Goal: Task Accomplishment & Management: Manage account settings

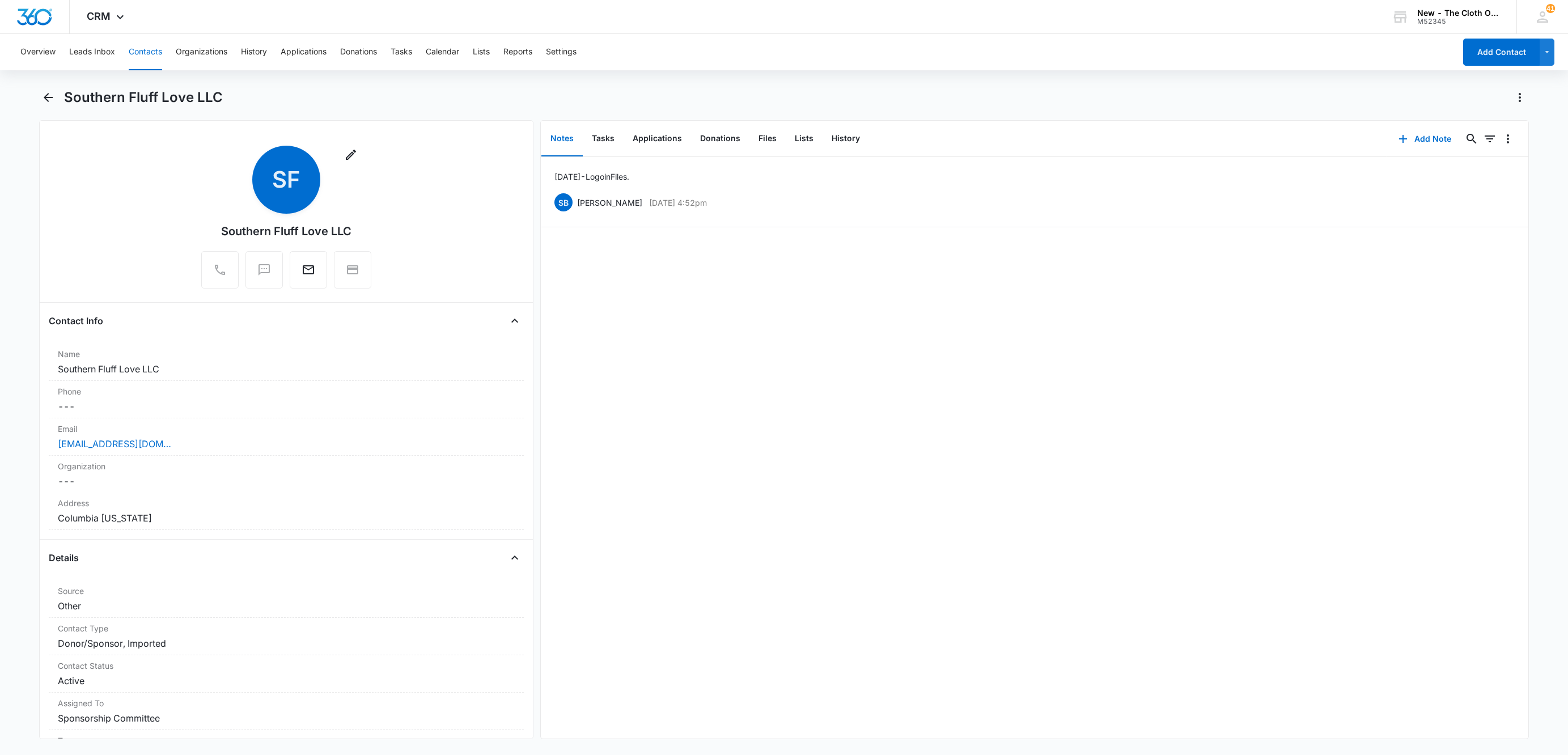
click at [149, 50] on button "Contacts" at bounding box center [145, 52] width 34 height 36
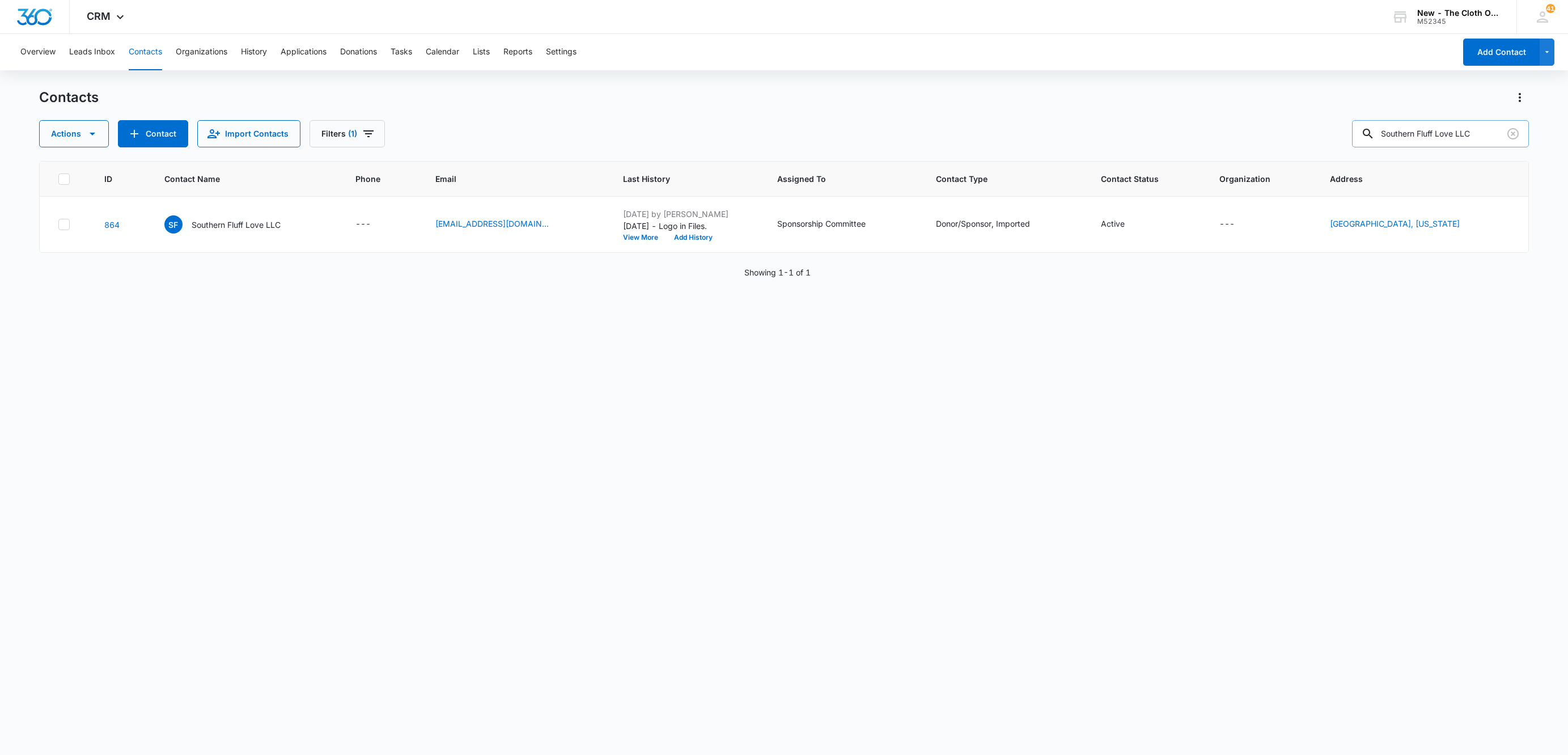
click at [1441, 127] on input "Southern Fluff Love LLC" at bounding box center [1440, 133] width 177 height 27
paste input "[PERSON_NAME] (Owner)"
type input "[PERSON_NAME] (Owner)"
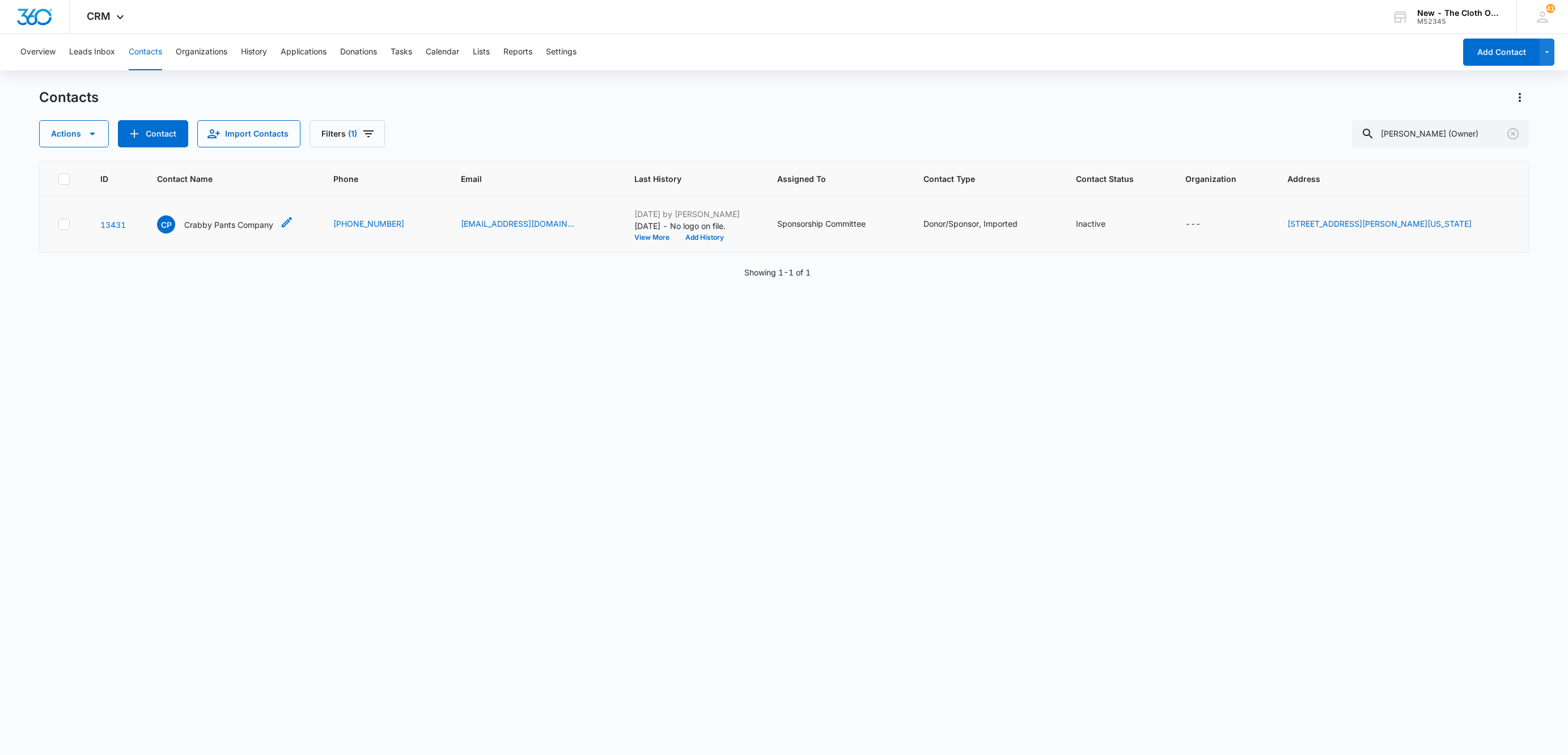
click at [231, 221] on p "Crabby Pants Company" at bounding box center [228, 225] width 89 height 12
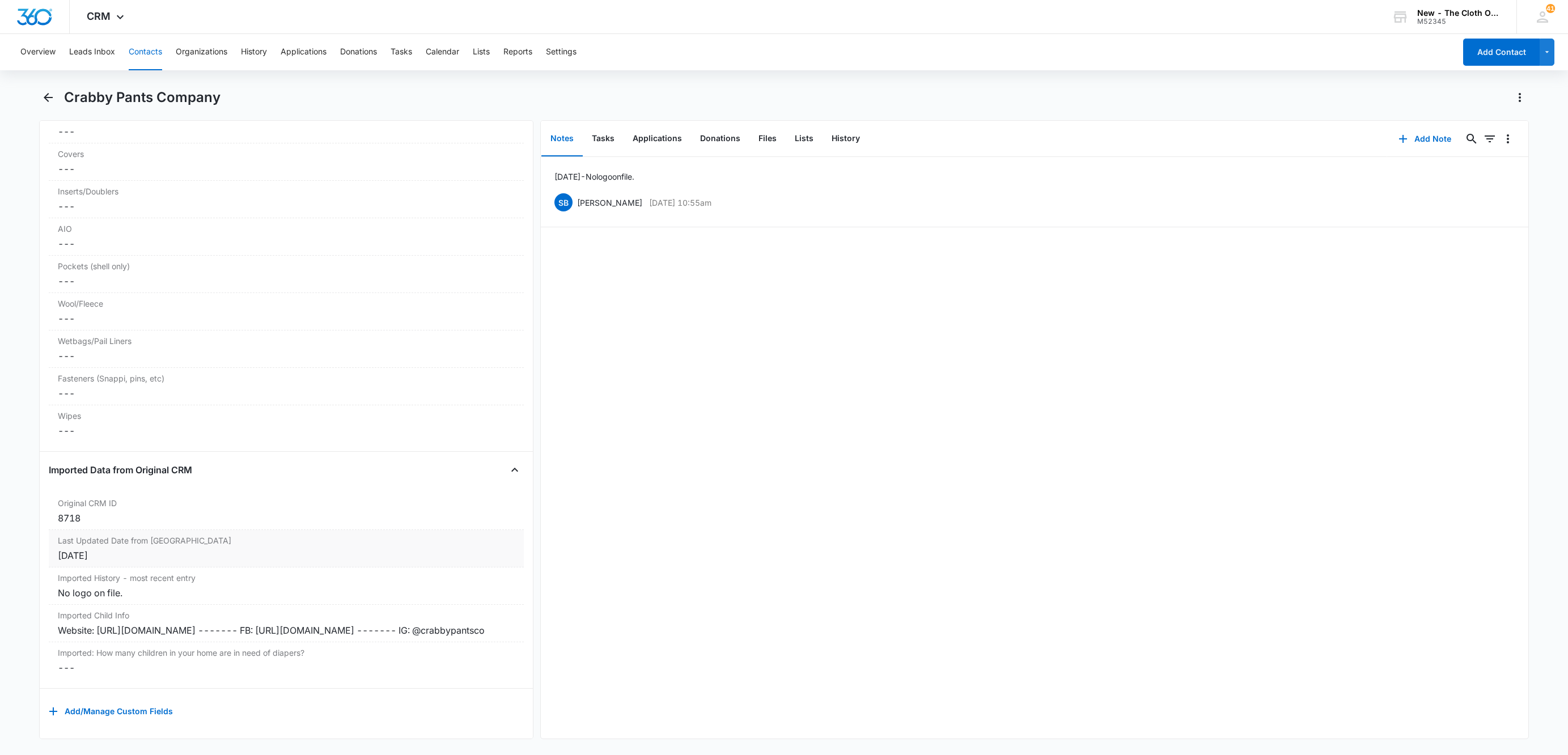
scroll to position [2908, 0]
drag, startPoint x: 422, startPoint y: 614, endPoint x: 18, endPoint y: 600, distance: 404.2
click at [18, 600] on main "Crabby Pants Company Remove CP Crabby Pants Company Contact Info Name Cancel Sa…" at bounding box center [784, 421] width 1568 height 665
copy div "Website: [URL][DOMAIN_NAME] ------- FB: [URL][DOMAIN_NAME] ------- IG: @crabbyp…"
click at [1422, 137] on button "Add Note" at bounding box center [1424, 139] width 75 height 27
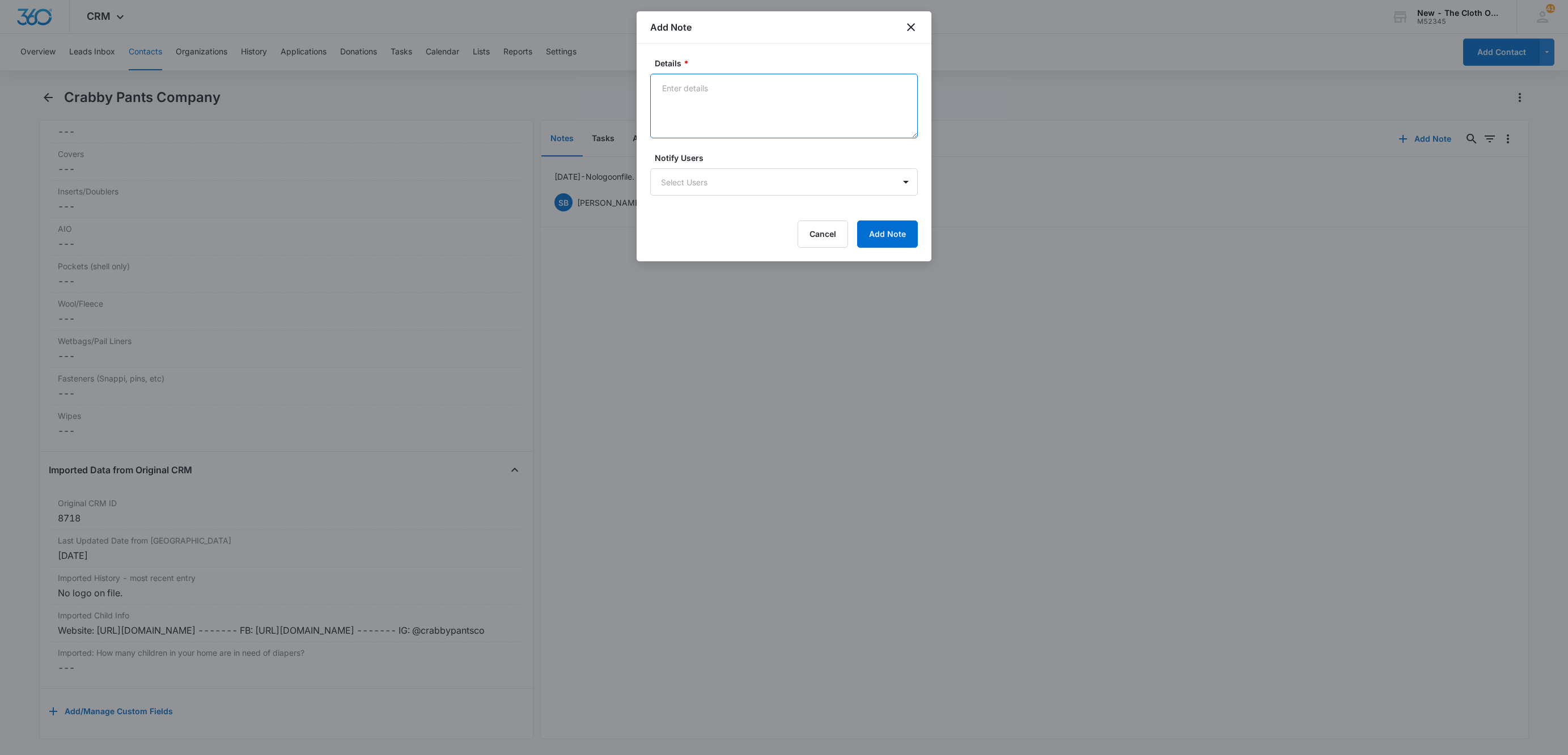
click at [688, 107] on textarea "Details *" at bounding box center [784, 106] width 268 height 65
paste textarea "Website: [URL][DOMAIN_NAME] ------- FB: [URL][DOMAIN_NAME] ------- IG: @crabbyp…"
click at [829, 87] on textarea "Website: [URL][DOMAIN_NAME] ------- FB: [URL][DOMAIN_NAME] ------- IG: @crabbyp…" at bounding box center [784, 106] width 268 height 65
click at [864, 104] on textarea "Website: [URL][DOMAIN_NAME] FB: [URL][DOMAIN_NAME] ------- IG: @crabbypantsco" at bounding box center [784, 106] width 268 height 65
drag, startPoint x: 738, startPoint y: 112, endPoint x: 678, endPoint y: 114, distance: 60.0
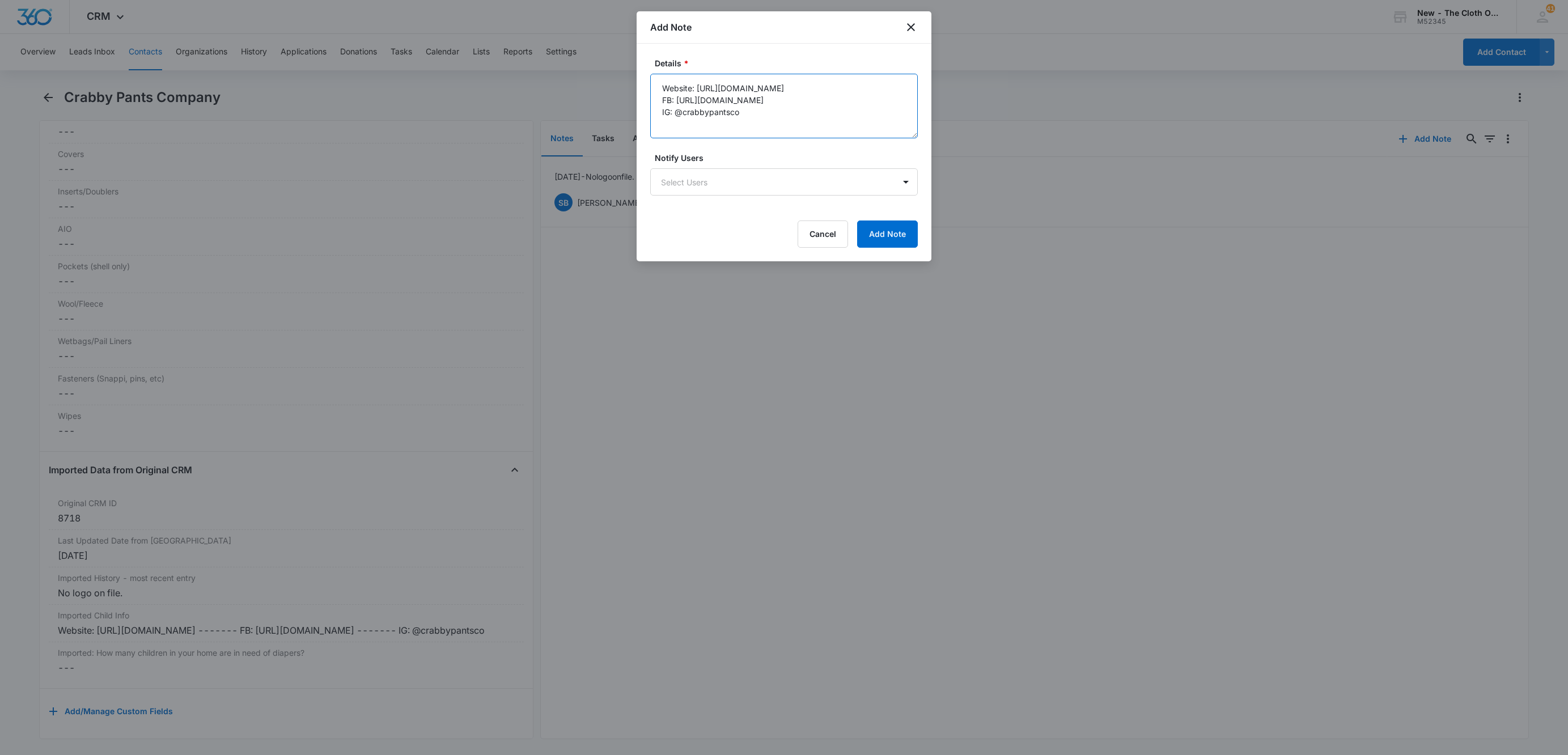
click at [678, 114] on textarea "Website: [URL][DOMAIN_NAME] FB: [URL][DOMAIN_NAME] IG: @crabbypantsco" at bounding box center [784, 106] width 268 height 65
type textarea "Website: [URL][DOMAIN_NAME] FB: [URL][DOMAIN_NAME] IG: @crabbypantsco"
click at [903, 245] on button "Add Note" at bounding box center [888, 234] width 61 height 27
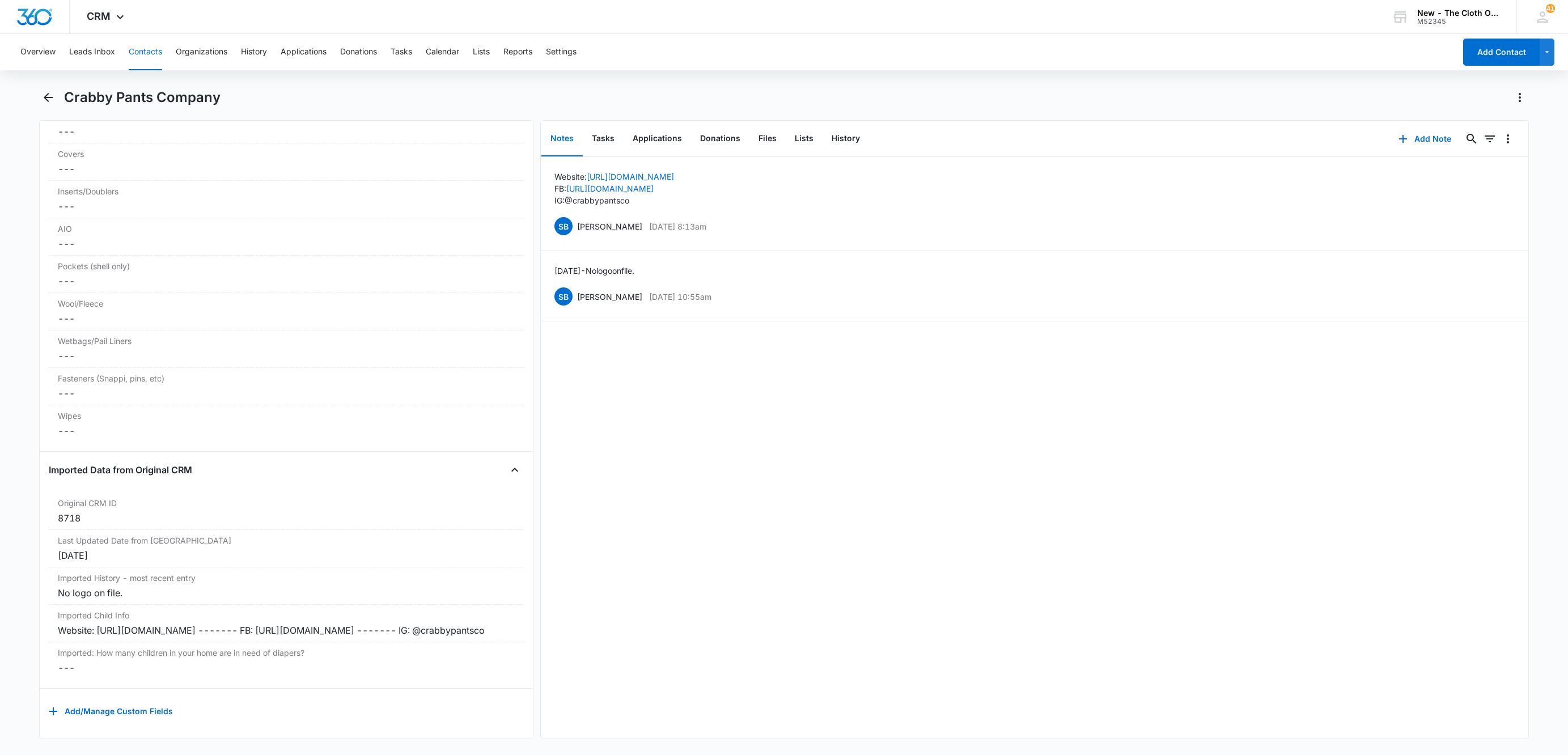
click at [155, 47] on button "Contacts" at bounding box center [145, 52] width 34 height 36
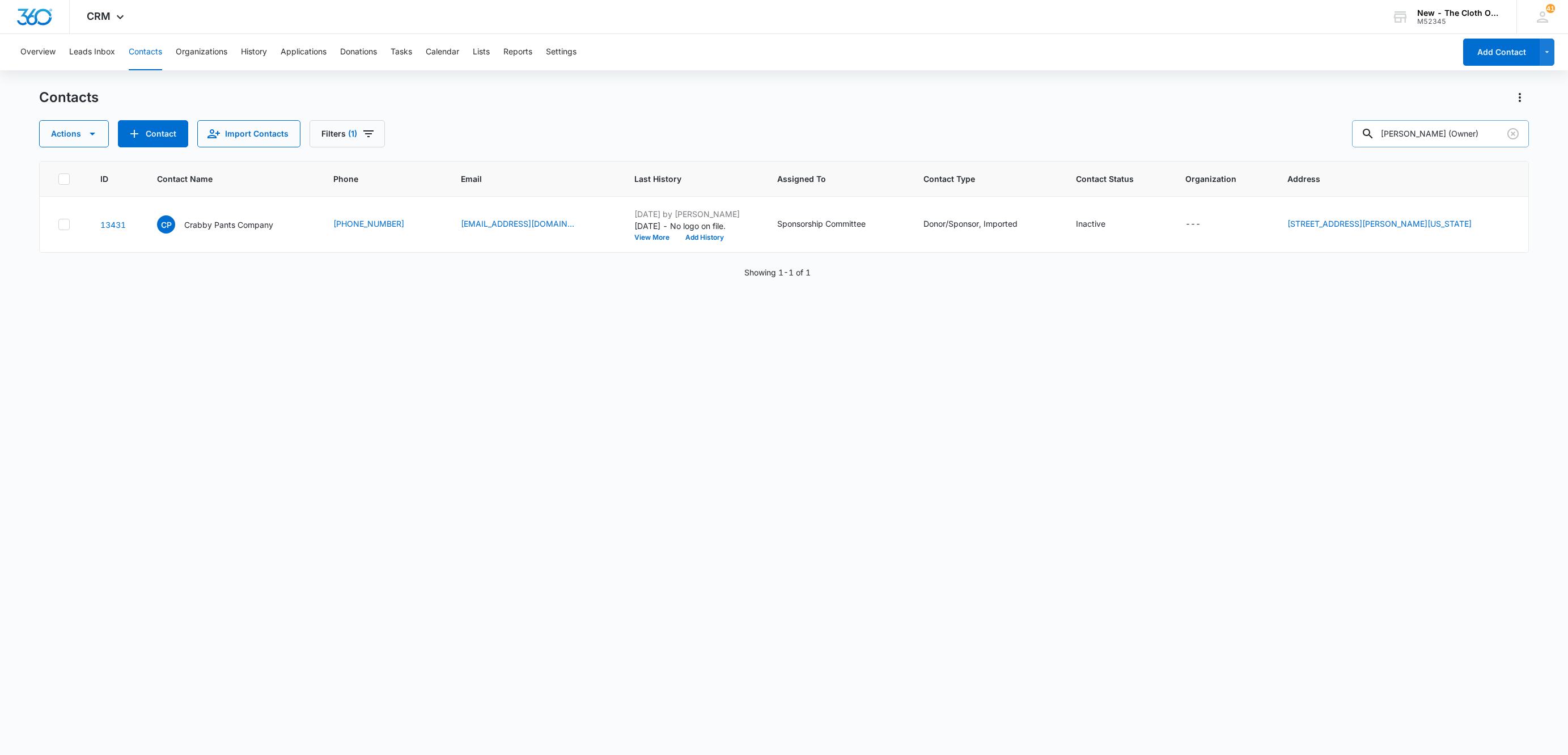
click at [1443, 126] on input "[PERSON_NAME] (Owner)" at bounding box center [1440, 133] width 177 height 27
click at [1443, 127] on input "[PERSON_NAME] (Owner)" at bounding box center [1440, 133] width 177 height 27
paste input "[EMAIL_ADDRESS][DOMAIN_NAME]"
type input "[EMAIL_ADDRESS][DOMAIN_NAME]"
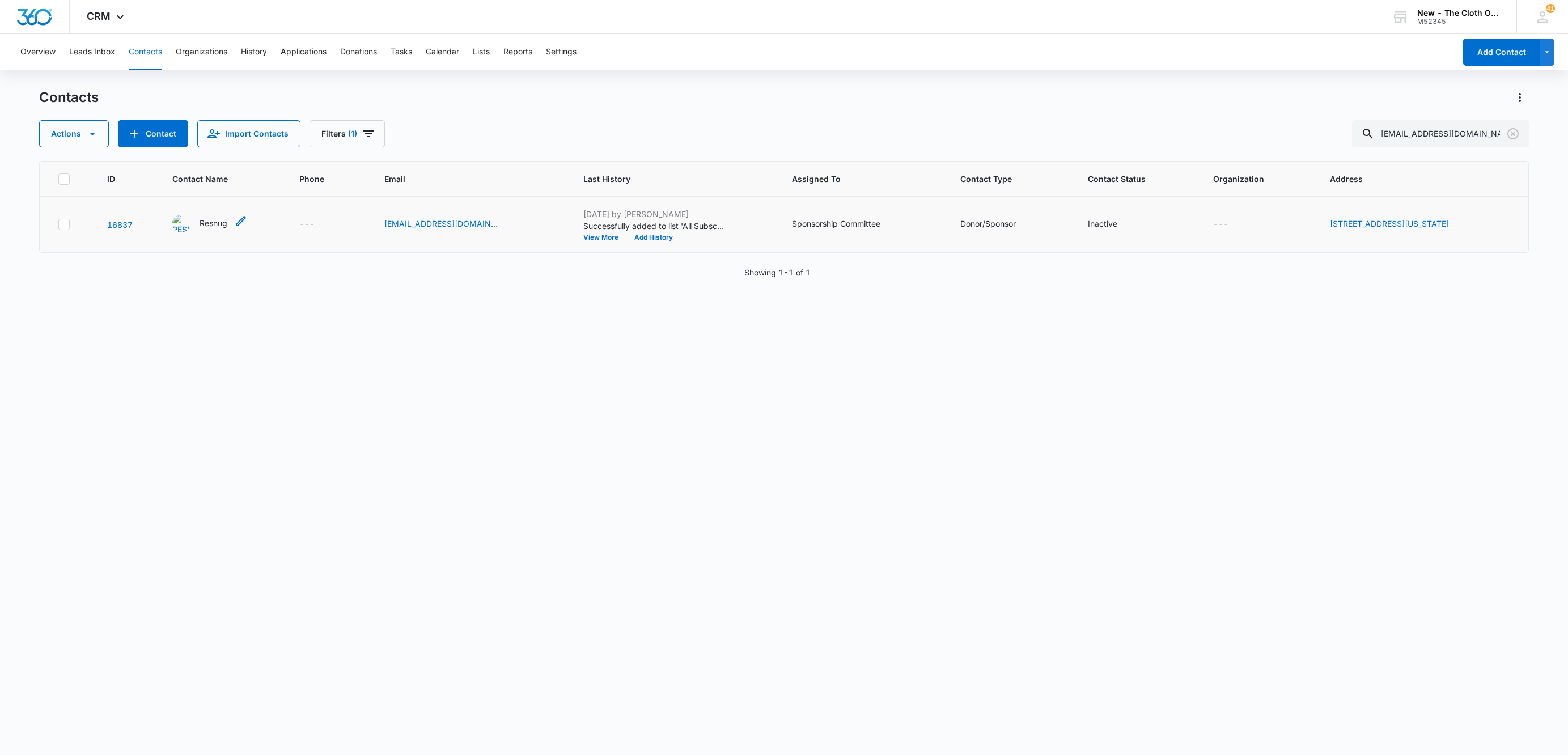
click at [203, 226] on p "Resnug" at bounding box center [213, 223] width 28 height 12
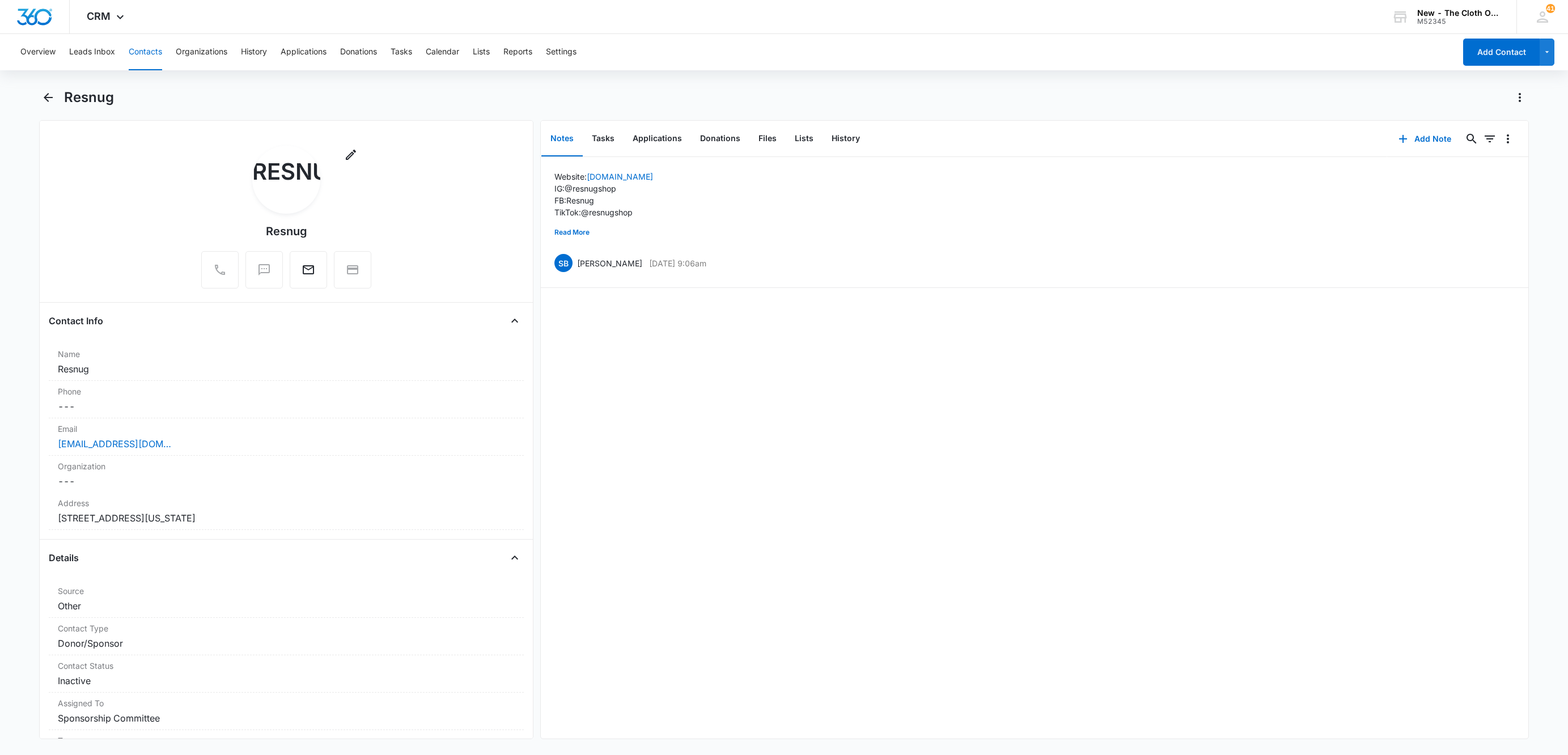
click at [134, 49] on button "Contacts" at bounding box center [145, 52] width 34 height 36
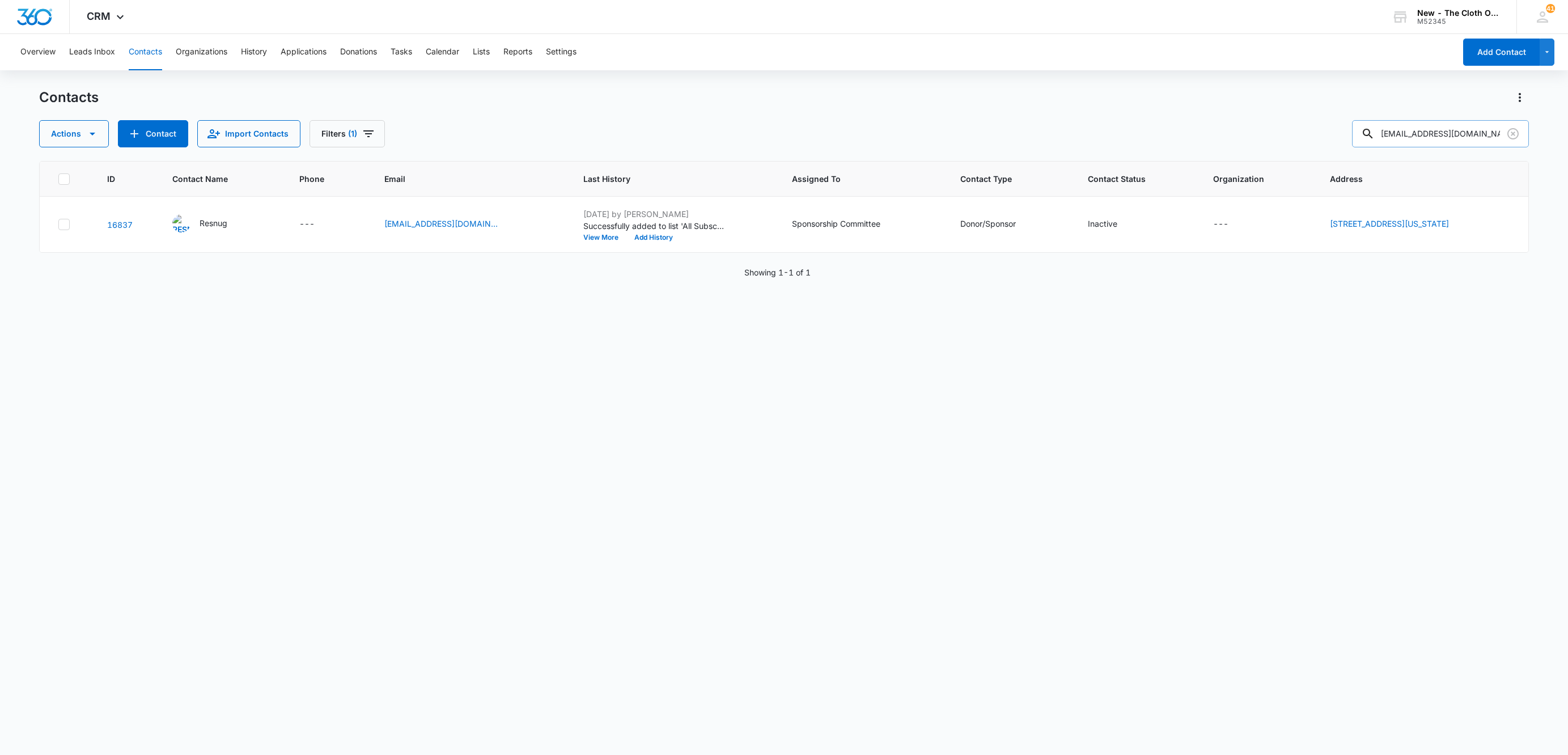
click at [1489, 127] on input "[EMAIL_ADDRESS][DOMAIN_NAME]" at bounding box center [1440, 133] width 177 height 27
drag, startPoint x: 1292, startPoint y: 125, endPoint x: 1252, endPoint y: 133, distance: 40.8
click at [1252, 133] on div "Actions Contact Import Contacts Filters (1) [EMAIL_ADDRESS][DOMAIN_NAME]" at bounding box center [784, 133] width 1490 height 27
paste input "Flappy-Nappies"
click at [1465, 127] on input "Flappy-Nappies" at bounding box center [1440, 133] width 177 height 27
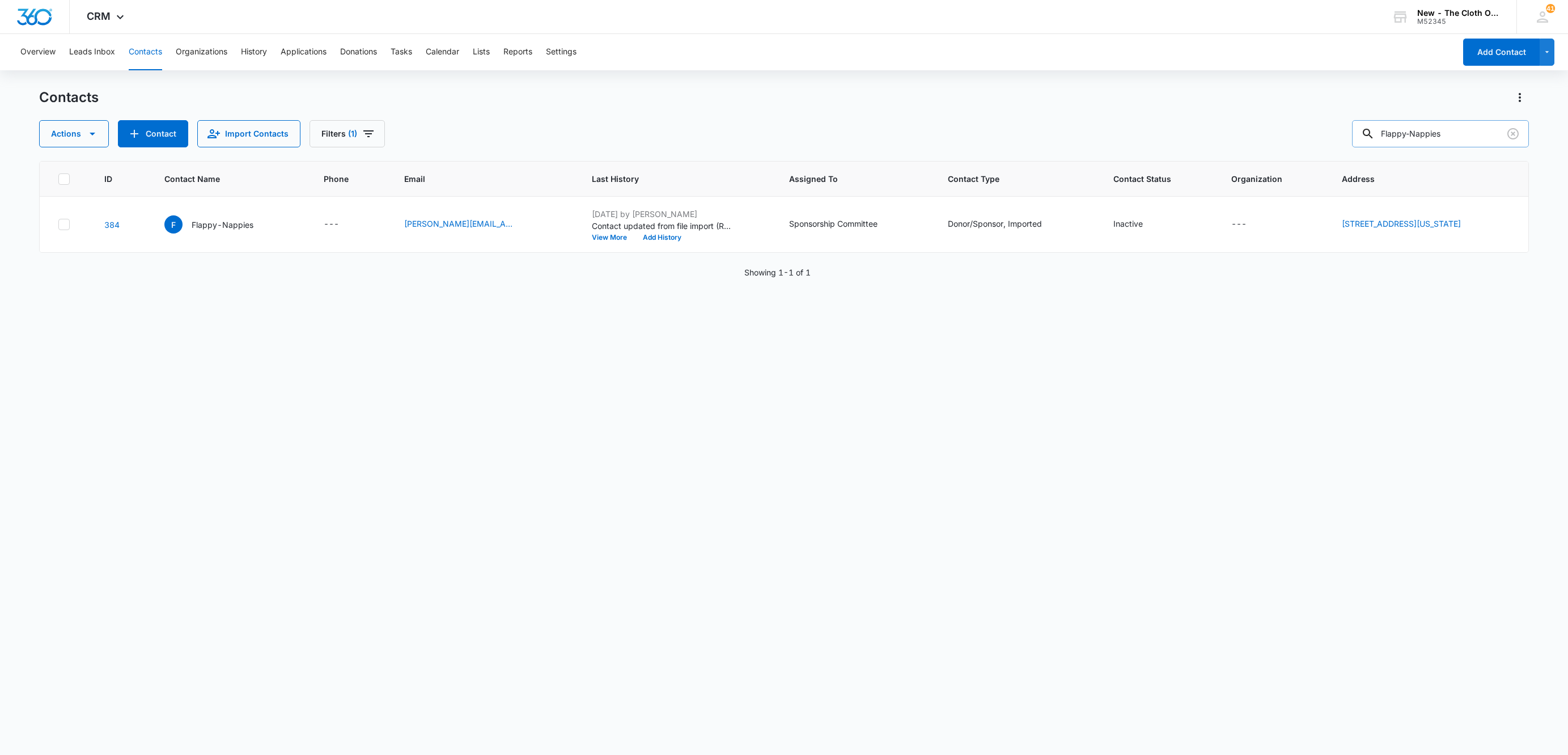
click at [1465, 127] on input "Flappy-Nappies" at bounding box center [1440, 133] width 177 height 27
type input "dearest diapers"
click at [190, 223] on p "Dearest Diapers" at bounding box center [220, 225] width 59 height 12
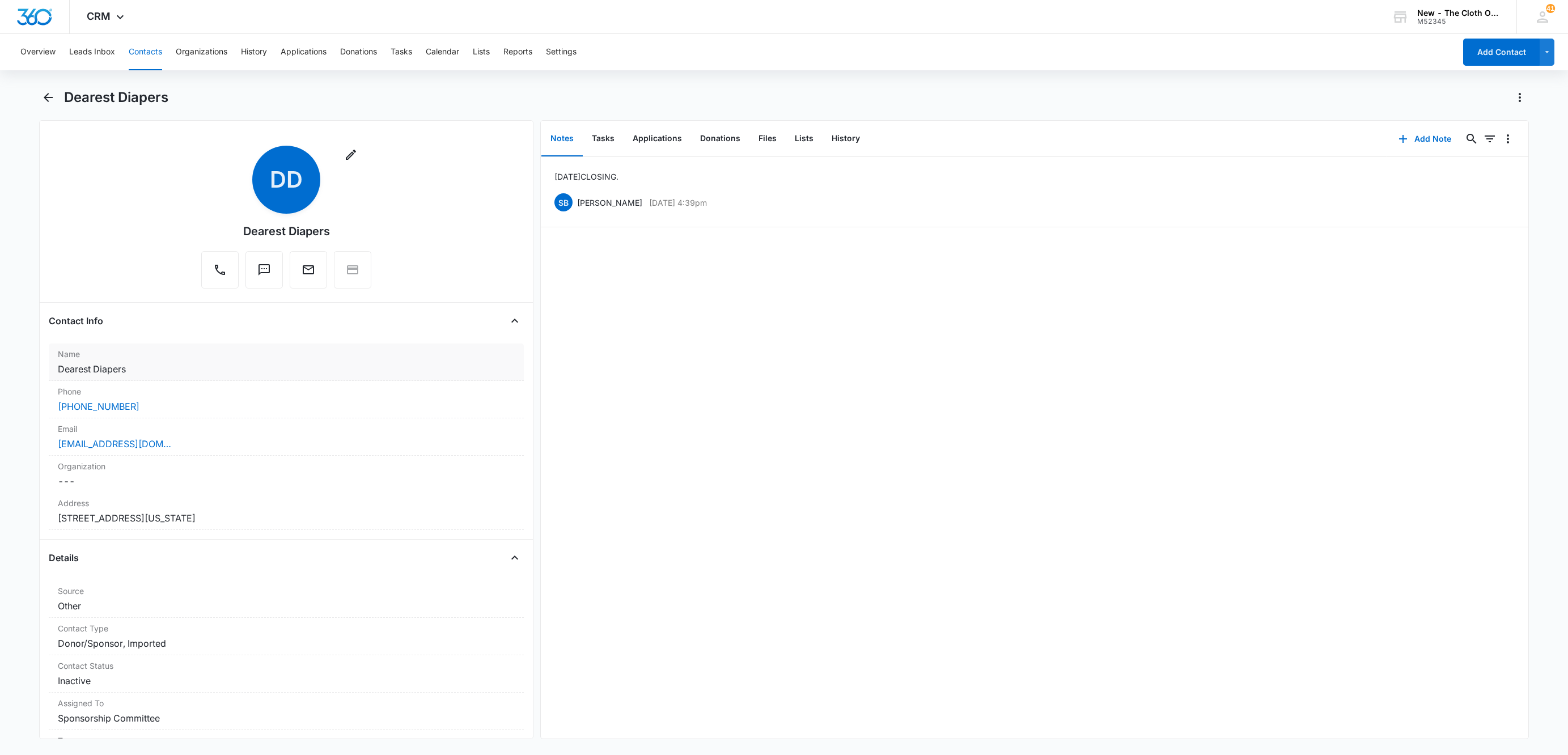
click at [182, 367] on dd "Cancel Save Changes Dearest Diapers" at bounding box center [286, 369] width 457 height 14
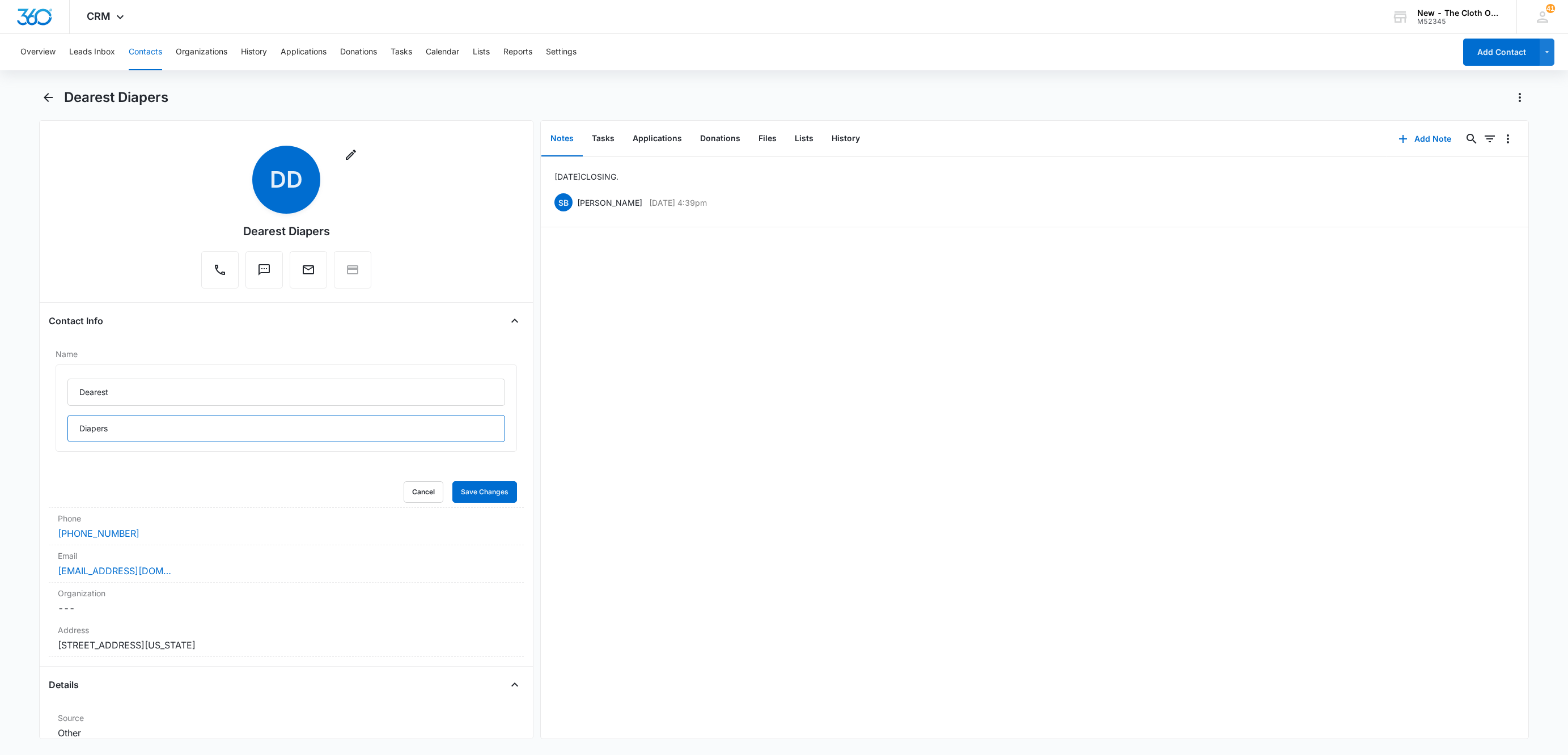
drag, startPoint x: 150, startPoint y: 436, endPoint x: -42, endPoint y: 437, distance: 192.0
click at [0, 437] on html "CRM Apps Reputation Websites Forms CRM Email Social Shop Payments POS Ads Intel…" at bounding box center [784, 378] width 1568 height 755
click at [145, 394] on input "Dearest" at bounding box center [286, 392] width 438 height 27
paste input "Diapers"
type input "Dearest Diapers"
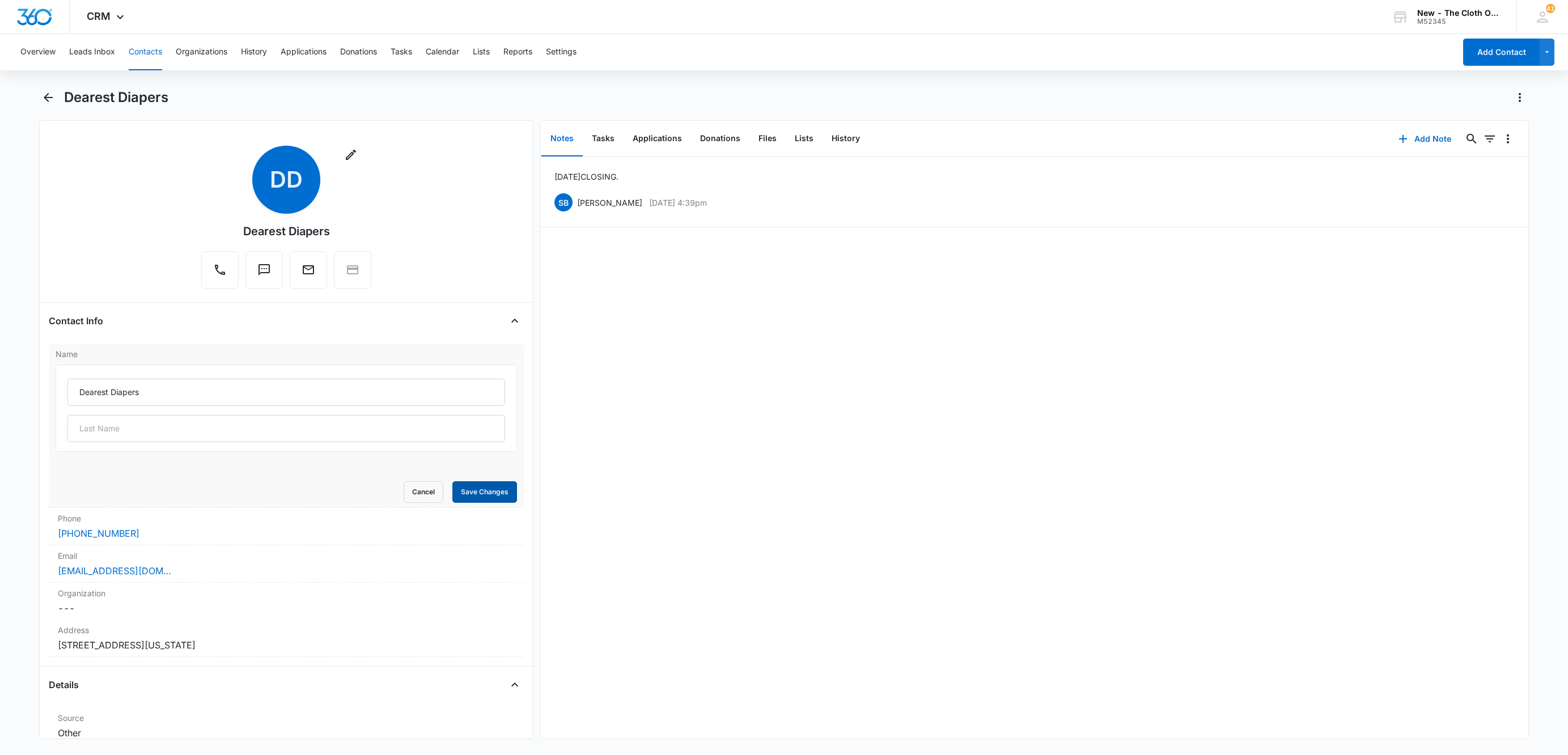
click at [494, 500] on button "Save Changes" at bounding box center [485, 492] width 65 height 22
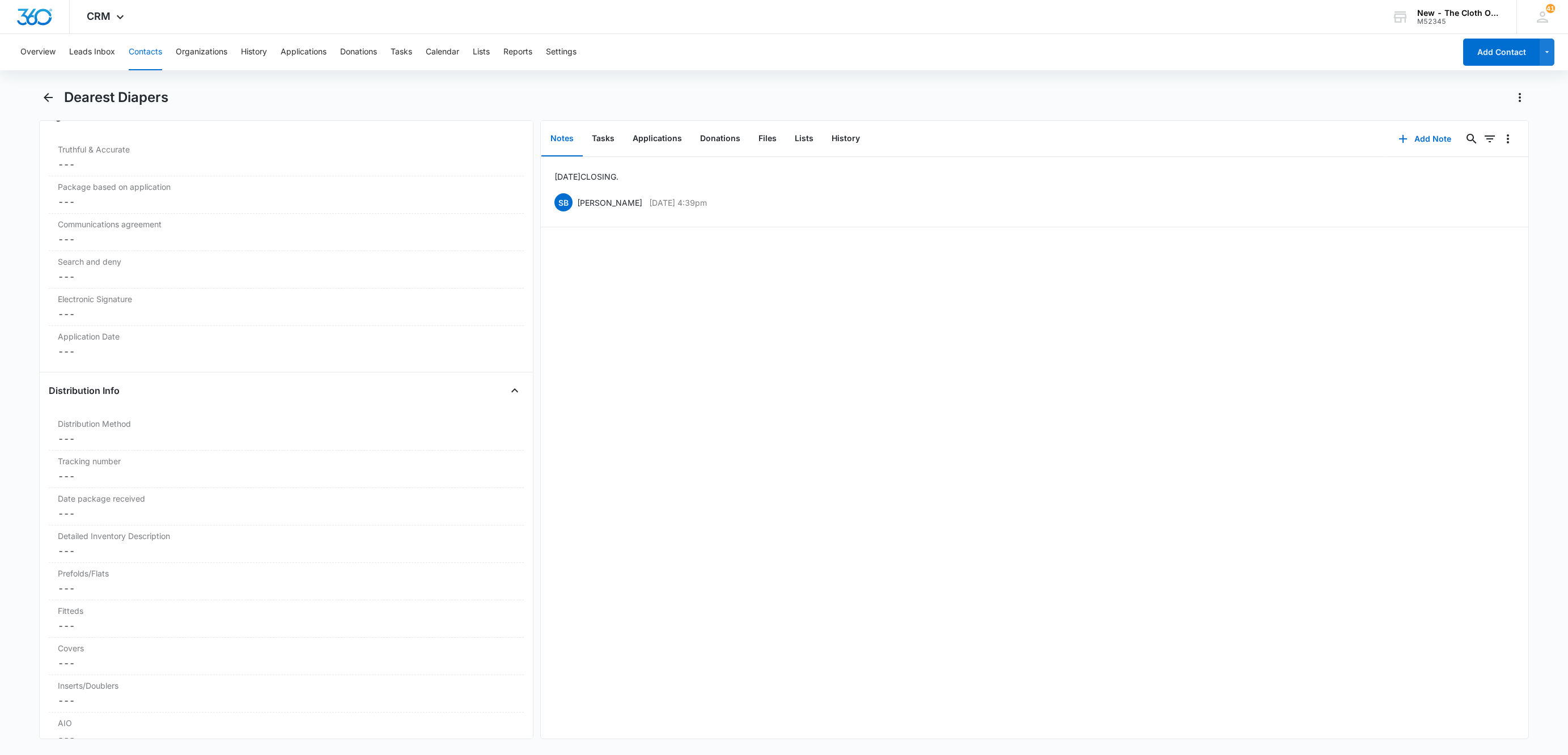
scroll to position [2908, 0]
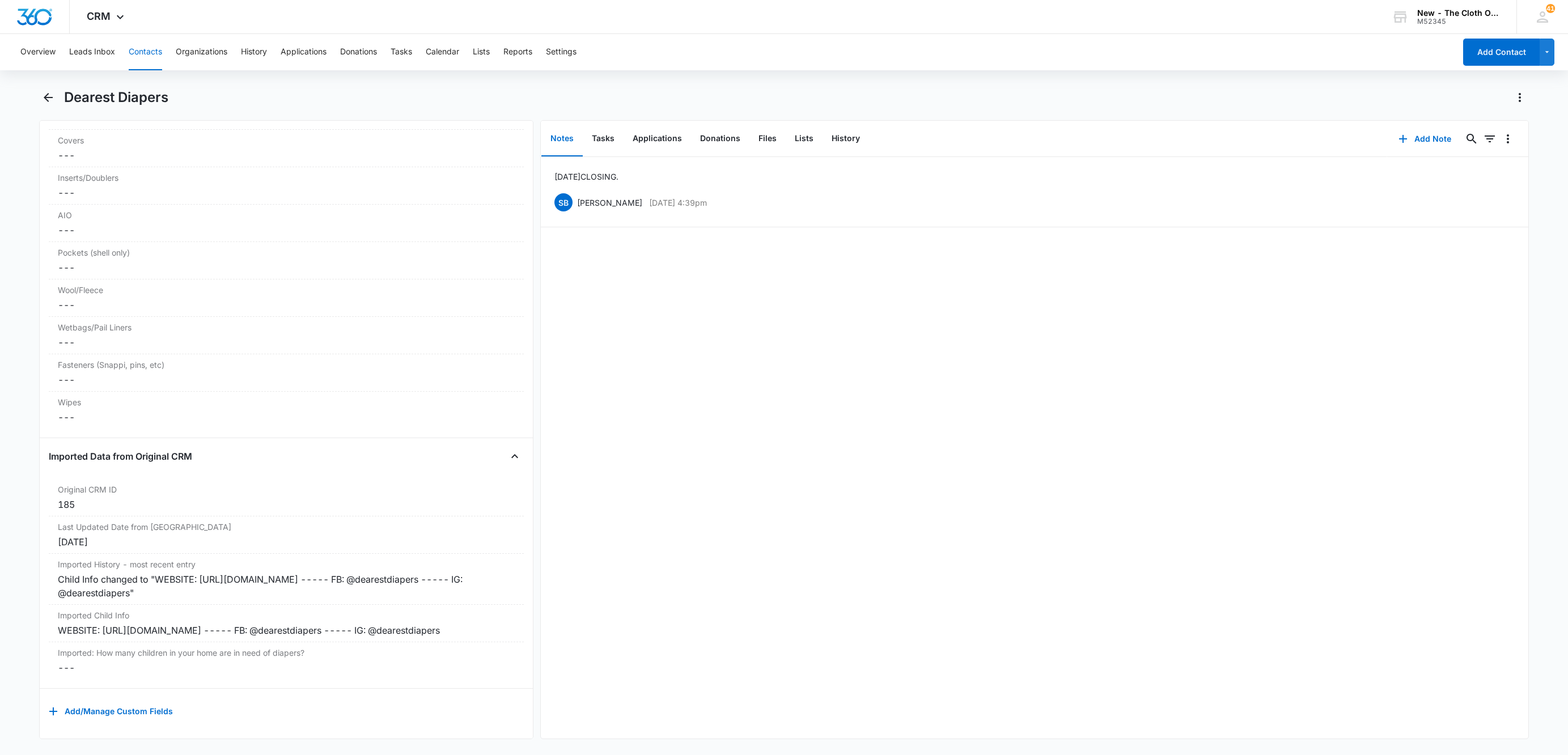
drag, startPoint x: 470, startPoint y: 617, endPoint x: -3, endPoint y: 616, distance: 473.0
click at [0, 616] on html "CRM Apps Reputation Websites Forms CRM Email Social Shop Payments POS Ads Intel…" at bounding box center [784, 378] width 1568 height 755
copy div "WEBSITE: [URL][DOMAIN_NAME] ----- FB: @dearestdiapers ----- IG: @dearestdiapers"
click at [1418, 144] on button "Add Note" at bounding box center [1424, 139] width 75 height 27
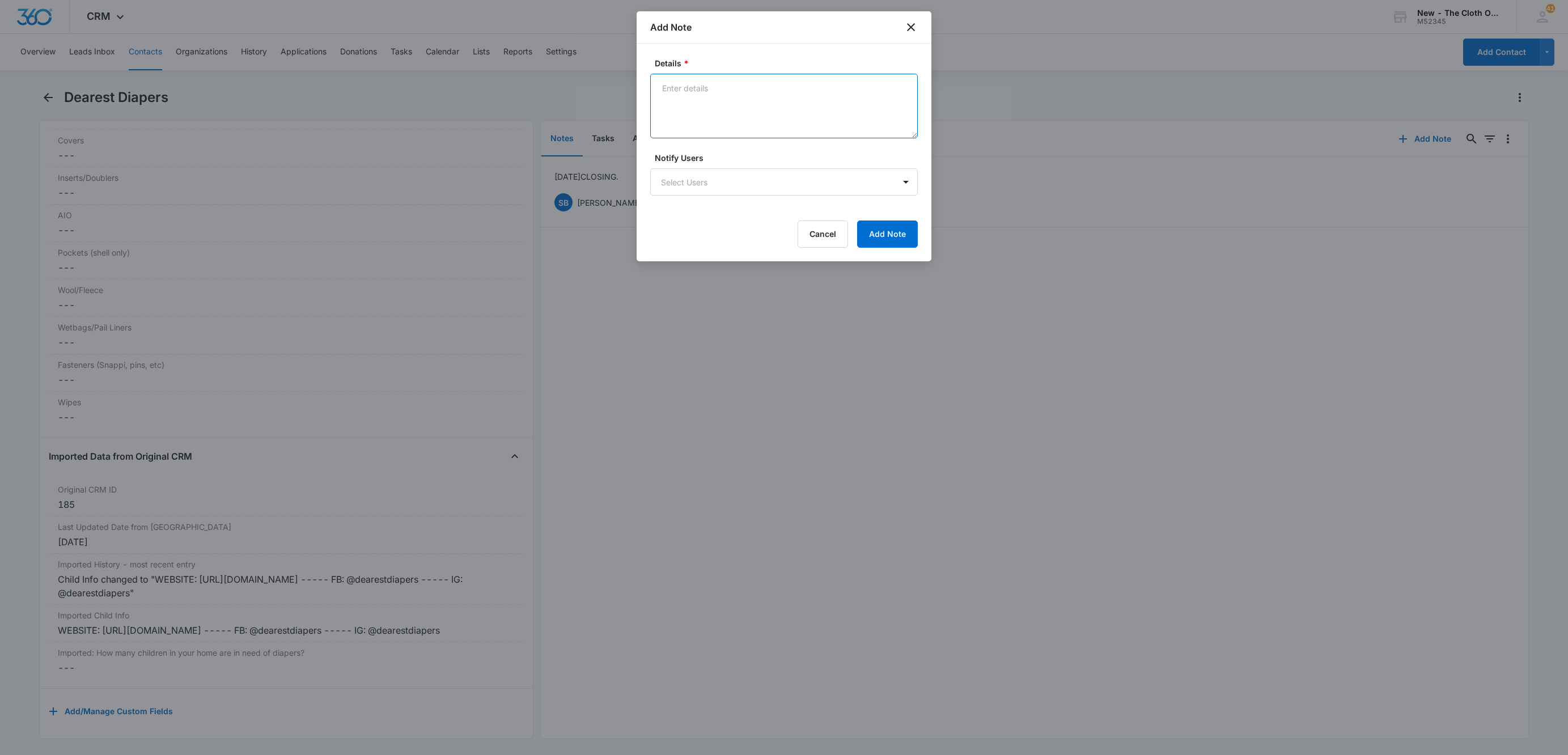
click at [710, 100] on textarea "Details *" at bounding box center [784, 106] width 268 height 65
paste textarea "WEBSITE: [URL][DOMAIN_NAME] ----- FB: @dearestdiapers ----- IG: @dearestdiapers"
click at [808, 92] on textarea "WEBSITE: [URL][DOMAIN_NAME] ----- FB: @dearestdiapers ----- IG: @dearestdiapers" at bounding box center [784, 106] width 268 height 65
drag, startPoint x: 703, startPoint y: 87, endPoint x: 885, endPoint y: 72, distance: 182.6
click at [851, 77] on textarea "WEBSITE: [URL][DOMAIN_NAME] FB: @dearestdiapers IG: @dearestdiapers" at bounding box center [784, 106] width 268 height 65
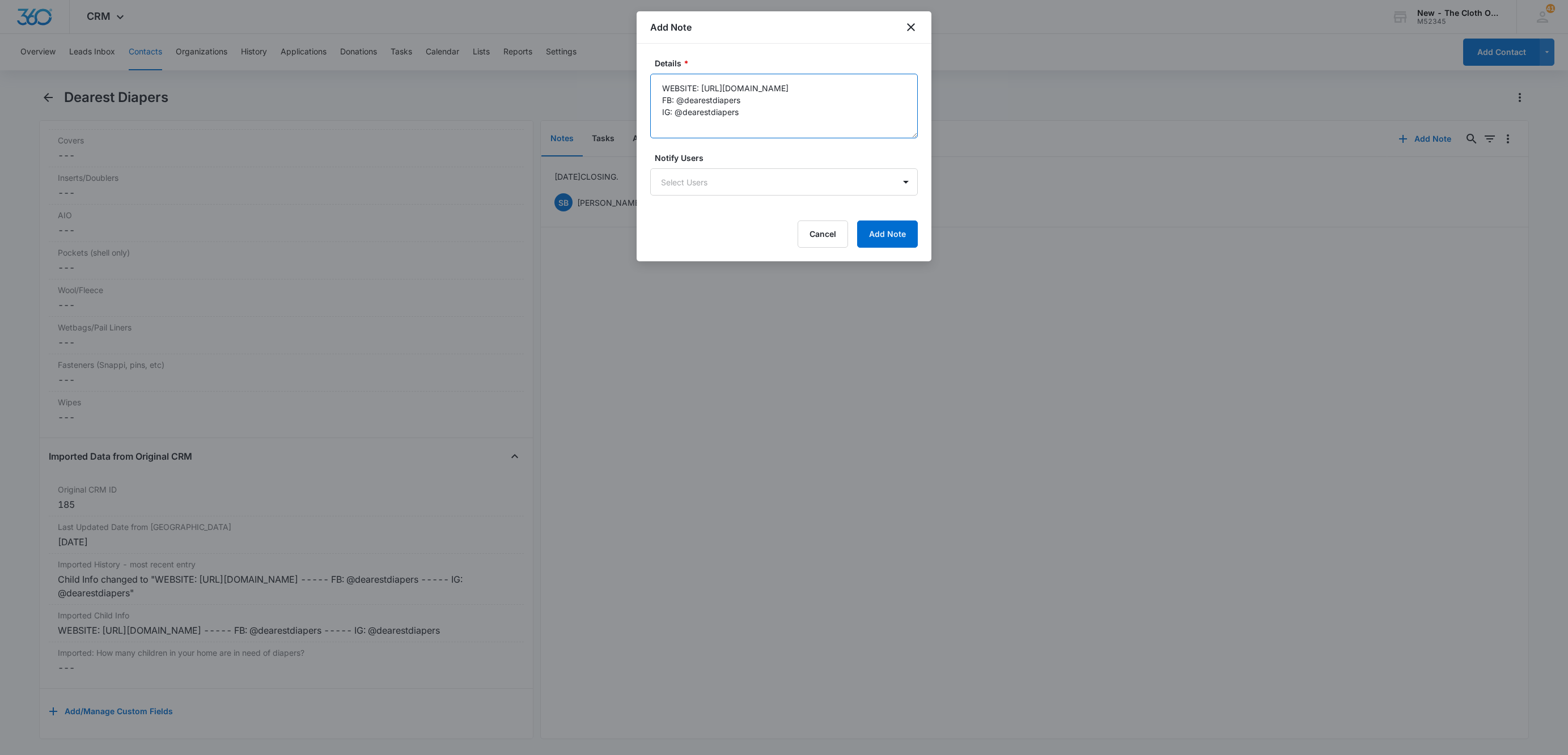
type textarea "WEBSITE: [URL][DOMAIN_NAME] FB: @dearestdiapers IG: @dearestdiapers"
drag, startPoint x: 675, startPoint y: 99, endPoint x: 751, endPoint y: 97, distance: 76.0
click at [751, 97] on textarea "WEBSITE: [URL][DOMAIN_NAME] FB: @dearestdiapers IG: @dearestdiapers" at bounding box center [784, 106] width 268 height 65
click at [656, 90] on textarea "WEBSITE: [URL][DOMAIN_NAME] FB: @dearestdiapers IG: @dearestdiapers" at bounding box center [784, 106] width 268 height 65
click at [889, 230] on button "Add Note" at bounding box center [888, 234] width 61 height 27
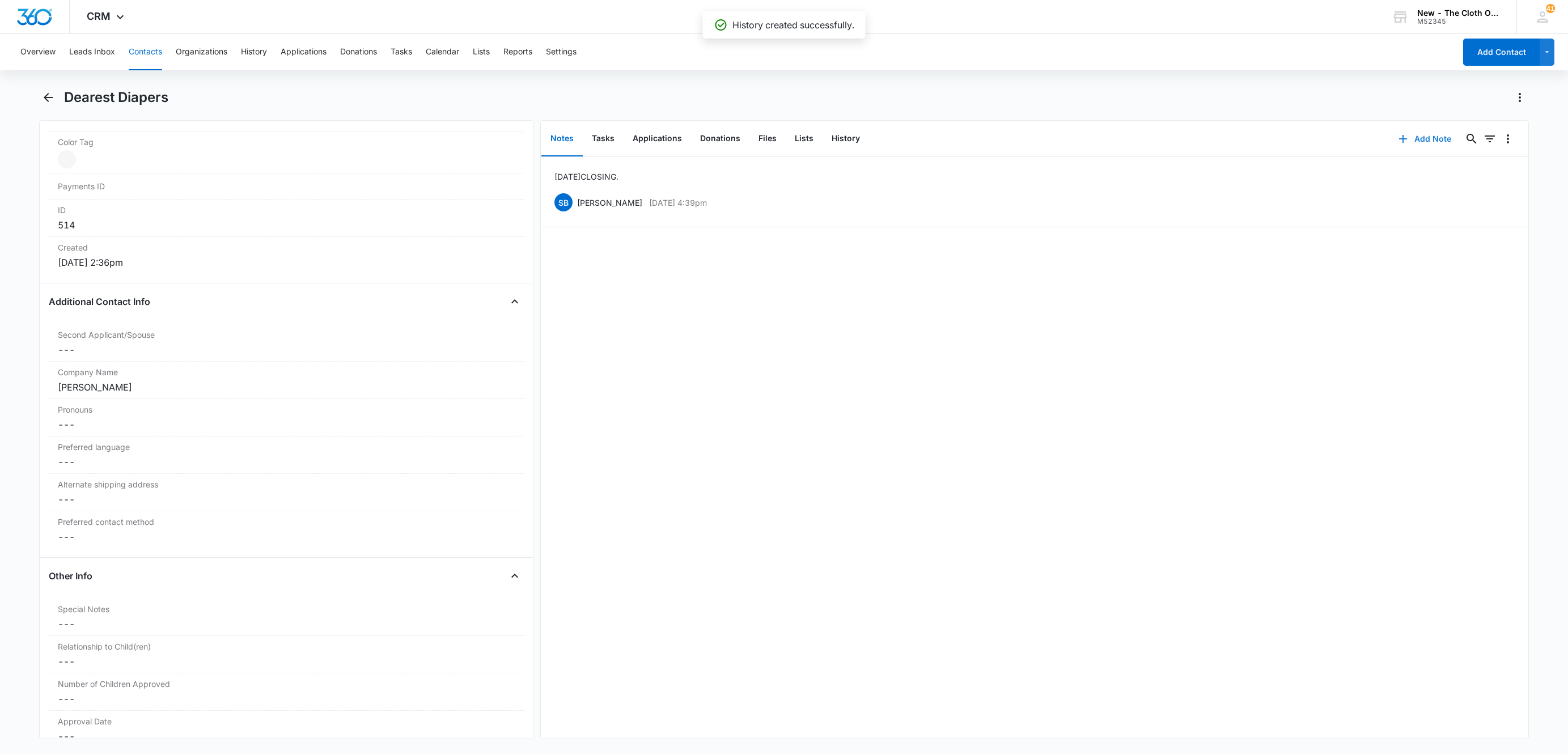
scroll to position [612, 0]
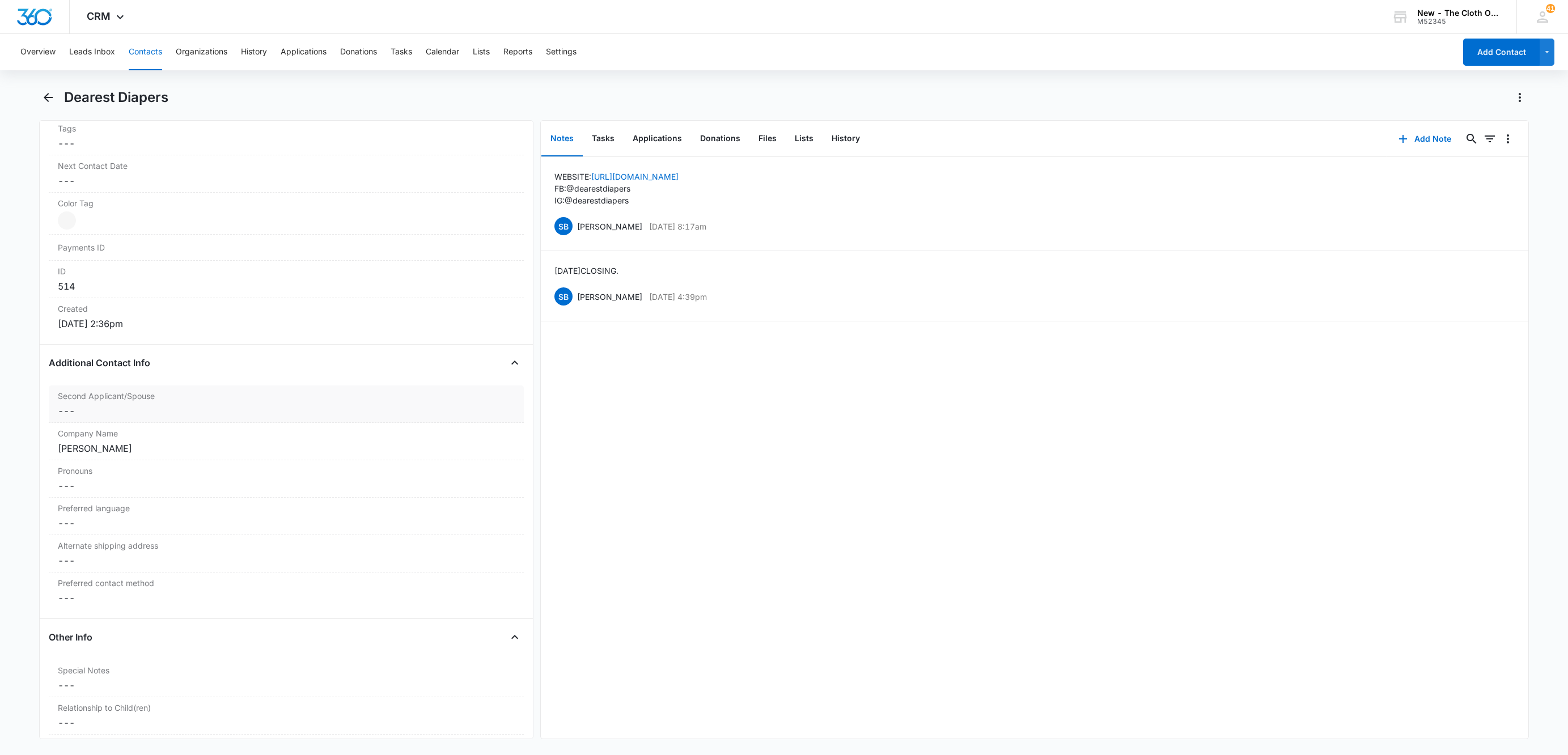
click at [90, 417] on dd "Cancel Save Changes ---" at bounding box center [286, 411] width 457 height 14
click at [106, 507] on div "Company Name Cancel Save Changes [PERSON_NAME]" at bounding box center [286, 488] width 475 height 37
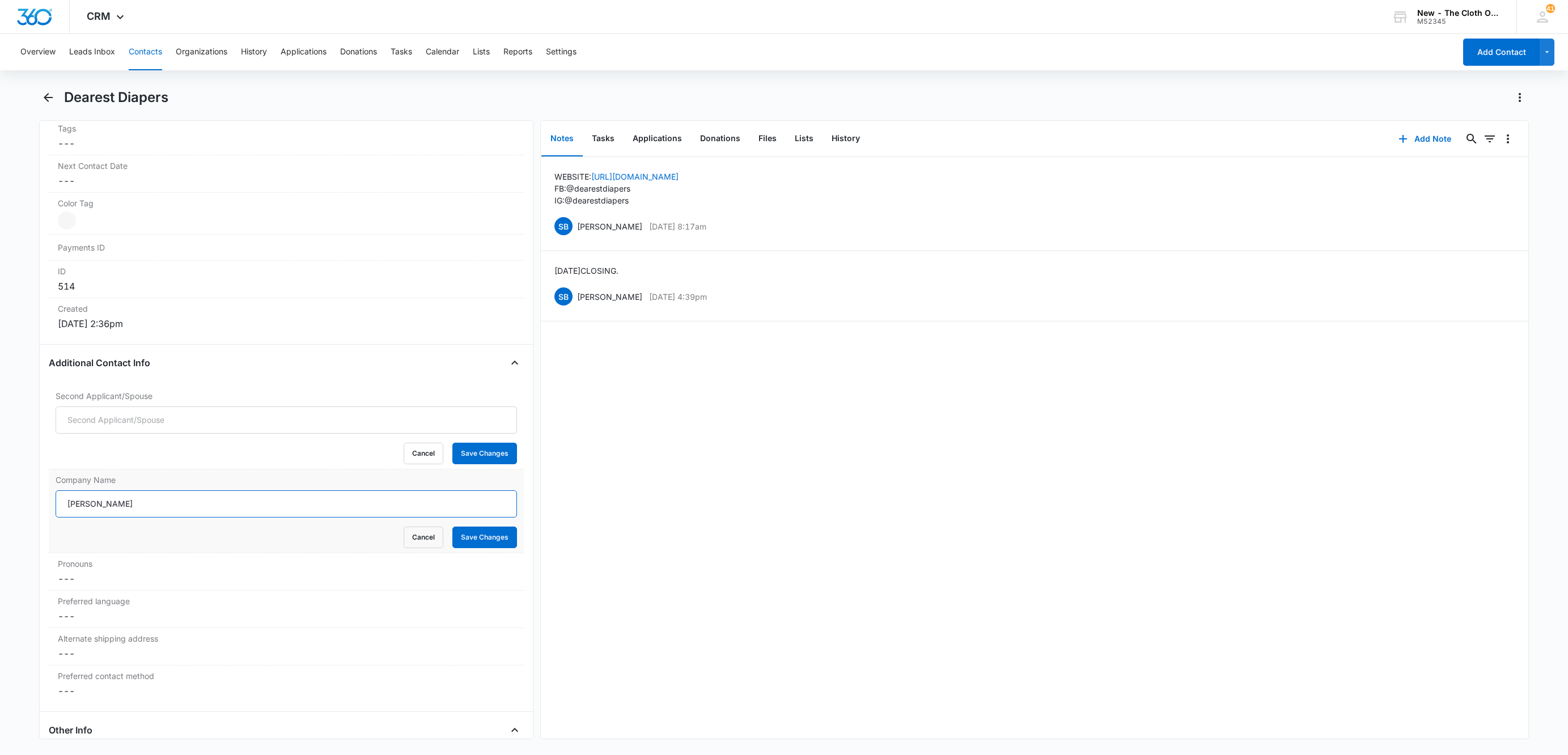
click at [106, 508] on input "[PERSON_NAME]" at bounding box center [286, 504] width 461 height 27
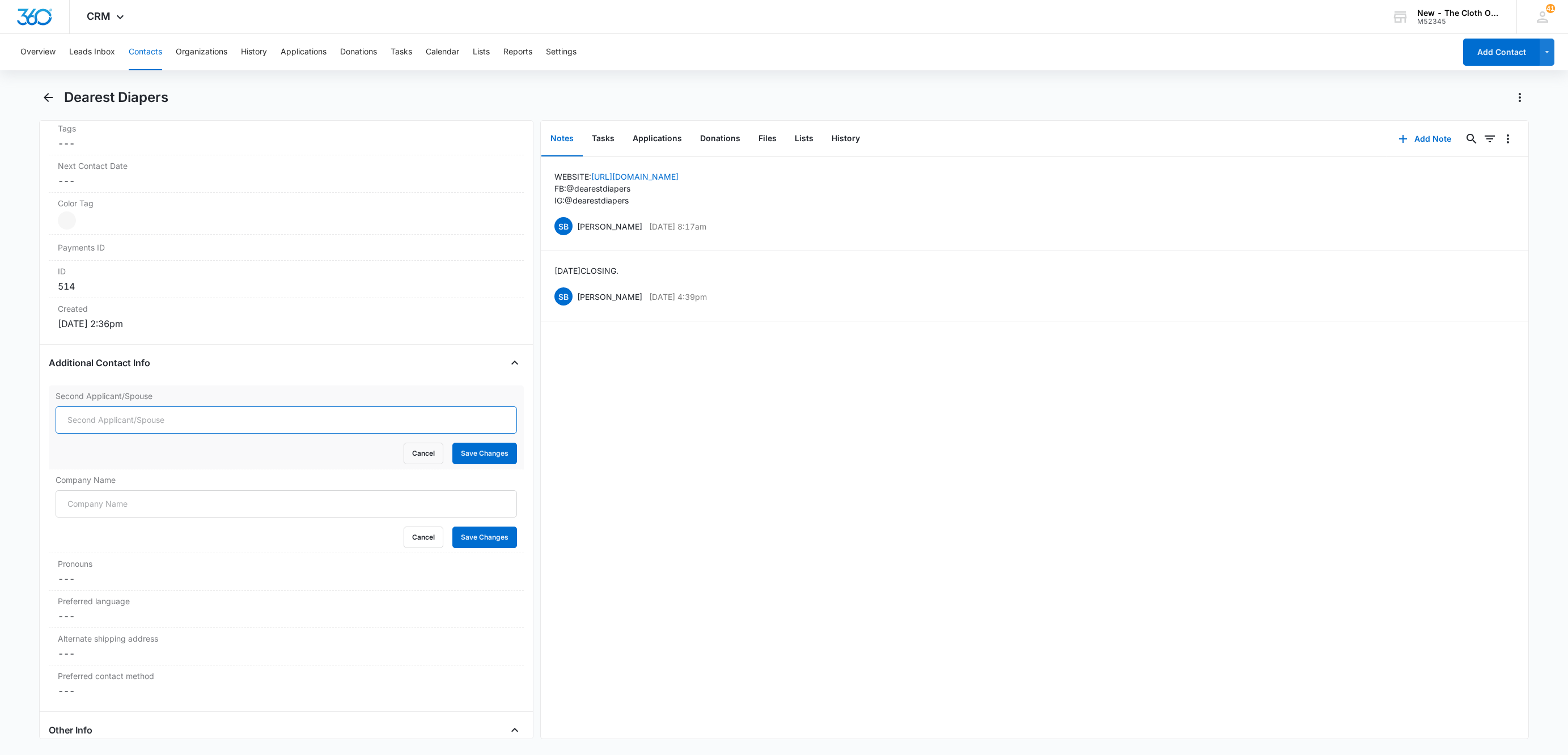
click at [112, 432] on input "Second Applicant/Spouse" at bounding box center [286, 420] width 461 height 27
paste input "[PERSON_NAME]"
type input "[PERSON_NAME]"
click at [104, 485] on label "Company Name" at bounding box center [286, 480] width 461 height 12
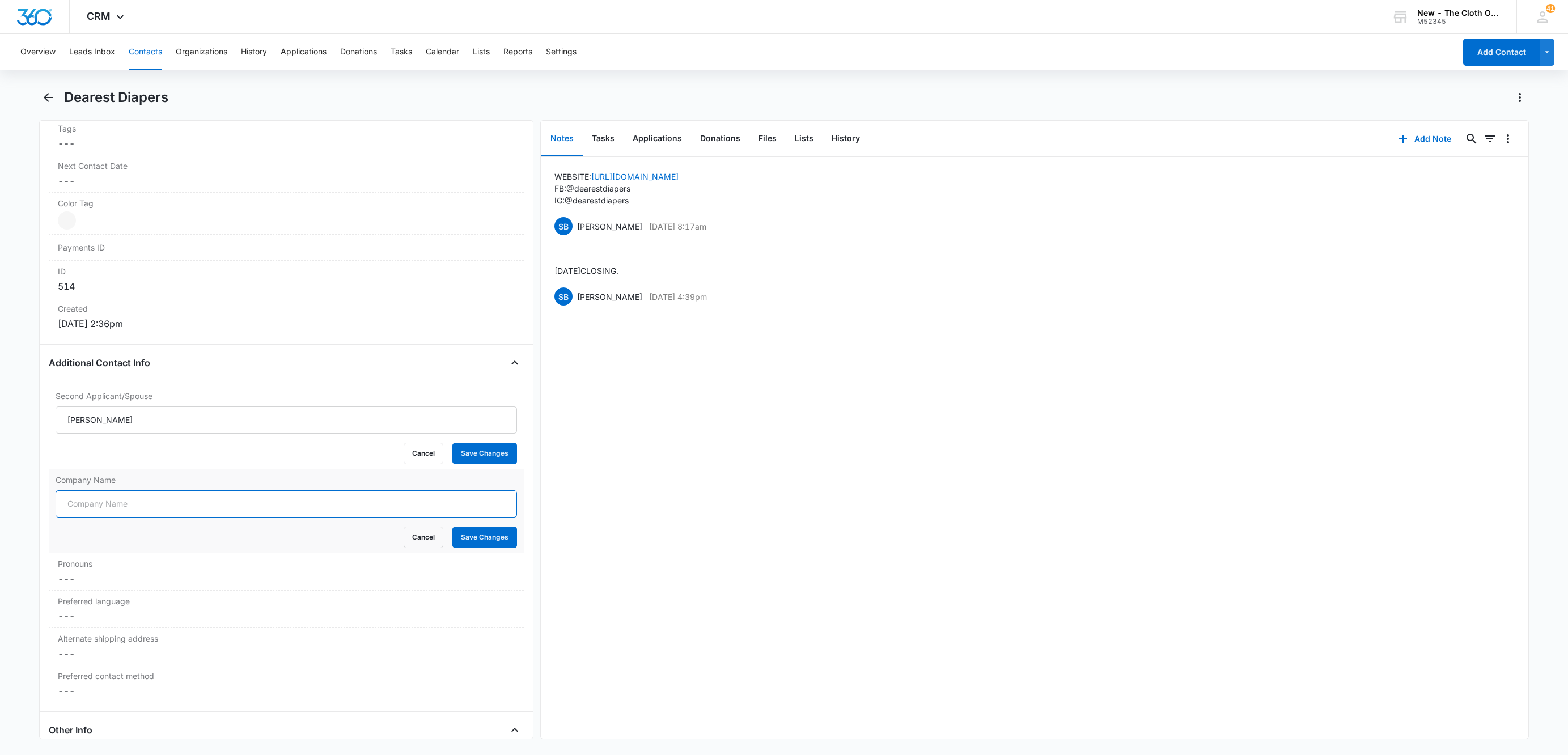
click at [104, 491] on input "Company Name" at bounding box center [286, 504] width 461 height 27
click at [102, 506] on input "Company Name" at bounding box center [286, 504] width 461 height 27
type input "BUSINESS CLOSED"
click at [453, 526] on button "Save Changes" at bounding box center [485, 537] width 65 height 22
click at [455, 443] on form "Rana Cancel Save Changes" at bounding box center [286, 435] width 461 height 57
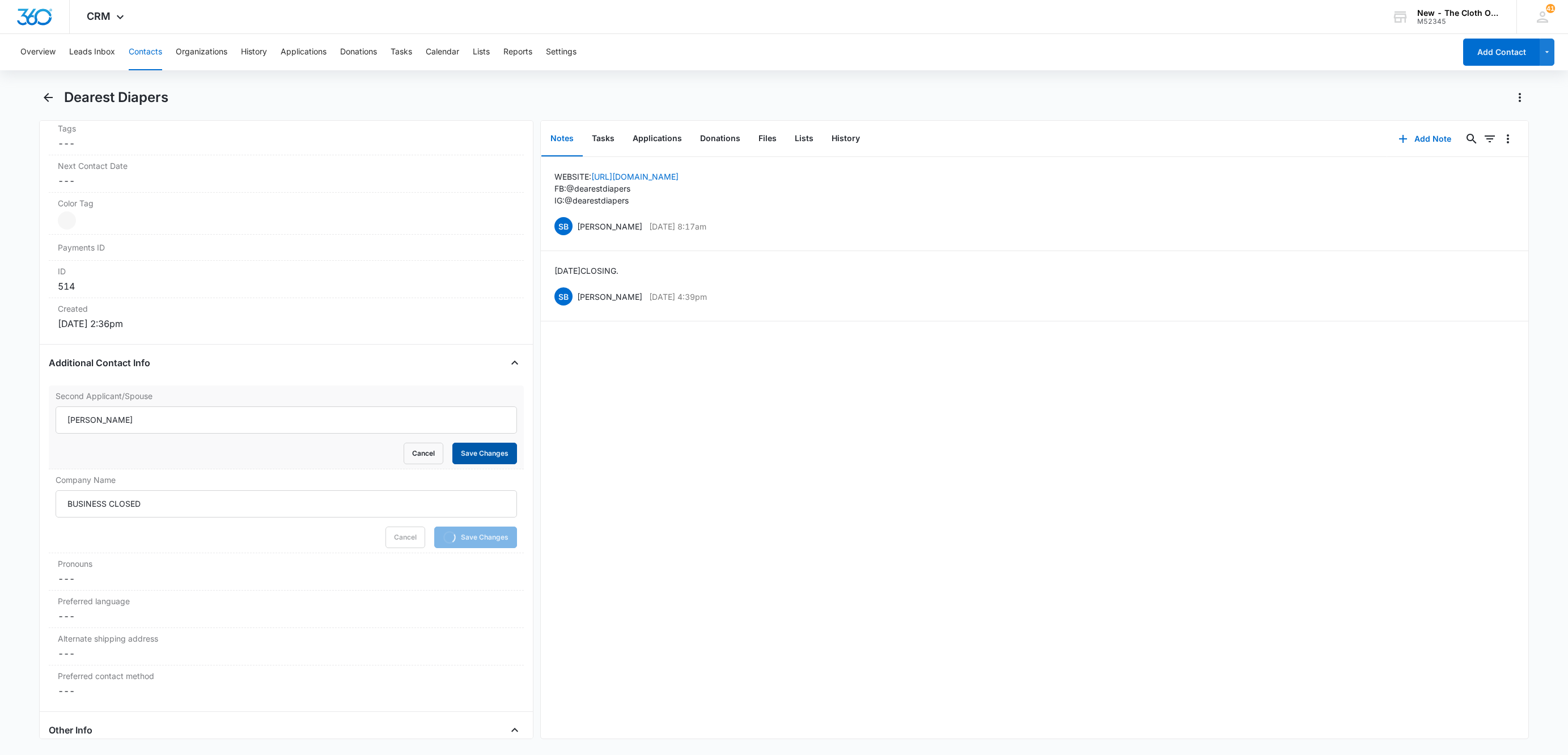
click at [458, 448] on button "Save Changes" at bounding box center [485, 454] width 65 height 22
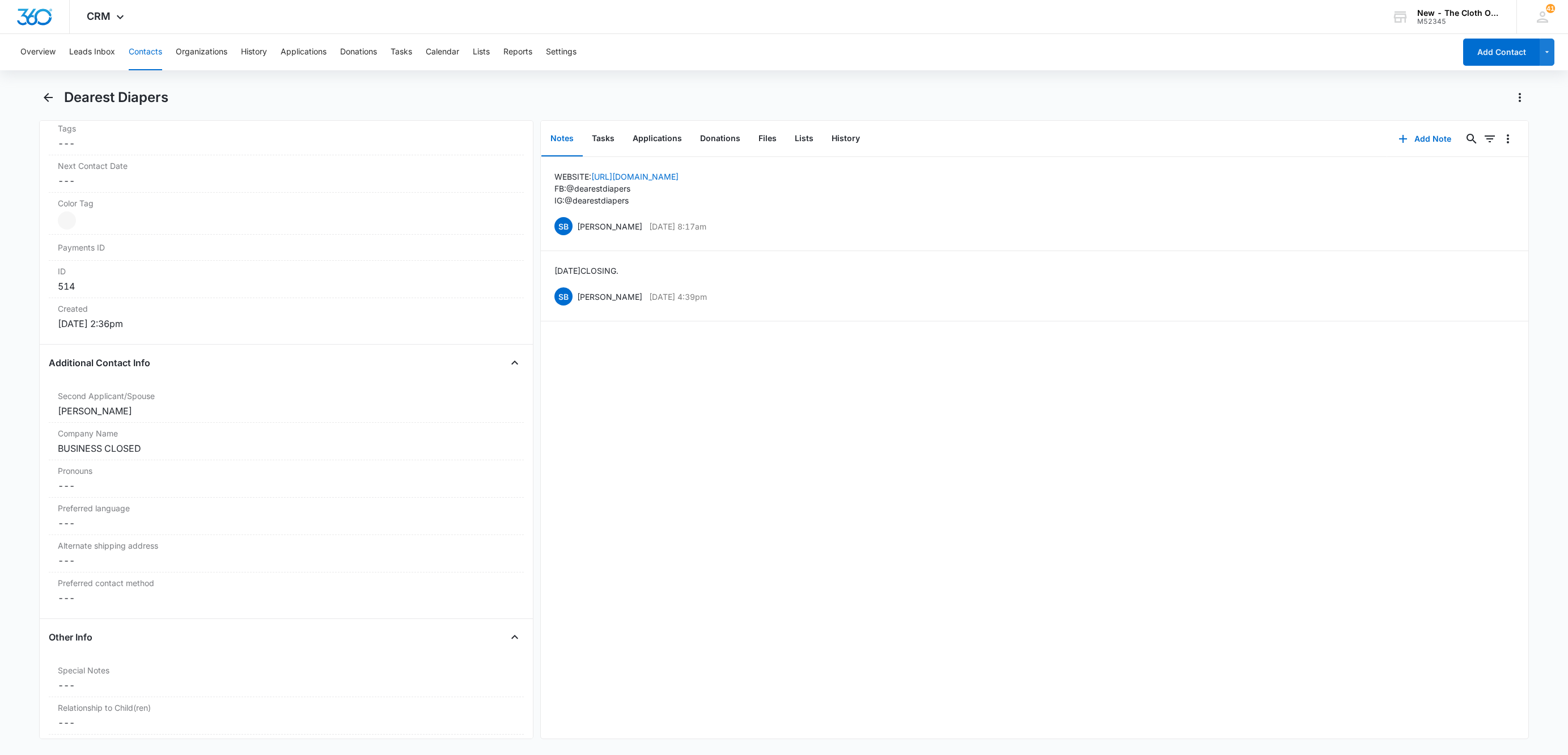
click at [145, 46] on button "Contacts" at bounding box center [145, 52] width 34 height 36
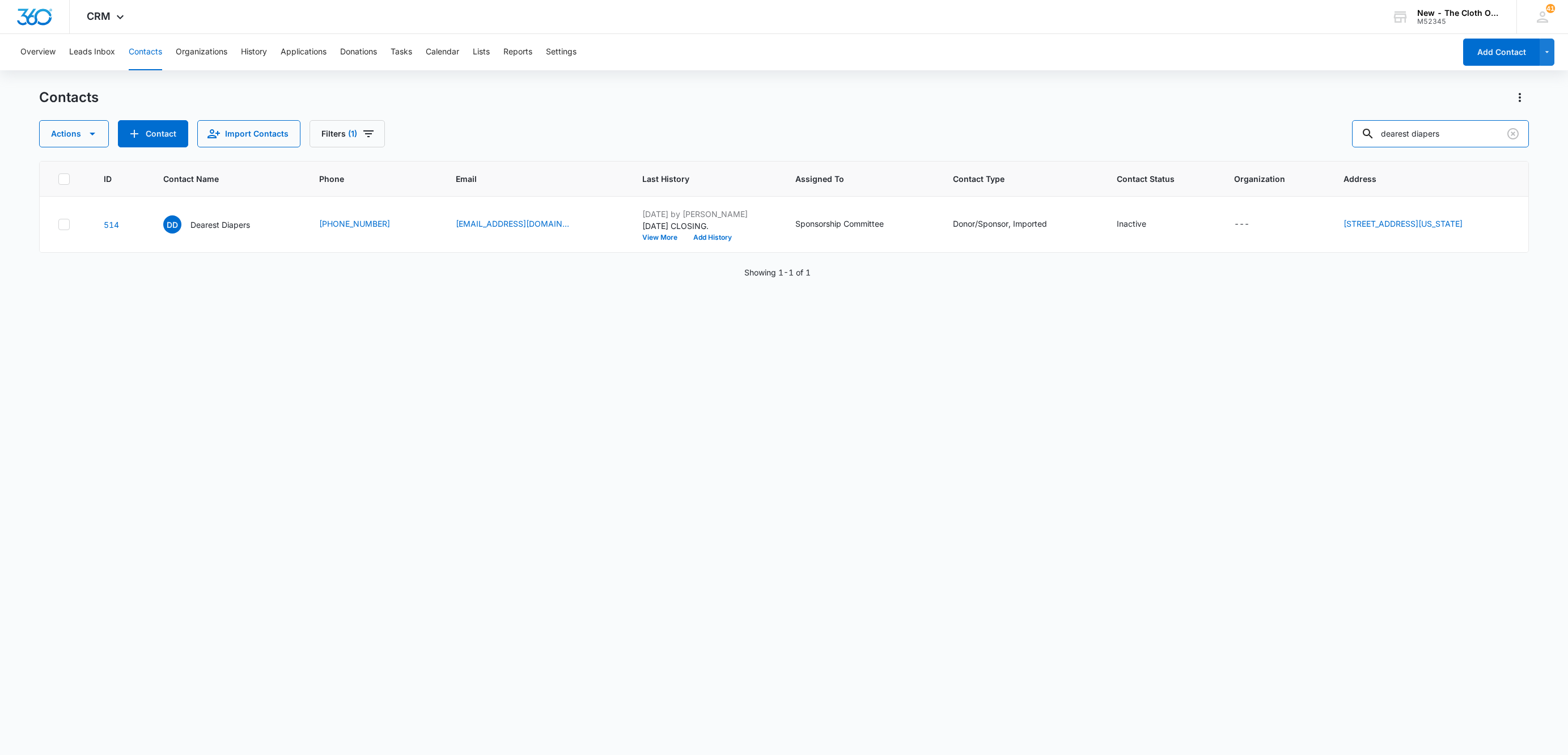
drag, startPoint x: 1386, startPoint y: 132, endPoint x: 1227, endPoint y: 139, distance: 159.2
click at [1228, 139] on div "Actions Contact Import Contacts Filters (1) dearest diapers" at bounding box center [784, 133] width 1490 height 27
paste input "Lilies Baby Boutique"
type input "Lilies Baby Boutique"
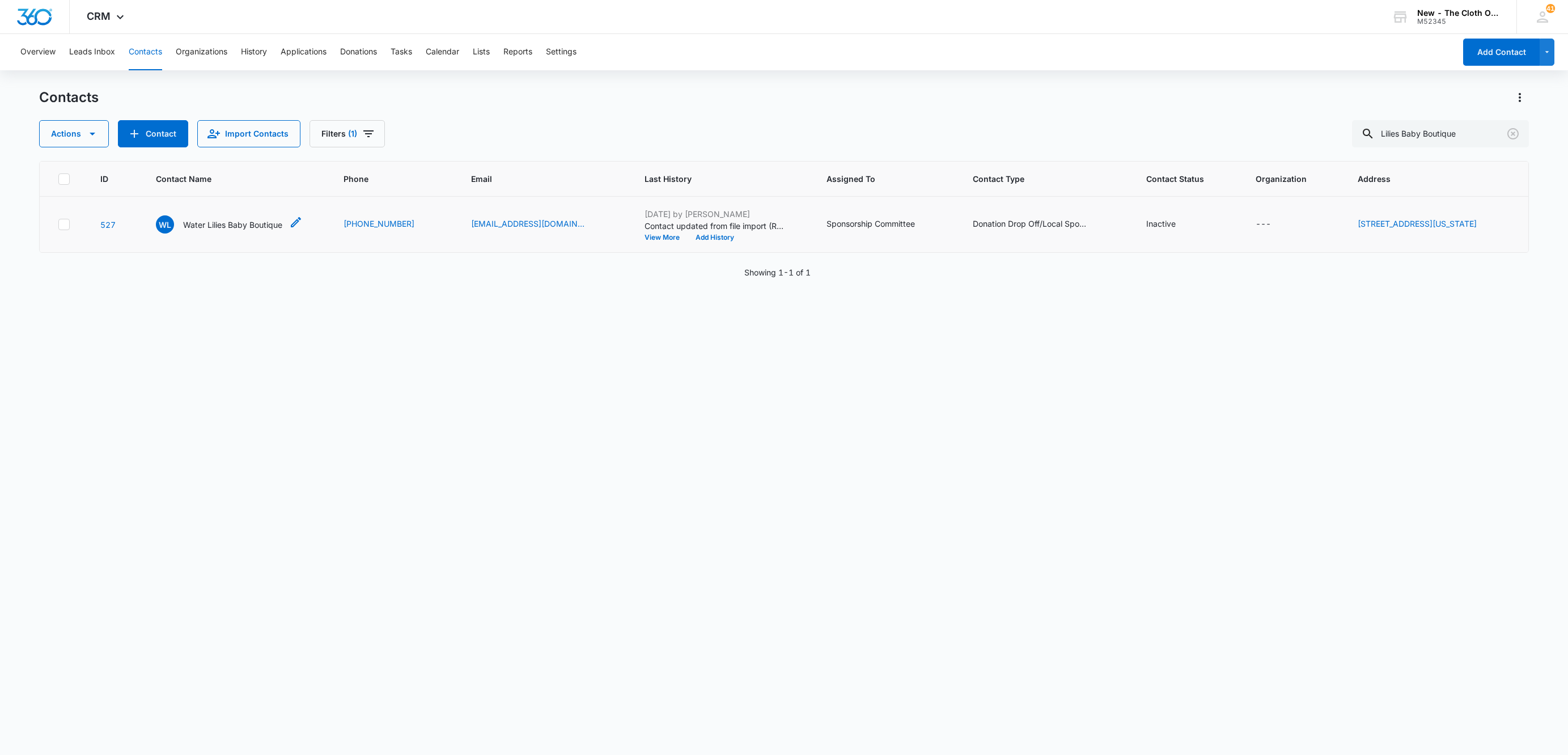
click at [248, 220] on p "Water Lilies Baby Boutique" at bounding box center [232, 225] width 99 height 12
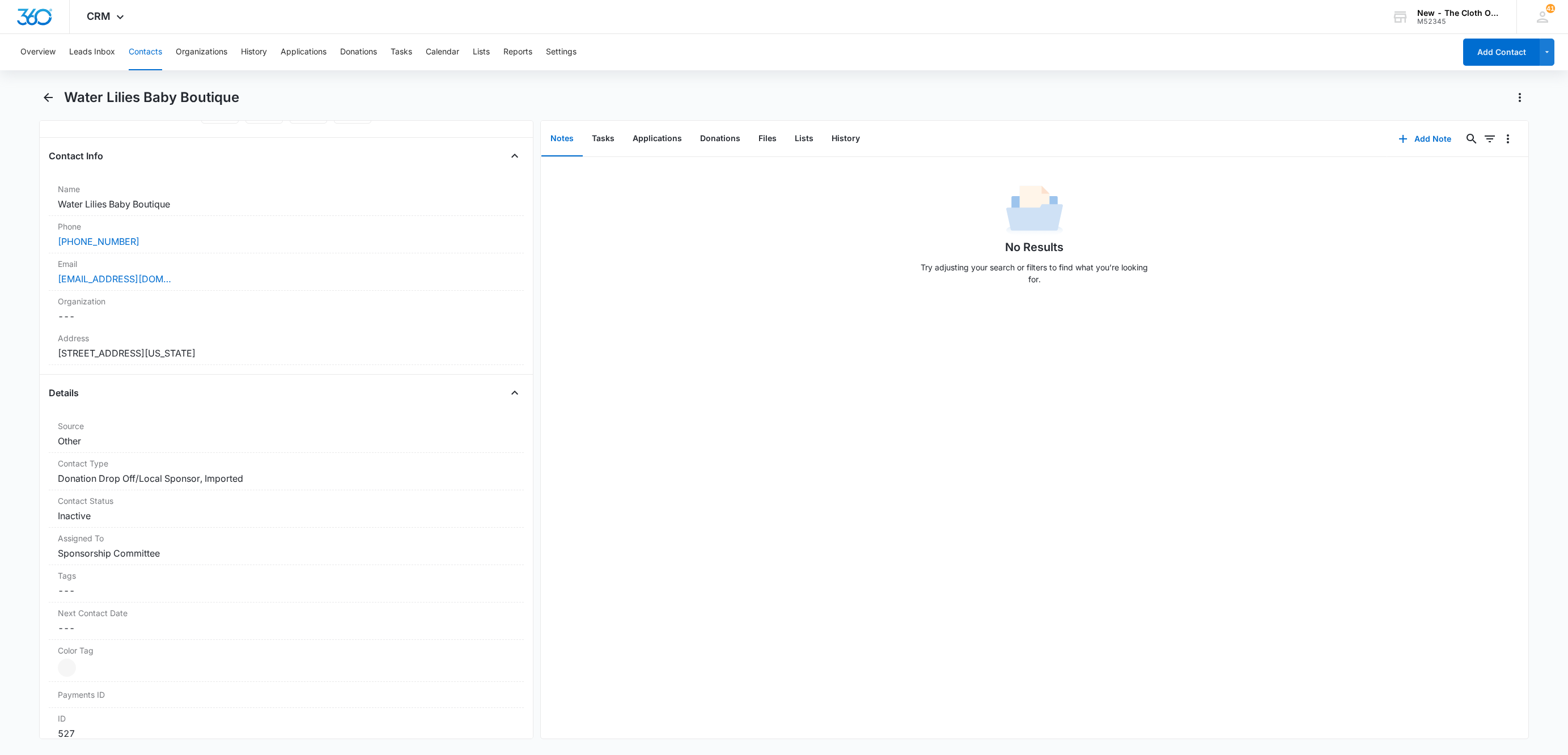
scroll to position [164, 0]
click at [182, 199] on dd "Cancel Save Changes Water Lilies Baby Boutique" at bounding box center [286, 205] width 457 height 14
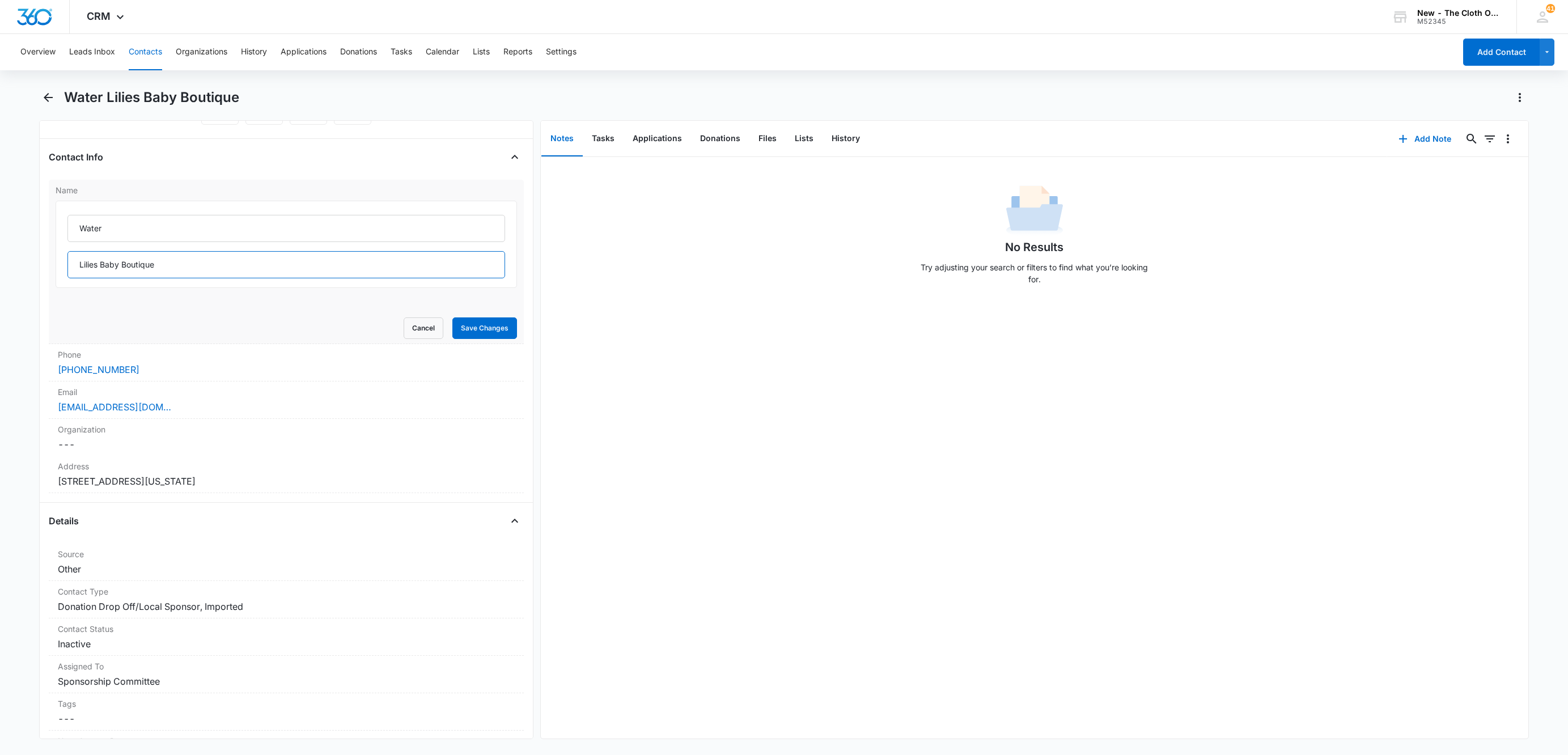
click at [253, 273] on input "Lilies Baby Boutique" at bounding box center [286, 264] width 438 height 27
click at [253, 234] on input "Water" at bounding box center [286, 228] width 438 height 27
paste input "Lilies Baby Boutique"
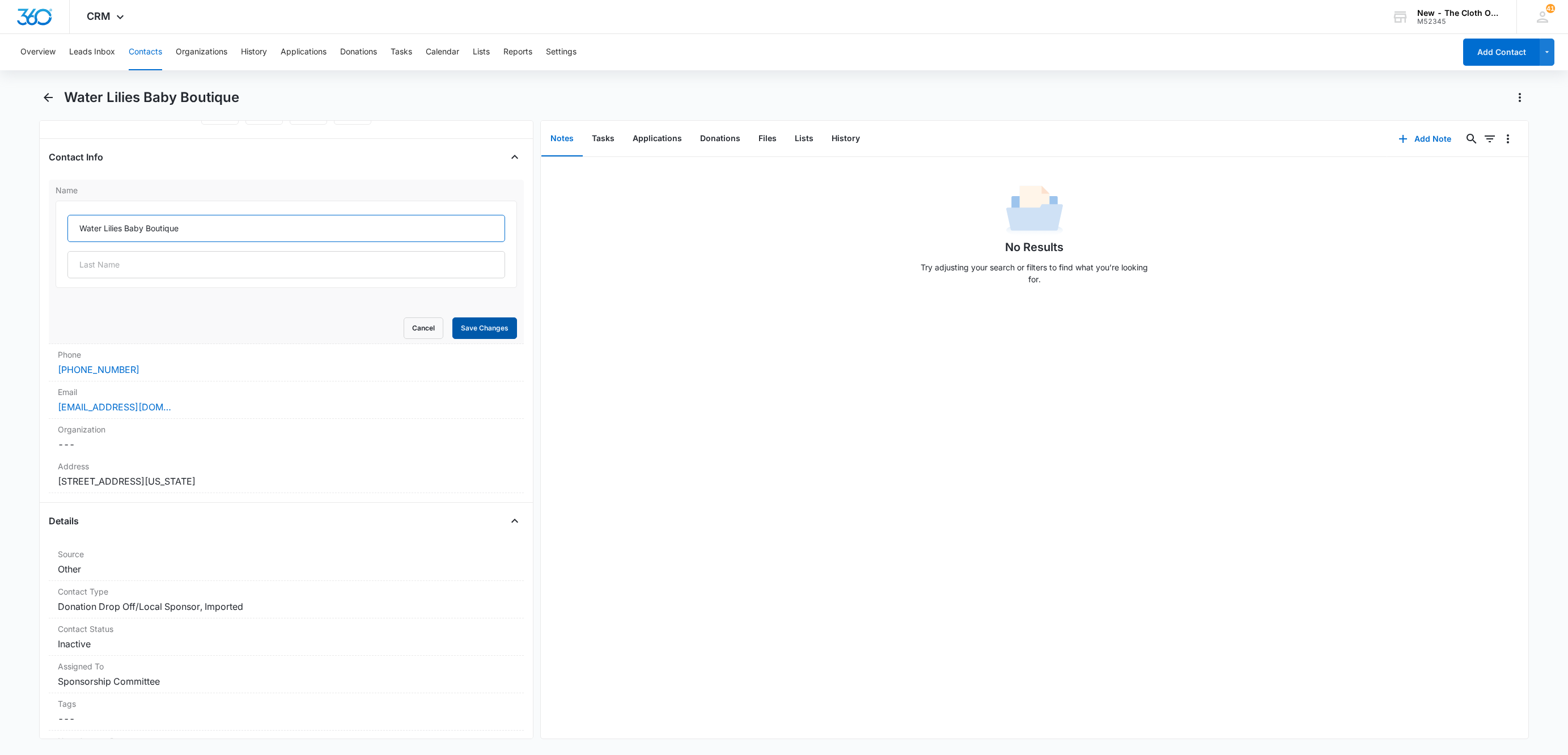
type input "Water Lilies Baby Boutique"
click at [461, 323] on button "Save Changes" at bounding box center [485, 329] width 65 height 22
click at [263, 409] on div "[EMAIL_ADDRESS][DOMAIN_NAME]" at bounding box center [286, 407] width 457 height 14
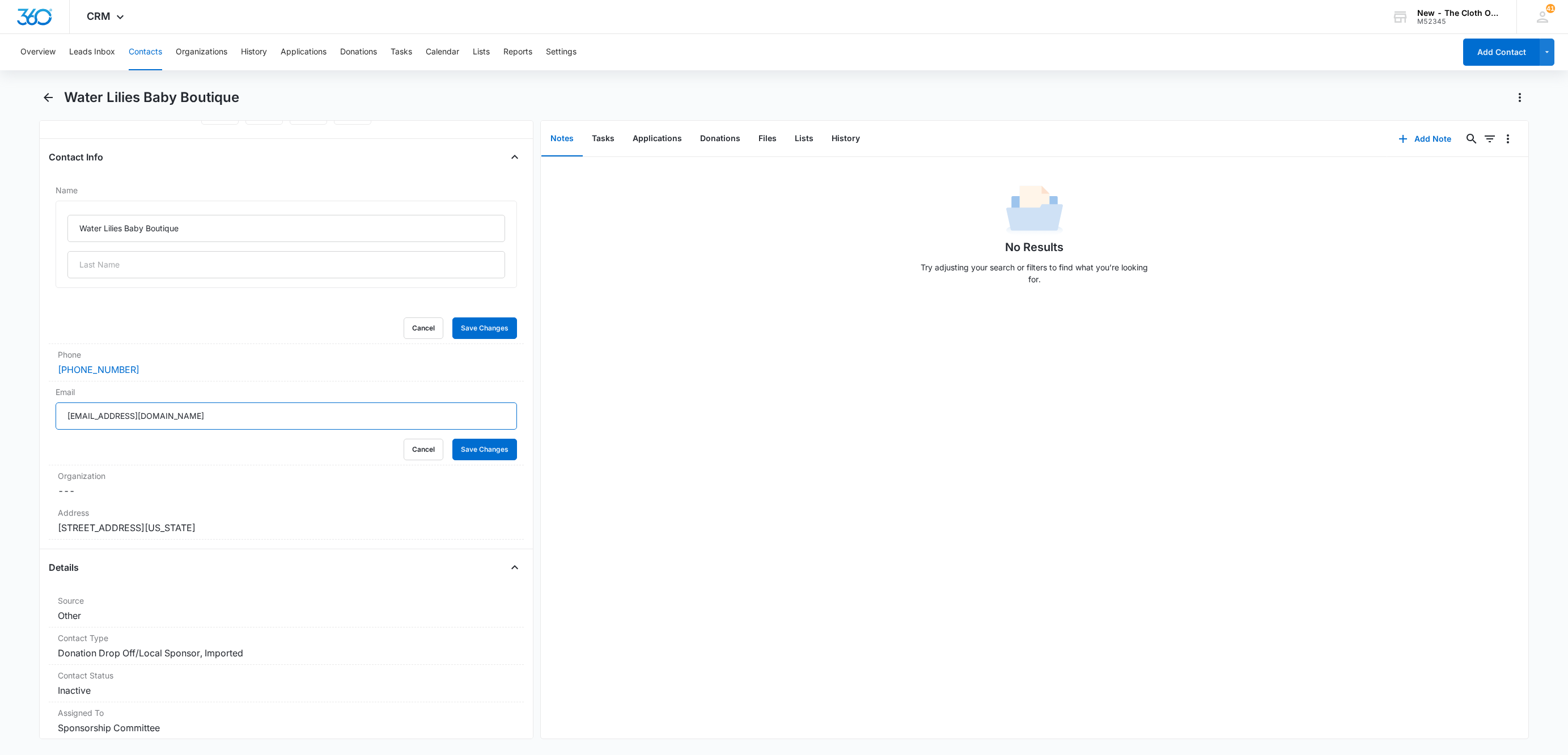
click at [313, 416] on input "[EMAIL_ADDRESS][DOMAIN_NAME]" at bounding box center [286, 416] width 461 height 27
click at [313, 502] on div "Address Cancel Save Changes [STREET_ADDRESS][US_STATE]" at bounding box center [286, 521] width 475 height 37
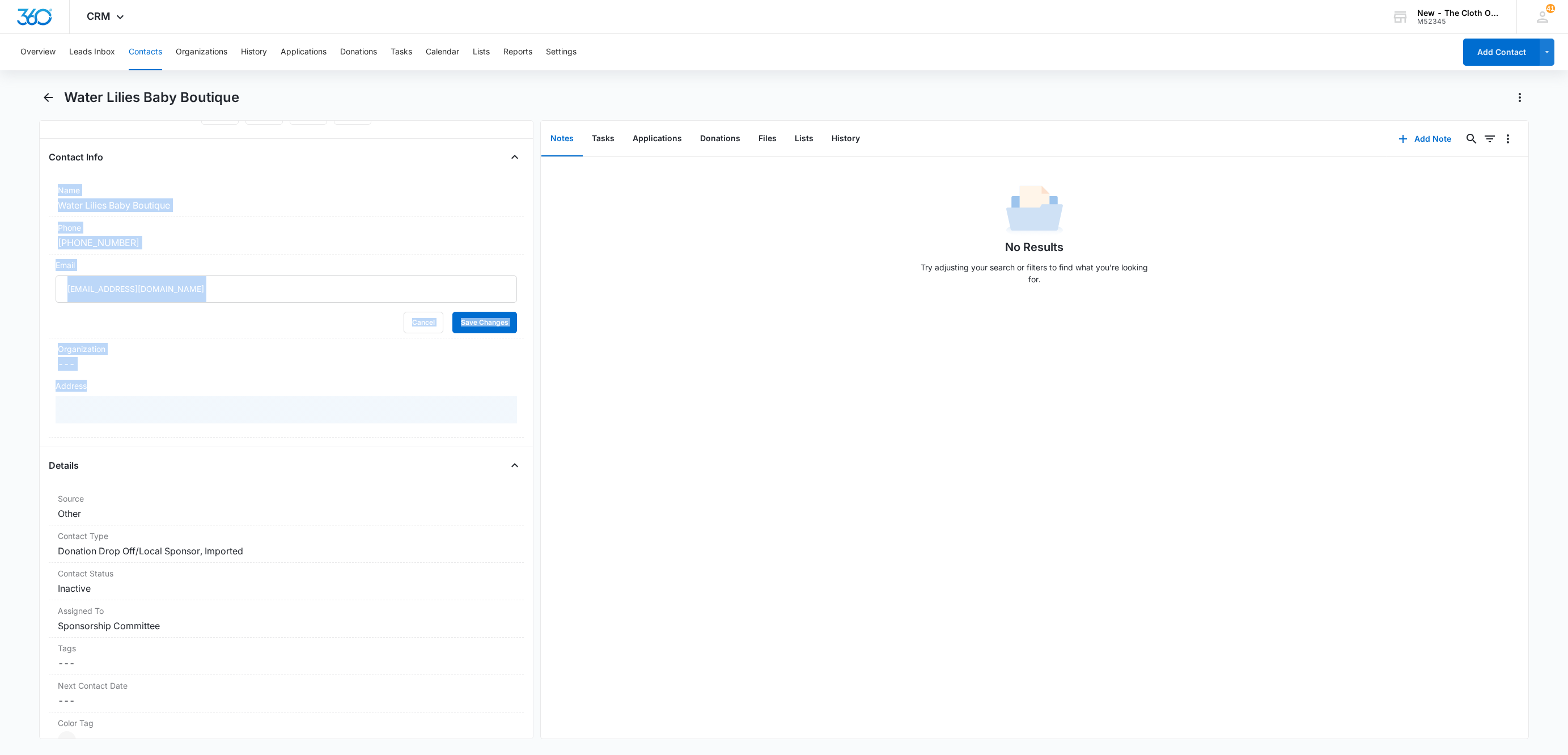
click at [313, 416] on div "Address" at bounding box center [286, 406] width 475 height 62
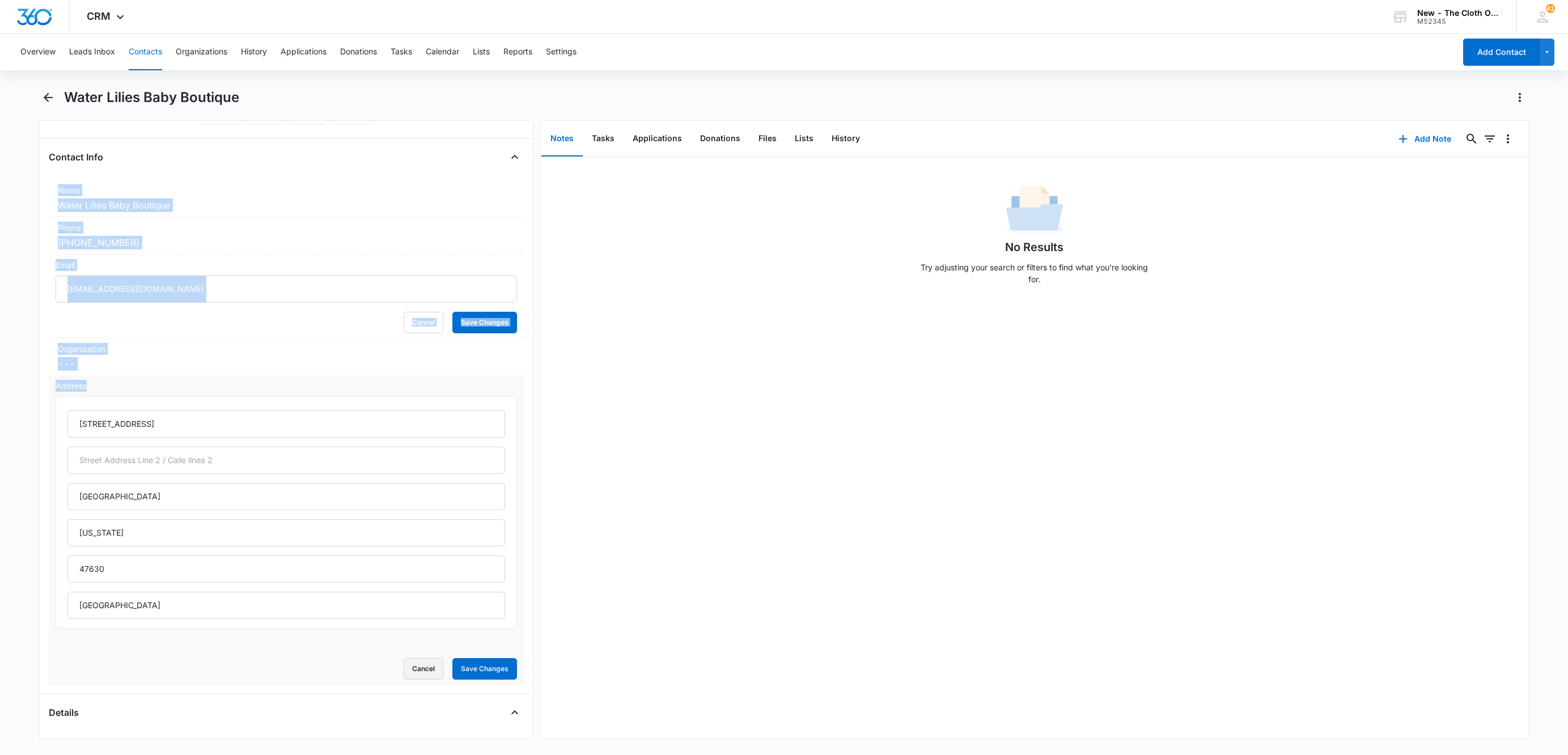
click at [408, 668] on button "Cancel" at bounding box center [423, 669] width 40 height 22
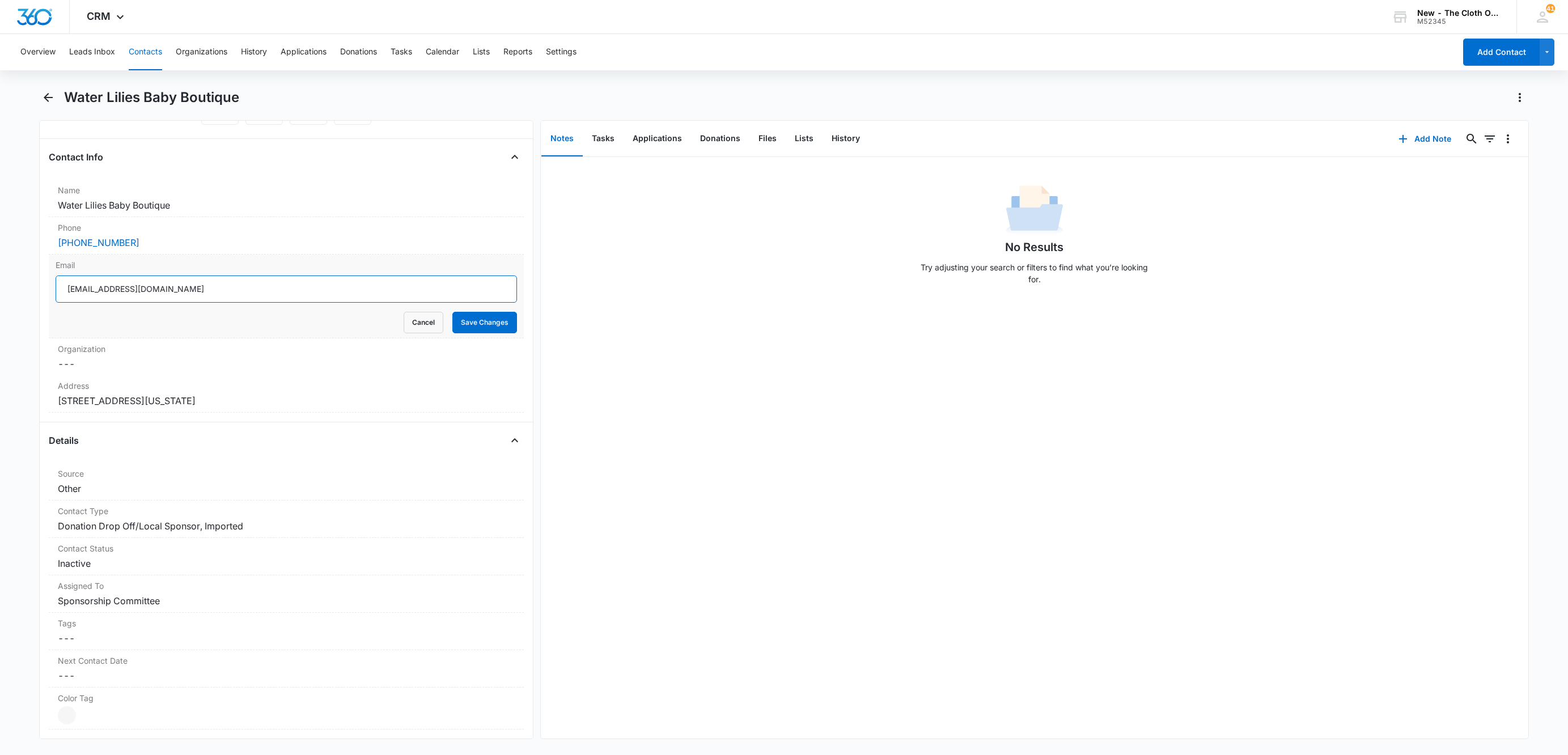
click at [297, 280] on input "[EMAIL_ADDRESS][DOMAIN_NAME]" at bounding box center [286, 289] width 461 height 27
click at [408, 322] on button "Cancel" at bounding box center [423, 323] width 40 height 22
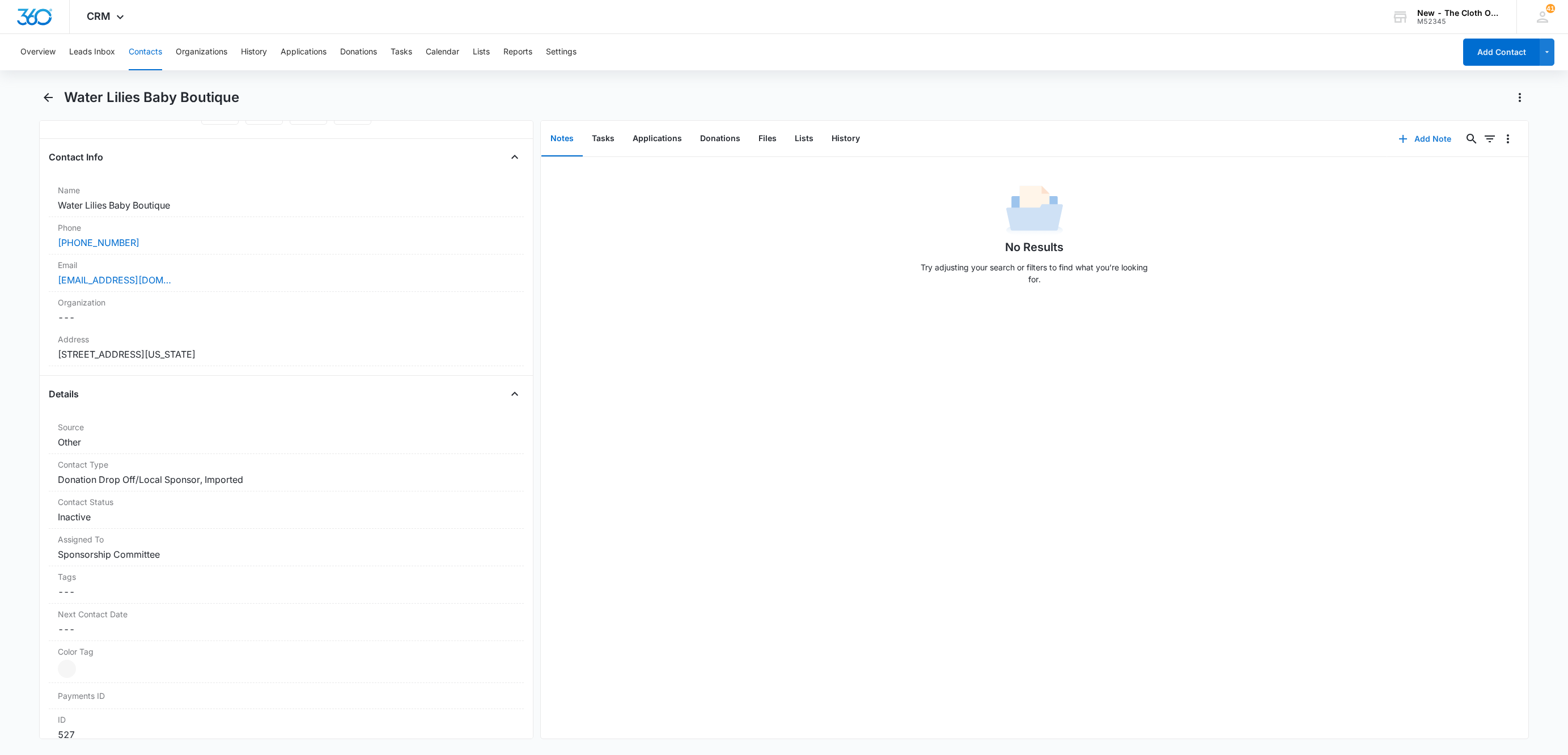
click at [1433, 143] on button "Add Note" at bounding box center [1424, 139] width 75 height 27
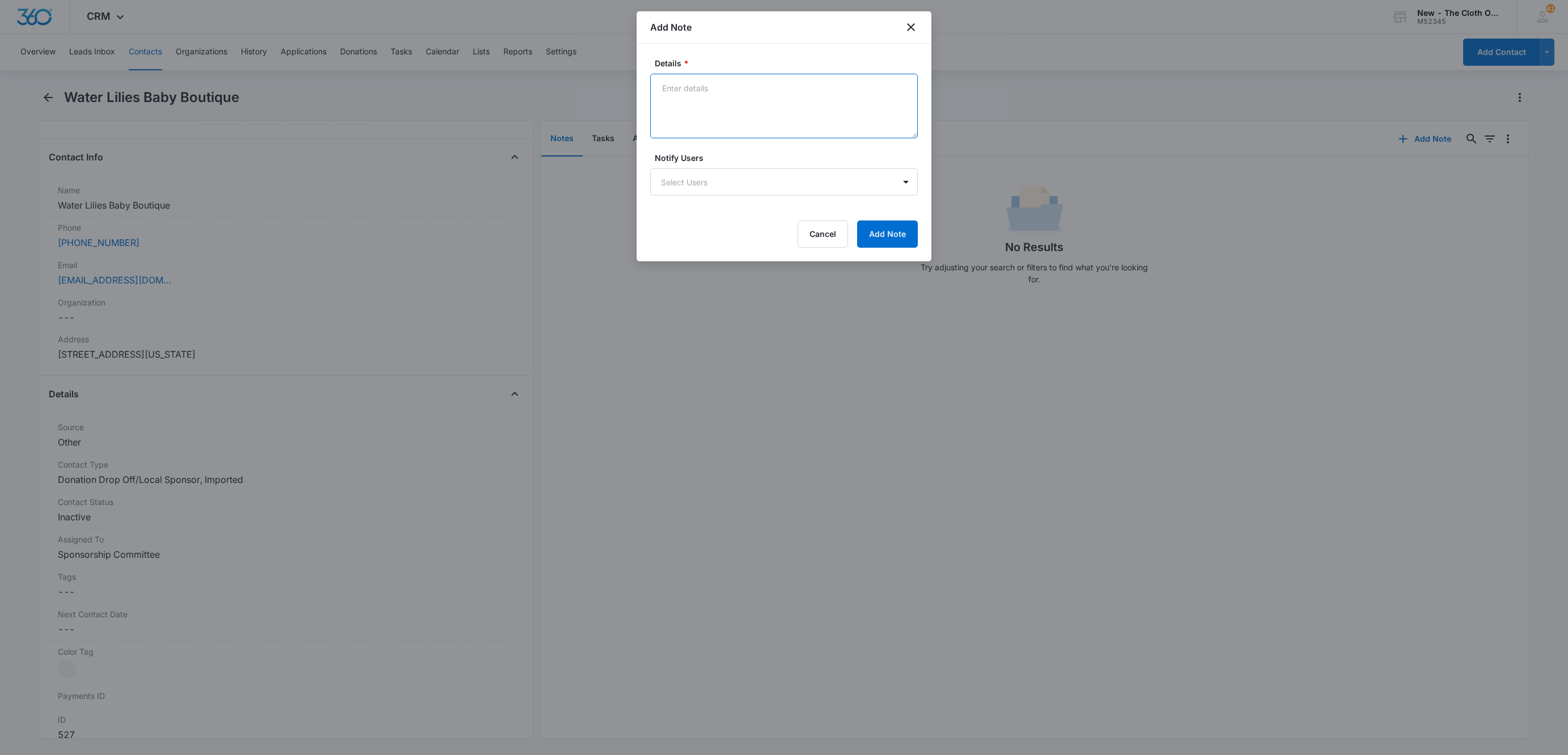
click at [795, 120] on textarea "Details *" at bounding box center [784, 106] width 268 height 65
type textarea "c"
type textarea "C"
type textarea "BUSINESS CLOSED END OF 2024."
click at [895, 236] on button "Add Note" at bounding box center [888, 234] width 61 height 27
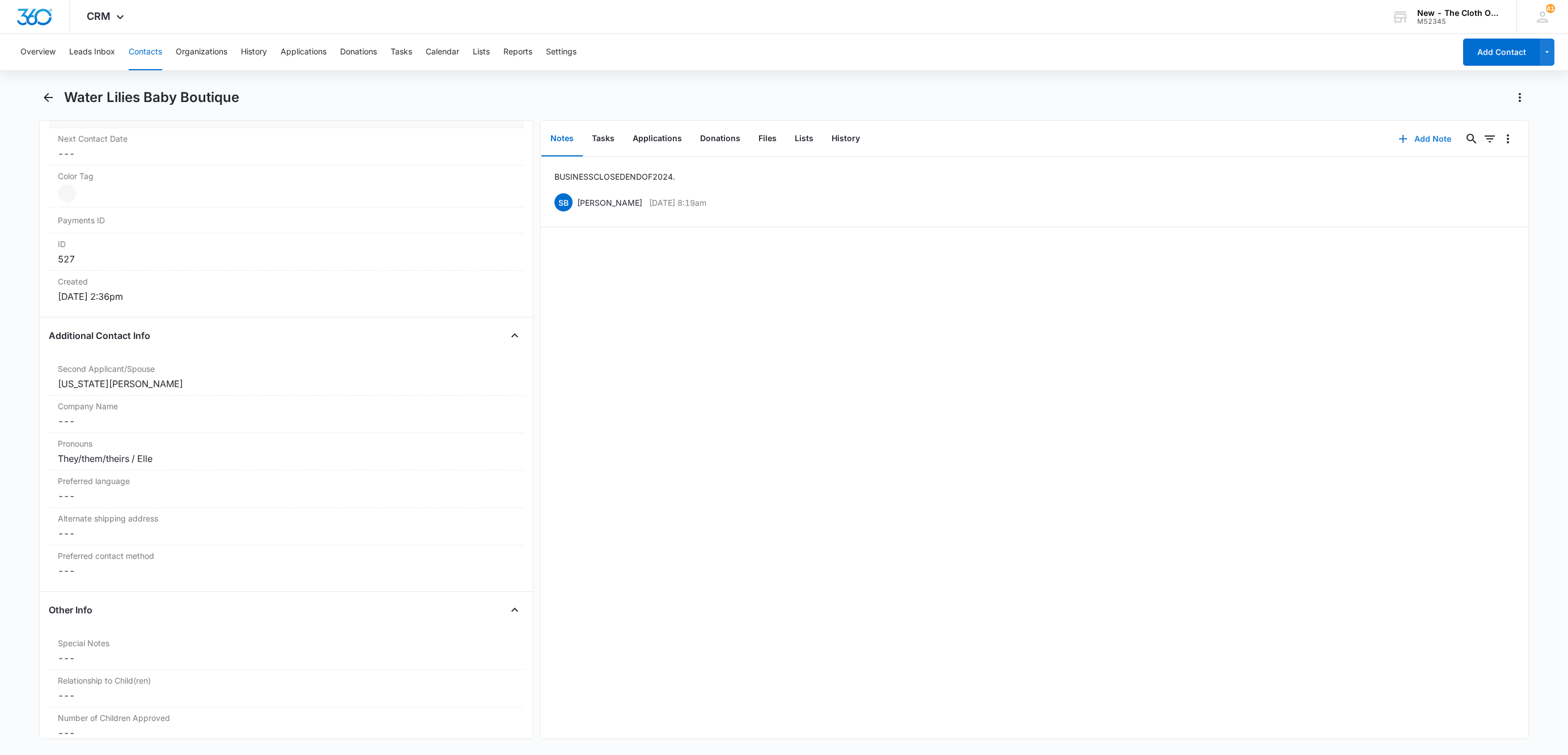
scroll to position [674, 0]
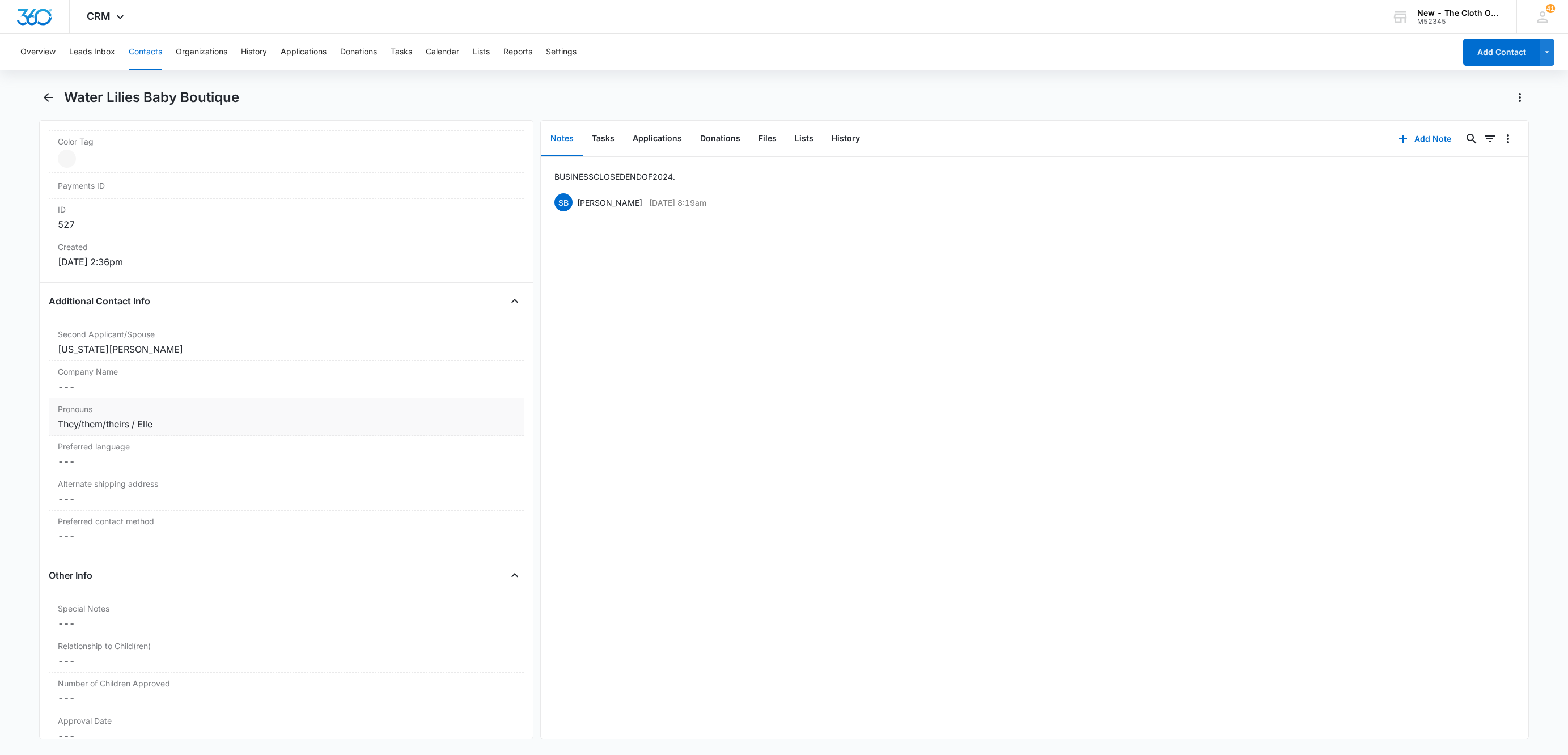
click at [95, 394] on dd "Cancel Save Changes ---" at bounding box center [286, 387] width 457 height 14
click at [92, 403] on input "Company Name" at bounding box center [286, 395] width 461 height 27
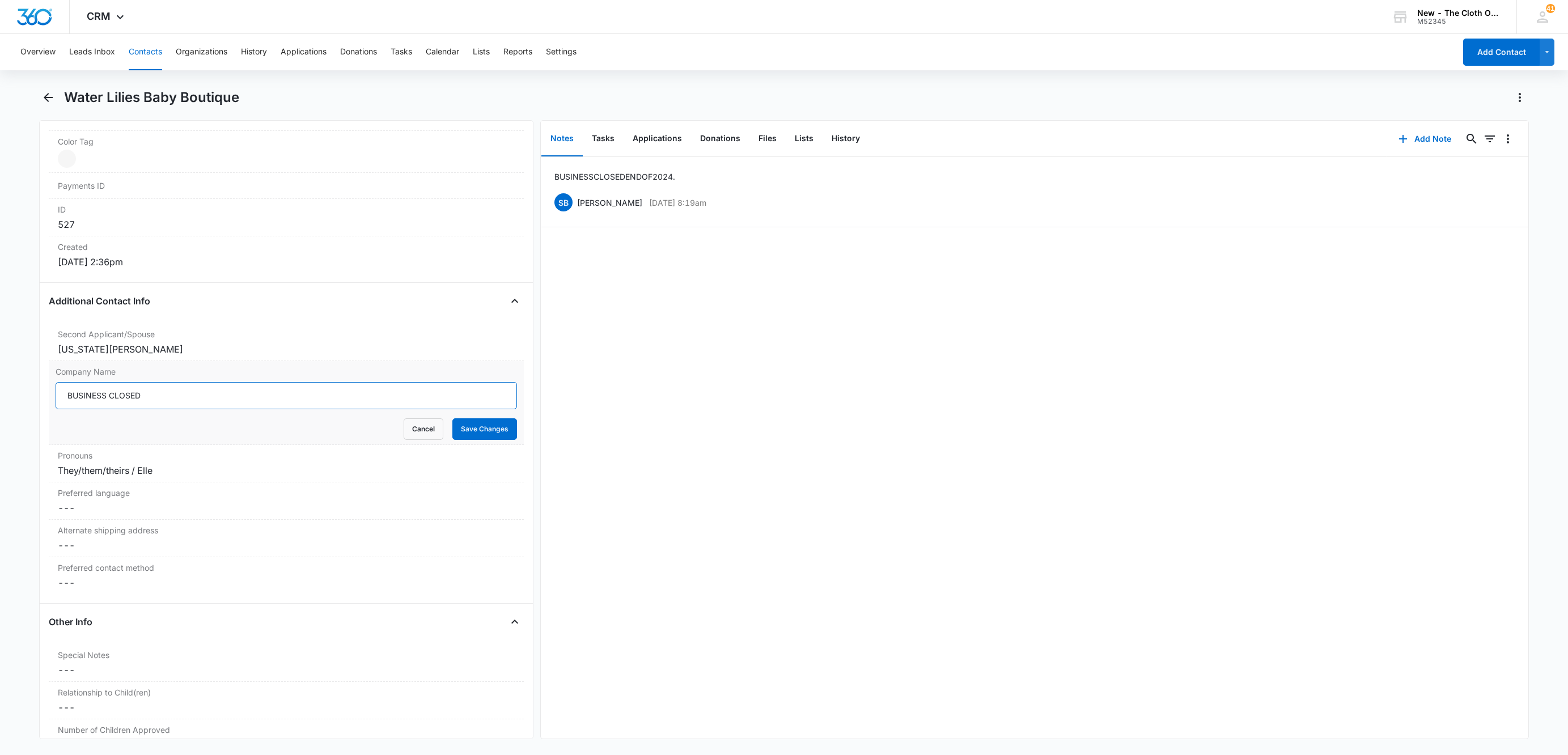
type input "BUSINESS CLOSED"
click at [453, 418] on button "Save Changes" at bounding box center [485, 429] width 65 height 22
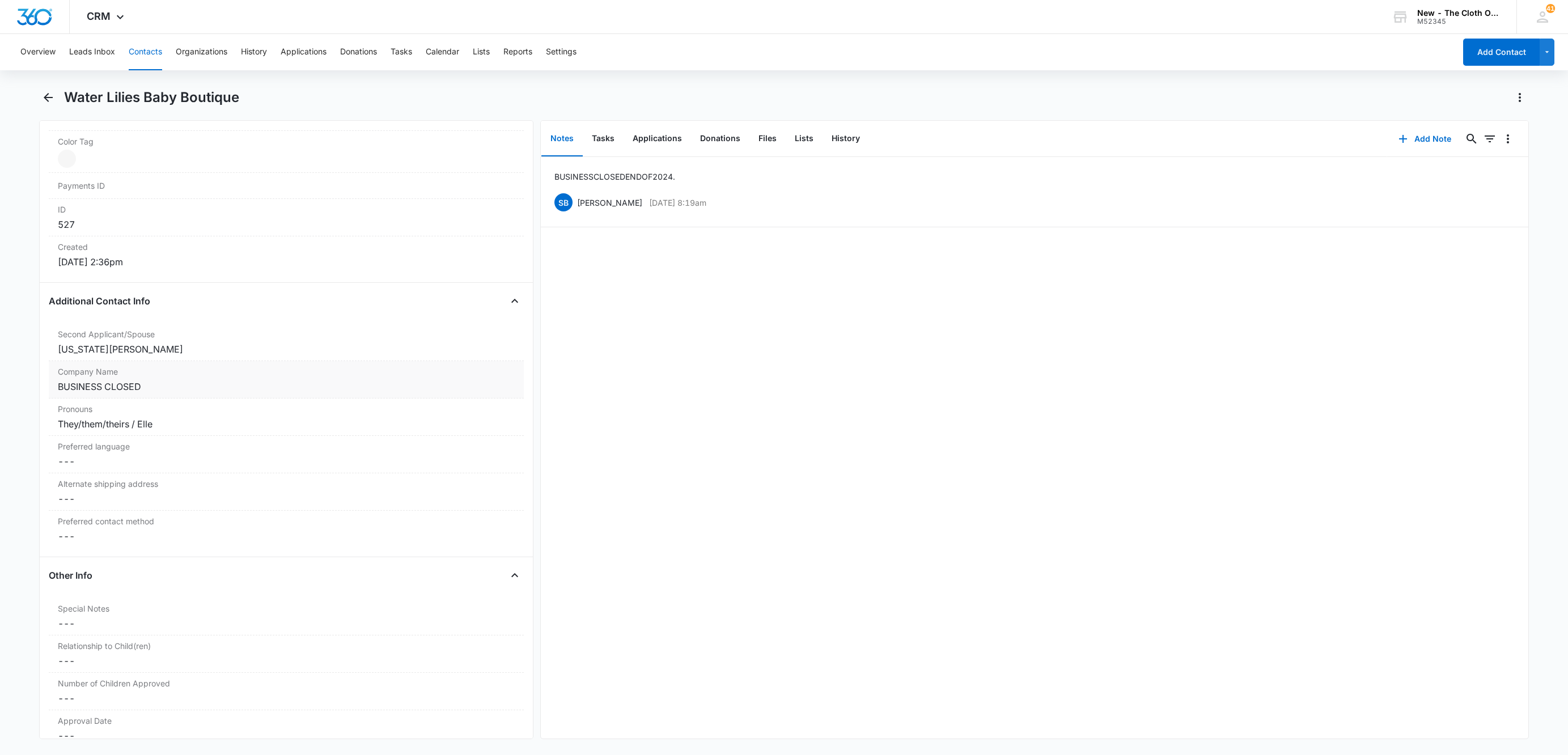
click at [139, 58] on button "Contacts" at bounding box center [145, 52] width 34 height 36
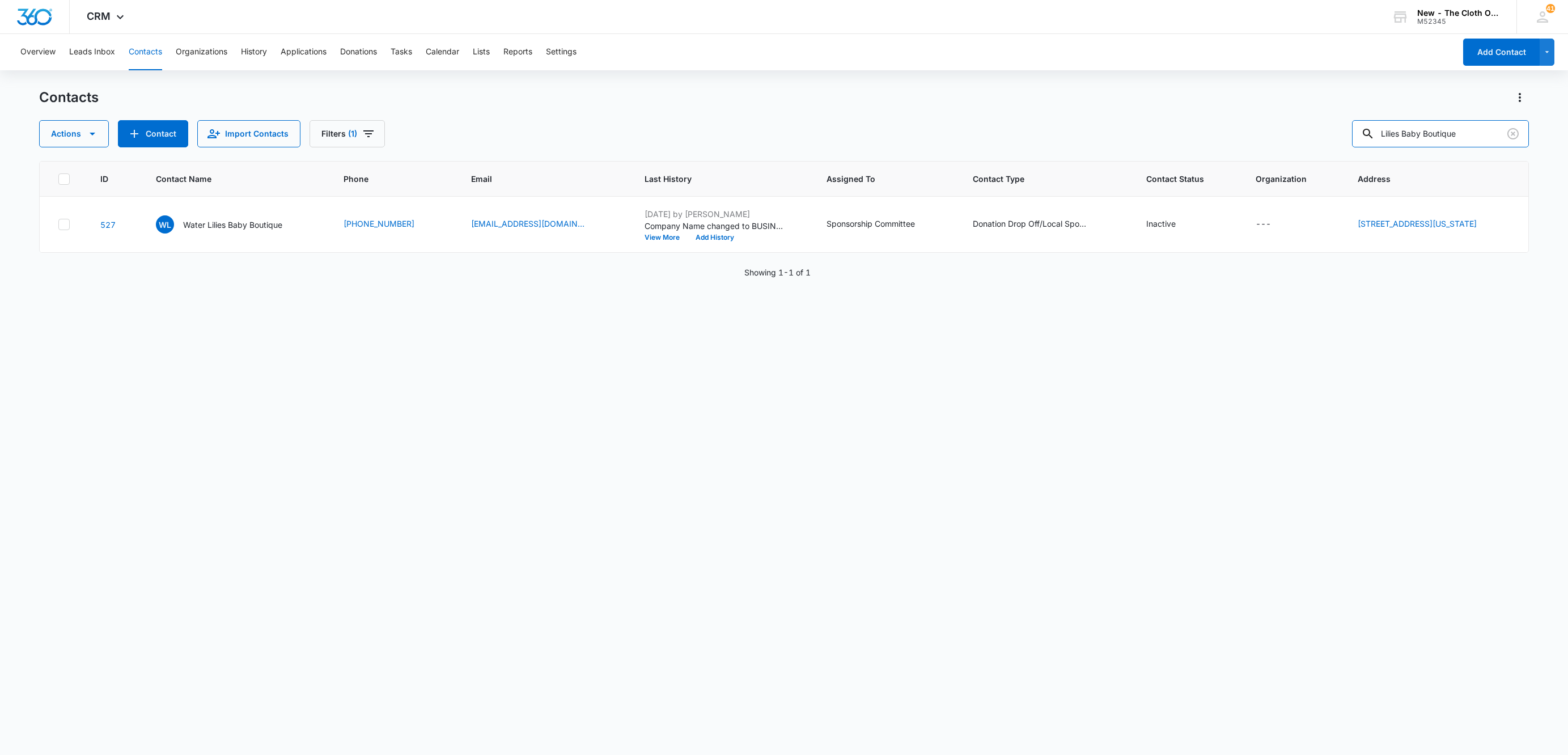
drag, startPoint x: 1473, startPoint y: 134, endPoint x: 1092, endPoint y: 136, distance: 381.0
click at [1099, 133] on div "Actions Contact Import Contacts Filters (1) Lilies Baby Boutique" at bounding box center [784, 133] width 1490 height 27
paste input "Green Mountain Diapers"
click at [1424, 128] on input "Green Mountain Diapers" at bounding box center [1440, 133] width 177 height 27
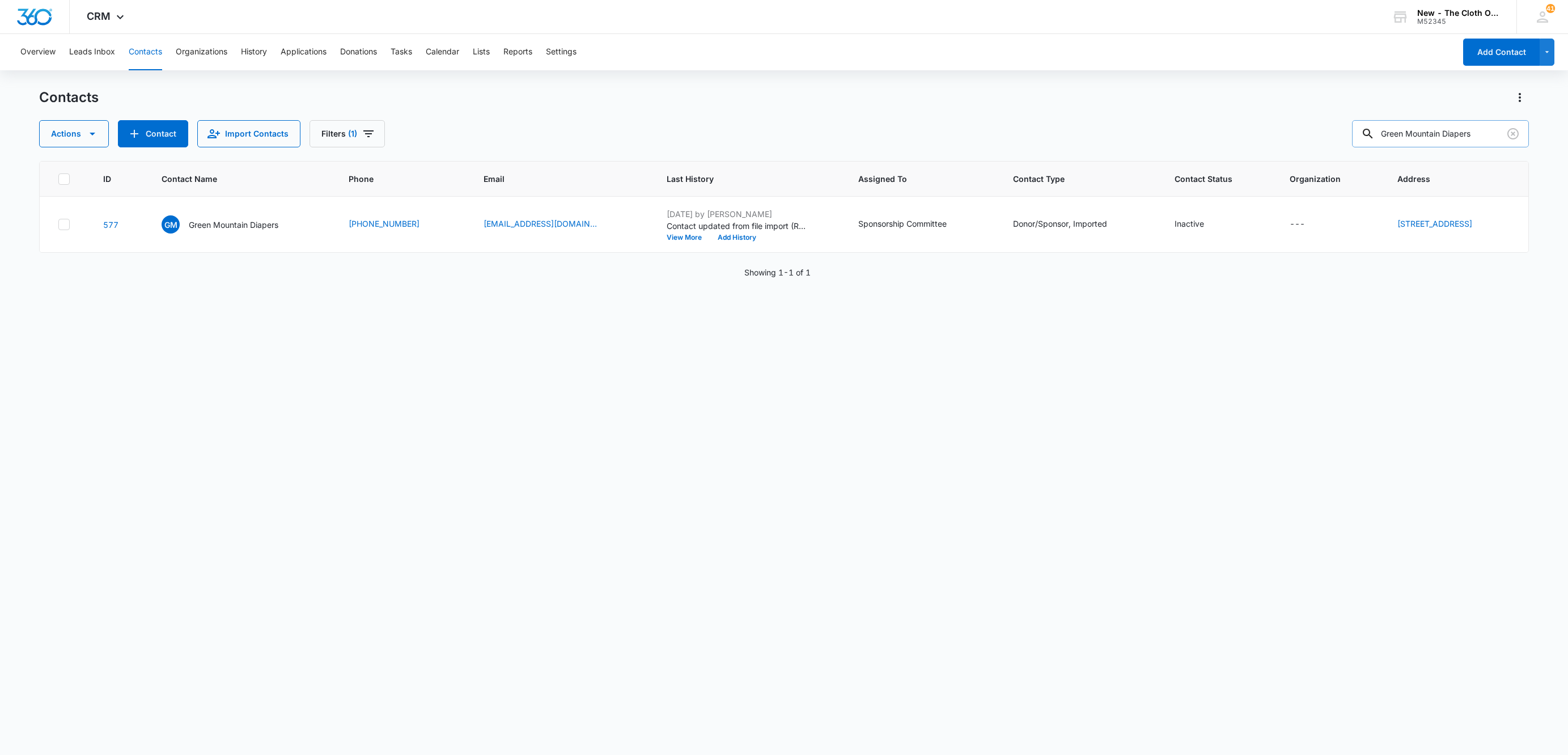
click at [1424, 128] on input "Green Mountain Diapers" at bounding box center [1440, 133] width 177 height 27
paste input "Baby Diaper Service"
type input "Baby Diaper Service"
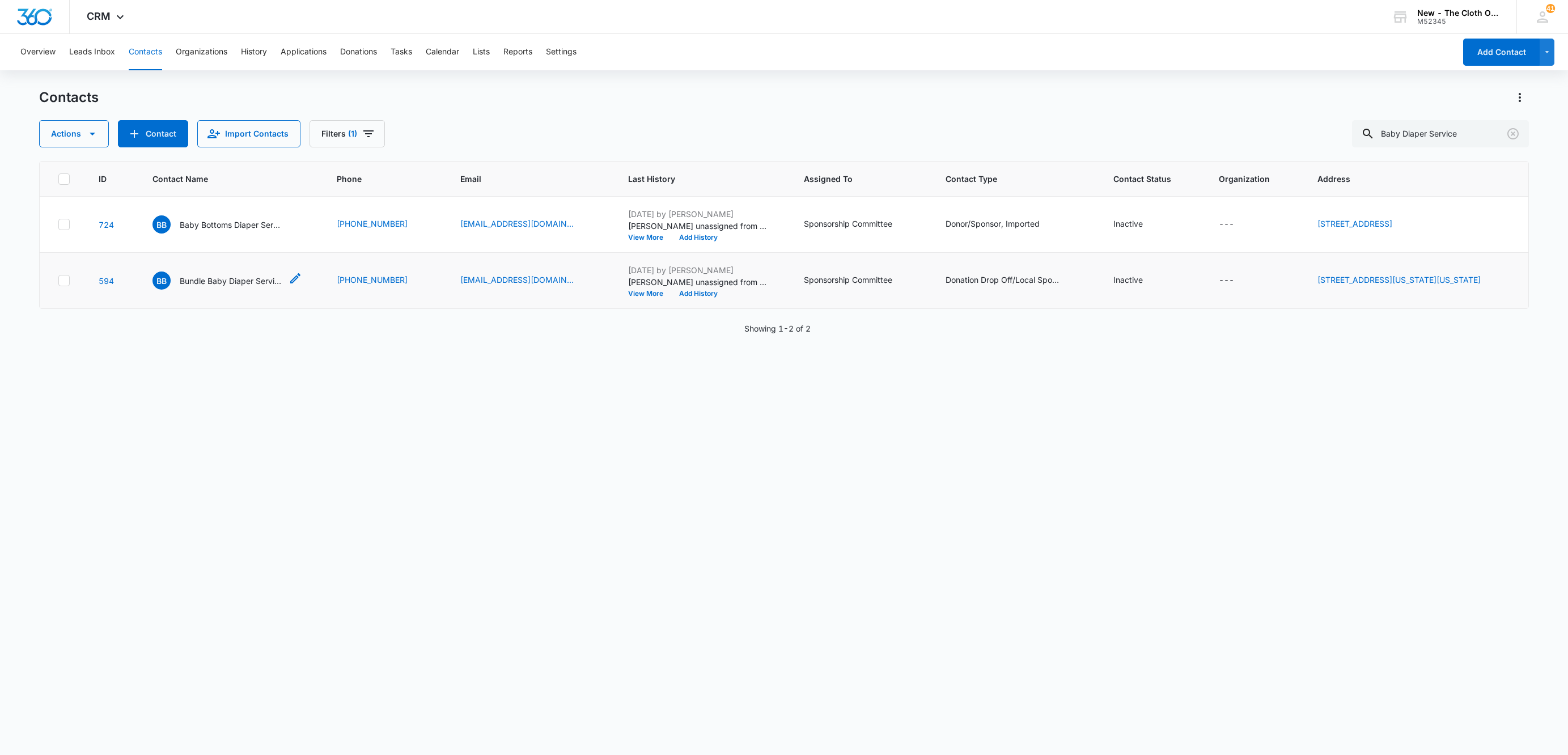
click at [216, 286] on p "Bundle Baby Diaper Service" at bounding box center [231, 280] width 102 height 12
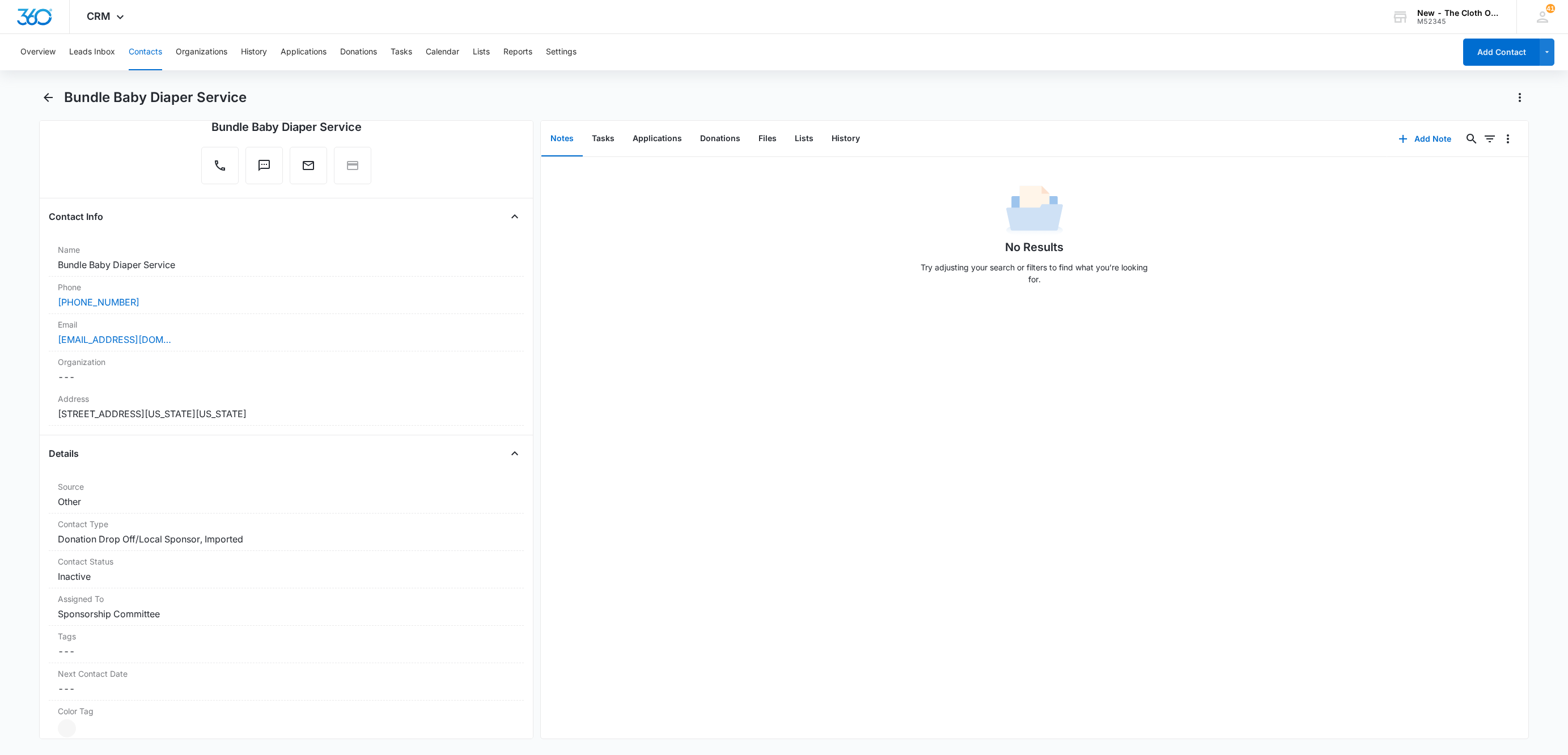
scroll to position [85, 0]
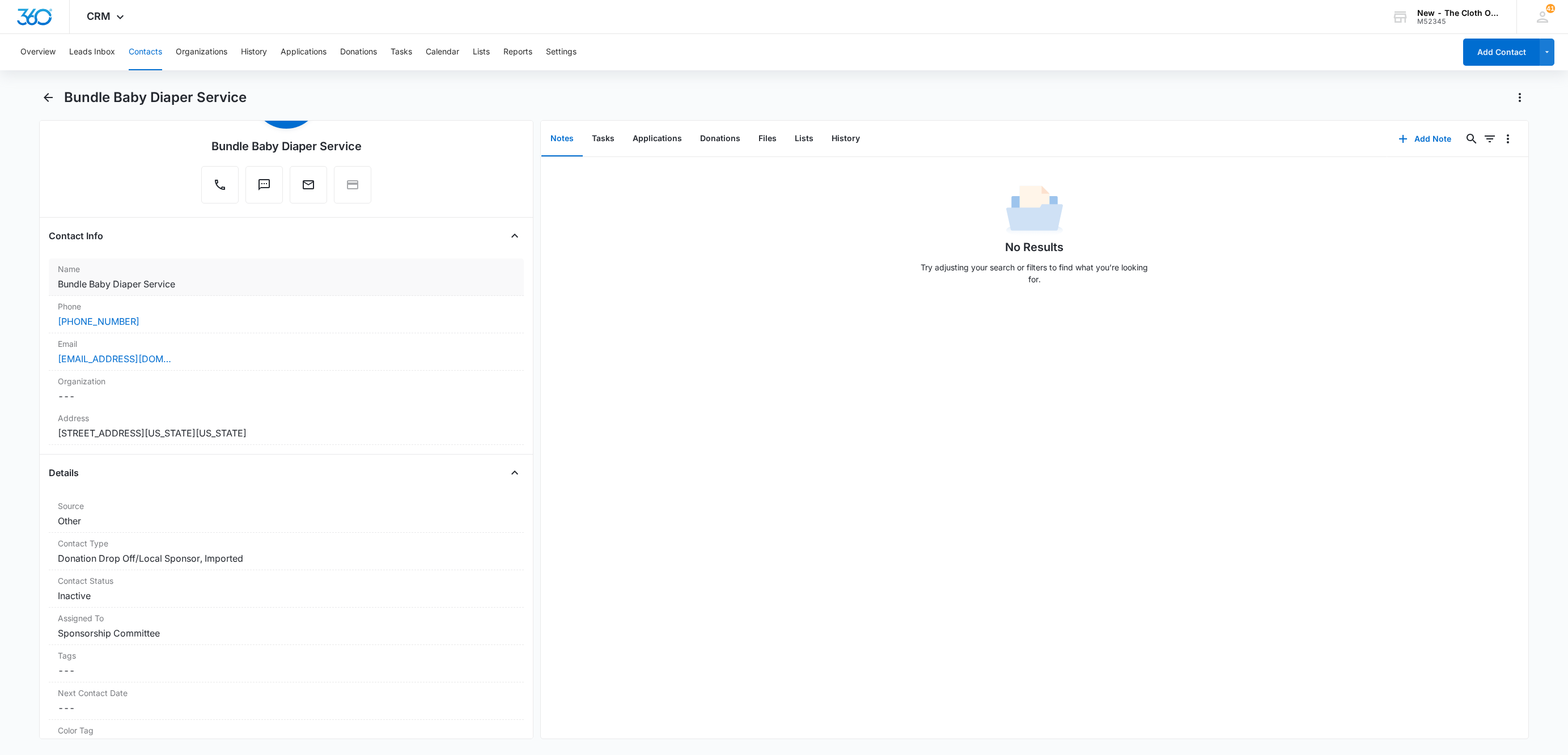
click at [216, 293] on div "Name Cancel Save Changes Bundle Baby Diaper Service" at bounding box center [286, 277] width 475 height 37
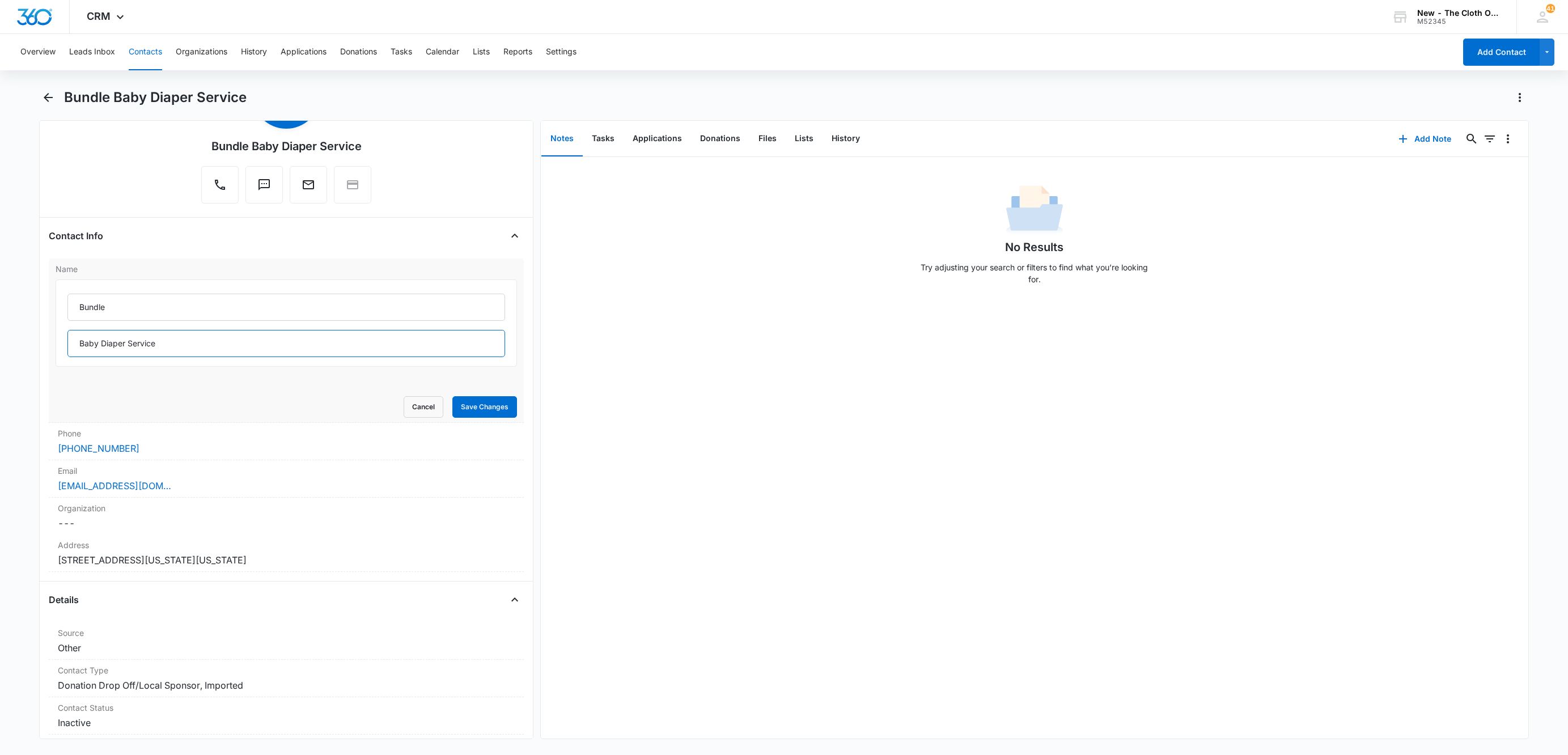
click at [199, 344] on input "Baby Diaper Service" at bounding box center [286, 344] width 438 height 27
click at [193, 304] on input "Bundle" at bounding box center [286, 307] width 438 height 27
paste input "Baby Diaper Service"
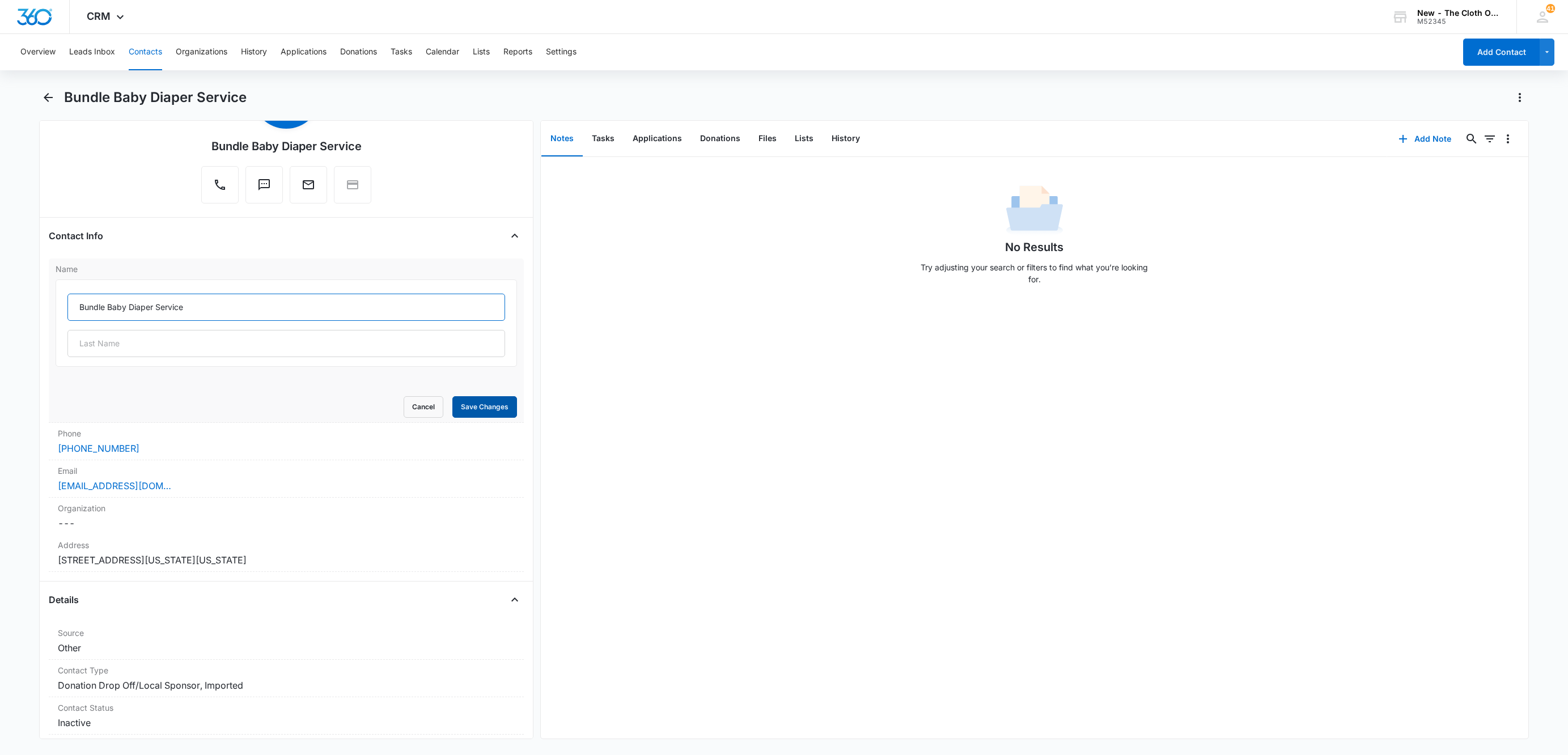
type input "Bundle Baby Diaper Service"
click at [498, 403] on button "Save Changes" at bounding box center [485, 407] width 65 height 22
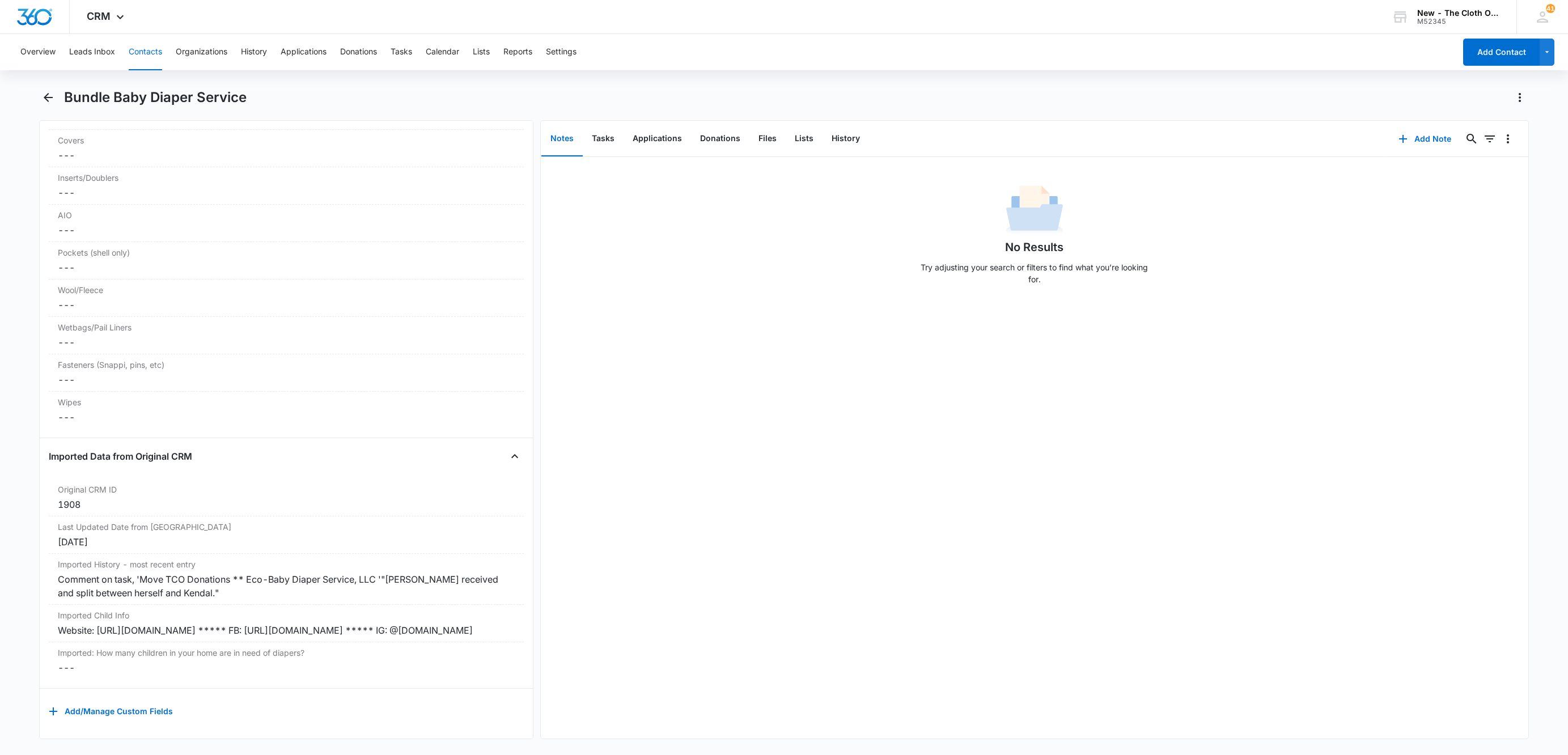
scroll to position [2921, 0]
drag, startPoint x: 196, startPoint y: 619, endPoint x: 32, endPoint y: 600, distance: 165.1
click at [32, 600] on main "Bundle Baby Diaper Service Remove BB Bundle Baby Diaper Service Contact Info Na…" at bounding box center [784, 421] width 1568 height 665
copy div "Website: [URL][DOMAIN_NAME] ***** FB: [URL][DOMAIN_NAME] ***** IG: @[DOMAIN_NAM…"
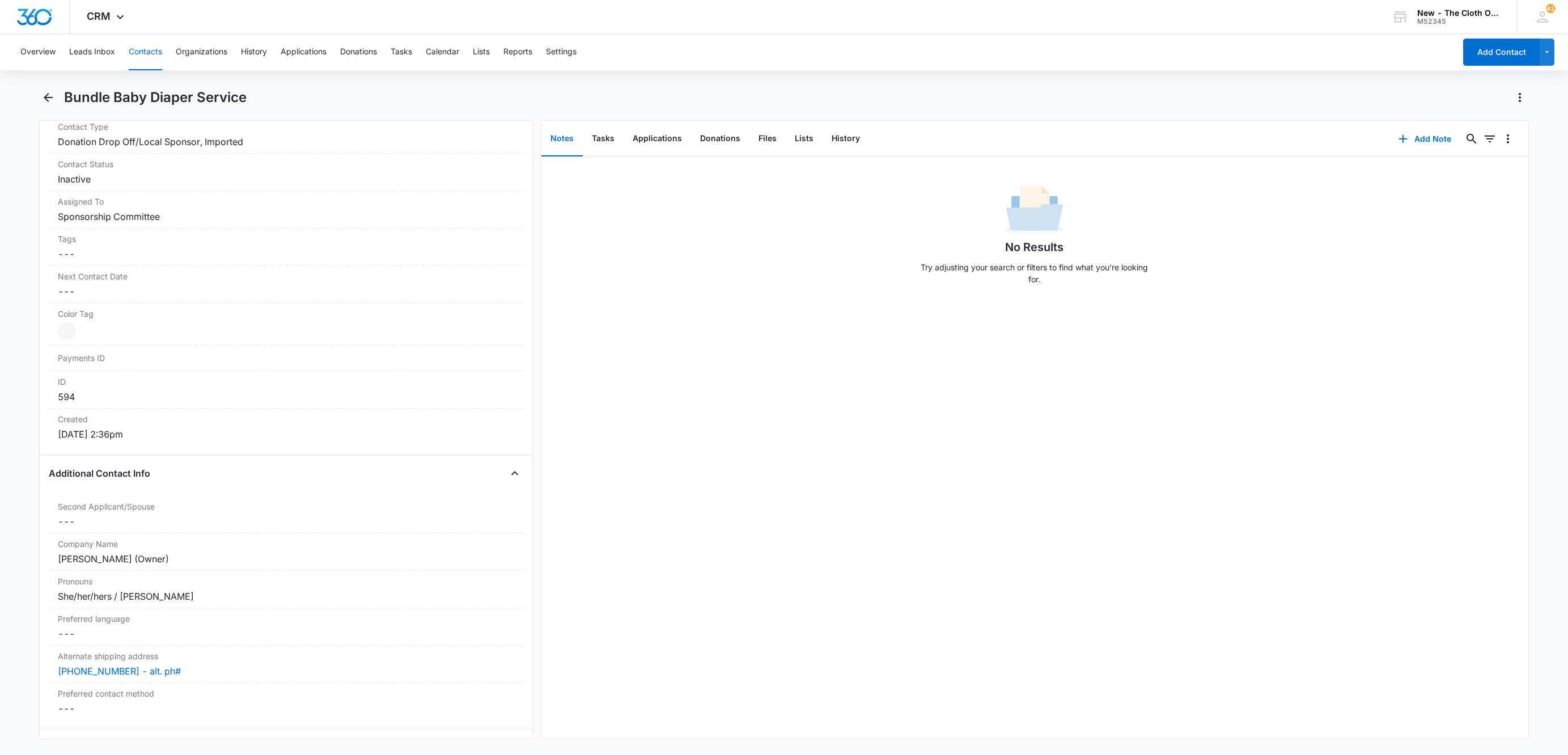
scroll to position [371, 0]
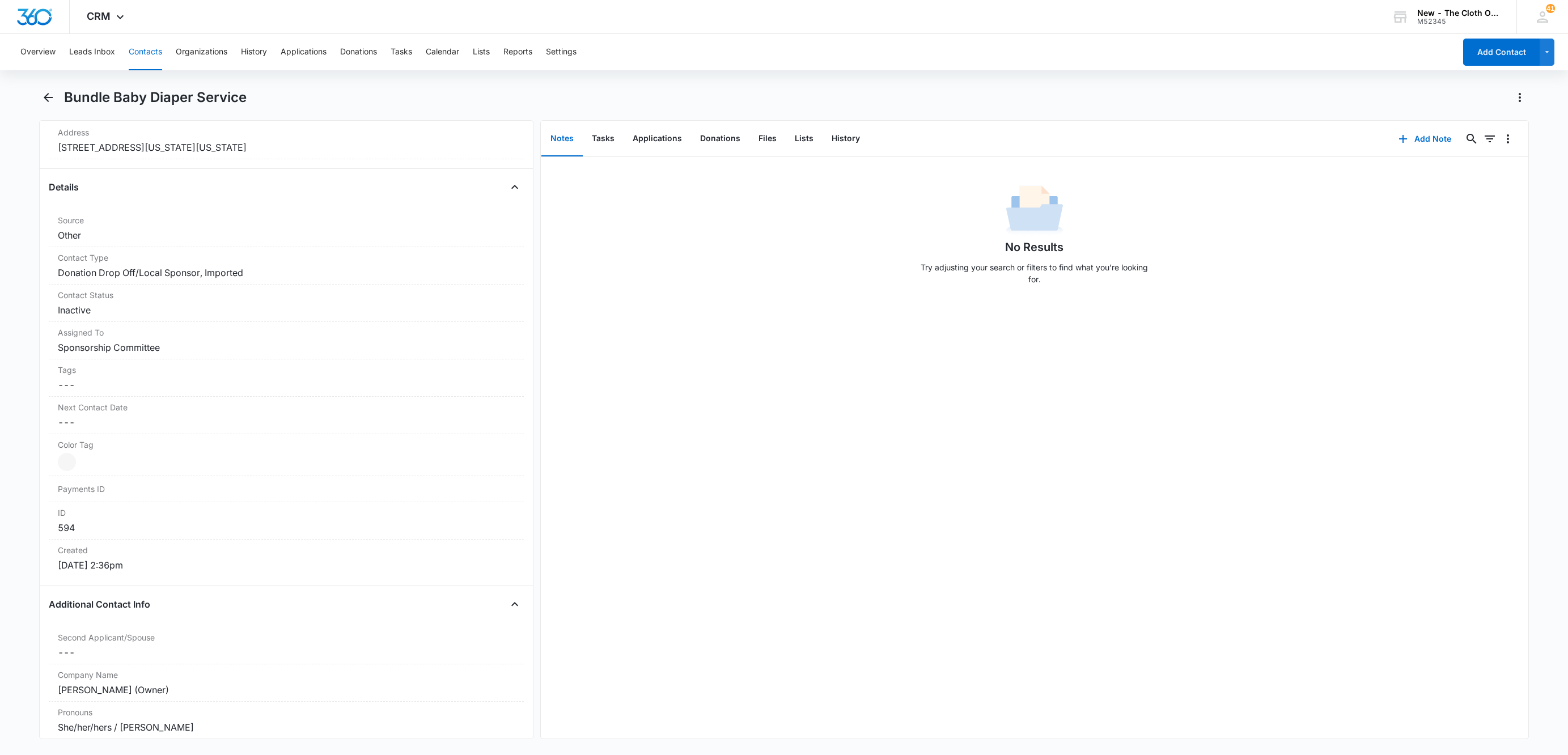
click at [1387, 156] on div "Add Note 0 0" at bounding box center [1457, 139] width 141 height 36
click at [1396, 140] on icon "button" at bounding box center [1403, 139] width 14 height 14
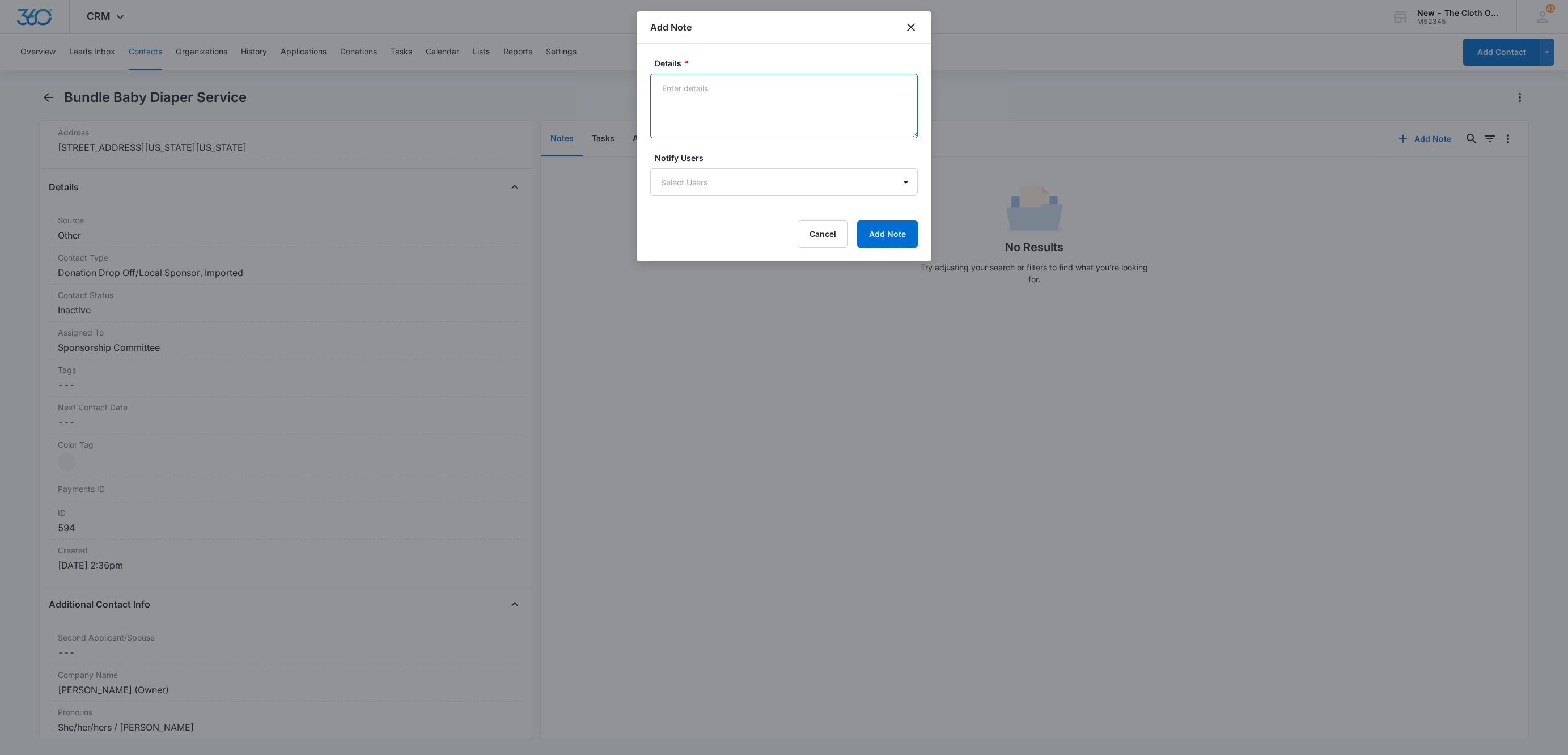
click at [710, 102] on textarea "Details *" at bounding box center [784, 106] width 268 height 65
type textarea "f"
paste textarea "Website: [URL][DOMAIN_NAME] ***** FB: [URL][DOMAIN_NAME] ***** IG: @[DOMAIN_NAM…"
click at [809, 107] on textarea "Former TCO drop off location. Website: [URL][DOMAIN_NAME] ***** FB: [URL][DOMAI…" at bounding box center [784, 106] width 268 height 65
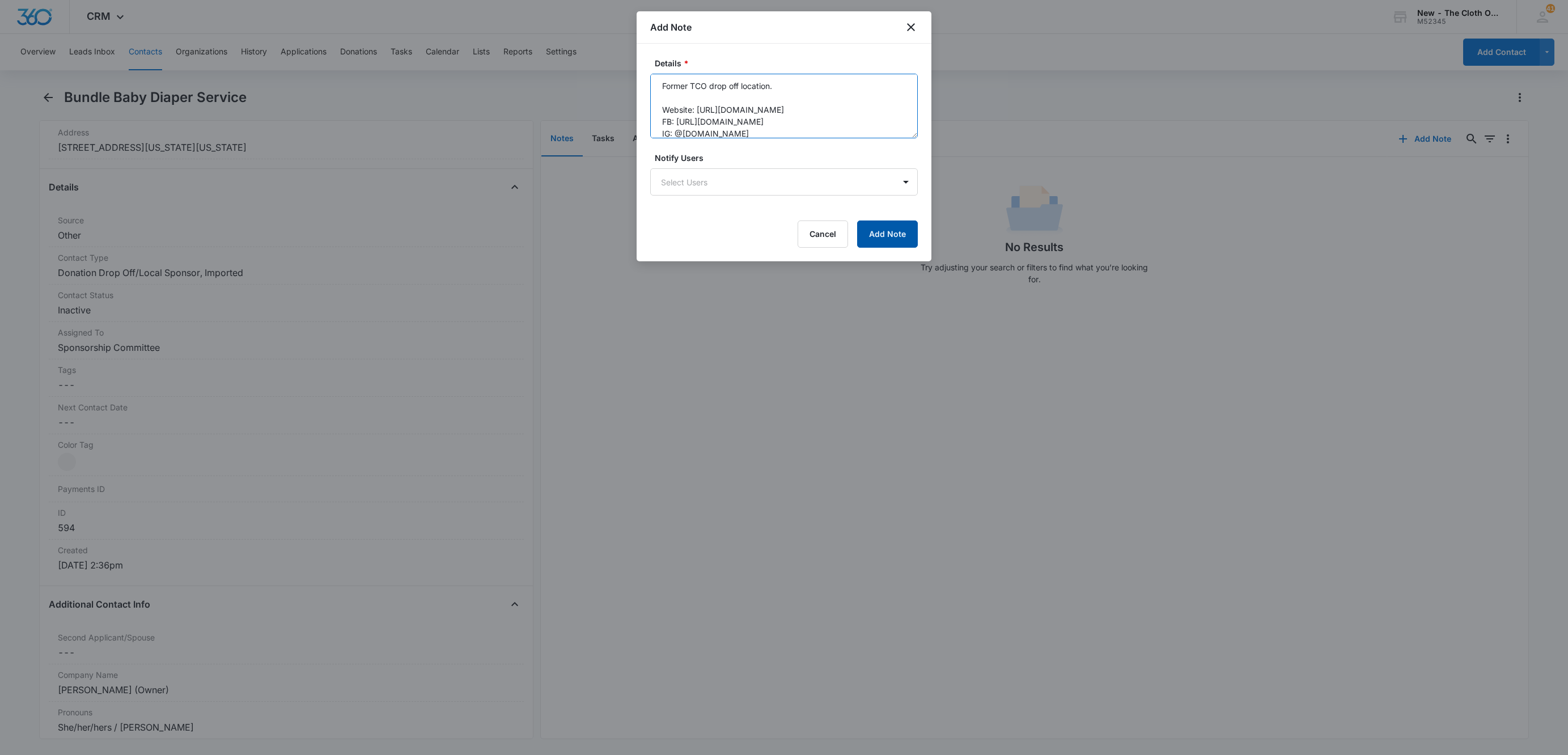
type textarea "Former TCO drop off location. Website: [URL][DOMAIN_NAME] FB: [URL][DOMAIN_NAME…"
click at [912, 242] on button "Add Note" at bounding box center [888, 234] width 61 height 27
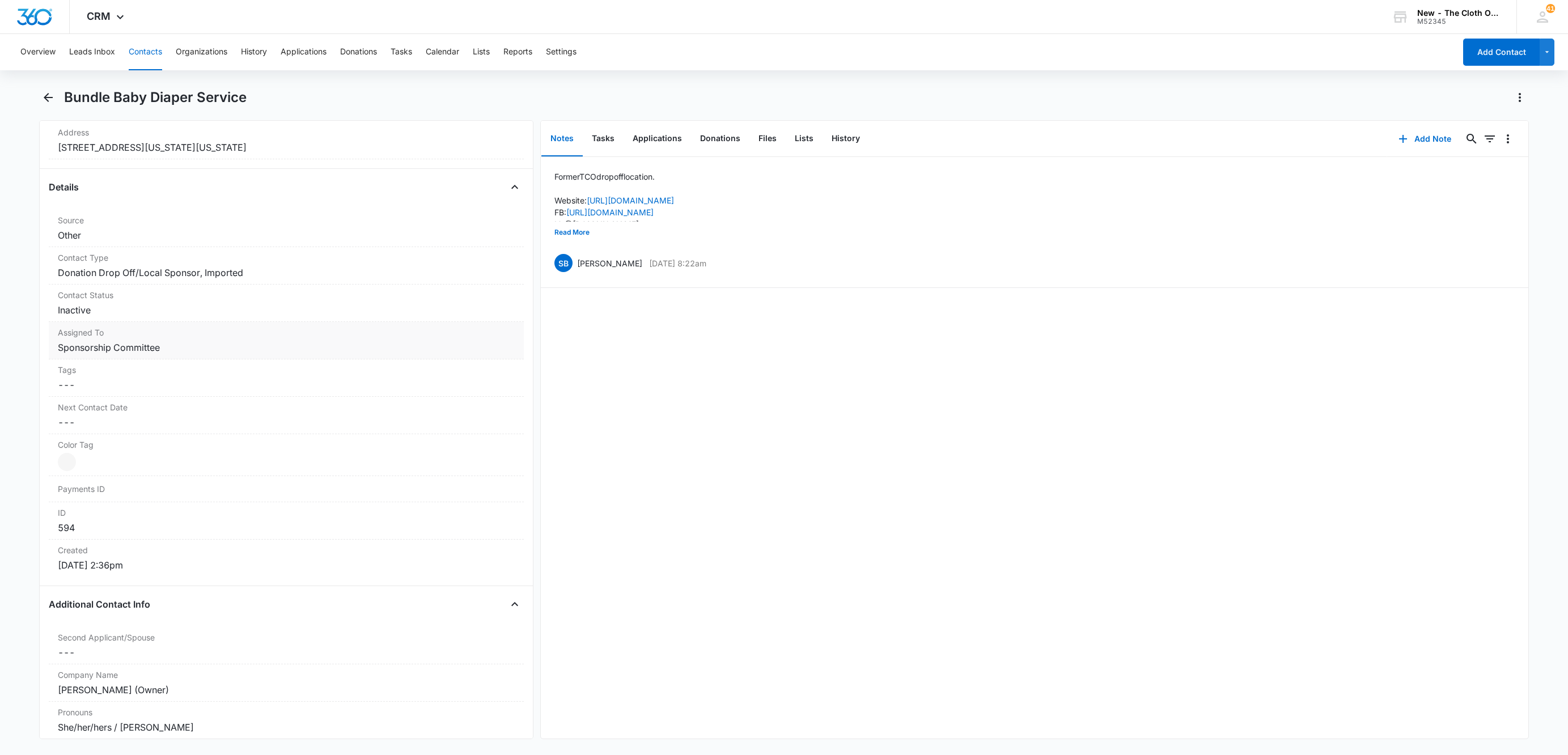
click at [180, 347] on dd "Cancel Save Changes Sponsorship Committee" at bounding box center [286, 347] width 457 height 14
click at [166, 361] on icon "Remove Sponsorship Committee" at bounding box center [168, 357] width 8 height 8
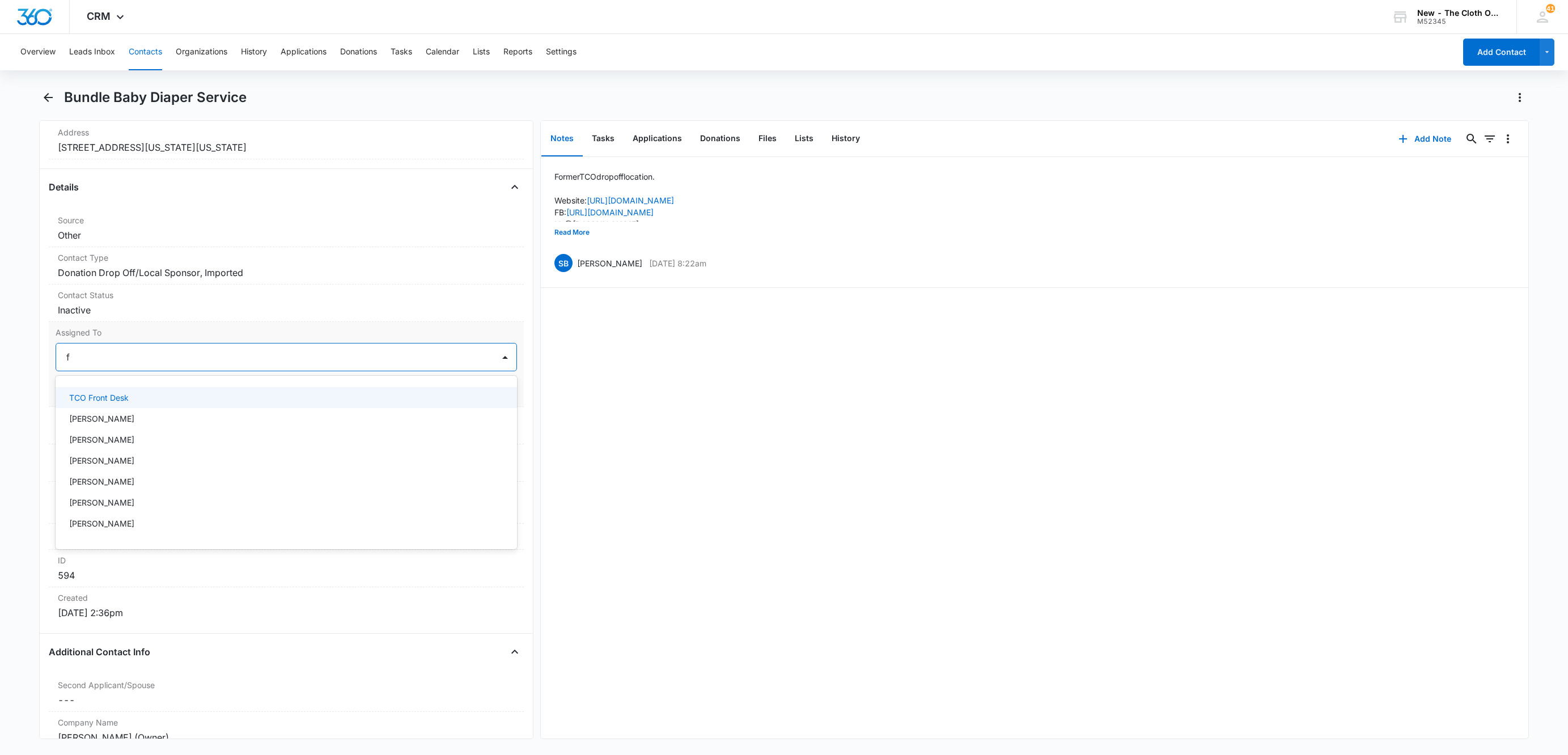
type input "fr"
click at [126, 400] on p "TCO Front Desk" at bounding box center [99, 398] width 59 height 12
click at [242, 352] on div at bounding box center [309, 356] width 339 height 16
click at [489, 378] on form "option TCO Front Desk, selected. TCO Front Desk Cancel Save Changes" at bounding box center [286, 372] width 461 height 59
click at [492, 393] on button "Save Changes" at bounding box center [485, 391] width 65 height 22
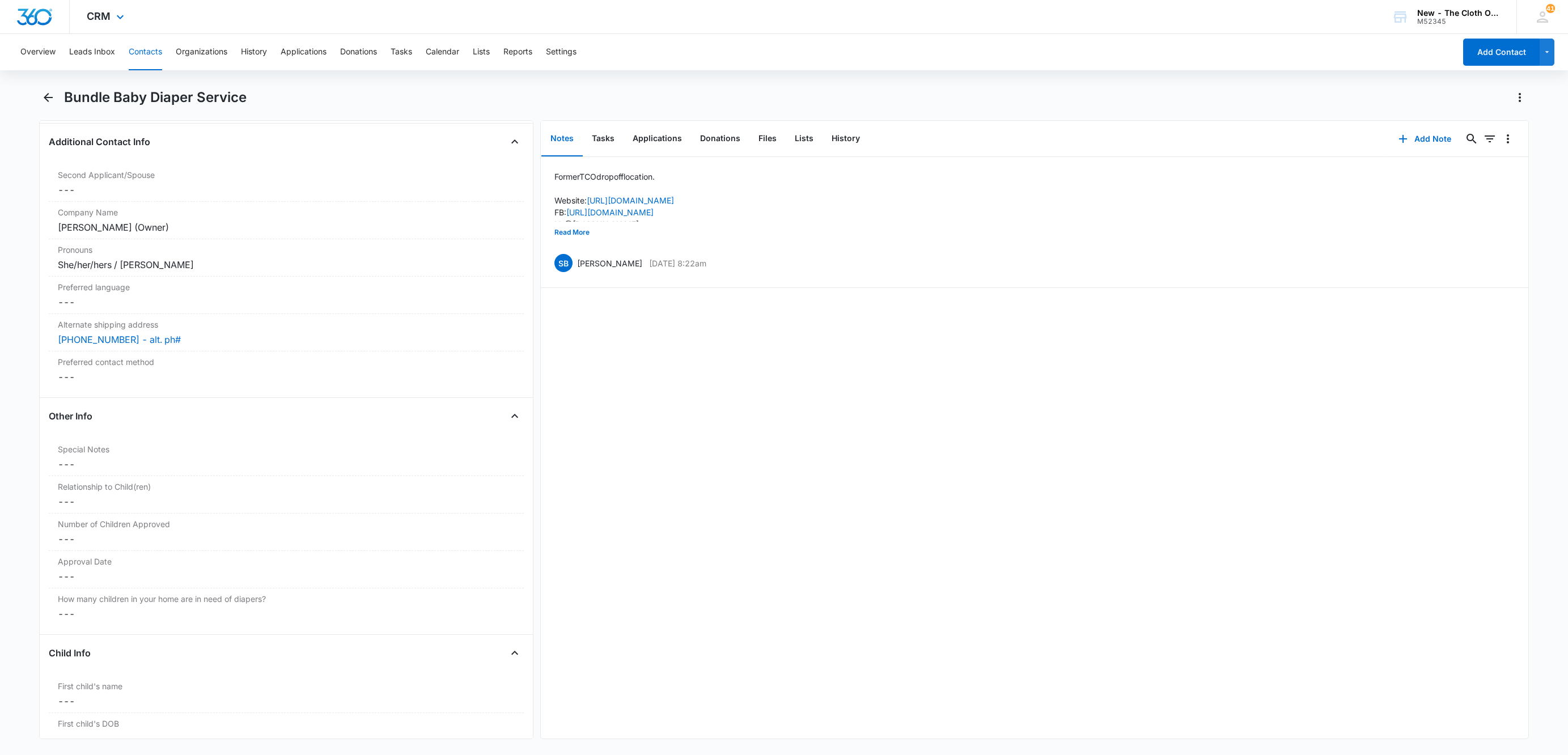
scroll to position [834, 0]
drag, startPoint x: 140, startPoint y: 47, endPoint x: 225, endPoint y: 67, distance: 87.3
click at [140, 47] on button "Contacts" at bounding box center [145, 52] width 34 height 36
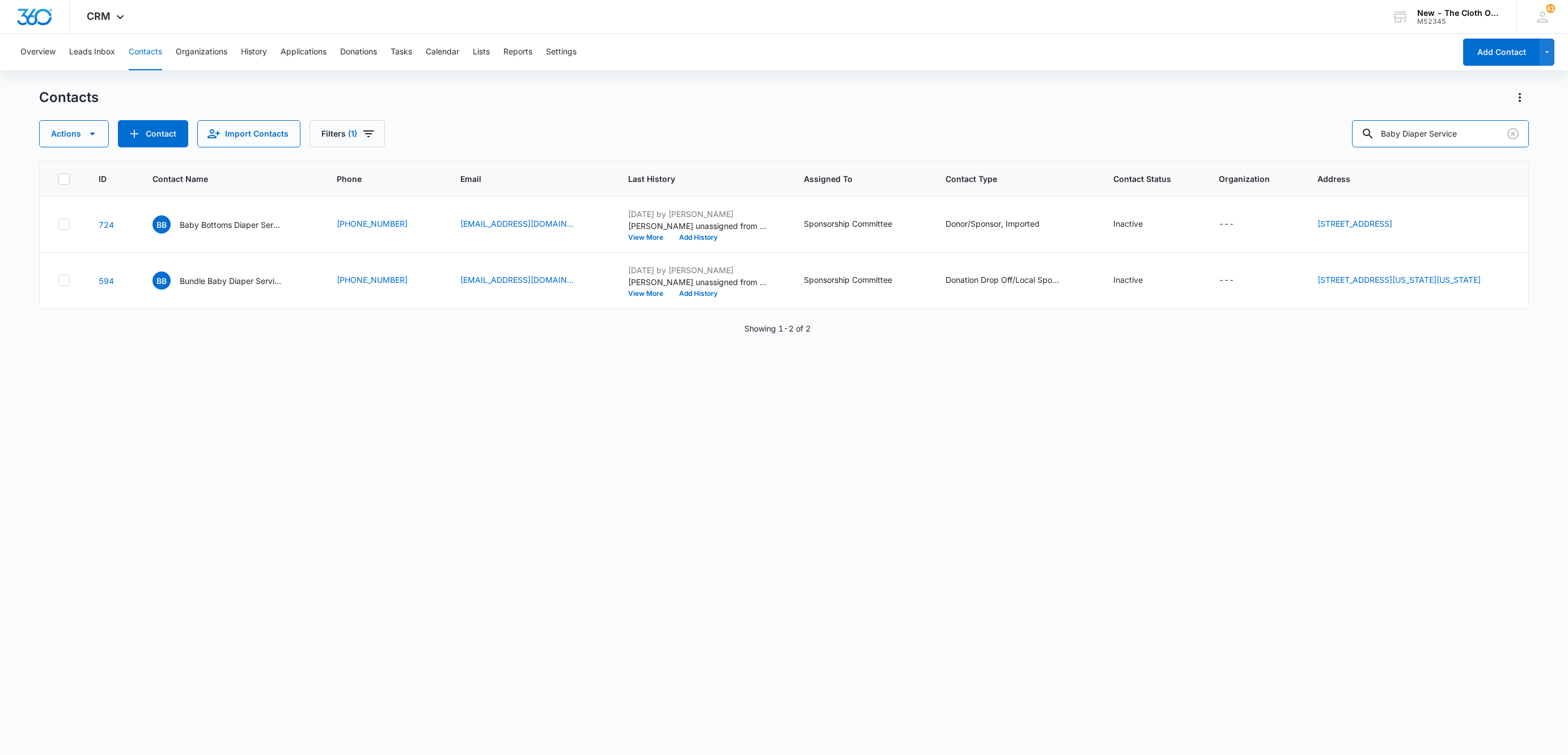
drag, startPoint x: 1295, startPoint y: 139, endPoint x: 942, endPoint y: 151, distance: 353.2
click at [951, 149] on div "Contacts Actions Contact Import Contacts Filters (1) Baby Diaper Service ID Con…" at bounding box center [784, 421] width 1490 height 665
paste input "[PERSON_NAME]'s Nursery"
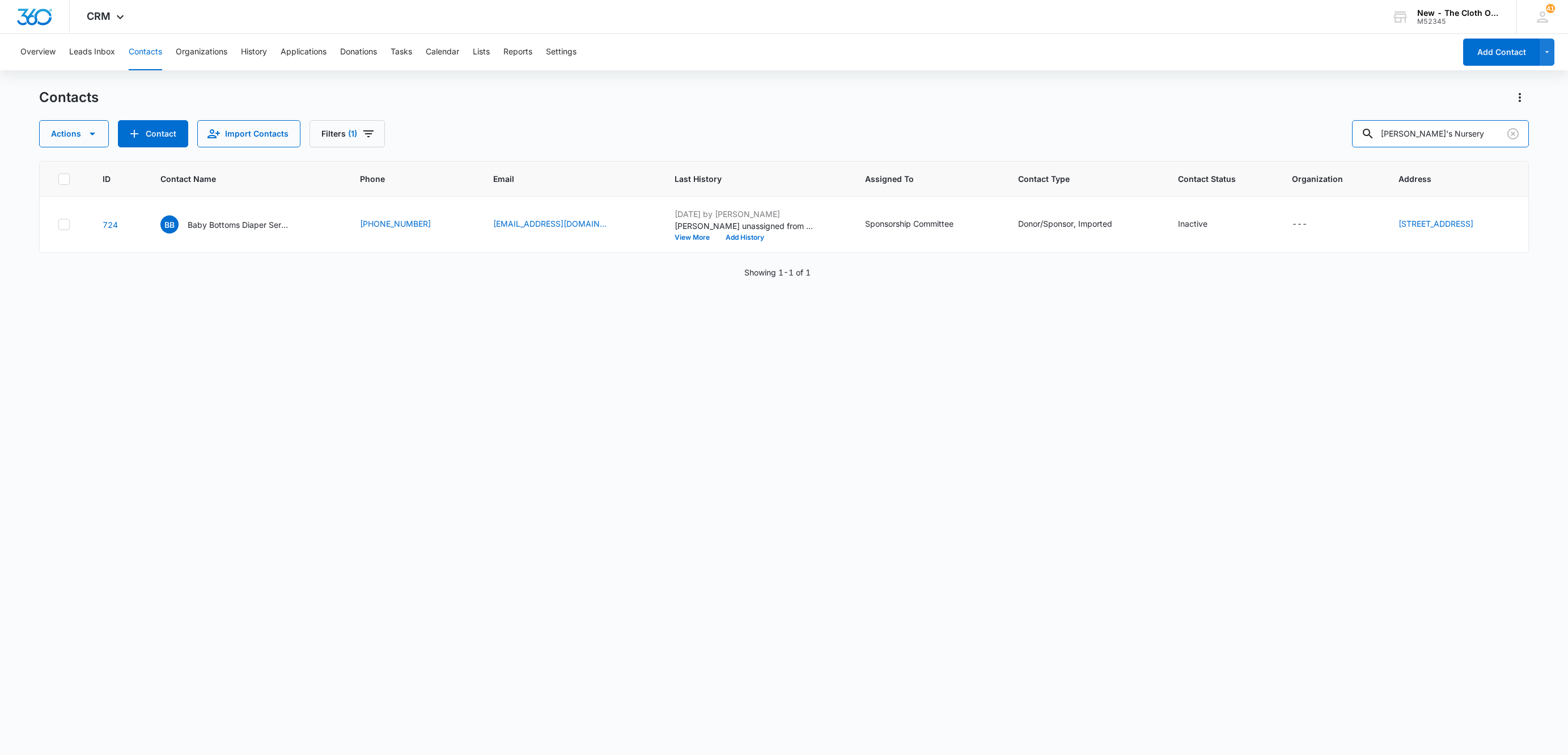
type input "[PERSON_NAME]'s Nursery"
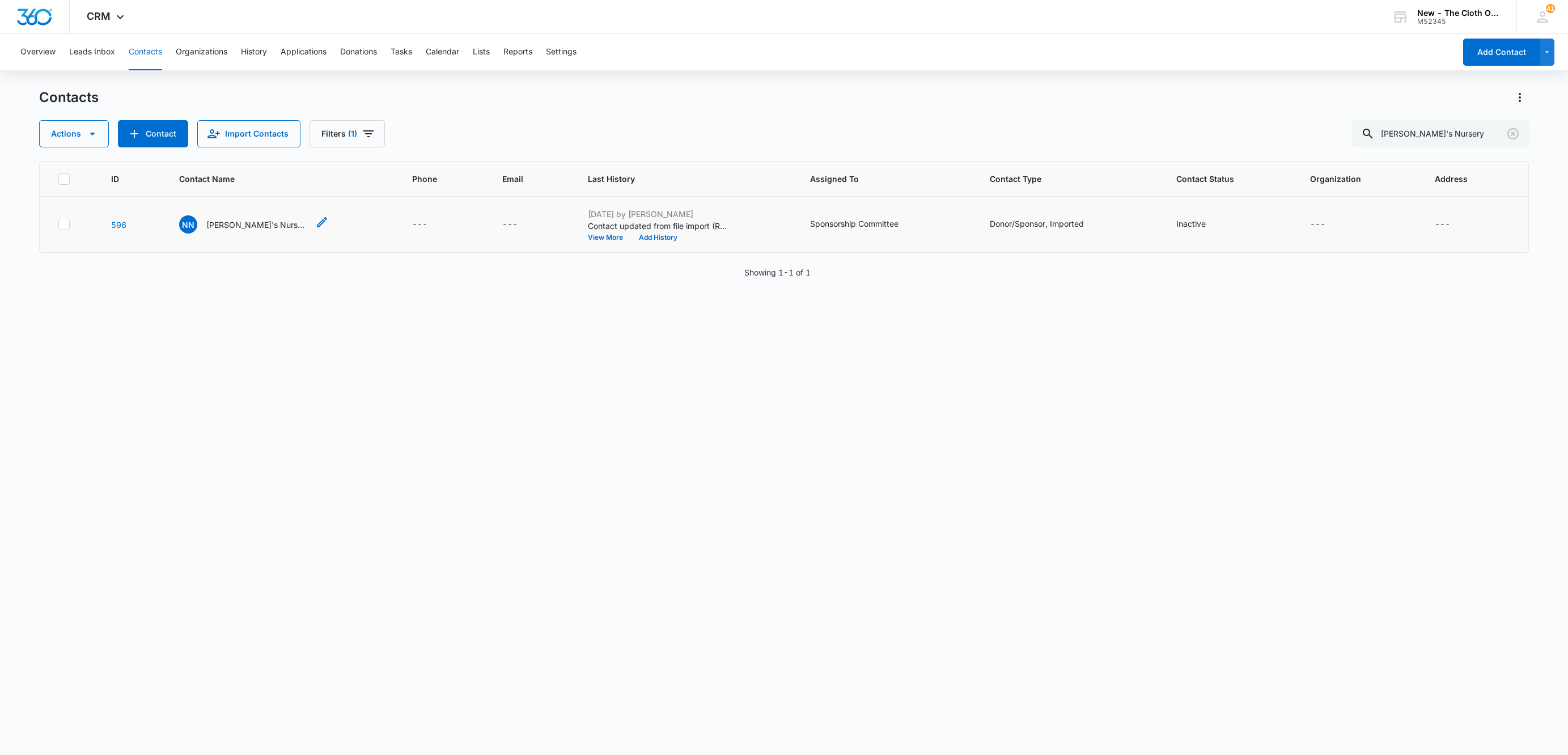
click at [248, 226] on p "[PERSON_NAME]'s Nursery" at bounding box center [257, 225] width 102 height 12
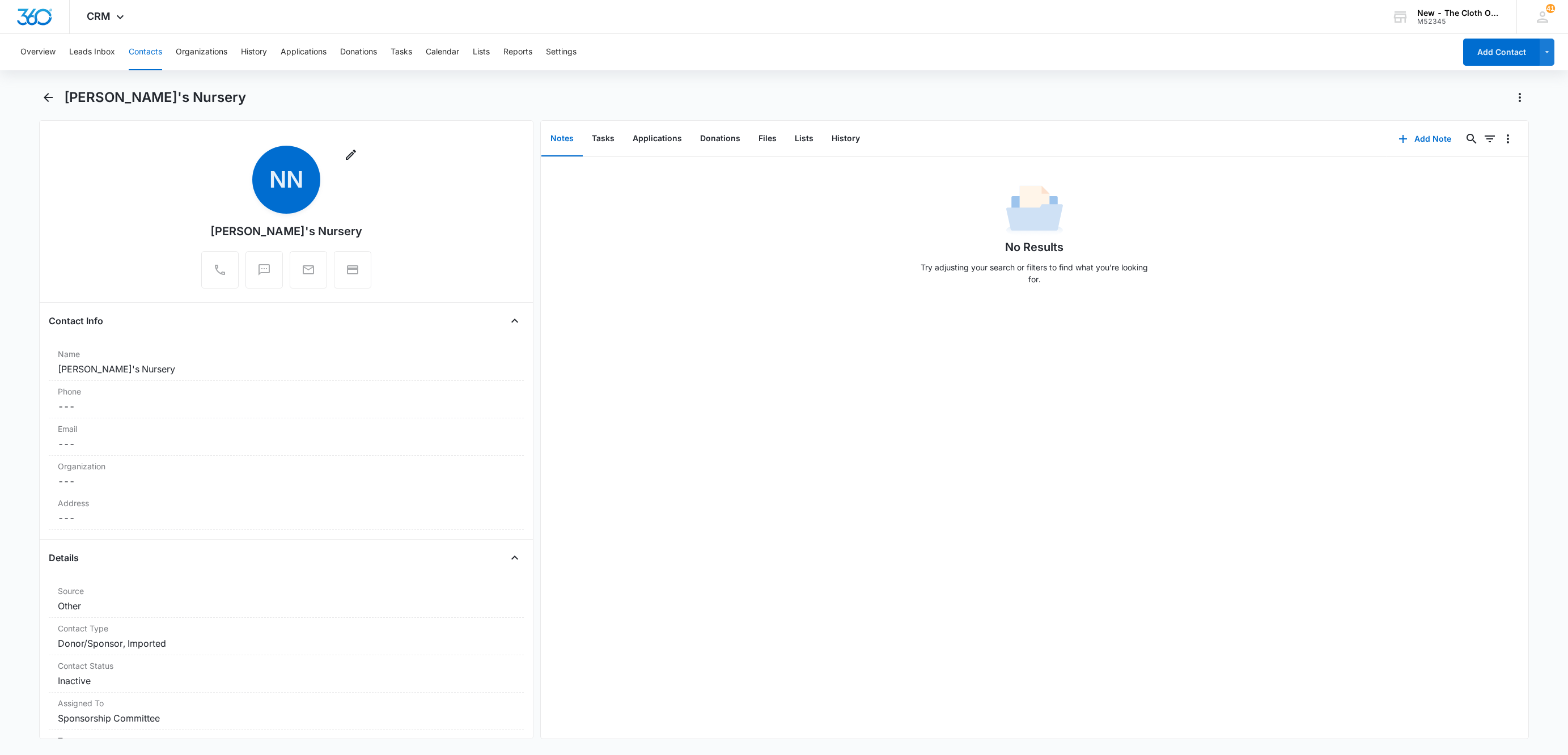
click at [137, 44] on button "Contacts" at bounding box center [145, 52] width 34 height 36
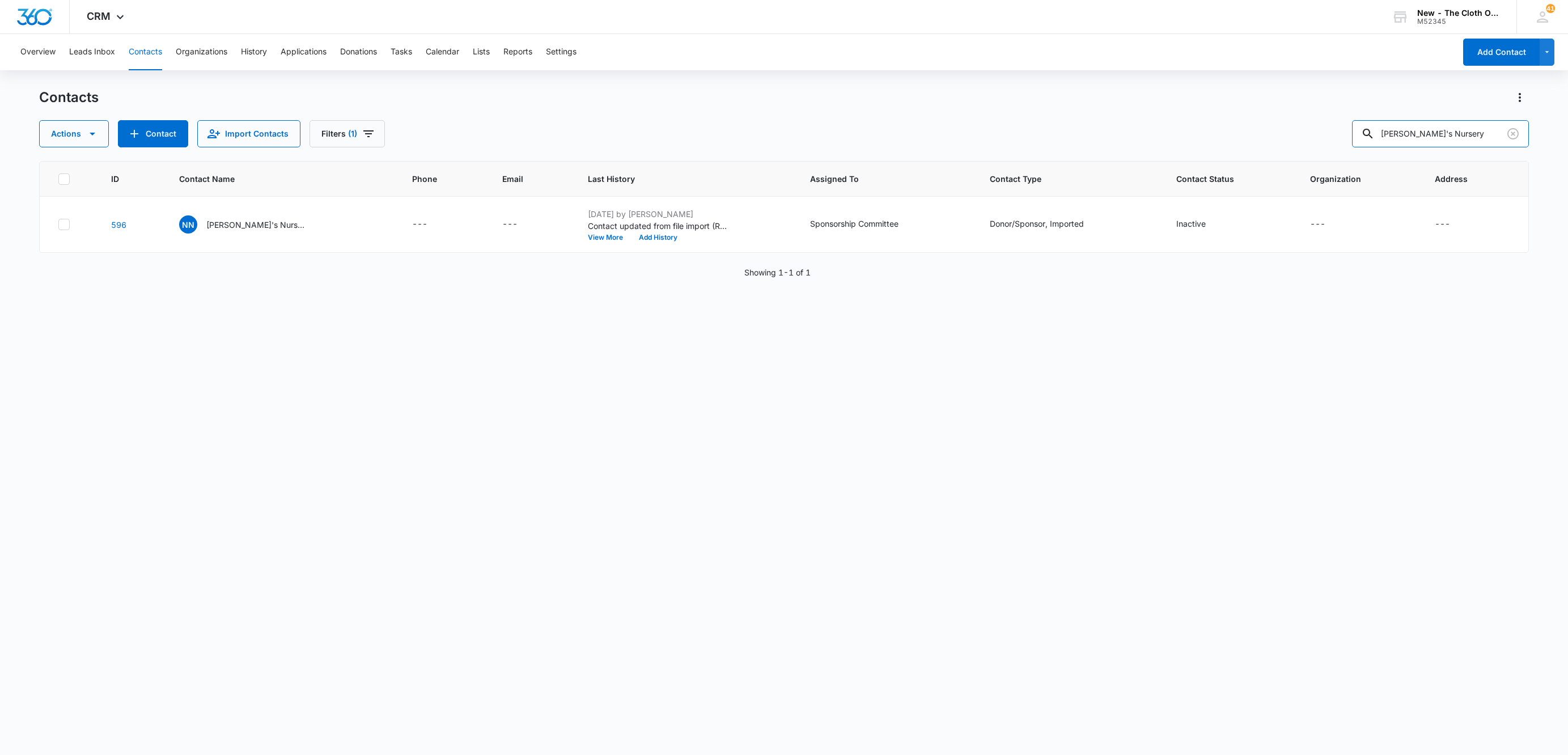
drag, startPoint x: 1470, startPoint y: 145, endPoint x: 1123, endPoint y: 180, distance: 348.8
click at [1130, 180] on div "Contacts Actions Contact Import Contacts Filters (1) [PERSON_NAME]'s Nursery ID…" at bounding box center [784, 421] width 1490 height 665
paste input "[PERSON_NAME] Babies"
type input "[PERSON_NAME] Babies"
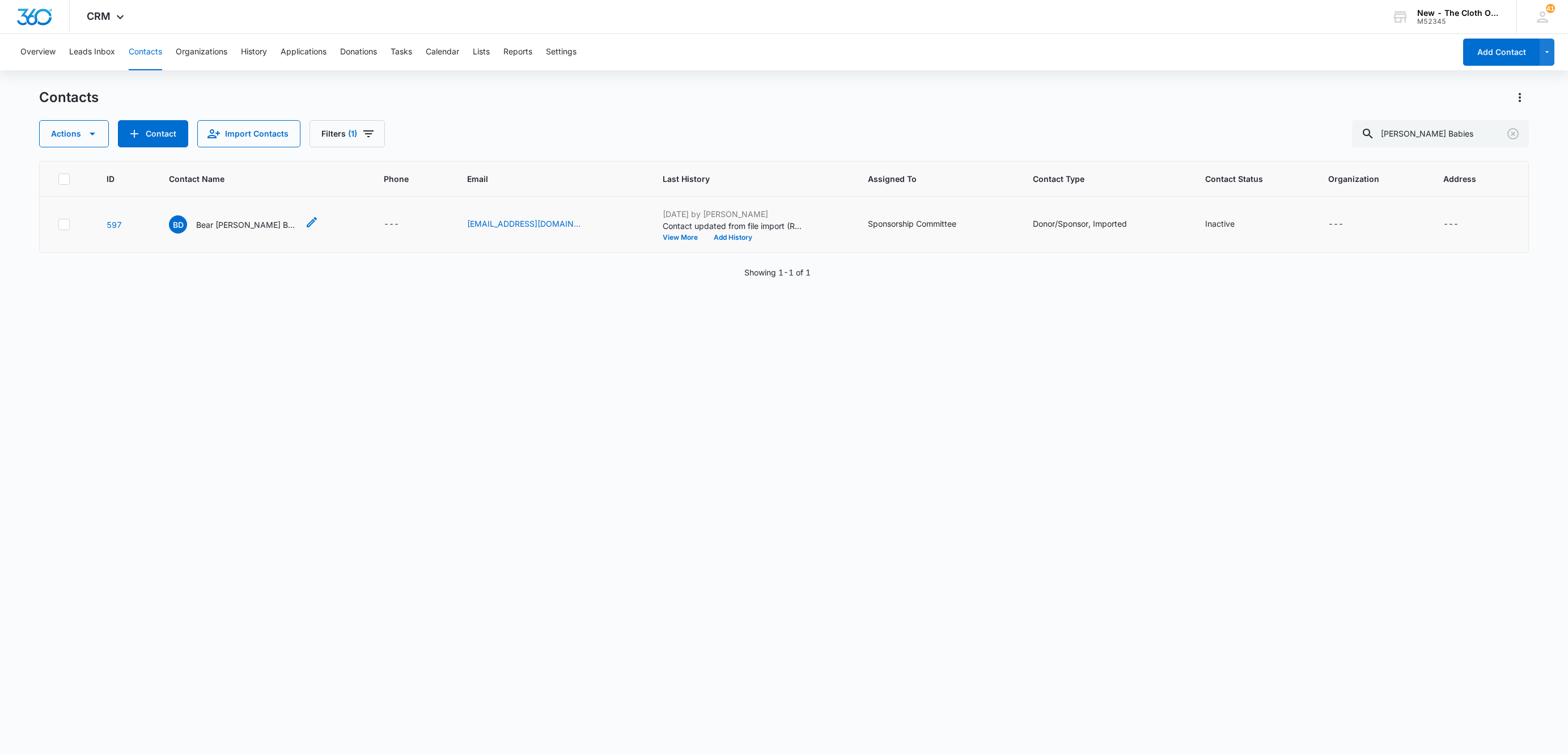
click at [225, 228] on p "Bear [PERSON_NAME] Babies" at bounding box center [247, 225] width 102 height 12
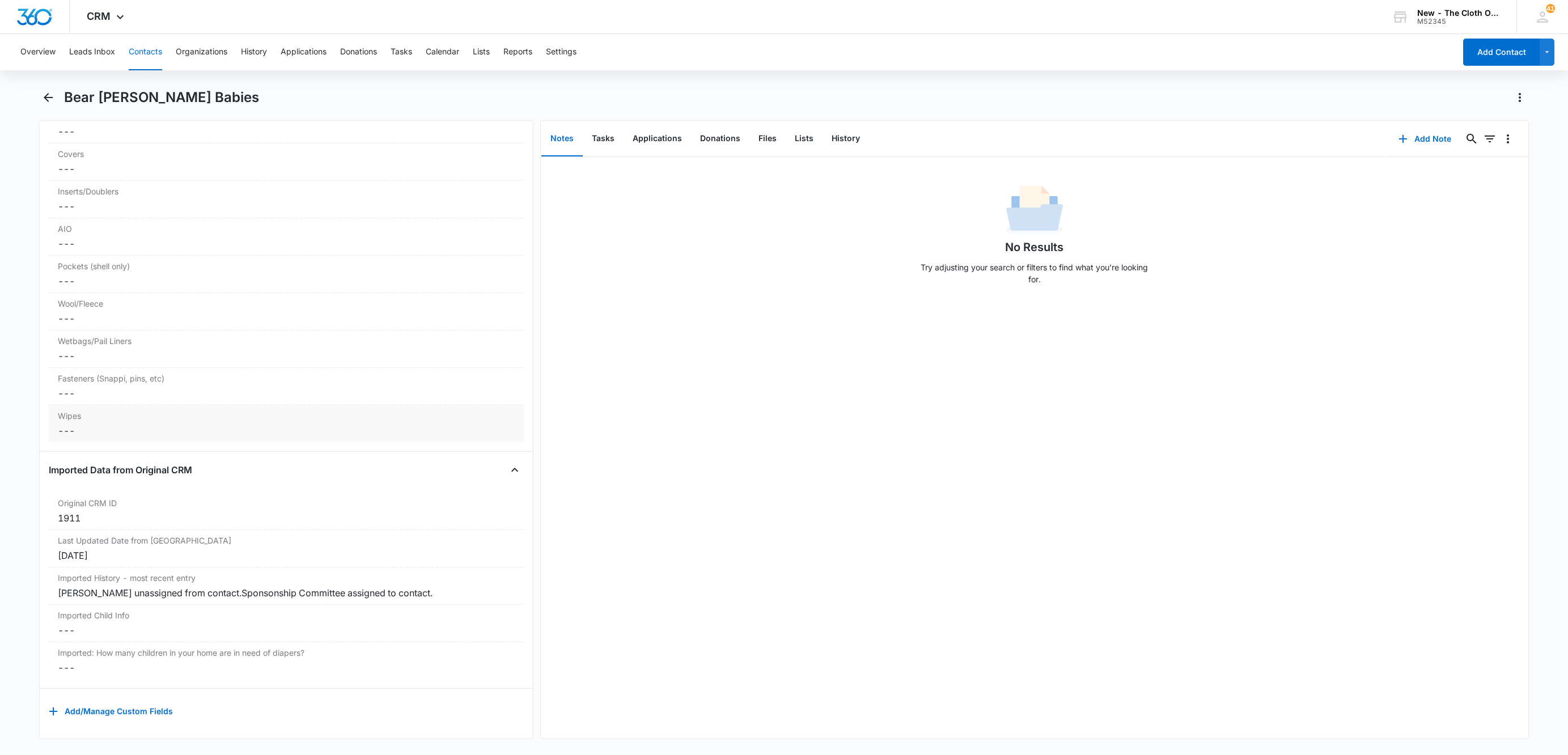
scroll to position [2894, 0]
click at [1415, 143] on button "Add Note" at bounding box center [1424, 139] width 75 height 27
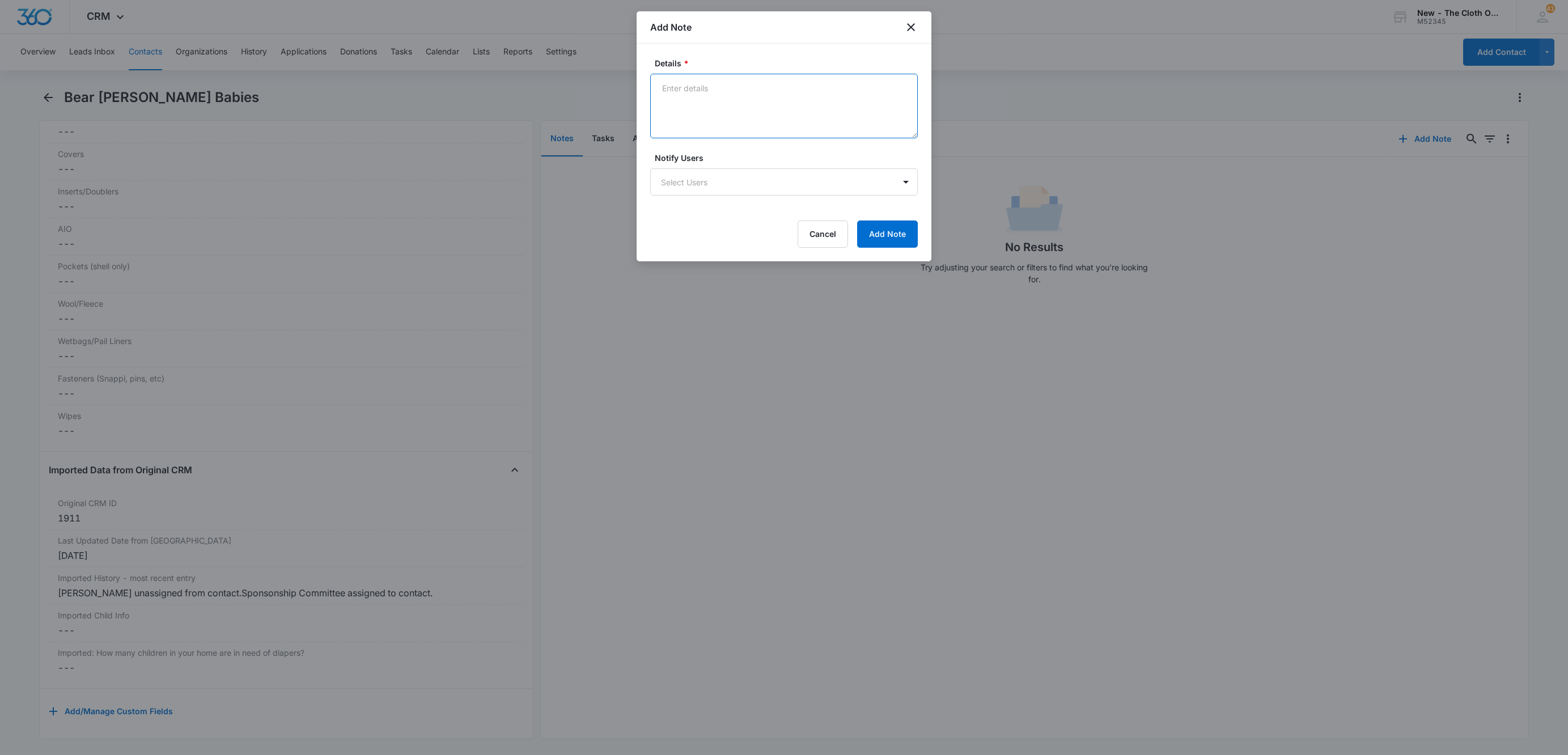
click at [705, 90] on textarea "Details *" at bounding box center [784, 106] width 268 height 65
type textarea "Assuming closed - Unable to find a trace of them on FB or internet."
click at [904, 228] on button "Add Note" at bounding box center [888, 234] width 61 height 27
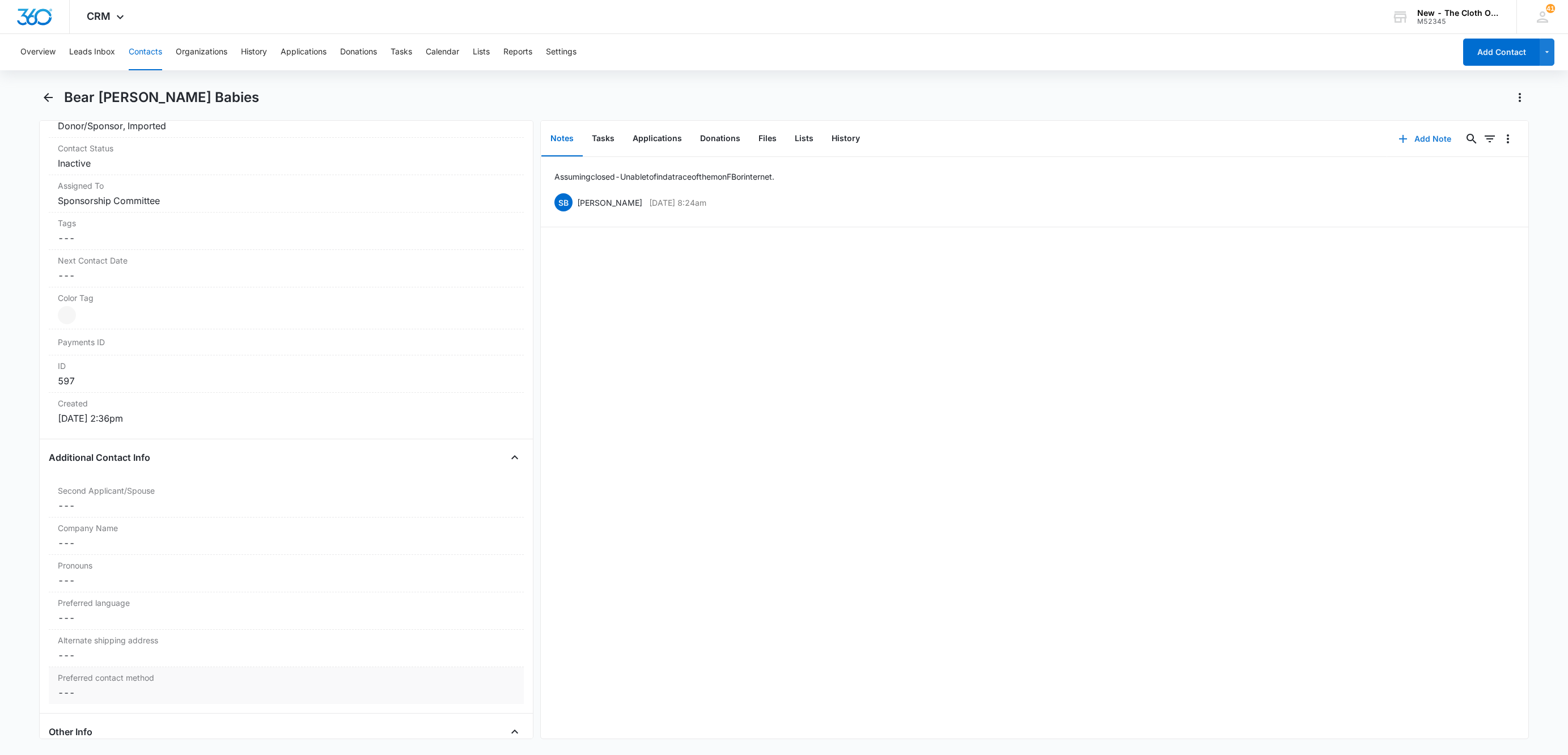
scroll to position [769, 0]
click at [79, 283] on label "Company Name" at bounding box center [286, 277] width 457 height 12
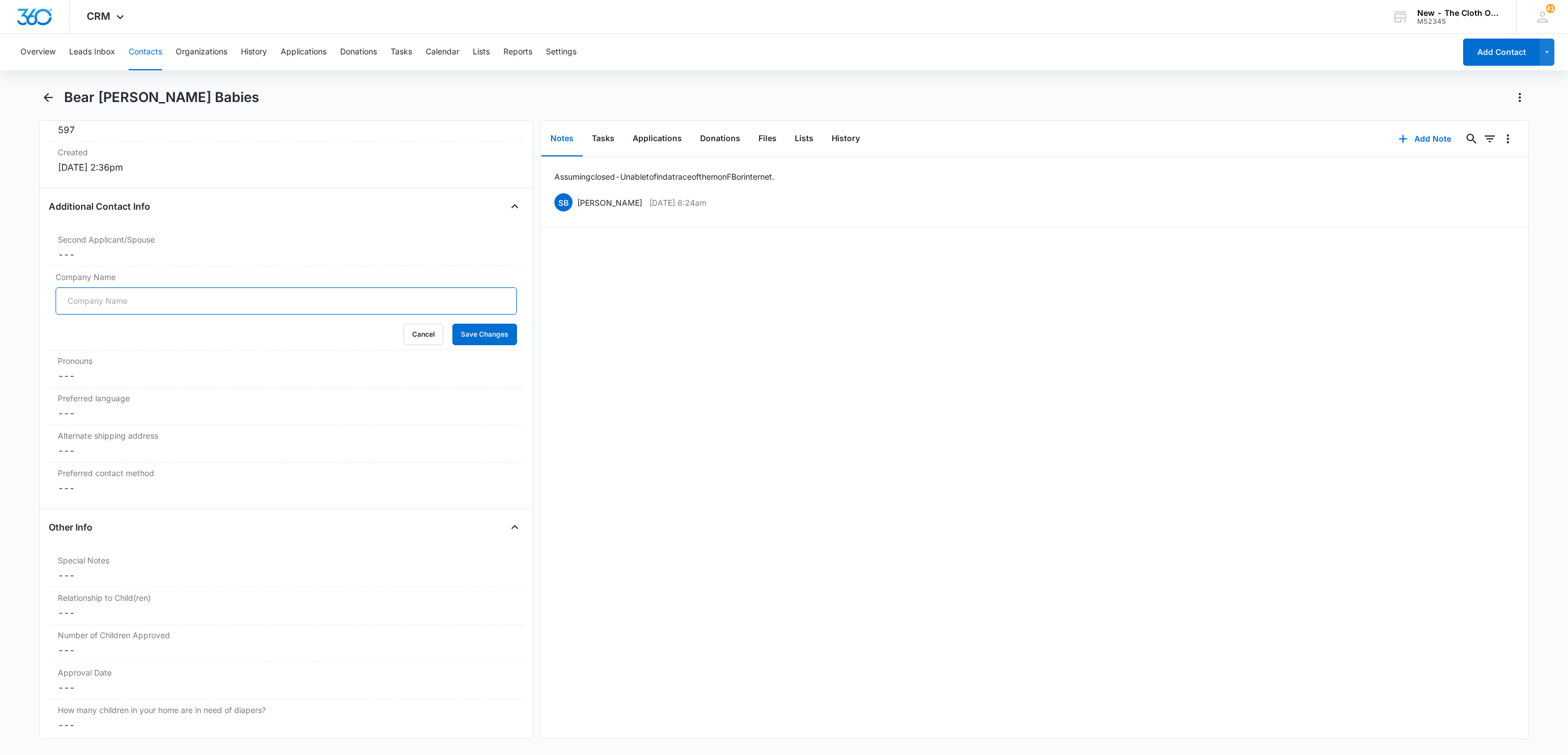
click at [87, 306] on input "Company Name" at bounding box center [286, 301] width 461 height 27
type input "BUSINESS CLOSED"
click at [453, 323] on button "Save Changes" at bounding box center [485, 334] width 65 height 22
click at [146, 42] on button "Contacts" at bounding box center [145, 52] width 34 height 36
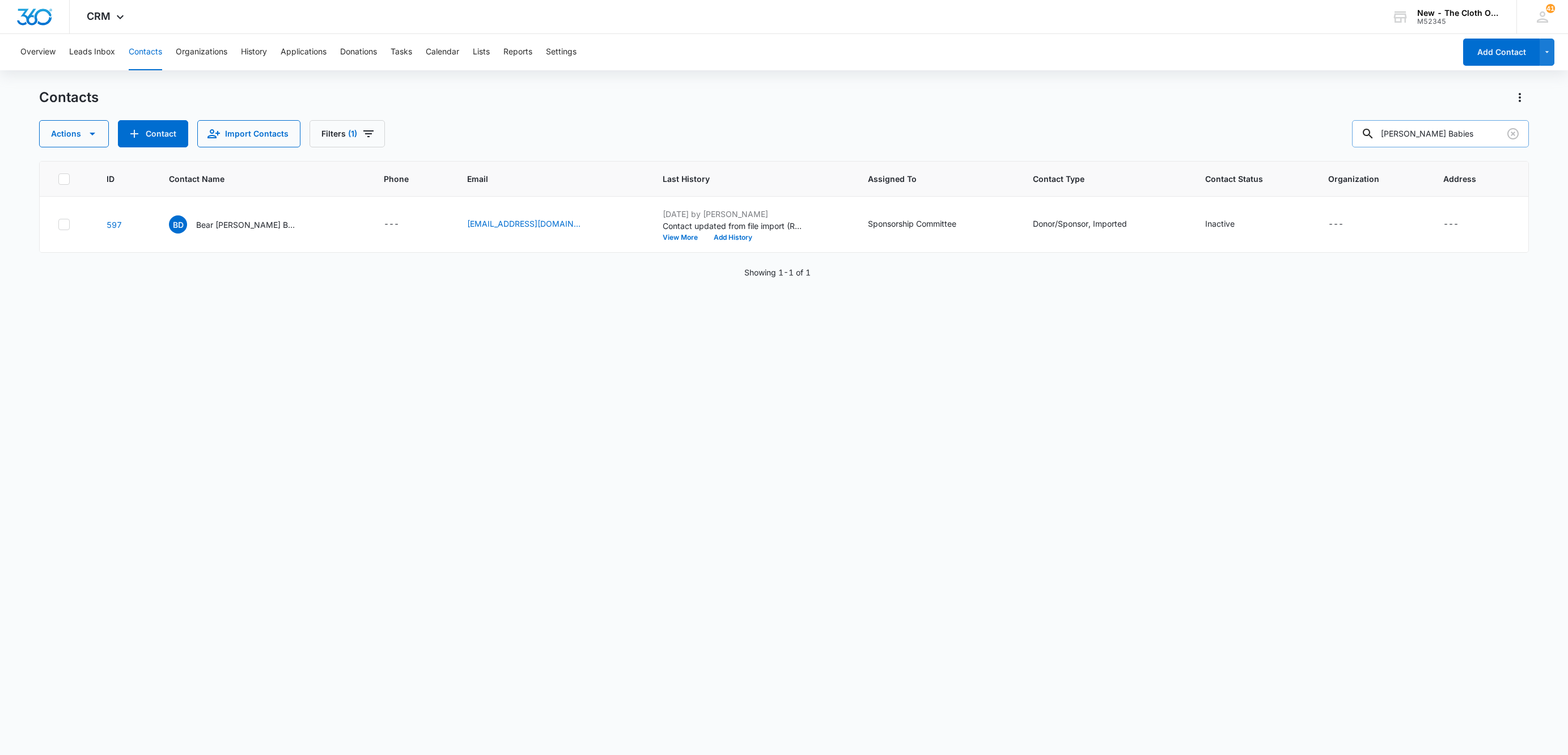
click at [1467, 140] on input "[PERSON_NAME] Babies" at bounding box center [1440, 133] width 177 height 27
paste input "Rayne & [PERSON_NAME]"
type input "Rayne & [PERSON_NAME]"
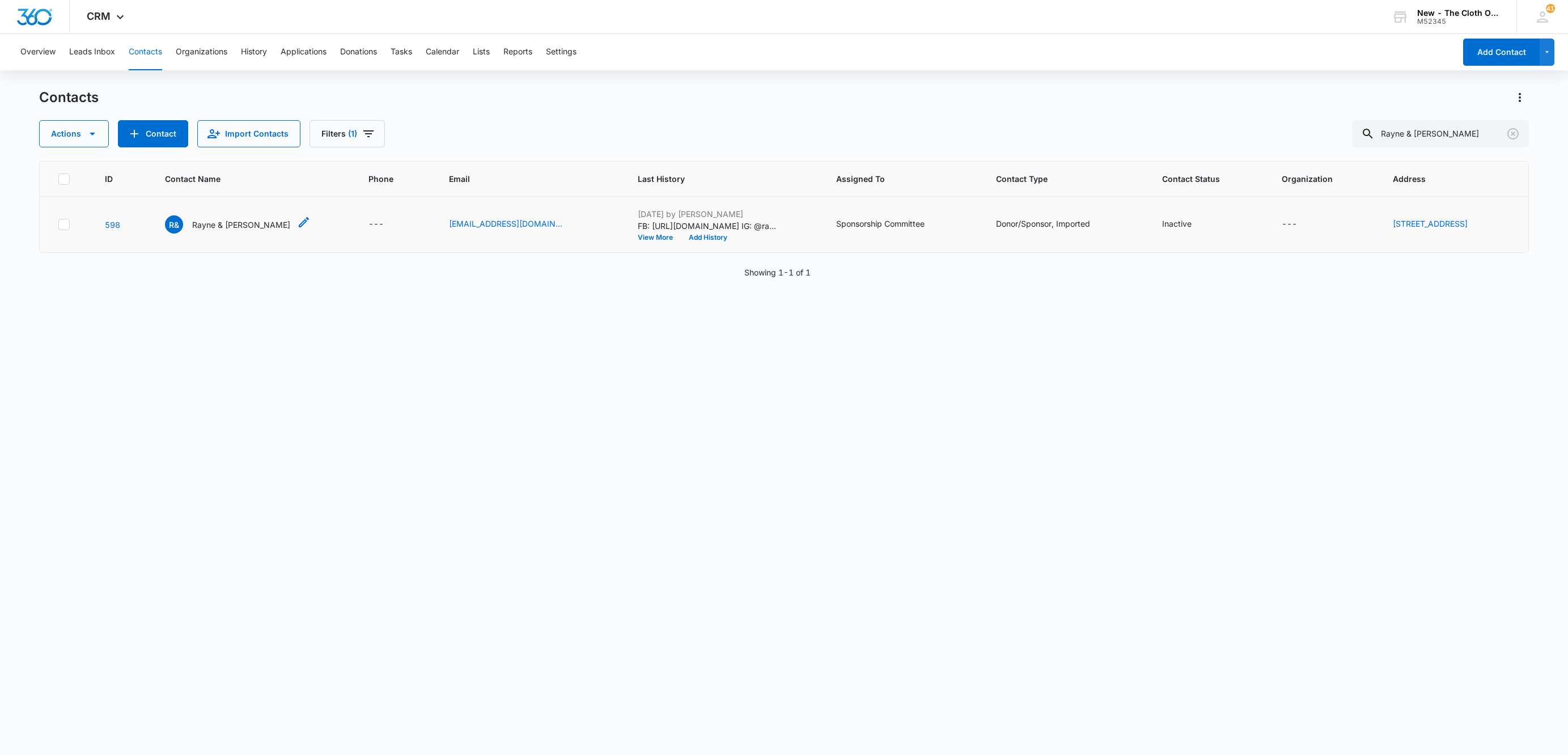
click at [211, 226] on p "Rayne & [PERSON_NAME]" at bounding box center [242, 225] width 98 height 12
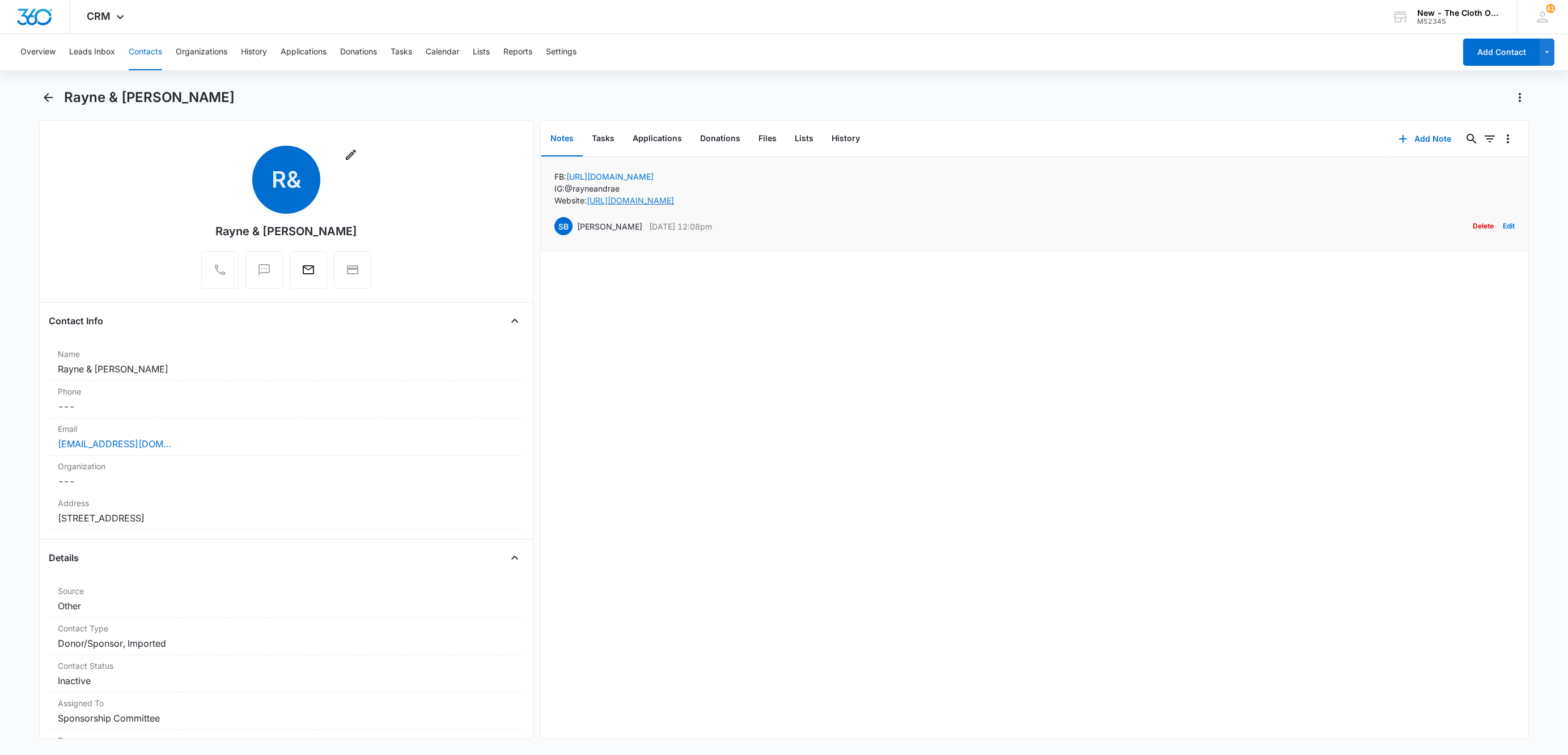
click at [639, 198] on link "[URL][DOMAIN_NAME]" at bounding box center [630, 200] width 87 height 9
click at [150, 61] on button "Contacts" at bounding box center [145, 52] width 34 height 36
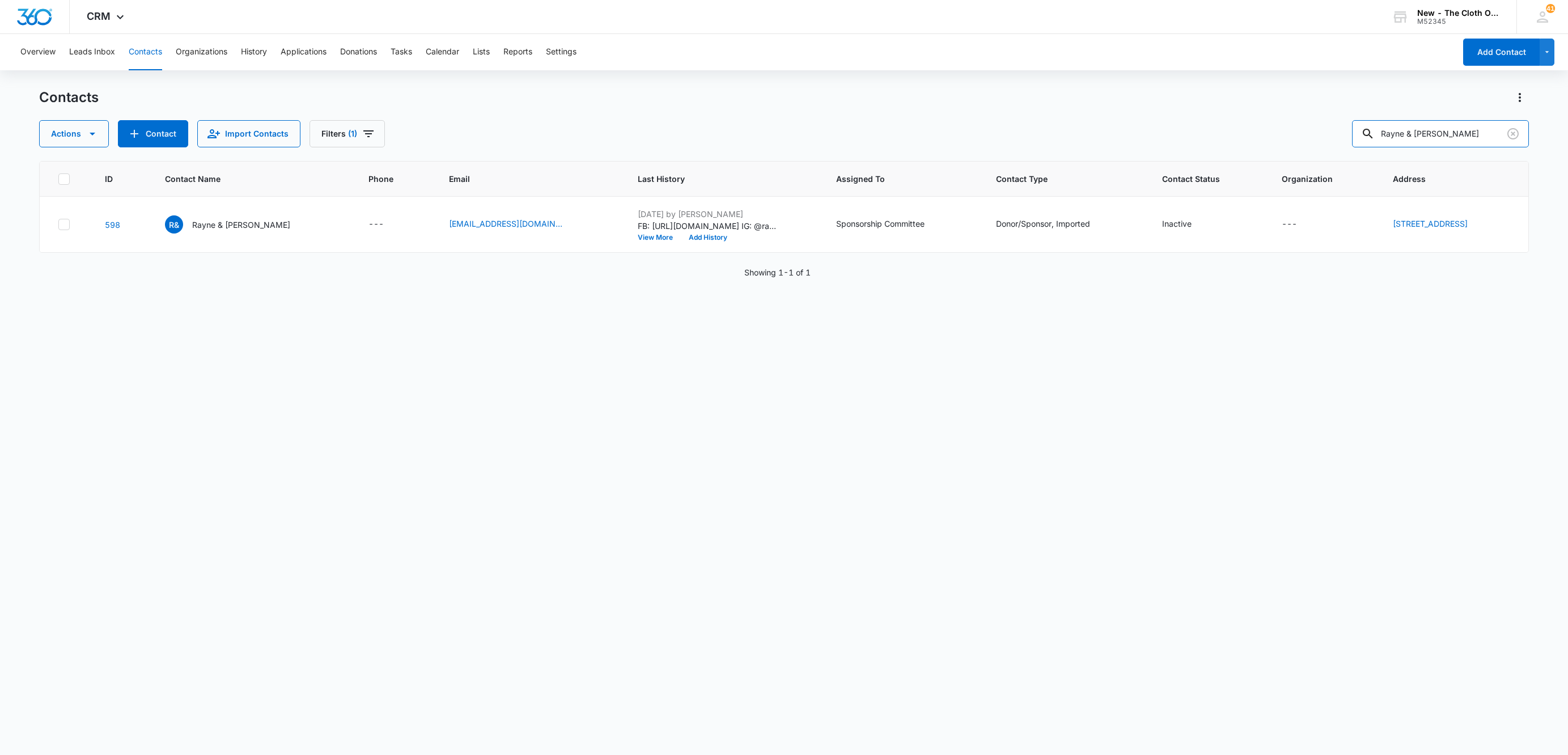
drag, startPoint x: 1462, startPoint y: 128, endPoint x: 1189, endPoint y: 143, distance: 273.4
click at [1189, 143] on div "Actions Contact Import Contacts Filters (1) [PERSON_NAME] & [PERSON_NAME]" at bounding box center [784, 133] width 1490 height 27
paste input "Bebeboo Diapers"
type input "Bebeboo Diapers"
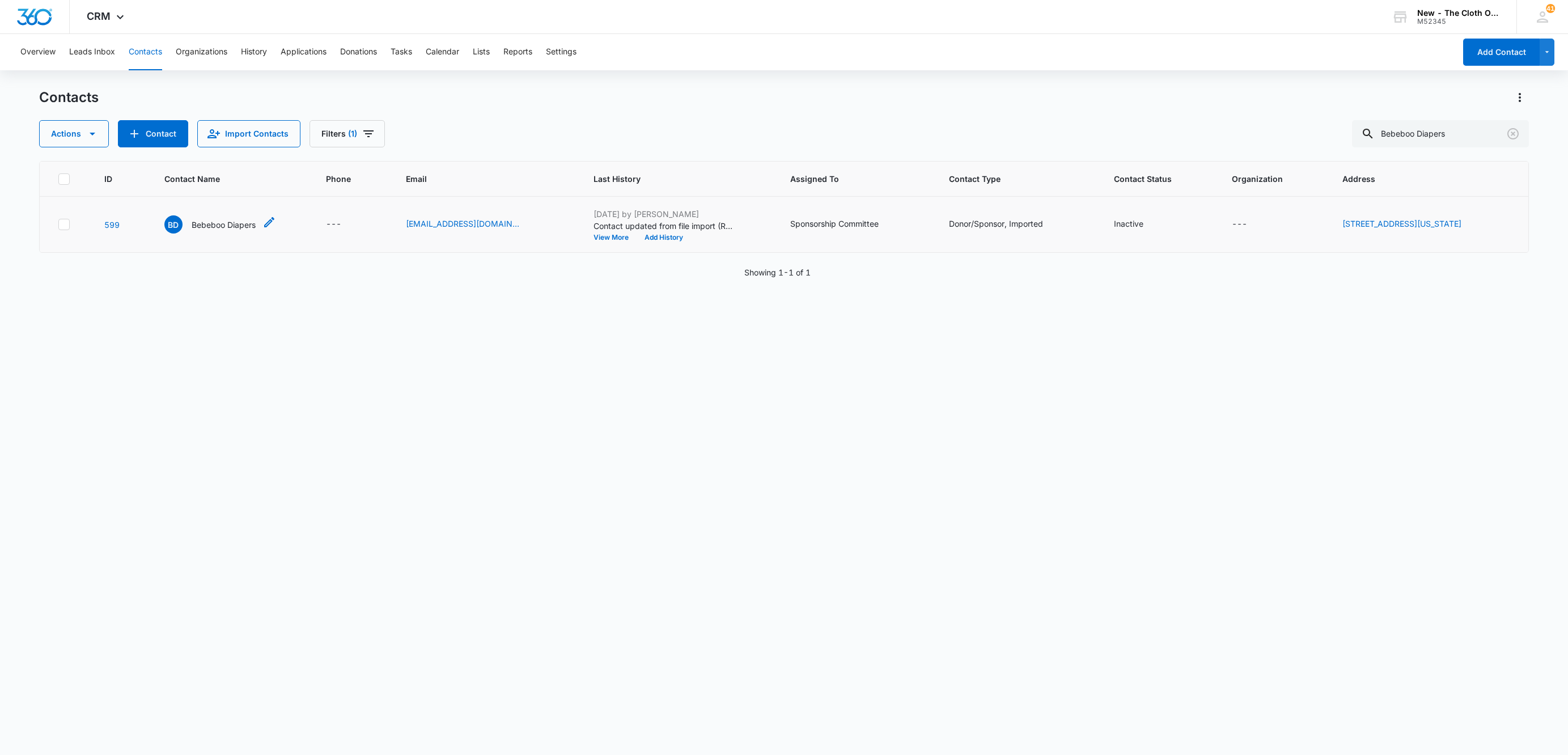
click at [208, 223] on p "Bebeboo Diapers" at bounding box center [224, 225] width 64 height 12
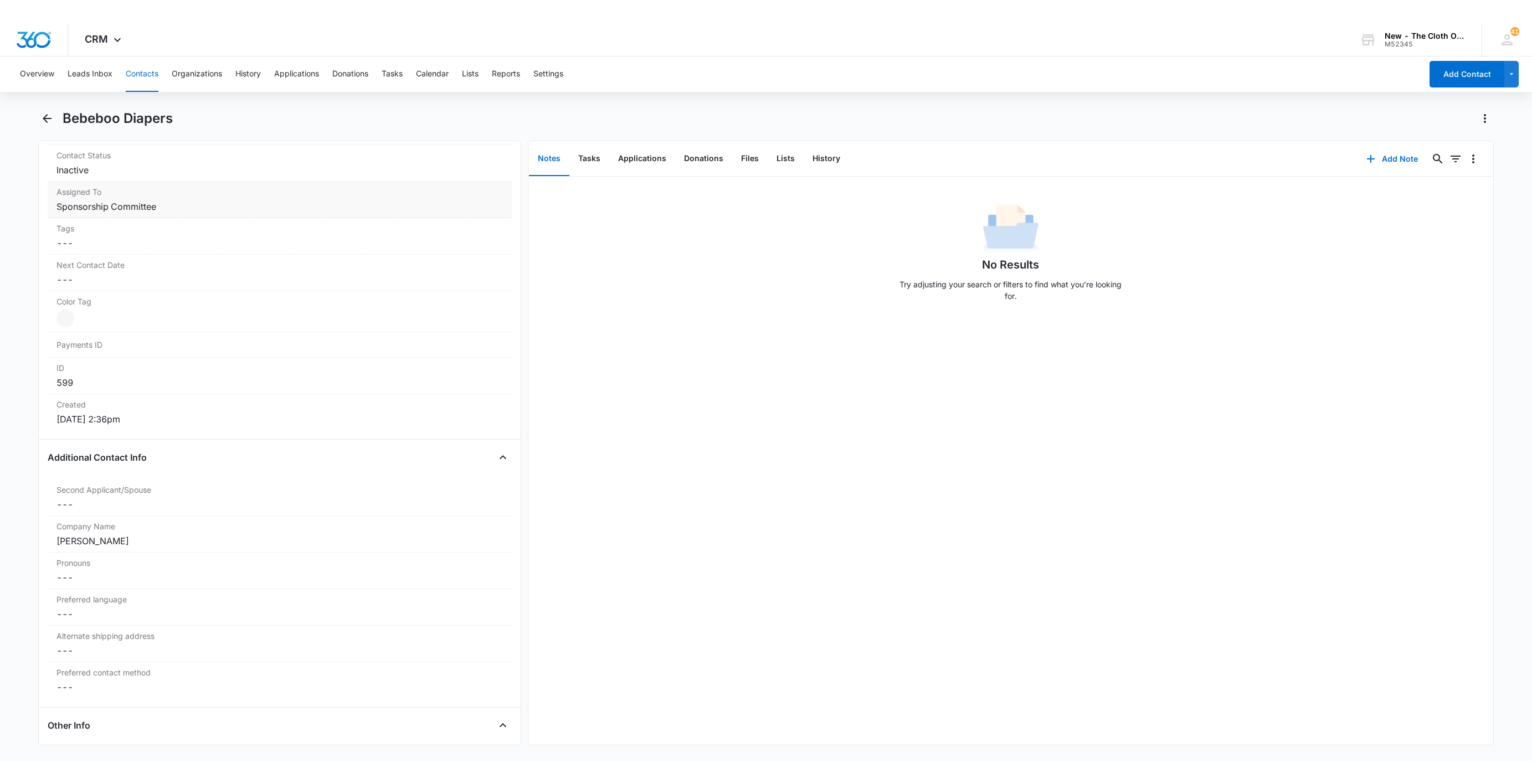
scroll to position [582, 0]
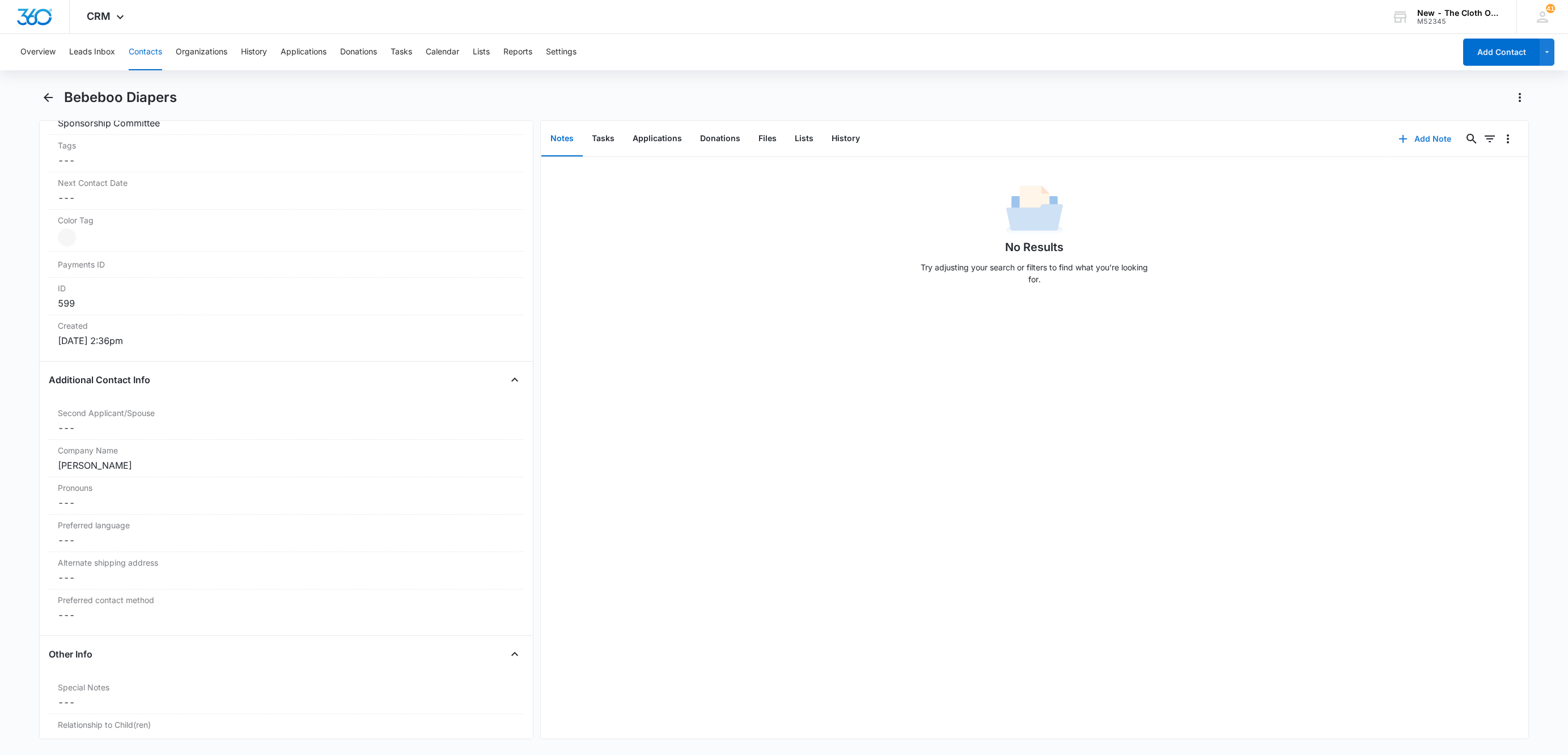
click at [1403, 136] on button "Add Note" at bounding box center [1424, 139] width 75 height 27
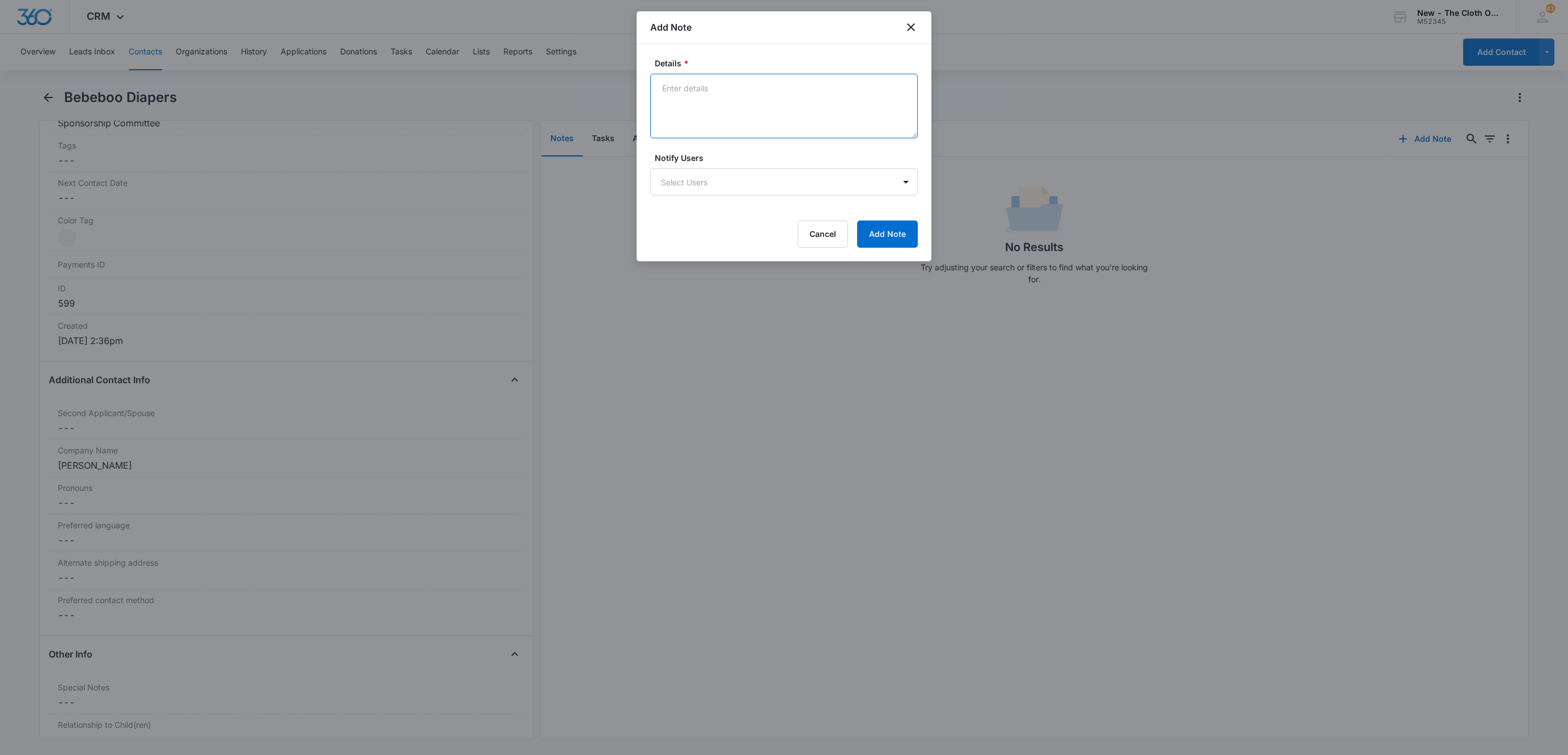
click at [713, 111] on textarea "Details *" at bounding box center [784, 106] width 268 height 65
type textarea "Company may have been sold - now located in [GEOGRAPHIC_DATA] and website is in…"
click at [901, 238] on button "Add Note" at bounding box center [888, 234] width 61 height 27
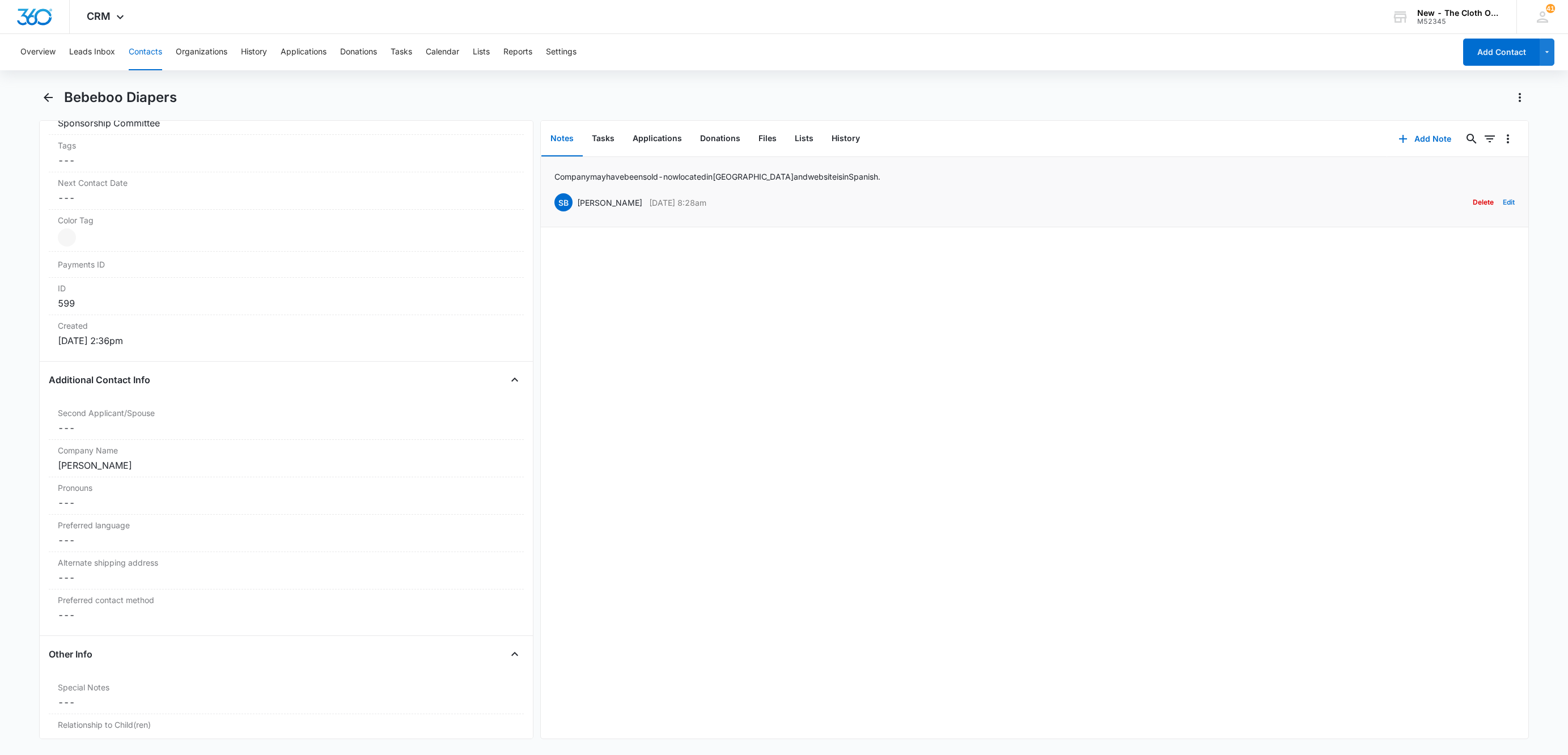
click at [1503, 204] on button "Edit" at bounding box center [1509, 203] width 12 height 22
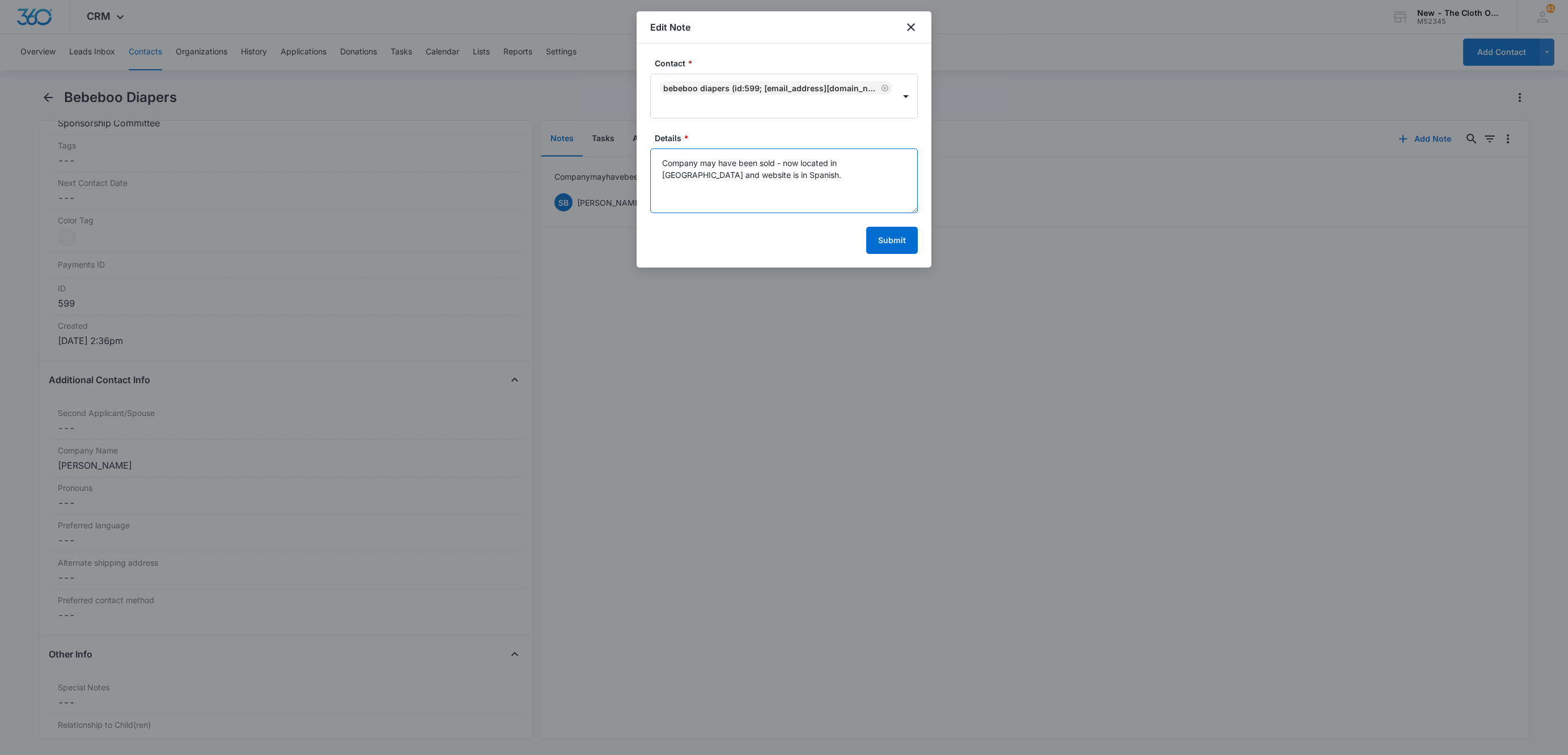
click at [869, 178] on textarea "Company may have been sold - now located in [GEOGRAPHIC_DATA] and website is in…" at bounding box center [784, 181] width 268 height 65
paste textarea "[URL][DOMAIN_NAME]"
type textarea "Company may have been sold - now located in [GEOGRAPHIC_DATA] and website is in…"
click at [879, 226] on button "Submit" at bounding box center [891, 240] width 52 height 27
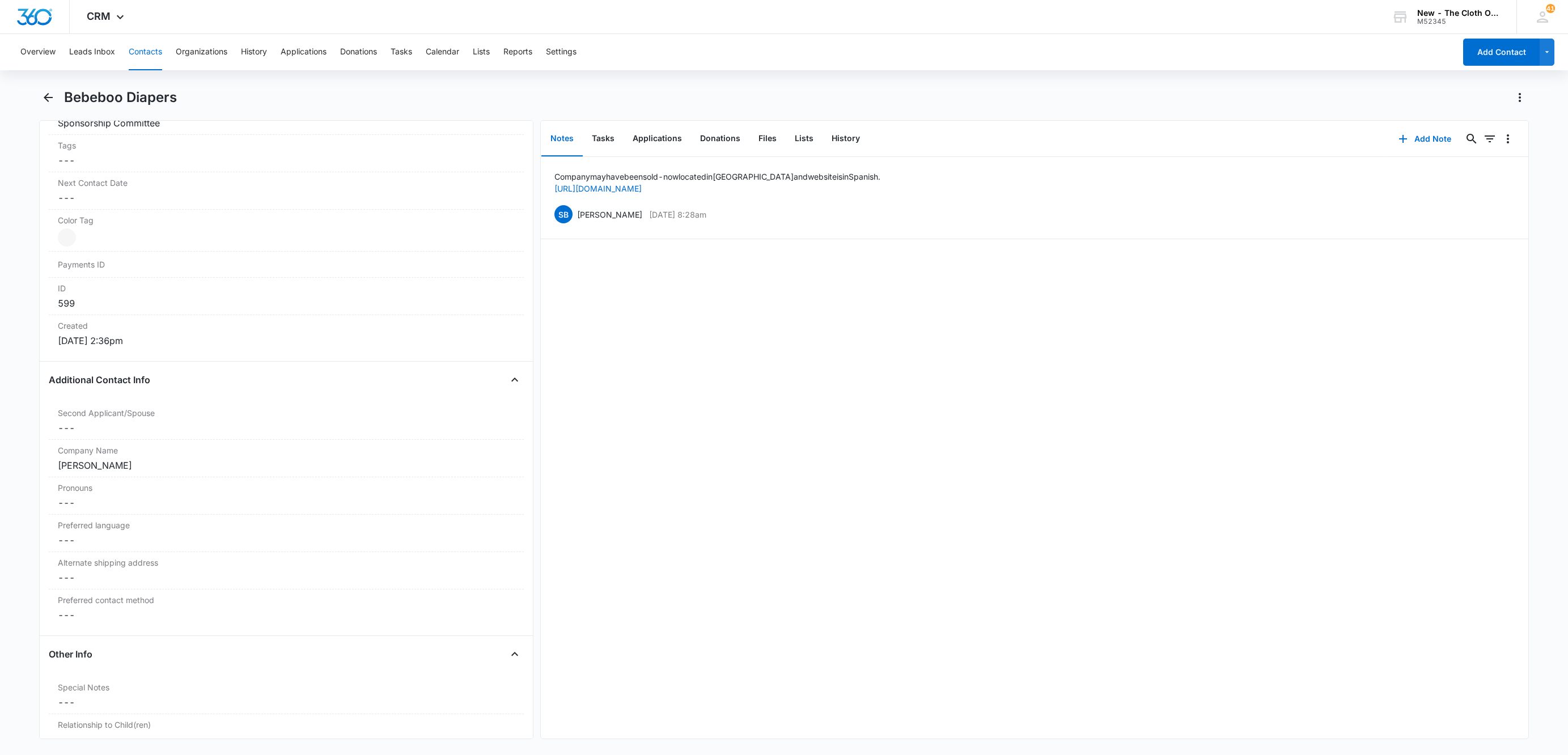
click at [149, 52] on button "Contacts" at bounding box center [145, 52] width 34 height 36
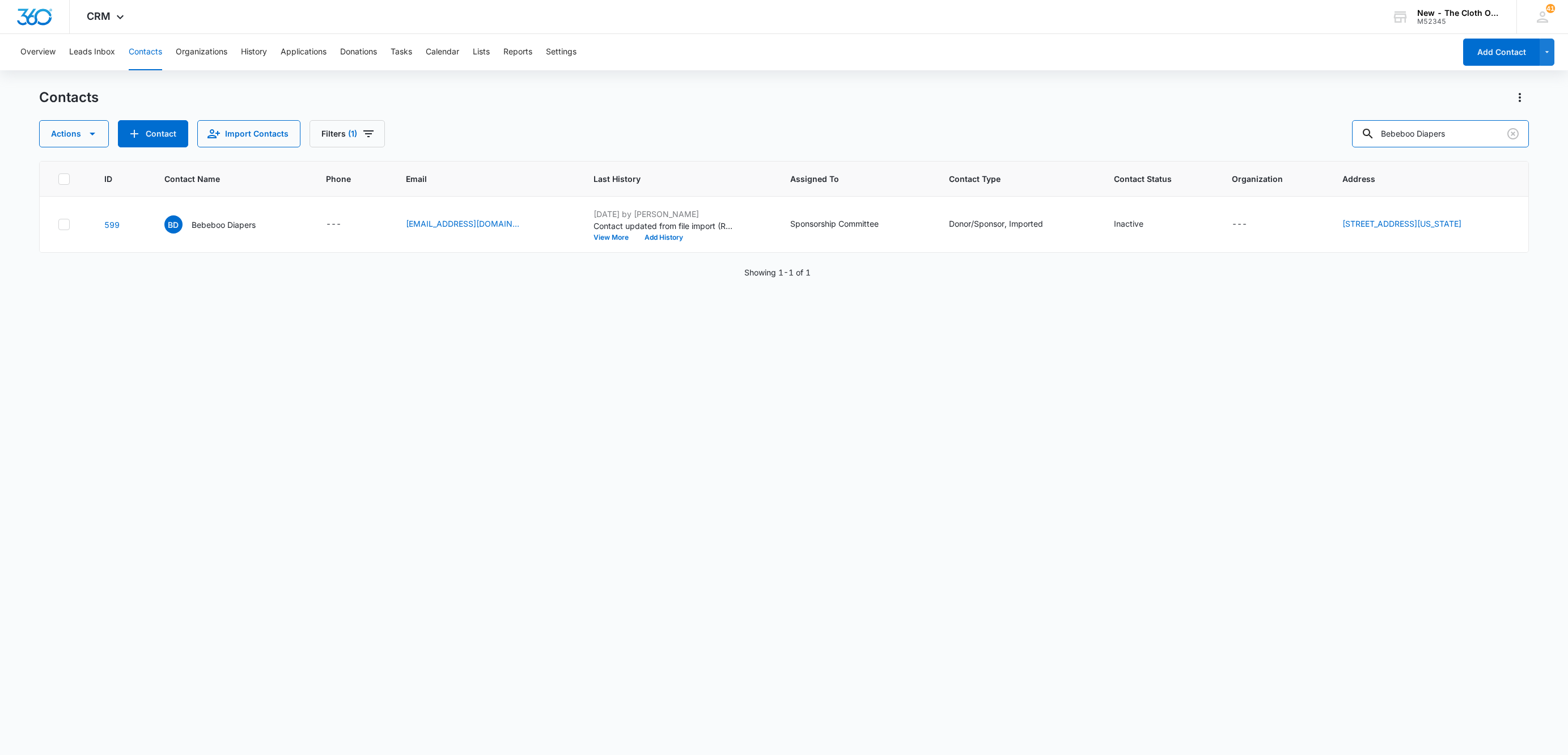
drag, startPoint x: 1487, startPoint y: 130, endPoint x: 1235, endPoint y: 156, distance: 253.3
click at [1233, 152] on div "Contacts Actions Contact Import Contacts Filters (1) Bebeboo Diapers ID Contact…" at bounding box center [784, 421] width 1490 height 665
paste input "Cuddle Bear Bottom"
type input "Cuddle Bear Bottoms"
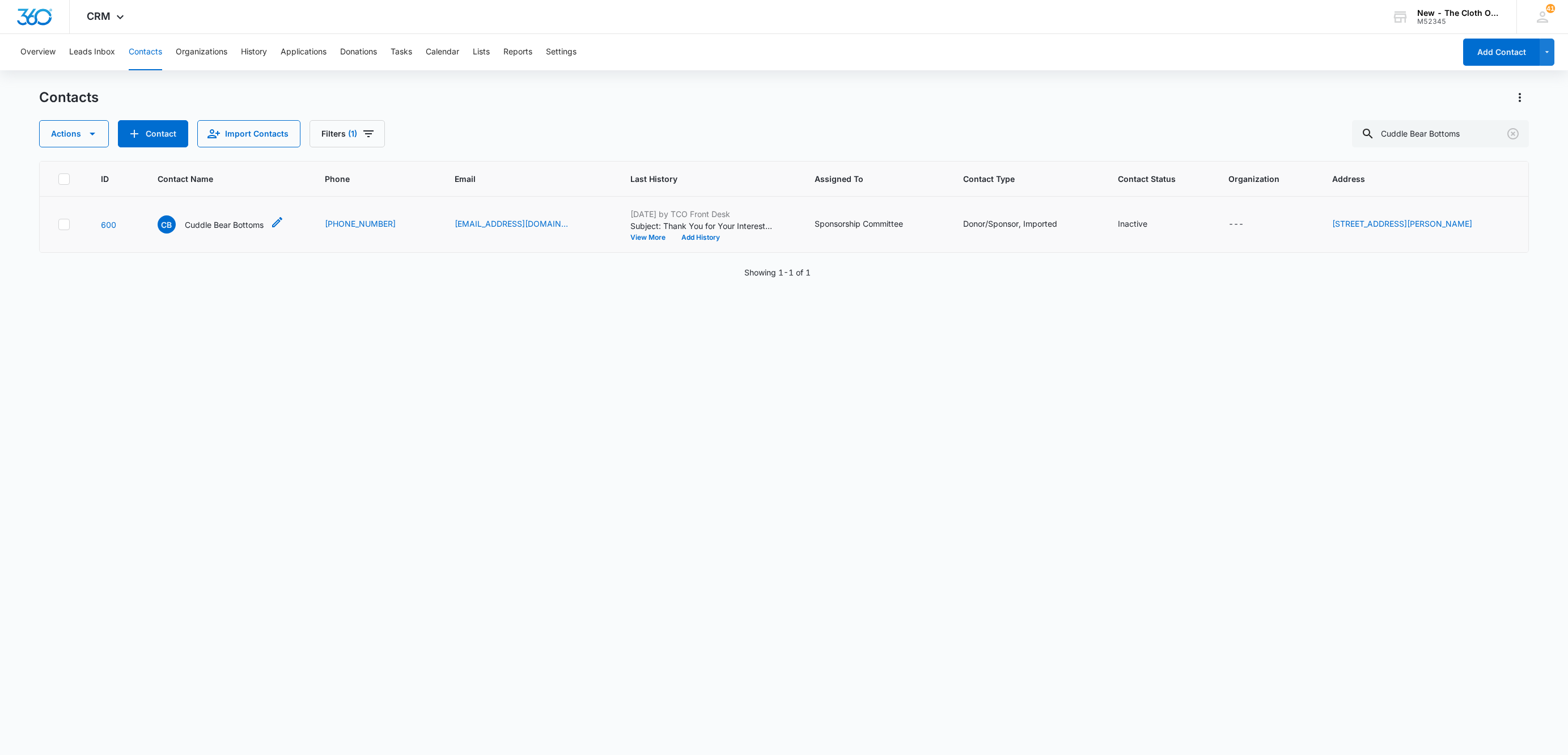
click at [228, 223] on p "Cuddle Bear Bottoms" at bounding box center [224, 225] width 79 height 12
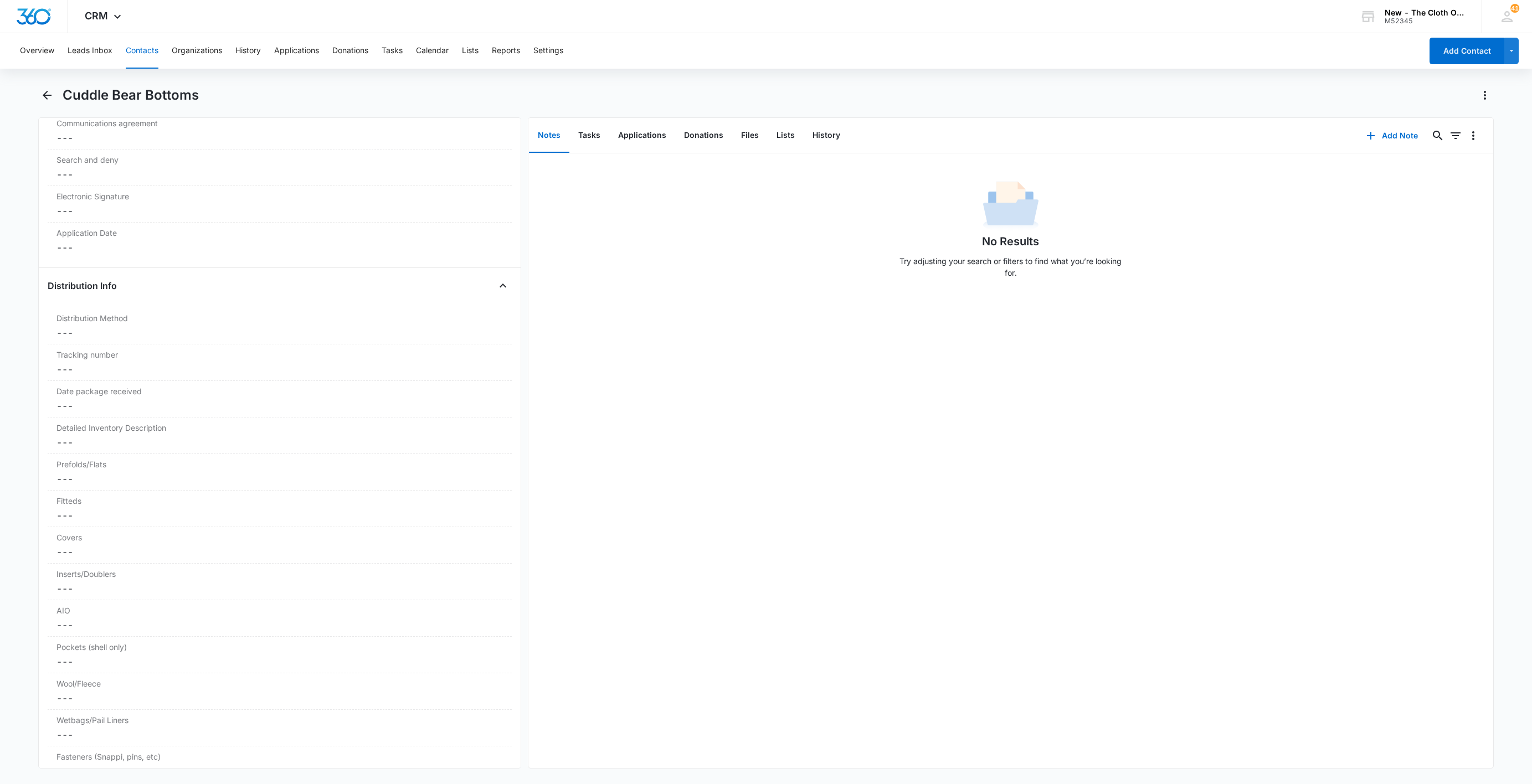
scroll to position [3007, 0]
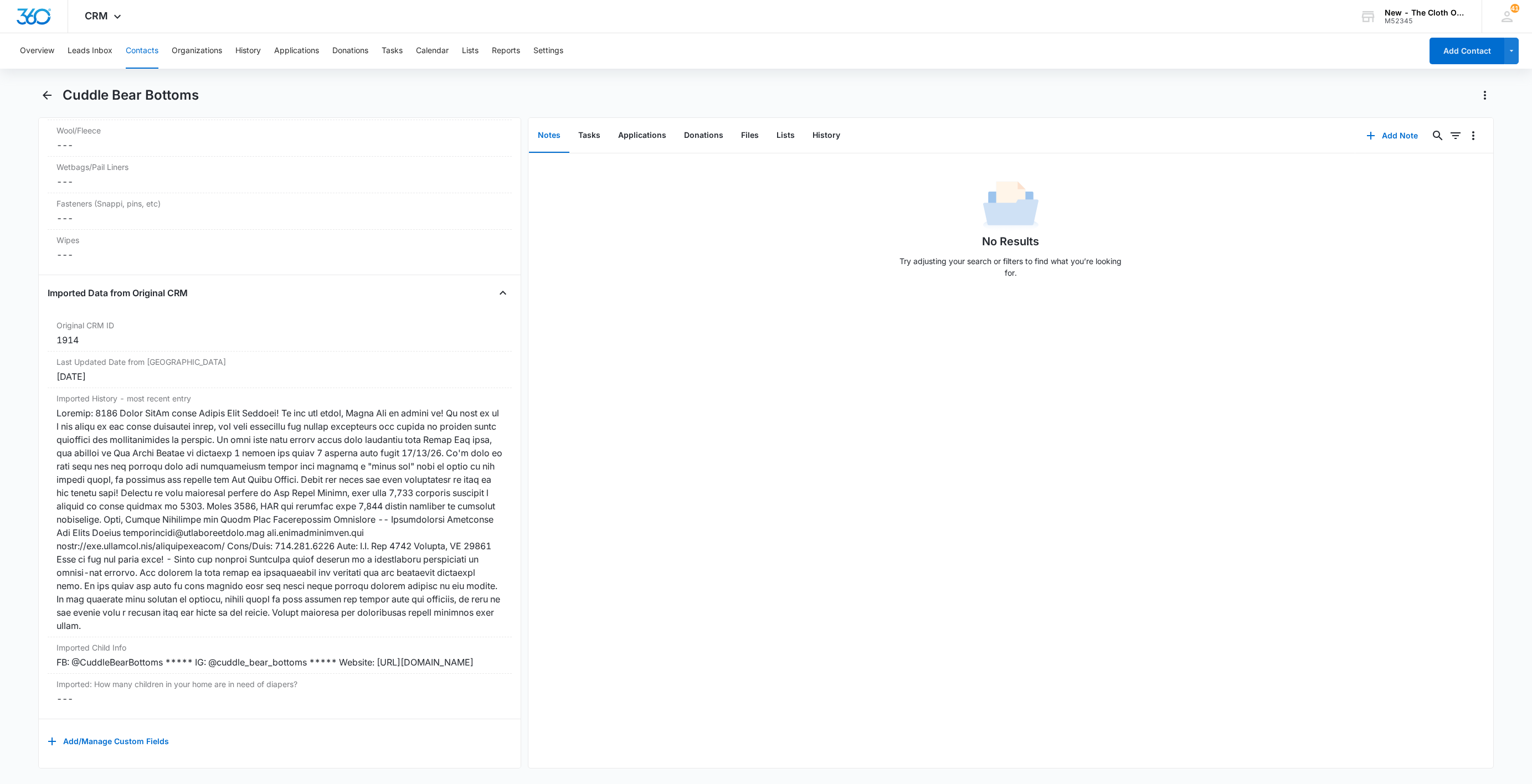
drag, startPoint x: 215, startPoint y: 654, endPoint x: 20, endPoint y: 636, distance: 195.8
click at [20, 636] on main "Cuddle Bear Bottoms Remove CB Cuddle Bear Bottoms Contact Info Name Cancel Save…" at bounding box center [766, 434] width 1532 height 696
copy div "FB: @CuddleBearBottoms ***** IG: @cuddle_bear_bottoms ***** Website: [URL][DOMA…"
click at [1388, 135] on button "Add Note" at bounding box center [1392, 135] width 73 height 26
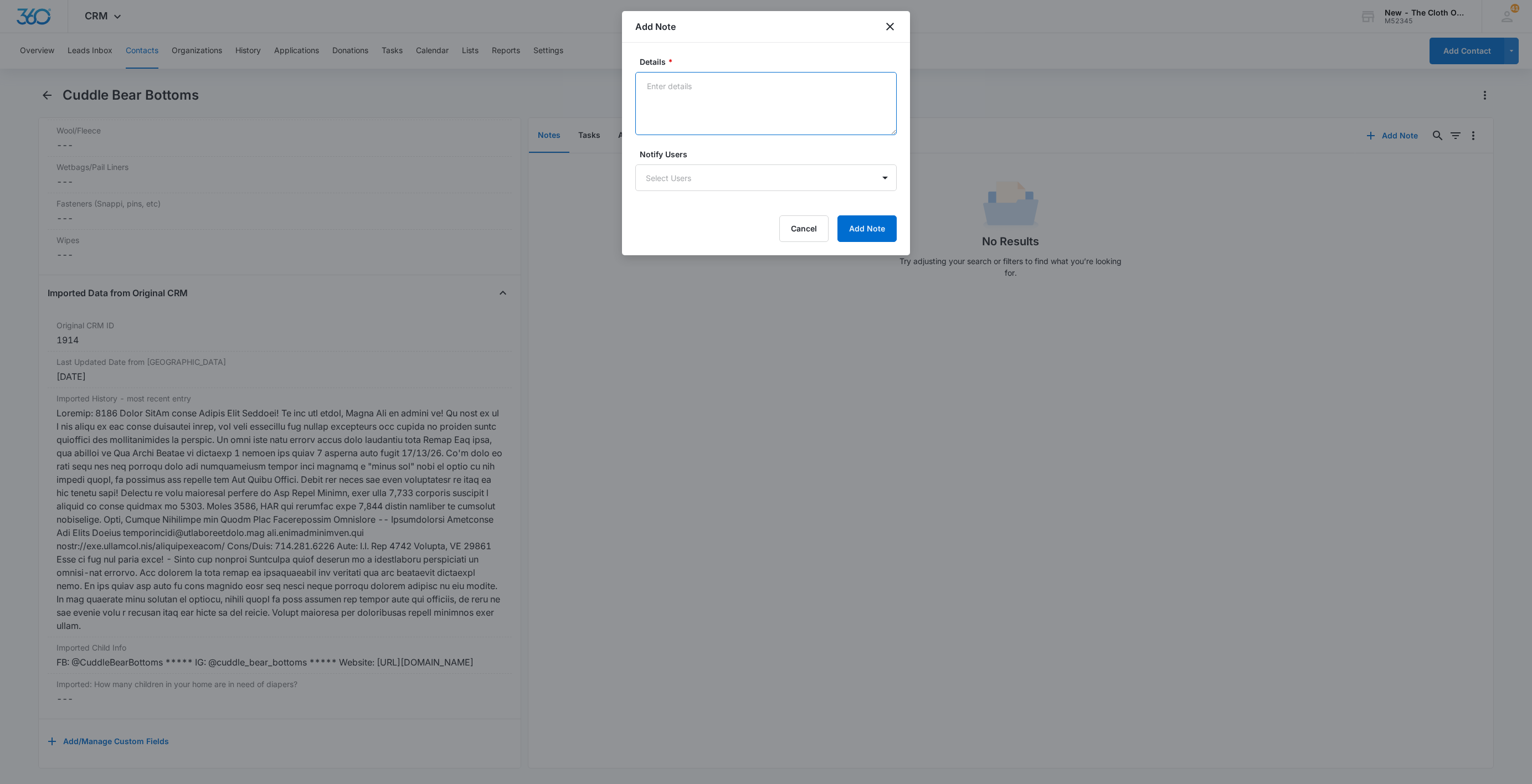
click at [663, 97] on textarea "Details *" at bounding box center [766, 103] width 262 height 64
paste textarea "FB: @CuddleBearBottoms ***** IG: @cuddle_bear_bottoms ***** Website: [URL][DOMA…"
drag, startPoint x: 669, startPoint y: 111, endPoint x: 867, endPoint y: 118, distance: 198.1
click at [867, 118] on textarea "FB: @CuddleBearBottoms ***** IG: @cuddle_bear_bottoms ***** Website: [URL][DOMA…" at bounding box center [766, 103] width 262 height 64
click at [683, 88] on textarea "FB: @CuddleBearBottoms ***** IG: @cuddle_bear_bottoms *****" at bounding box center [766, 103] width 262 height 64
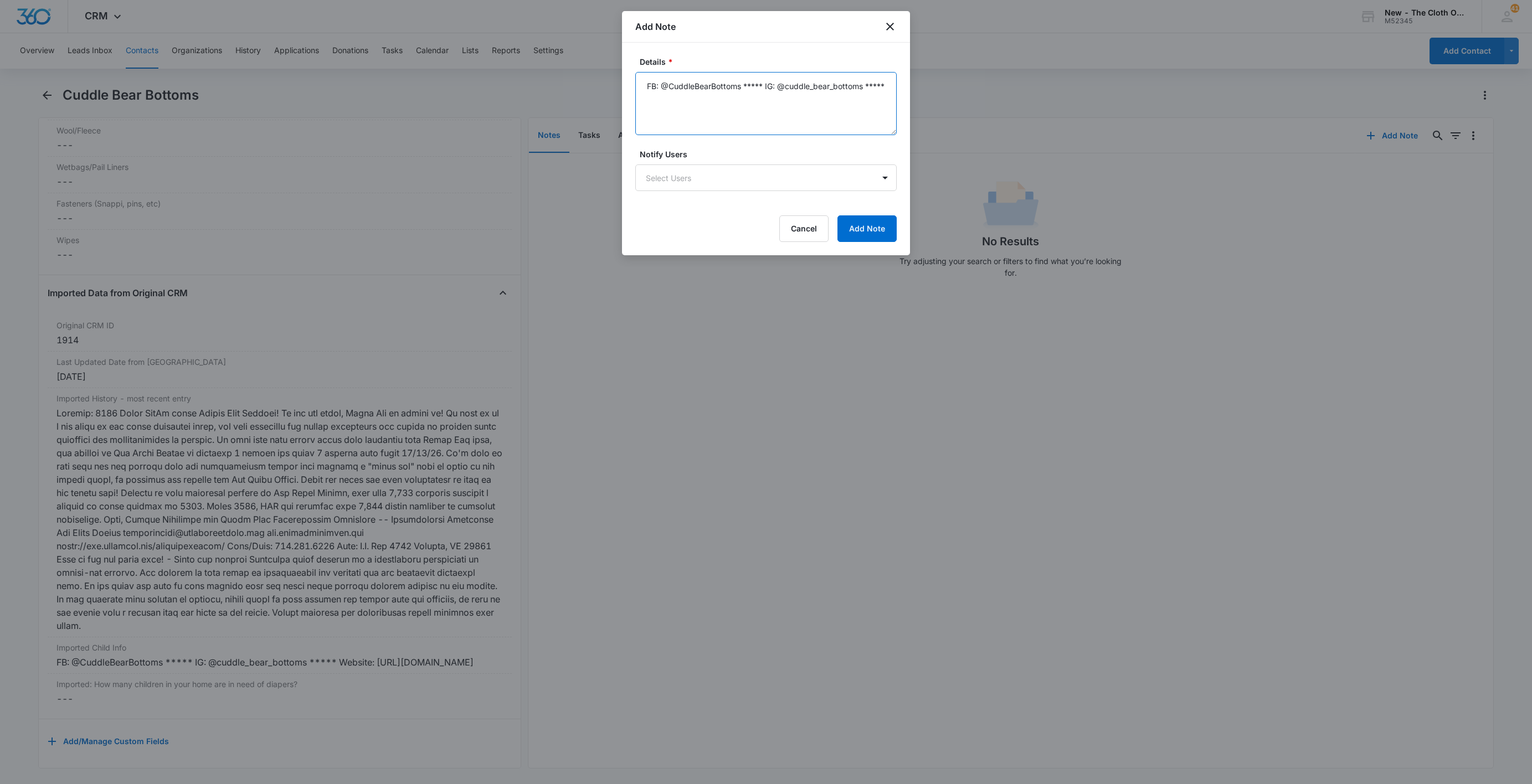
paste textarea "Website: [URL][DOMAIN_NAME]"
click at [748, 97] on textarea "Website: [URL][DOMAIN_NAME] FB: @CuddleBearBottoms ***** IG: @cuddle_bear_botto…" at bounding box center [766, 103] width 262 height 64
type textarea "Website: [URL][DOMAIN_NAME] FB: @CuddleBearBottoms IG: @cuddle_bear_bottoms"
click at [874, 237] on button "Add Note" at bounding box center [868, 229] width 59 height 26
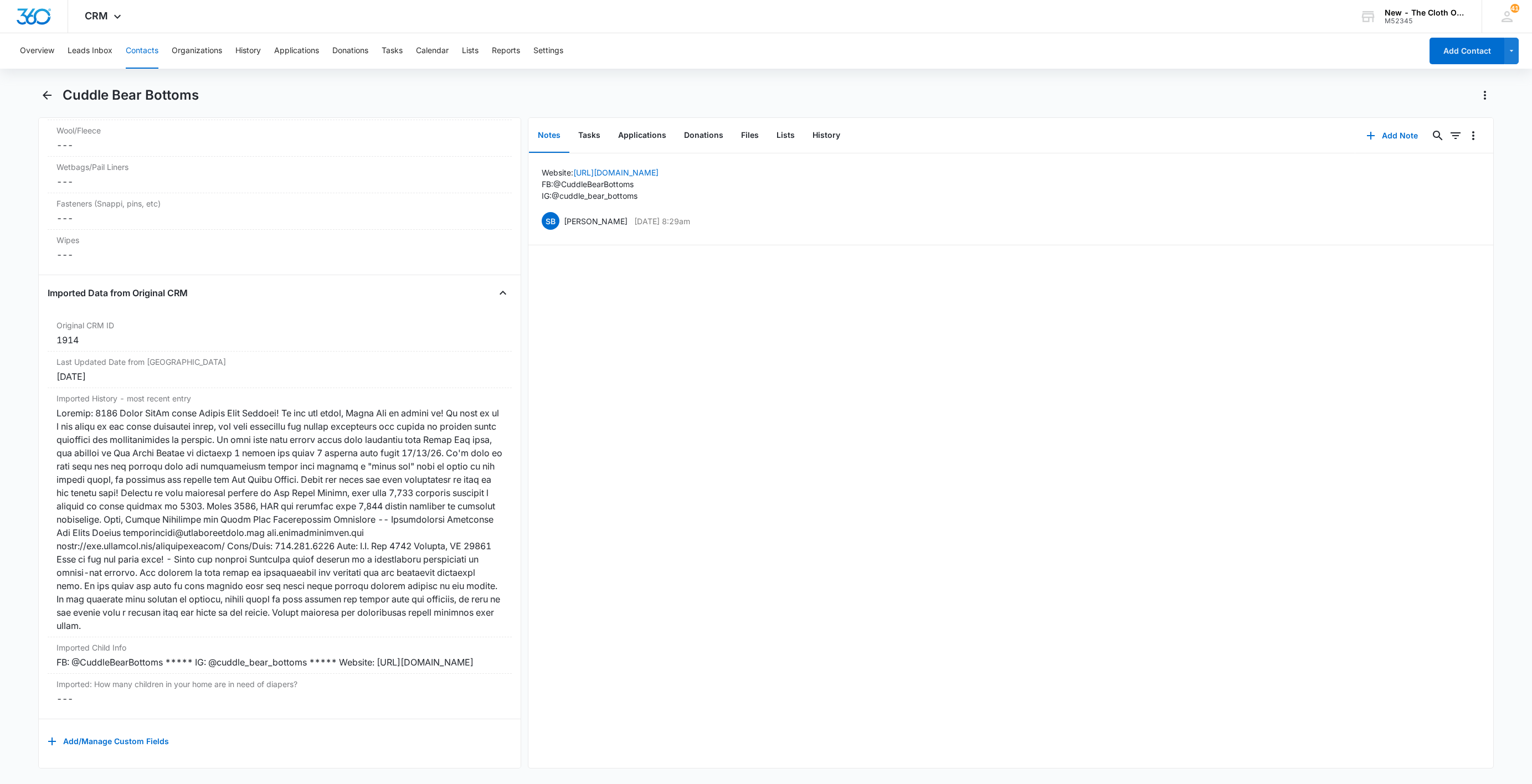
click at [144, 55] on button "Contacts" at bounding box center [142, 50] width 33 height 35
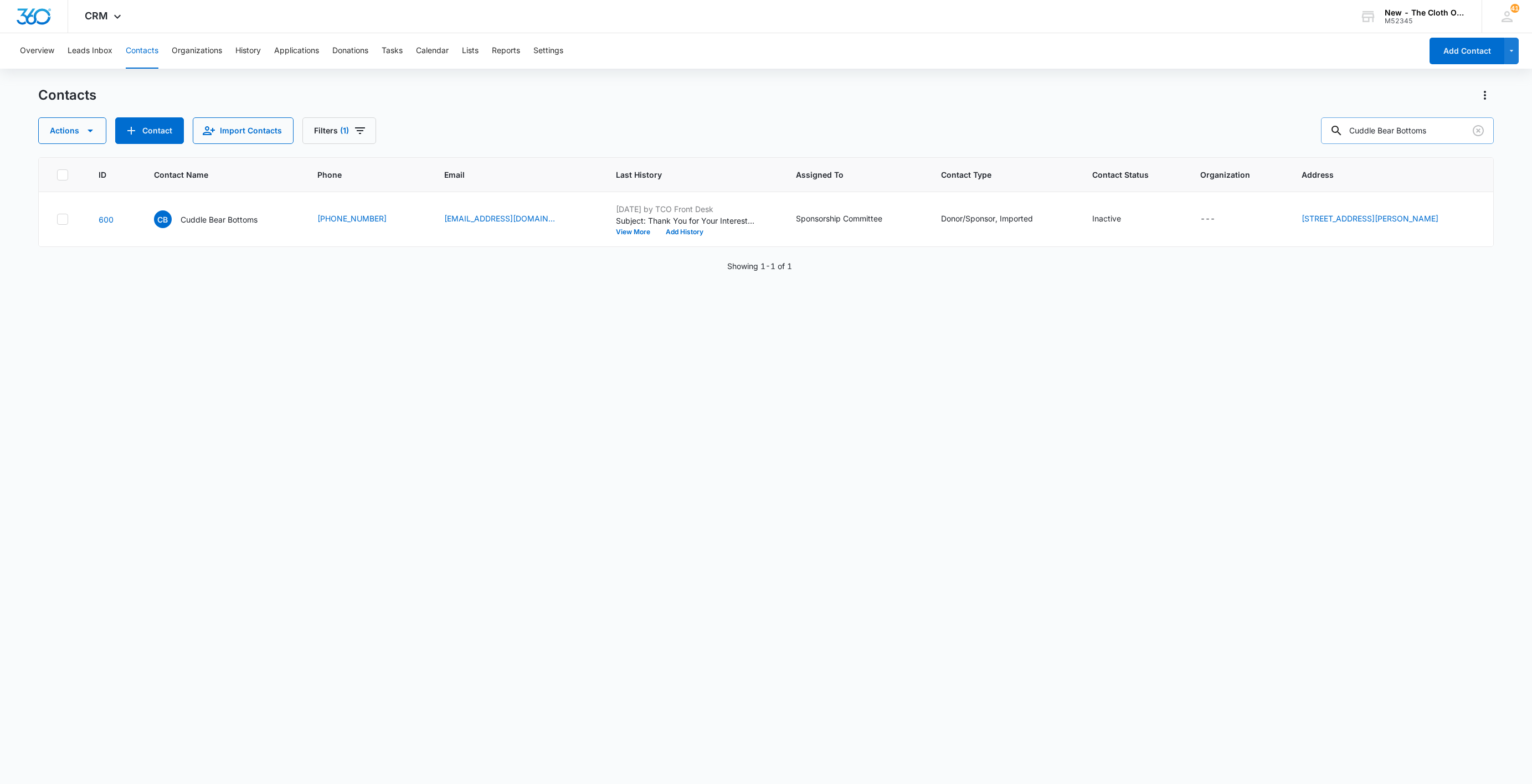
click at [1445, 134] on input "Cuddle Bear Bottoms" at bounding box center [1407, 130] width 173 height 26
type input "GLOW BUG"
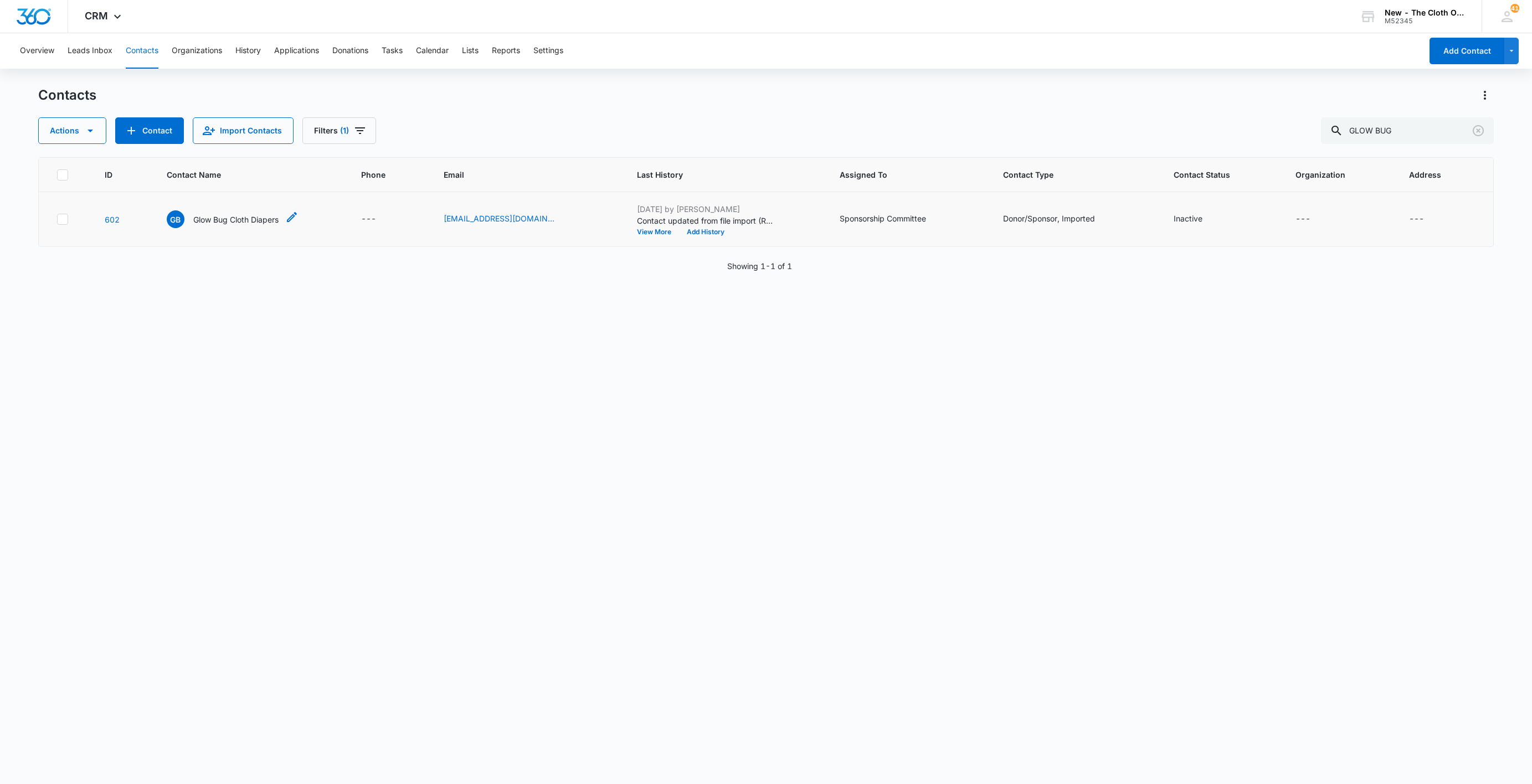
click at [210, 221] on p "Glow Bug Cloth Diapers" at bounding box center [235, 220] width 85 height 12
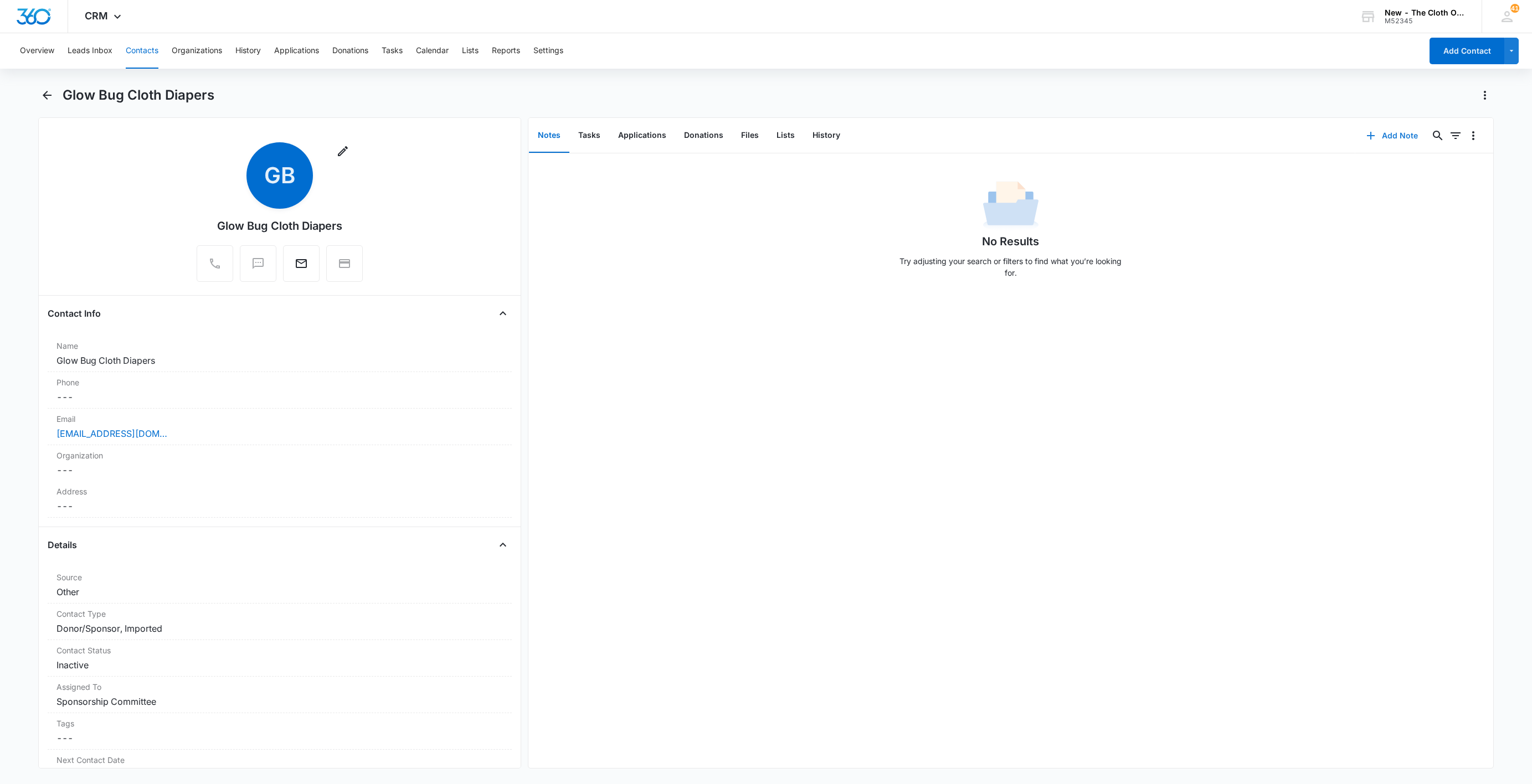
click at [1379, 132] on button "Add Note" at bounding box center [1392, 135] width 73 height 26
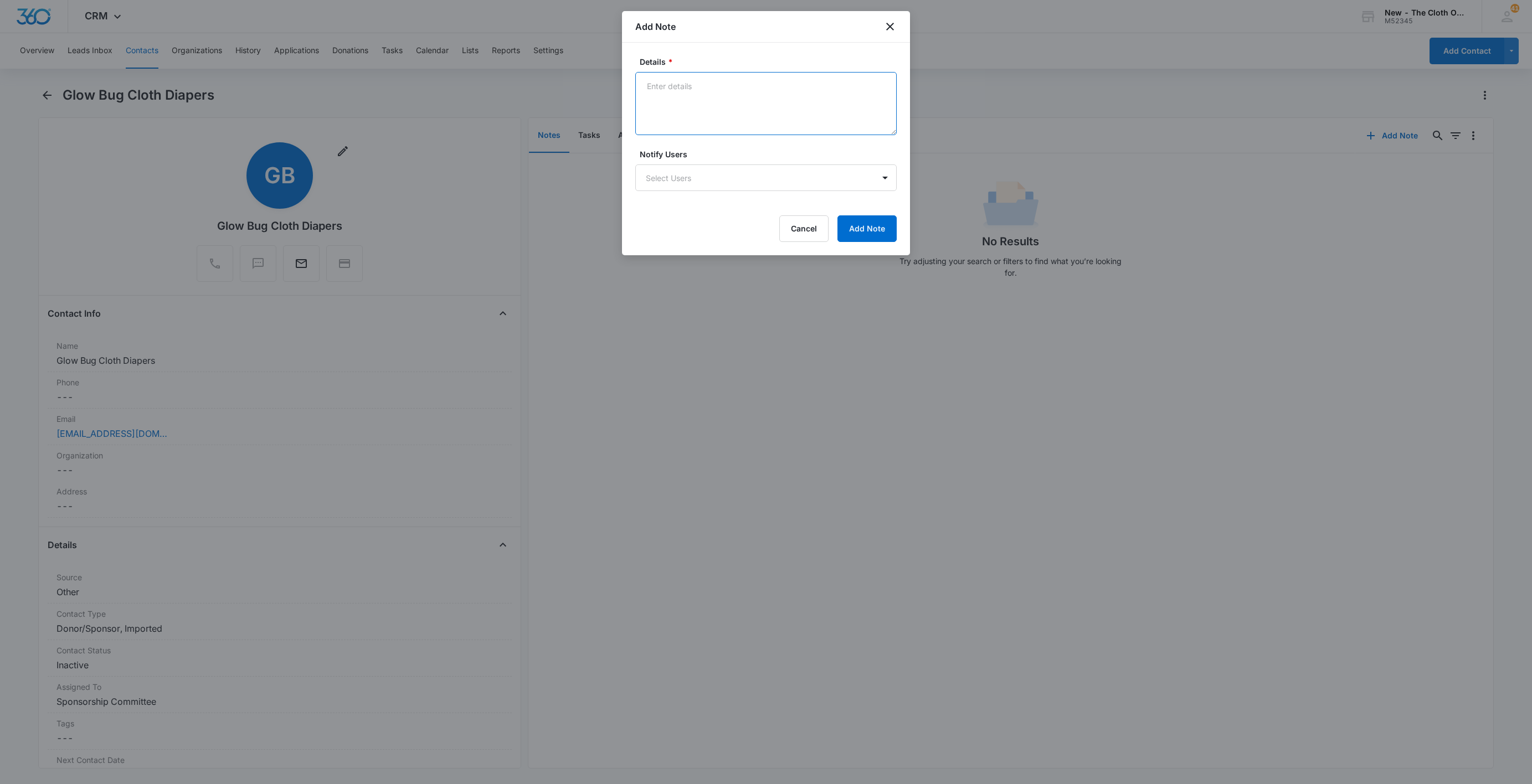
click at [703, 93] on textarea "Details *" at bounding box center [766, 103] width 262 height 64
click at [641, 88] on textarea "CLOSED END OF 2019." at bounding box center [766, 103] width 262 height 64
drag, startPoint x: 720, startPoint y: 82, endPoint x: 631, endPoint y: 90, distance: 89.4
click at [631, 90] on div "Details * BUSINESS CLOSED END OF 2019. Notify Users Select Users Cancel Add Note" at bounding box center [766, 149] width 288 height 213
type textarea "BUSINESS CLOSED END OF 2019."
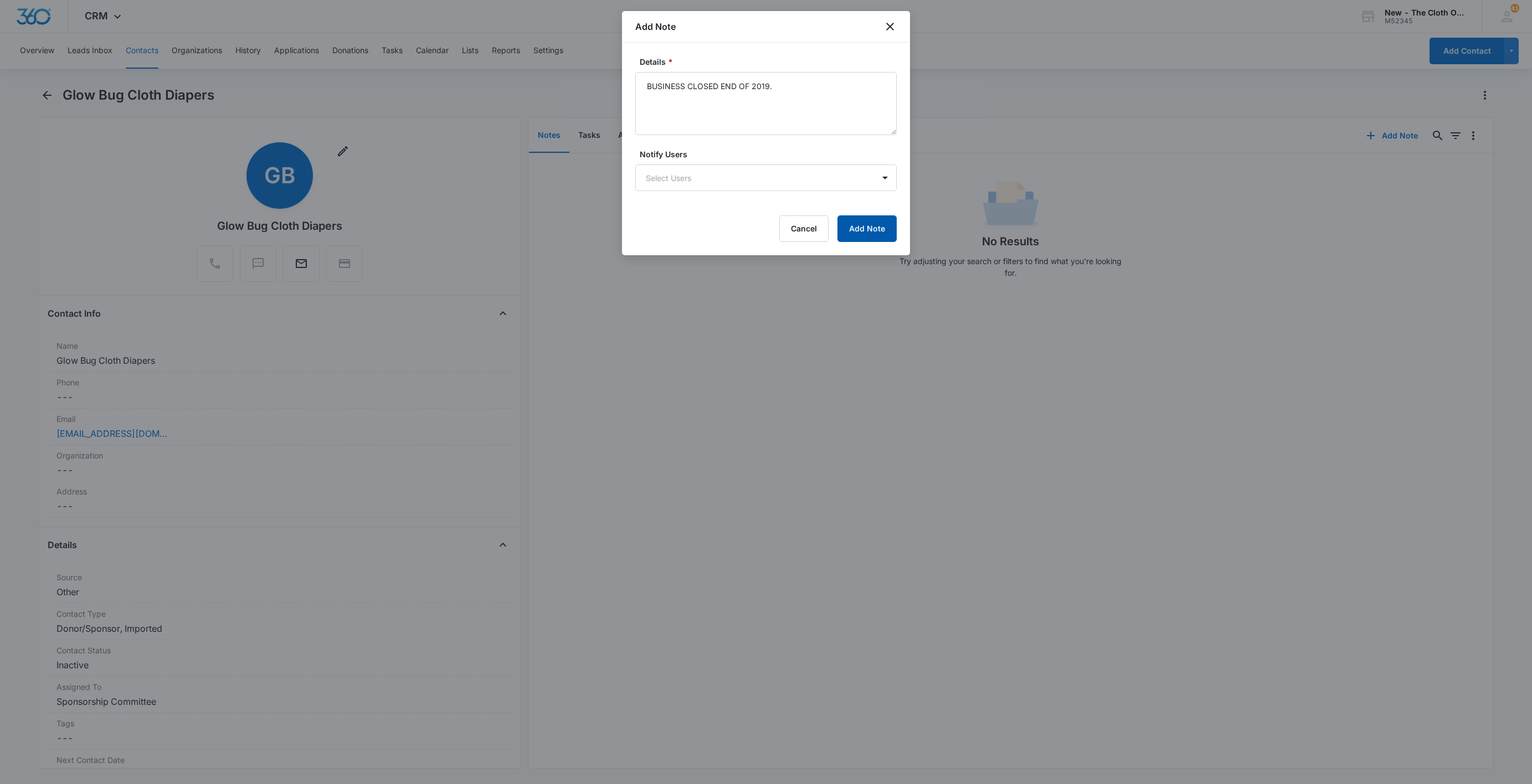
click at [870, 236] on button "Add Note" at bounding box center [868, 229] width 59 height 26
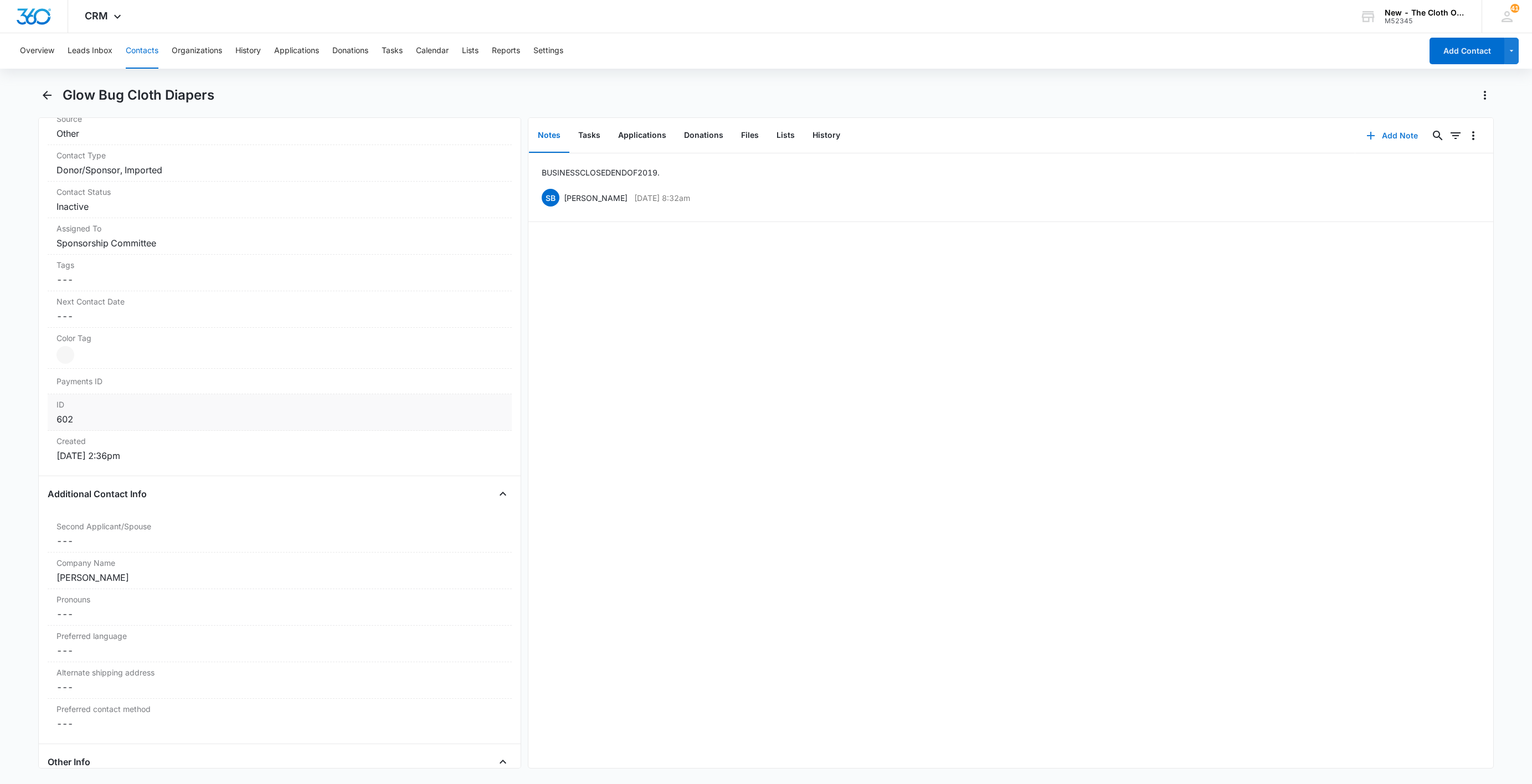
scroll to position [498, 0]
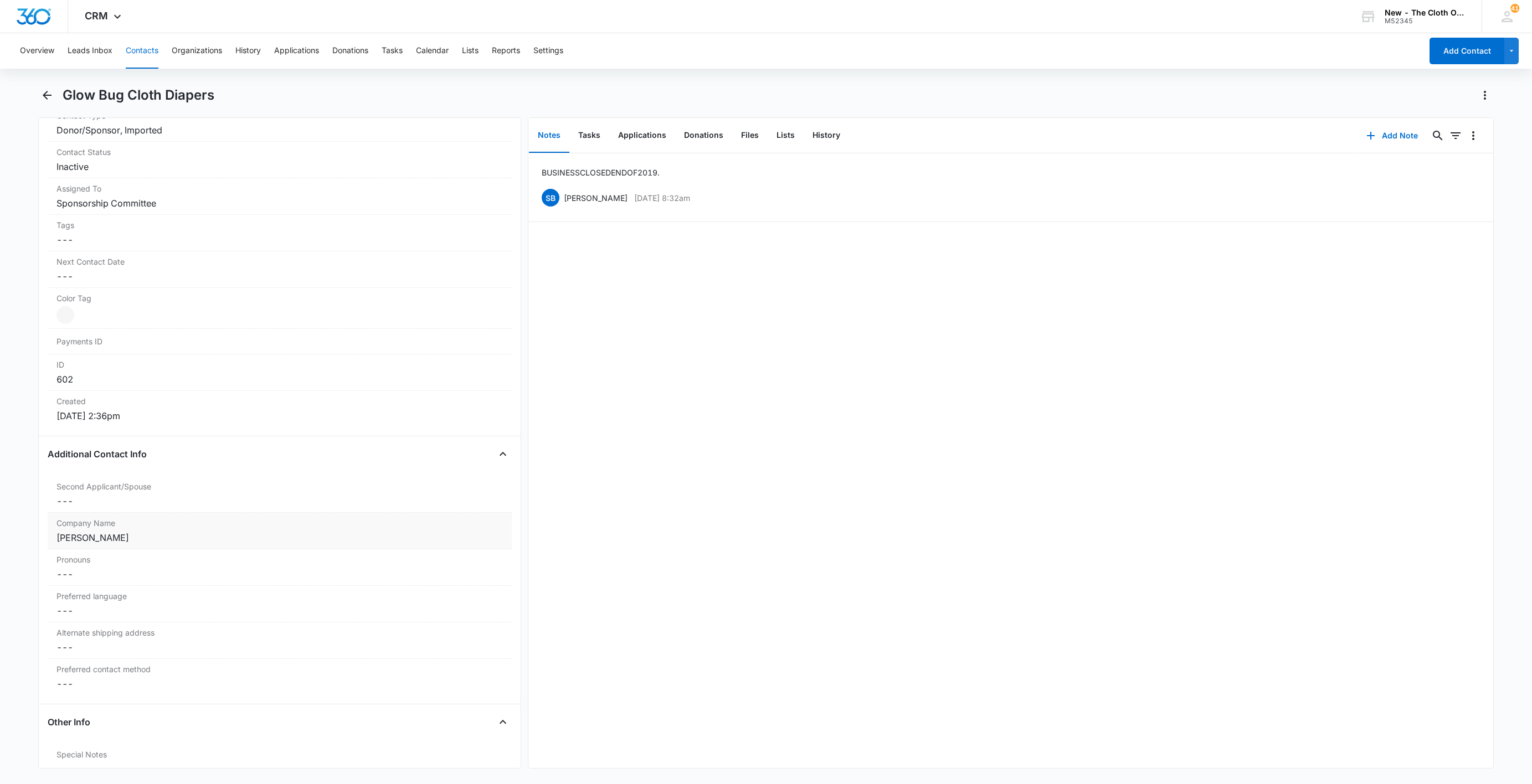
click at [147, 538] on div "[PERSON_NAME]" at bounding box center [279, 538] width 447 height 13
click at [69, 512] on div "Second Applicant/Spouse Cancel Save Changes ---" at bounding box center [280, 494] width 464 height 36
click at [54, 570] on label "Company Name" at bounding box center [280, 569] width 451 height 12
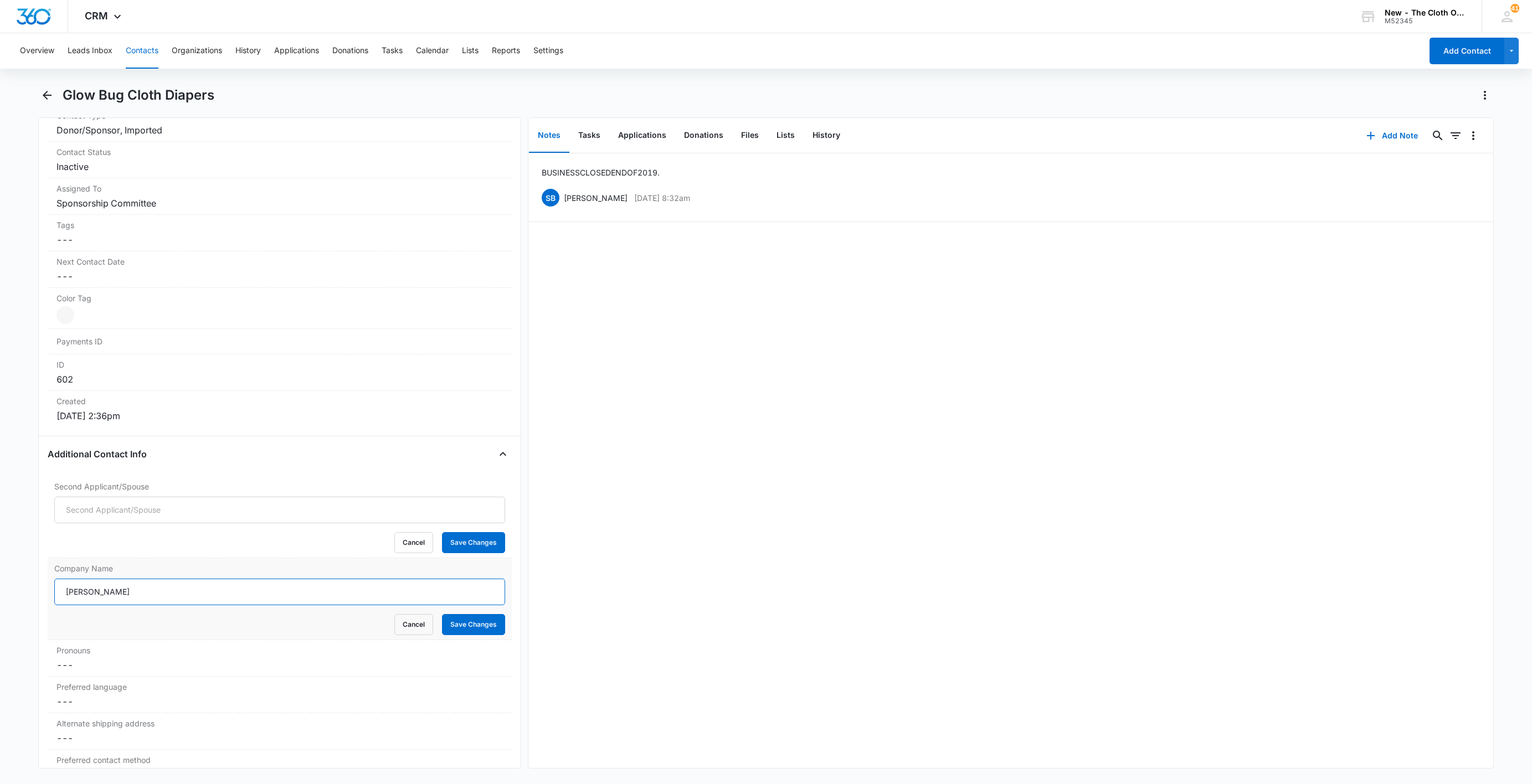
click at [54, 579] on input "[PERSON_NAME]" at bounding box center [280, 592] width 451 height 26
click at [59, 590] on input "[PERSON_NAME]" at bounding box center [280, 592] width 451 height 26
paste input "BUSINESS CLOSED"
drag, startPoint x: 164, startPoint y: 602, endPoint x: 302, endPoint y: 597, distance: 138.1
click at [301, 597] on input "BUSINESS CLOSED [PERSON_NAME]" at bounding box center [280, 592] width 451 height 26
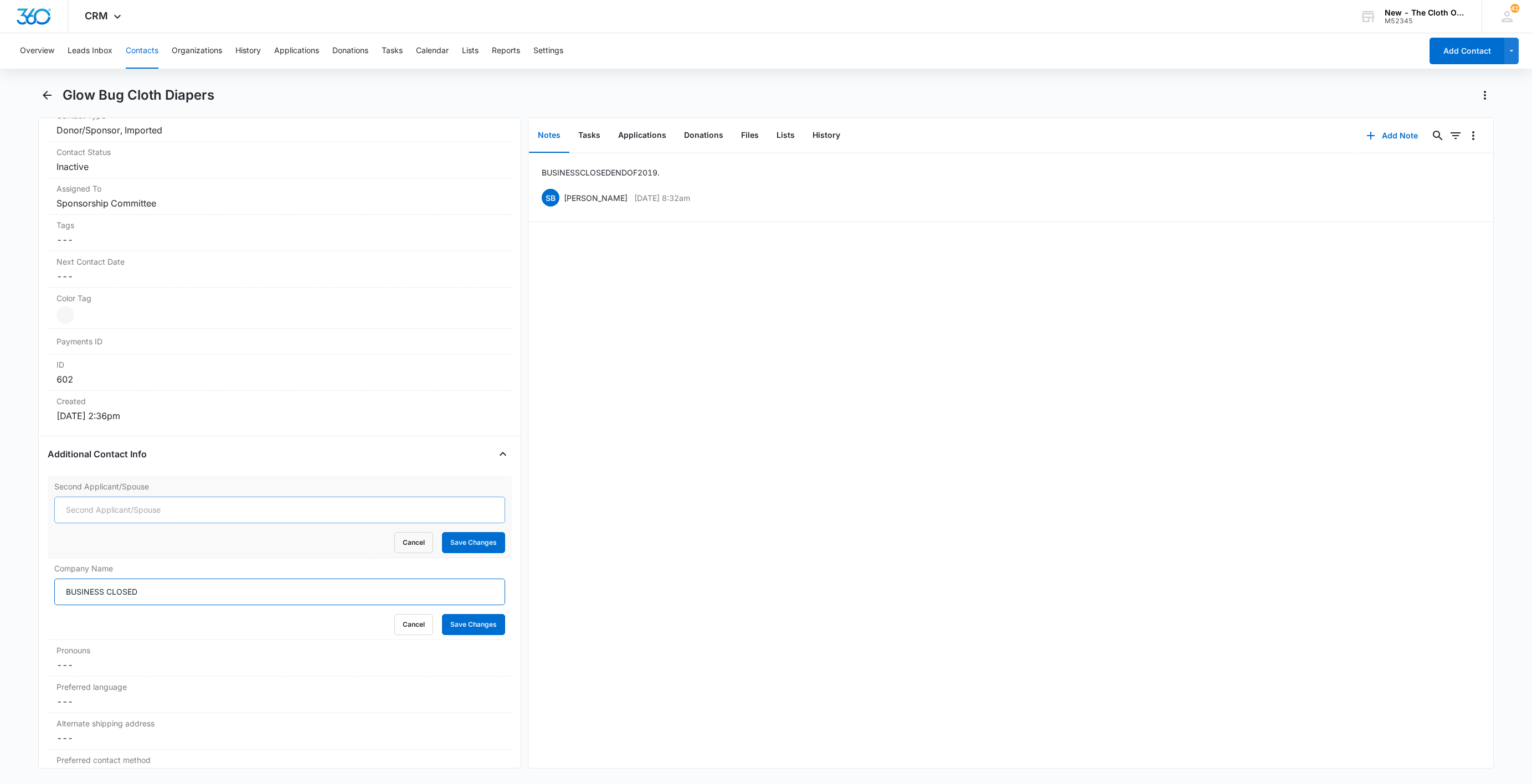
type input "BUSINESS CLOSED"
click at [210, 514] on input "Second Applicant/Spouse" at bounding box center [280, 510] width 451 height 26
paste input "[PERSON_NAME]"
type input "[PERSON_NAME]"
click at [462, 545] on button "Save Changes" at bounding box center [474, 543] width 64 height 21
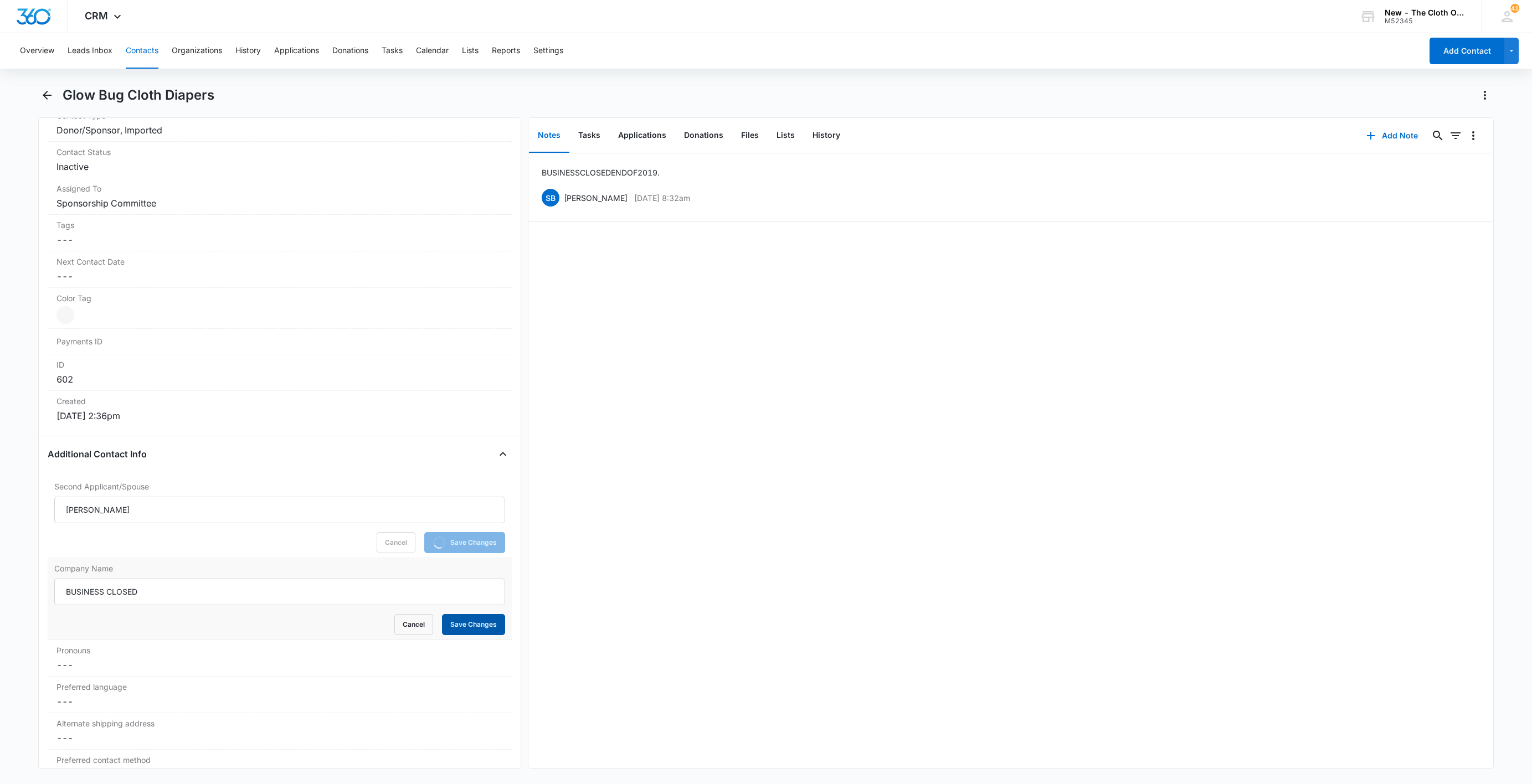
click at [475, 631] on button "Save Changes" at bounding box center [474, 625] width 64 height 21
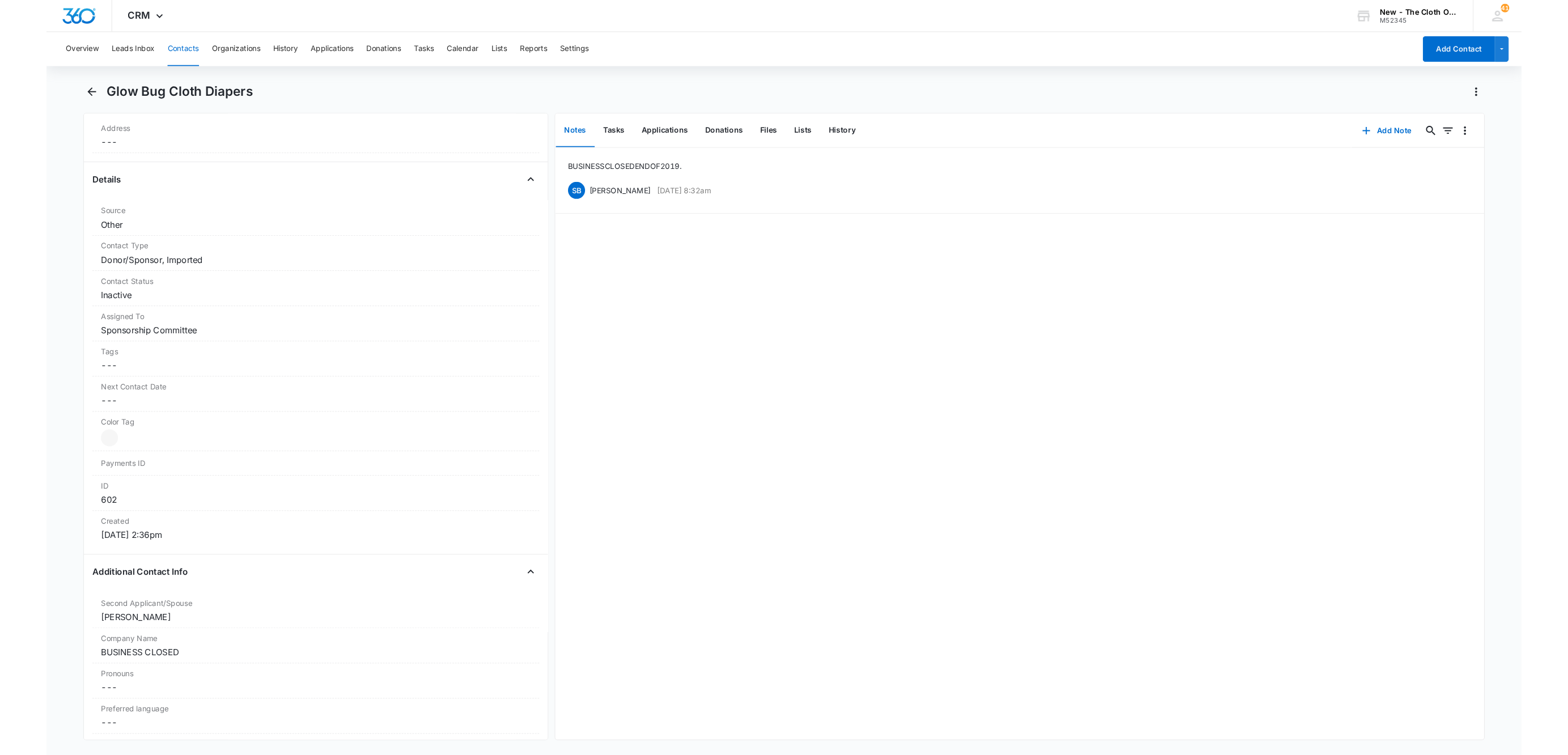
scroll to position [0, 0]
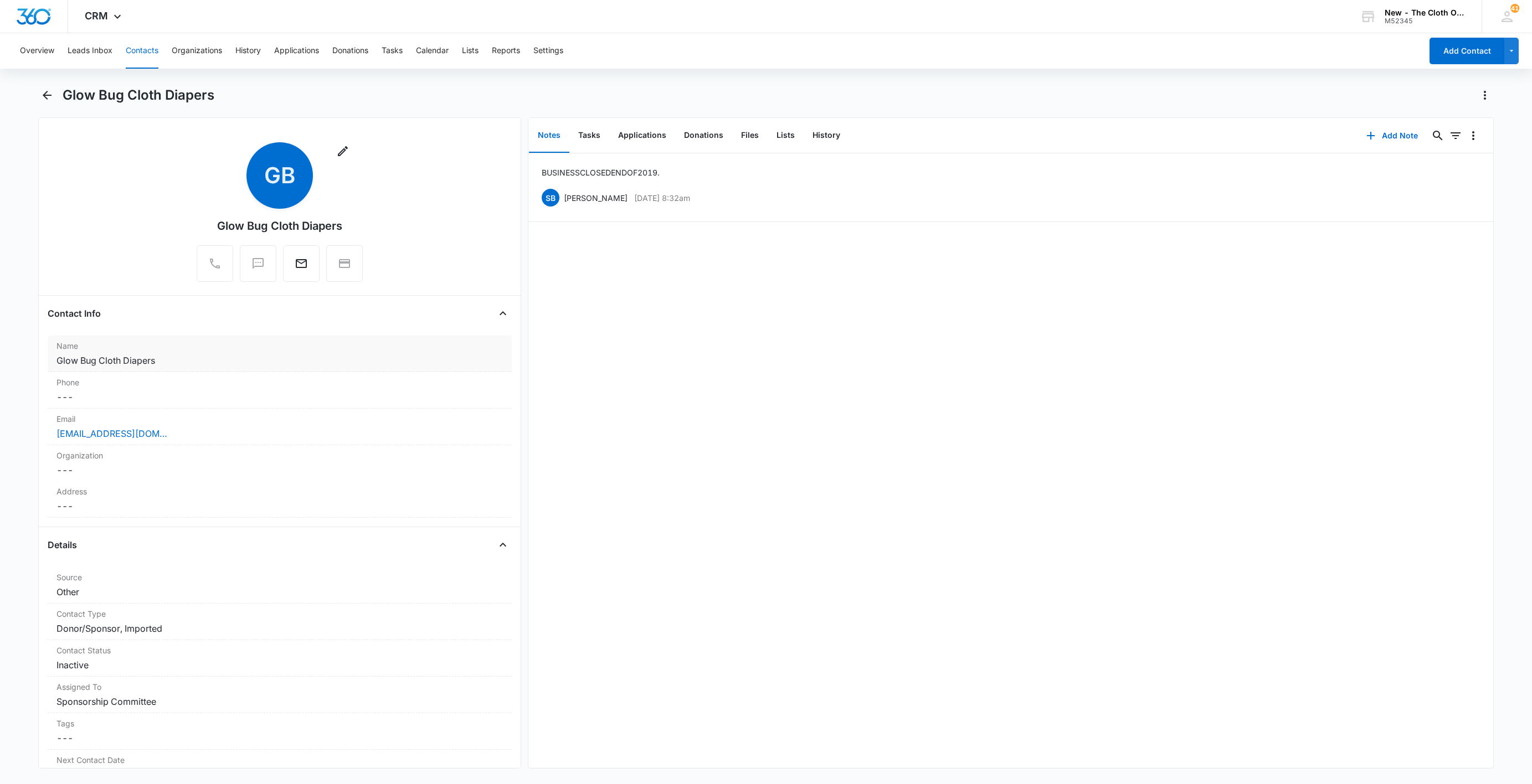
click at [193, 356] on dd "Cancel Save Changes Glow Bug Cloth Diapers" at bounding box center [279, 361] width 447 height 13
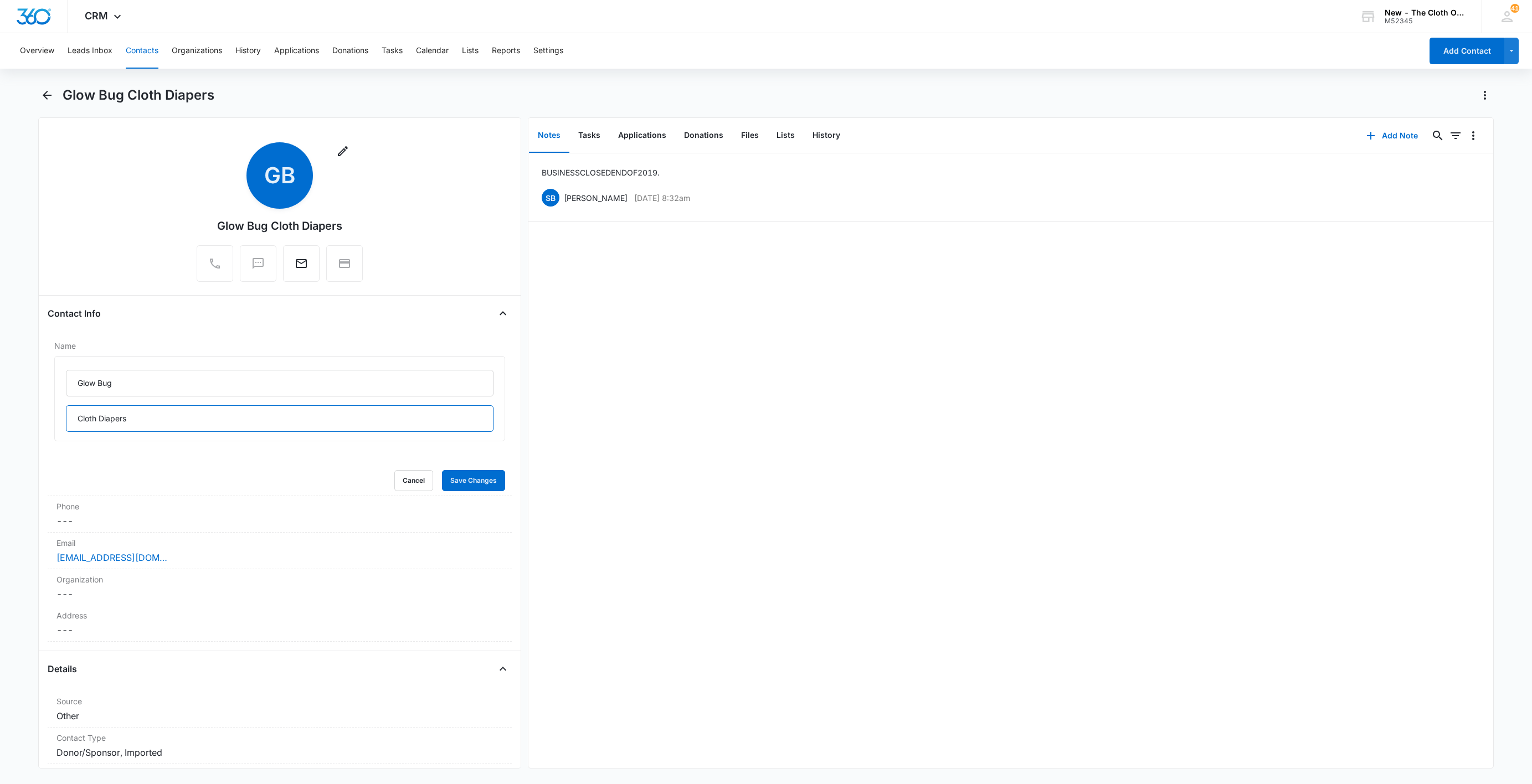
drag, startPoint x: 155, startPoint y: 421, endPoint x: -7, endPoint y: 435, distance: 162.6
click at [0, 435] on html "CRM Apps Reputation Websites Forms CRM Email Social Shop Payments POS Ads Intel…" at bounding box center [766, 392] width 1532 height 784
click at [271, 376] on input "Glow Bug" at bounding box center [280, 383] width 428 height 26
paste input "Cloth Diapers"
type input "Glow Bug Cloth Diapers"
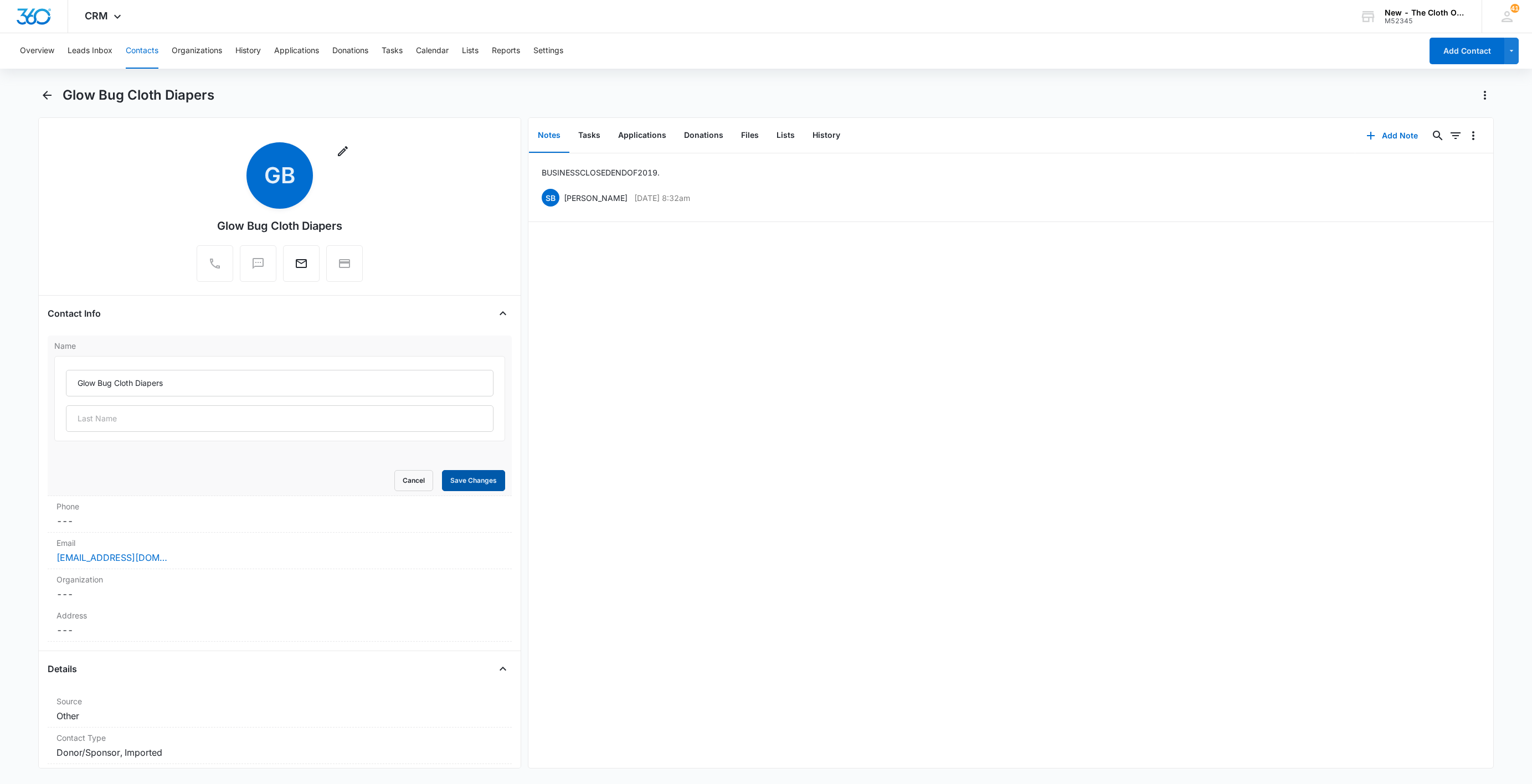
drag, startPoint x: 464, startPoint y: 482, endPoint x: 475, endPoint y: 484, distance: 11.2
click at [466, 482] on button "Save Changes" at bounding box center [474, 481] width 64 height 21
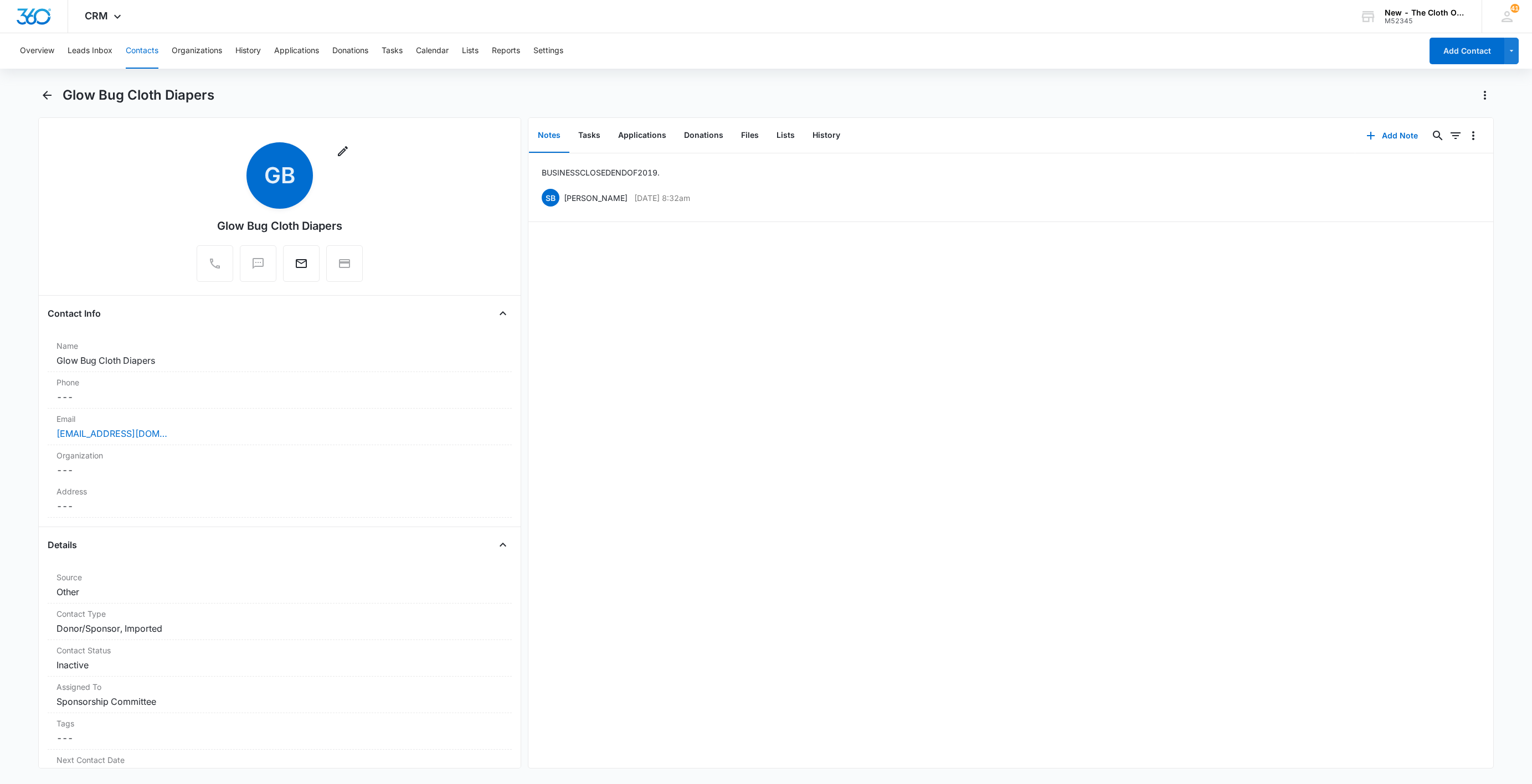
click at [142, 54] on button "Contacts" at bounding box center [142, 50] width 33 height 35
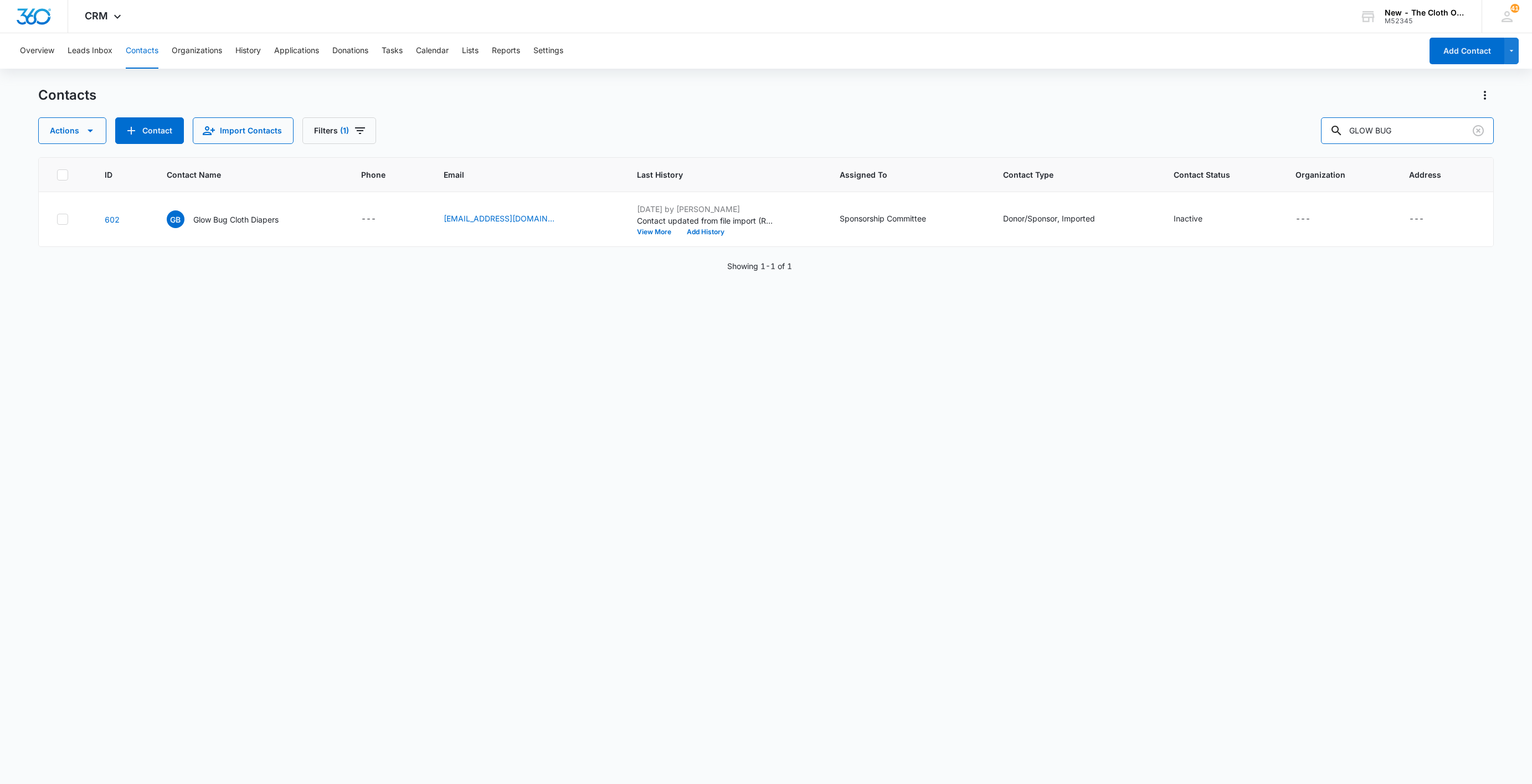
drag, startPoint x: 1426, startPoint y: 128, endPoint x: 1113, endPoint y: 124, distance: 313.0
click at [1116, 125] on div "Actions Contact Import Contacts Filters (1) GLOW BUG" at bounding box center [766, 130] width 1456 height 26
paste input "Dizzy Little Bunny"
type input "Dizzy Little Bunny"
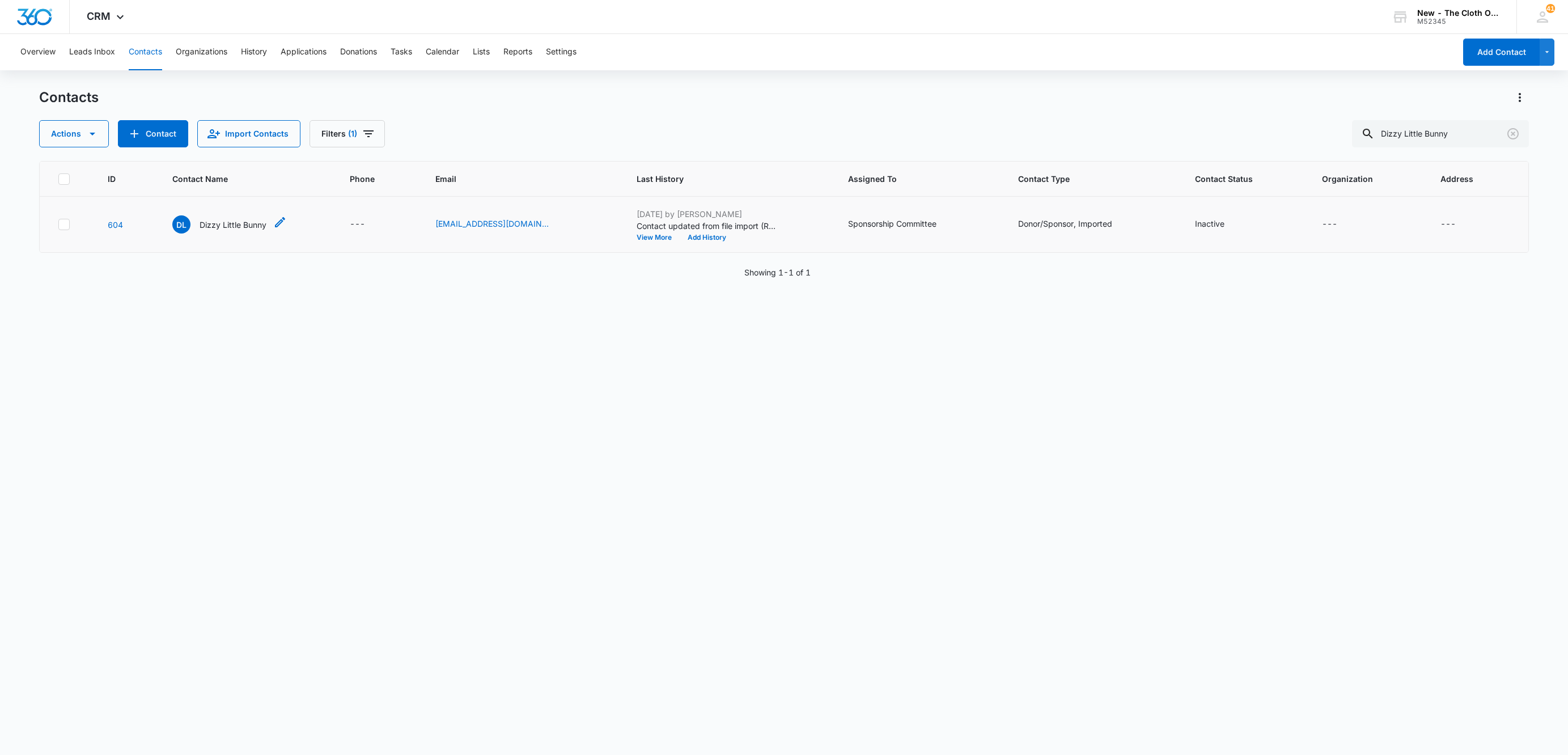
click at [208, 225] on p "Dizzy Little Bunny" at bounding box center [232, 225] width 67 height 12
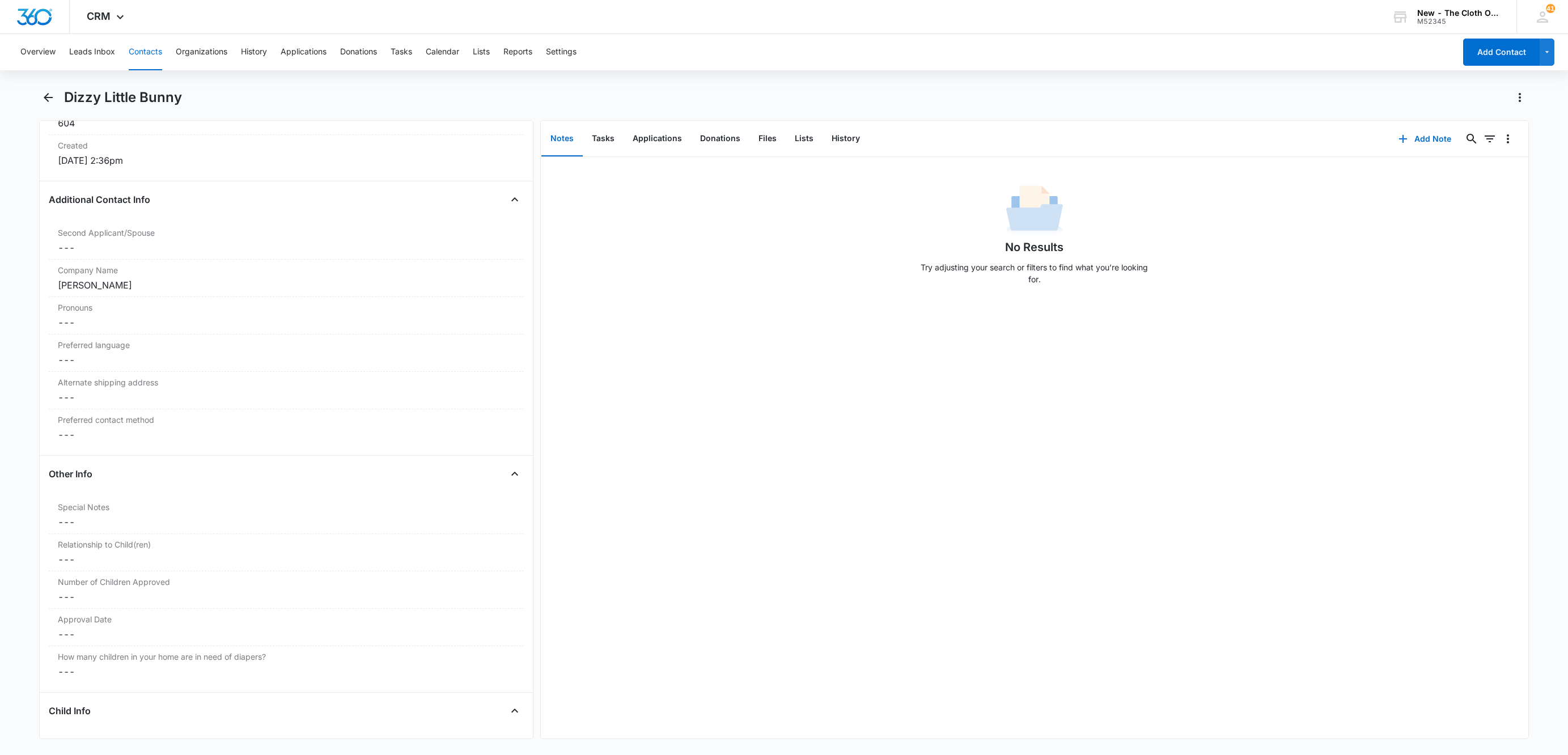
scroll to position [769, 0]
click at [95, 257] on dd "Cancel Save Changes ---" at bounding box center [286, 254] width 457 height 14
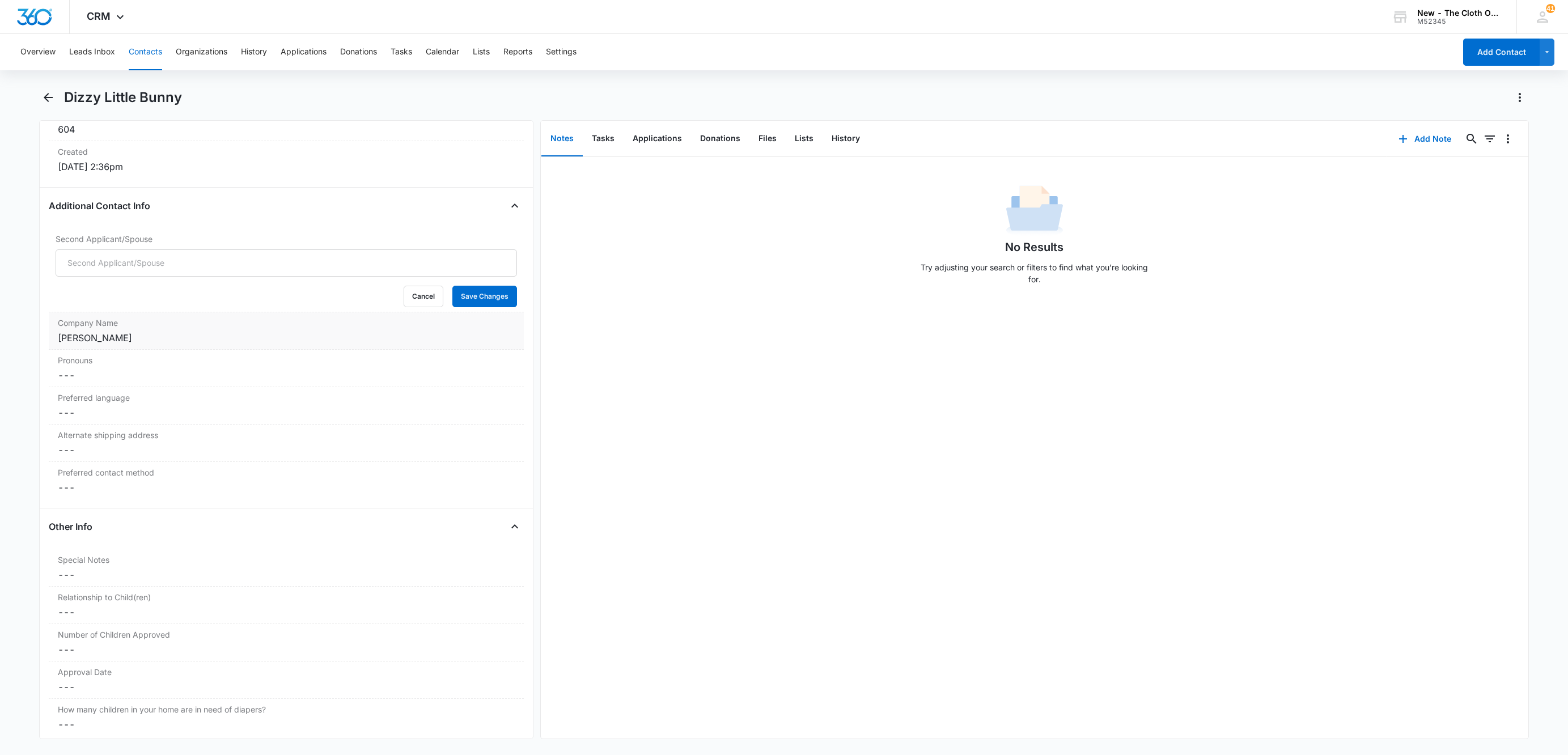
click at [160, 335] on div "[PERSON_NAME]" at bounding box center [286, 338] width 457 height 14
click at [174, 350] on input "[PERSON_NAME]" at bounding box center [286, 347] width 461 height 27
click at [182, 269] on input "Second Applicant/Spouse" at bounding box center [286, 263] width 461 height 27
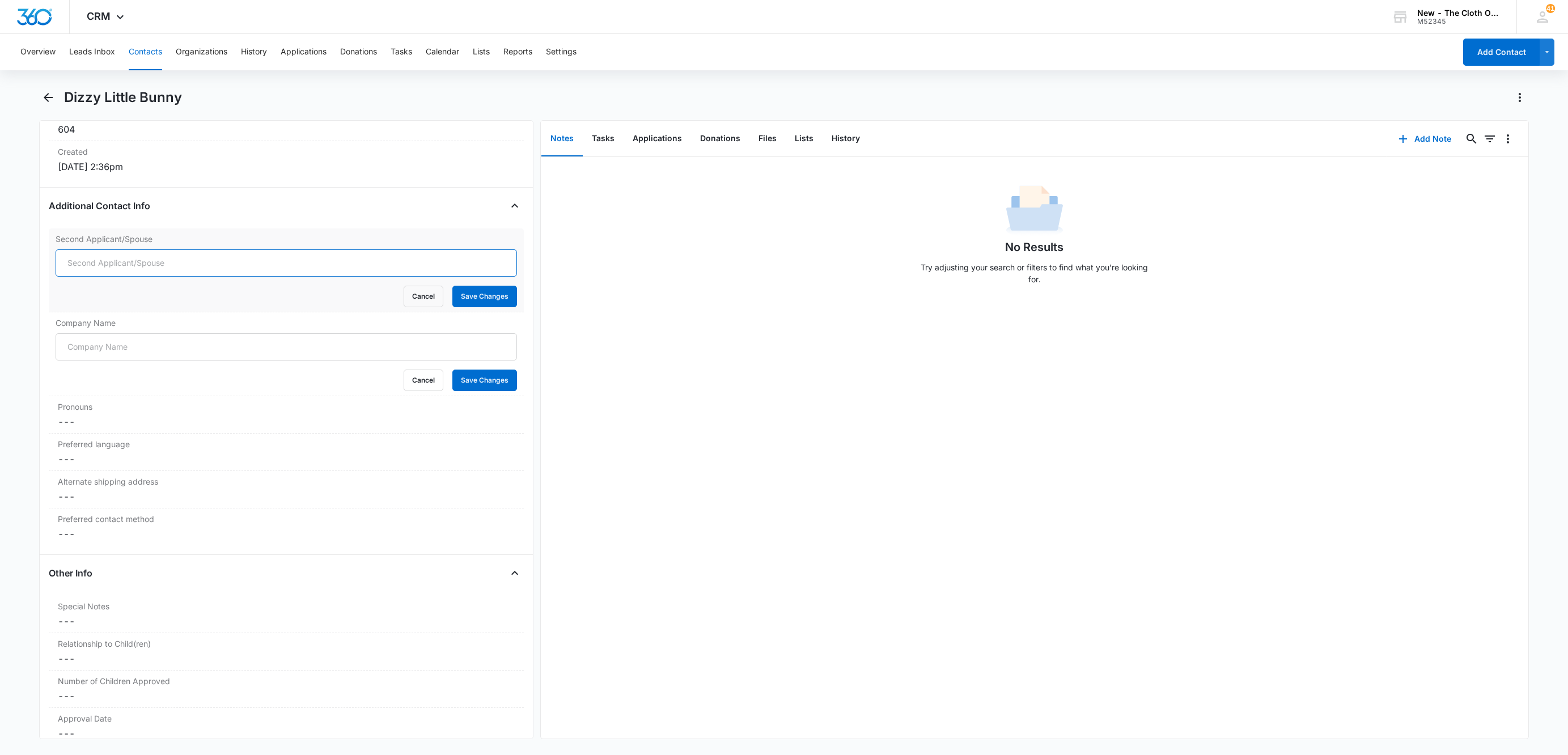
paste input "[PERSON_NAME]"
type input "[PERSON_NAME]"
click at [129, 345] on input "Company Name" at bounding box center [286, 347] width 461 height 27
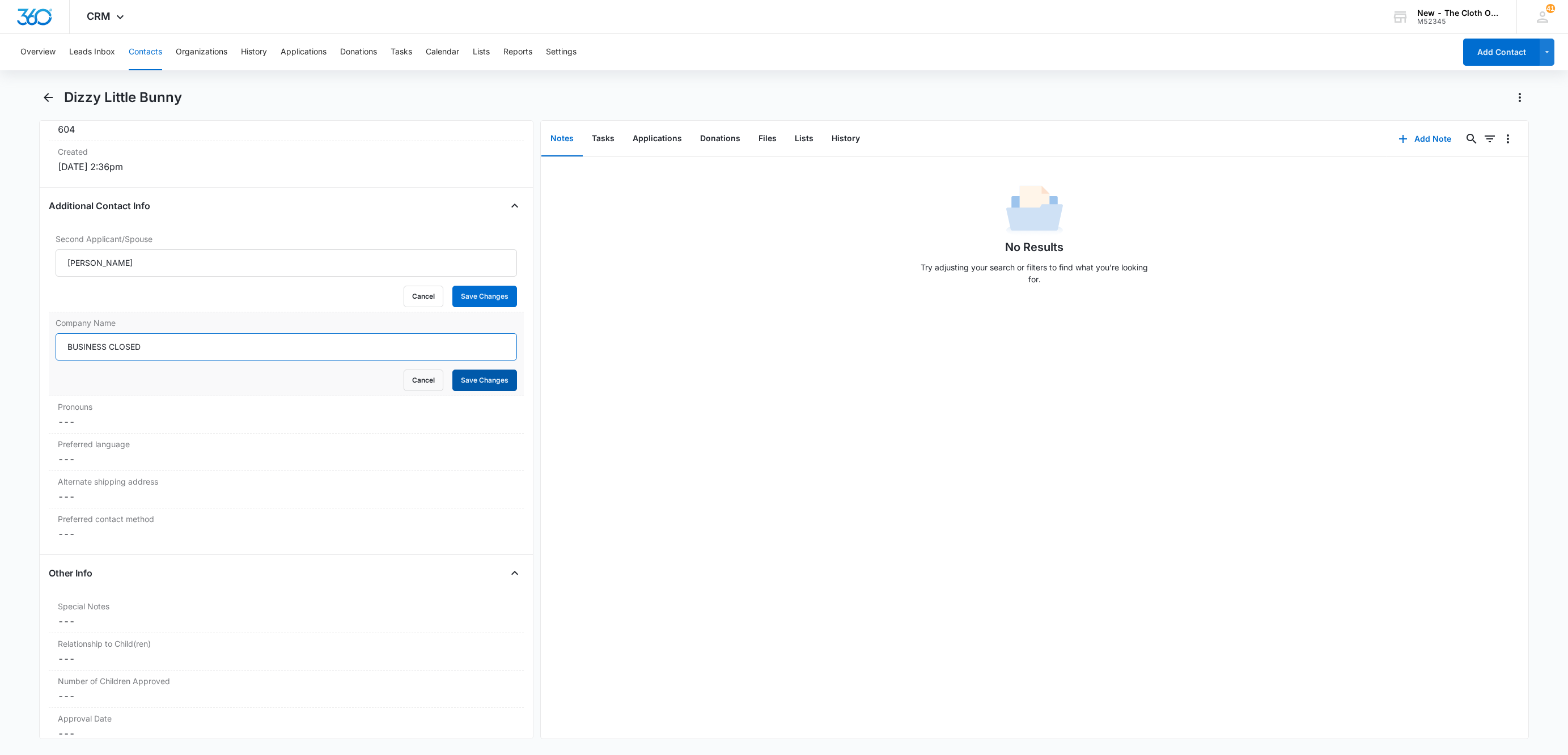
type input "BUSINESS CLOSED"
click at [475, 388] on button "Save Changes" at bounding box center [485, 381] width 65 height 22
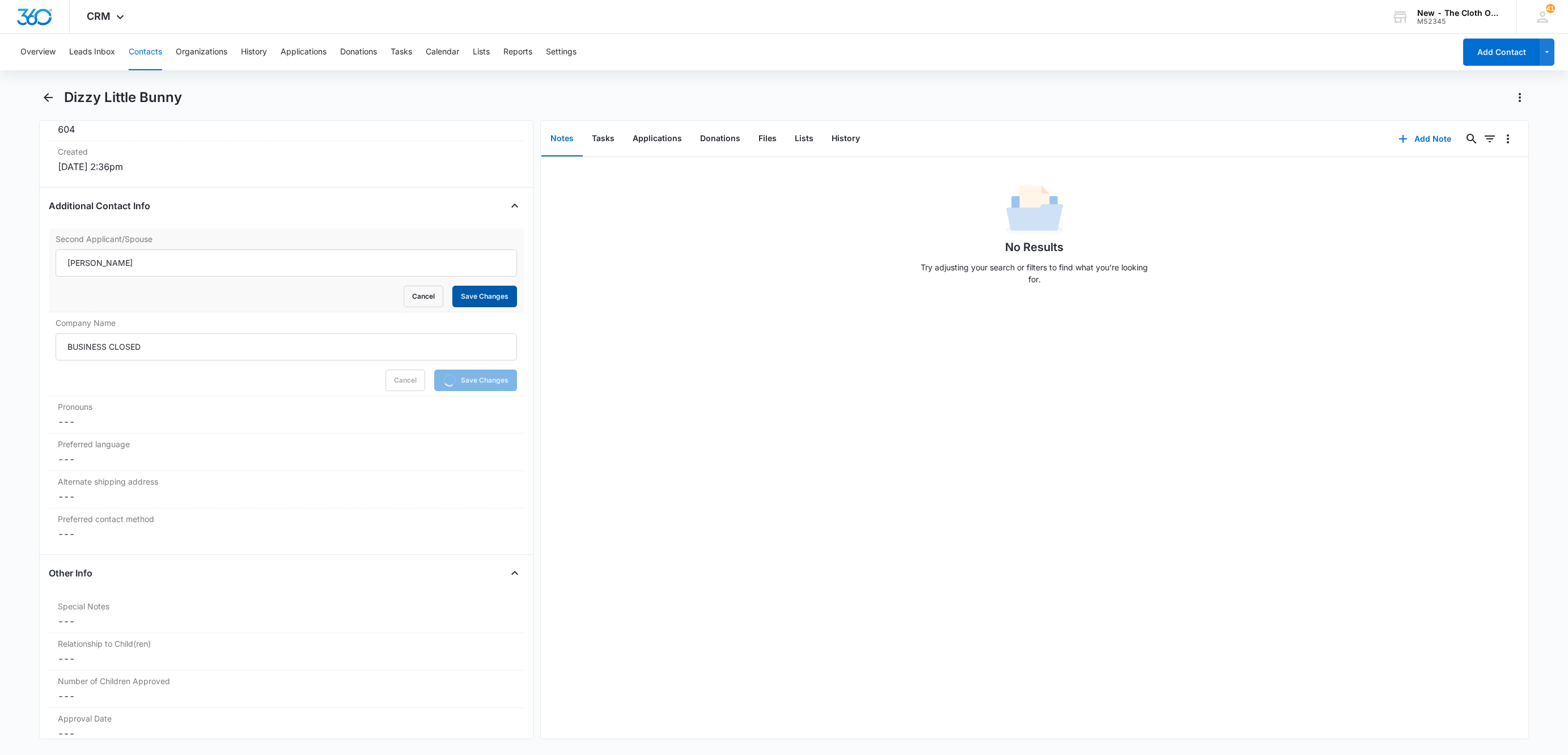
click at [475, 302] on button "Save Changes" at bounding box center [485, 296] width 65 height 22
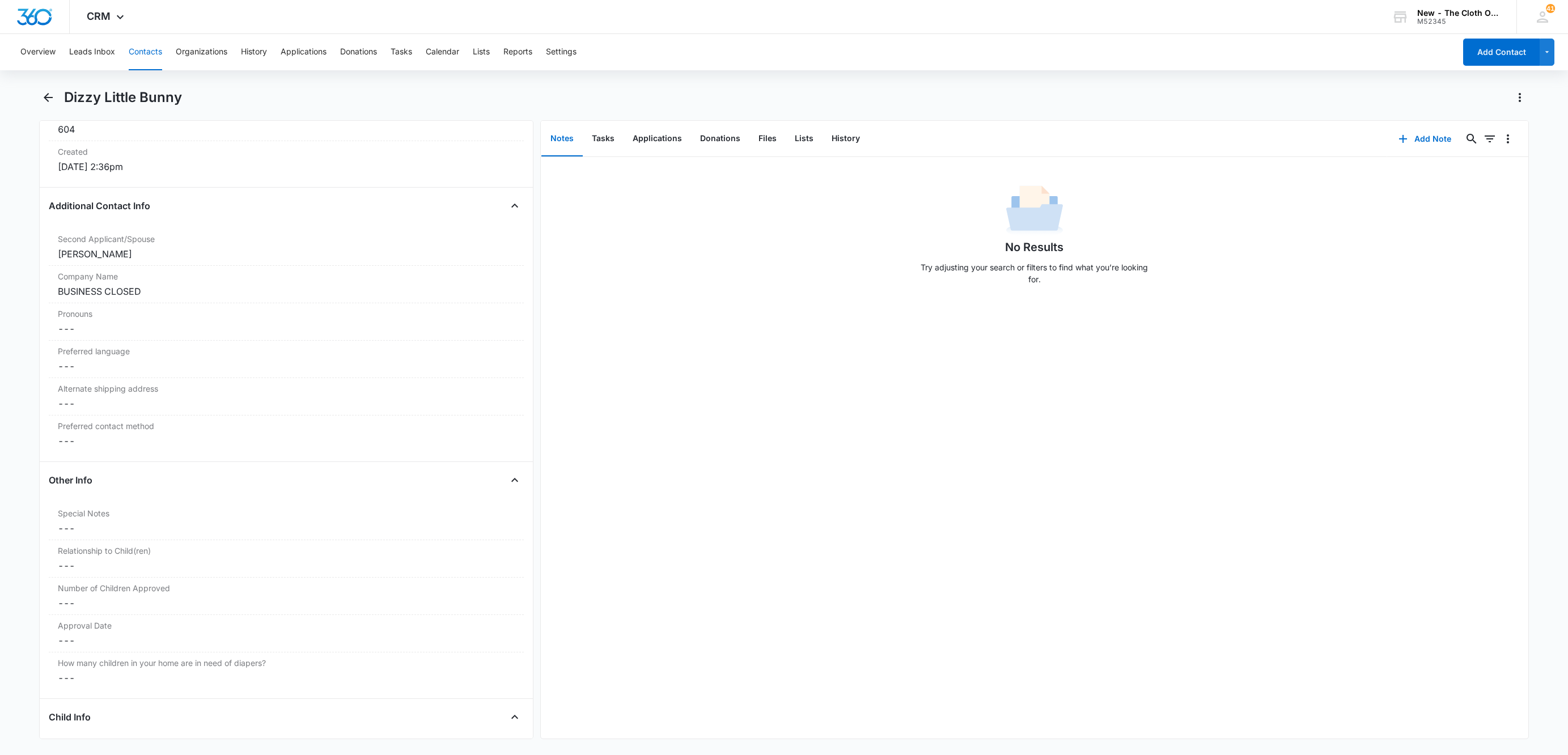
click at [148, 52] on button "Contacts" at bounding box center [145, 52] width 34 height 36
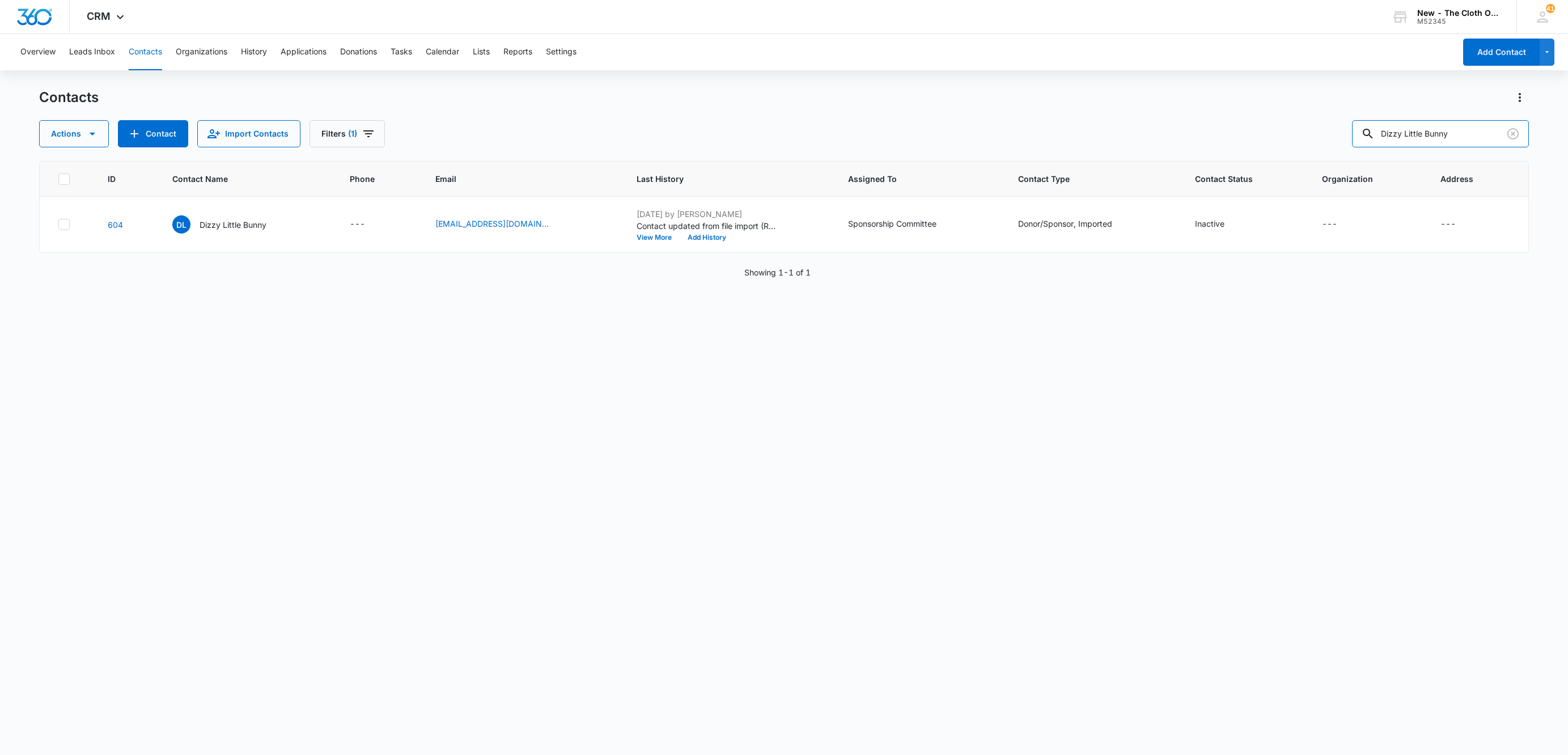
drag, startPoint x: 1485, startPoint y: 125, endPoint x: 1043, endPoint y: 147, distance: 442.5
click at [1048, 146] on div "Actions Contact Import Contacts Filters (1) Dizzy Little Bunny" at bounding box center [784, 133] width 1490 height 27
paste input "Nerdy Mommas"
type input "Nerdy Mommas"
click at [225, 221] on p "Nerdy Mommas" at bounding box center [231, 225] width 59 height 12
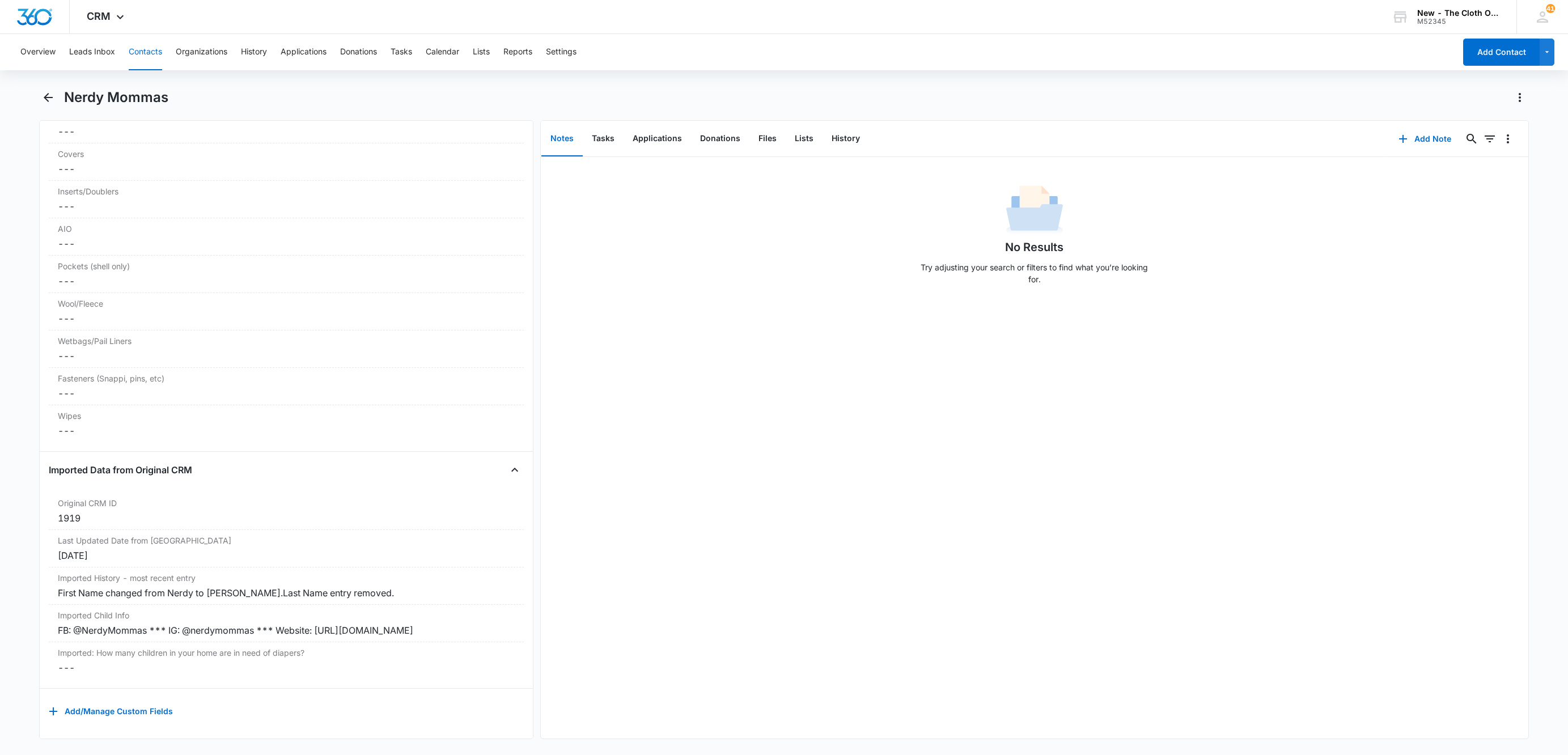
scroll to position [2894, 0]
drag, startPoint x: 456, startPoint y: 616, endPoint x: 31, endPoint y: 617, distance: 425.0
click at [31, 617] on main "Nerdy Mommas Remove NM Nerdy Mommas Contact Info Name Cancel Save Changes Nerdy…" at bounding box center [784, 421] width 1568 height 665
copy div "FB: @NerdyMommas *** IG: @nerdymommas *** Website: [URL][DOMAIN_NAME]"
click at [1413, 128] on button "Add Note" at bounding box center [1424, 139] width 75 height 27
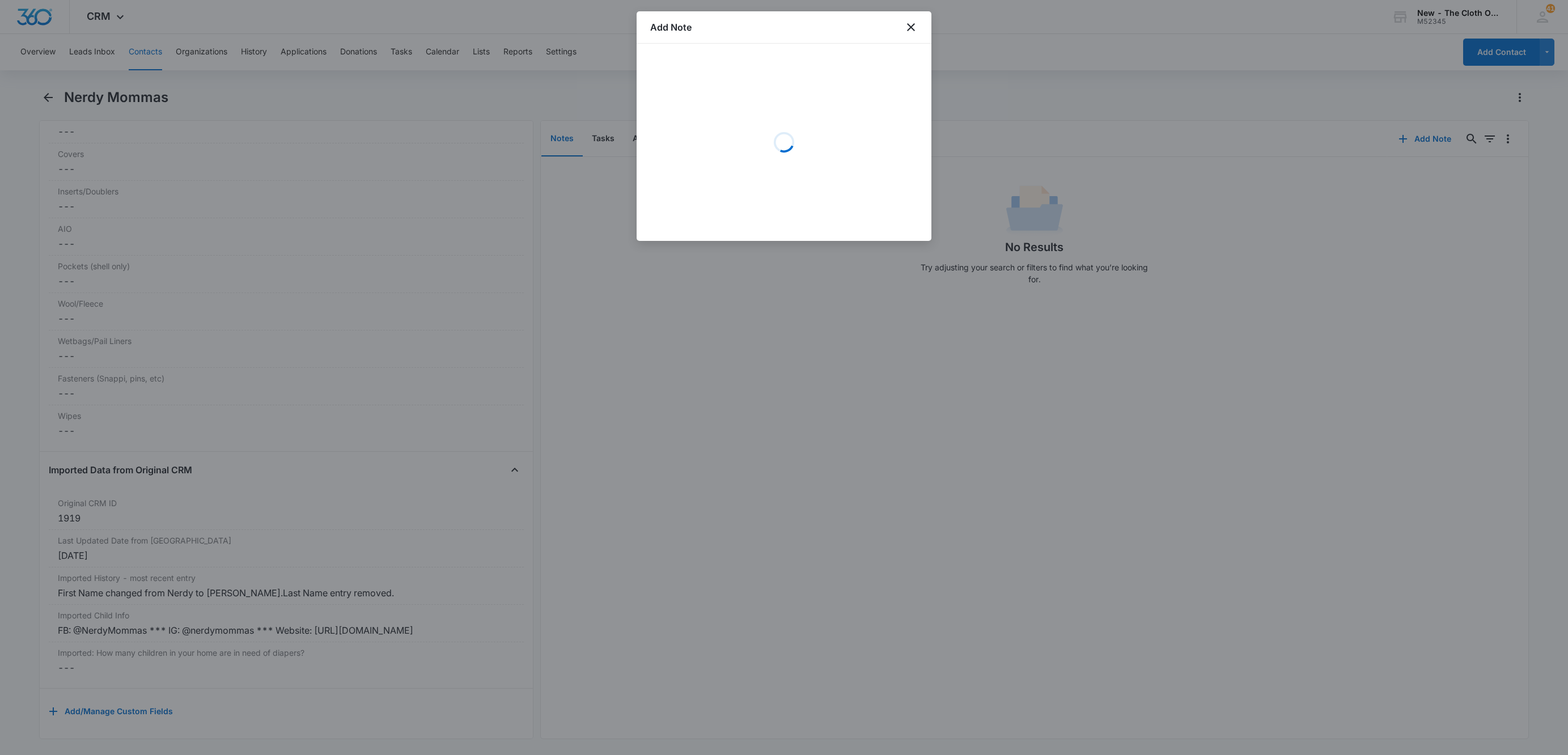
click at [715, 85] on div "Loading" at bounding box center [784, 142] width 268 height 170
click at [718, 89] on textarea "Details *" at bounding box center [784, 106] width 268 height 65
paste textarea "FB: @NerdyMommas *** IG: @nerdymommas *** Website: [URL][DOMAIN_NAME]"
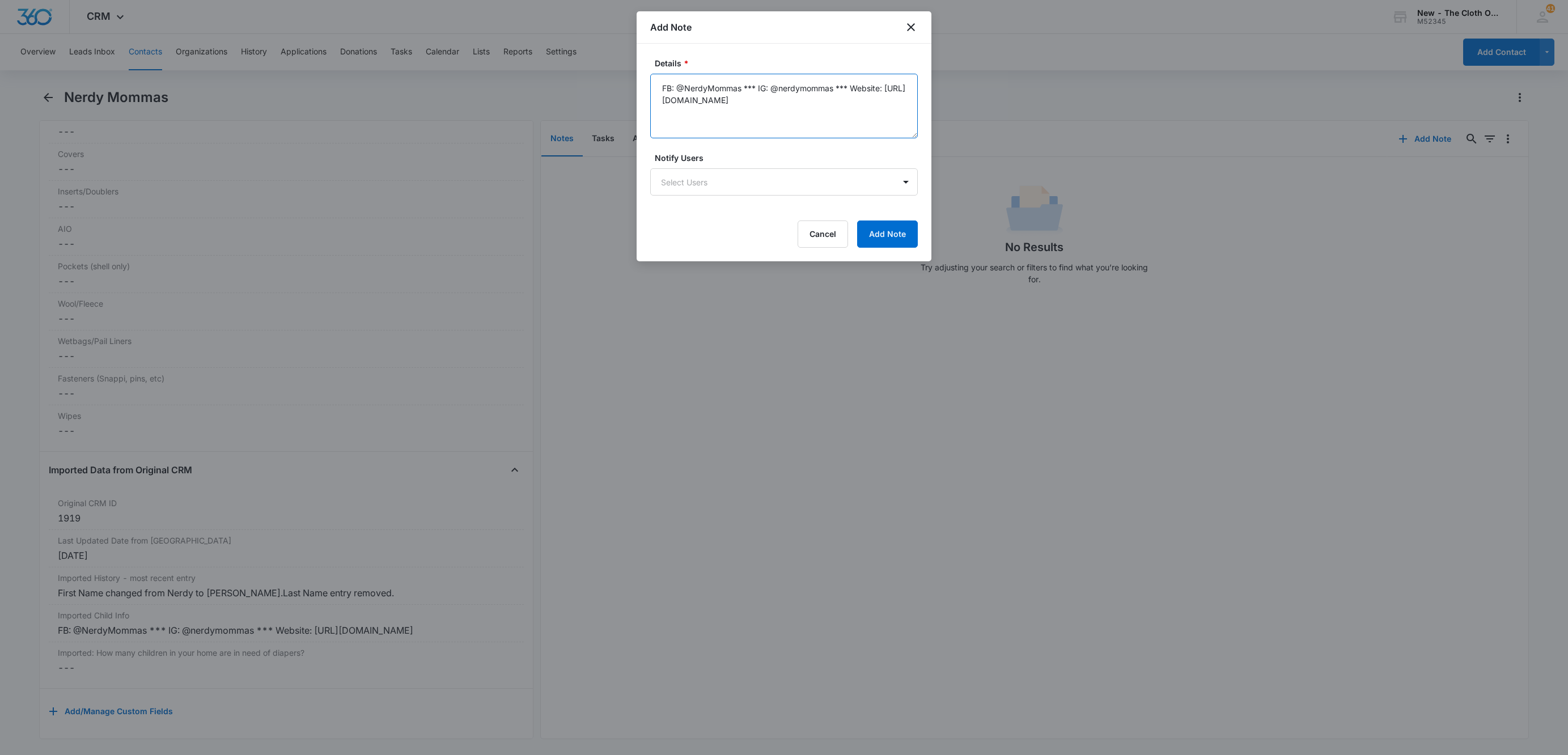
click at [743, 87] on textarea "FB: @NerdyMommas *** IG: @nerdymommas *** Website: [URL][DOMAIN_NAME]" at bounding box center [784, 106] width 268 height 65
click at [720, 112] on textarea "FB: @NerdyMommas IG: @nerdymommas Website: [URL][DOMAIN_NAME]" at bounding box center [784, 106] width 268 height 65
paste textarea "Website: [URL][DOMAIN_NAME]"
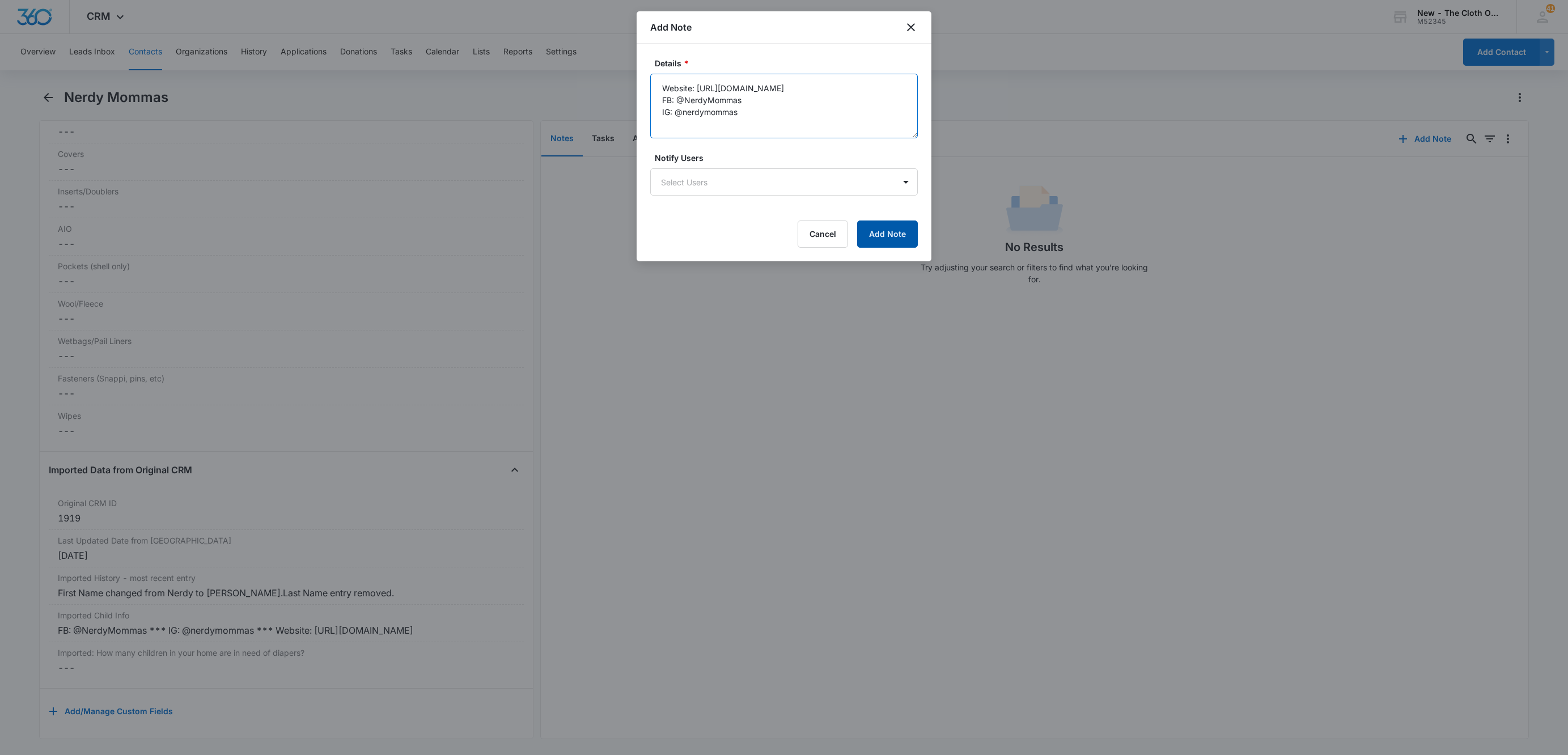
type textarea "Website: [URL][DOMAIN_NAME] FB: @NerdyMommas IG: @nerdymommas"
click at [886, 238] on button "Add Note" at bounding box center [888, 234] width 61 height 27
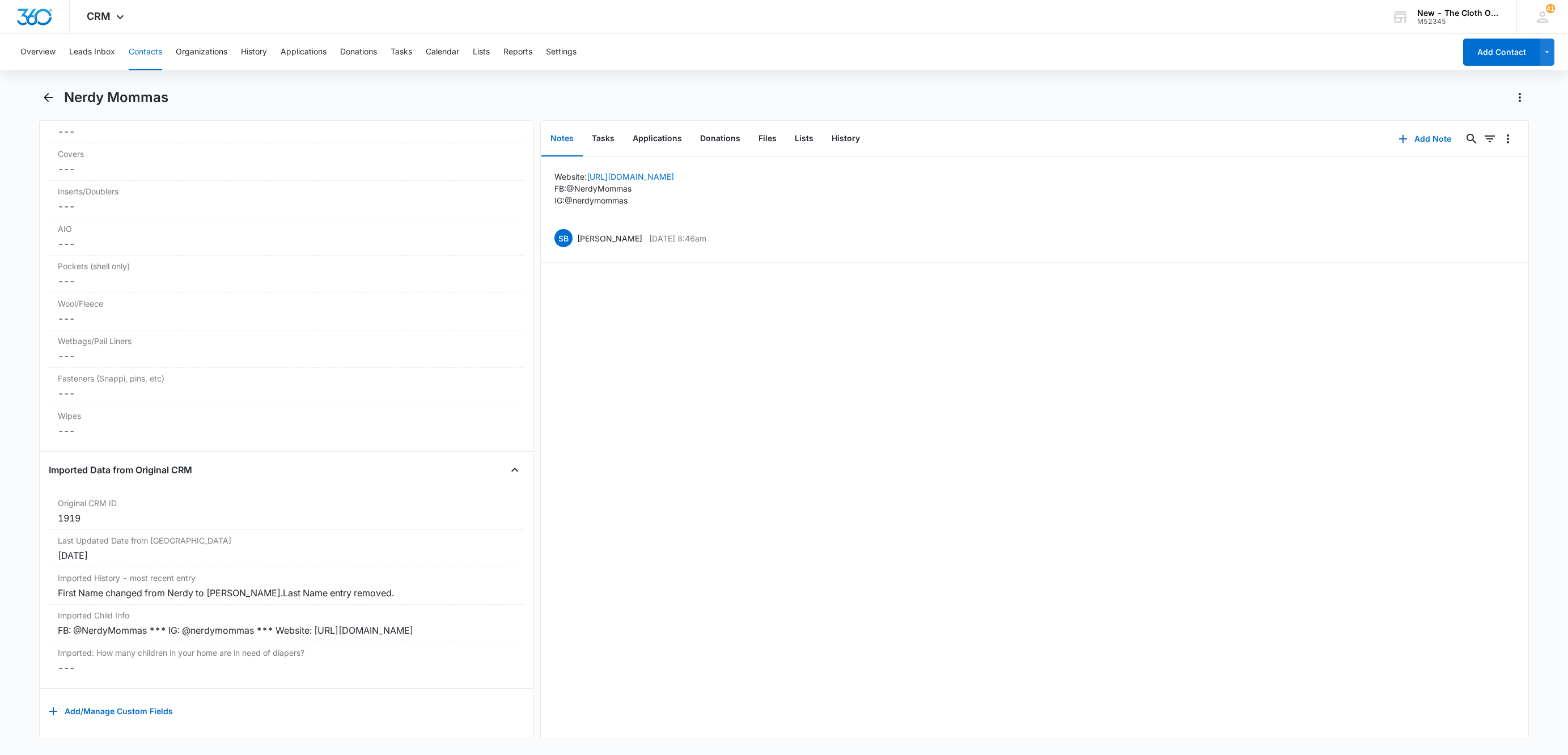
drag, startPoint x: 144, startPoint y: 49, endPoint x: 329, endPoint y: 82, distance: 187.9
click at [148, 50] on button "Contacts" at bounding box center [145, 52] width 34 height 36
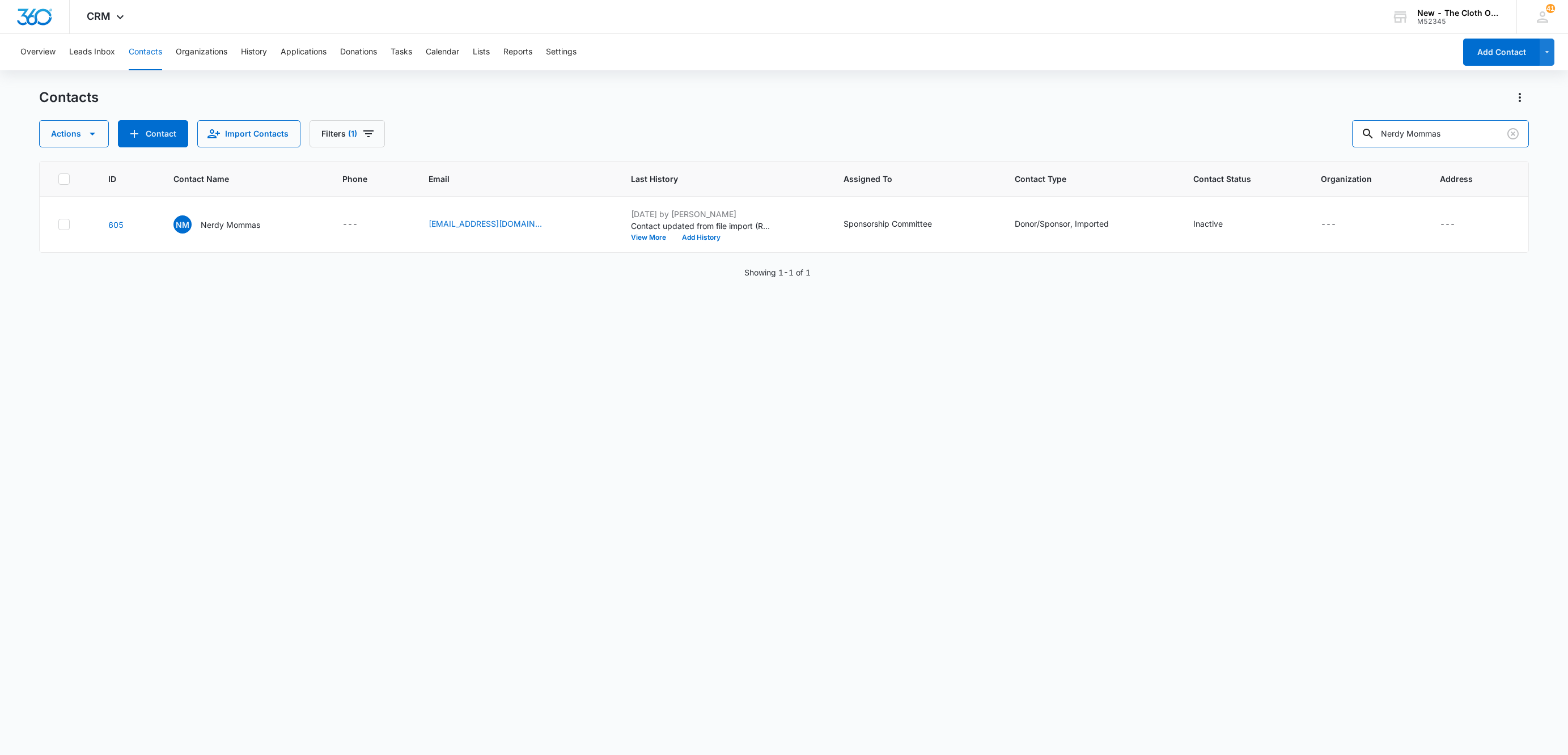
drag, startPoint x: 1485, startPoint y: 137, endPoint x: 1173, endPoint y: 152, distance: 312.4
click at [1173, 152] on div "Contacts Actions Contact Import Contacts Filters (1) Nerdy Mommas ID Contact Na…" at bounding box center [784, 421] width 1490 height 665
paste input "Squishy Tushies Cloth Diaper"
type input "Squishy Tushies Cloth Diapers"
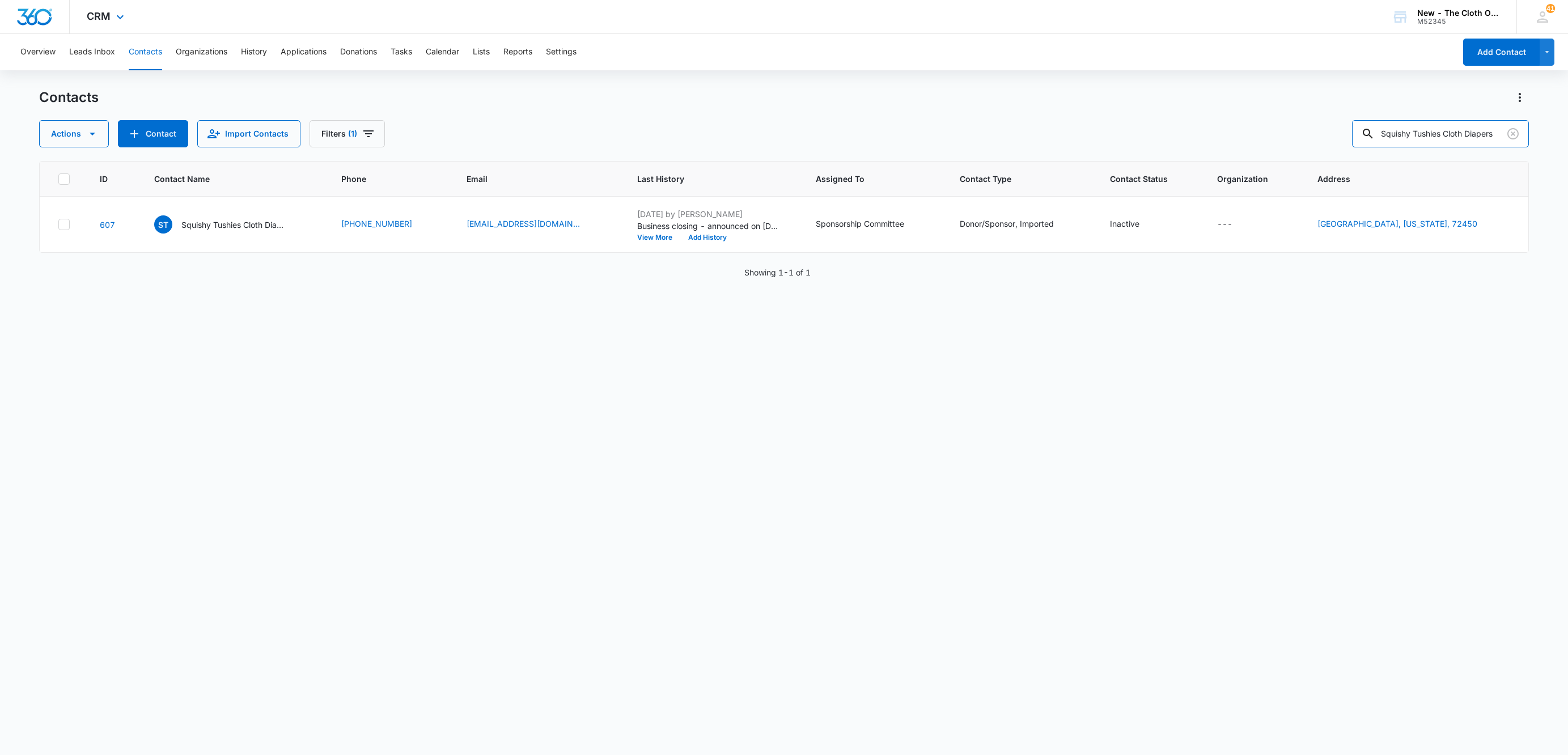
scroll to position [0, 0]
click at [225, 225] on p "Squishy Tushies Cloth Diapers" at bounding box center [232, 225] width 102 height 12
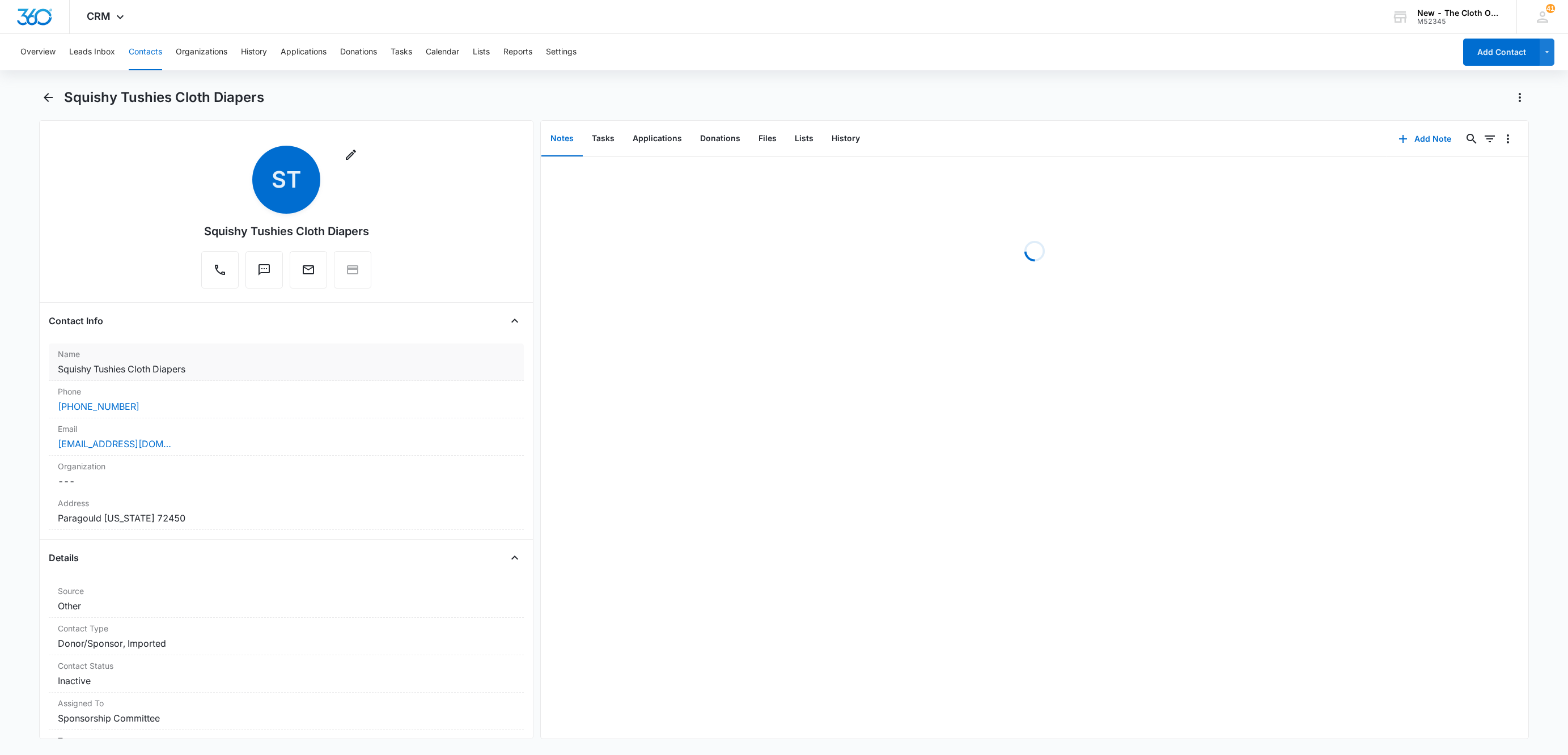
click at [138, 368] on dd "Cancel Save Changes Squishy Tushies Cloth Diapers" at bounding box center [286, 369] width 457 height 14
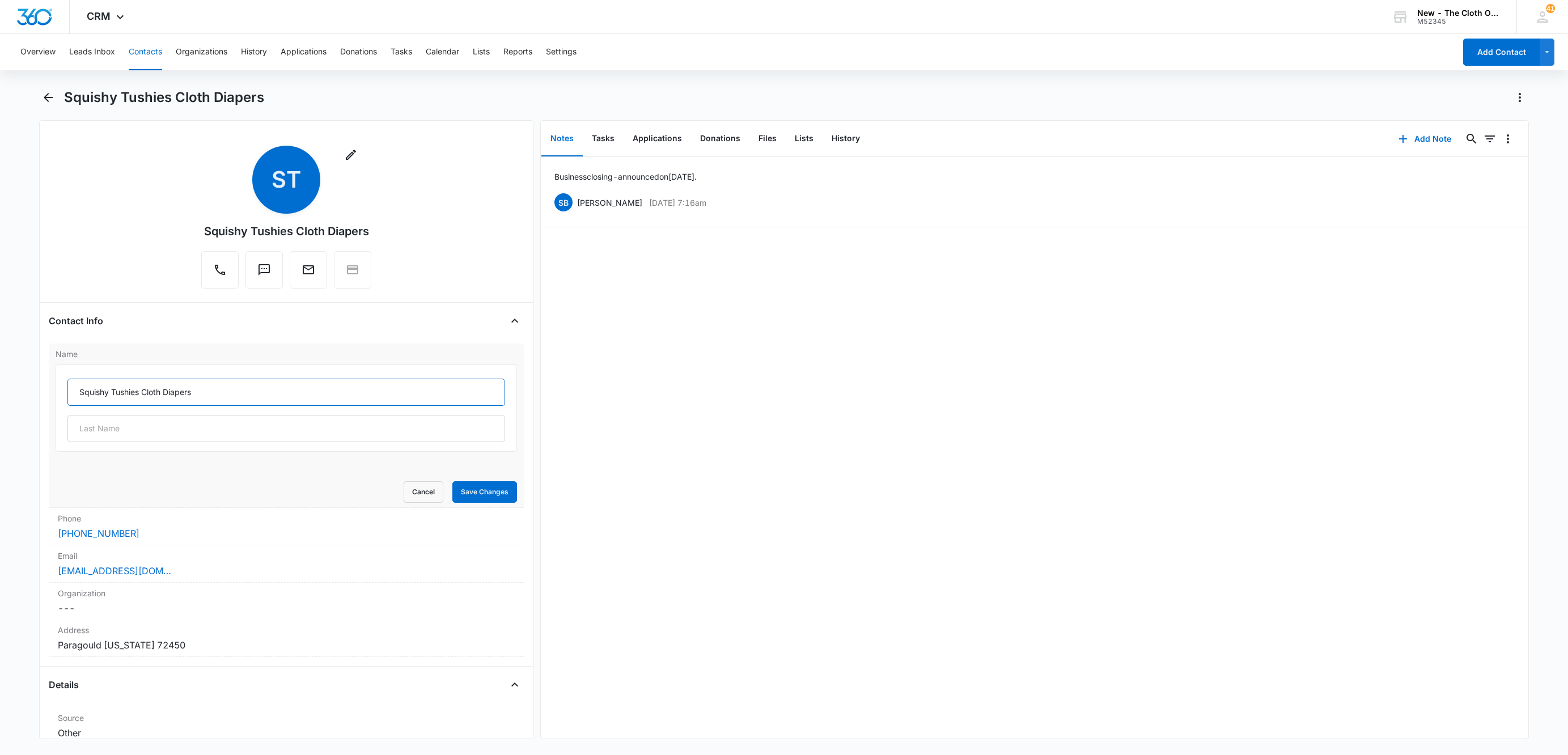
click at [137, 392] on input "Squishy Tushies Cloth Diapers" at bounding box center [286, 392] width 438 height 27
type input "Squishy Tushie Cloth Diapers"
click at [466, 490] on button "Save Changes" at bounding box center [485, 492] width 65 height 22
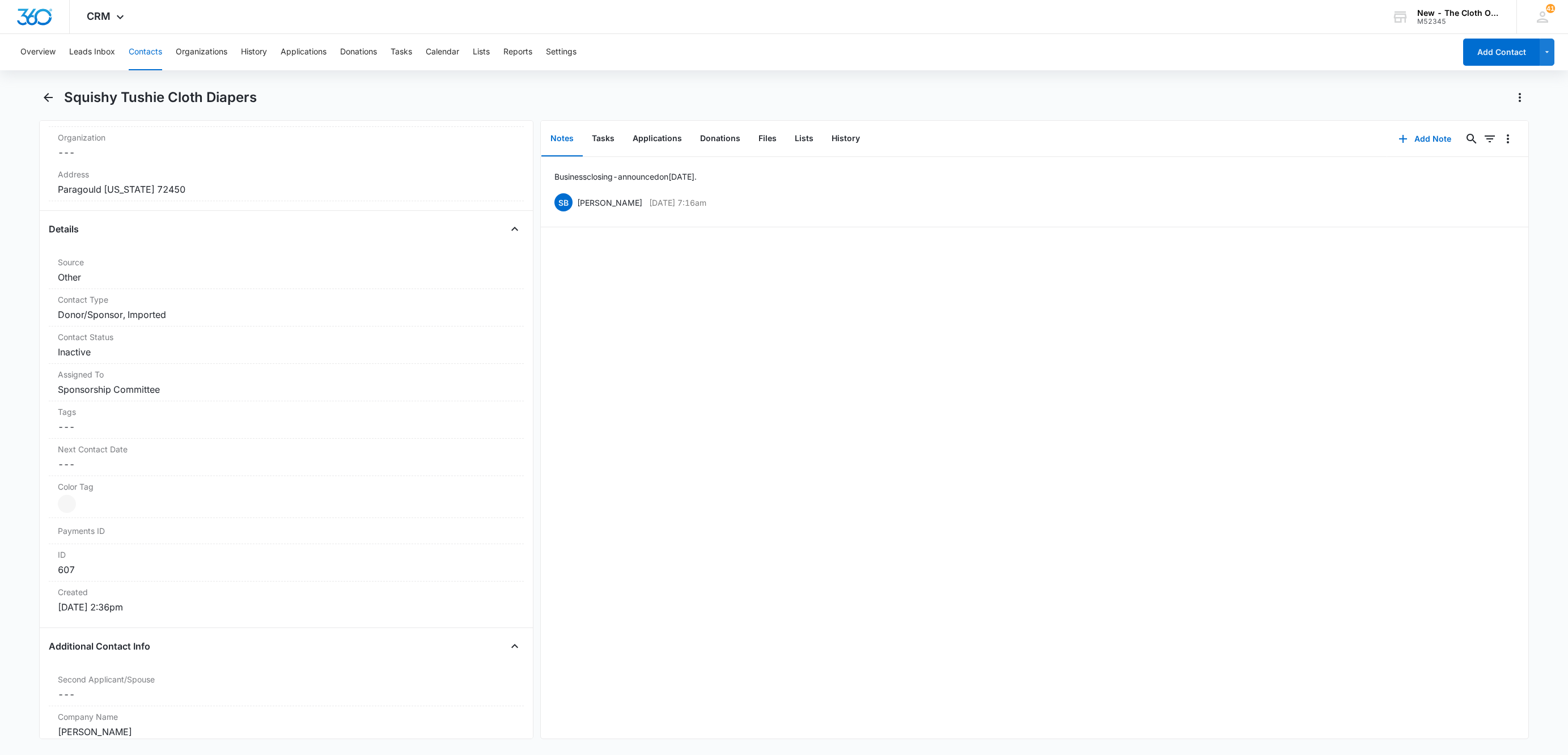
scroll to position [510, 0]
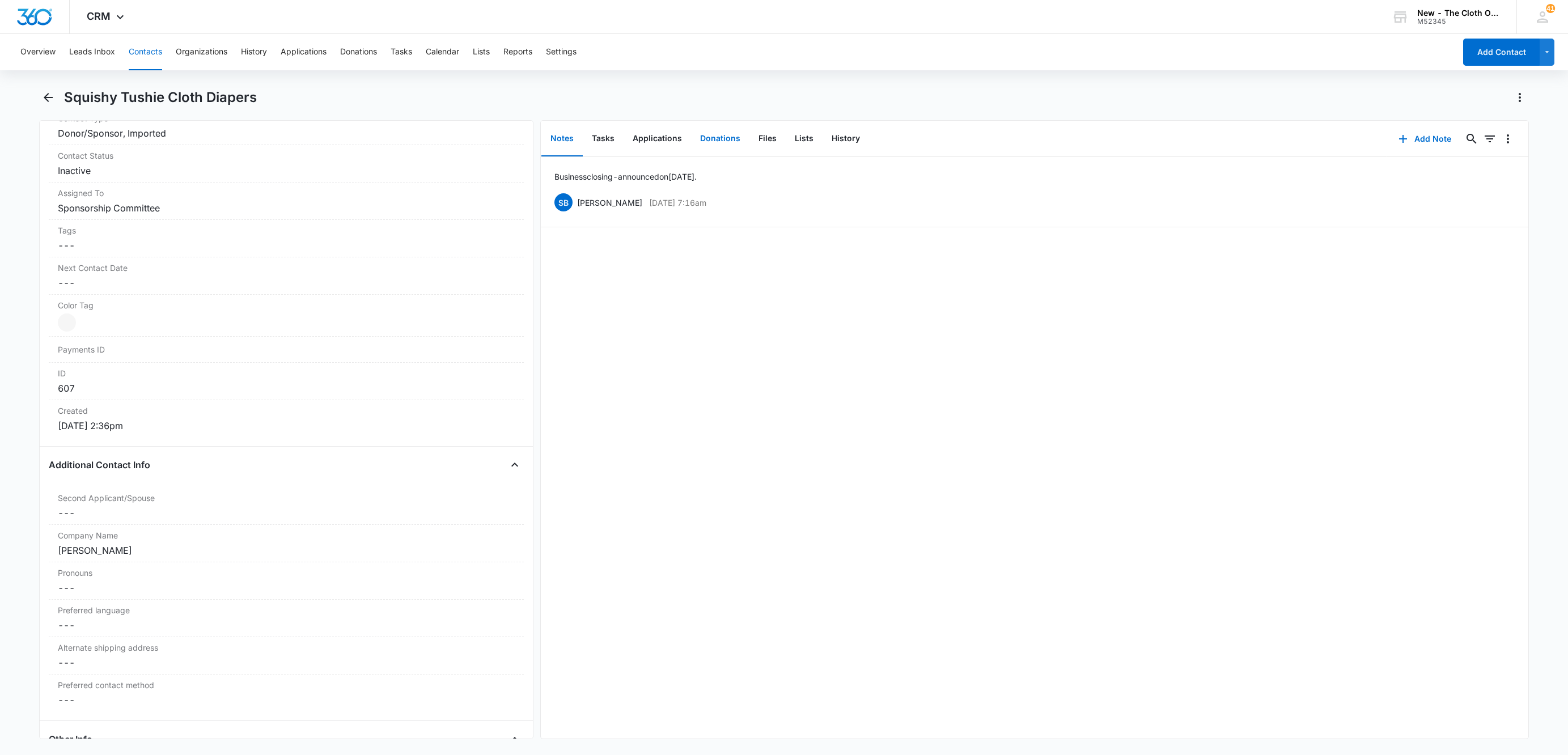
click at [716, 137] on button "Donations" at bounding box center [720, 139] width 58 height 35
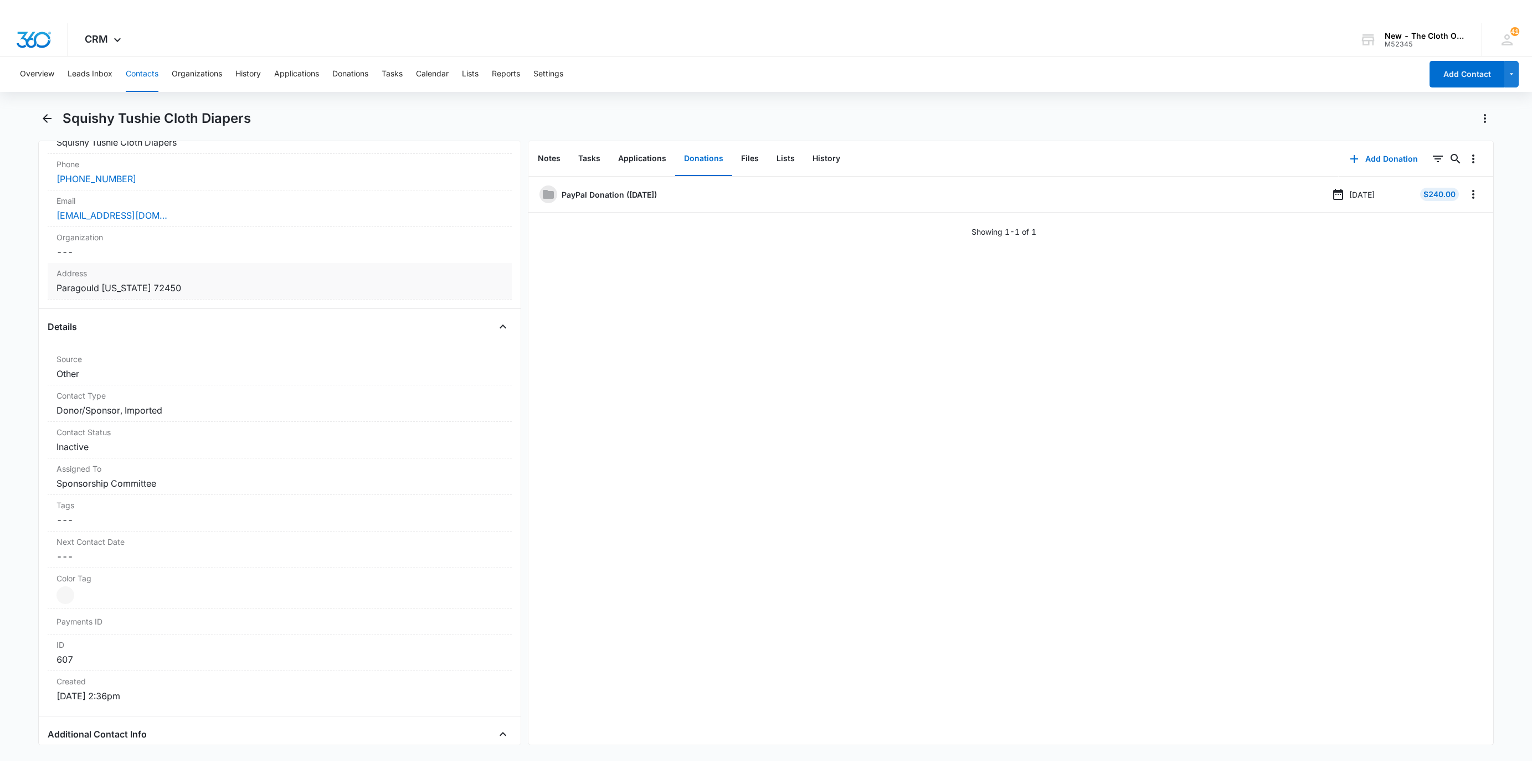
scroll to position [498, 0]
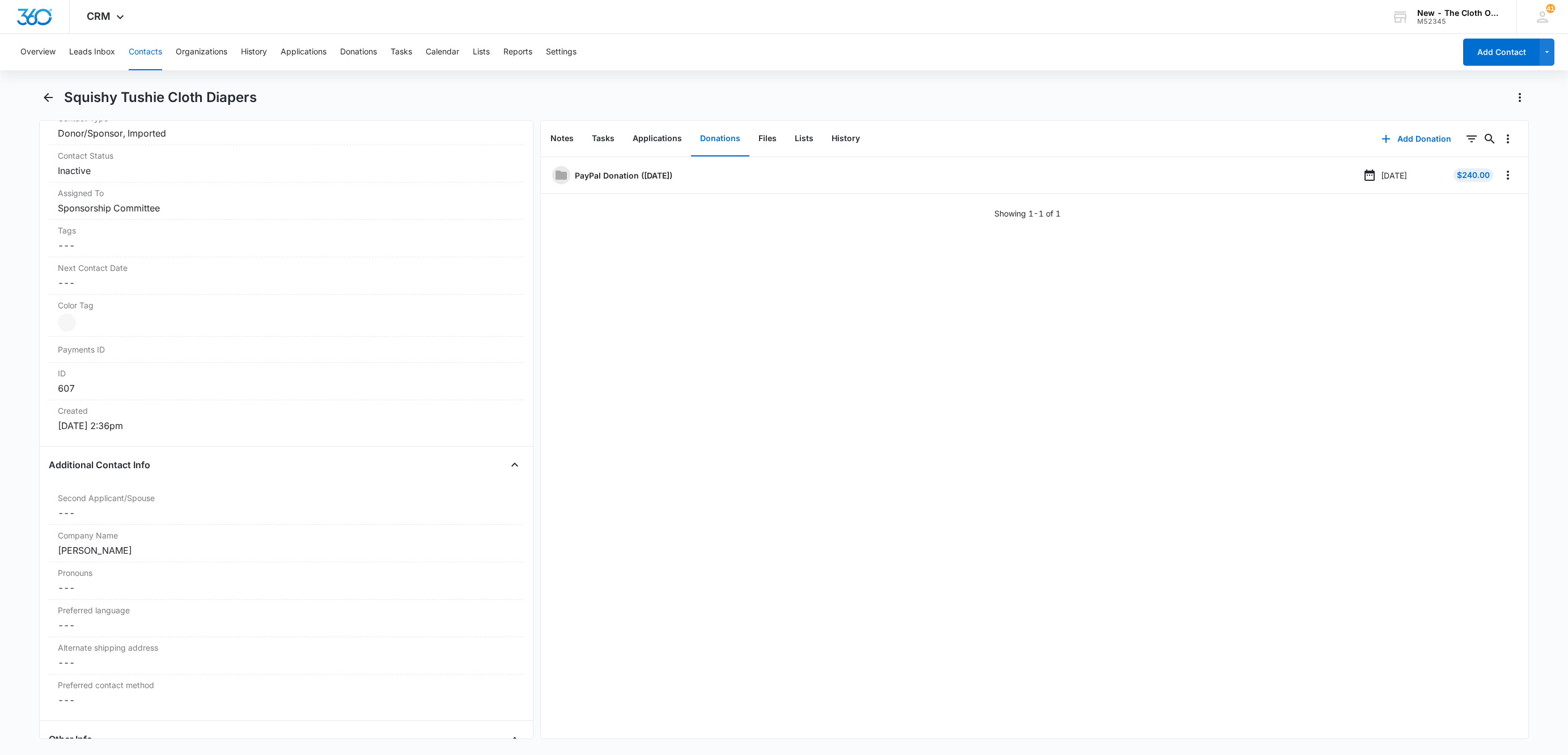
click at [152, 44] on button "Contacts" at bounding box center [145, 52] width 34 height 36
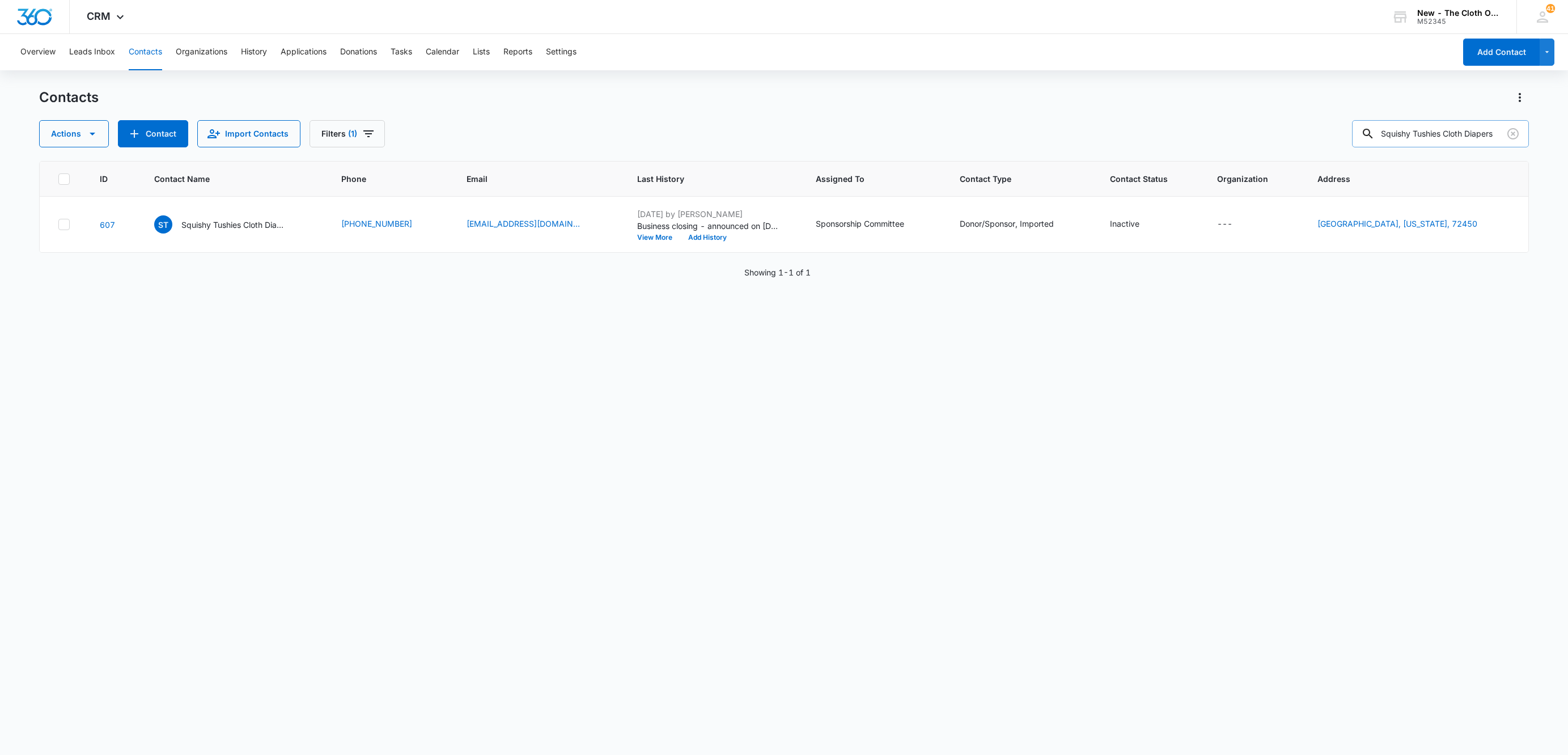
click at [1427, 136] on input "Squishy Tushies Cloth Diapers" at bounding box center [1440, 133] width 177 height 27
paste input "Little Llama Pant"
type input "Little Llama Pants"
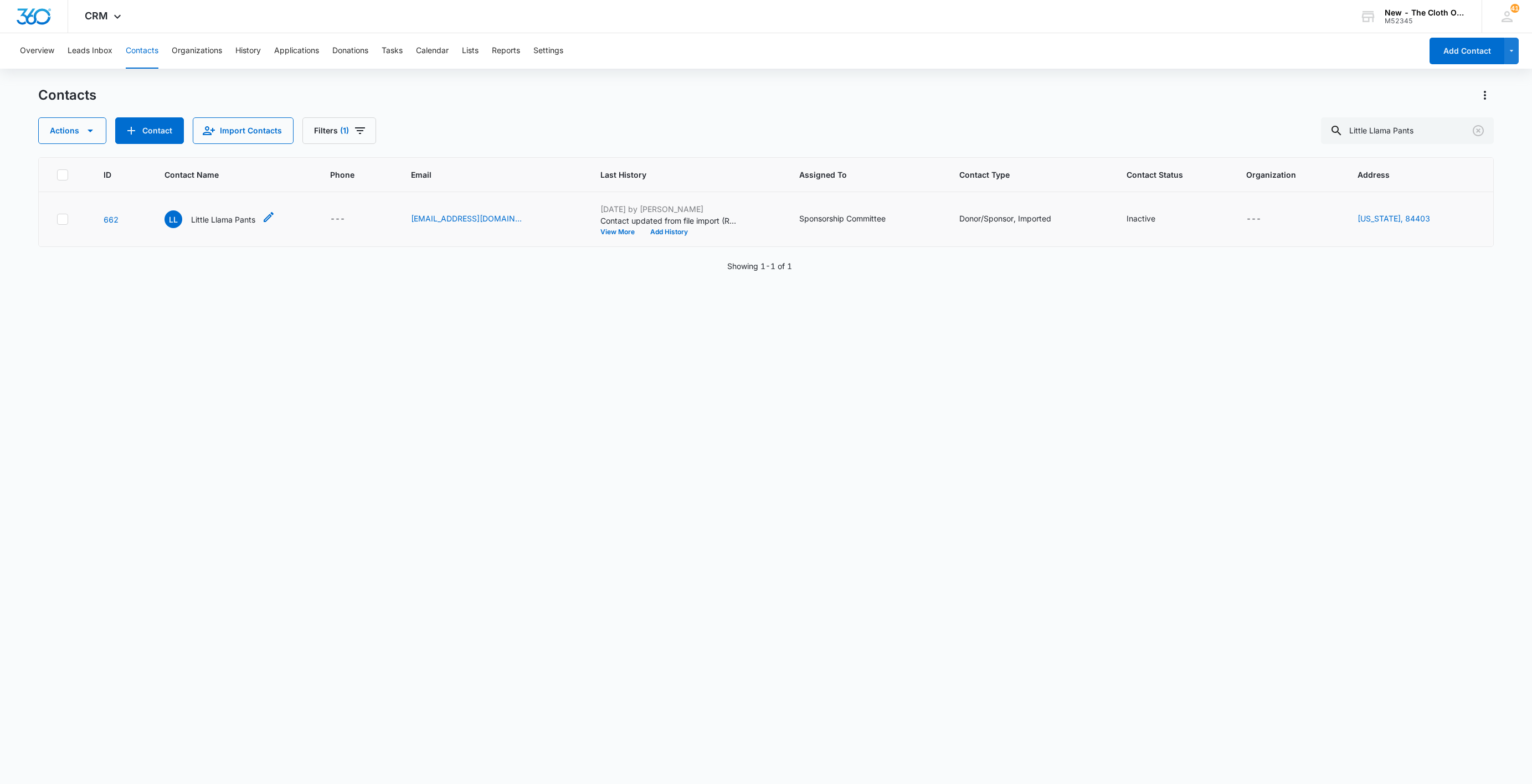
click at [188, 215] on div "LL Little Llama Pants" at bounding box center [210, 219] width 91 height 17
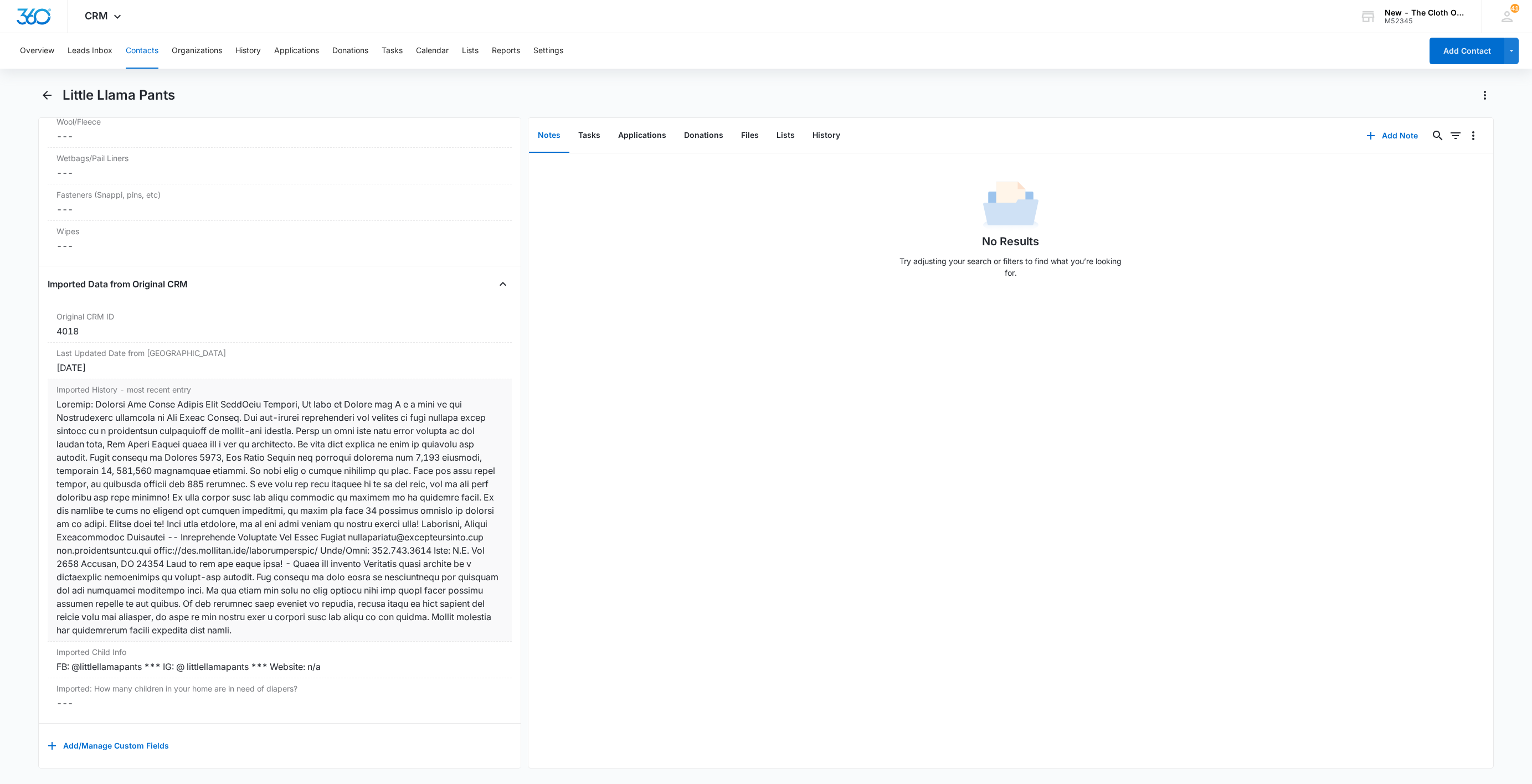
scroll to position [3020, 0]
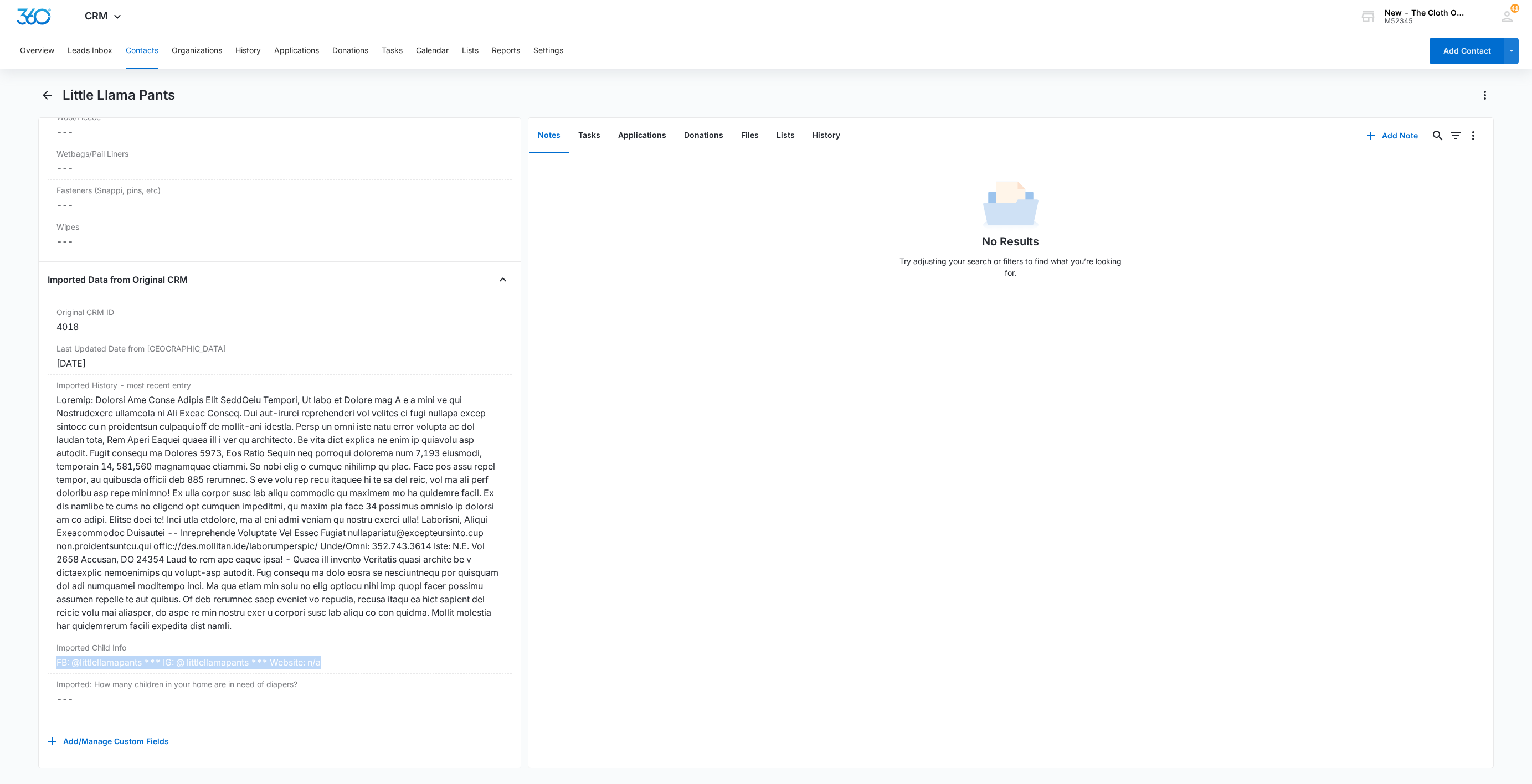
drag, startPoint x: 357, startPoint y: 647, endPoint x: 20, endPoint y: 645, distance: 337.0
click at [20, 645] on main "Little Llama Pants Remove LL Little Llama Pants Contact Info Name Cancel Save C…" at bounding box center [766, 434] width 1532 height 696
copy div "FB: @littlellamapants *** IG: @ littlellamapants *** Website: n/a"
click at [1391, 130] on button "Add Note" at bounding box center [1392, 135] width 73 height 26
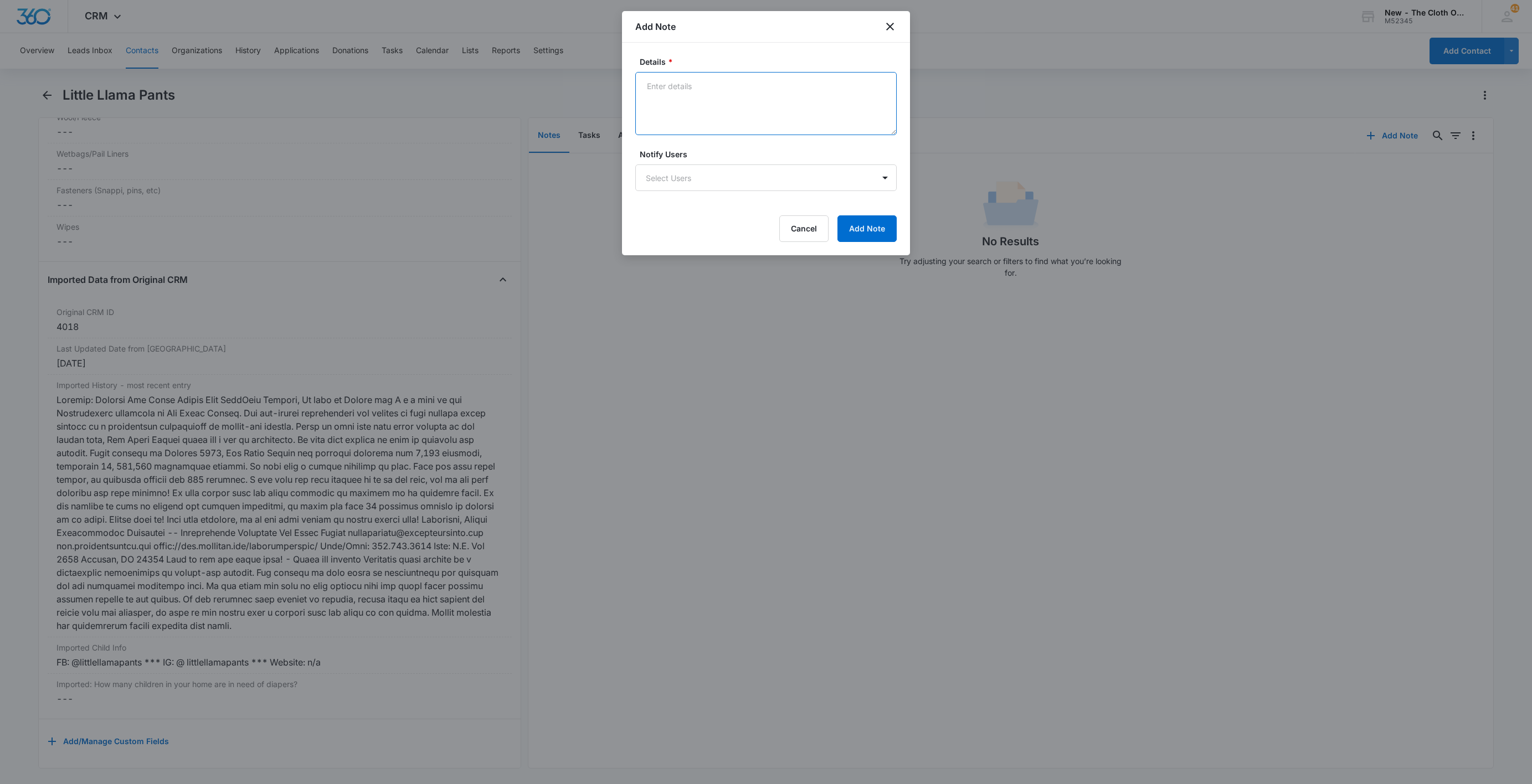
click at [690, 97] on textarea "Details *" at bounding box center [766, 103] width 262 height 64
paste textarea "FB: @littlellamapants *** IG: @ littlellamapants *** Website: n/a"
click at [725, 78] on textarea "FB: @littlellamapants *** IG: @ littlellamapants *** Website: n/a" at bounding box center [766, 103] width 262 height 64
drag, startPoint x: 725, startPoint y: 98, endPoint x: 895, endPoint y: 113, distance: 170.7
click at [895, 113] on textarea "FB: @littlellamapants IG: @ littlellamapants *** Website: n/a" at bounding box center [766, 103] width 262 height 64
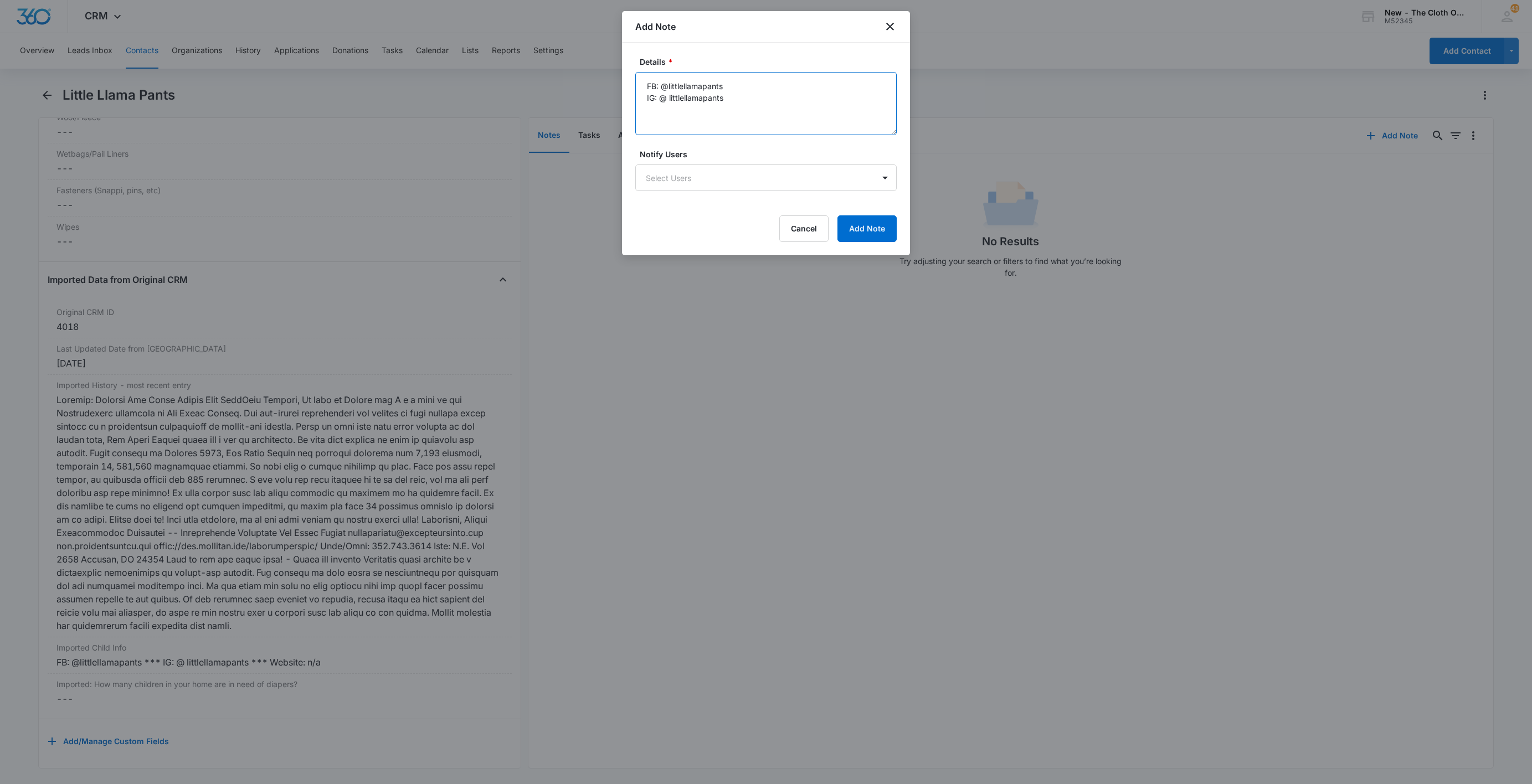
paste textarea "*** Website: n/a"
paste textarea "[URL][DOMAIN_NAME]"
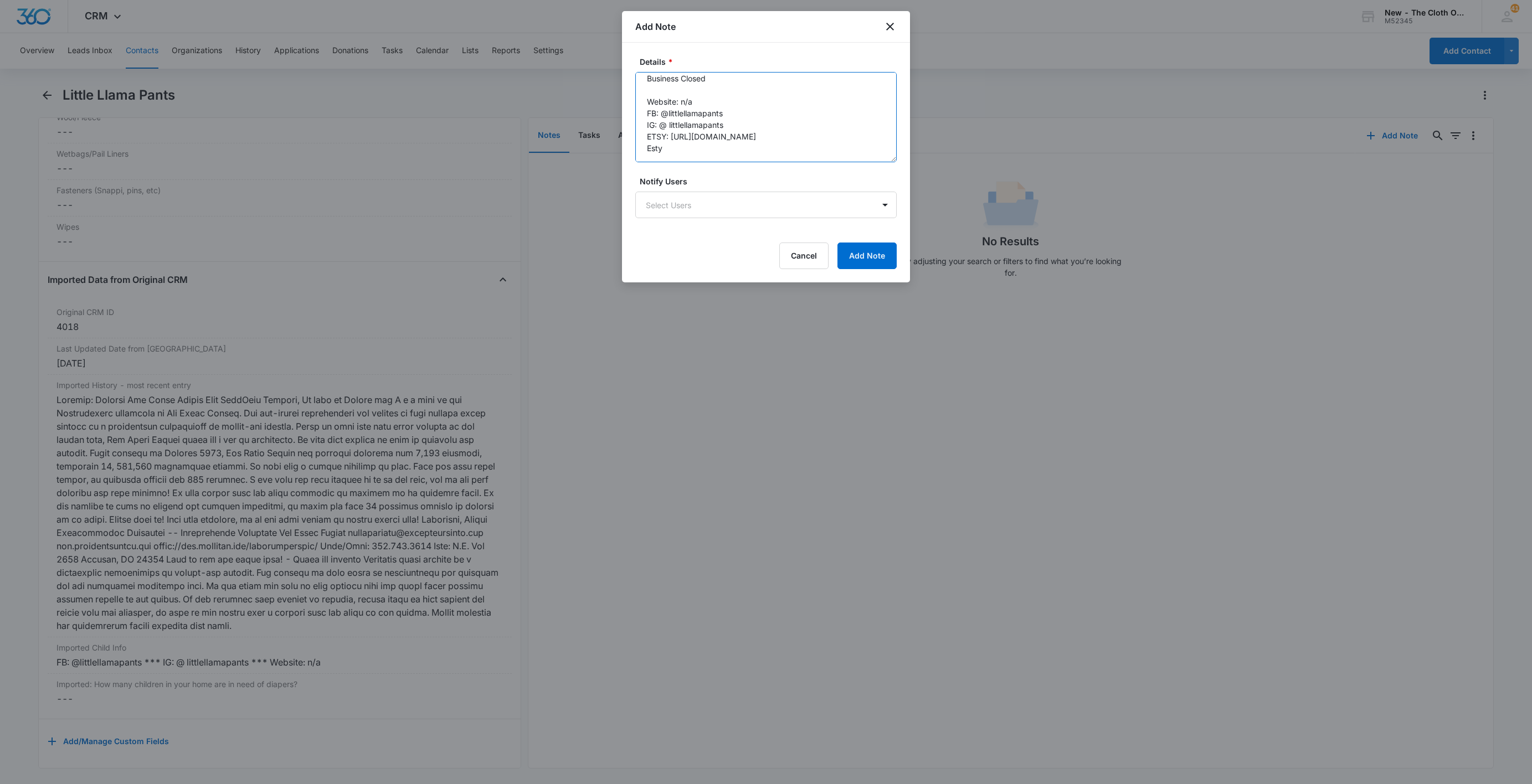
scroll to position [0, 0]
drag, startPoint x: 894, startPoint y: 158, endPoint x: 889, endPoint y: 224, distance: 66.2
click at [898, 226] on div "Details * Business Closed Website: n/a FB: @littlellamapants IG: @ littlellamap…" at bounding box center [766, 163] width 288 height 240
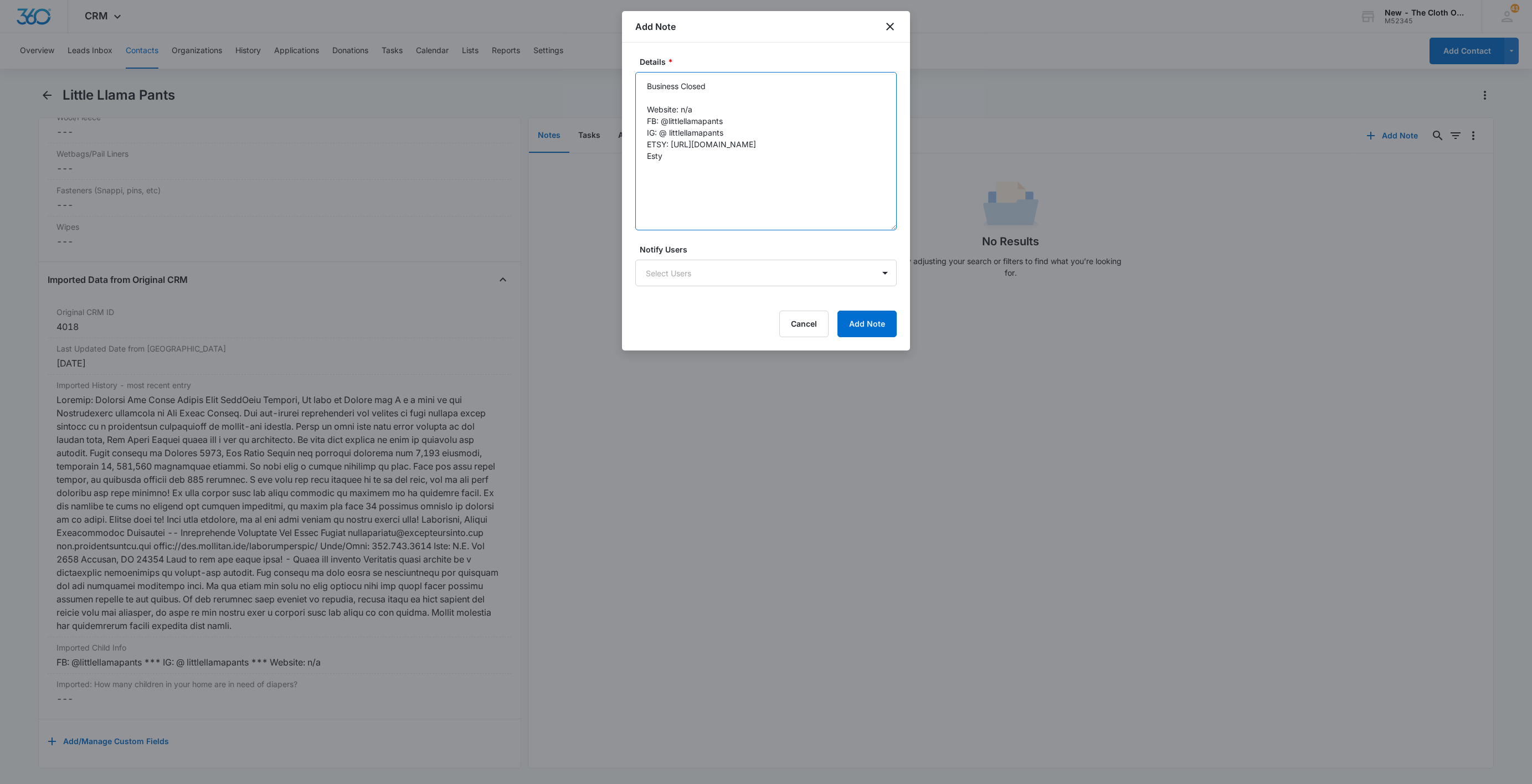
drag, startPoint x: 619, startPoint y: 149, endPoint x: 603, endPoint y: 151, distance: 16.1
click at [608, 151] on body "CRM Apps Reputation Websites Forms CRM Email Social Shop Payments POS Ads Intel…" at bounding box center [766, 392] width 1532 height 784
type textarea "Business Closed Website: n/a FB: @littlellamapants IG: @ littlellamapants ETSY:…"
click at [874, 329] on button "Add Note" at bounding box center [868, 324] width 59 height 26
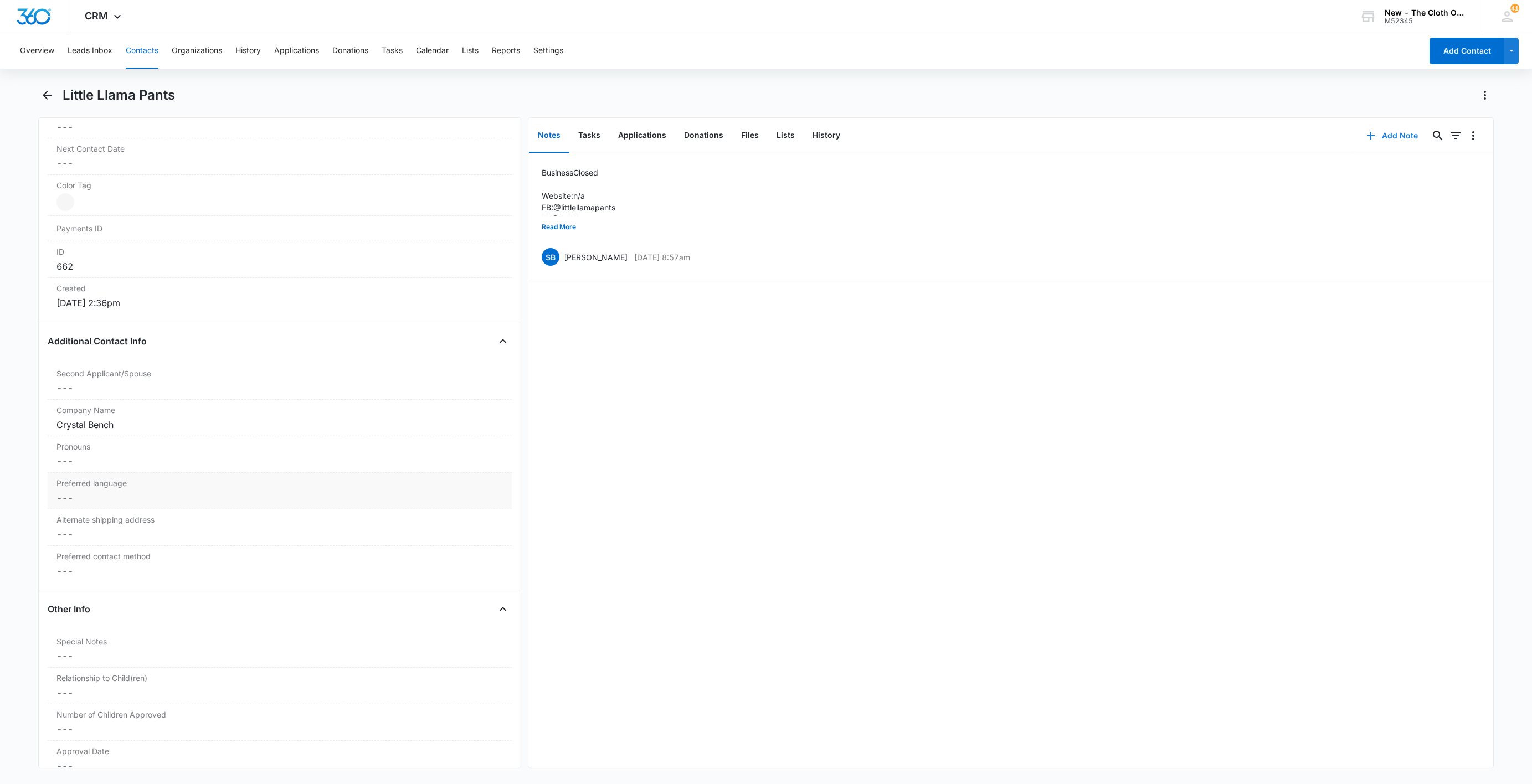
scroll to position [777, 0]
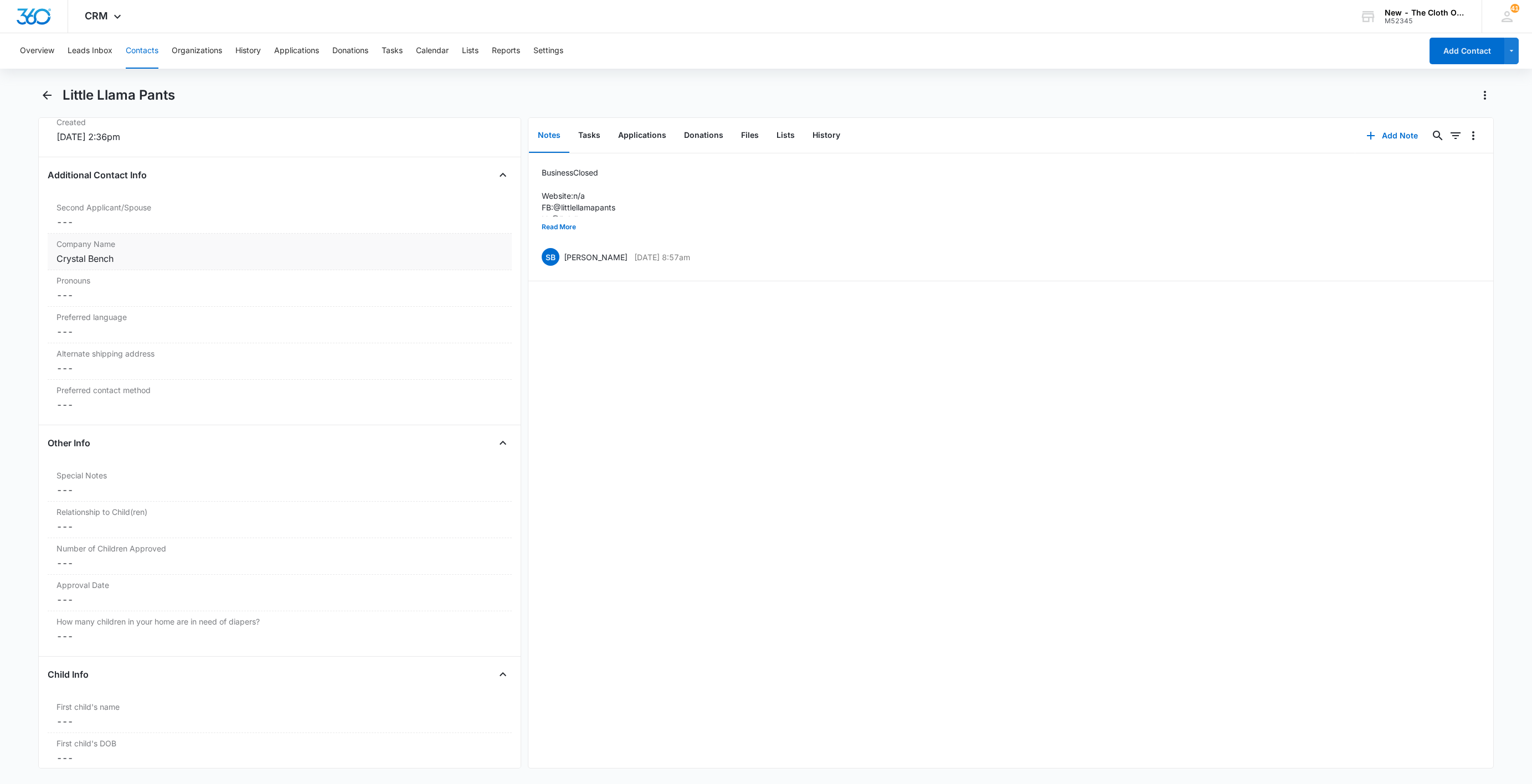
click at [112, 263] on div "Crystal Bench" at bounding box center [279, 258] width 447 height 13
click at [165, 272] on input "Crystal Bench" at bounding box center [280, 267] width 451 height 26
click at [105, 234] on div "Second Applicant/Spouse Cancel Save Changes ---" at bounding box center [280, 215] width 464 height 36
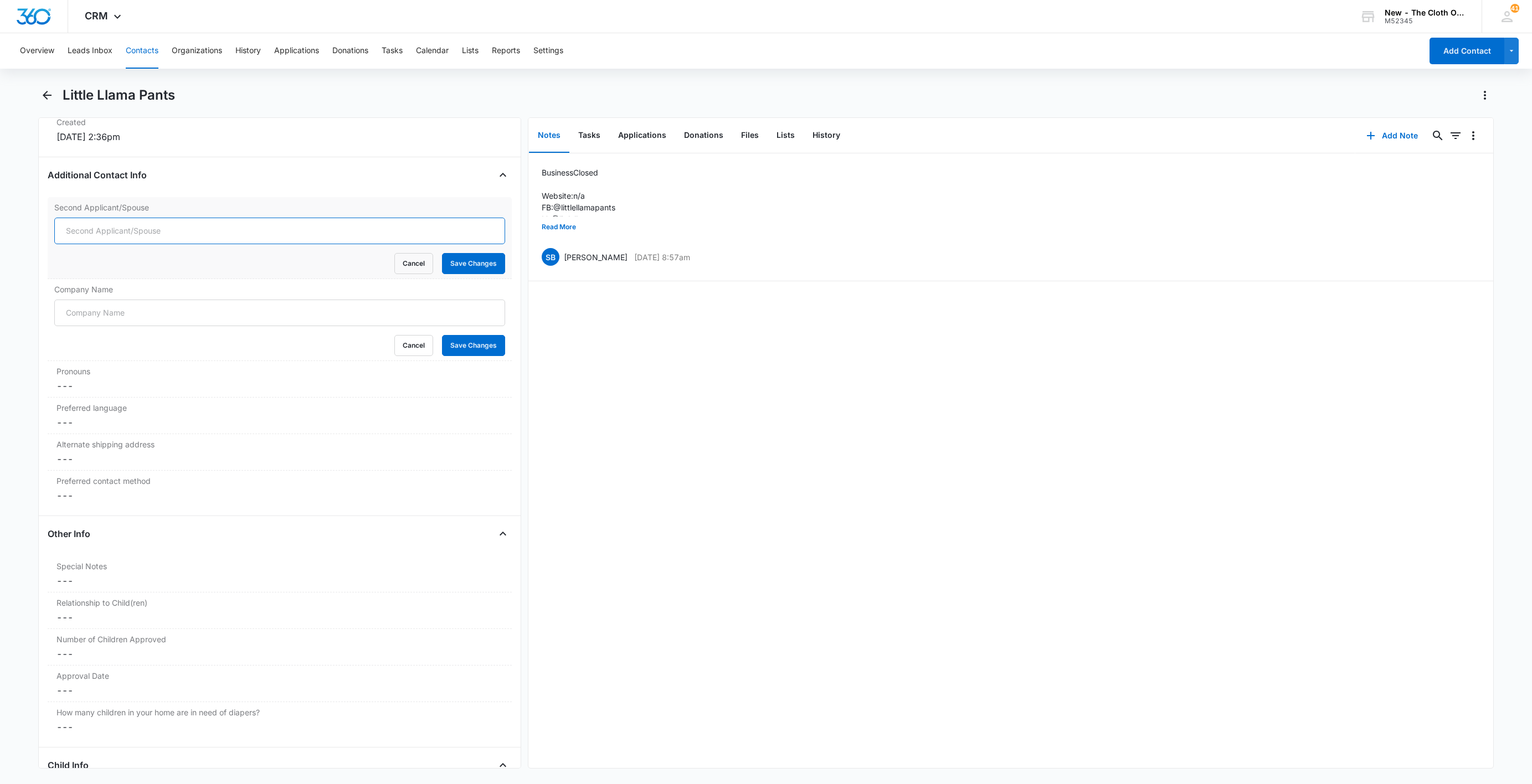
click at [97, 236] on input "Second Applicant/Spouse" at bounding box center [280, 231] width 451 height 26
paste input "Crystal Bench"
type input "Crystal Bench"
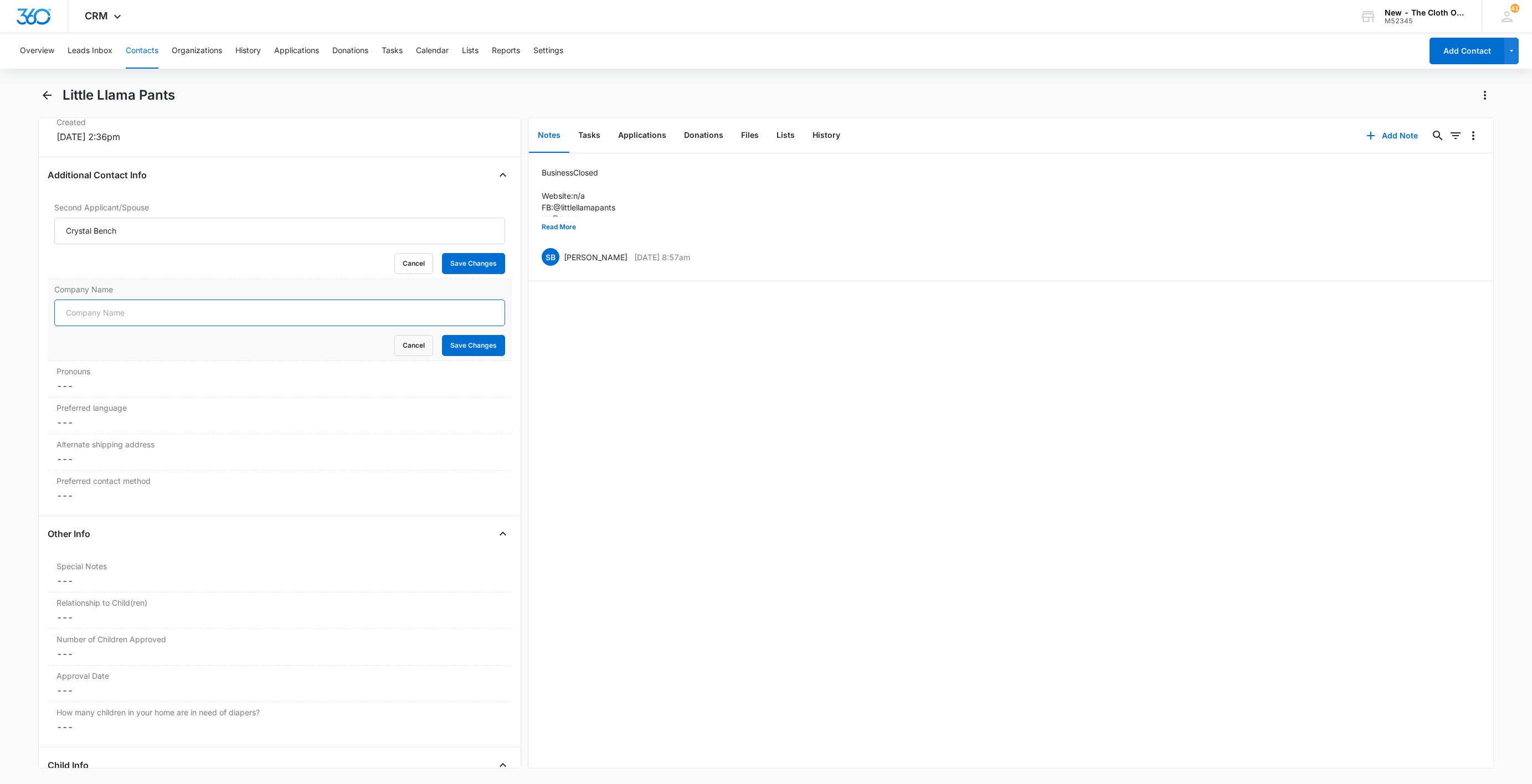
click at [97, 313] on input "Company Name" at bounding box center [280, 313] width 451 height 26
type input "BUSINESS CLOSED"
click at [474, 347] on button "Save Changes" at bounding box center [474, 346] width 64 height 21
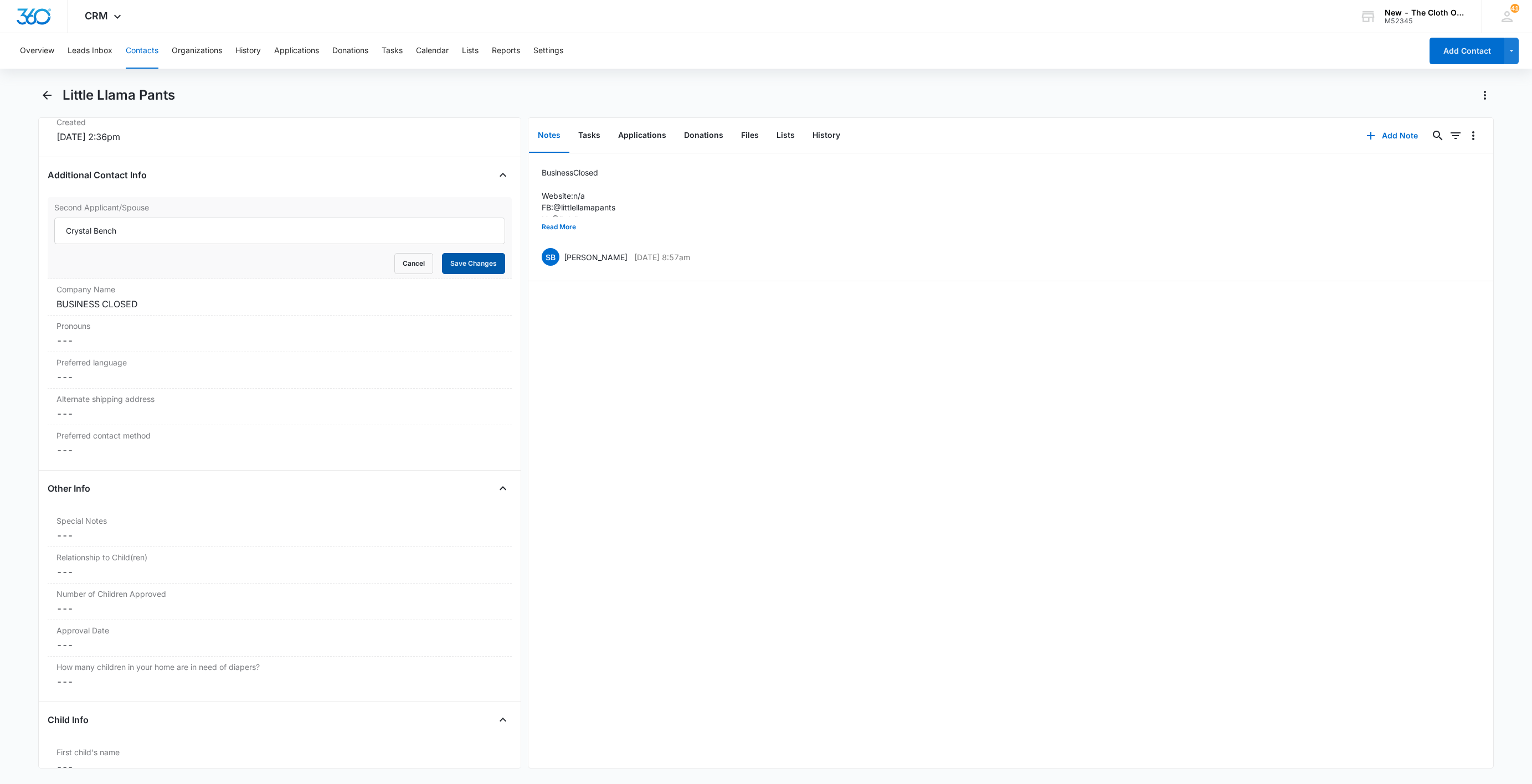
click at [464, 265] on button "Save Changes" at bounding box center [474, 264] width 64 height 21
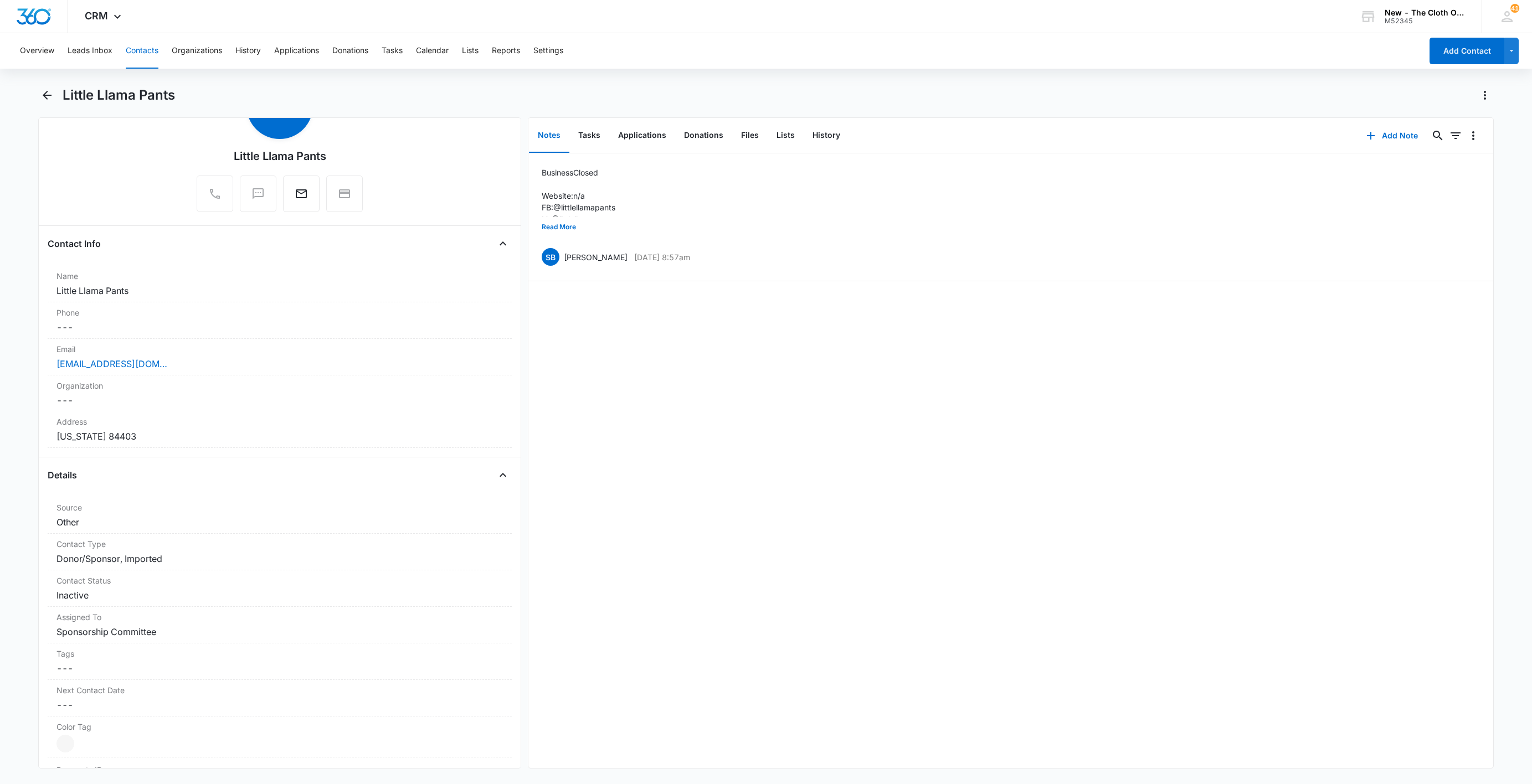
scroll to position [0, 0]
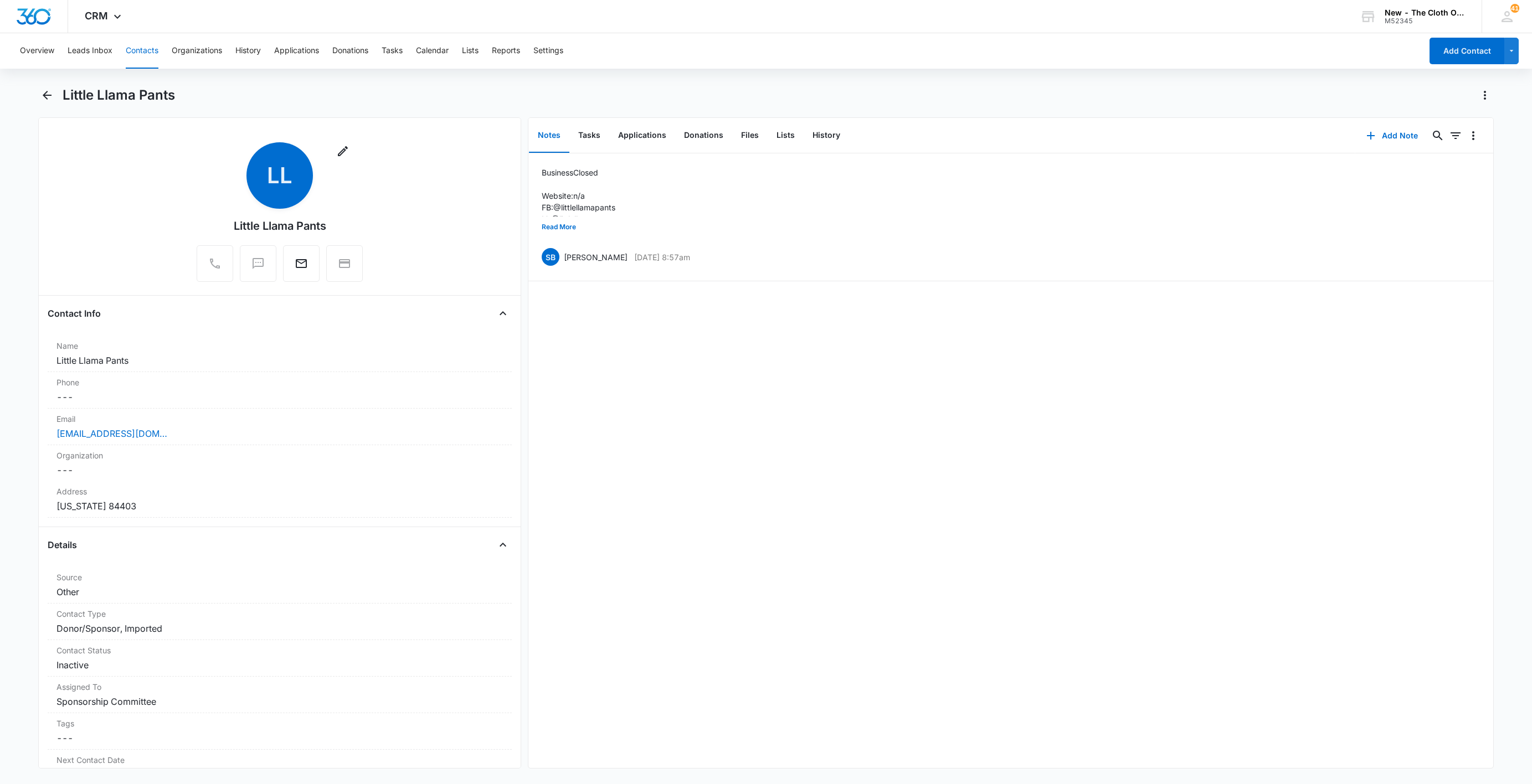
drag, startPoint x: 143, startPoint y: 52, endPoint x: 158, endPoint y: 54, distance: 15.1
click at [144, 52] on button "Contacts" at bounding box center [142, 50] width 33 height 35
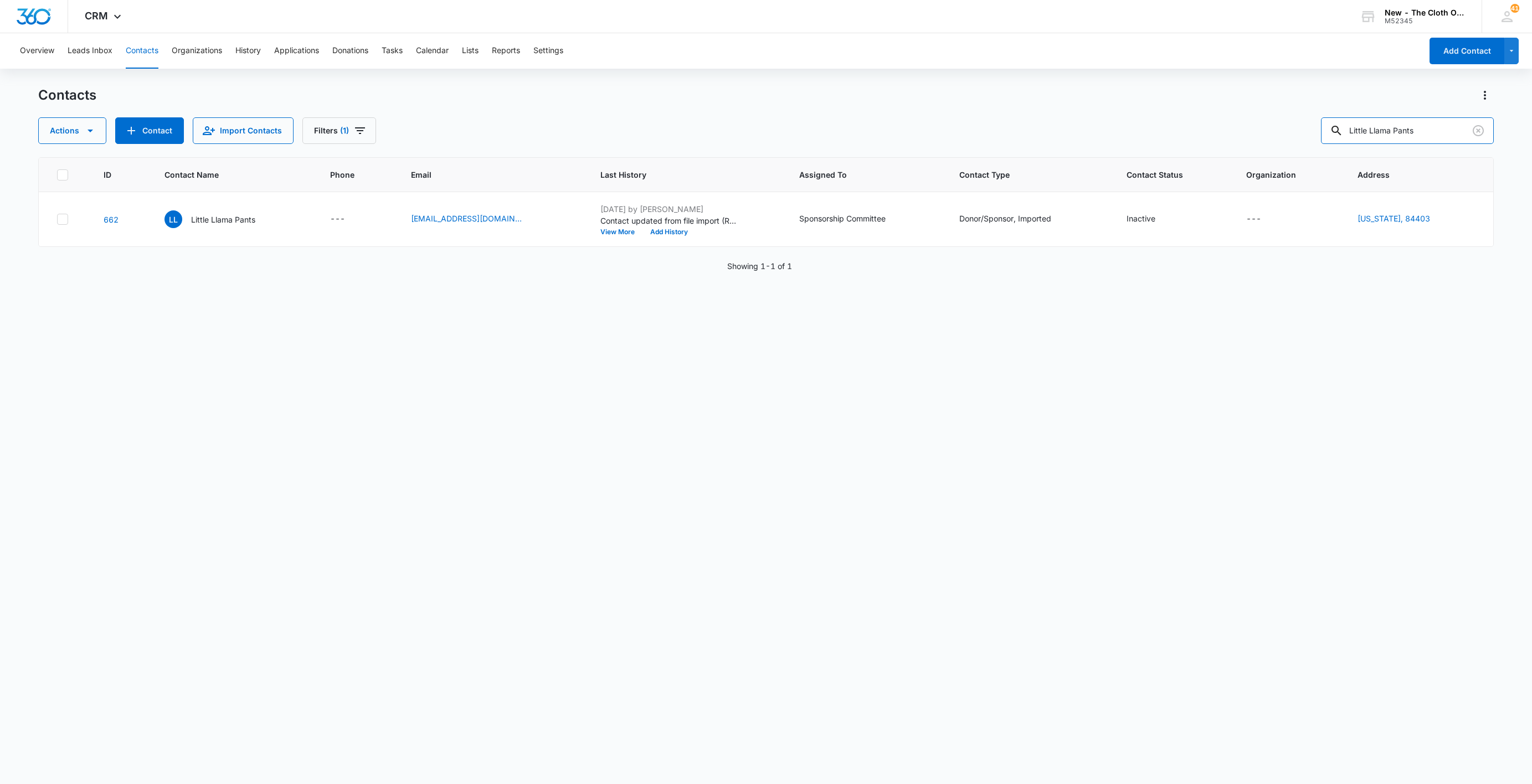
drag, startPoint x: 1446, startPoint y: 129, endPoint x: 1223, endPoint y: 158, distance: 224.9
click at [1228, 154] on div "Contacts Actions Contact Import Contacts Filters (1) Little Llama Pants ID Cont…" at bounding box center [766, 435] width 1456 height 697
paste input "Fluff Journey"
type input "Fluff Journey"
click at [206, 218] on p "Fluff Journey" at bounding box center [220, 220] width 47 height 12
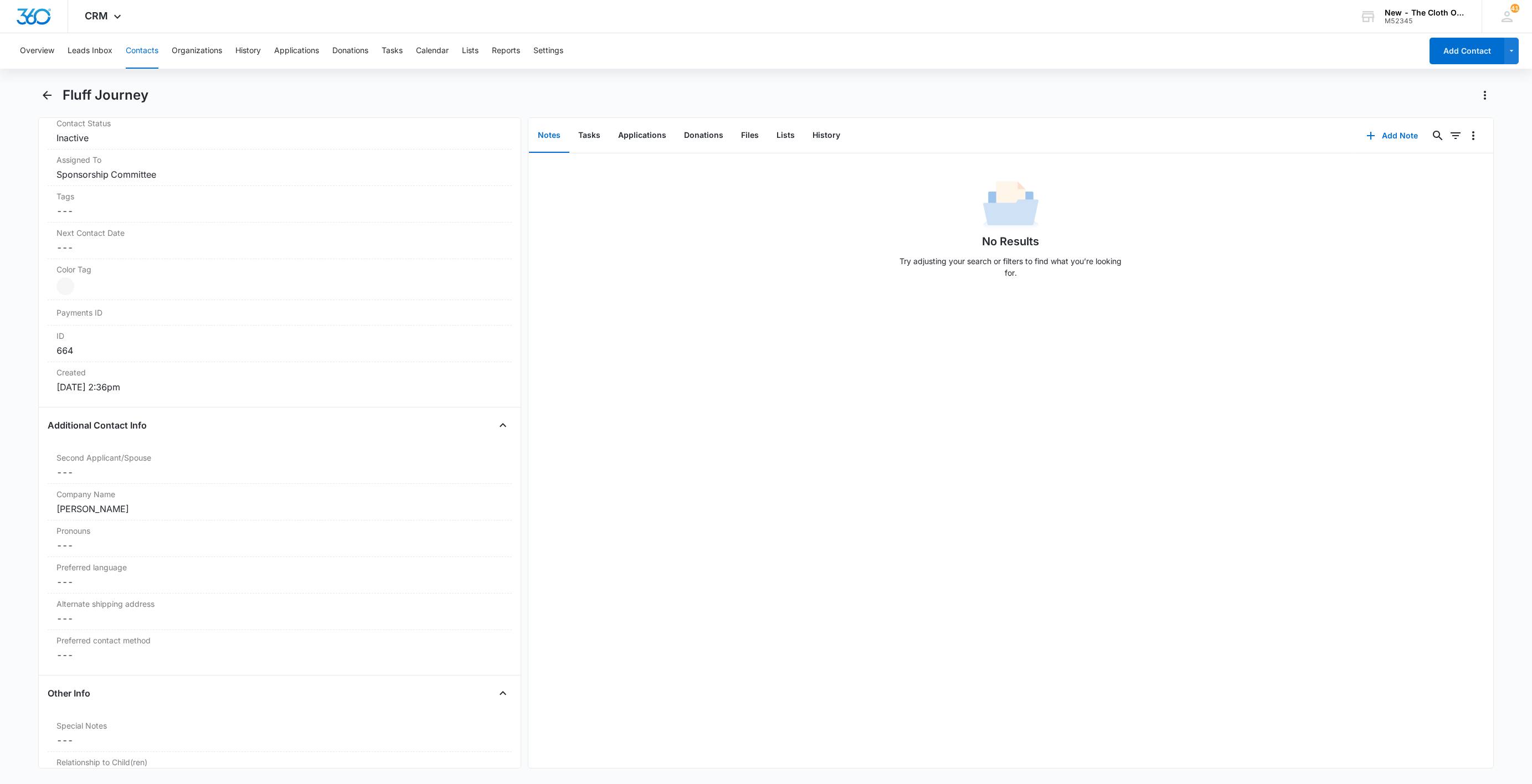
scroll to position [582, 0]
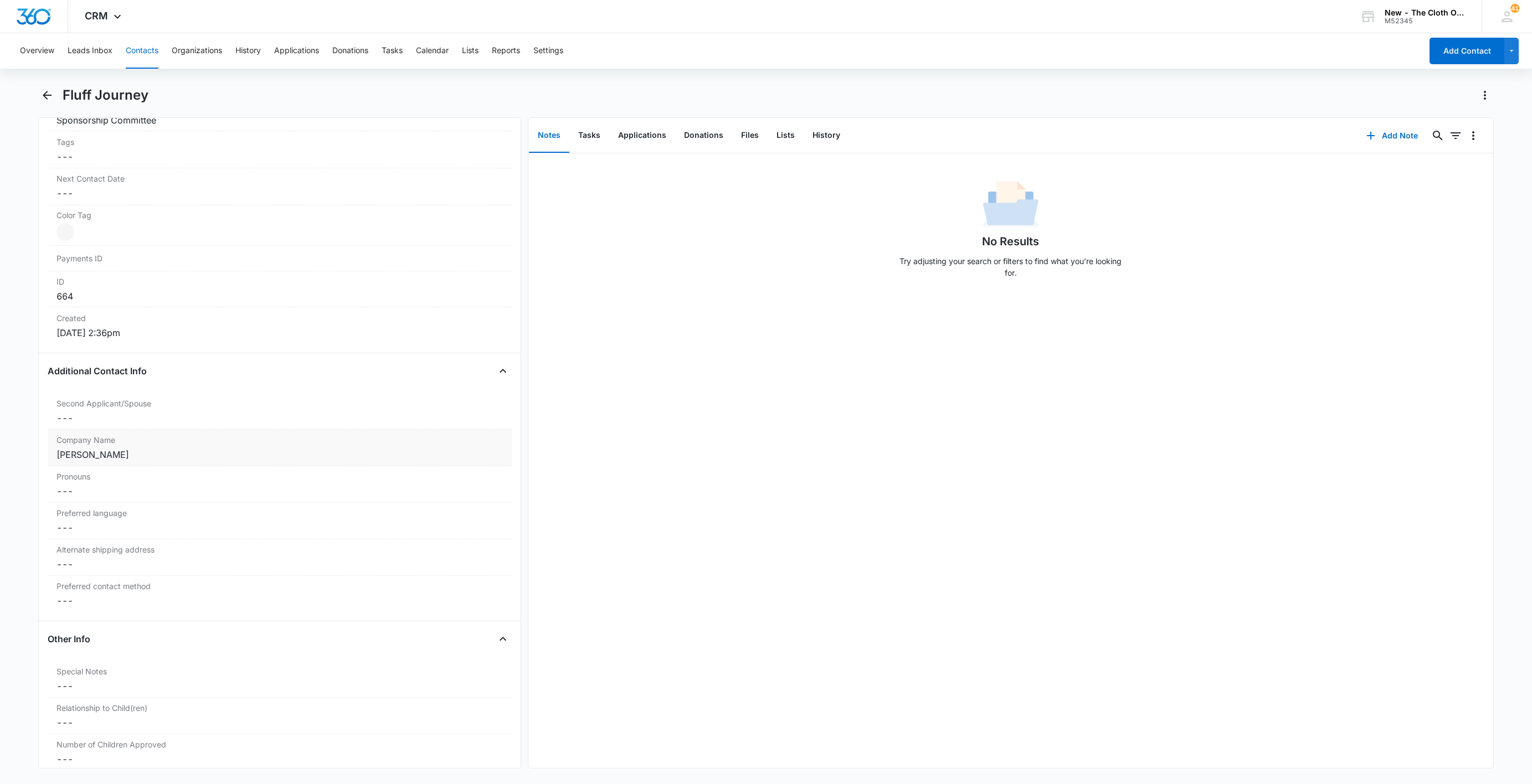
click at [183, 459] on div "[PERSON_NAME]" at bounding box center [279, 455] width 447 height 13
click at [180, 469] on input "[PERSON_NAME]" at bounding box center [280, 464] width 451 height 26
click at [130, 421] on dd "Cancel Save Changes ---" at bounding box center [279, 418] width 447 height 13
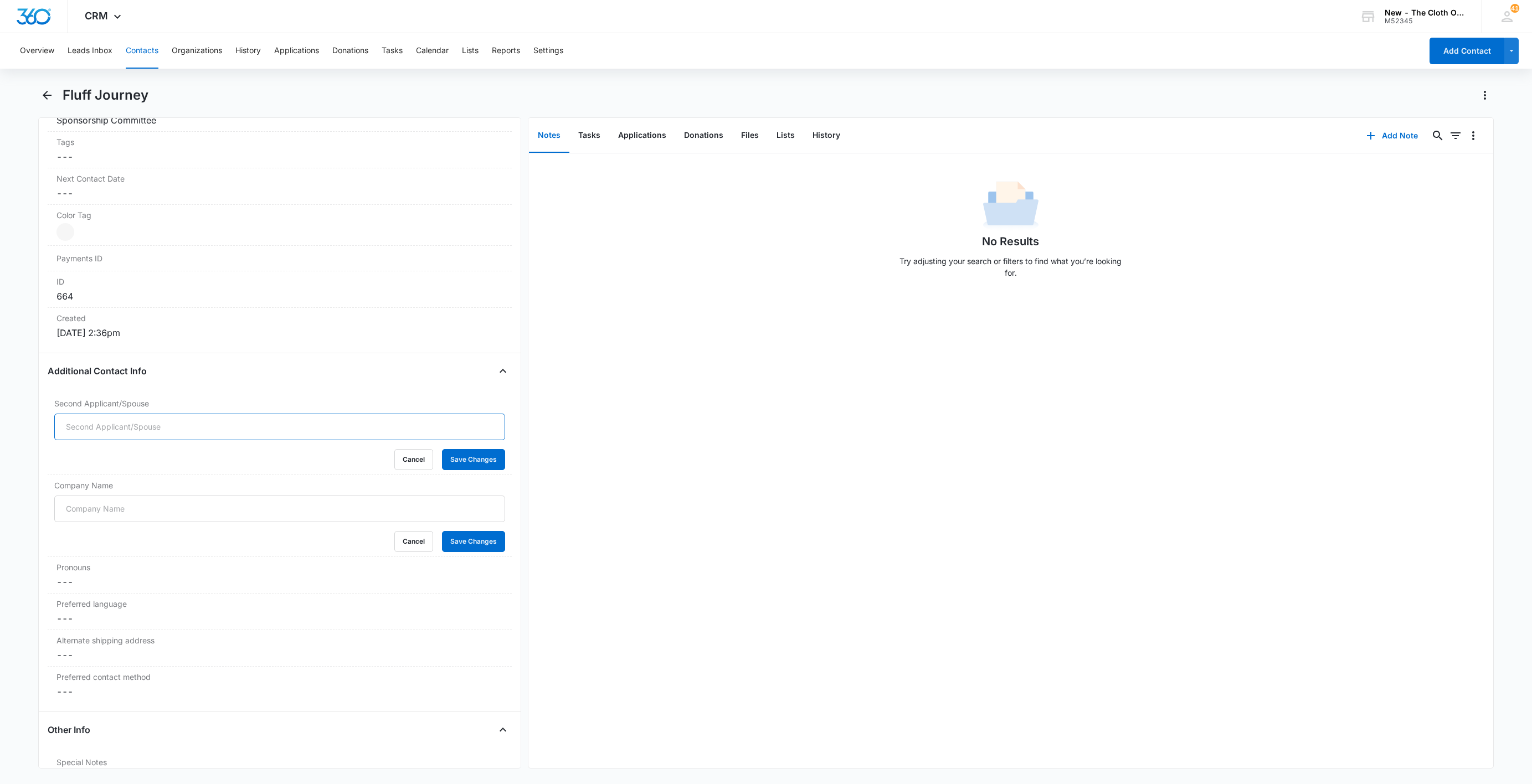
click at [100, 427] on input "Second Applicant/Spouse" at bounding box center [280, 427] width 451 height 26
paste input "[PERSON_NAME]"
type input "[PERSON_NAME]"
click at [456, 464] on button "Save Changes" at bounding box center [474, 460] width 64 height 21
drag, startPoint x: 156, startPoint y: 105, endPoint x: 64, endPoint y: 95, distance: 92.5
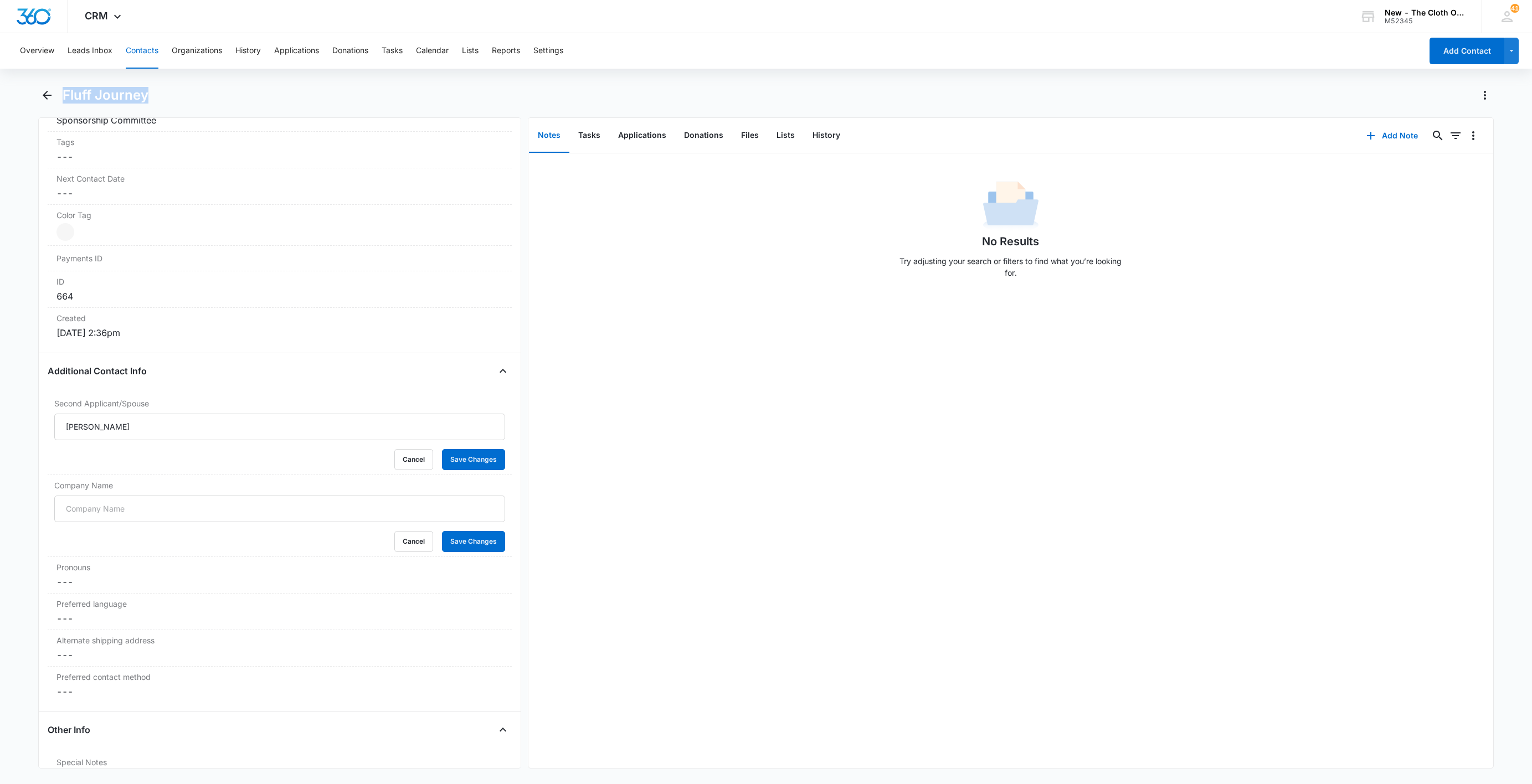
click at [64, 95] on div "Fluff Journey" at bounding box center [766, 102] width 1456 height 31
copy h1 "Fluff Journey"
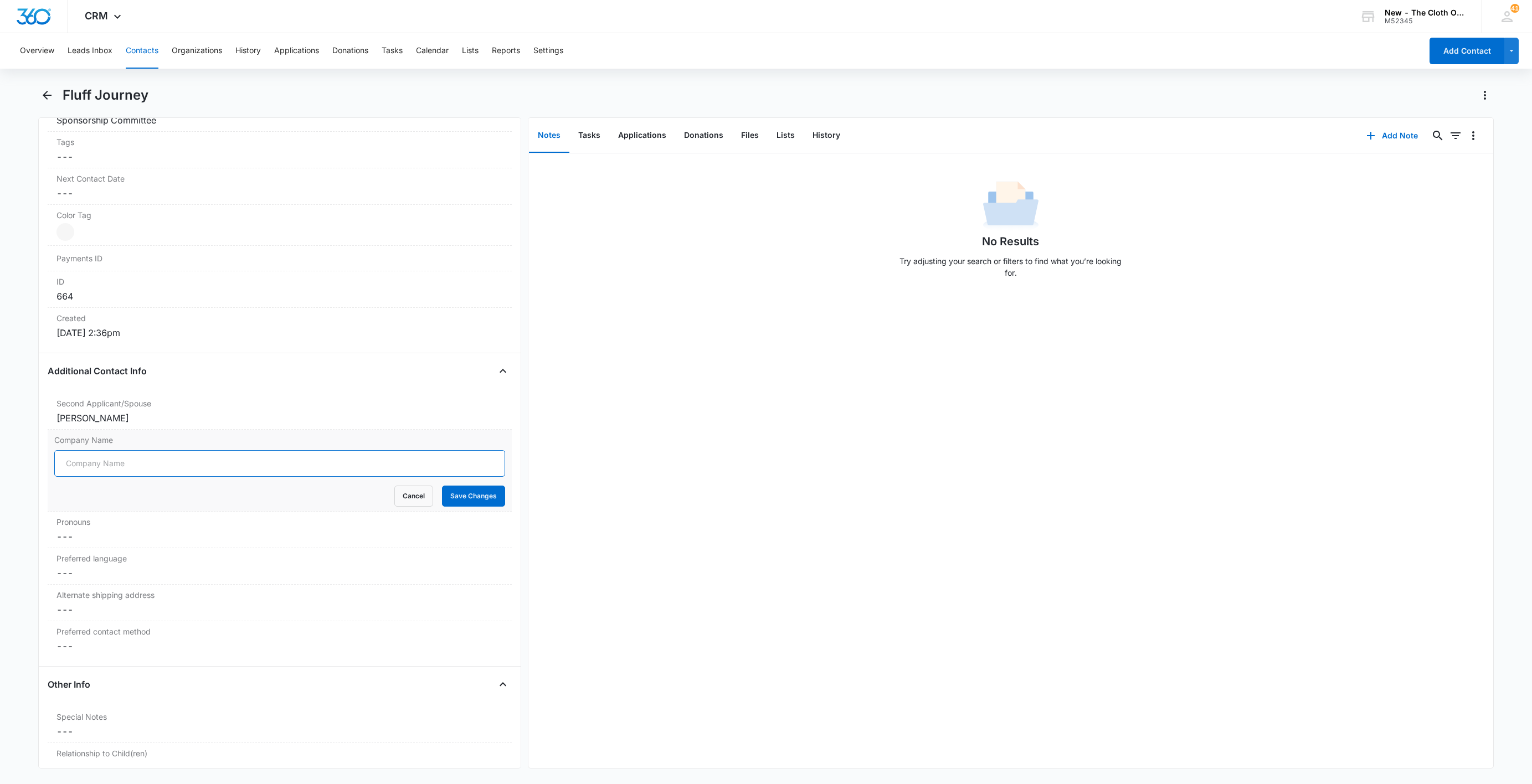
click at [277, 477] on input "Company Name" at bounding box center [280, 464] width 451 height 26
type input "b"
type input "BUSINESS CLOSED"
click at [454, 507] on button "Save Changes" at bounding box center [474, 497] width 64 height 21
click at [1364, 138] on icon "button" at bounding box center [1371, 135] width 13 height 13
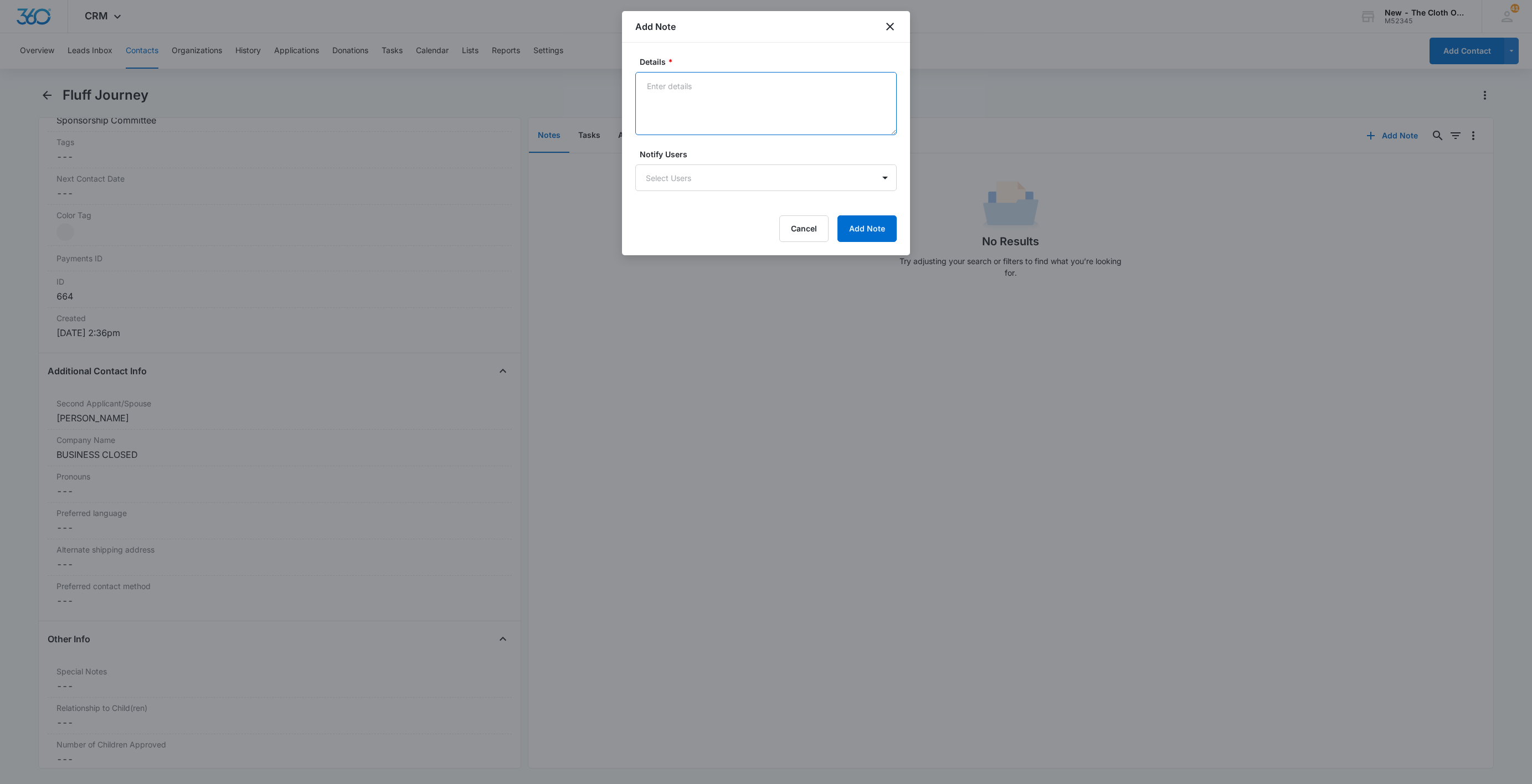
click at [779, 116] on textarea "Details *" at bounding box center [766, 103] width 262 height 64
type textarea "BUSINESS CLOSED 2022"
click at [867, 233] on button "Add Note" at bounding box center [868, 229] width 59 height 26
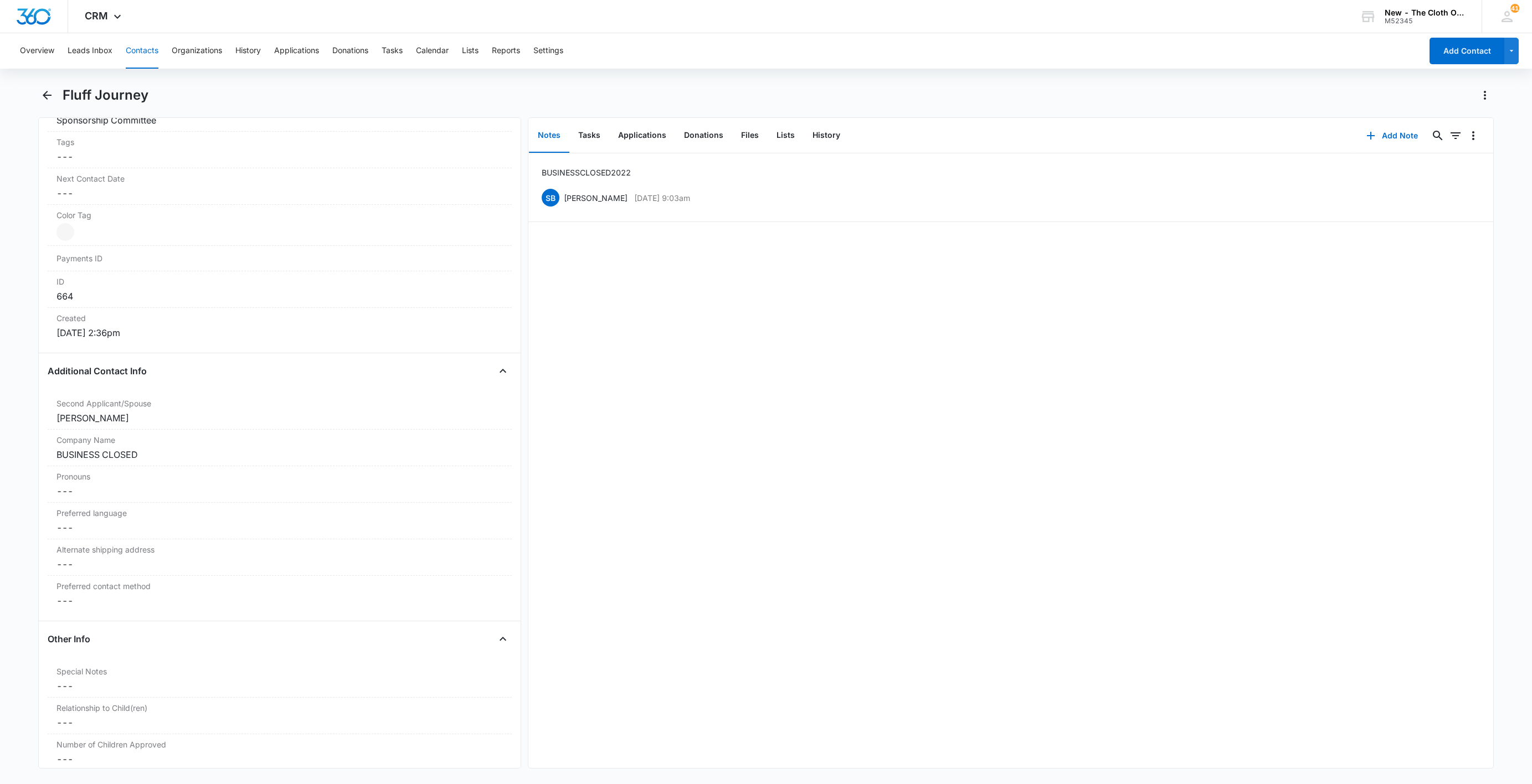
click at [148, 56] on button "Contacts" at bounding box center [142, 50] width 33 height 35
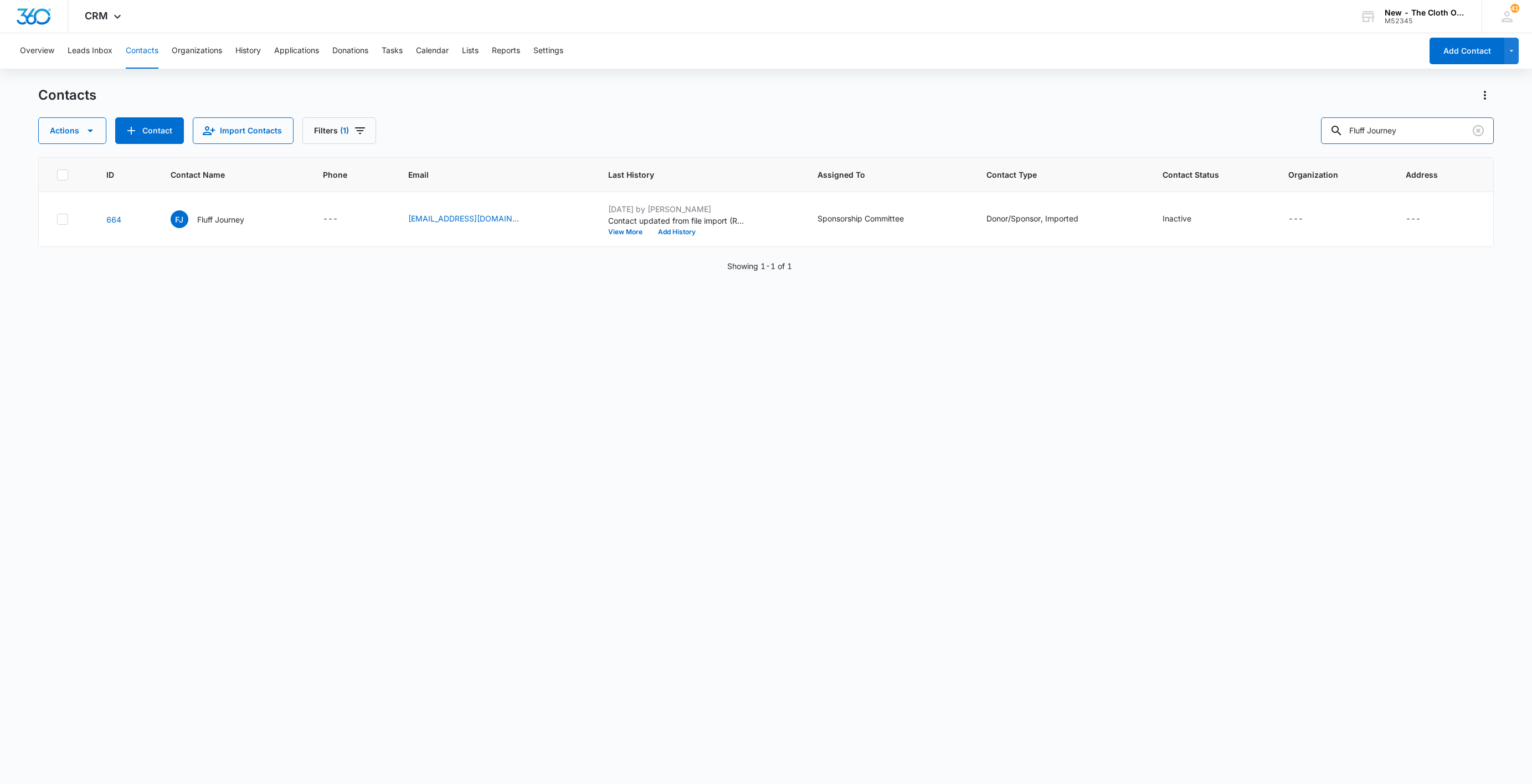
drag, startPoint x: 1438, startPoint y: 125, endPoint x: 1138, endPoint y: 150, distance: 301.0
click at [1138, 150] on div "Contacts Actions Contact Import Contacts Filters (1) Fluff Journey ID Contact N…" at bounding box center [766, 435] width 1456 height 697
paste input "The Simple Mami"
type input "The Simple Mami"
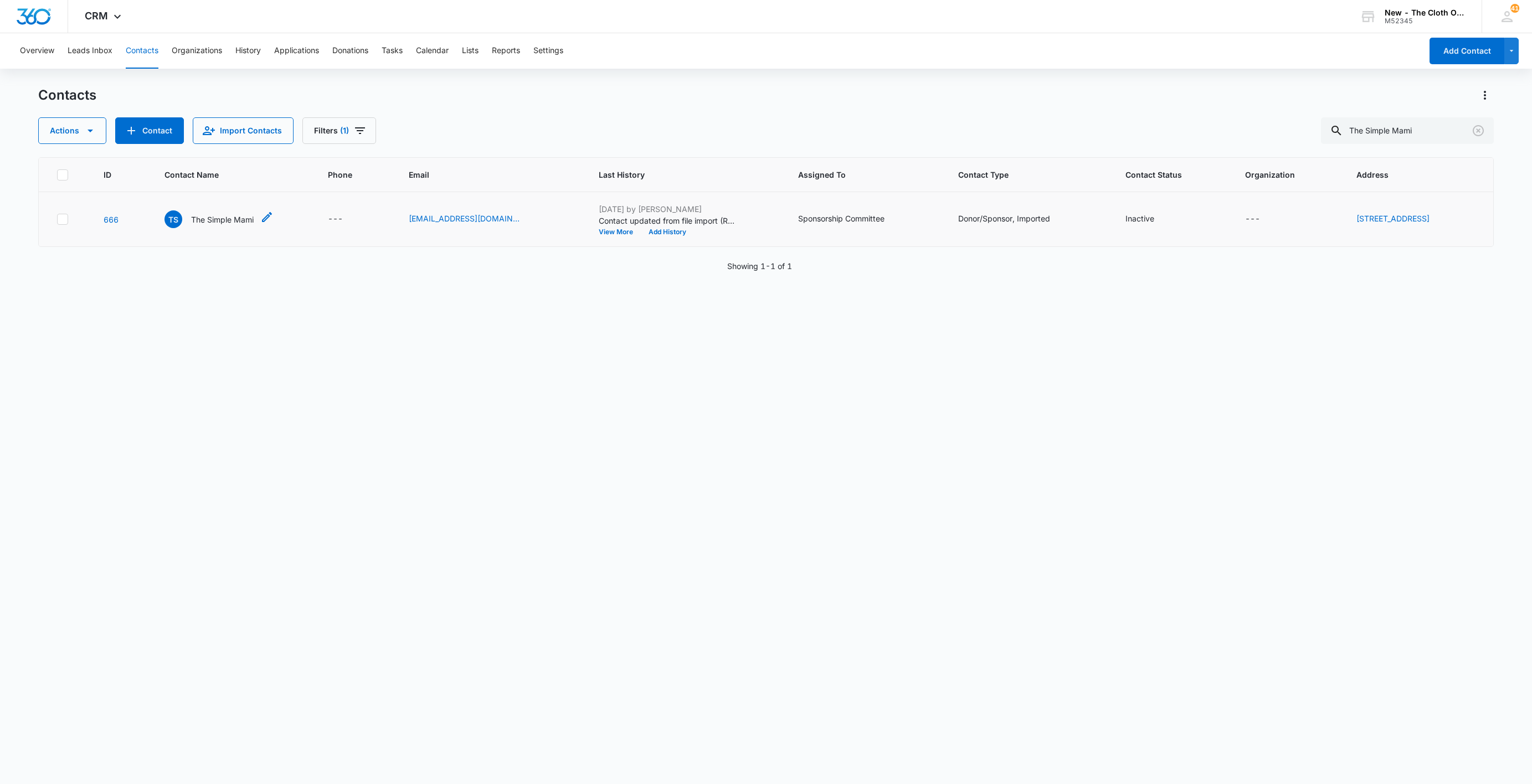
click at [211, 221] on p "The Simple Mami" at bounding box center [223, 220] width 63 height 12
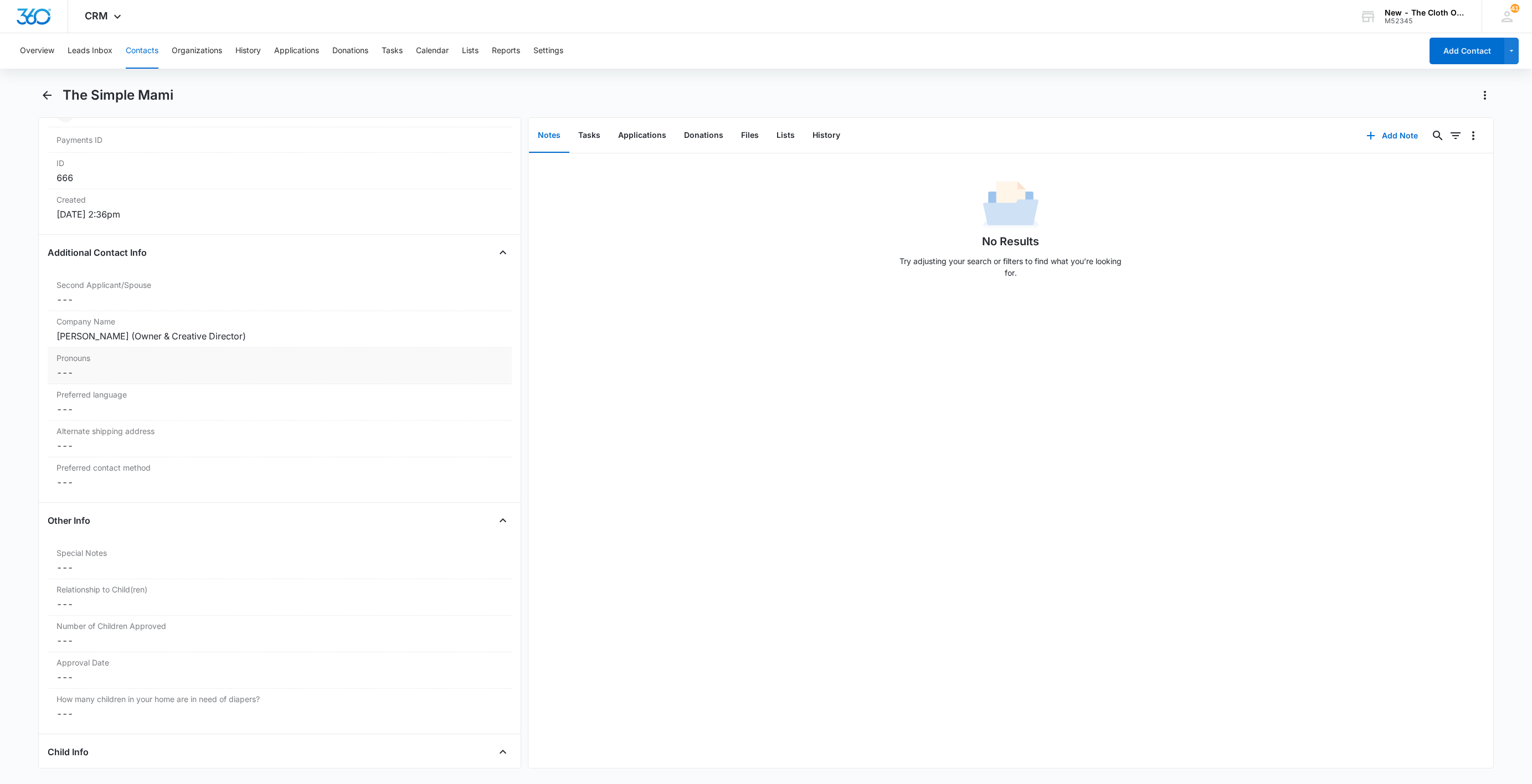
scroll to position [664, 0]
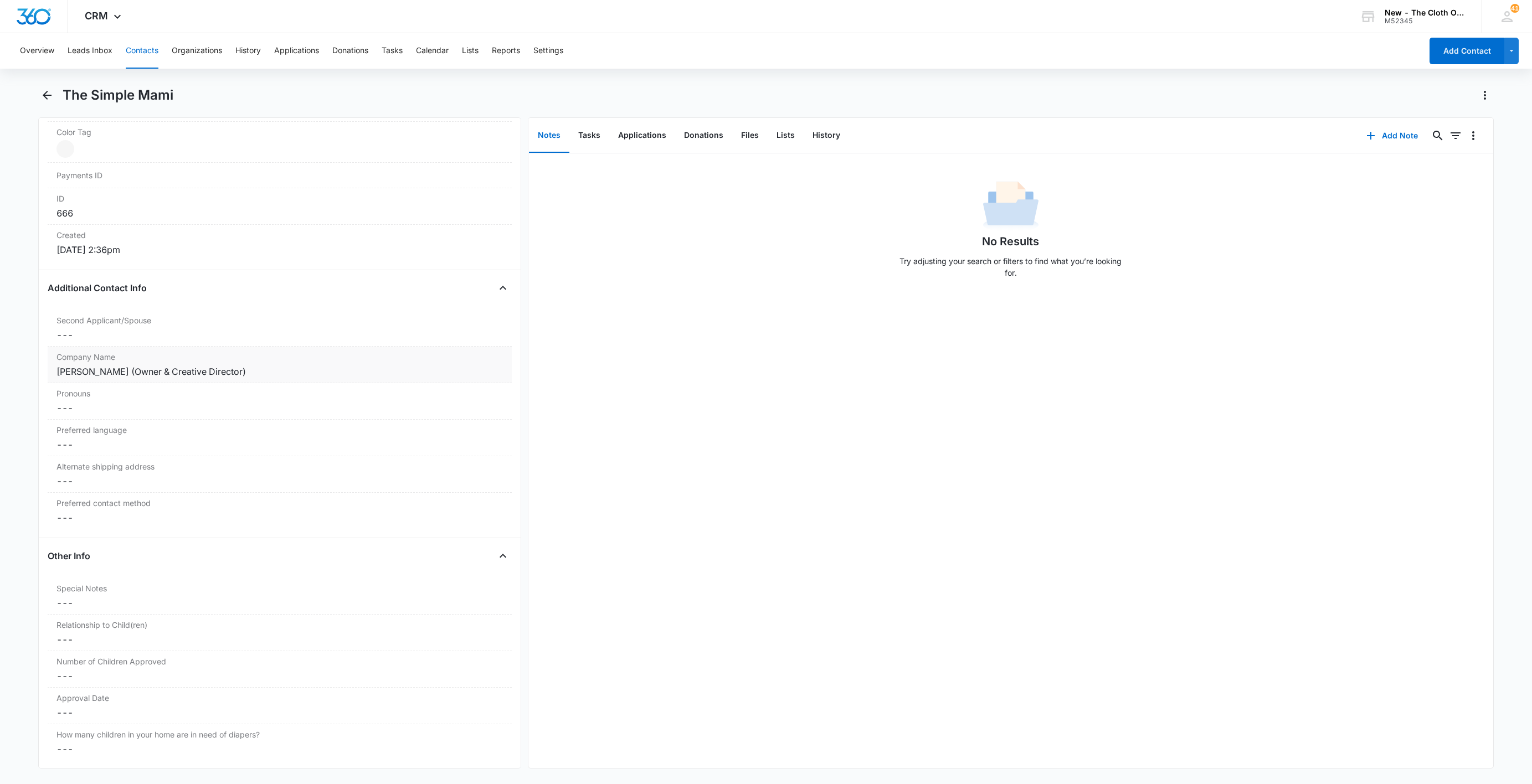
click at [269, 376] on div "[PERSON_NAME] (Owner & Creative Director)" at bounding box center [279, 371] width 447 height 13
click at [279, 386] on input "[PERSON_NAME] (Owner & Creative Director)" at bounding box center [280, 380] width 451 height 26
click at [95, 338] on dd "Cancel Save Changes ---" at bounding box center [279, 335] width 447 height 13
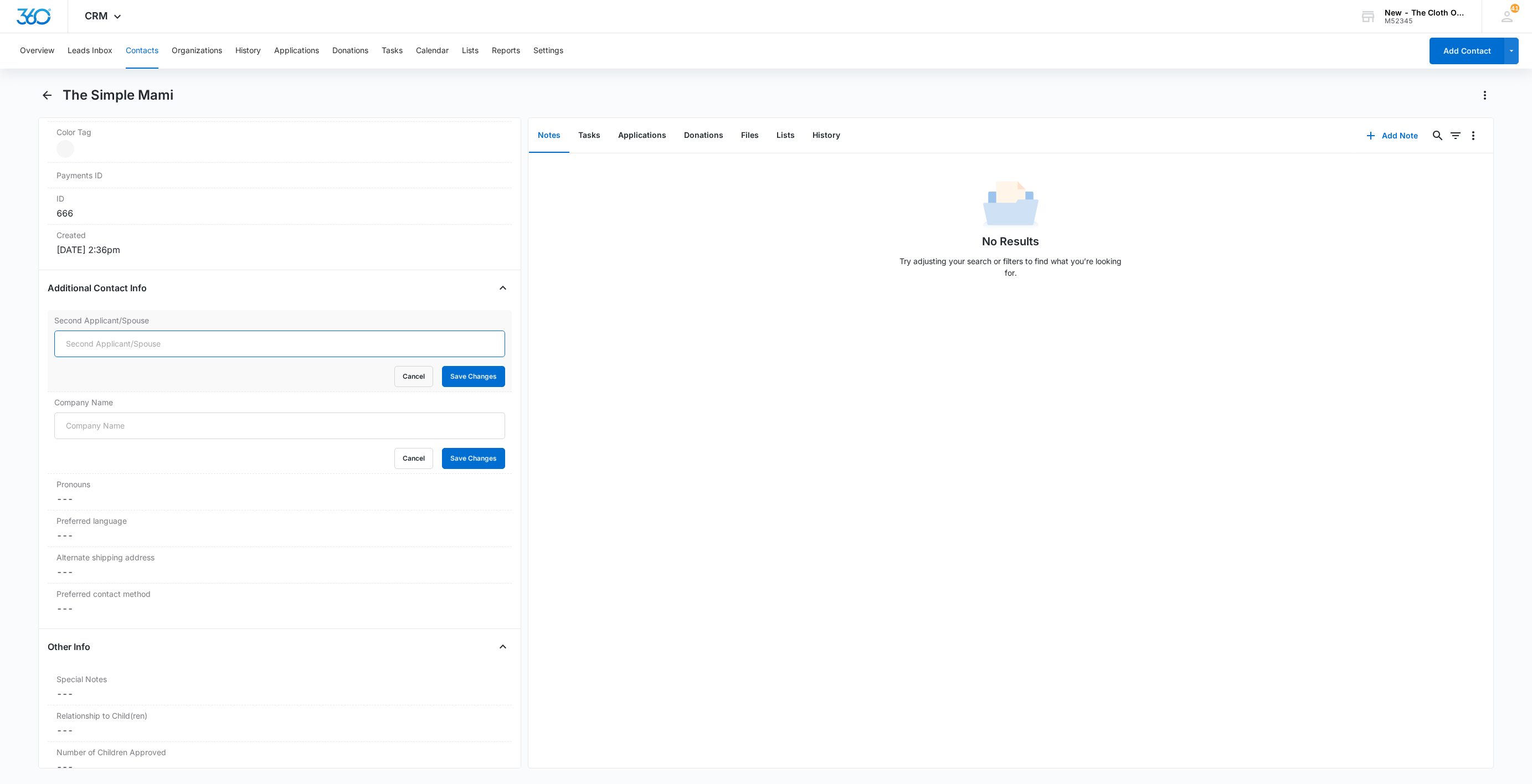
click at [102, 351] on input "Second Applicant/Spouse" at bounding box center [280, 344] width 451 height 26
paste input "[PERSON_NAME] (Owner & Creative Director)"
type input "[PERSON_NAME] (Owner & Creative Director)"
click at [459, 375] on button "Save Changes" at bounding box center [474, 377] width 64 height 21
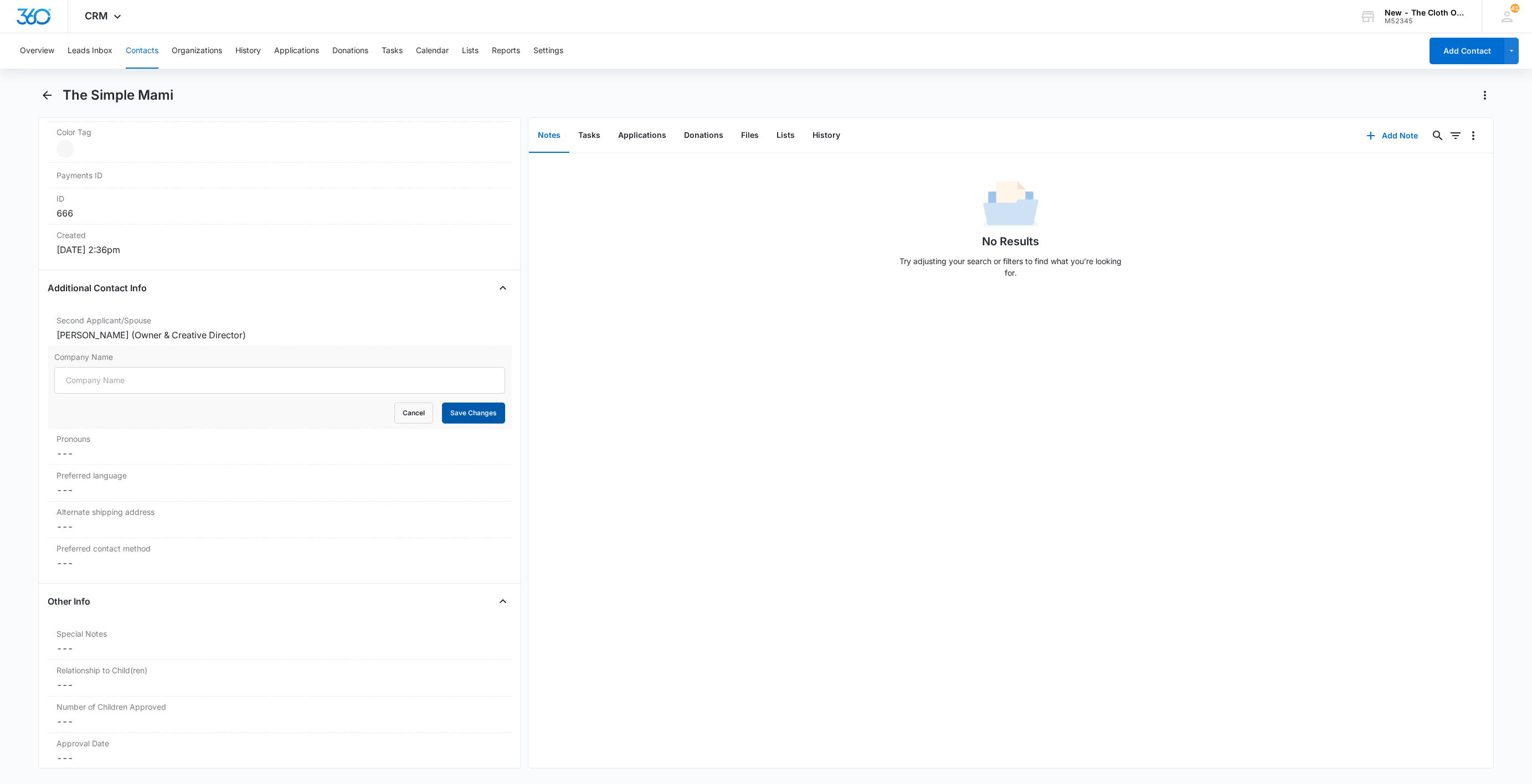
click at [467, 418] on button "Save Changes" at bounding box center [474, 413] width 64 height 21
click at [1372, 135] on button "Add Note" at bounding box center [1392, 135] width 73 height 26
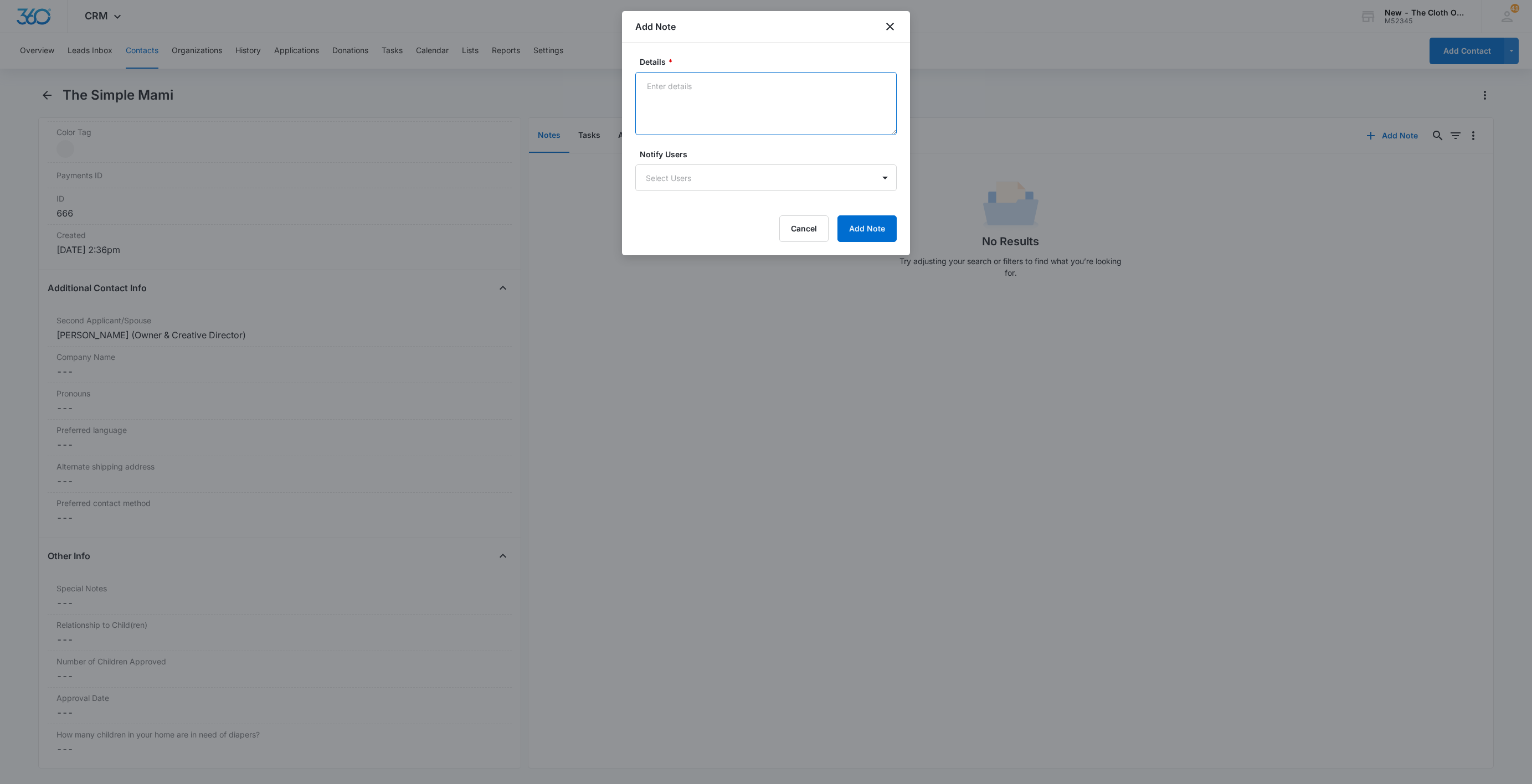
click at [674, 103] on textarea "Details *" at bounding box center [766, 103] width 262 height 64
paste textarea "[URL][DOMAIN_NAME]"
drag, startPoint x: 658, startPoint y: 109, endPoint x: 631, endPoint y: 109, distance: 27.0
click at [631, 109] on div "Details * Selling throught Etsy: [URL][DOMAIN_NAME] FB not active Website link …" at bounding box center [766, 149] width 288 height 213
click at [745, 114] on textarea "Selling throught Etsy: [URL][DOMAIN_NAME] Social media not active Website link …" at bounding box center [766, 103] width 262 height 64
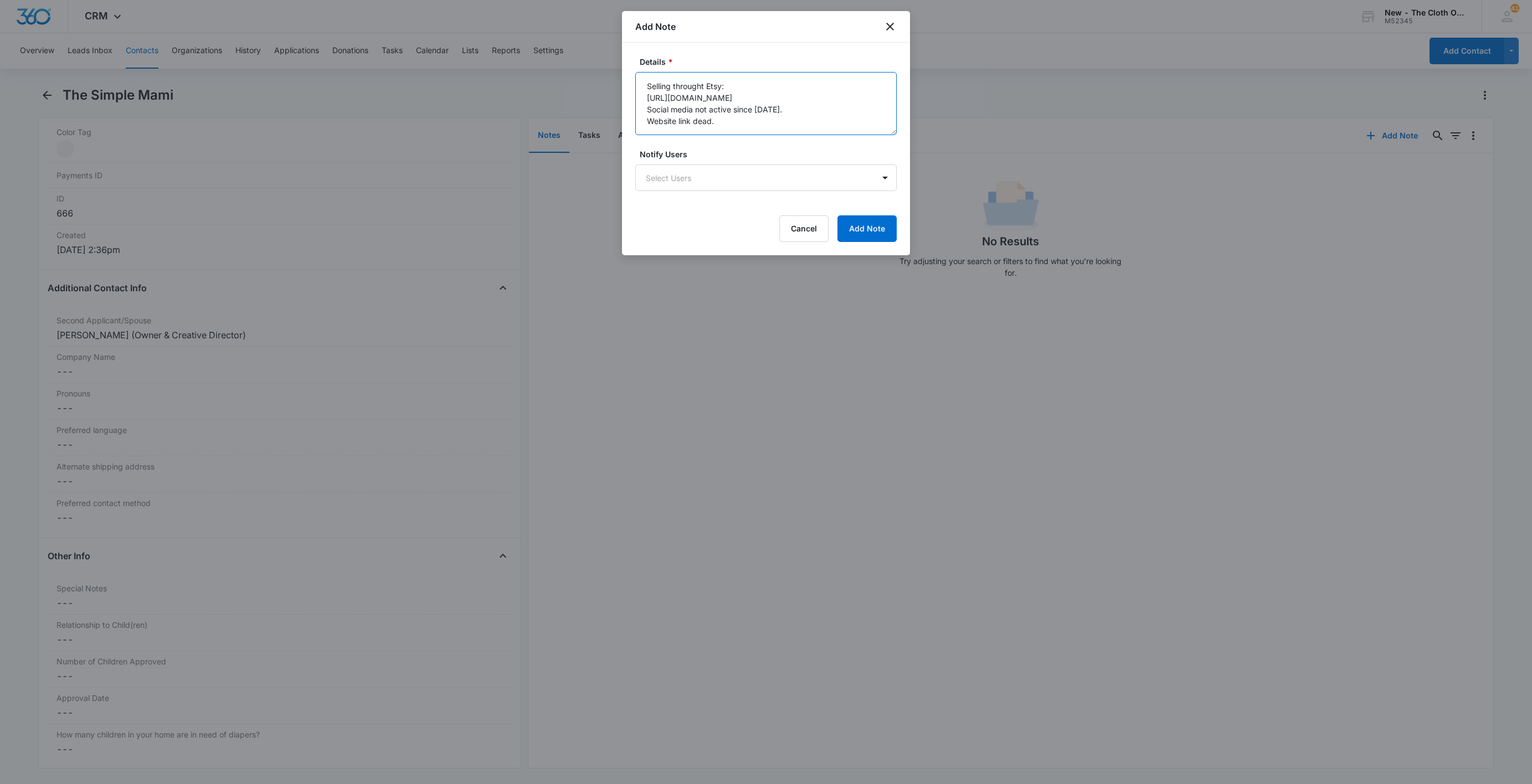
click at [705, 80] on textarea "Selling throught Etsy: [URL][DOMAIN_NAME] Social media not active since [DATE].…" at bounding box center [766, 103] width 262 height 64
type textarea "Selling through Etsy: [URL][DOMAIN_NAME] Social media not active since [DATE]. …"
click at [880, 235] on button "Add Note" at bounding box center [868, 229] width 59 height 26
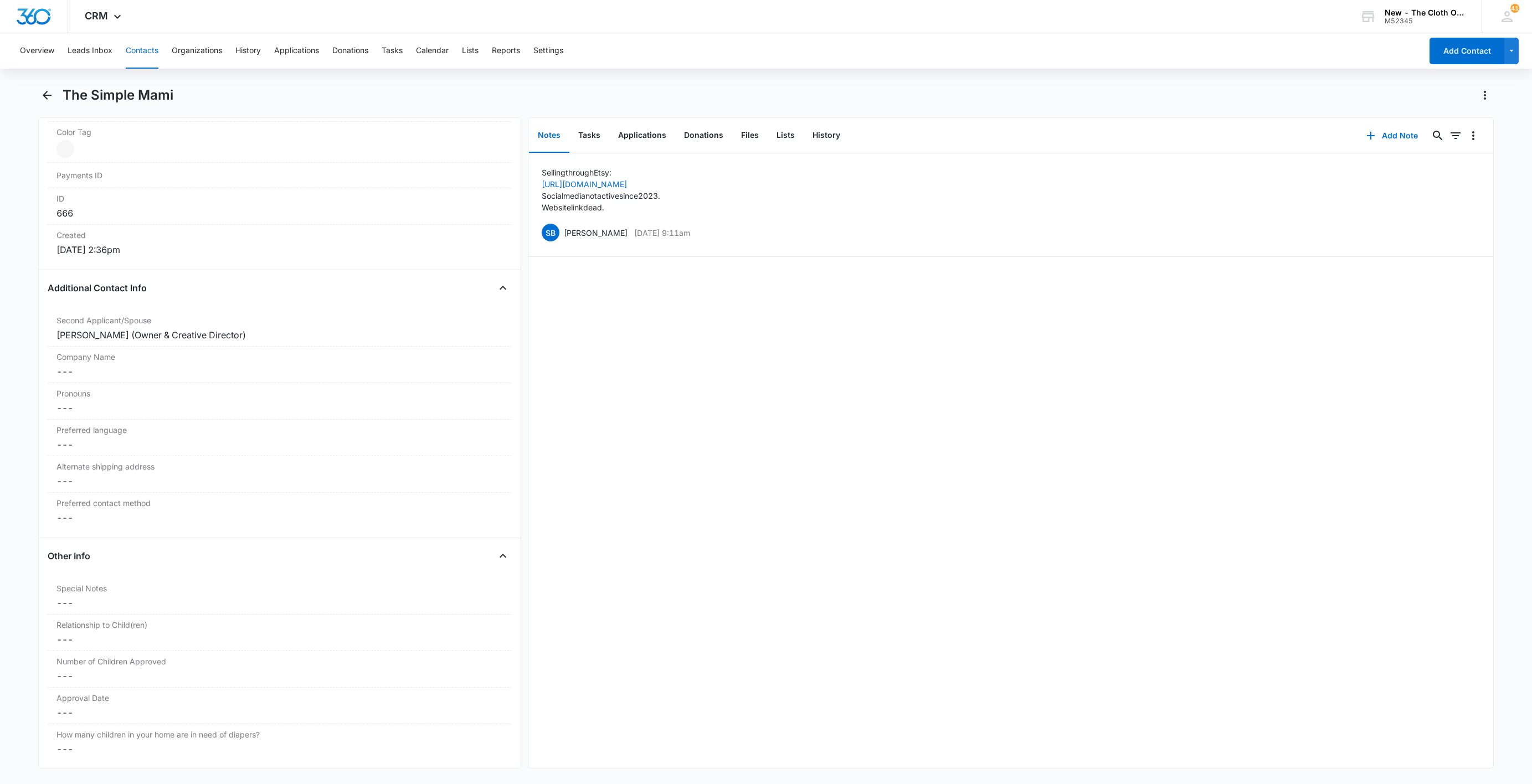
click at [145, 51] on button "Contacts" at bounding box center [142, 50] width 33 height 35
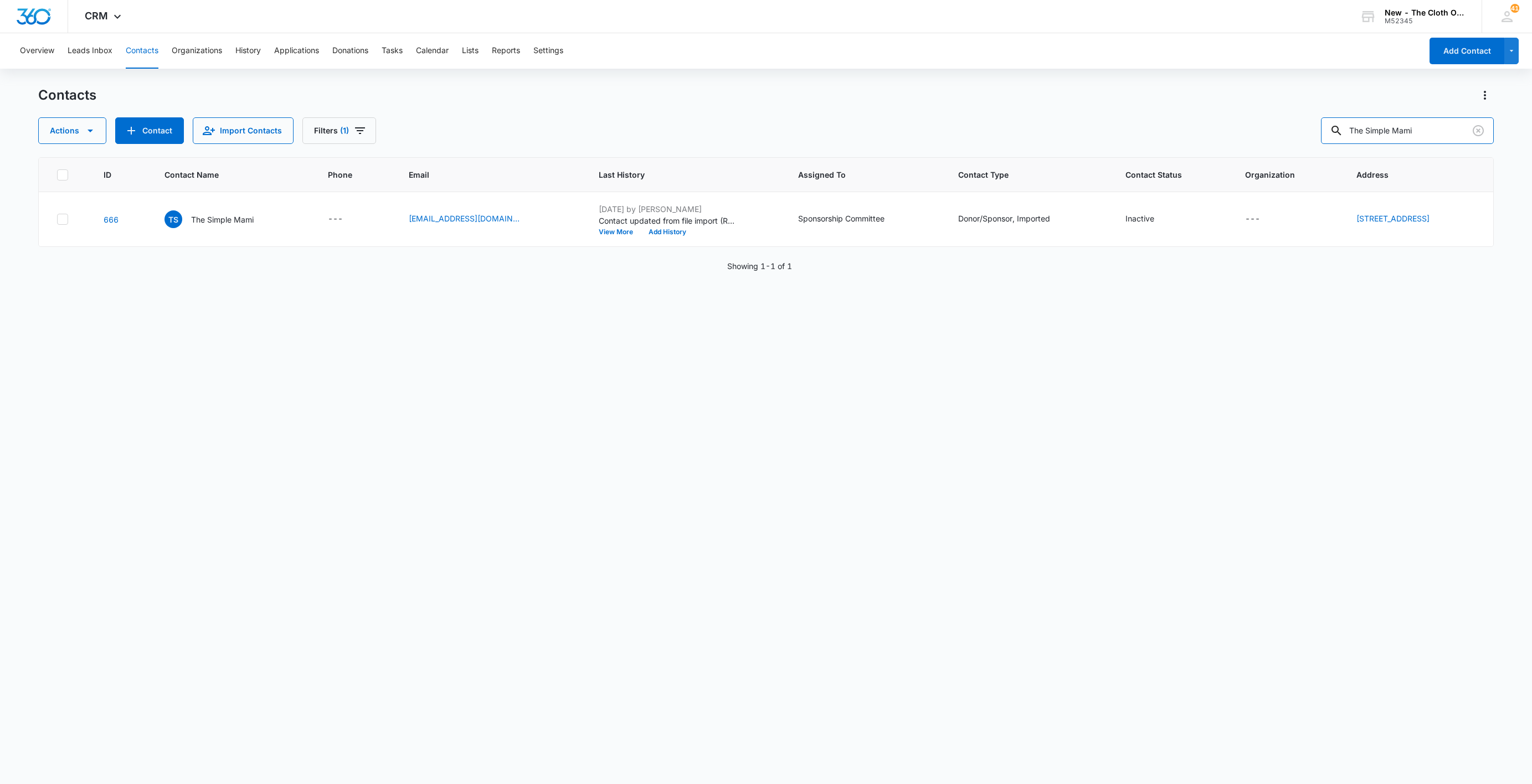
drag, startPoint x: 1435, startPoint y: 130, endPoint x: 1124, endPoint y: 124, distance: 311.1
click at [1133, 120] on div "Actions Contact Import Contacts Filters (1) The Simple Mami" at bounding box center [766, 130] width 1456 height 26
paste input "[URL][DOMAIN_NAME]"
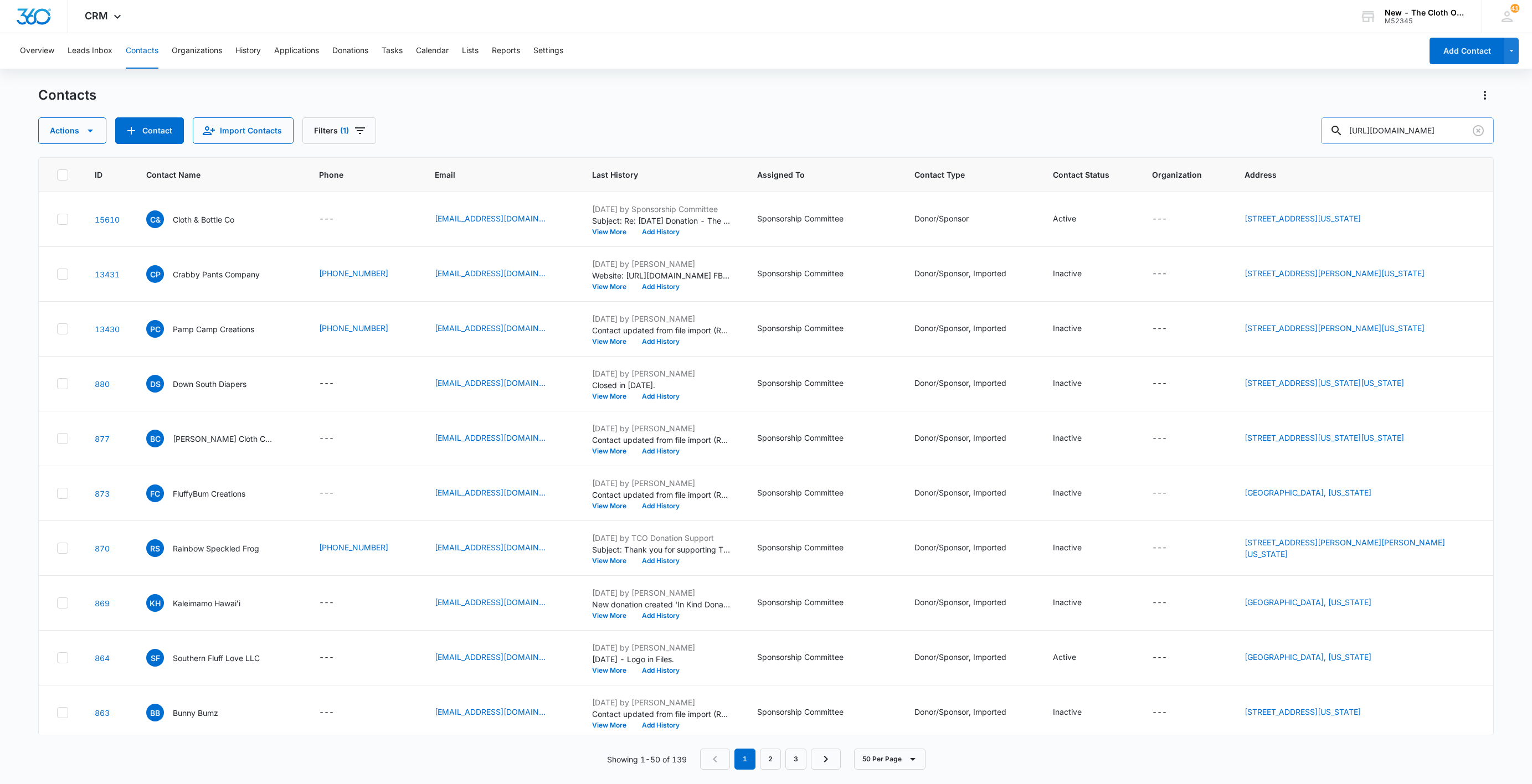
click at [1397, 137] on input "[URL][DOMAIN_NAME]" at bounding box center [1407, 130] width 173 height 26
type input "bubby"
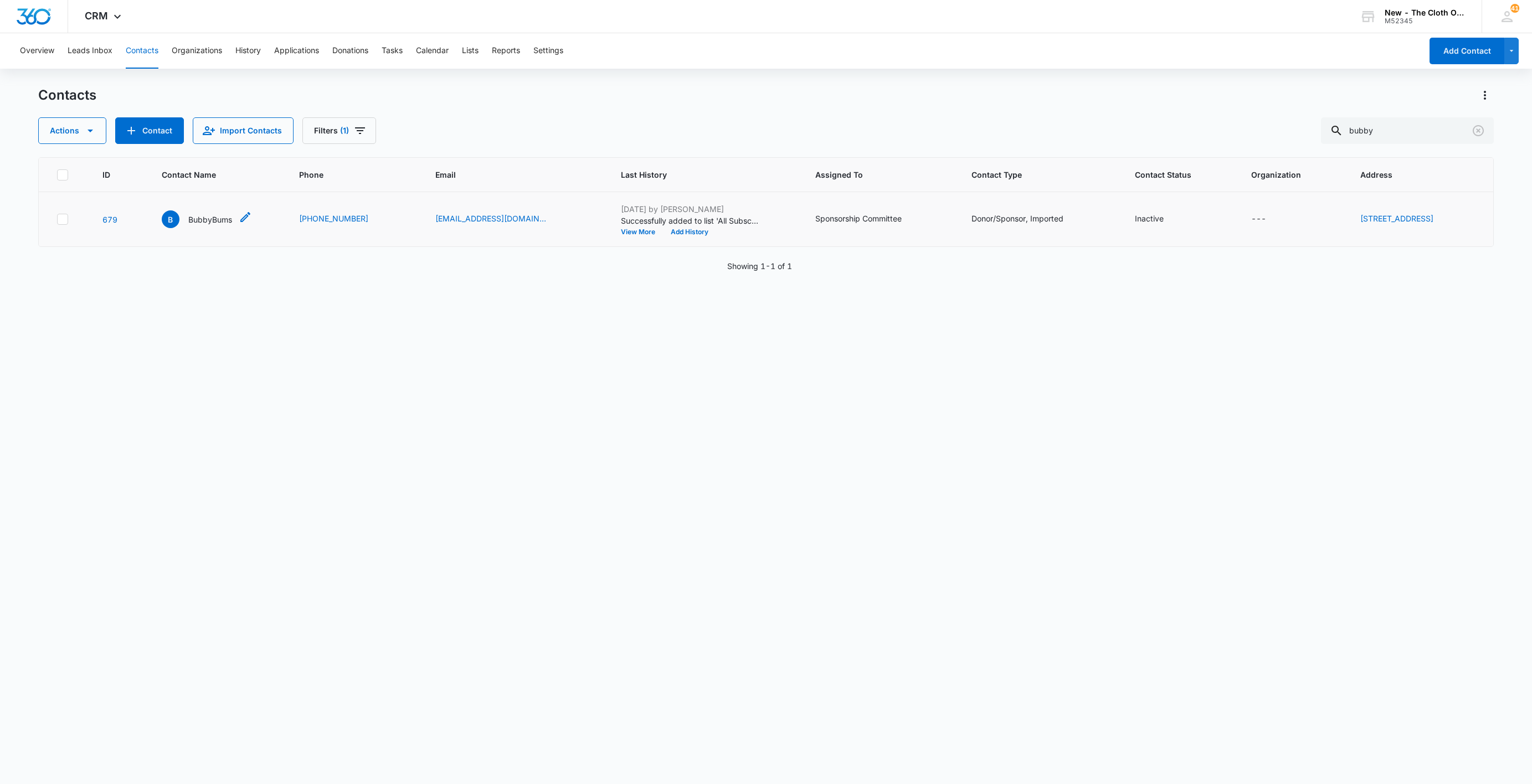
click at [192, 215] on p "BubbyBums" at bounding box center [210, 220] width 44 height 12
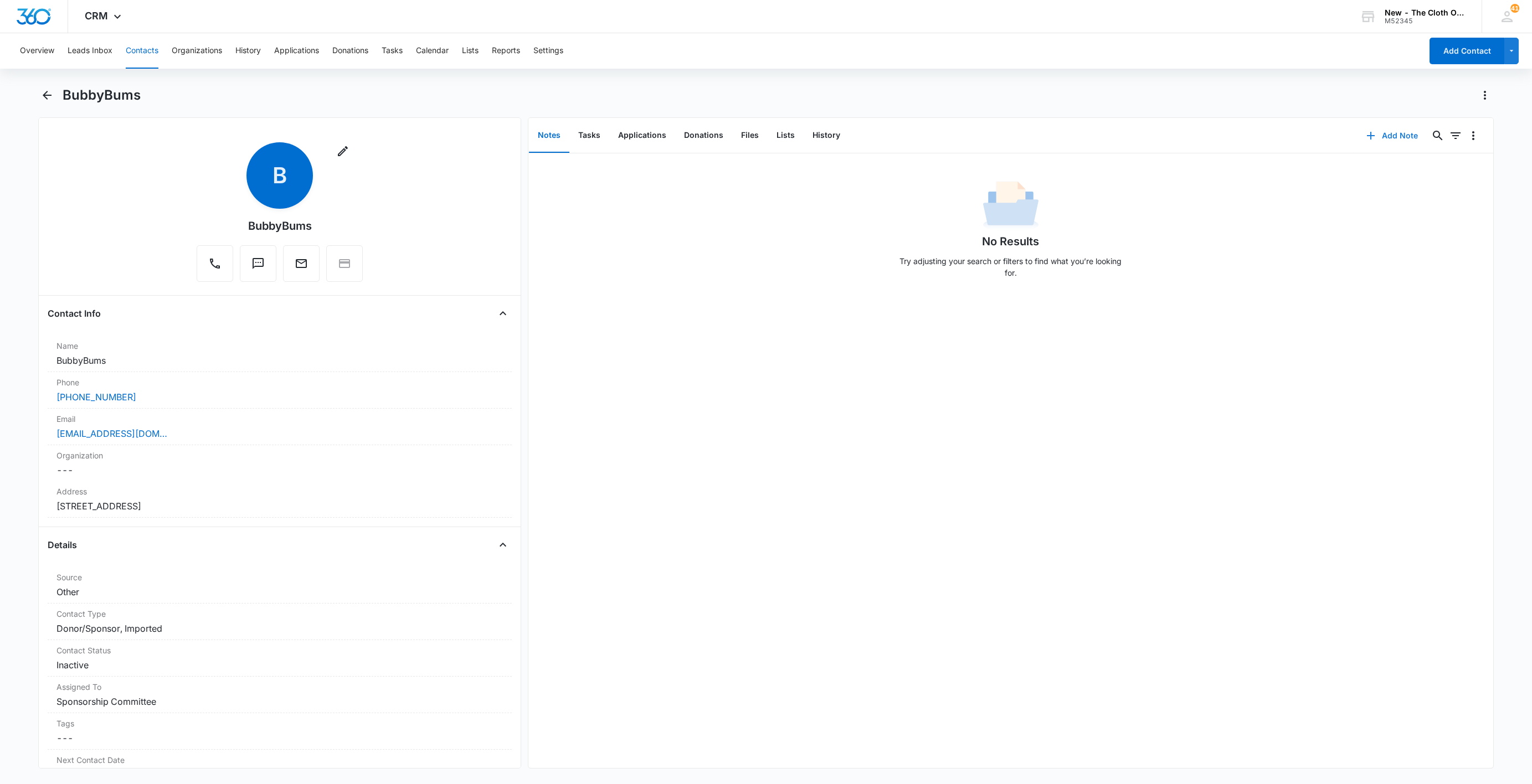
click at [1378, 136] on button "Add Note" at bounding box center [1392, 135] width 73 height 26
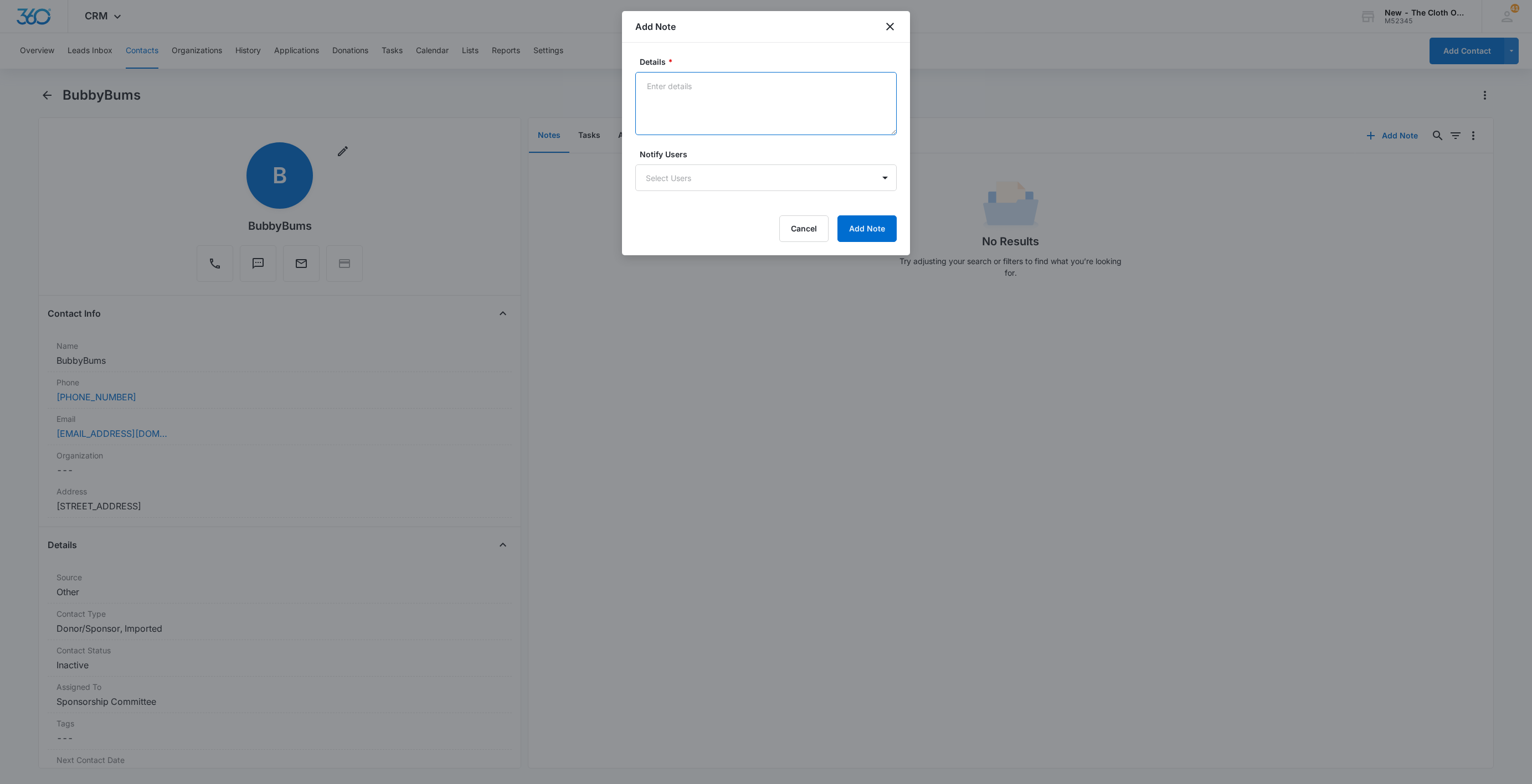
click at [707, 123] on textarea "Details *" at bounding box center [766, 103] width 262 height 64
paste textarea "[URL][DOMAIN_NAME]"
type textarea "[URL][DOMAIN_NAME] [URL][DOMAIN_NAME] [URL][DOMAIN_NAME]"
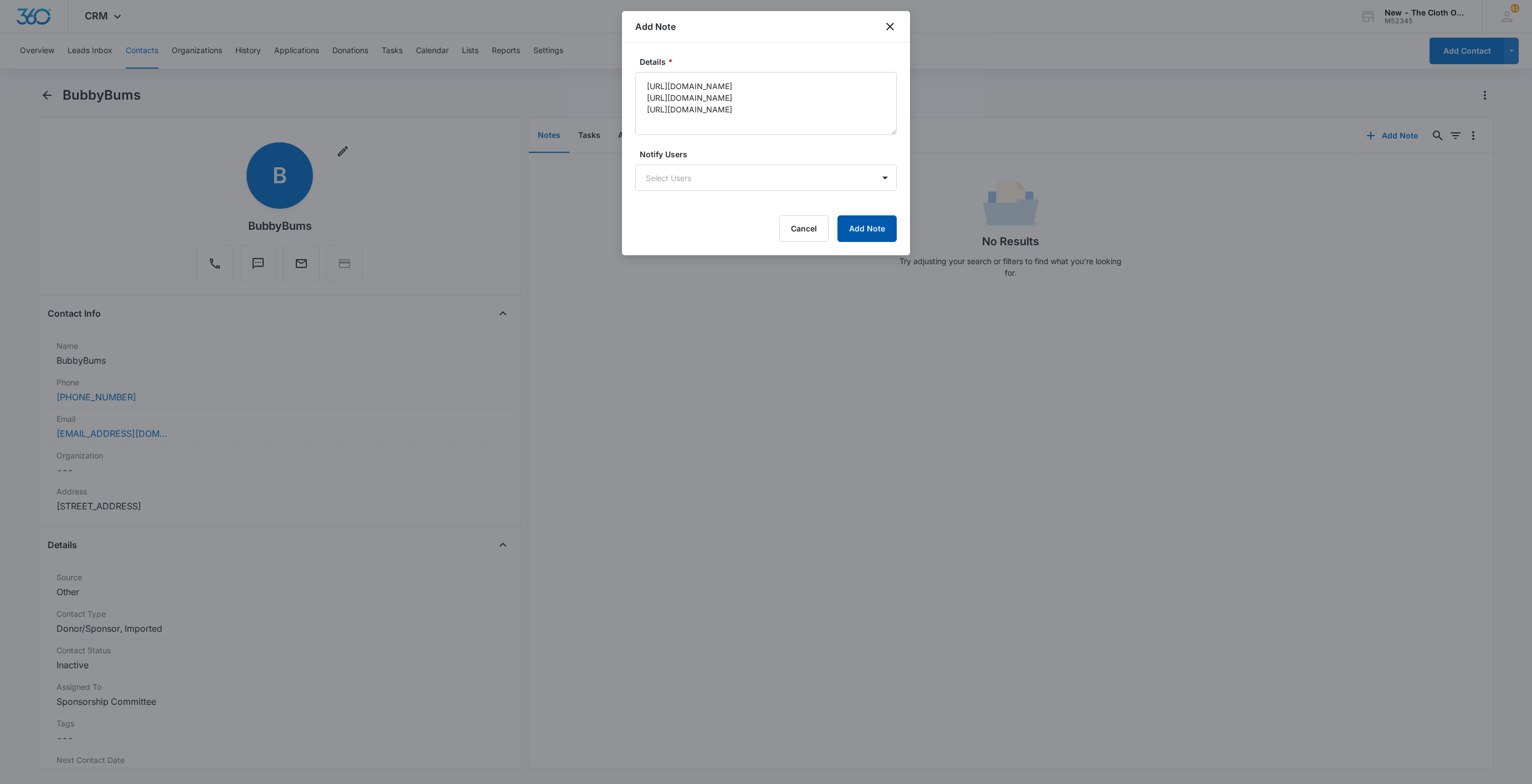
click at [887, 230] on button "Add Note" at bounding box center [868, 229] width 59 height 26
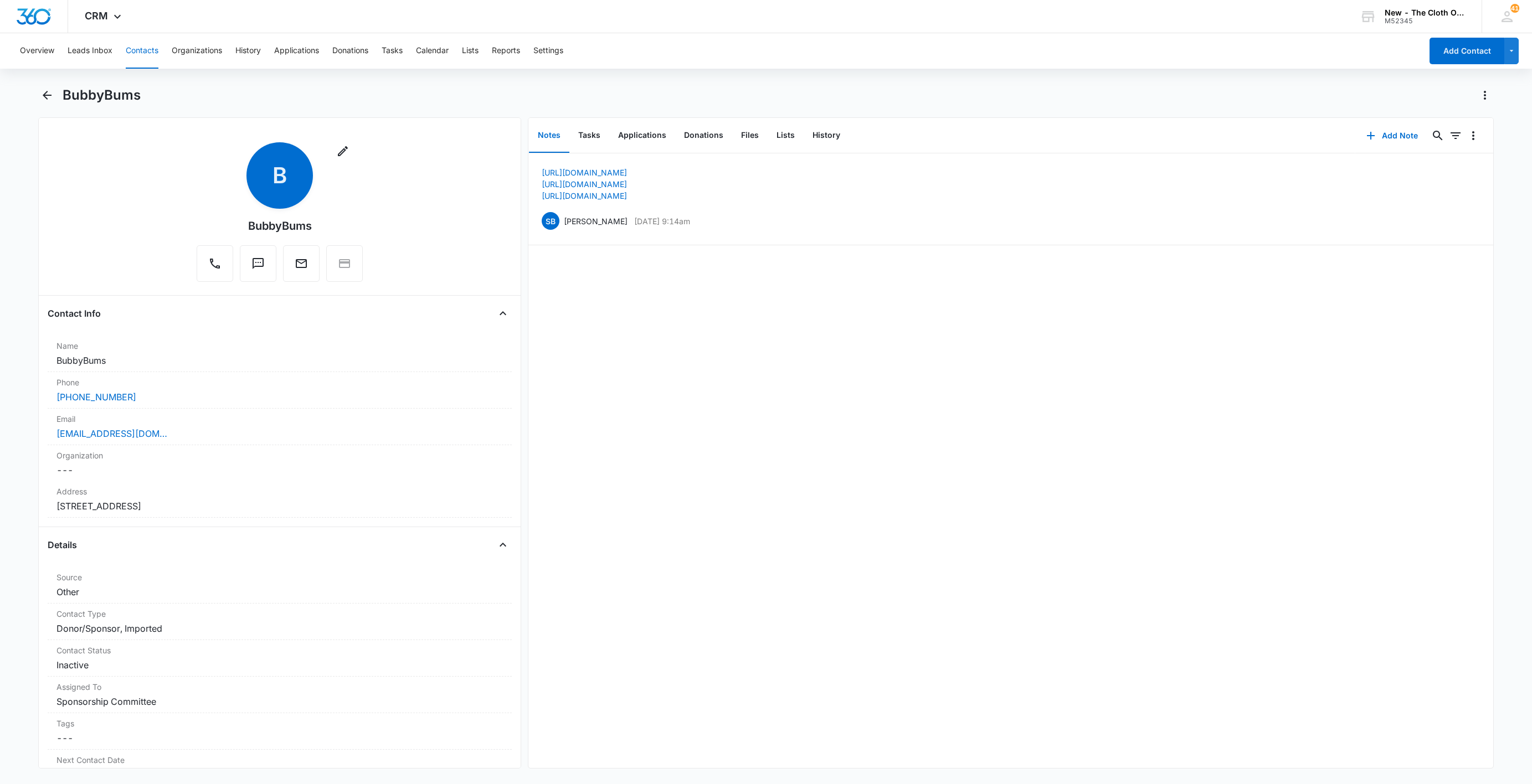
click at [134, 43] on button "Contacts" at bounding box center [142, 50] width 33 height 35
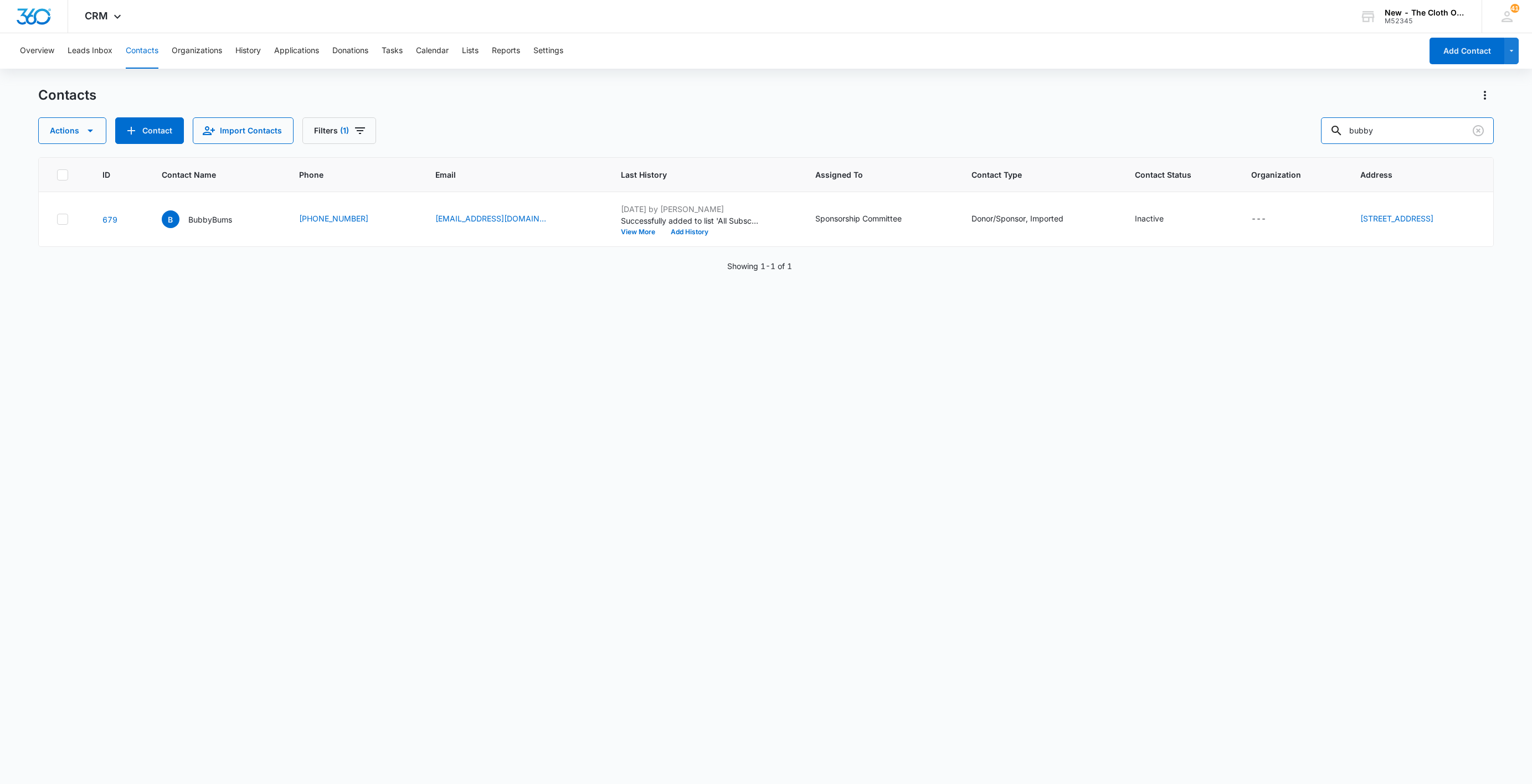
drag, startPoint x: 1414, startPoint y: 133, endPoint x: 1243, endPoint y: 129, distance: 171.0
click at [1250, 126] on div "Actions Contact Import Contacts Filters (1) bubby" at bounding box center [766, 130] width 1456 height 26
type input "super undies"
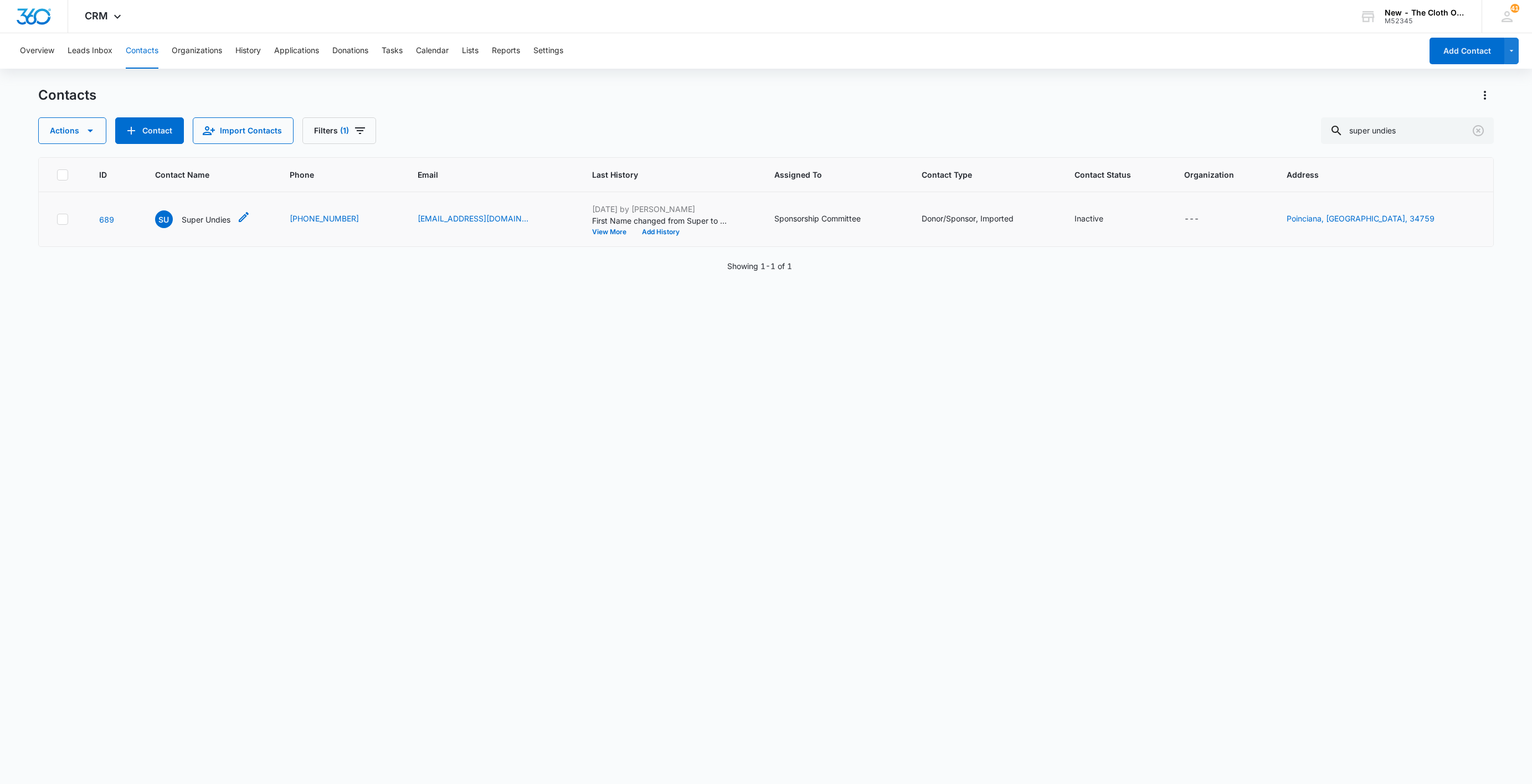
click at [213, 224] on p "Super Undies" at bounding box center [206, 220] width 49 height 12
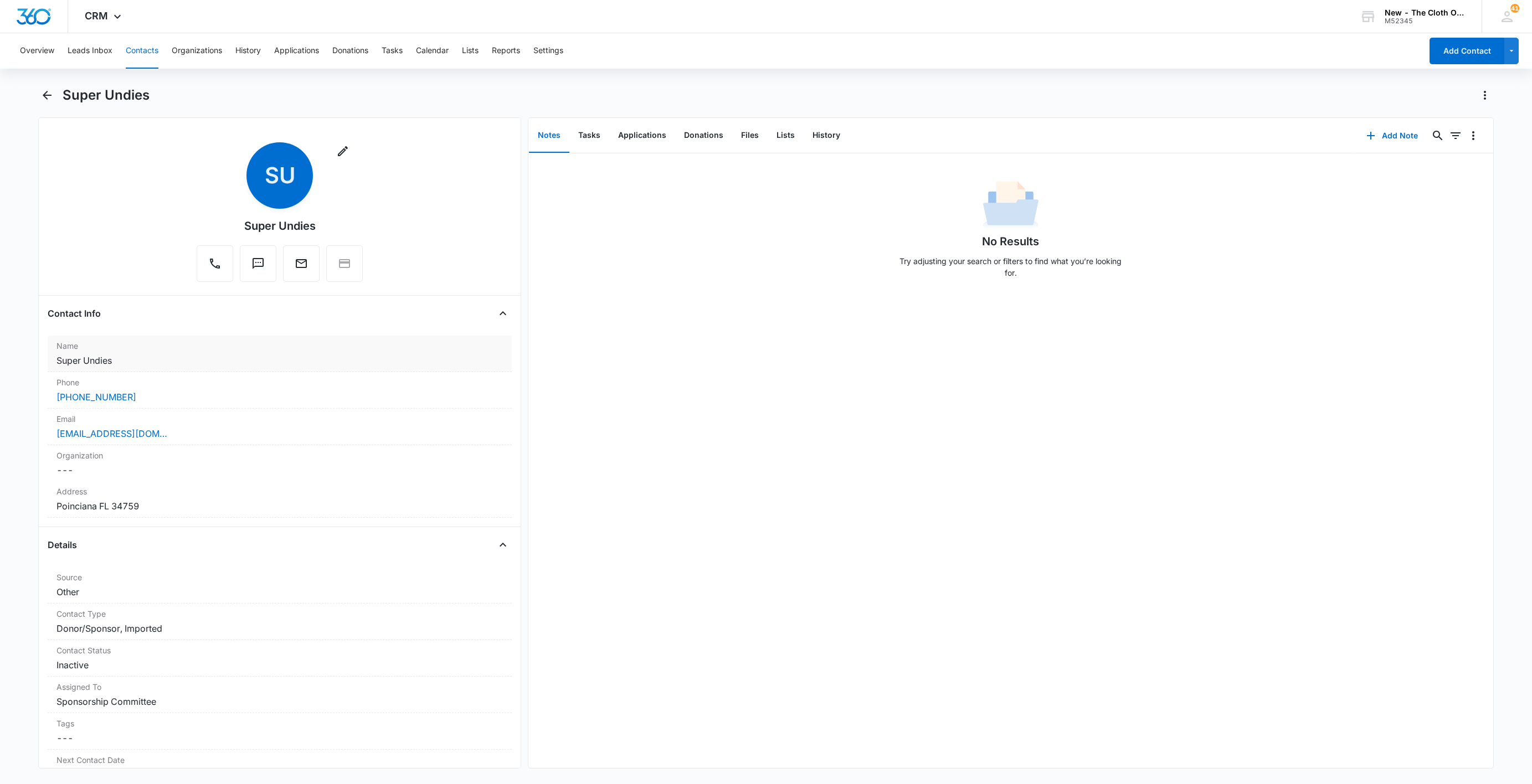
click at [168, 363] on dd "Cancel Save Changes Super Undies" at bounding box center [279, 361] width 447 height 13
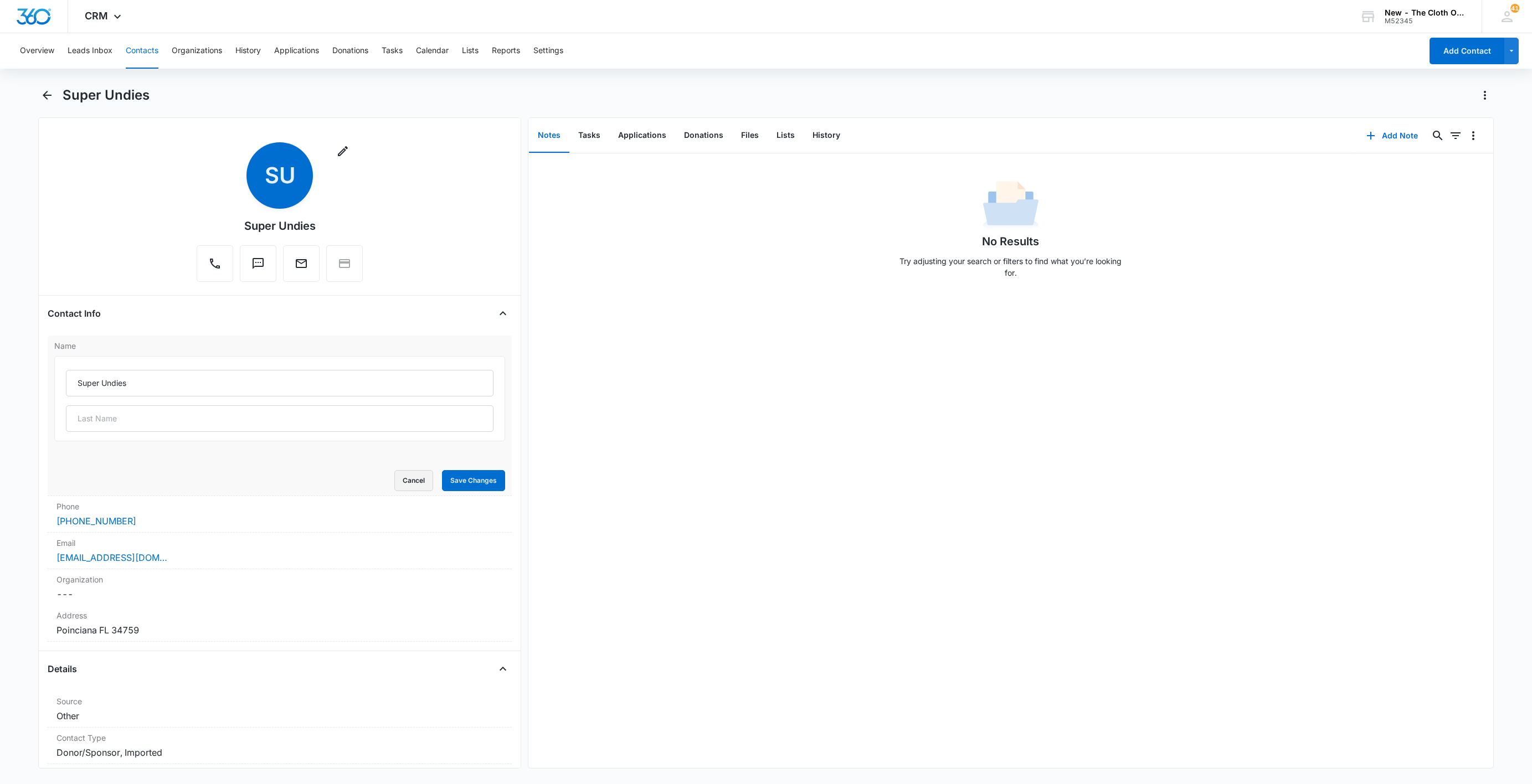
click at [408, 479] on button "Cancel" at bounding box center [414, 481] width 39 height 21
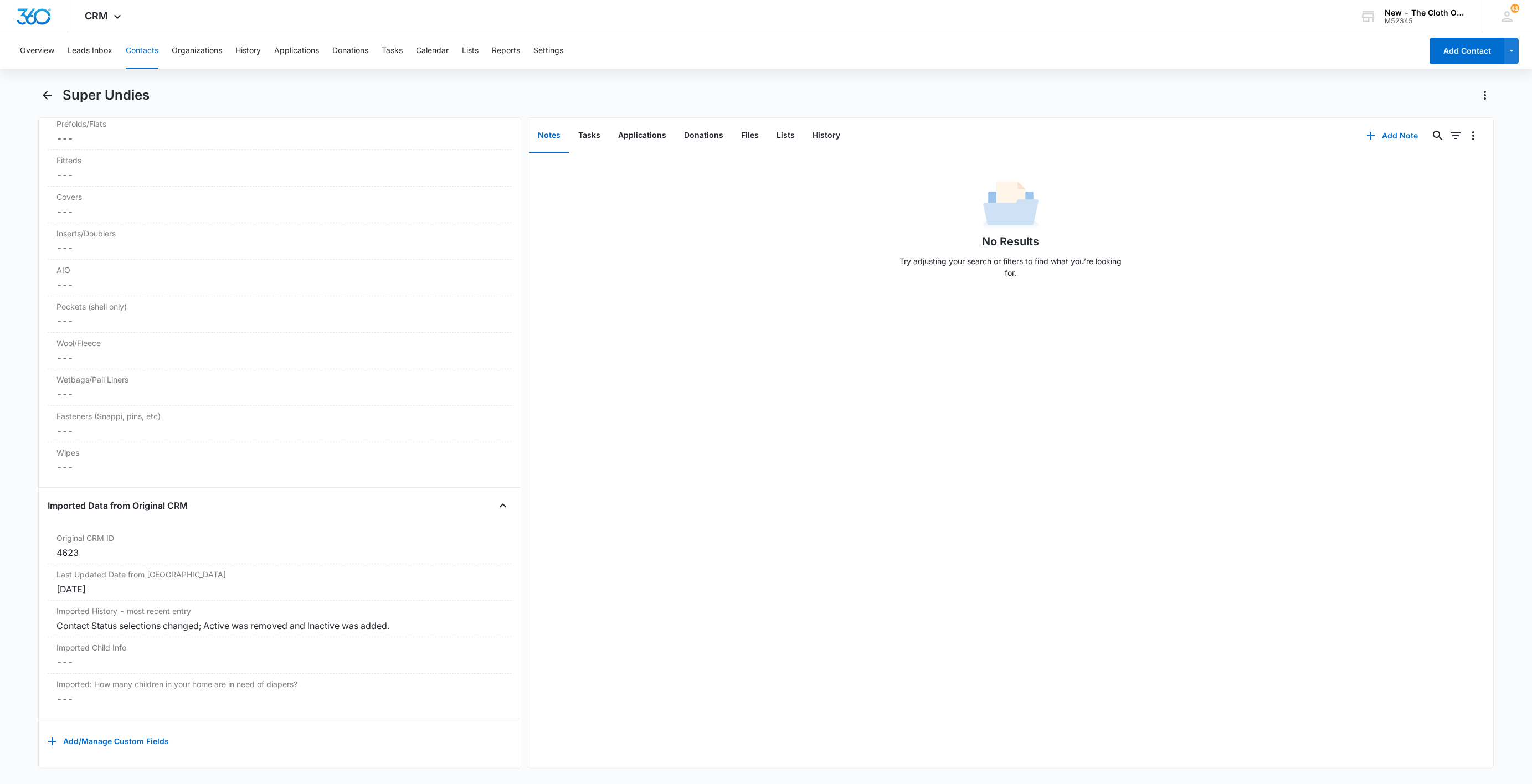
scroll to position [2781, 0]
click at [1393, 133] on button "Add Note" at bounding box center [1392, 135] width 73 height 26
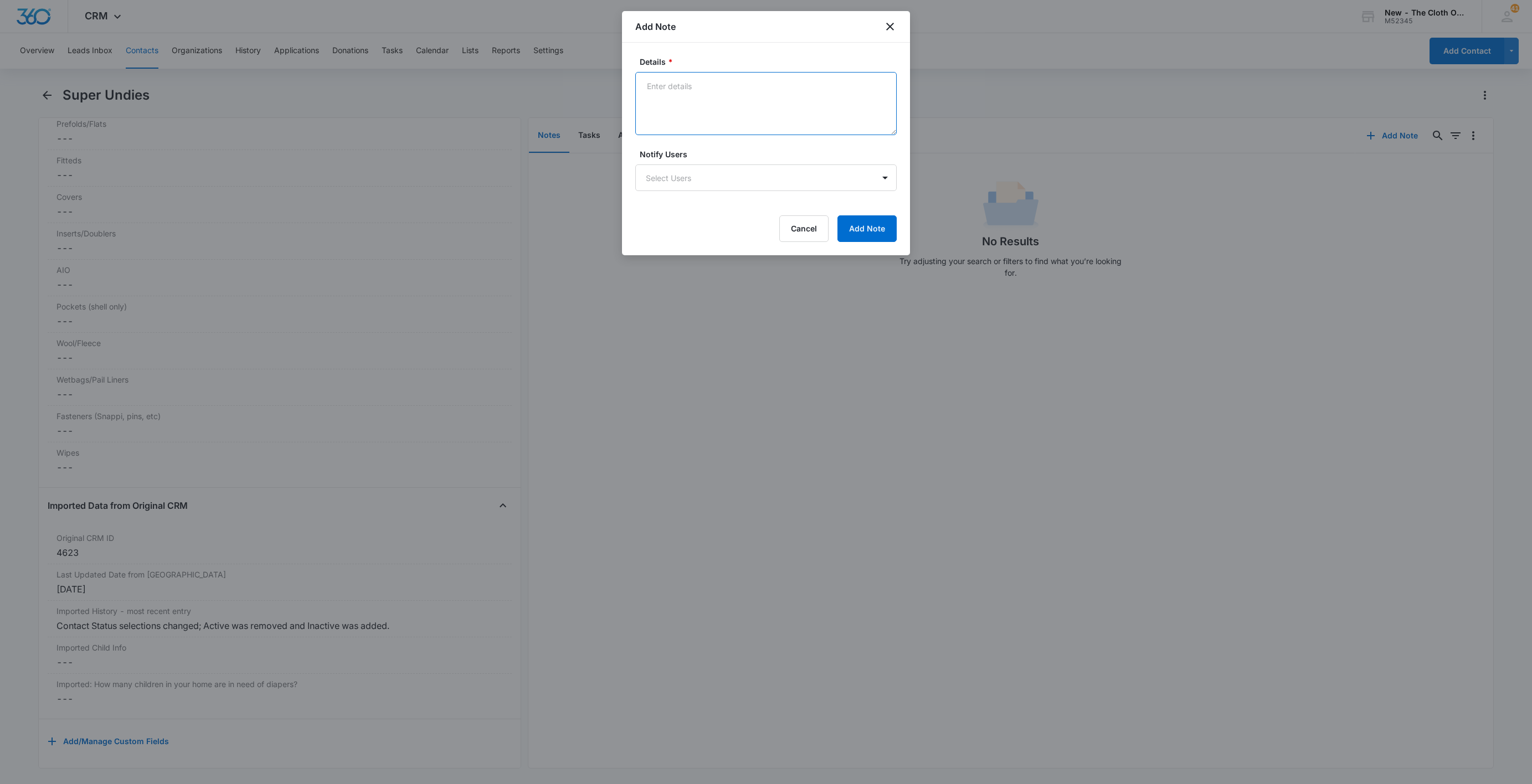
click at [739, 123] on textarea "Details *" at bounding box center [766, 103] width 262 height 64
paste textarea "[URL][DOMAIN_NAME]"
type textarea "[URL][DOMAIN_NAME] [URL][DOMAIN_NAME] [URL][DOMAIN_NAME]"
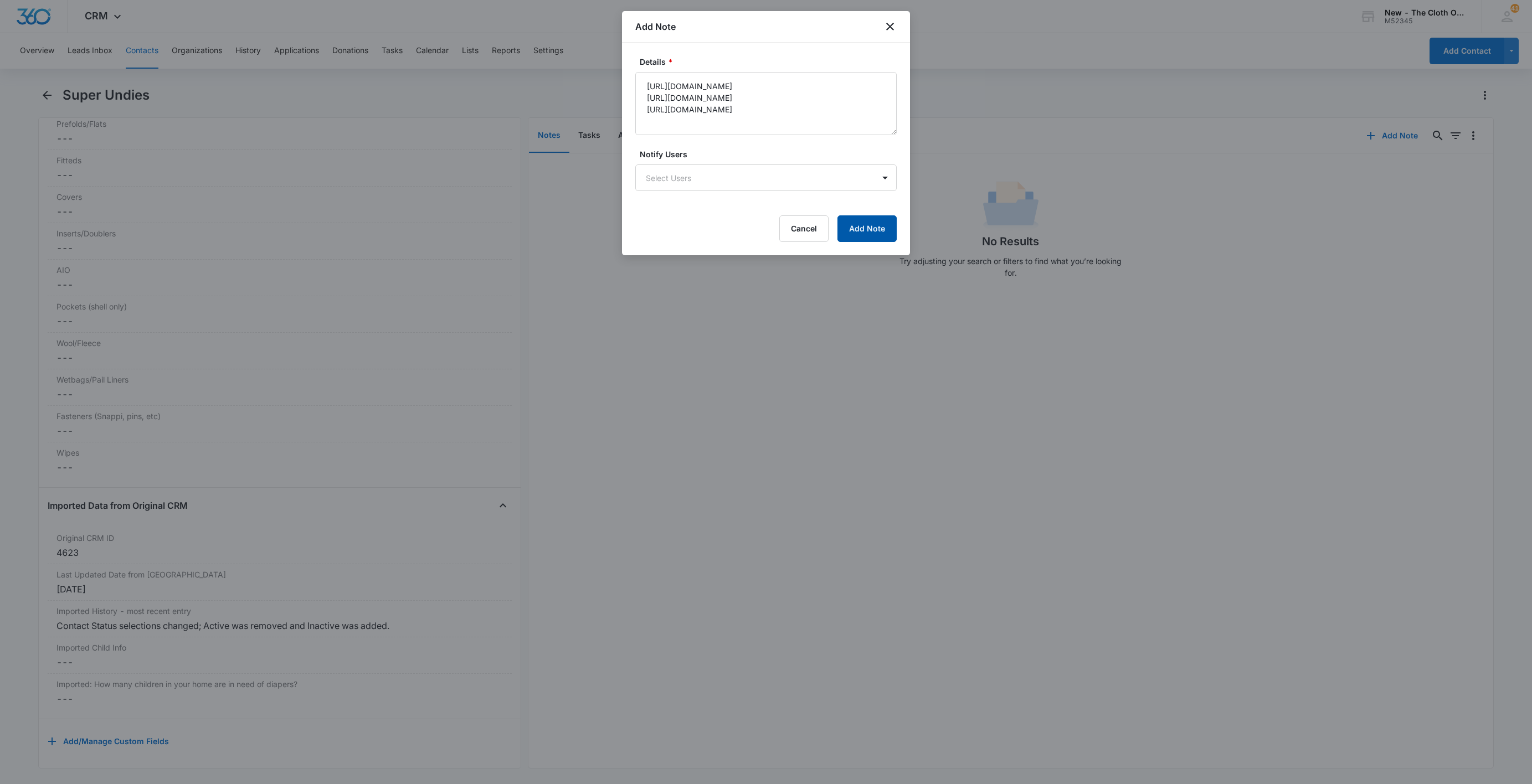
click at [896, 236] on button "Add Note" at bounding box center [868, 229] width 59 height 26
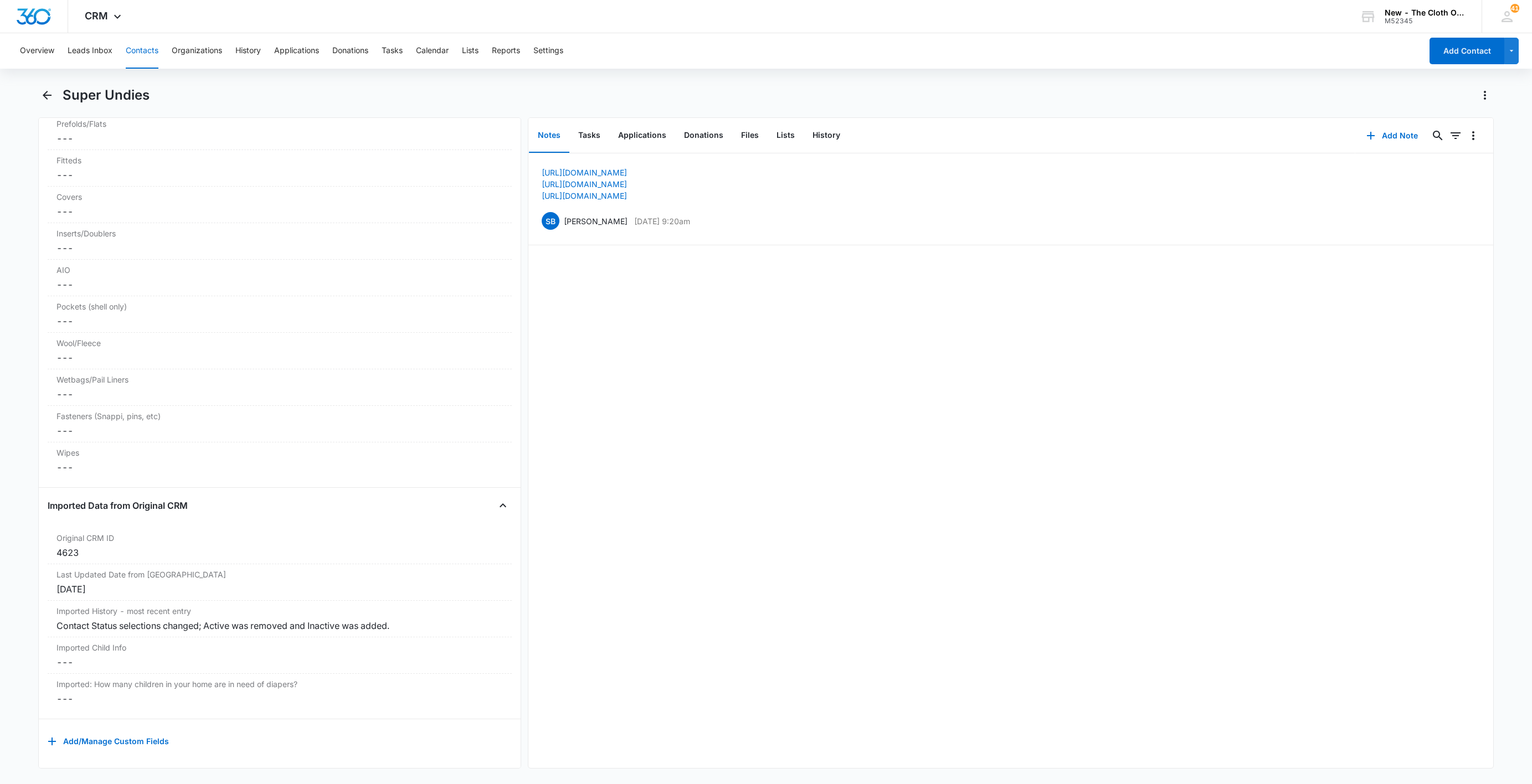
click at [149, 47] on button "Contacts" at bounding box center [142, 50] width 33 height 35
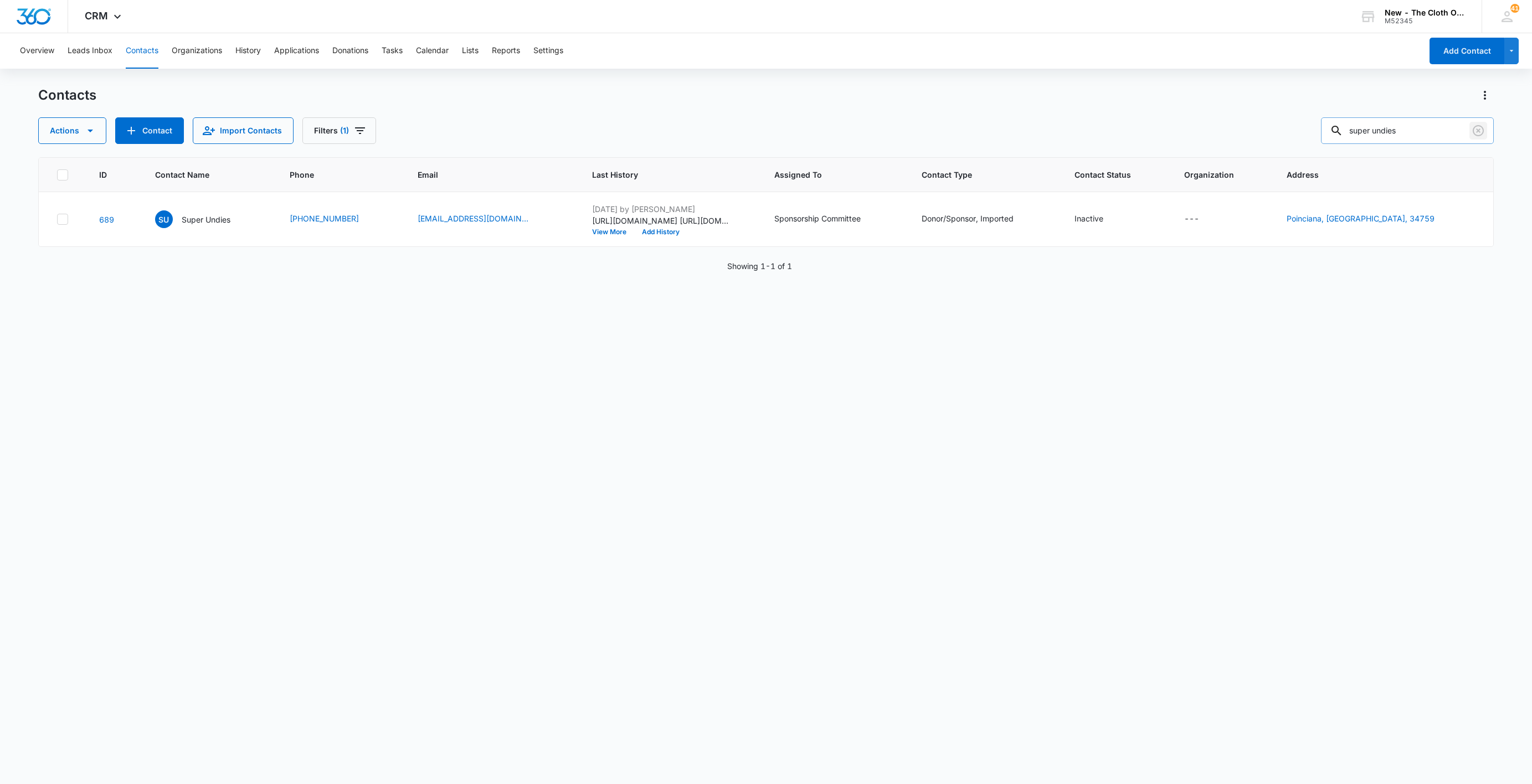
drag, startPoint x: 1474, startPoint y: 135, endPoint x: 1345, endPoint y: 126, distance: 129.3
click at [1192, 141] on div "Actions Contact Import Contacts Filters (1) super undies" at bounding box center [766, 130] width 1456 height 26
click at [1411, 126] on input "super undies" at bounding box center [1407, 130] width 173 height 26
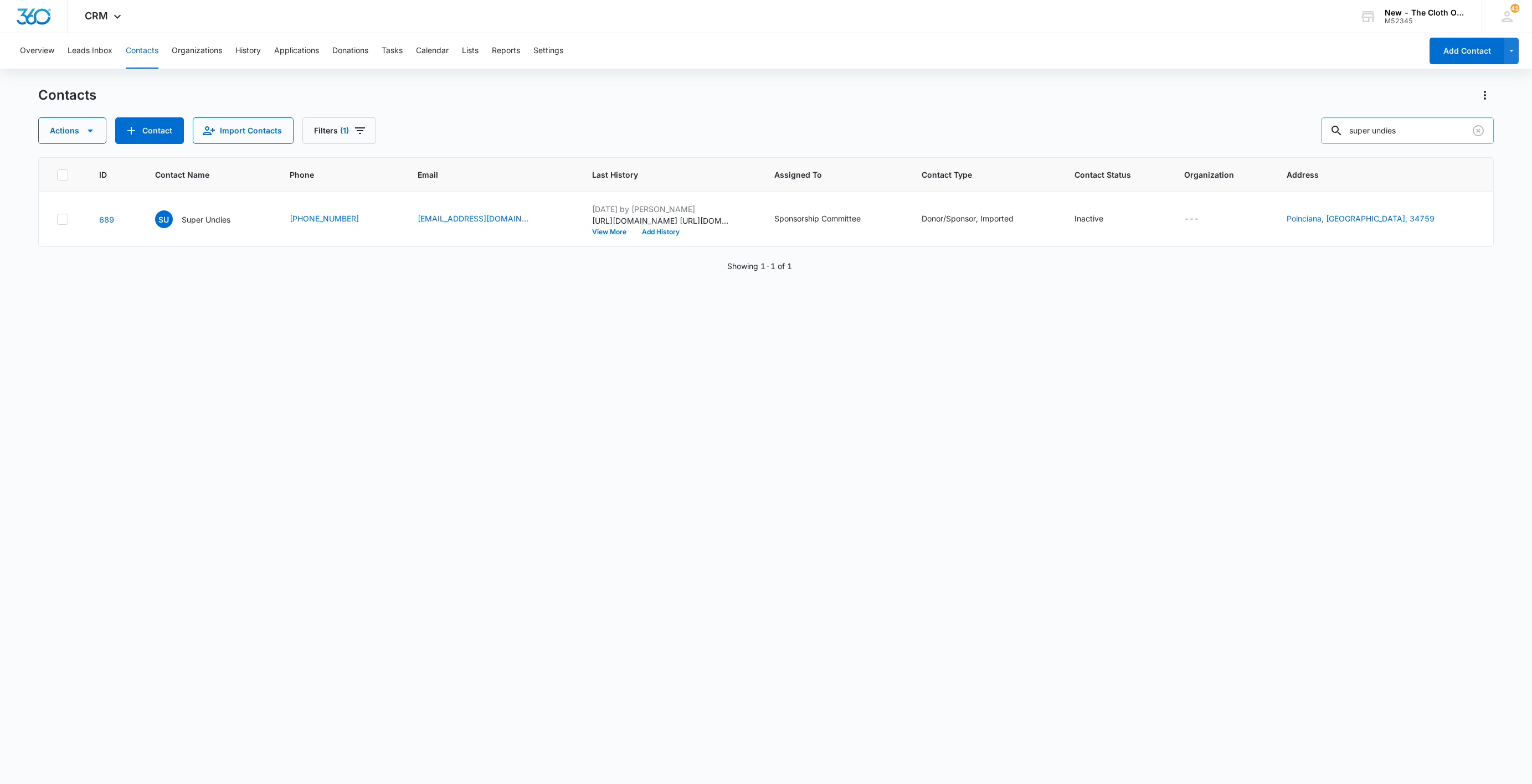
paste input "Petite Crown"
type input "Petite Crown"
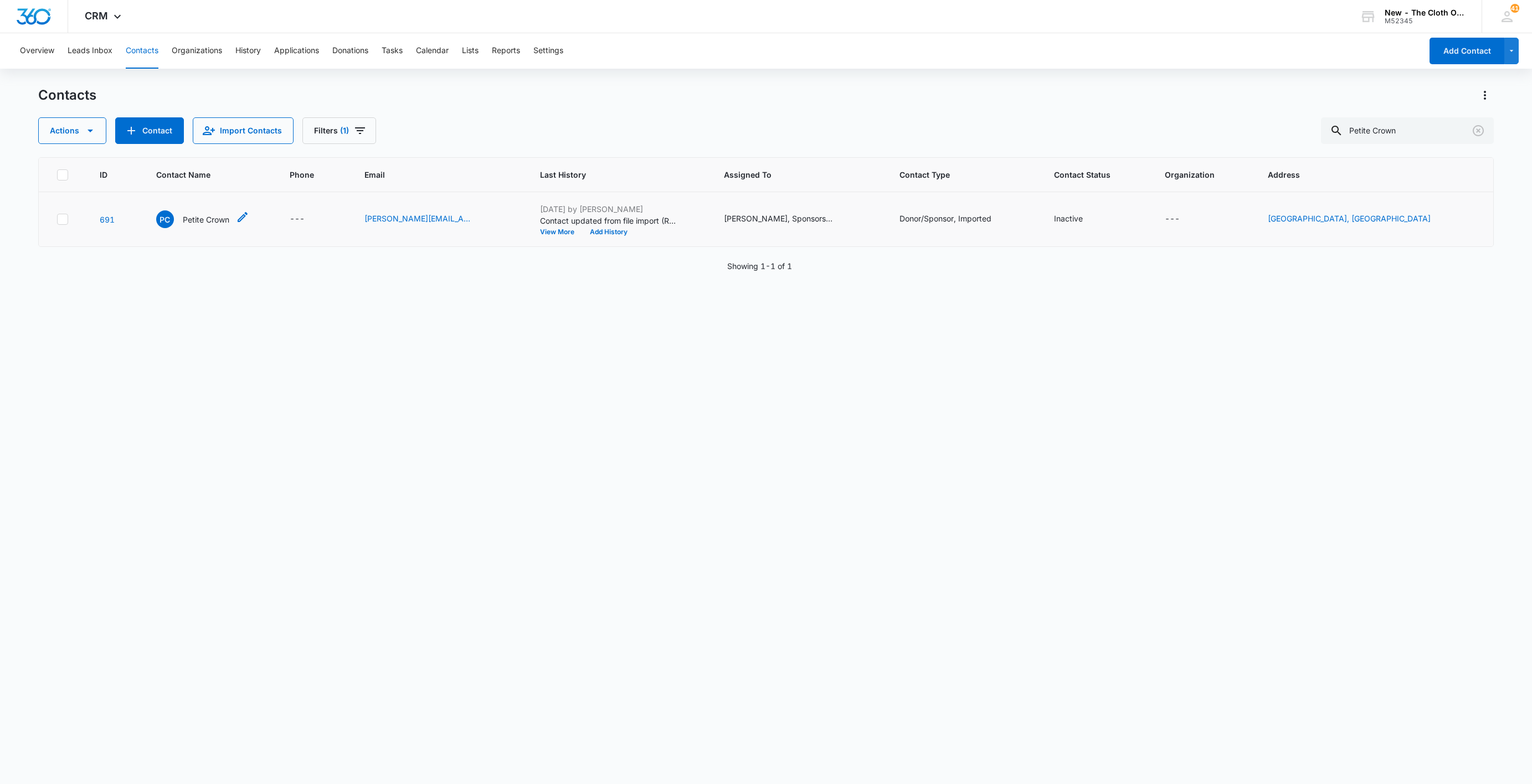
click at [210, 215] on p "Petite Crown" at bounding box center [206, 220] width 46 height 12
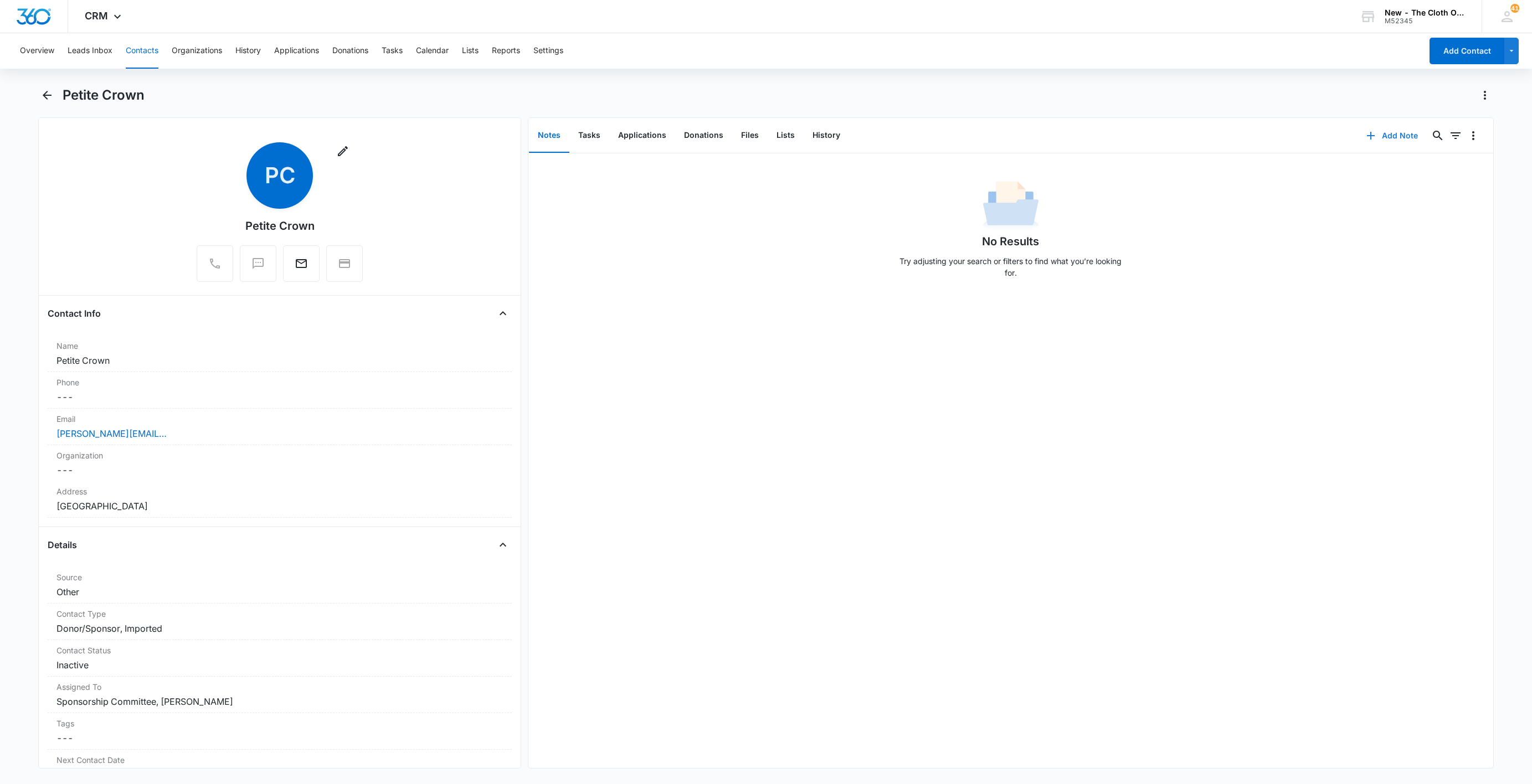
click at [1389, 134] on button "Add Note" at bounding box center [1392, 135] width 73 height 26
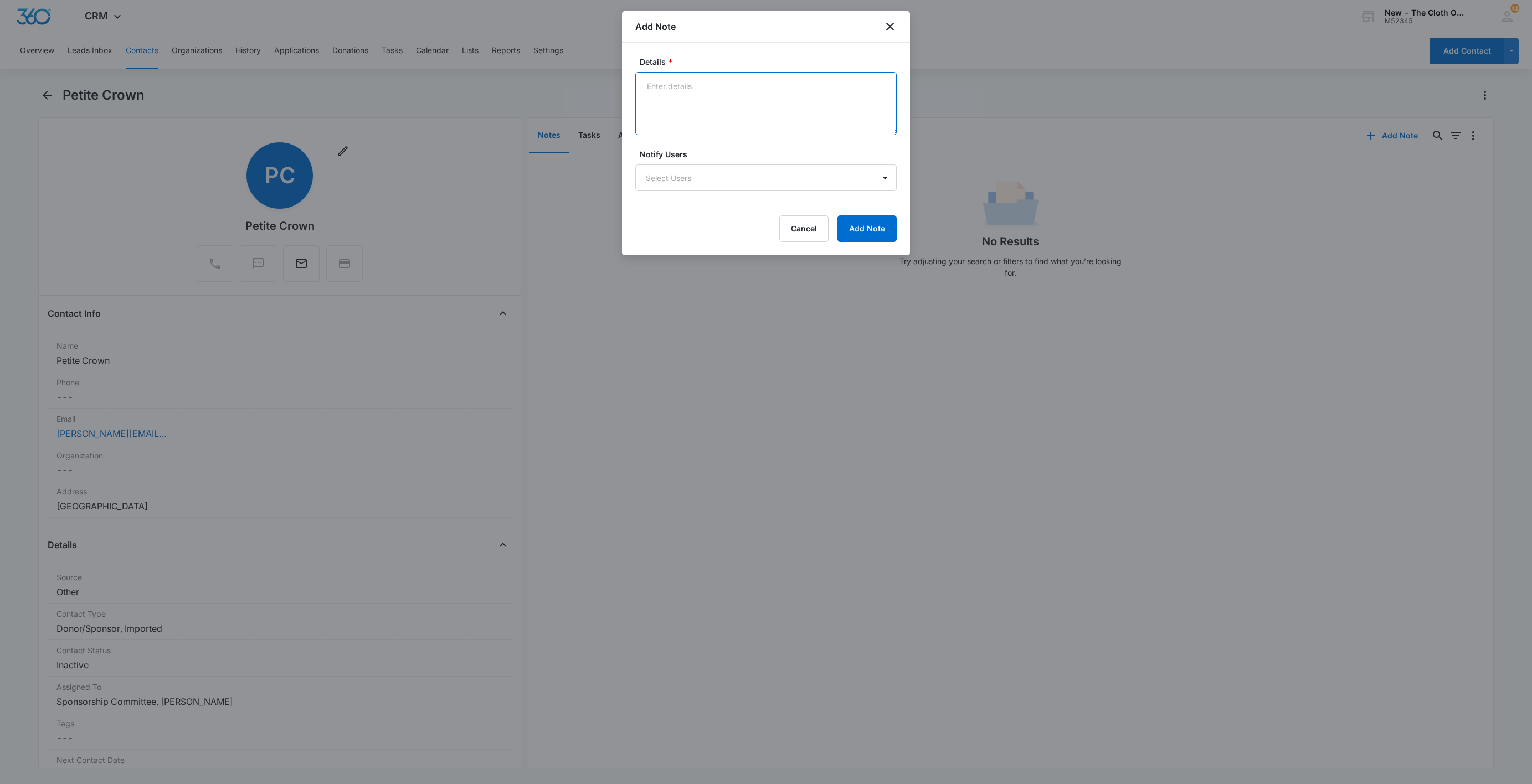
click at [758, 114] on textarea "Details *" at bounding box center [766, 103] width 262 height 64
paste textarea "petitecrown.ig"
paste textarea "[URL][DOMAIN_NAME]"
paste textarea "[URL][DOMAIN_NAME][DOMAIN_NAME]"
type textarea "[URL][DOMAIN_NAME] [URL][DOMAIN_NAME][DOMAIN_NAME] [DOMAIN_NAME]"
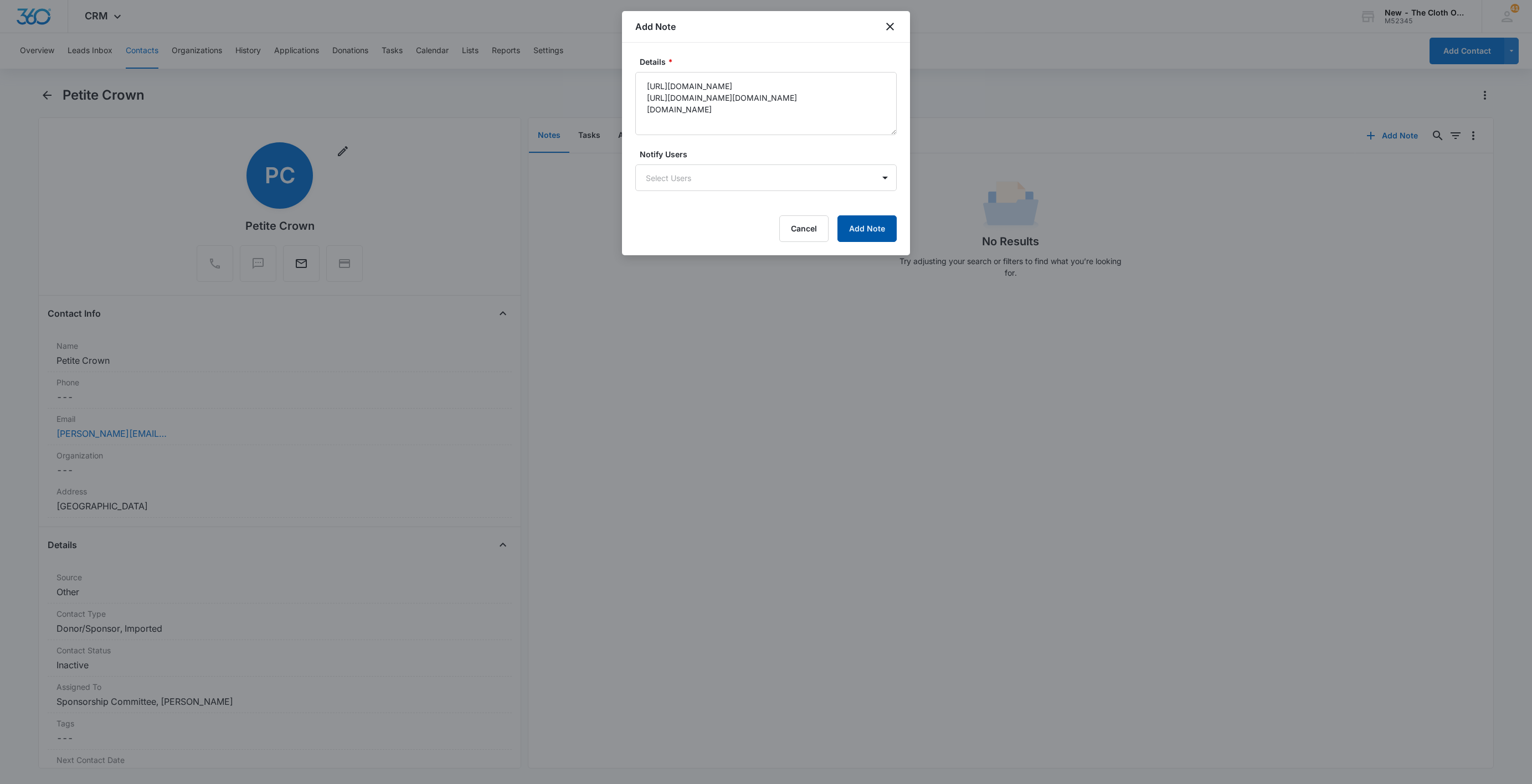
click at [876, 232] on button "Add Note" at bounding box center [868, 229] width 59 height 26
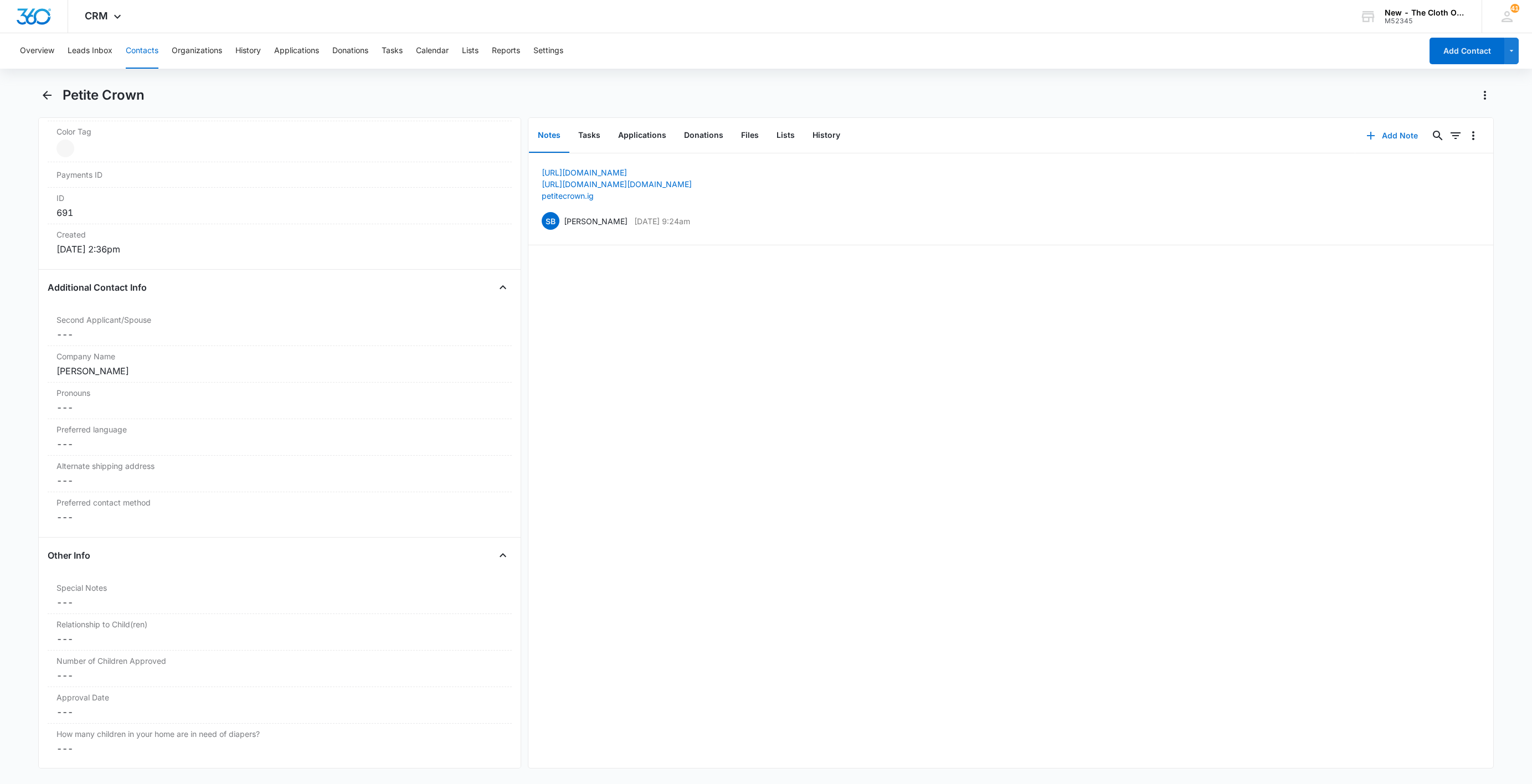
scroll to position [582, 0]
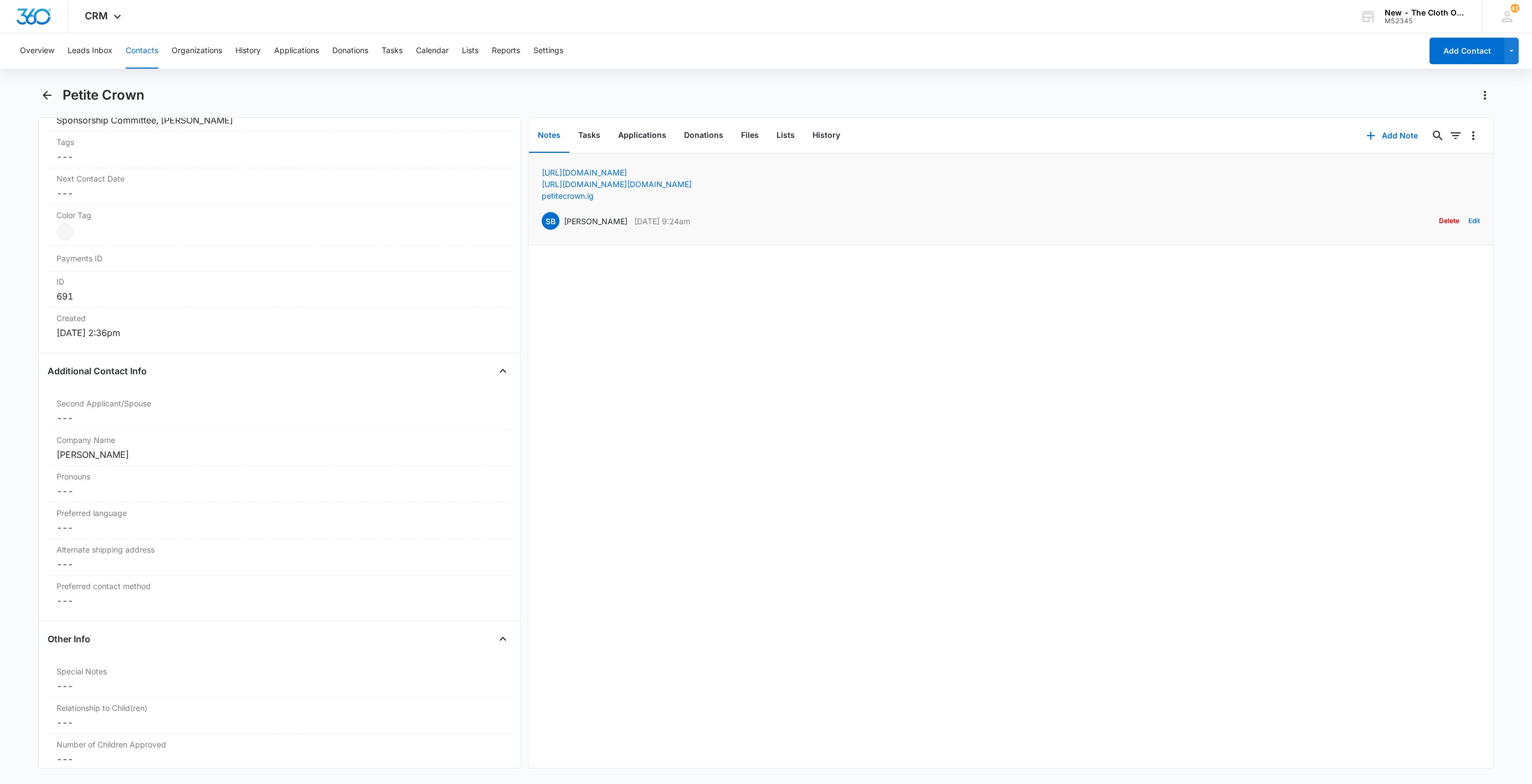
click at [1468, 221] on button "Edit" at bounding box center [1474, 221] width 12 height 21
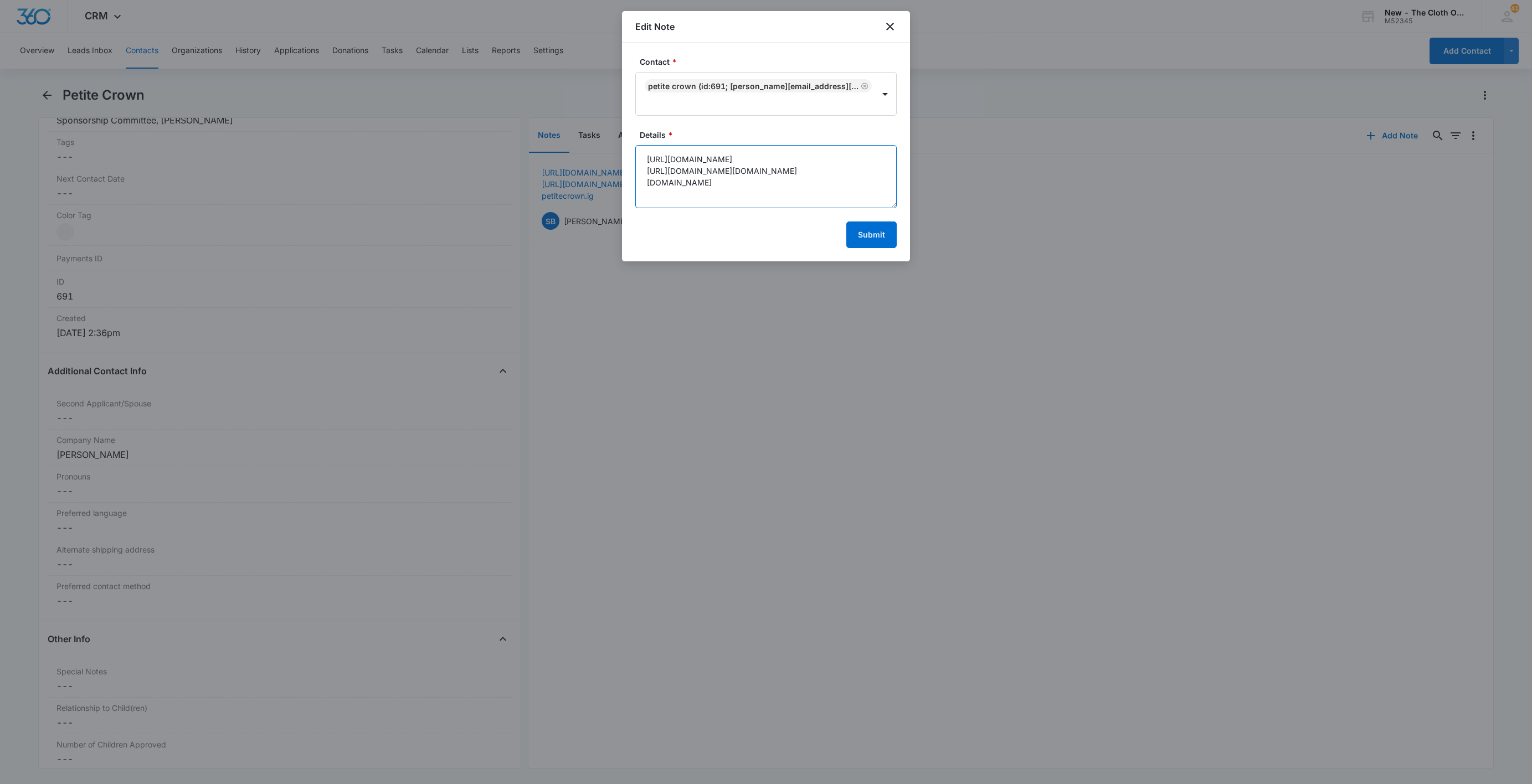
click at [788, 185] on textarea "[URL][DOMAIN_NAME] [URL][DOMAIN_NAME][DOMAIN_NAME] [DOMAIN_NAME]" at bounding box center [766, 177] width 262 height 64
paste textarea "[EMAIL_ADDRESS][DOMAIN_NAME]"
type textarea "[URL][DOMAIN_NAME] [URL][DOMAIN_NAME][DOMAIN_NAME] [DOMAIN_NAME] Email: [EMAIL_…"
click at [869, 221] on button "Submit" at bounding box center [871, 234] width 50 height 26
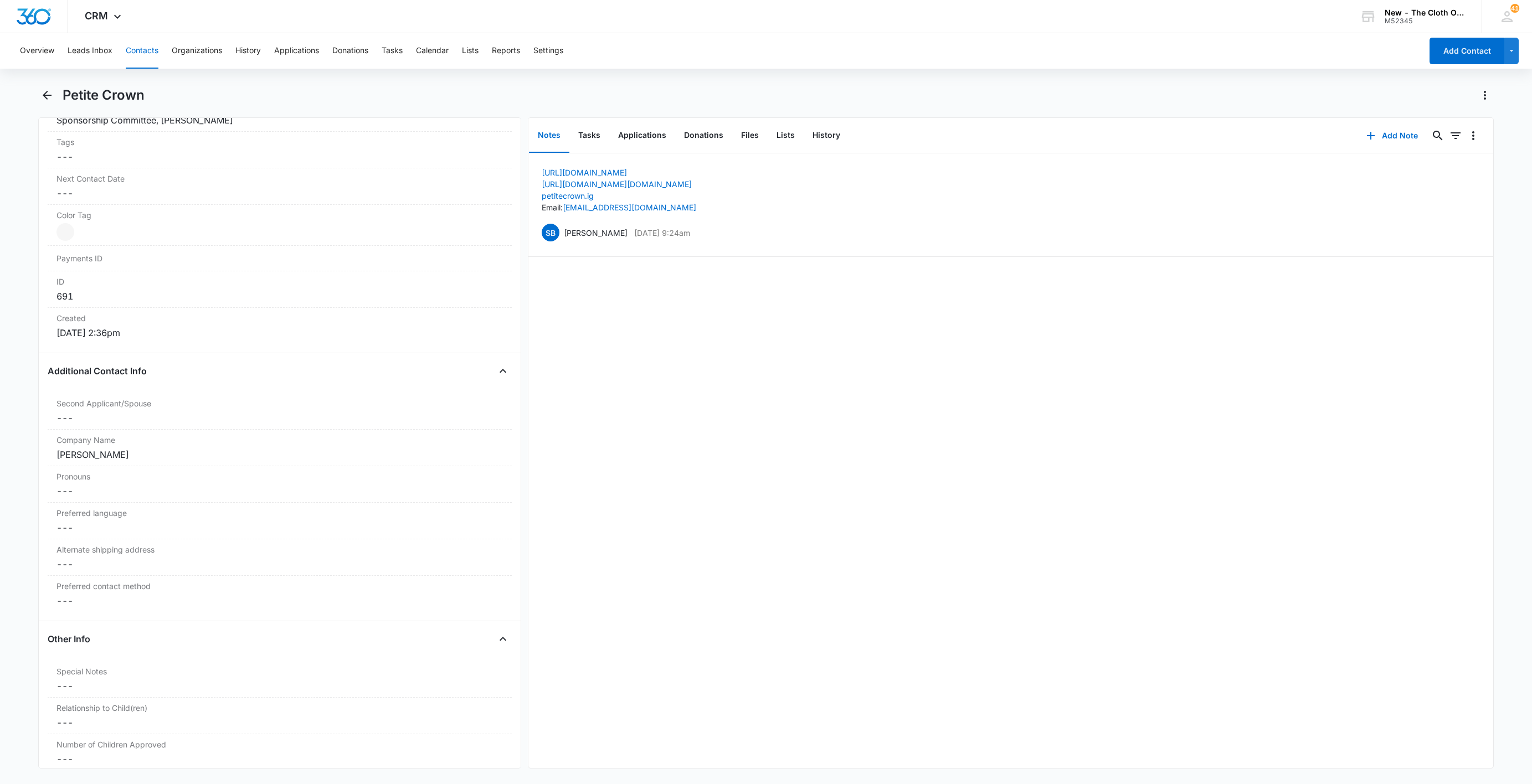
click at [134, 53] on button "Contacts" at bounding box center [142, 50] width 33 height 35
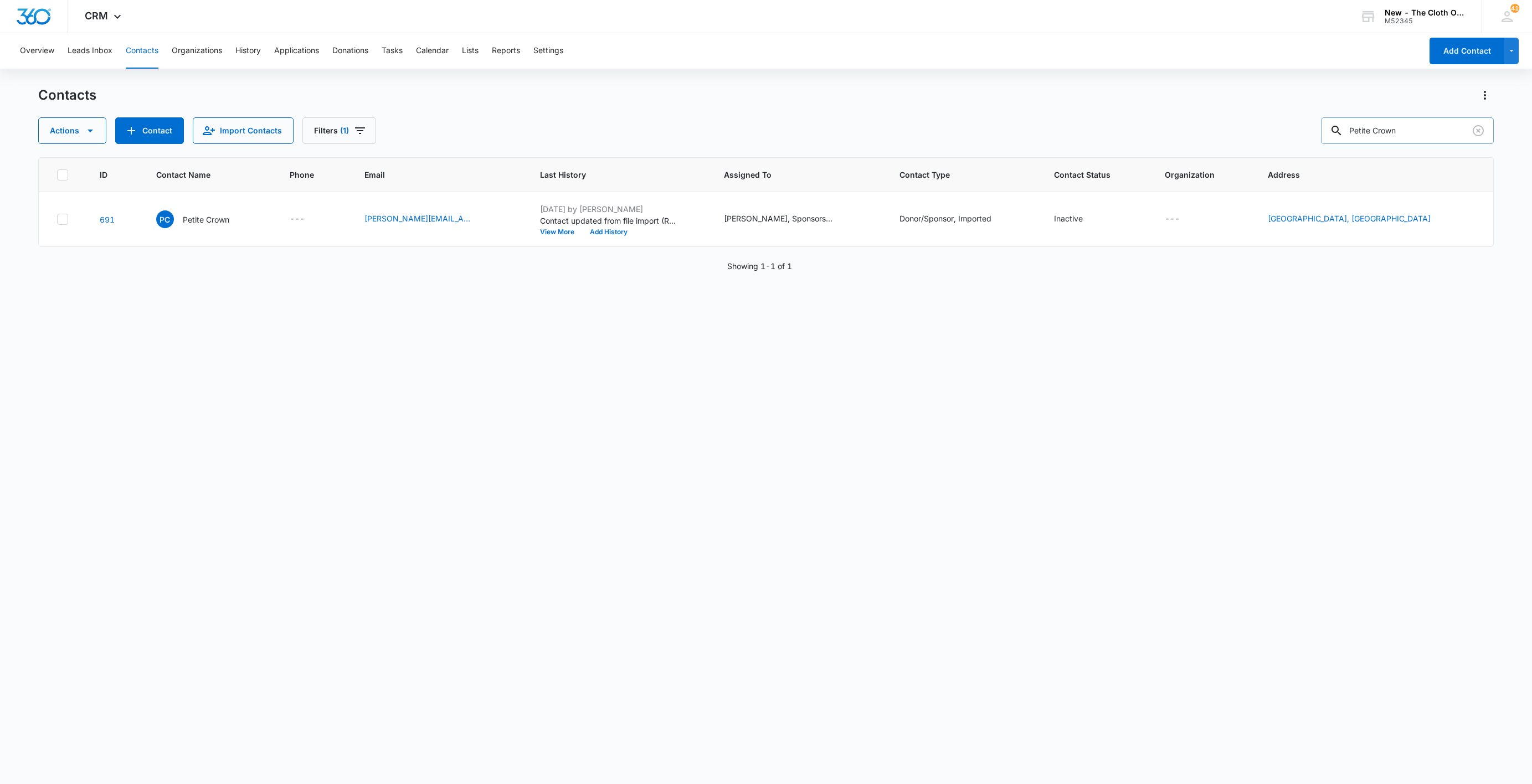
click at [1456, 135] on input "Petite Crown" at bounding box center [1407, 130] width 173 height 26
click at [1454, 135] on input "Petite Crown" at bounding box center [1407, 130] width 173 height 26
paste input "[EMAIL_ADDRESS][DOMAIN_NAME]"
type input "P"
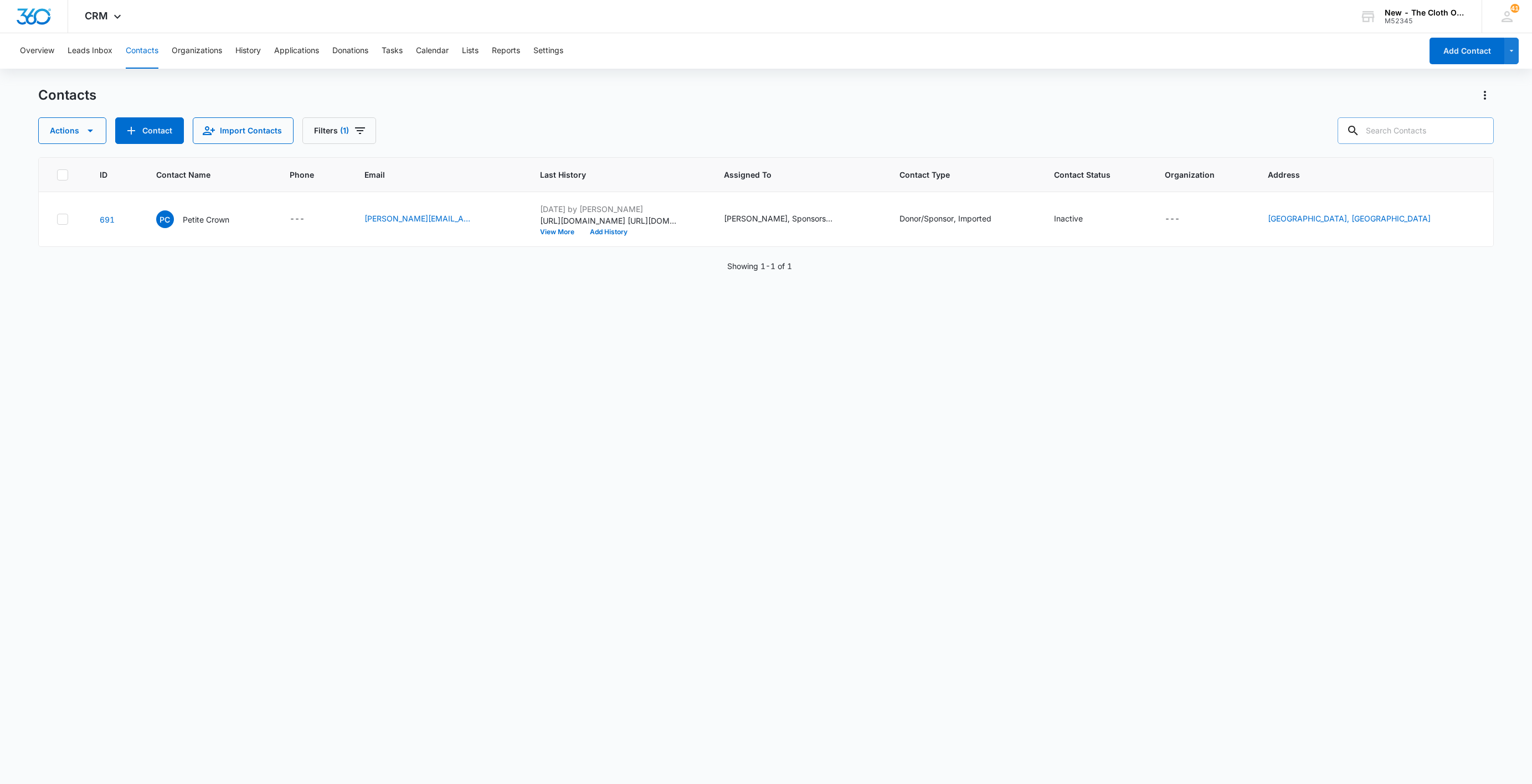
paste input "[EMAIL_ADDRESS][DOMAIN_NAME]"
type input "[EMAIL_ADDRESS][DOMAIN_NAME]"
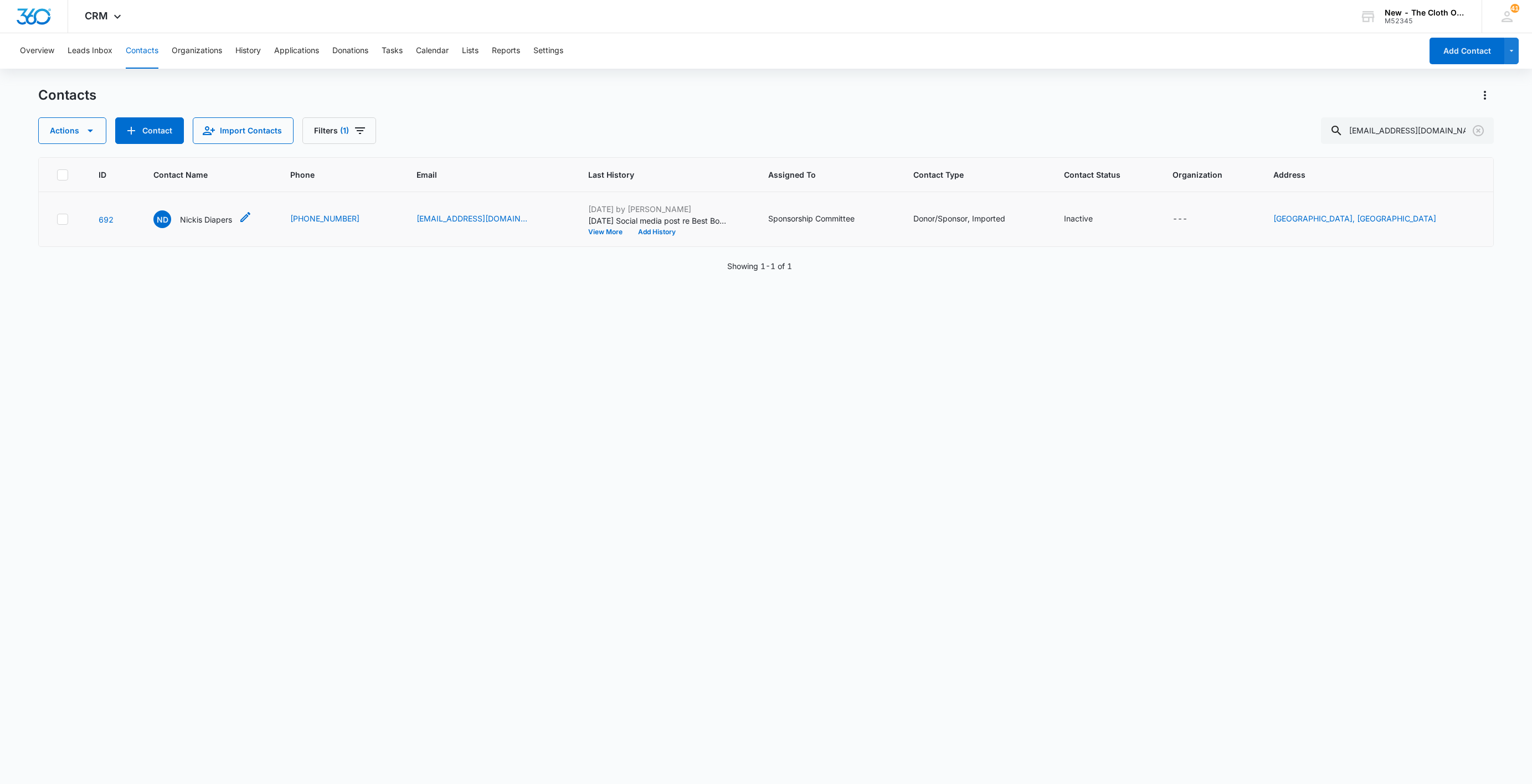
click at [201, 215] on p "Nickis Diapers" at bounding box center [206, 220] width 52 height 12
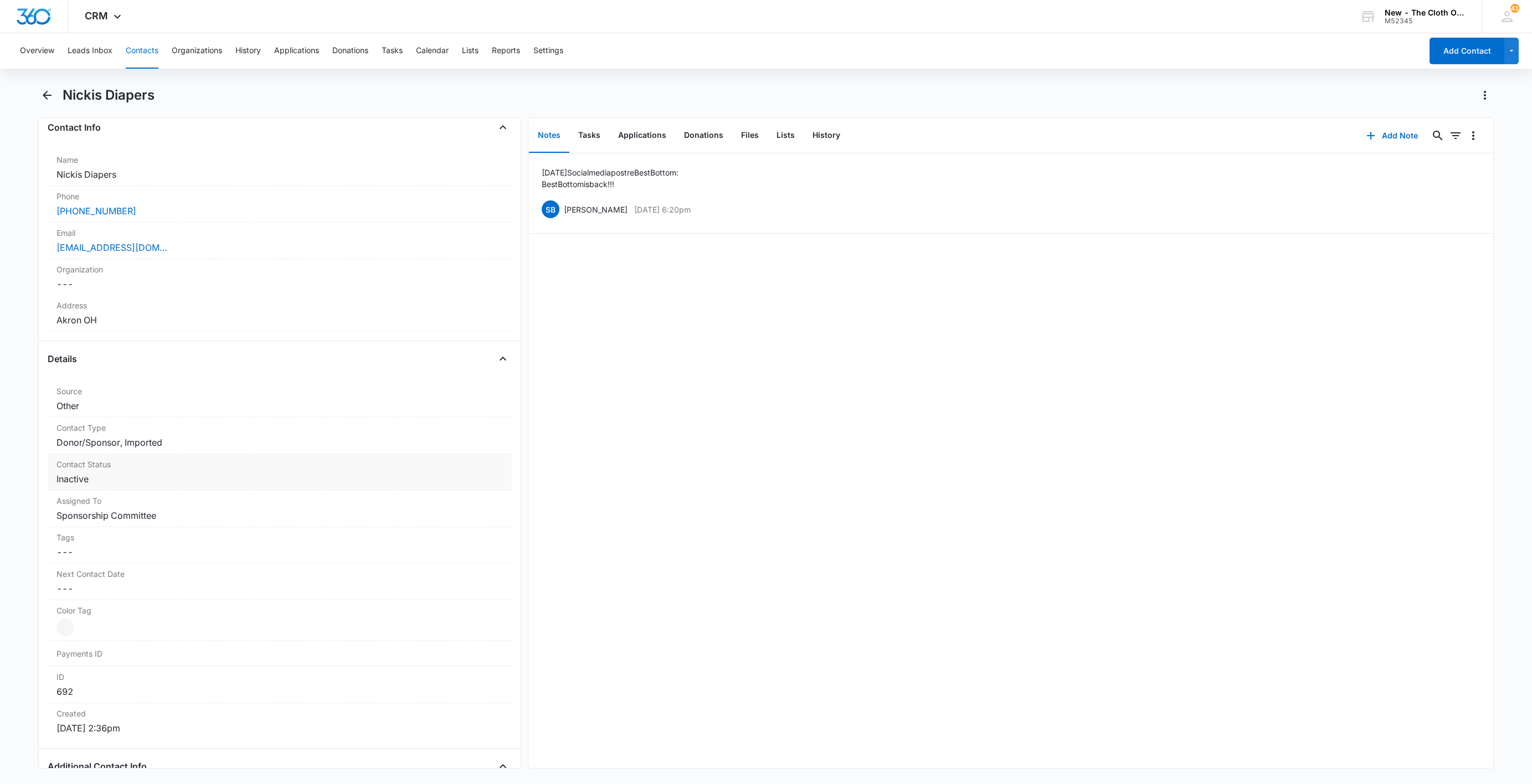
scroll to position [249, 0]
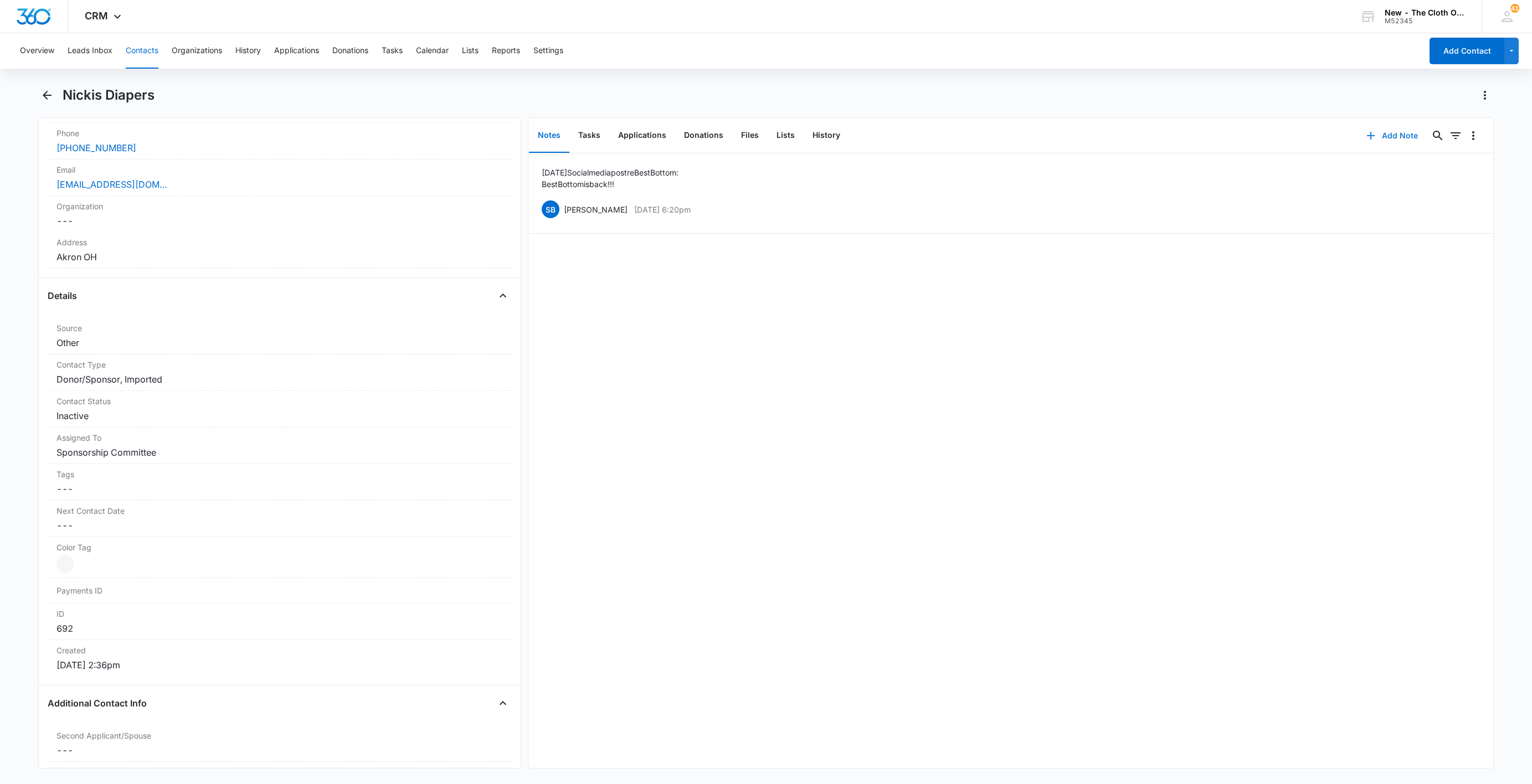
click at [1367, 140] on button "Add Note" at bounding box center [1392, 135] width 73 height 26
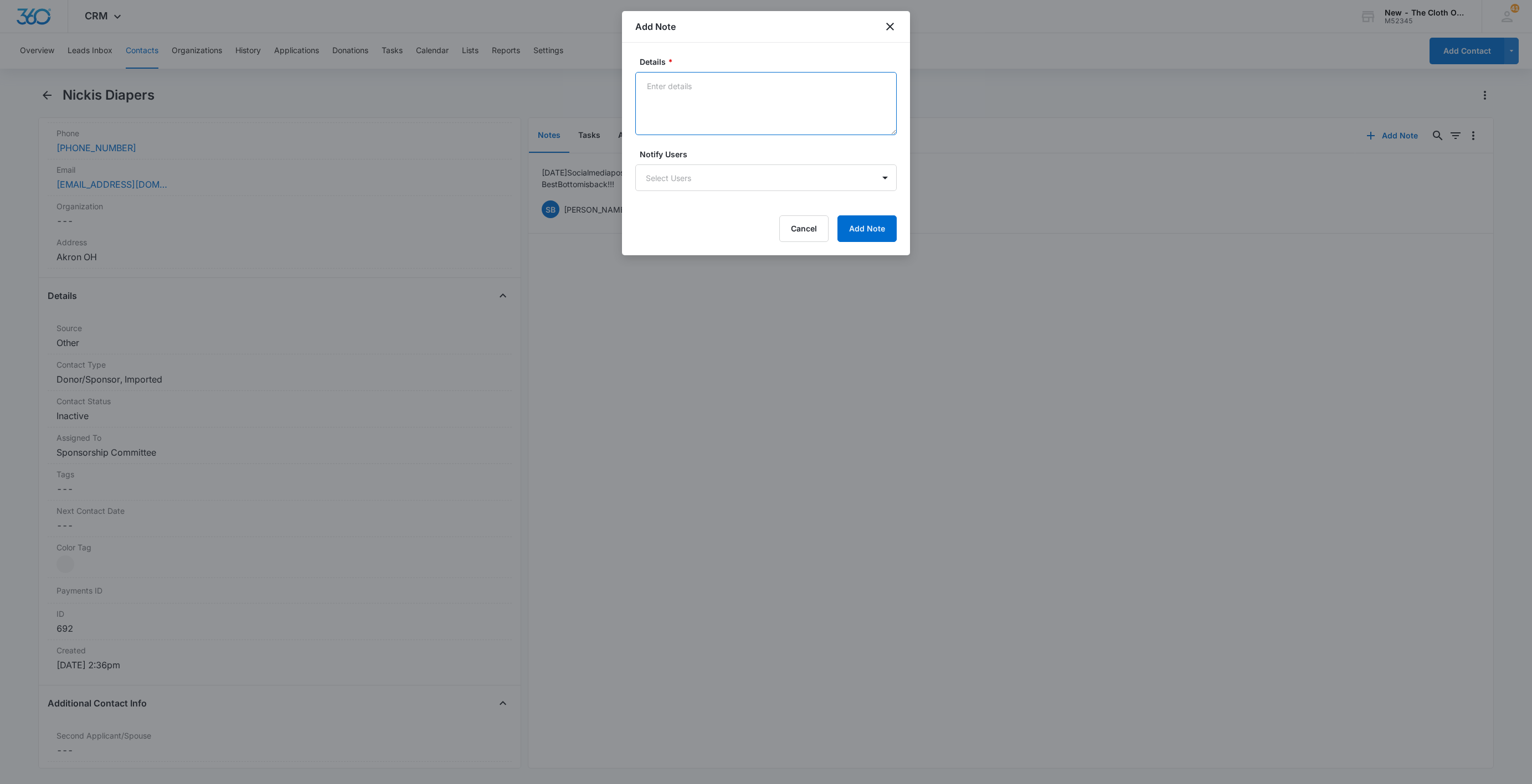
click at [732, 106] on textarea "Details *" at bounding box center [766, 103] width 262 height 64
paste textarea "[PERSON_NAME]'s Diapers, a company co-founded by [PERSON_NAME] alongside Planet…"
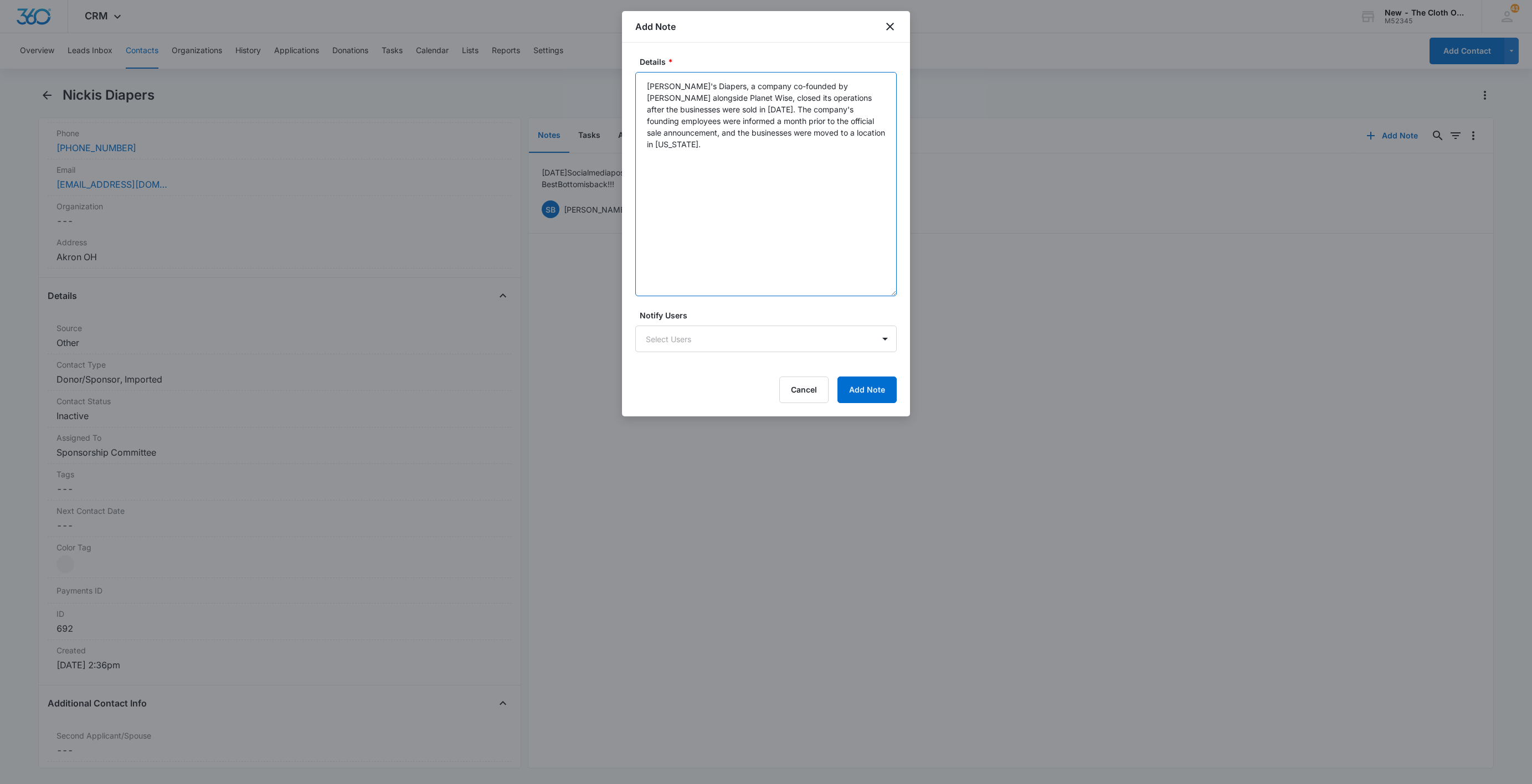
drag, startPoint x: 887, startPoint y: 131, endPoint x: 882, endPoint y: 295, distance: 164.1
click at [882, 295] on textarea "[PERSON_NAME]'s Diapers, a company co-founded by [PERSON_NAME] alongside Planet…" at bounding box center [766, 184] width 262 height 224
type textarea "[PERSON_NAME]'s Diapers, a company co-founded by [PERSON_NAME] alongside Planet…"
click at [868, 394] on button "Add Note" at bounding box center [868, 393] width 59 height 26
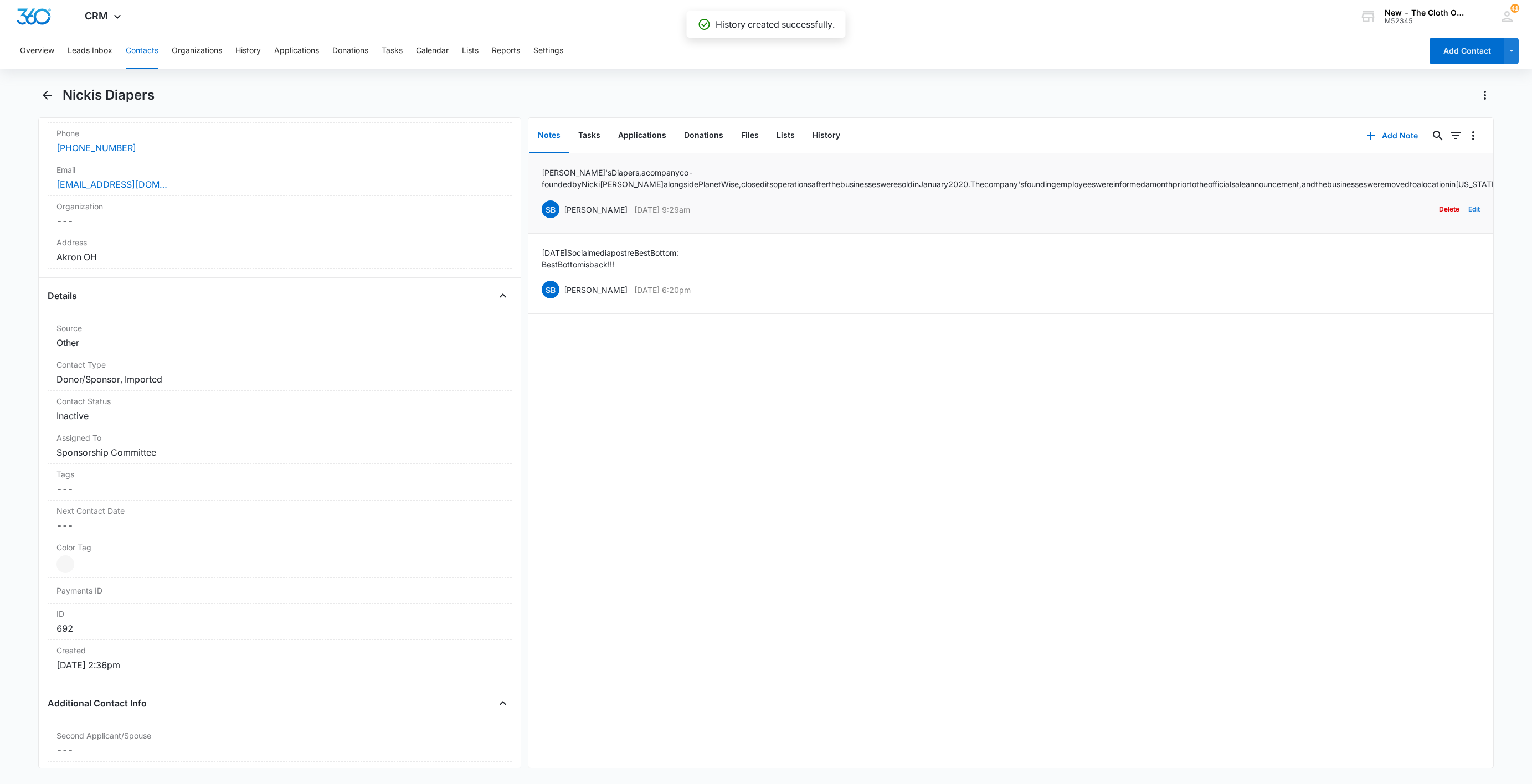
click at [1468, 210] on button "Edit" at bounding box center [1474, 210] width 12 height 21
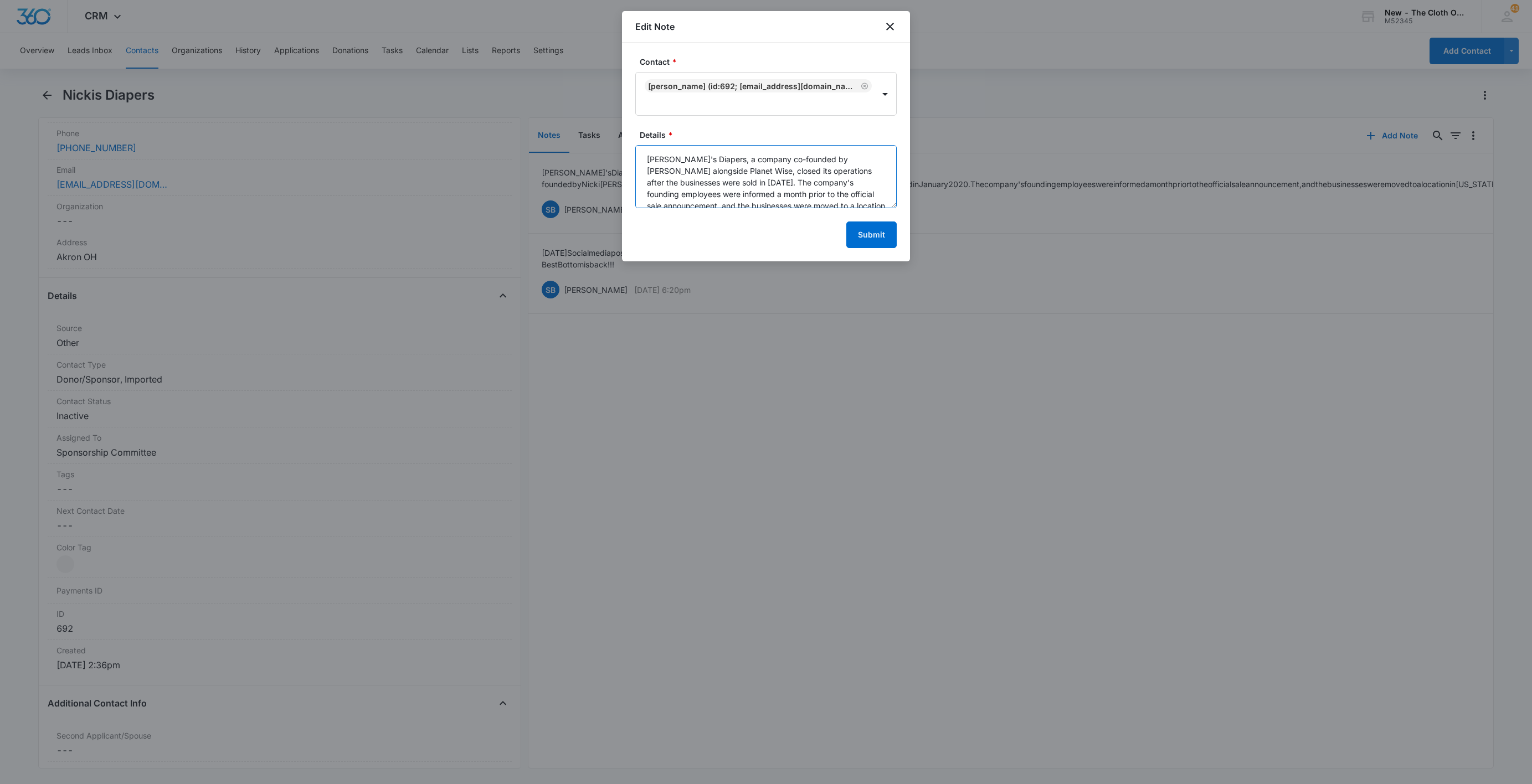
click at [641, 159] on textarea "[PERSON_NAME]'s Diapers, a company co-founded by [PERSON_NAME] alongside Planet…" at bounding box center [766, 177] width 262 height 64
type textarea "BUSINESS CLOSED [PERSON_NAME]'s Diapers, a company co-founded by [PERSON_NAME] …"
click at [875, 240] on button "Submit" at bounding box center [871, 234] width 50 height 26
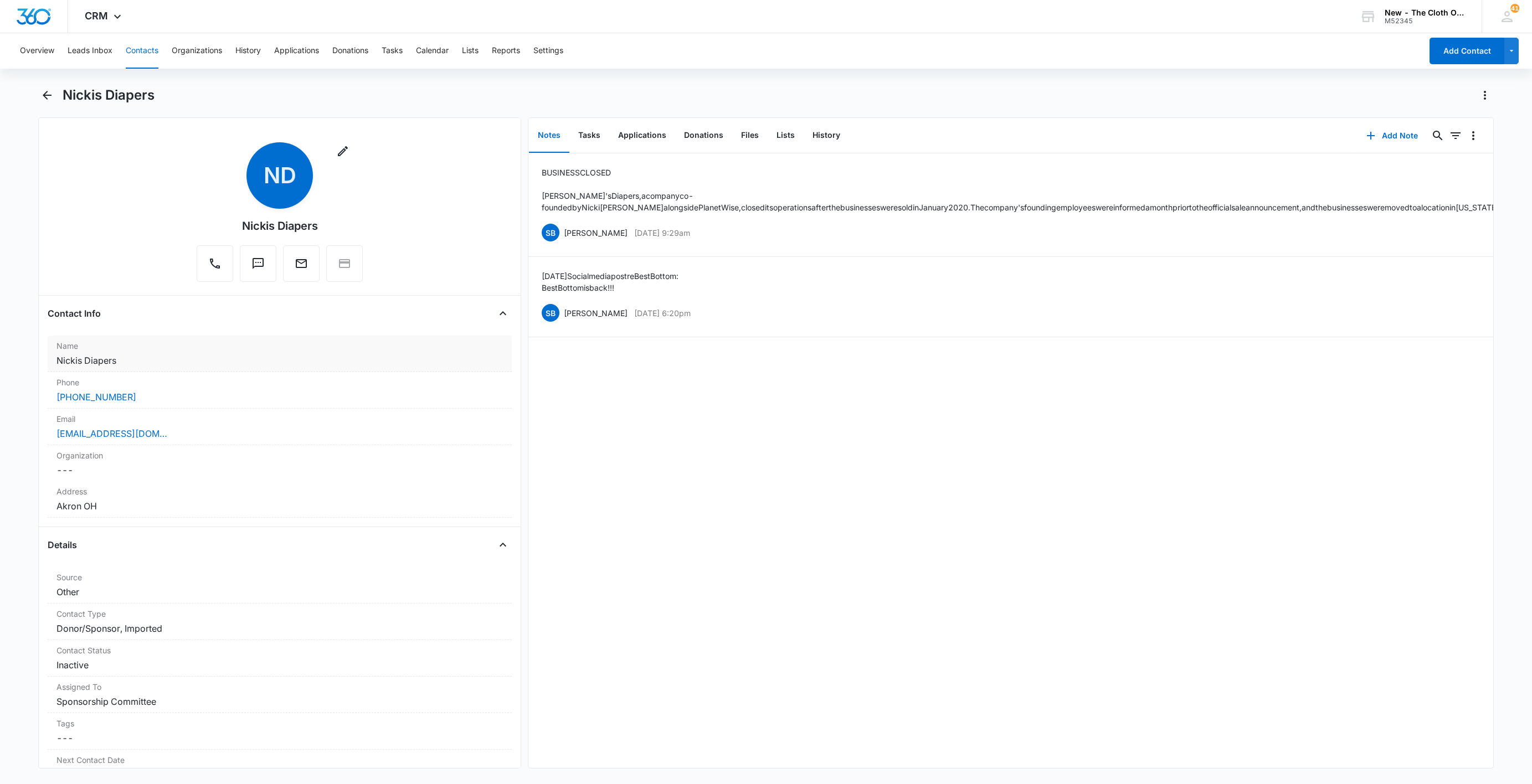
click at [161, 352] on label "Name" at bounding box center [279, 346] width 447 height 12
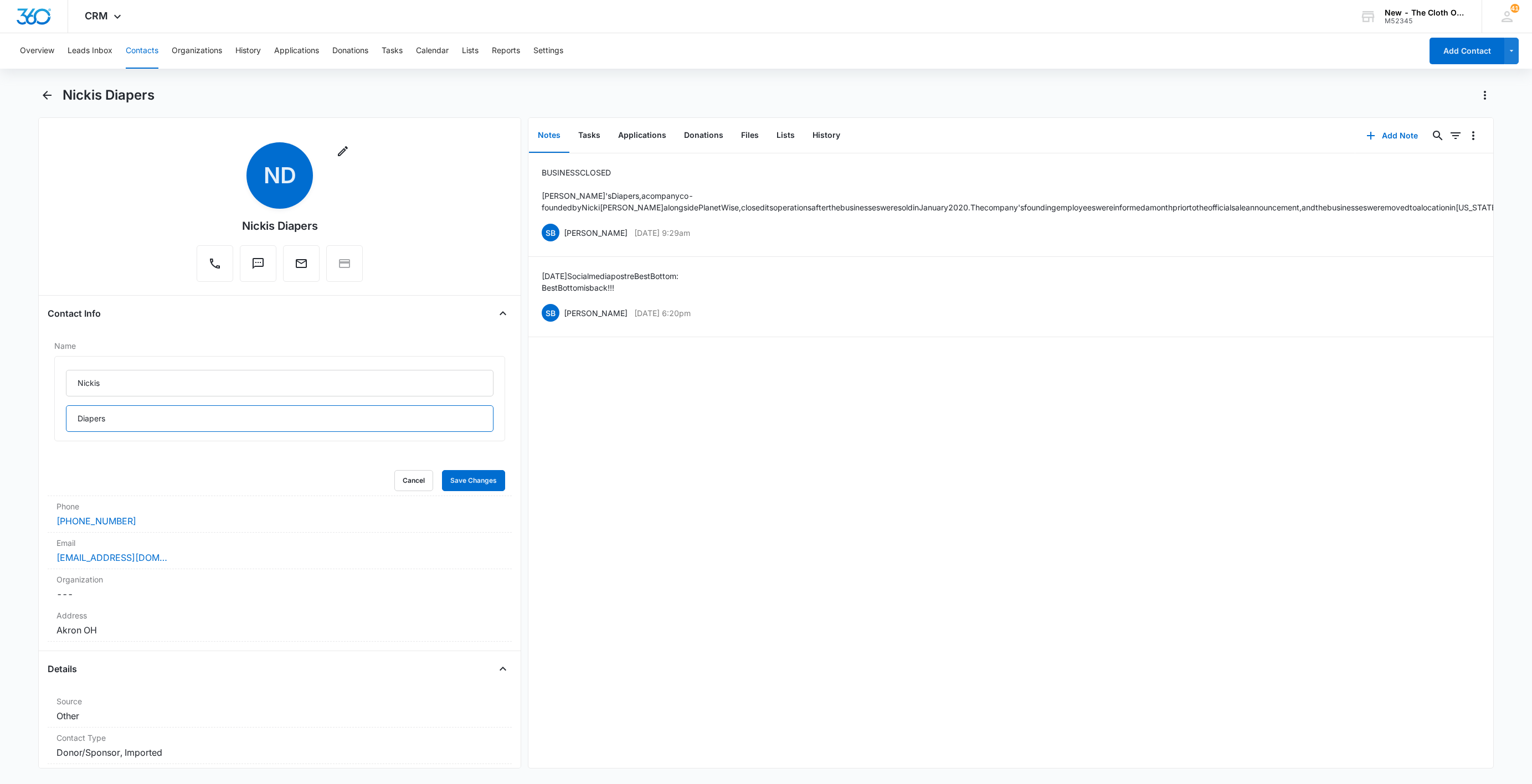
drag, startPoint x: 157, startPoint y: 423, endPoint x: 19, endPoint y: 425, distance: 138.0
click at [19, 425] on main "Nickis Diapers Remove ND Nickis Diapers Contact Info Name [PERSON_NAME] Diapers…" at bounding box center [766, 434] width 1532 height 696
click at [274, 390] on input "Nickis" at bounding box center [280, 383] width 428 height 26
paste input "Diapers"
type input "Nickis Diapers"
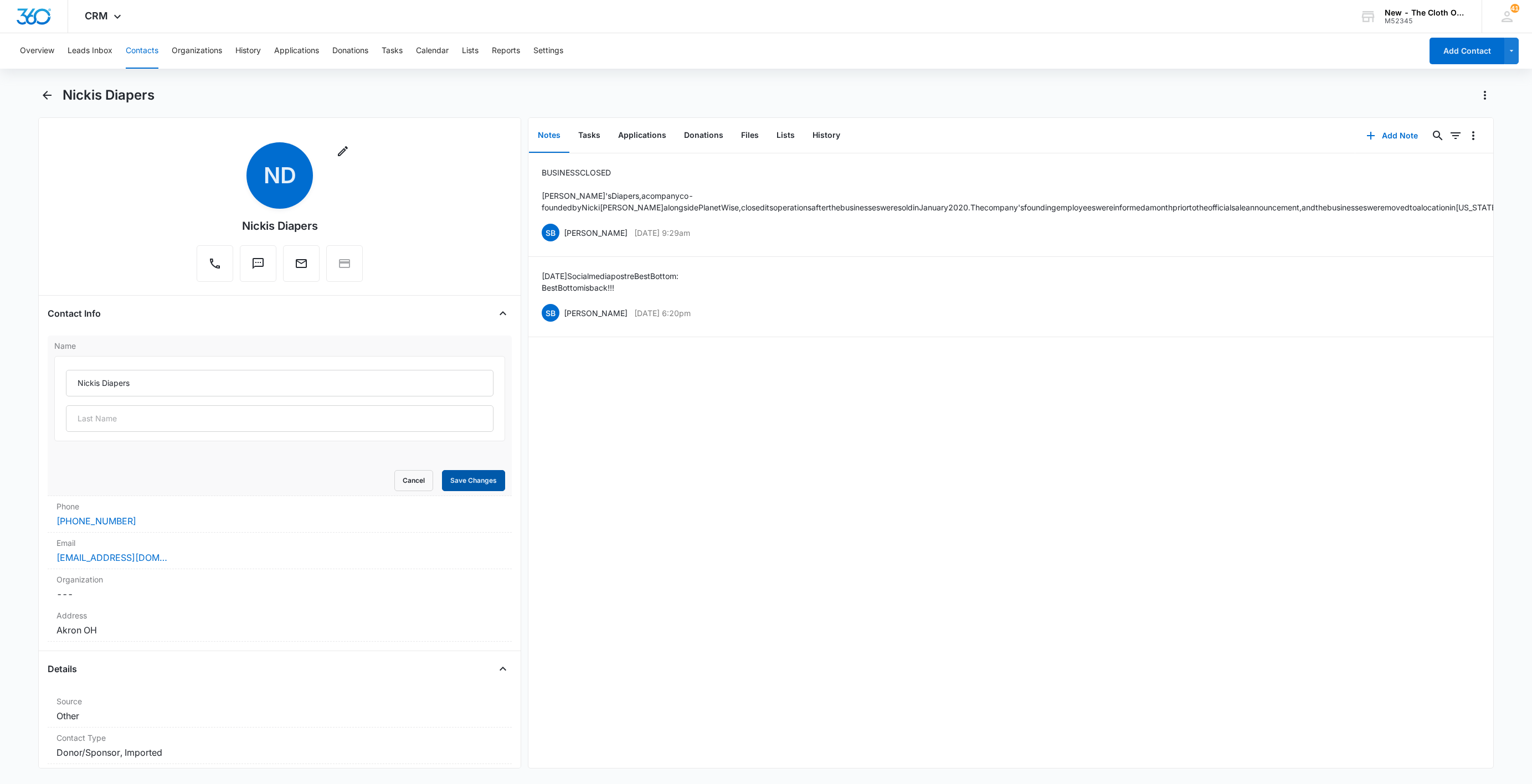
click at [480, 489] on button "Save Changes" at bounding box center [474, 481] width 64 height 21
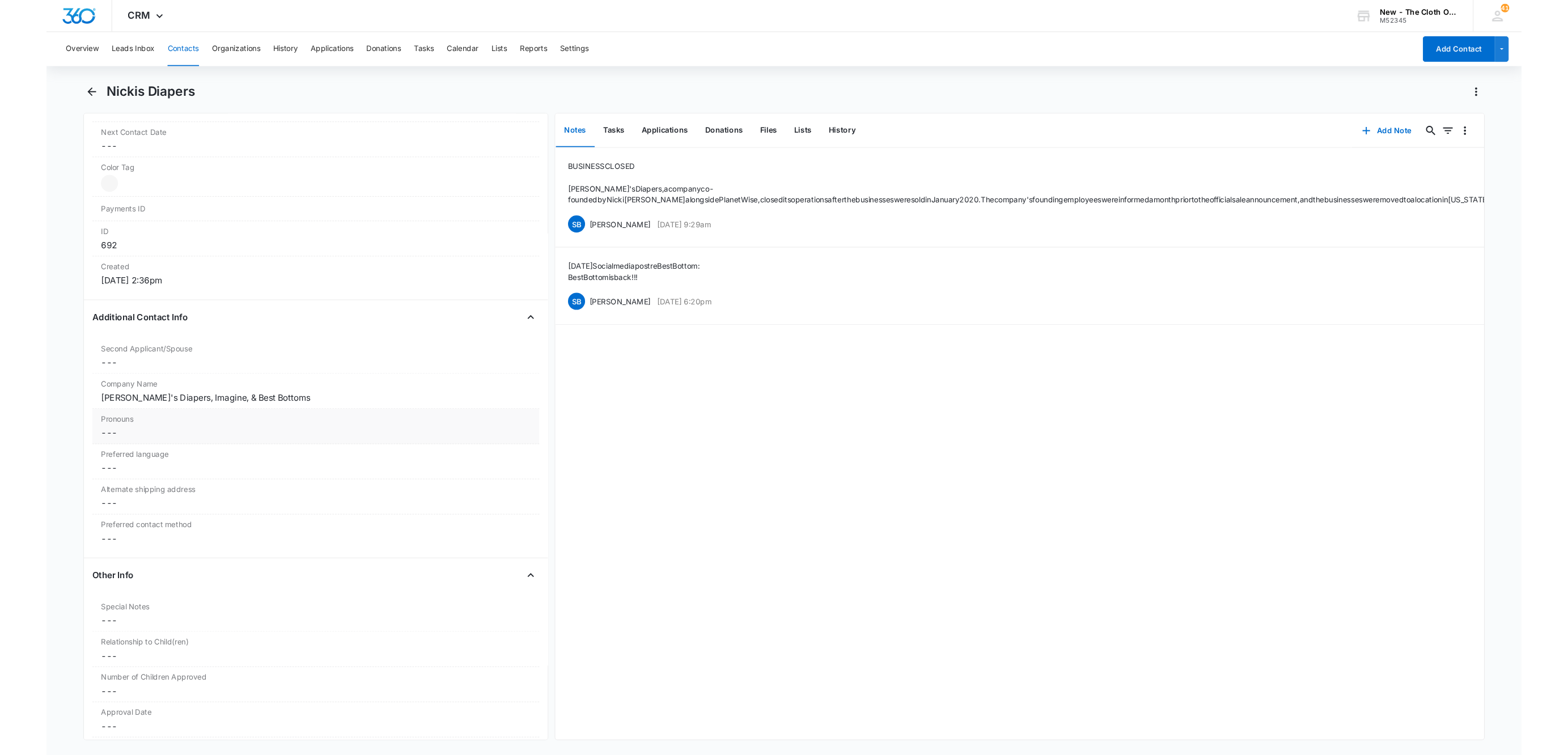
scroll to position [638, 0]
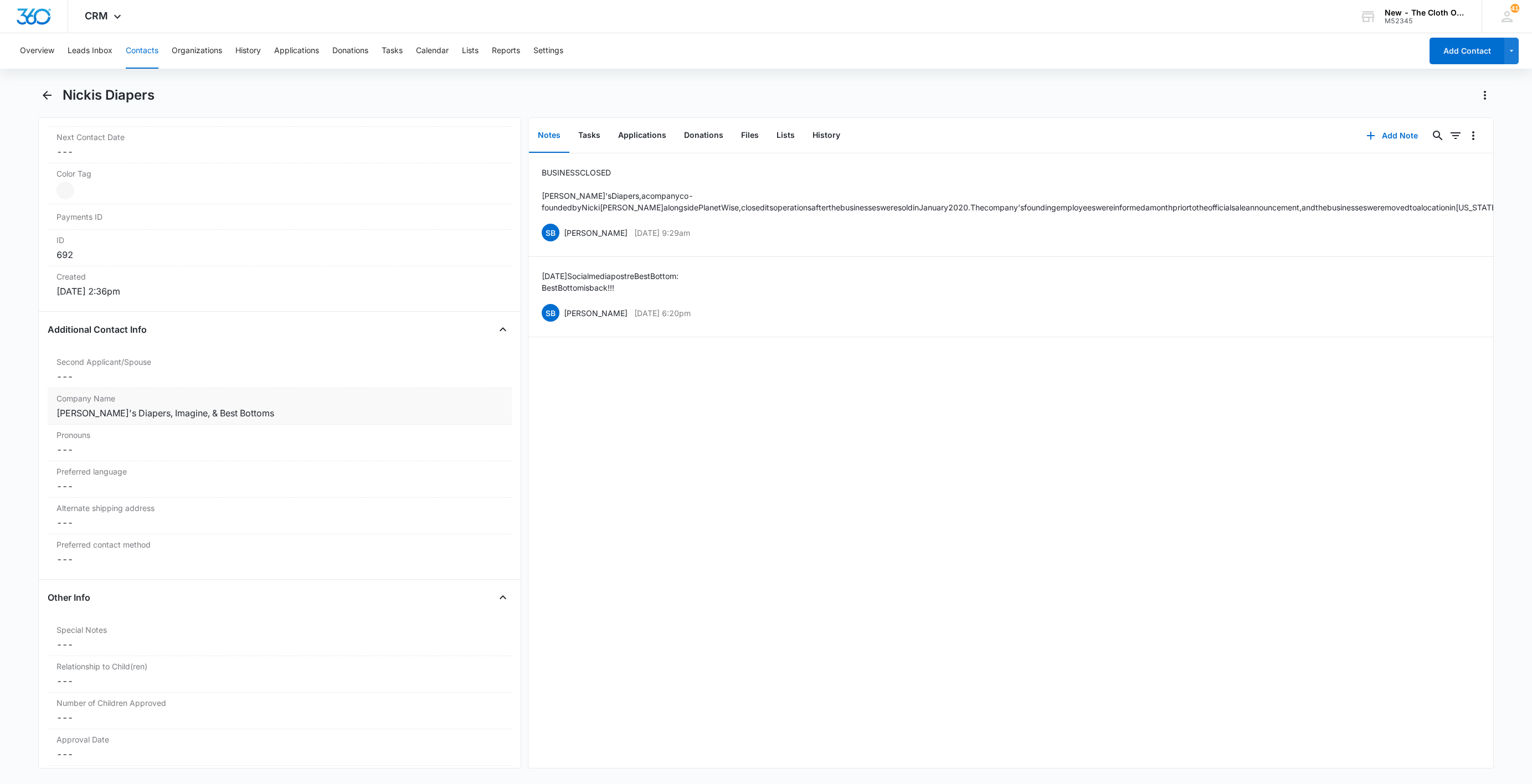
click at [283, 418] on div "[PERSON_NAME]'s Diapers, Imagine, & Best Bottoms" at bounding box center [279, 413] width 447 height 13
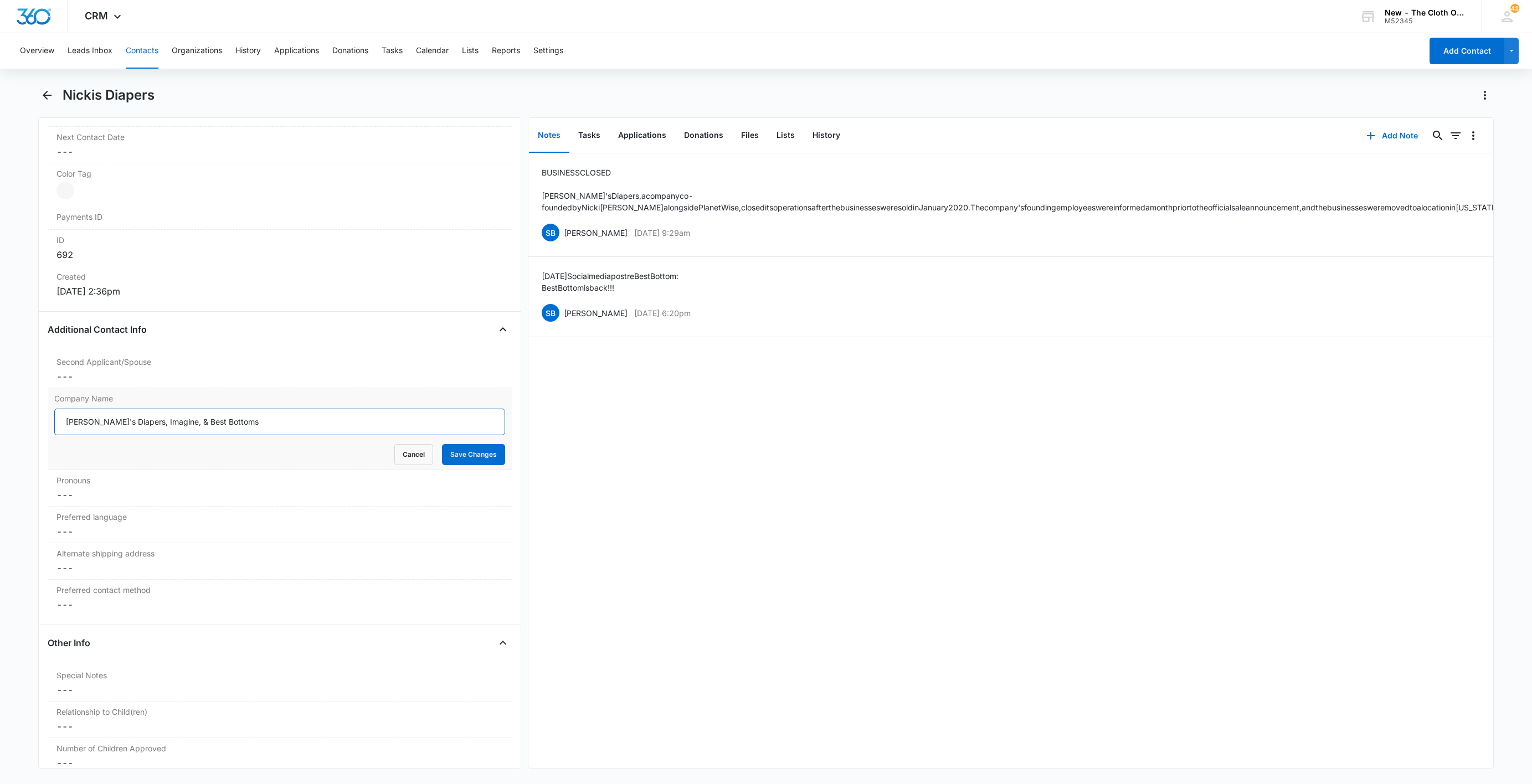
click at [267, 435] on input "[PERSON_NAME]'s Diapers, Imagine, & Best Bottoms" at bounding box center [280, 422] width 451 height 26
click at [97, 383] on dd "Cancel Save Changes ---" at bounding box center [279, 376] width 447 height 13
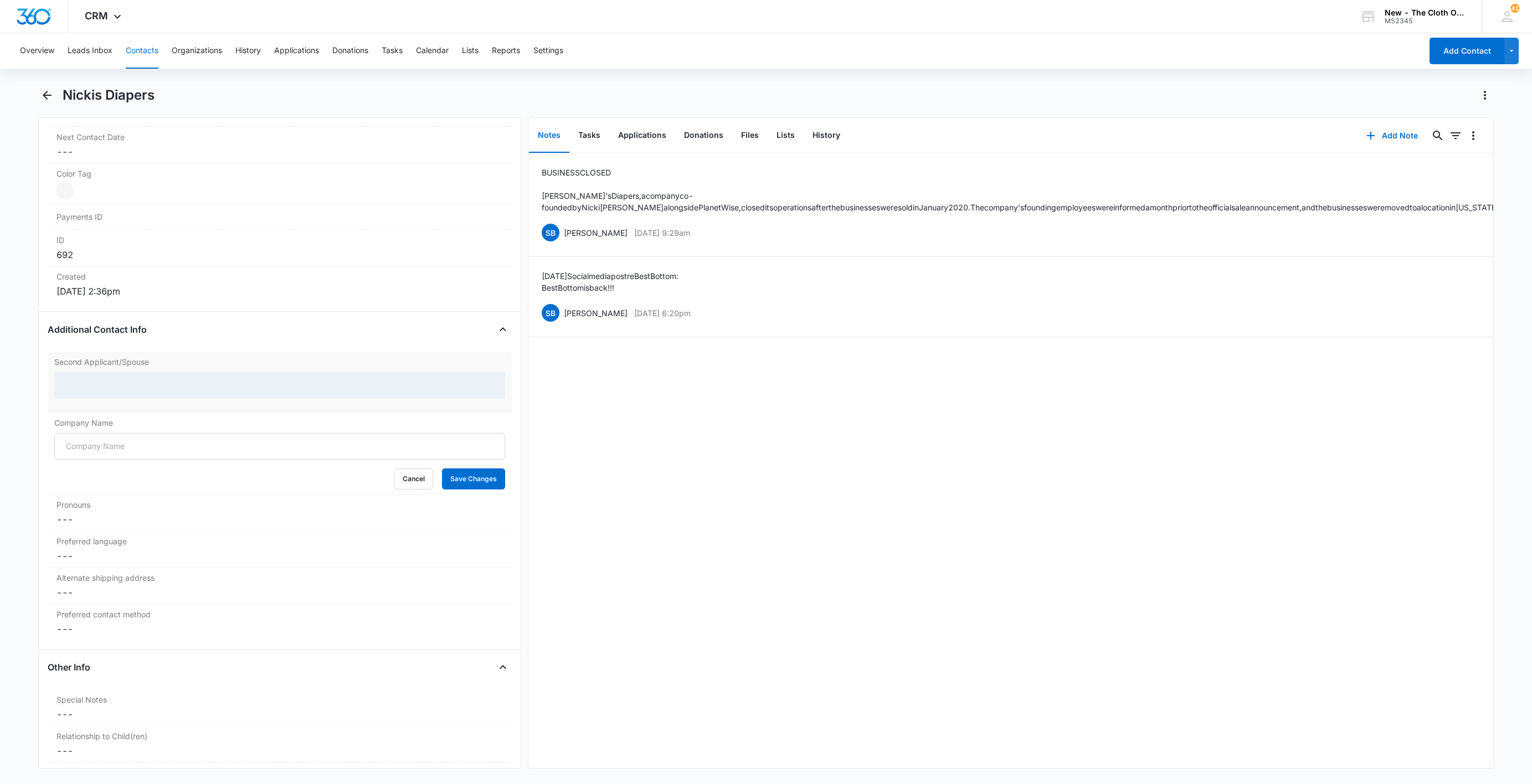
click at [97, 384] on div at bounding box center [280, 385] width 451 height 26
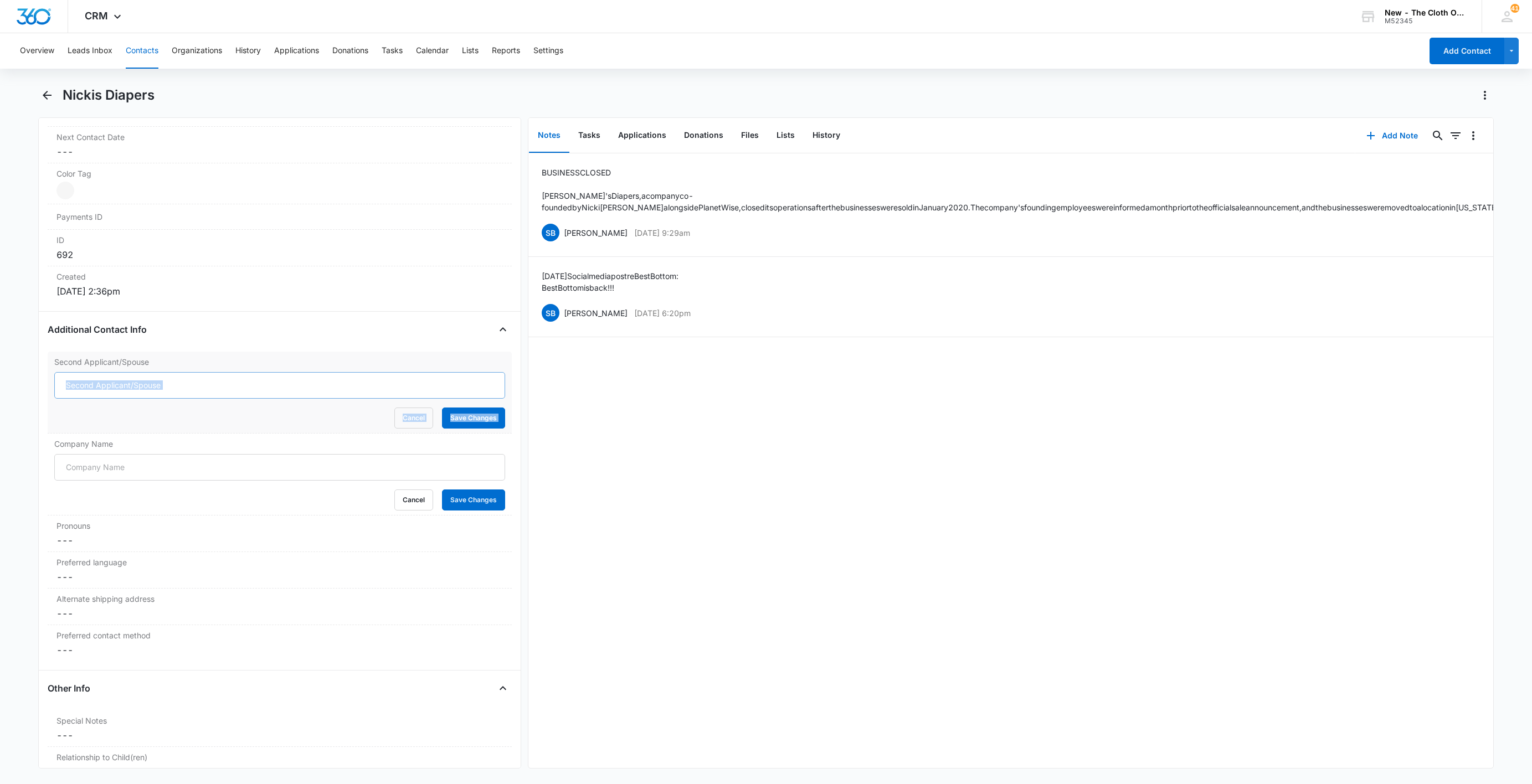
click at [95, 389] on input "Second Applicant/Spouse" at bounding box center [280, 385] width 451 height 26
paste input "[PERSON_NAME]'s Diapers, Imagine, & Best Bottoms"
type input "[PERSON_NAME]'s Diapers, Imagine, & Best Bottoms"
click at [120, 469] on input "Company Name" at bounding box center [280, 467] width 451 height 26
type input "b"
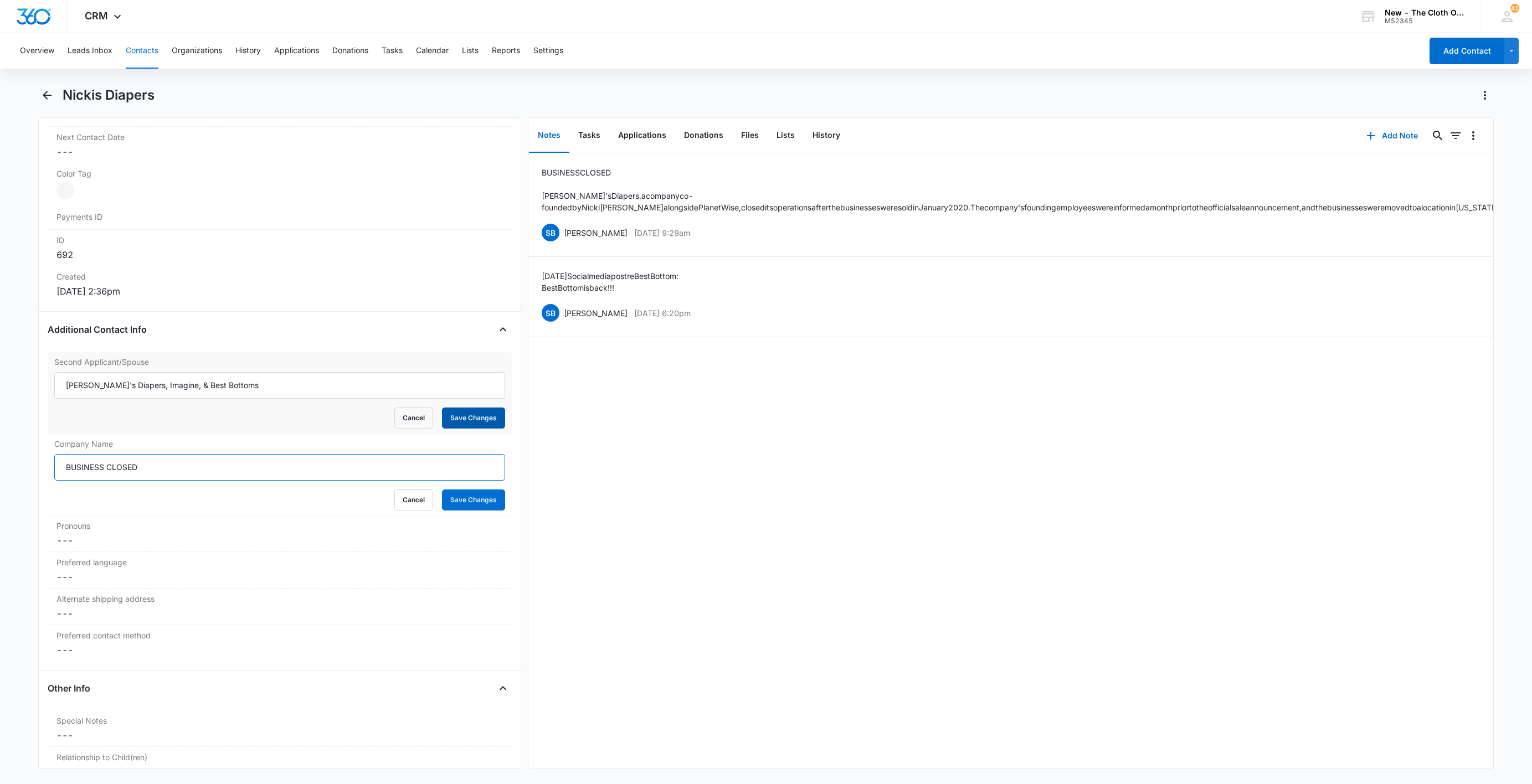
type input "BUSINESS CLOSED"
click at [456, 420] on button "Save Changes" at bounding box center [474, 418] width 64 height 21
click at [452, 502] on button "Save Changes" at bounding box center [474, 500] width 64 height 21
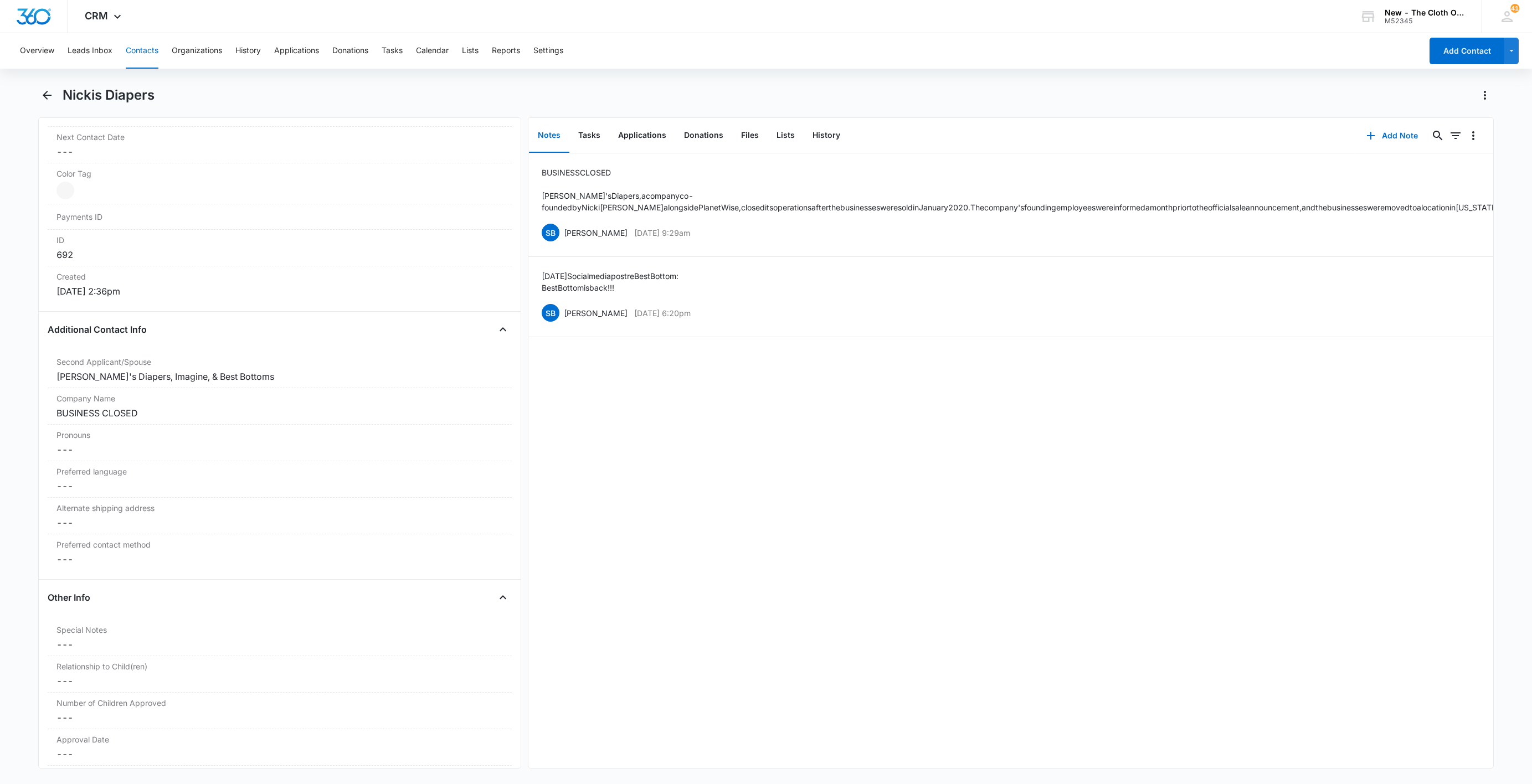
click at [135, 50] on button "Contacts" at bounding box center [142, 50] width 33 height 35
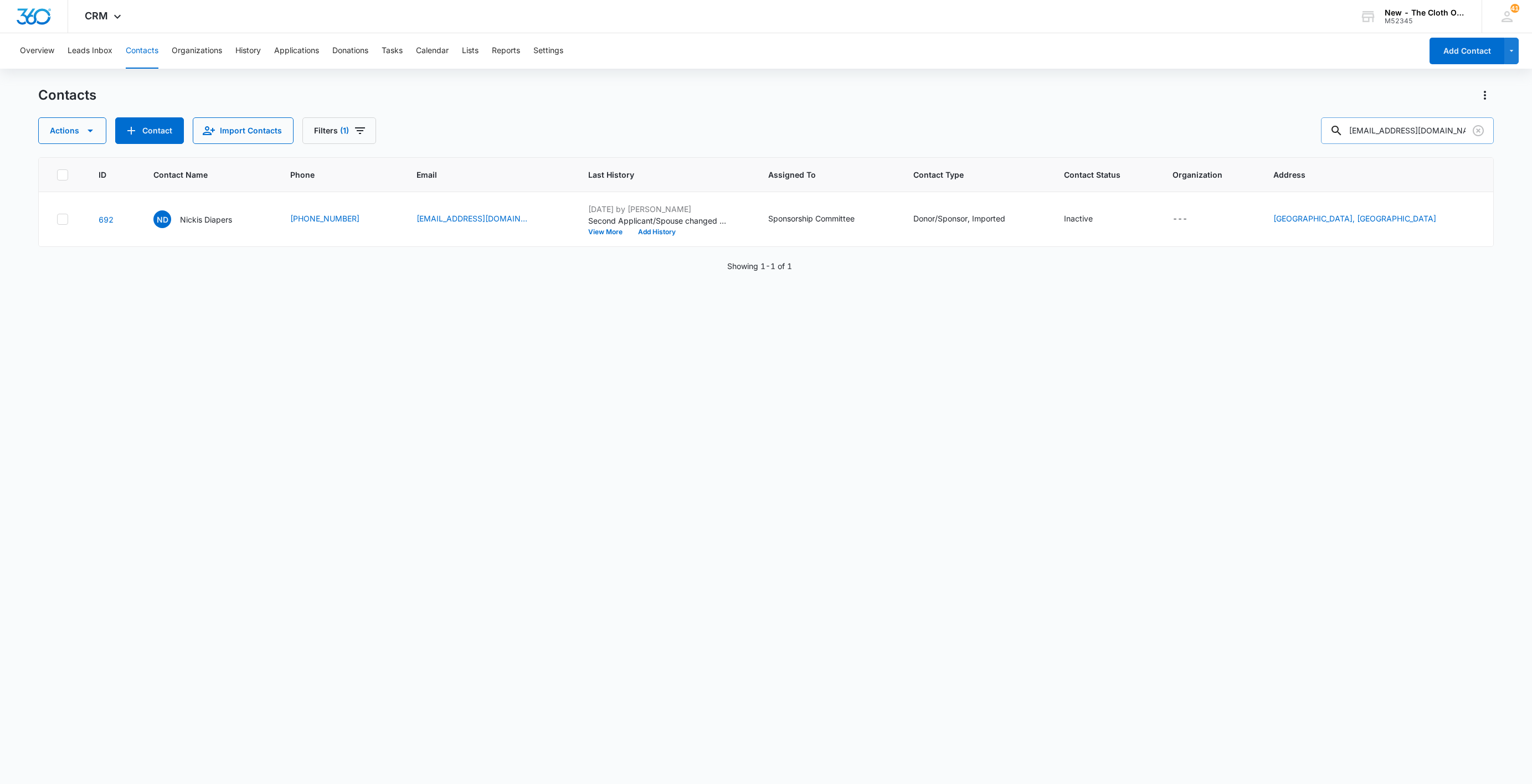
click at [1423, 142] on input "[EMAIL_ADDRESS][DOMAIN_NAME]" at bounding box center [1407, 130] width 173 height 26
paste input "Best Bottom Diapers"
type input "Best Bottom Diapers"
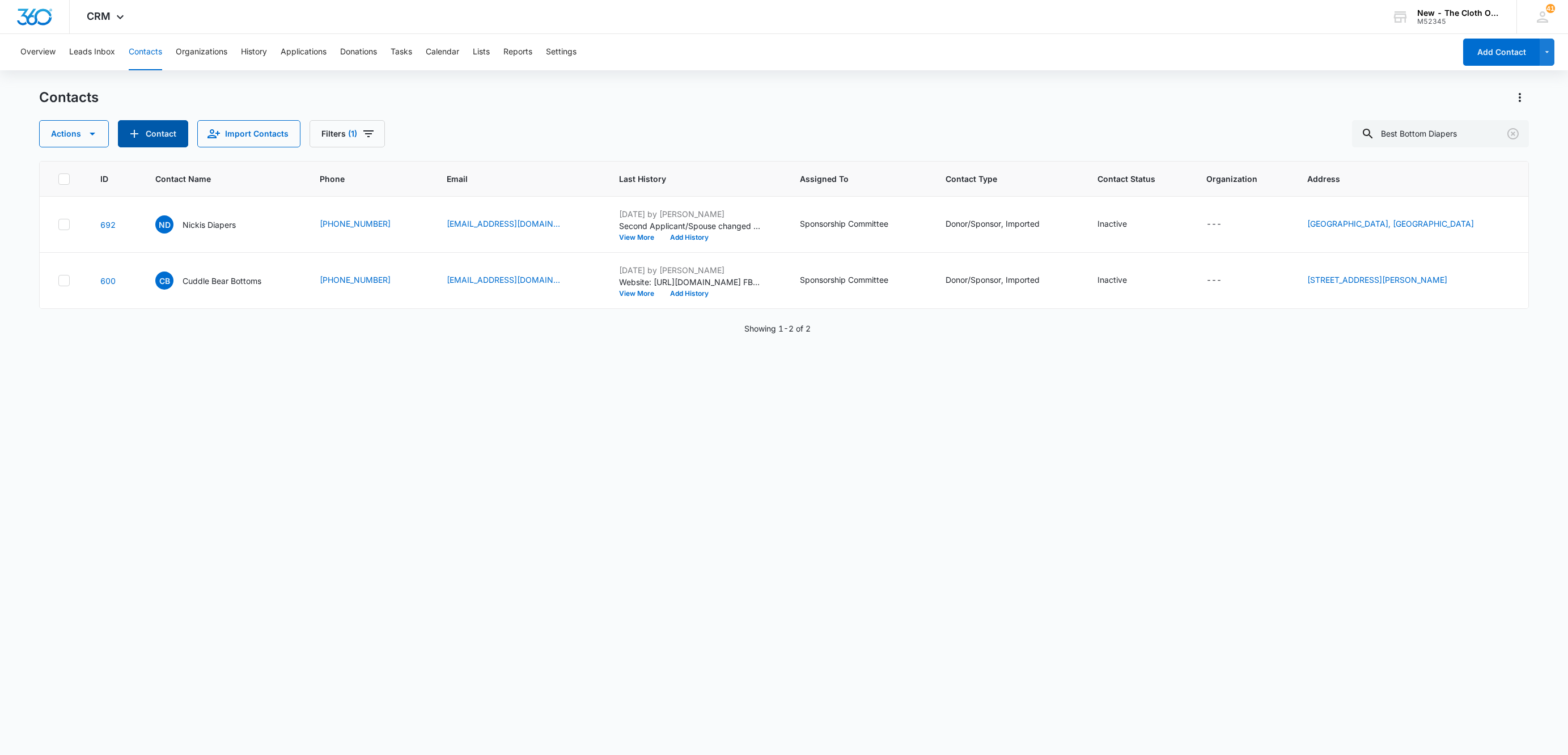
click at [138, 128] on icon "Add Contact" at bounding box center [134, 133] width 14 height 14
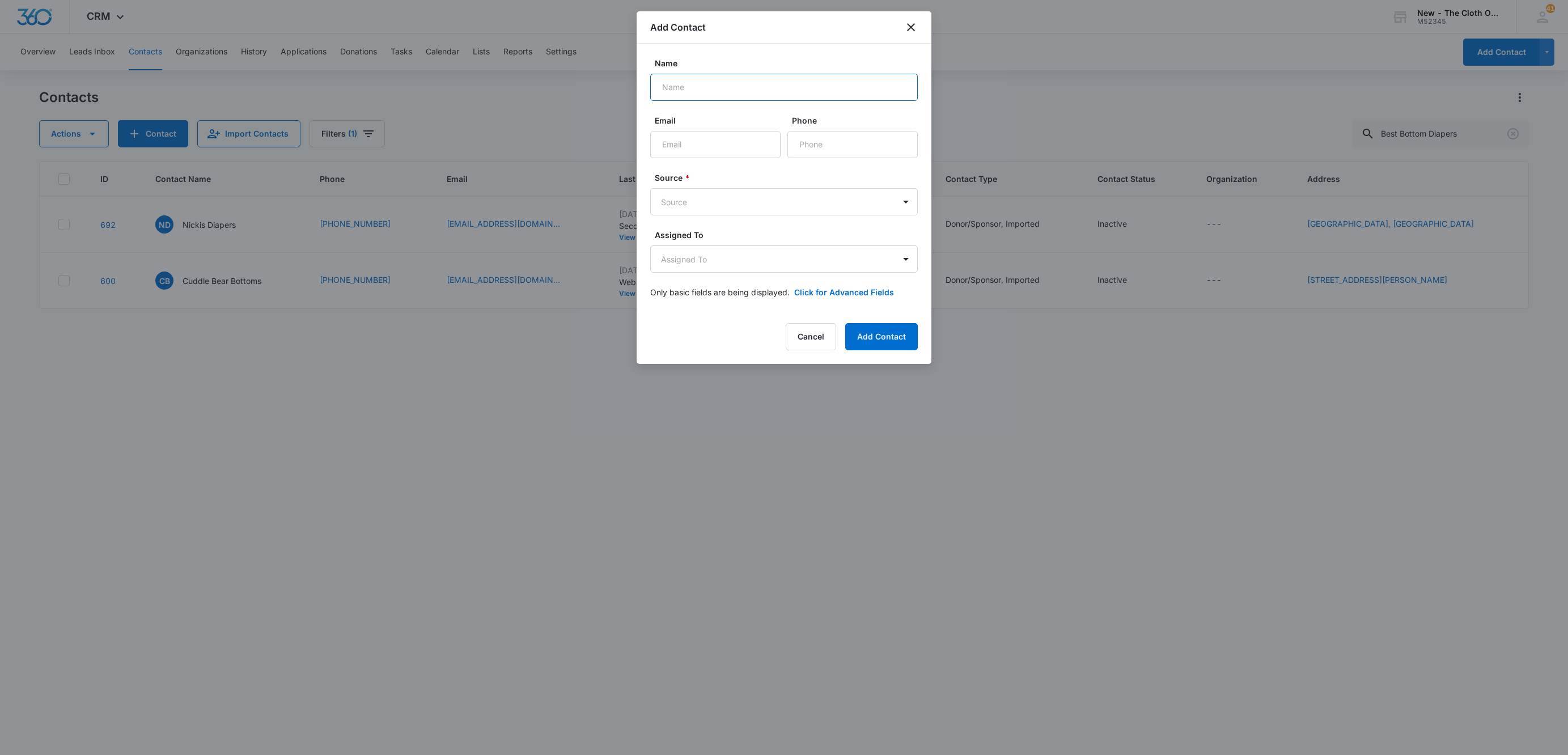
click at [823, 97] on input "Name" at bounding box center [784, 87] width 268 height 27
paste input "Best Bottom Diapers"
type input "Best Bottom Diapers"
click at [678, 149] on input "Email" at bounding box center [716, 144] width 130 height 27
paste input "[EMAIL_ADDRESS][DOMAIN_NAME]"
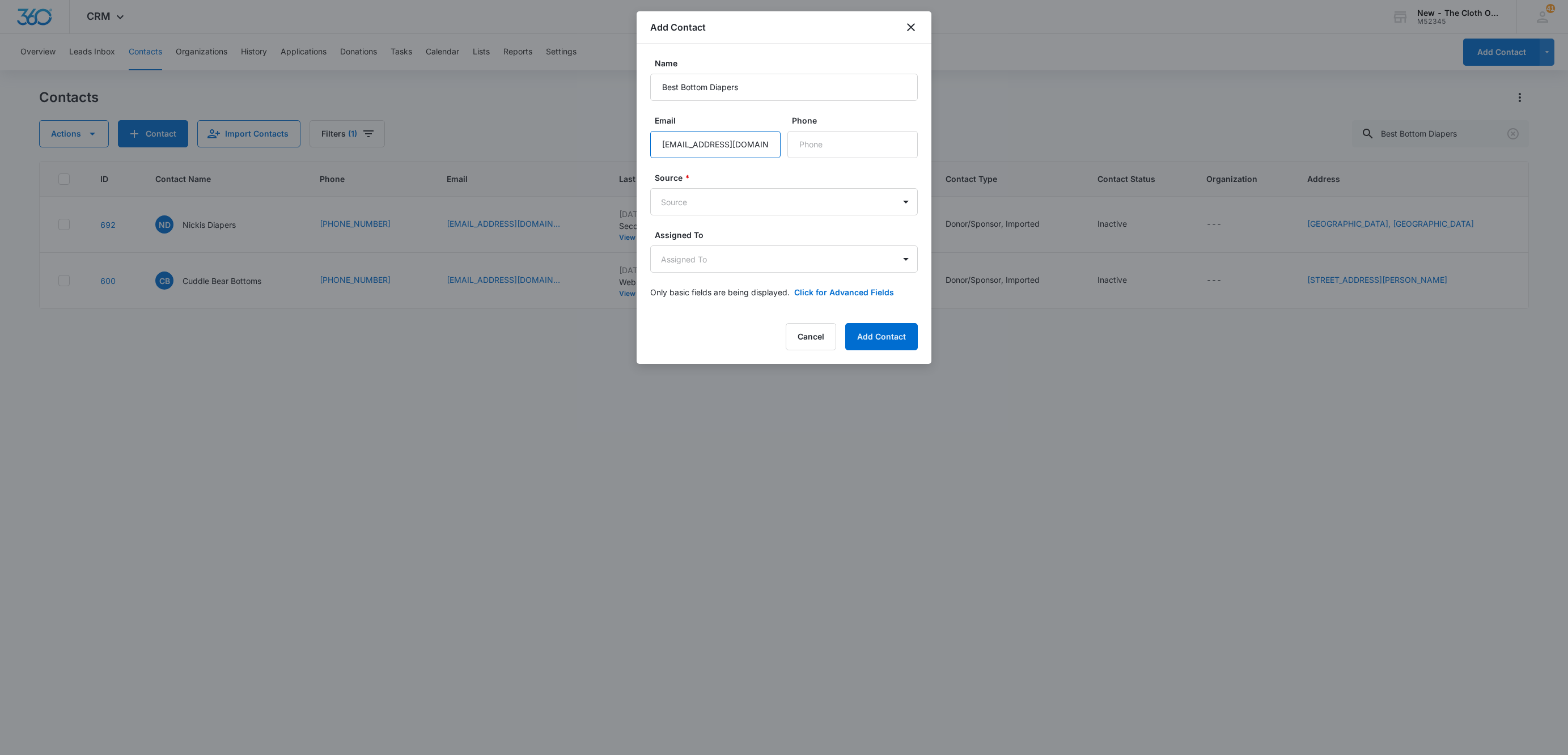
scroll to position [0, 10]
type input "[EMAIL_ADDRESS][DOMAIN_NAME]"
click at [687, 209] on body "CRM Apps Reputation Websites Forms CRM Email Social Shop Payments POS Ads Intel…" at bounding box center [784, 378] width 1568 height 755
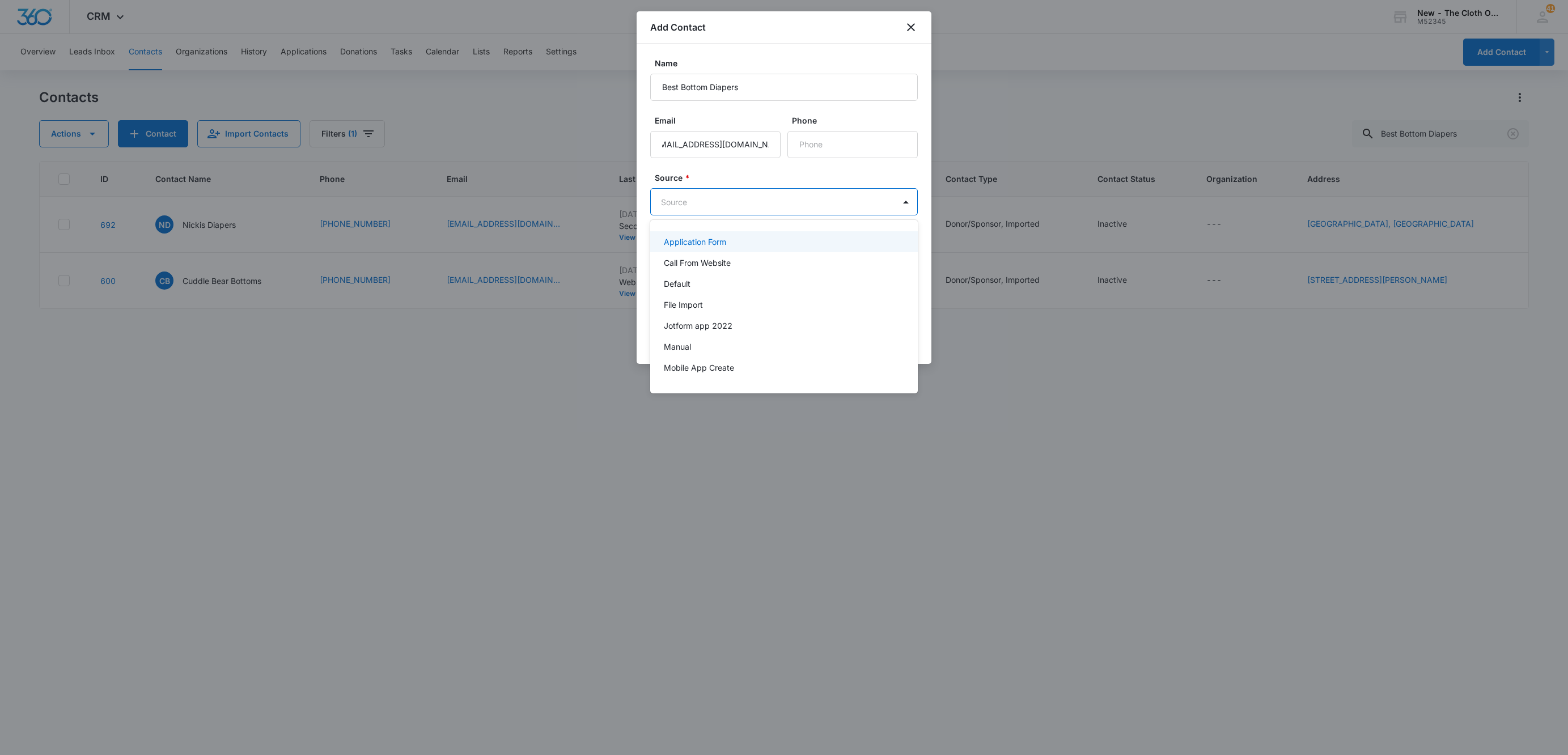
scroll to position [0, 0]
click at [685, 344] on p "Manual" at bounding box center [678, 346] width 27 height 12
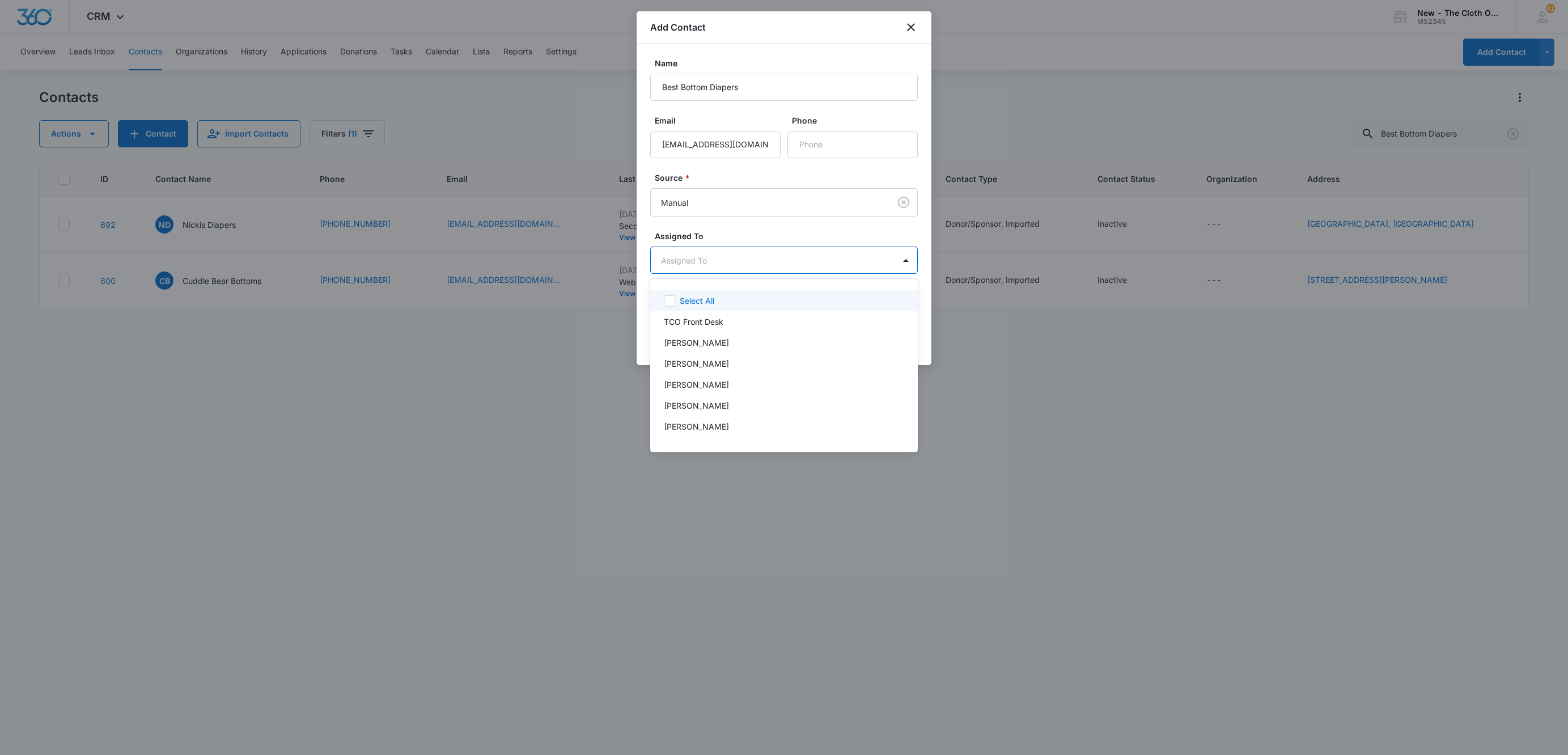
click at [708, 265] on body "CRM Apps Reputation Websites Forms CRM Email Social Shop Payments POS Ads Intel…" at bounding box center [784, 378] width 1568 height 755
type input "SP"
click at [783, 235] on div at bounding box center [784, 378] width 1568 height 755
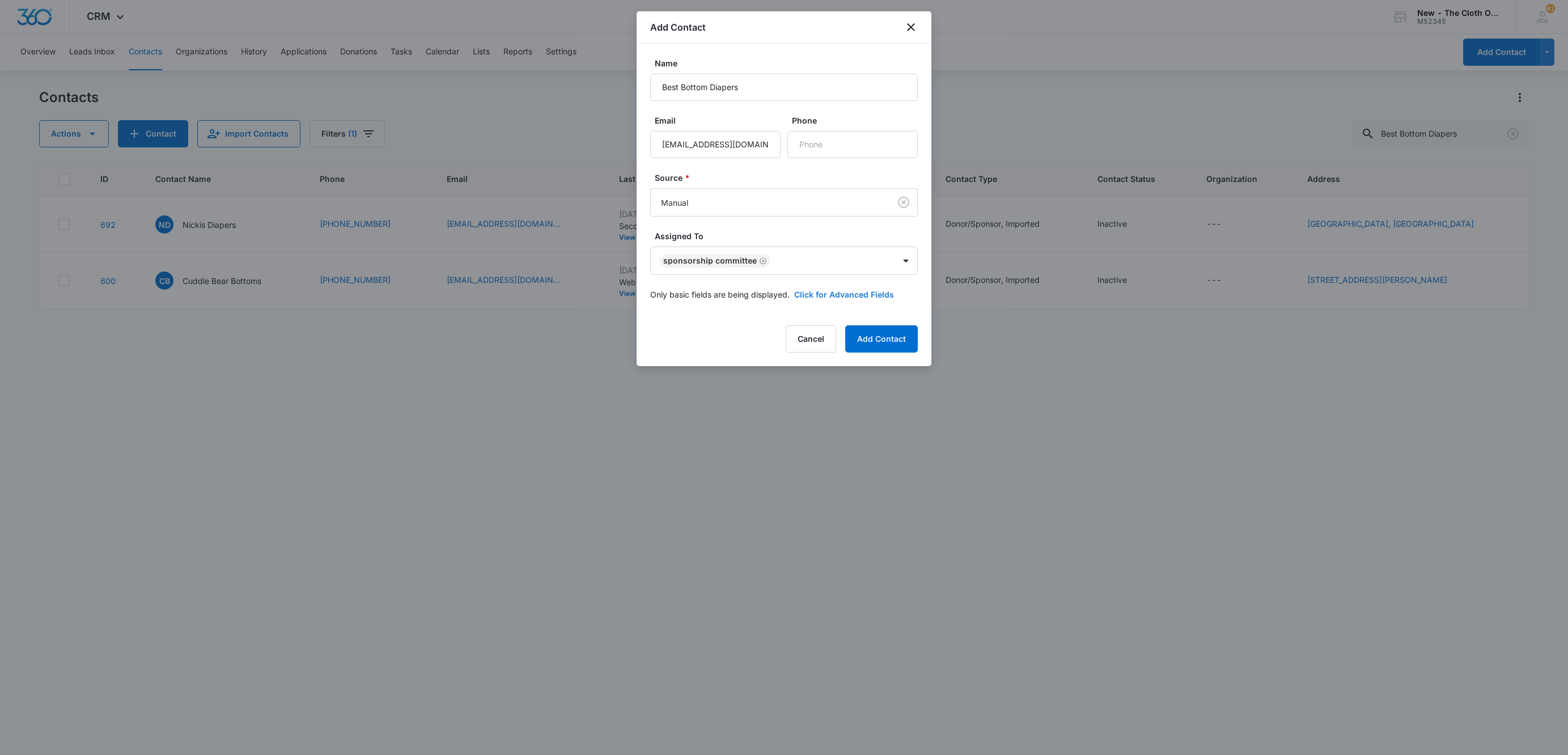
click at [825, 294] on button "Click for Advanced Fields" at bounding box center [844, 295] width 100 height 12
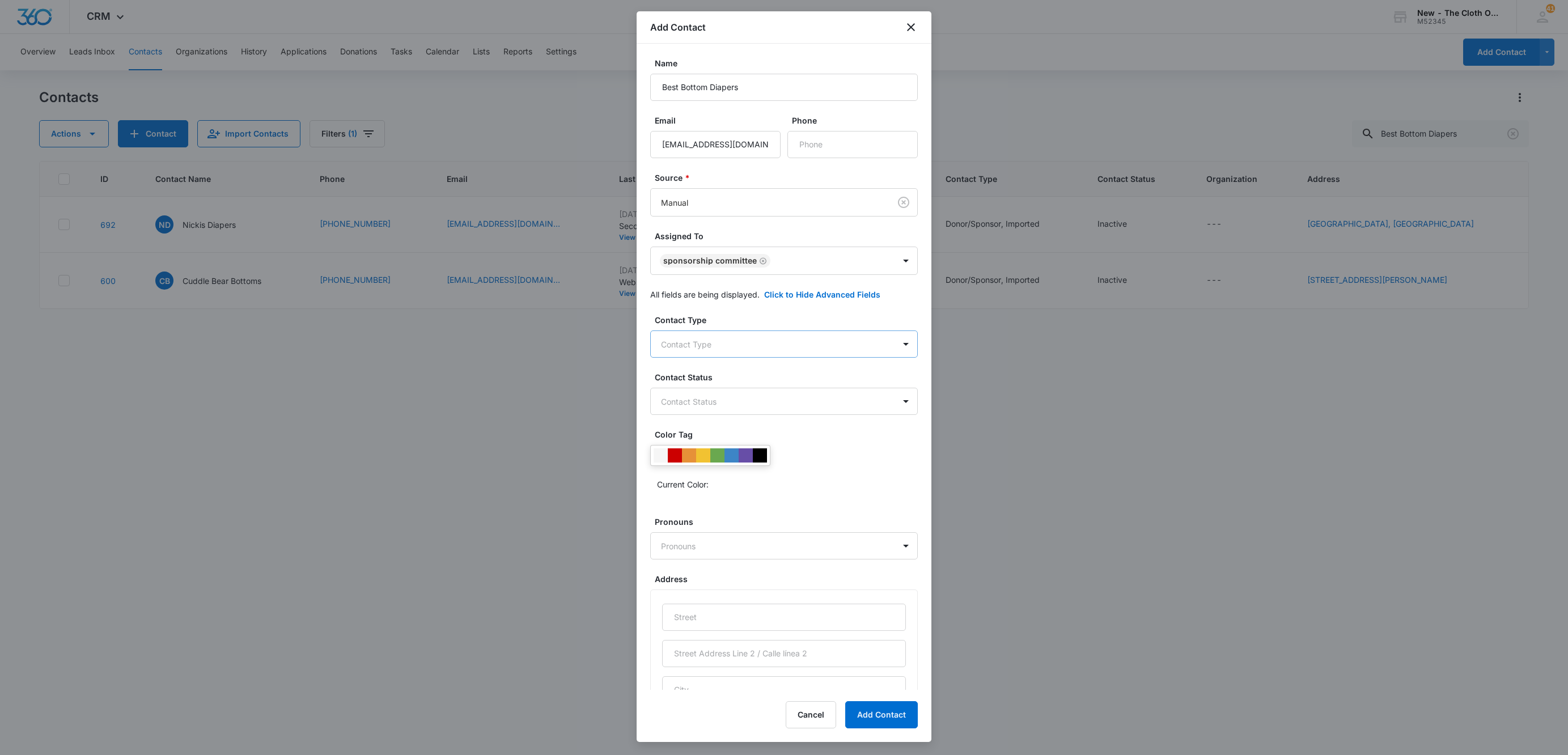
click at [747, 344] on body "CRM Apps Reputation Websites Forms CRM Email Social Shop Payments POS Ads Intel…" at bounding box center [784, 378] width 1568 height 755
click at [684, 448] on p "Donor/Sponsor" at bounding box center [692, 448] width 56 height 12
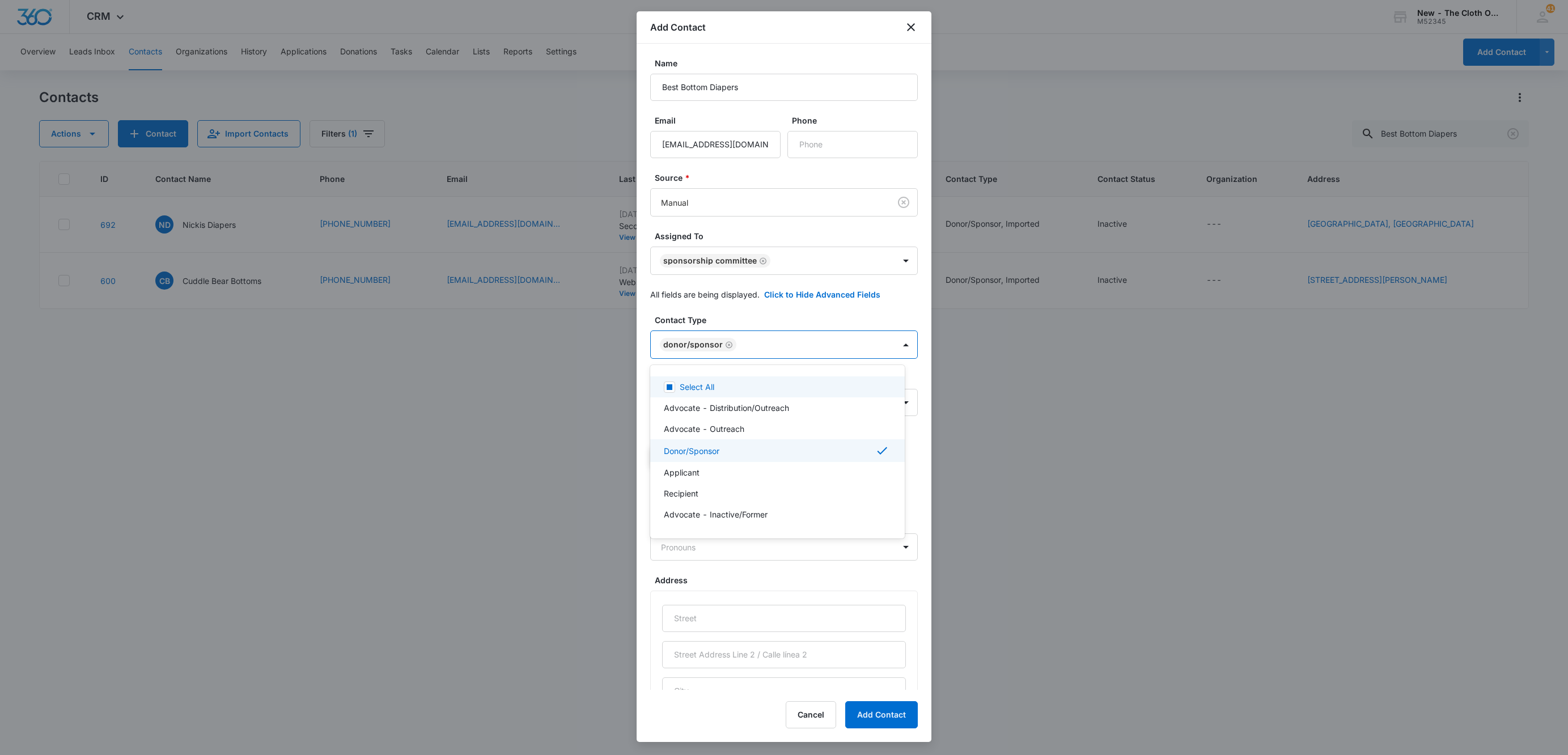
click at [851, 318] on div at bounding box center [784, 378] width 1568 height 755
click at [849, 371] on div "Contact Type Donor/Sponsor Contact Status Contact Status Color Tag Current Colo…" at bounding box center [784, 578] width 268 height 530
click at [844, 400] on body "CRM Apps Reputation Websites Forms CRM Email Social Shop Payments POS Ads Intel…" at bounding box center [784, 378] width 1568 height 755
click at [682, 466] on p "Inactive" at bounding box center [678, 465] width 30 height 12
click at [829, 372] on div at bounding box center [784, 378] width 1568 height 755
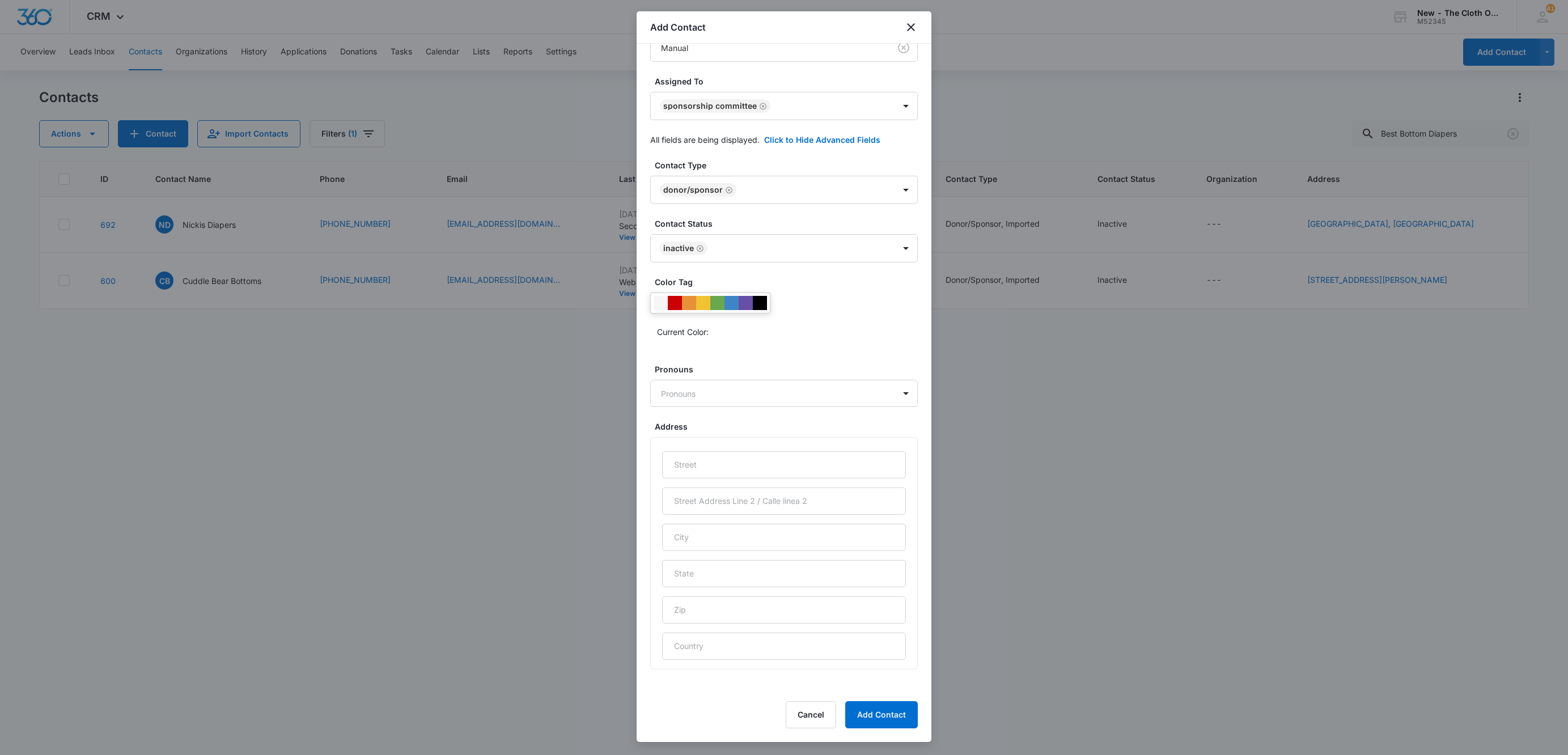
scroll to position [171, 0]
click at [710, 542] on input "text" at bounding box center [784, 537] width 244 height 27
type input "e"
type input "Elburn"
type input "[US_STATE]"
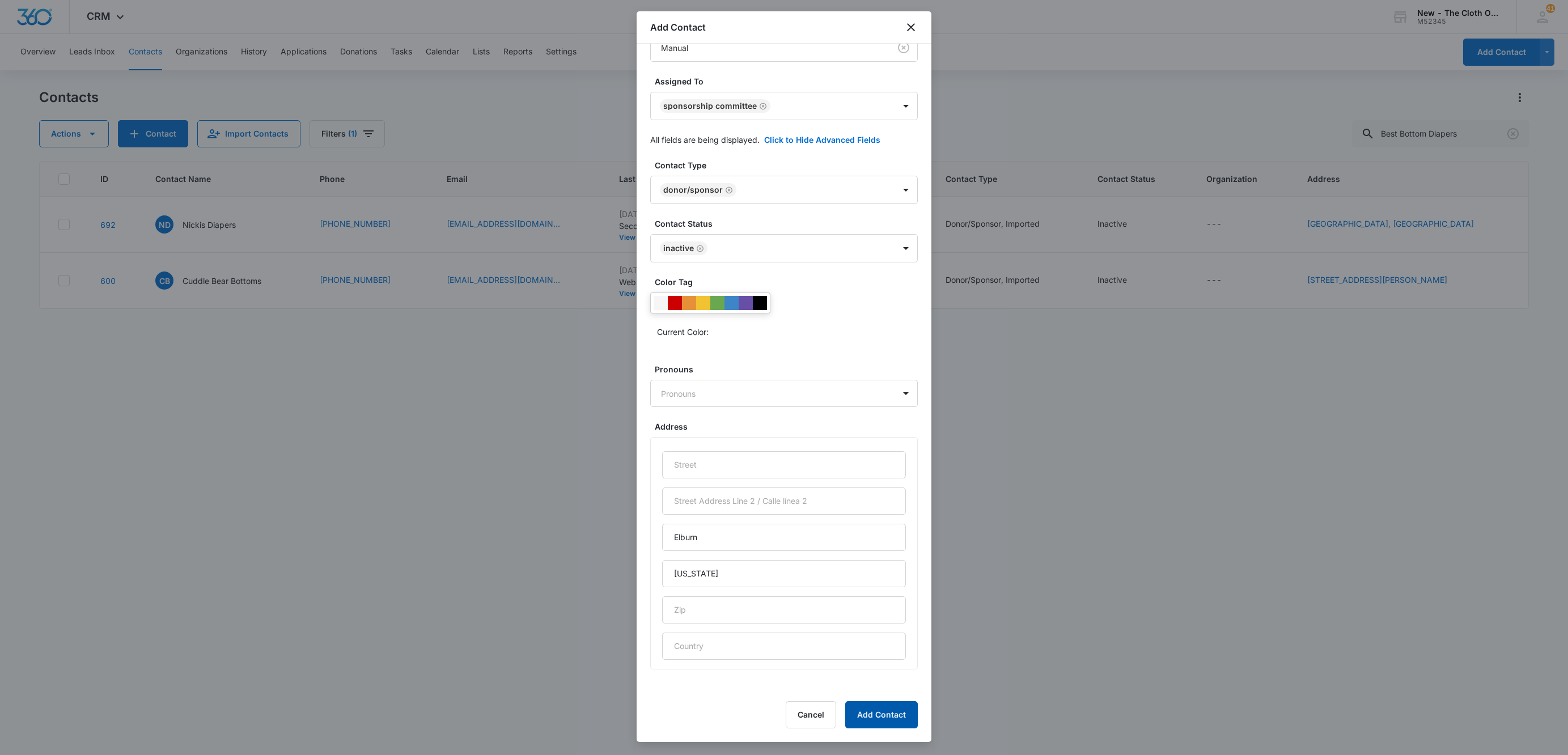
click at [884, 714] on button "Add Contact" at bounding box center [882, 714] width 73 height 27
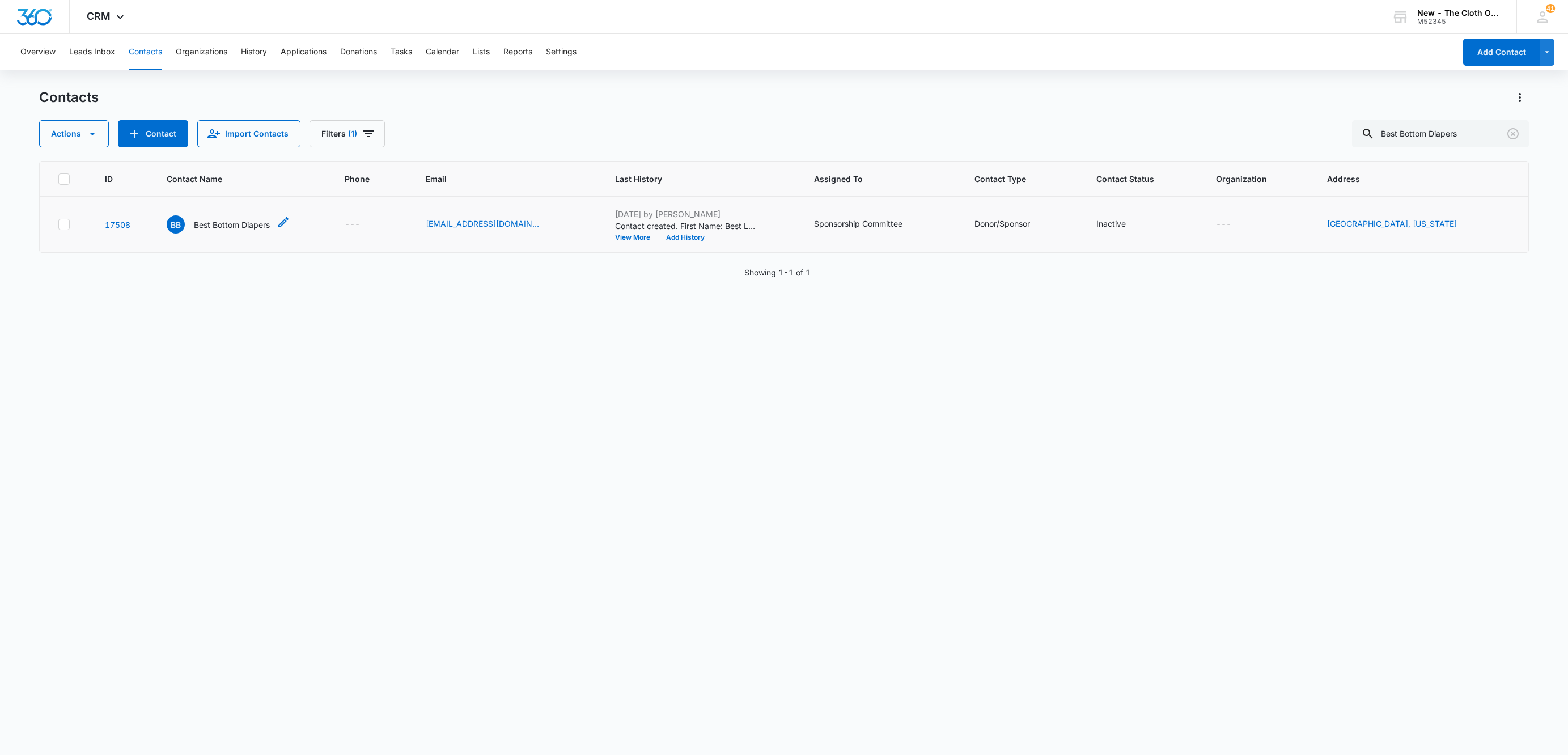
click at [286, 218] on icon "Contact Name - Best Bottom Diapers - Select to Edit Field" at bounding box center [284, 222] width 14 height 14
drag, startPoint x: 264, startPoint y: 135, endPoint x: 182, endPoint y: 138, distance: 82.1
click at [182, 138] on input "Bottom Diapers" at bounding box center [242, 130] width 143 height 27
click at [208, 97] on input "Best" at bounding box center [242, 94] width 143 height 27
paste input "Bottom Diapers"
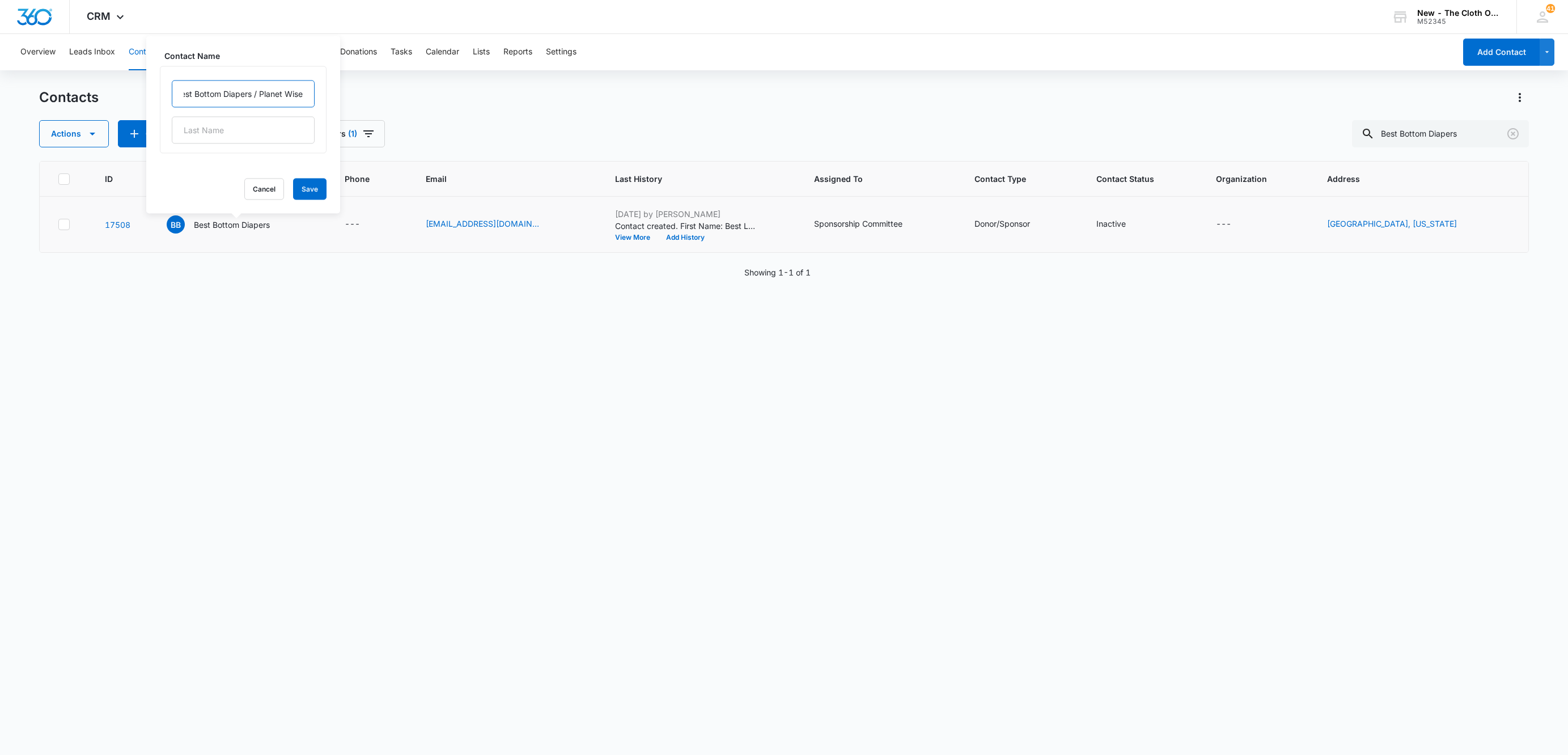
scroll to position [0, 23]
type input "Best Bottom Diapers / Planet Wise"
click at [297, 185] on button "Save" at bounding box center [310, 189] width 34 height 22
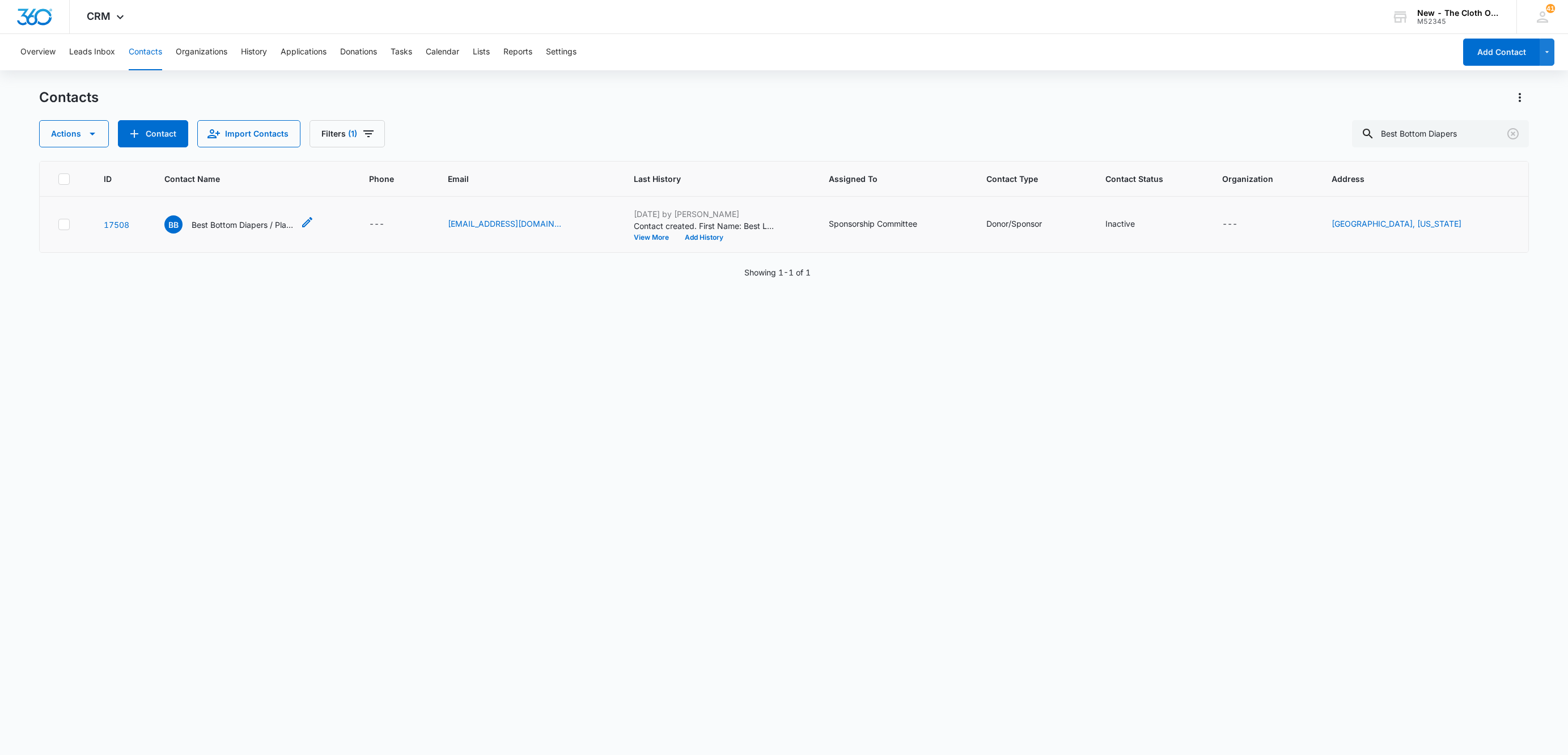
click at [231, 223] on p "Best Bottom Diapers / Planet Wise" at bounding box center [242, 225] width 102 height 12
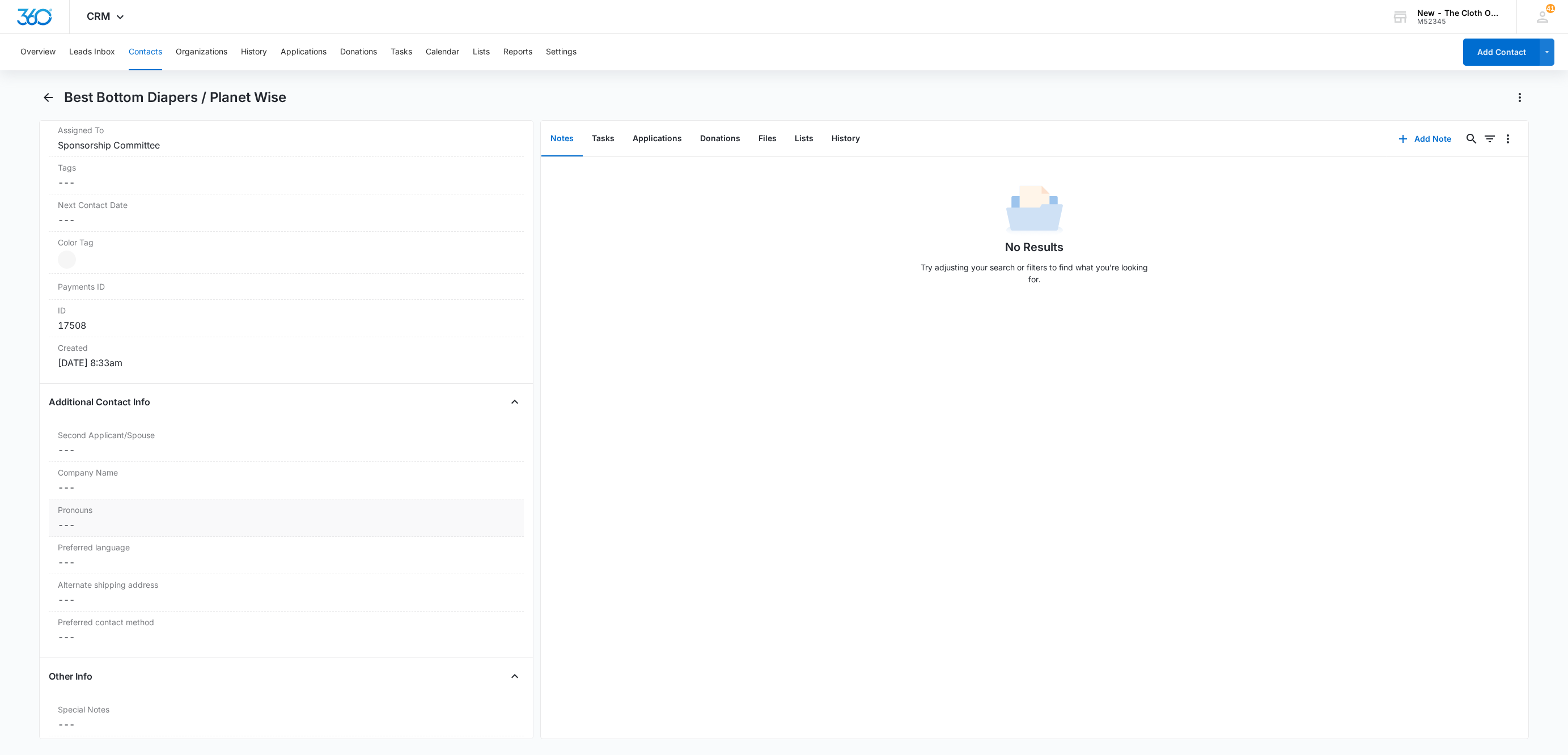
scroll to position [595, 0]
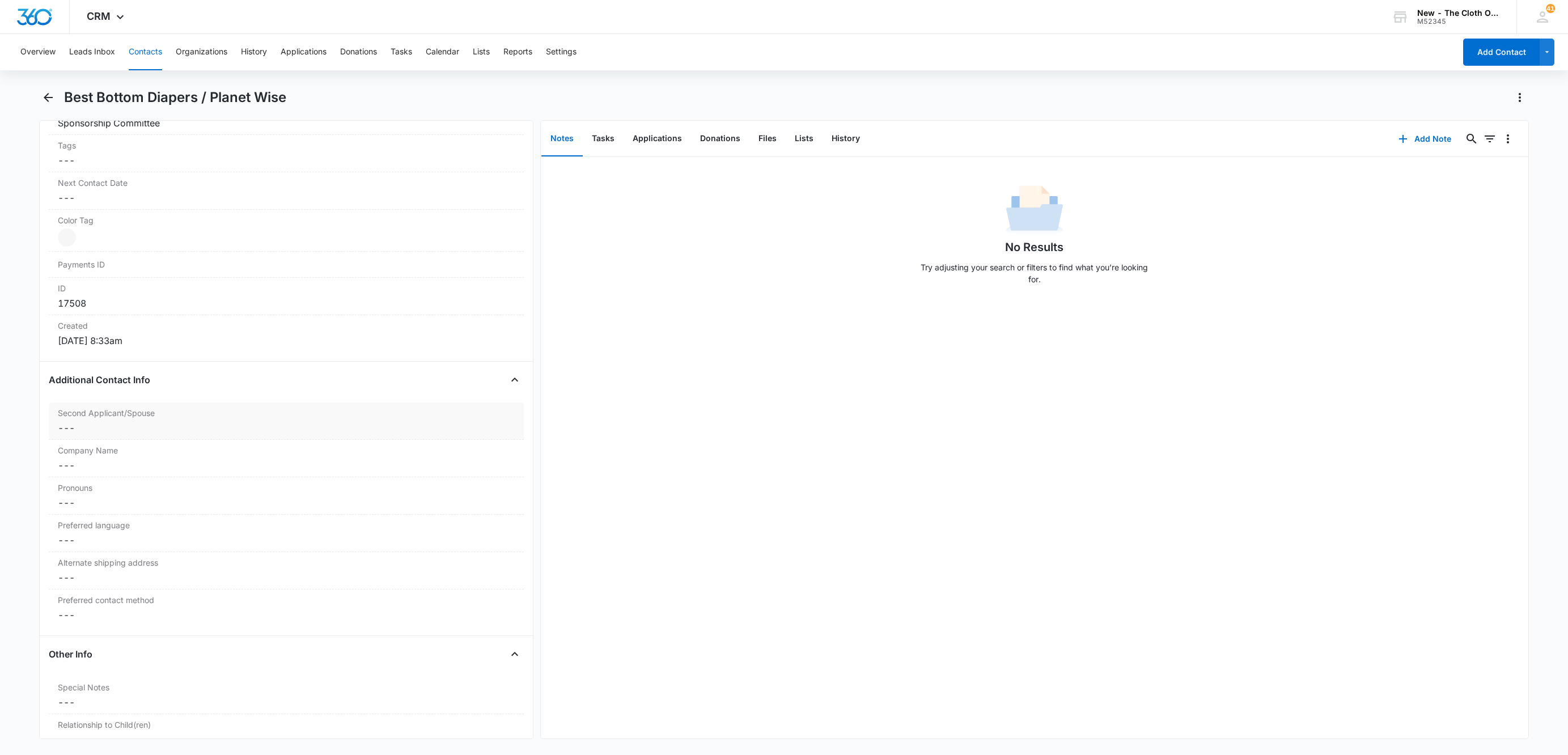
click at [82, 428] on dd "Cancel Save Changes ---" at bounding box center [286, 428] width 457 height 14
click at [94, 438] on input "Second Applicant/Spouse" at bounding box center [286, 437] width 461 height 27
type input "R"
click at [84, 435] on input "[PERSON_NAME] (Owner)" at bounding box center [286, 437] width 461 height 27
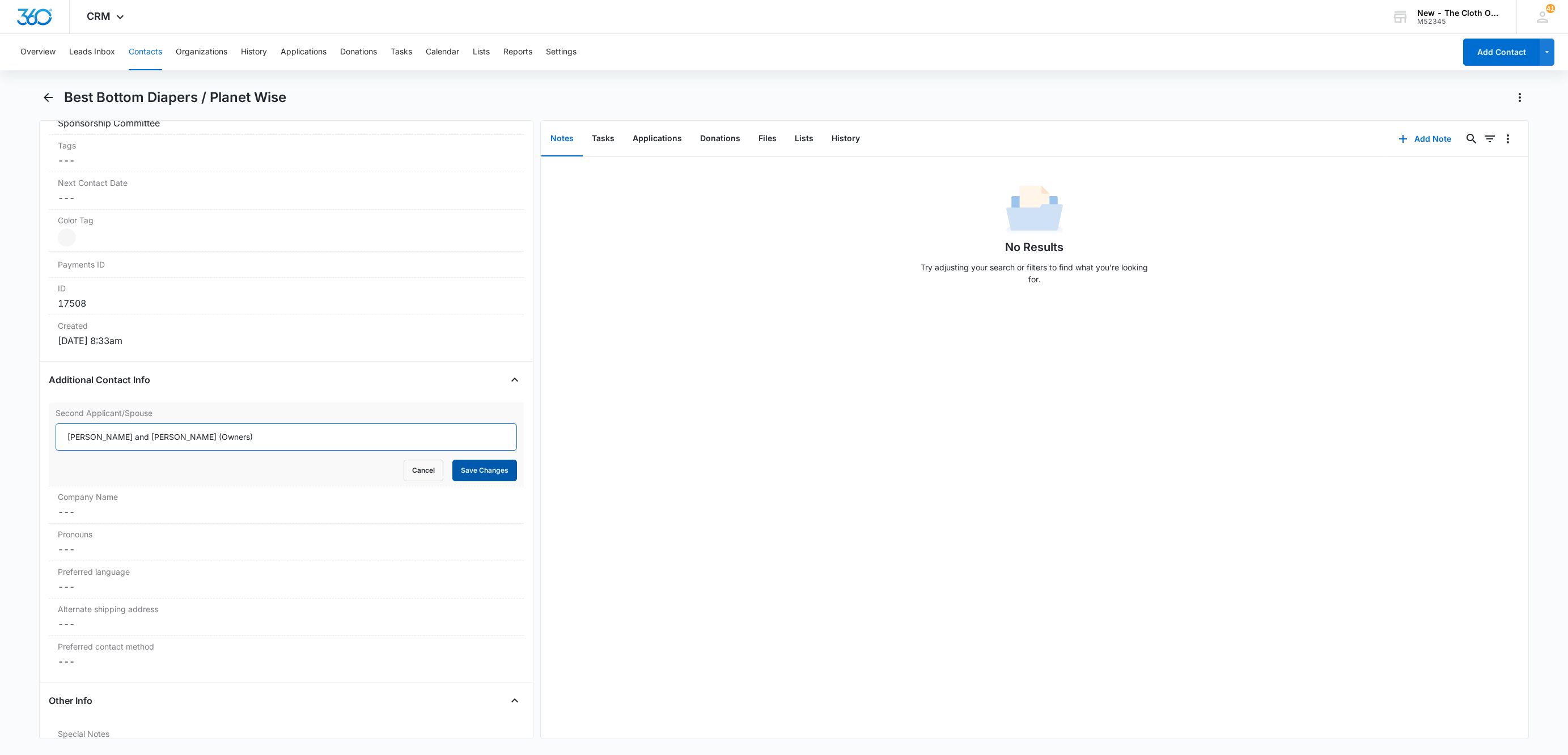
type input "[PERSON_NAME] and [PERSON_NAME] (Owners)"
click at [455, 466] on button "Save Changes" at bounding box center [485, 470] width 65 height 22
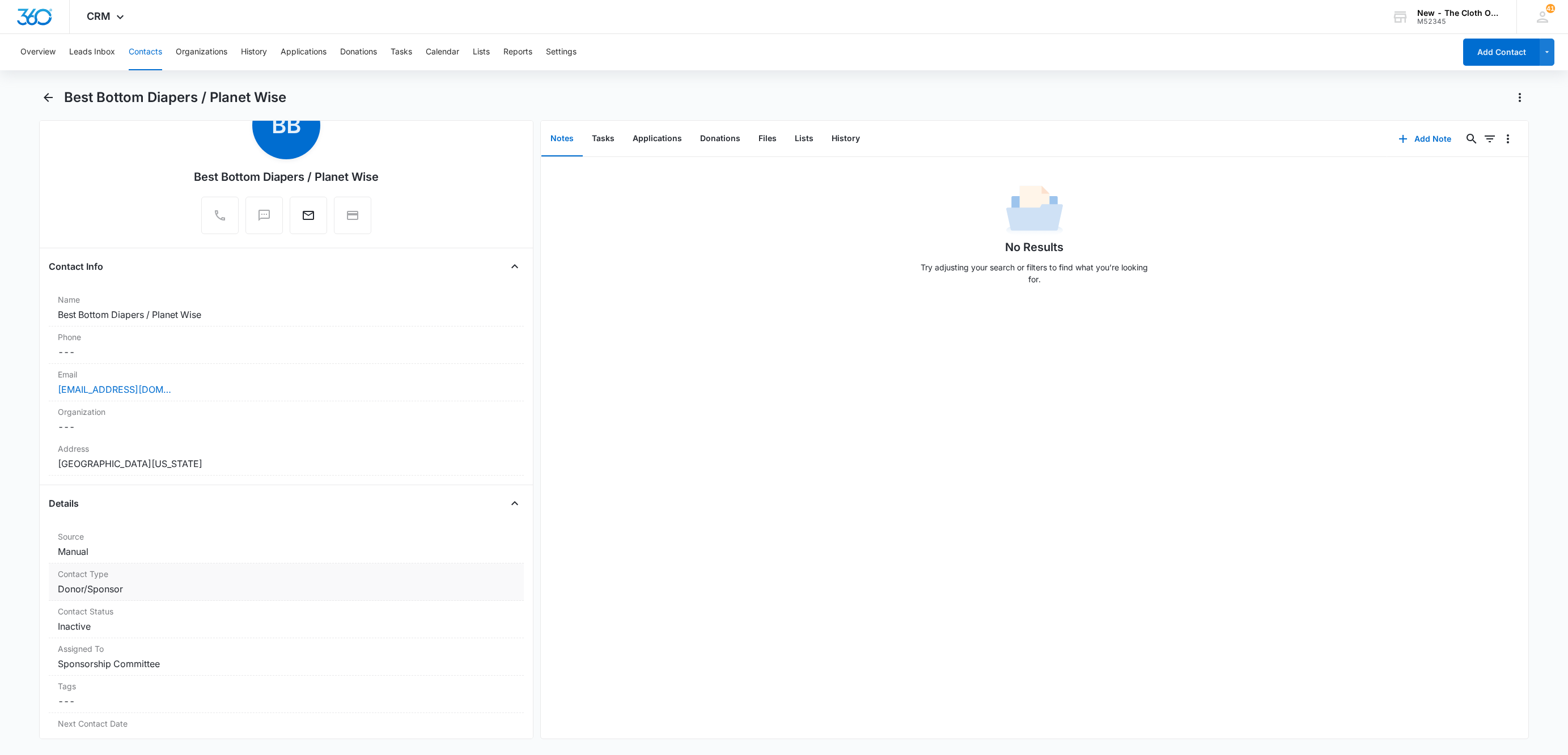
scroll to position [0, 0]
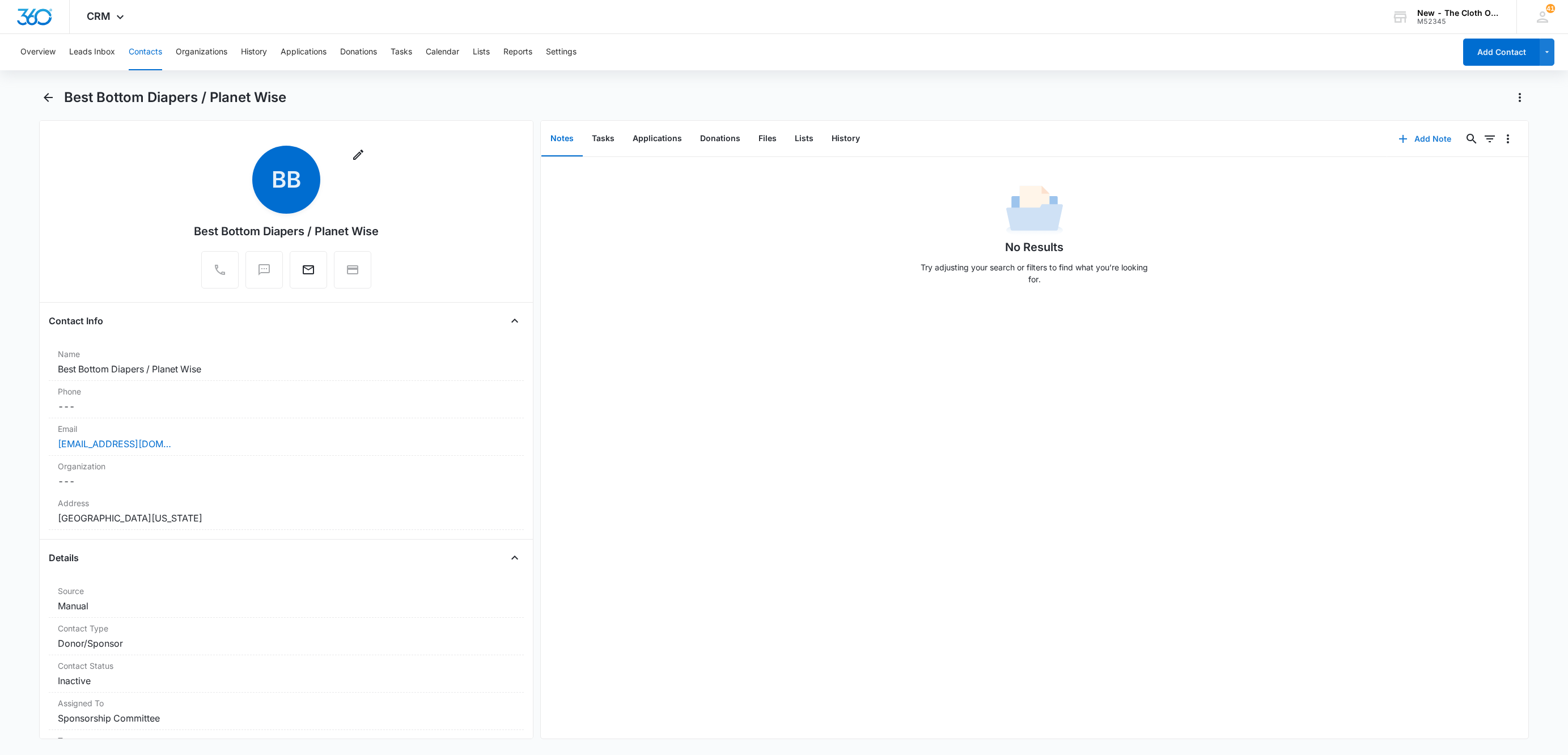
click at [1396, 139] on icon "button" at bounding box center [1403, 139] width 14 height 14
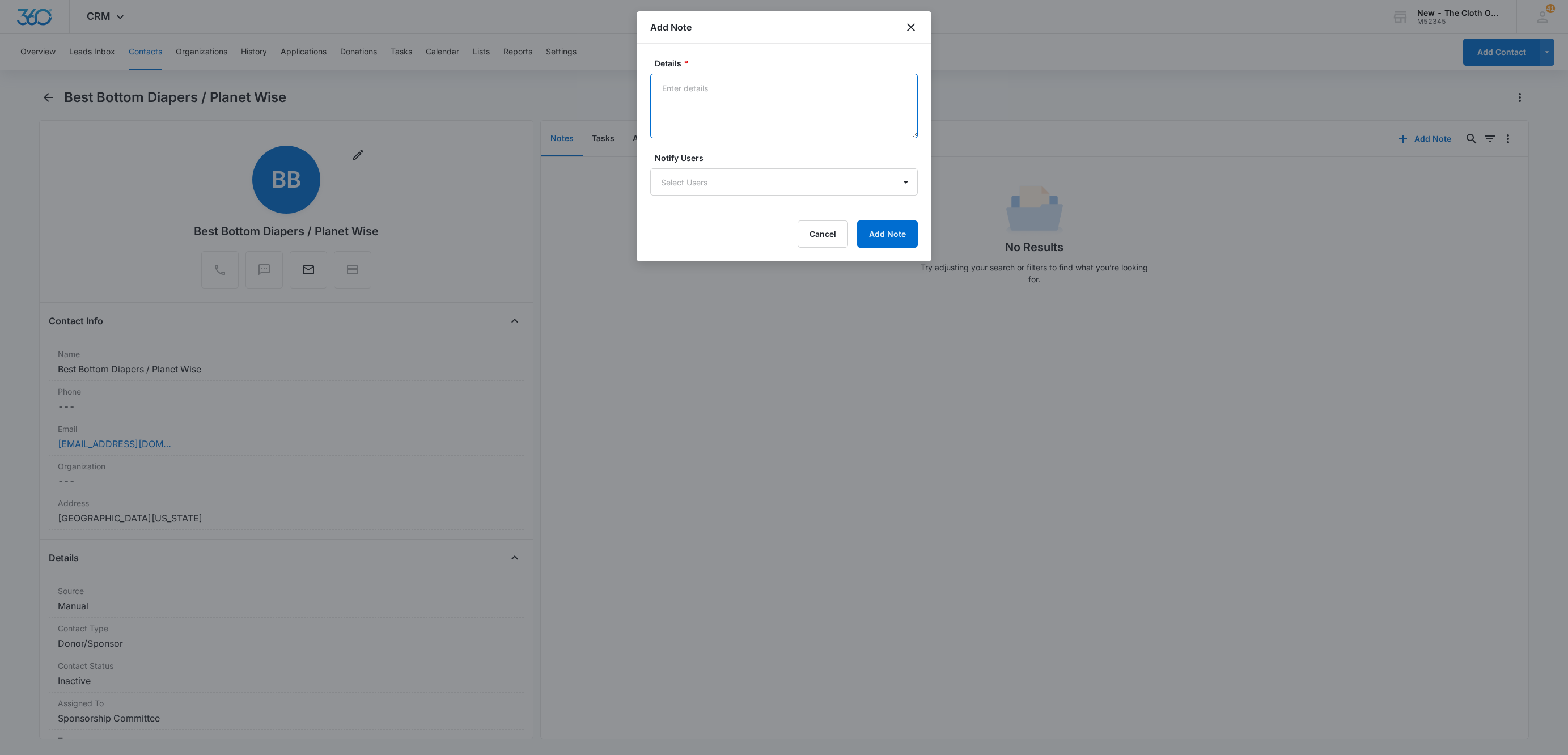
click at [780, 95] on textarea "Details *" at bounding box center [784, 106] width 268 height 65
paste textarea "[URL][DOMAIN_NAME]"
click at [776, 115] on textarea "[URL][DOMAIN_NAME]" at bounding box center [784, 106] width 268 height 65
paste textarea "[URL][DOMAIN_NAME]"
click at [732, 123] on textarea "[URL][DOMAIN_NAME] [URL][DOMAIN_NAME]" at bounding box center [784, 106] width 268 height 65
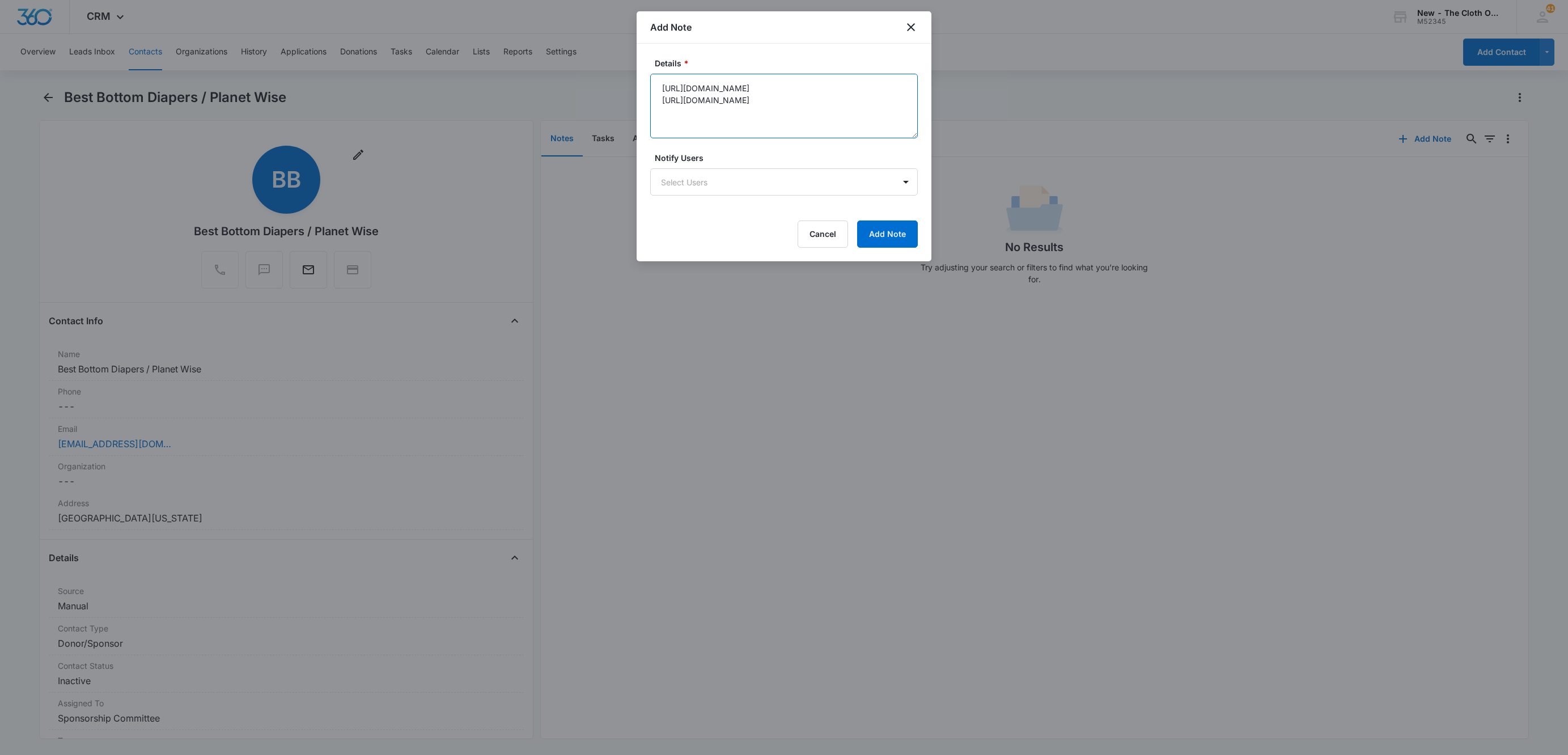
paste textarea "bestbottomdiapers"
drag, startPoint x: 783, startPoint y: 120, endPoint x: 654, endPoint y: 117, distance: 129.0
click at [654, 117] on textarea "[URL][DOMAIN_NAME] [URL][DOMAIN_NAME] IG: @bestbottomdiapers" at bounding box center [784, 106] width 268 height 65
paste textarea "[URL][DOMAIN_NAME]"
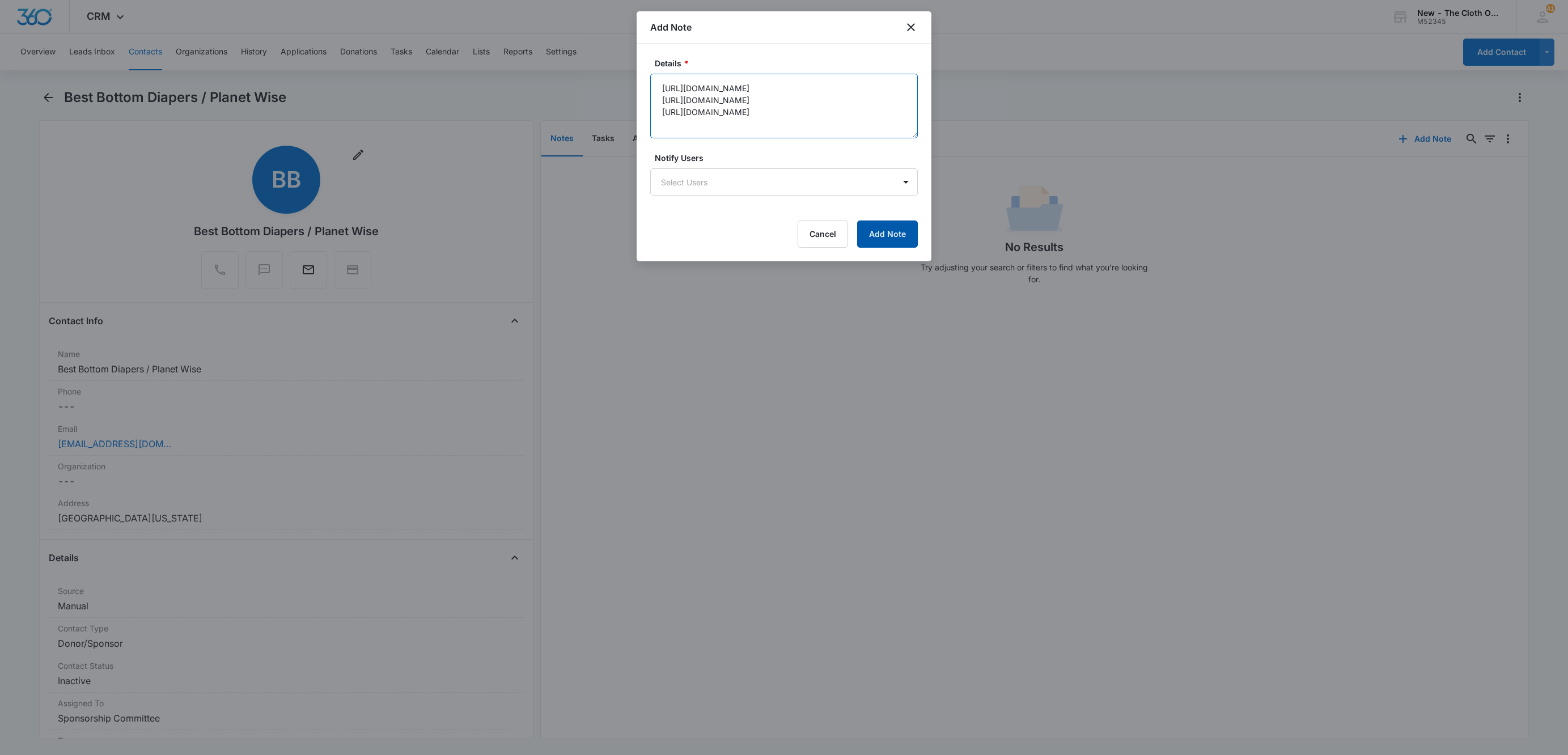
type textarea "[URL][DOMAIN_NAME] [URL][DOMAIN_NAME] [URL][DOMAIN_NAME]"
click at [874, 246] on button "Add Note" at bounding box center [888, 234] width 61 height 27
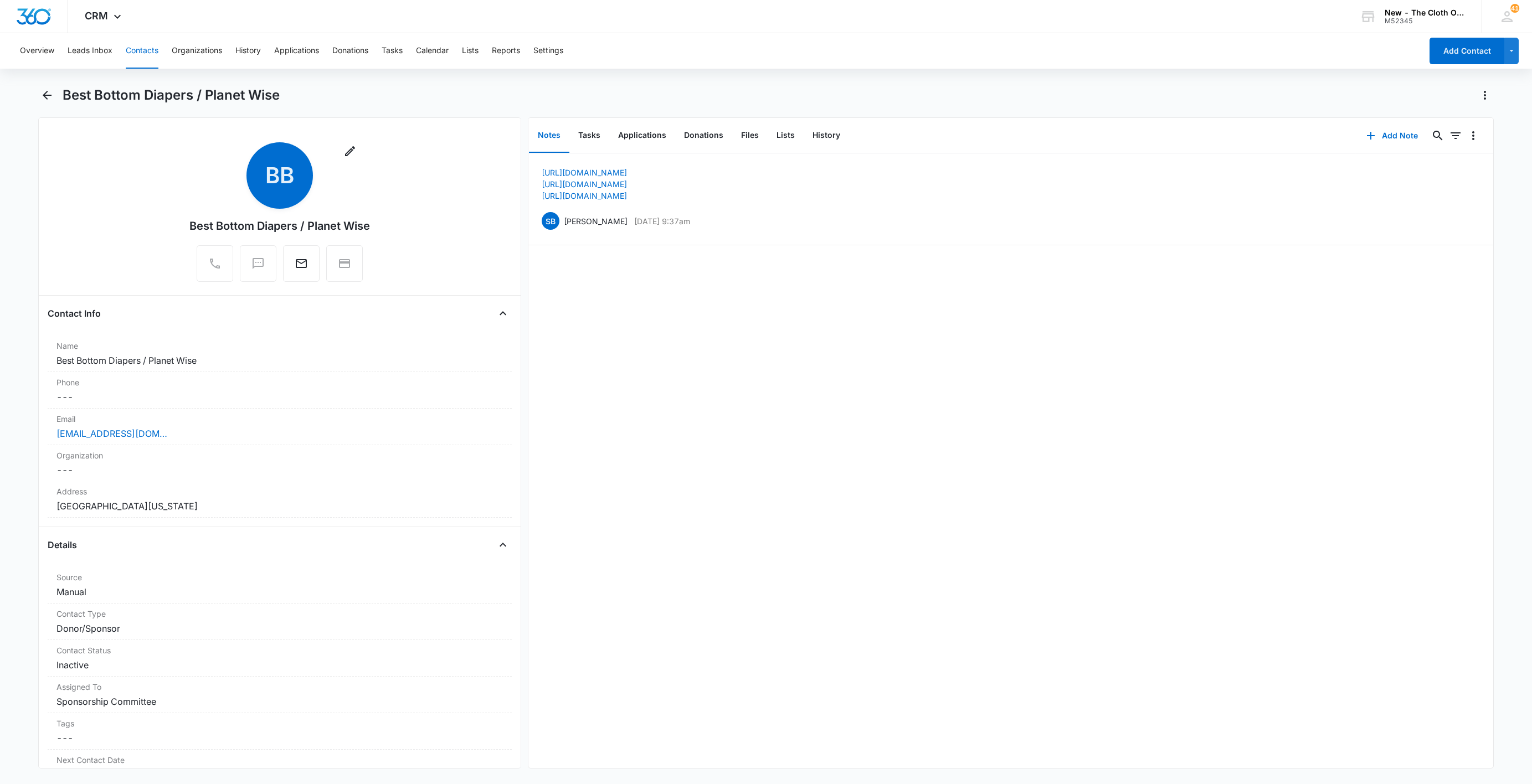
click at [146, 56] on button "Contacts" at bounding box center [142, 50] width 33 height 35
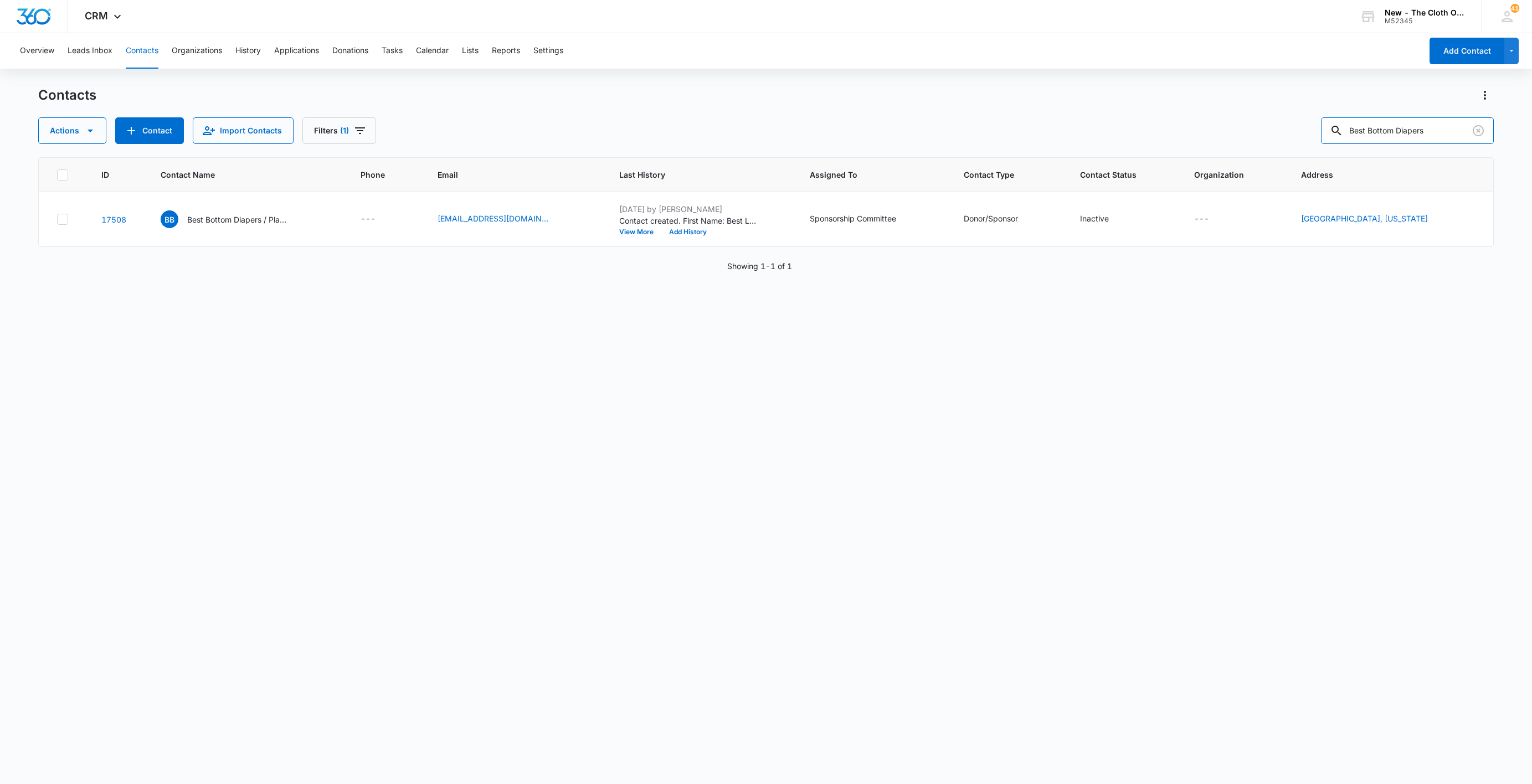
drag, startPoint x: 1458, startPoint y: 126, endPoint x: 1043, endPoint y: 188, distance: 419.6
click at [1043, 188] on div "Contacts Actions Contact Import Contacts Filters (1) Best Bottom Diapers ID Con…" at bounding box center [766, 435] width 1456 height 697
paste input "Lighthouse"
type input "Lighthouse"
click at [198, 216] on p "Lighthouse Kids Company" at bounding box center [235, 220] width 95 height 12
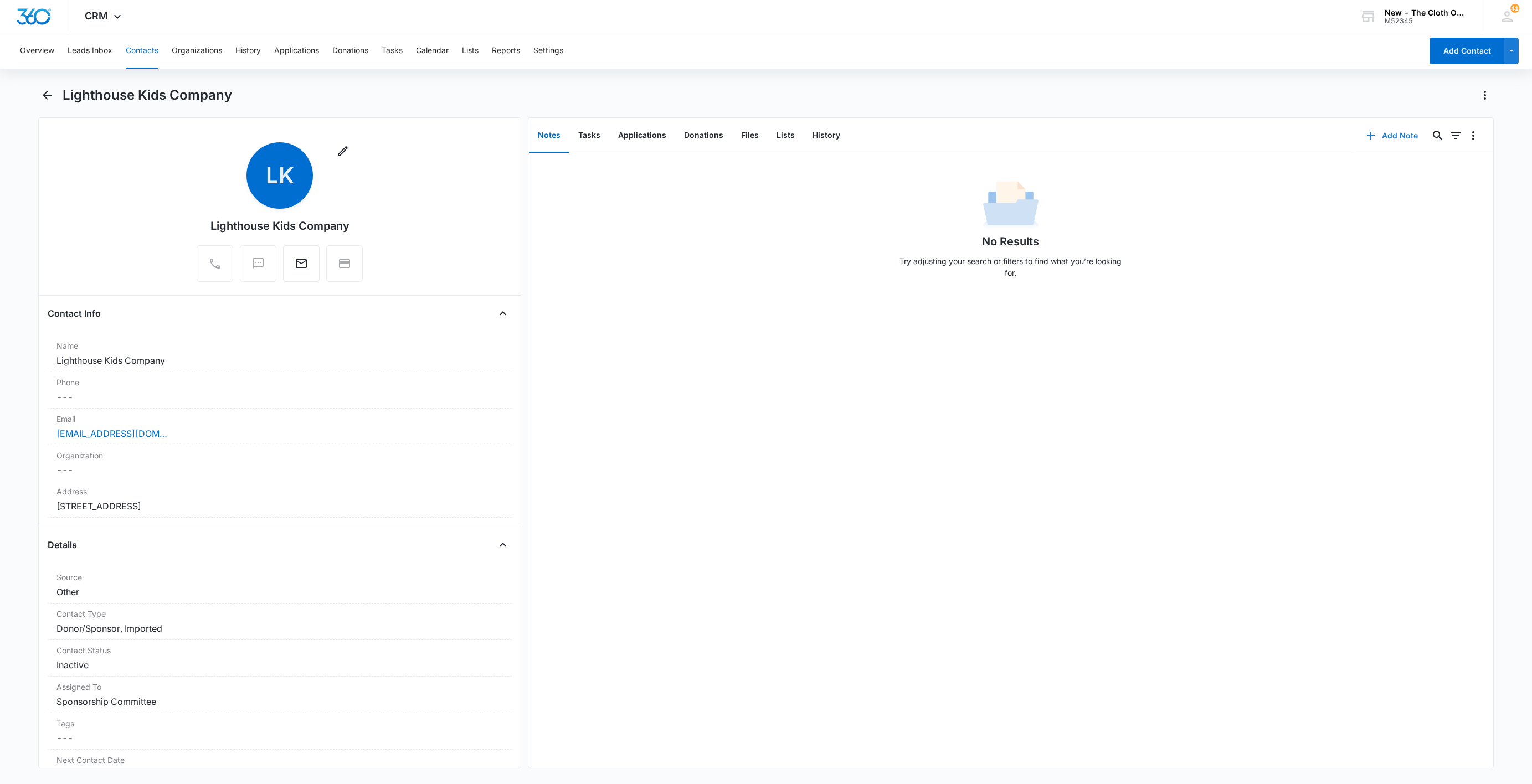
click at [1385, 144] on button "Add Note" at bounding box center [1392, 135] width 73 height 26
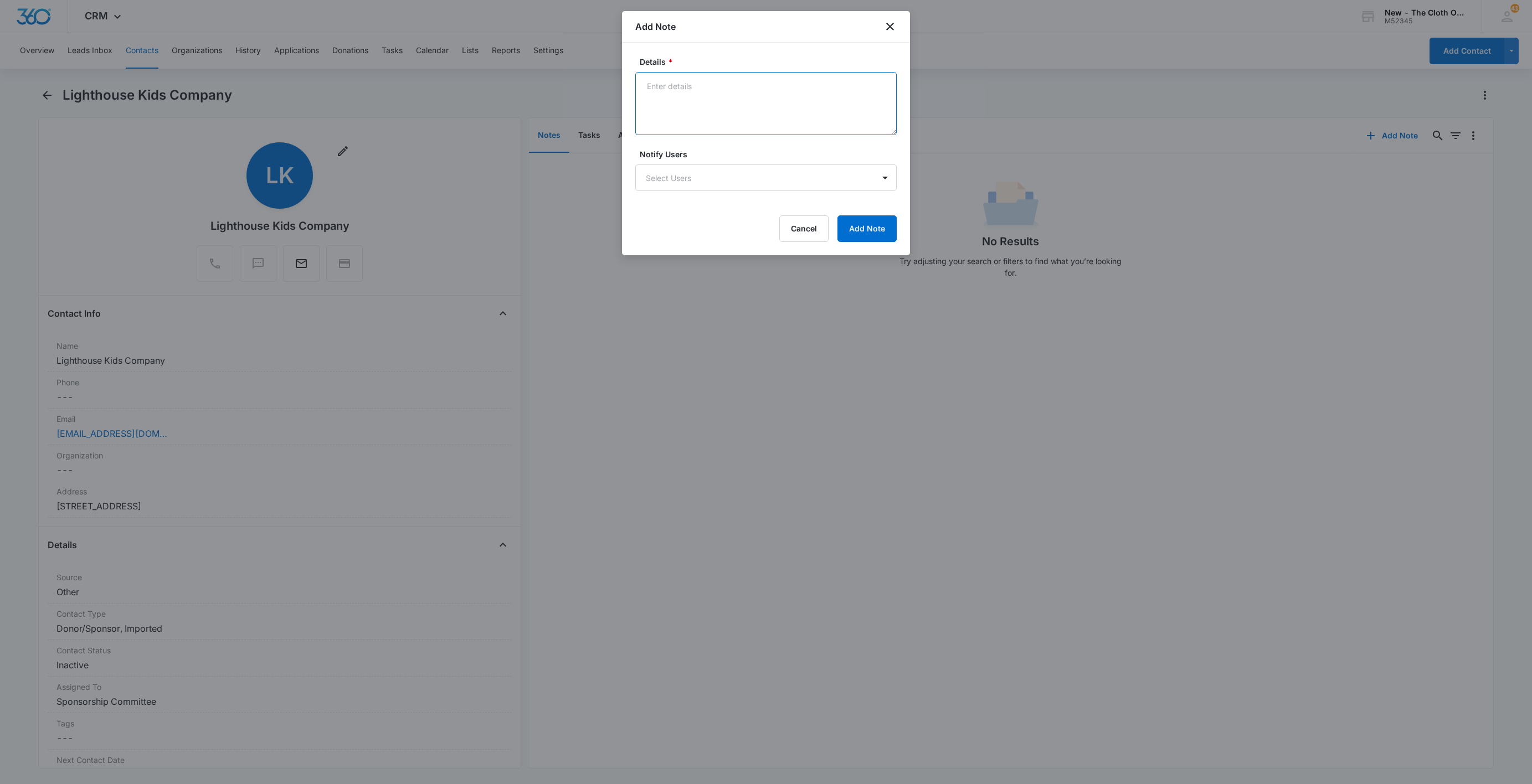
click at [718, 95] on textarea "Details *" at bounding box center [766, 103] width 262 height 64
paste textarea "LKC is a proudly Latinx and Woman-Owned company ♥"
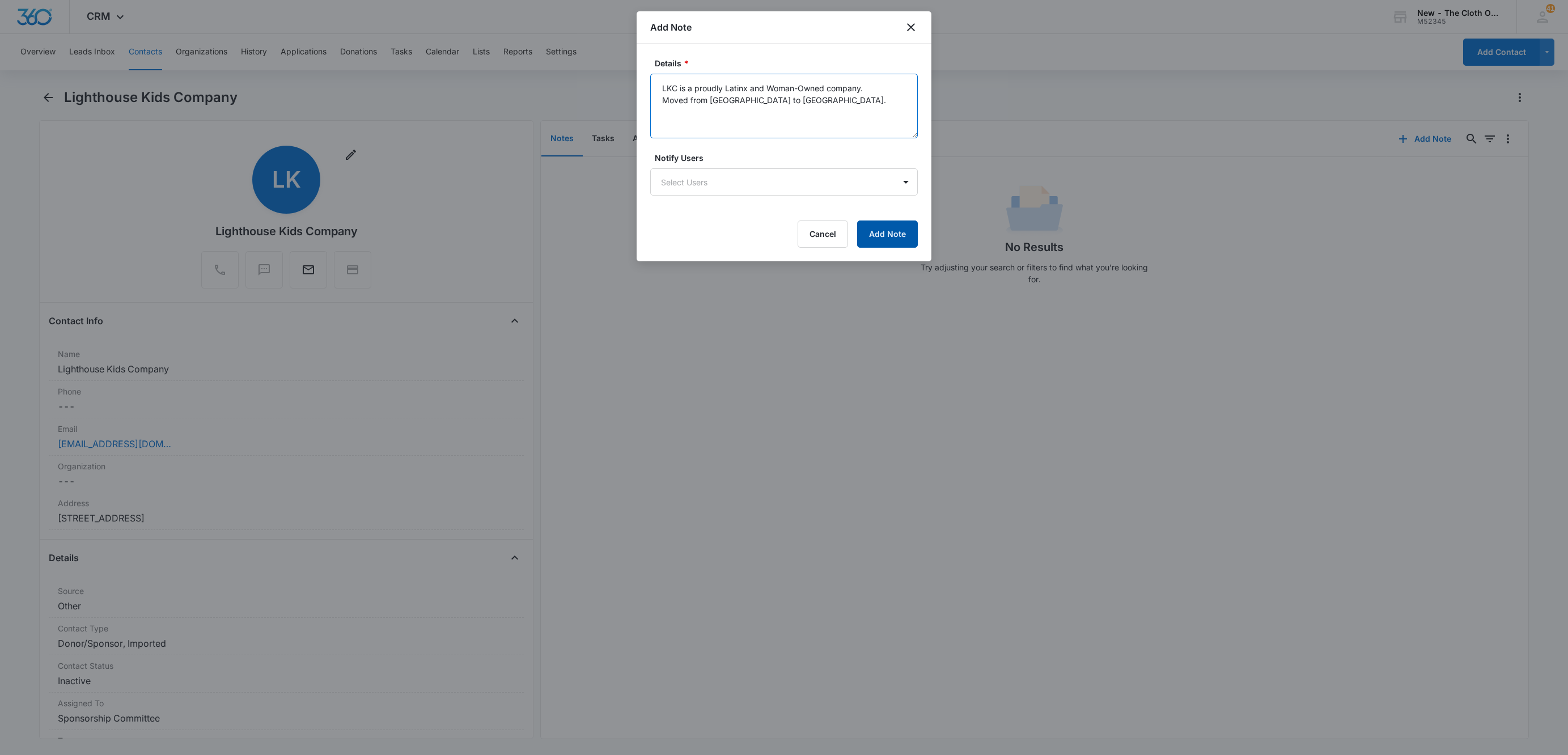
type textarea "LKC is a proudly Latinx and Woman-Owned company. Moved from [GEOGRAPHIC_DATA] t…"
click at [874, 240] on button "Add Note" at bounding box center [888, 234] width 61 height 27
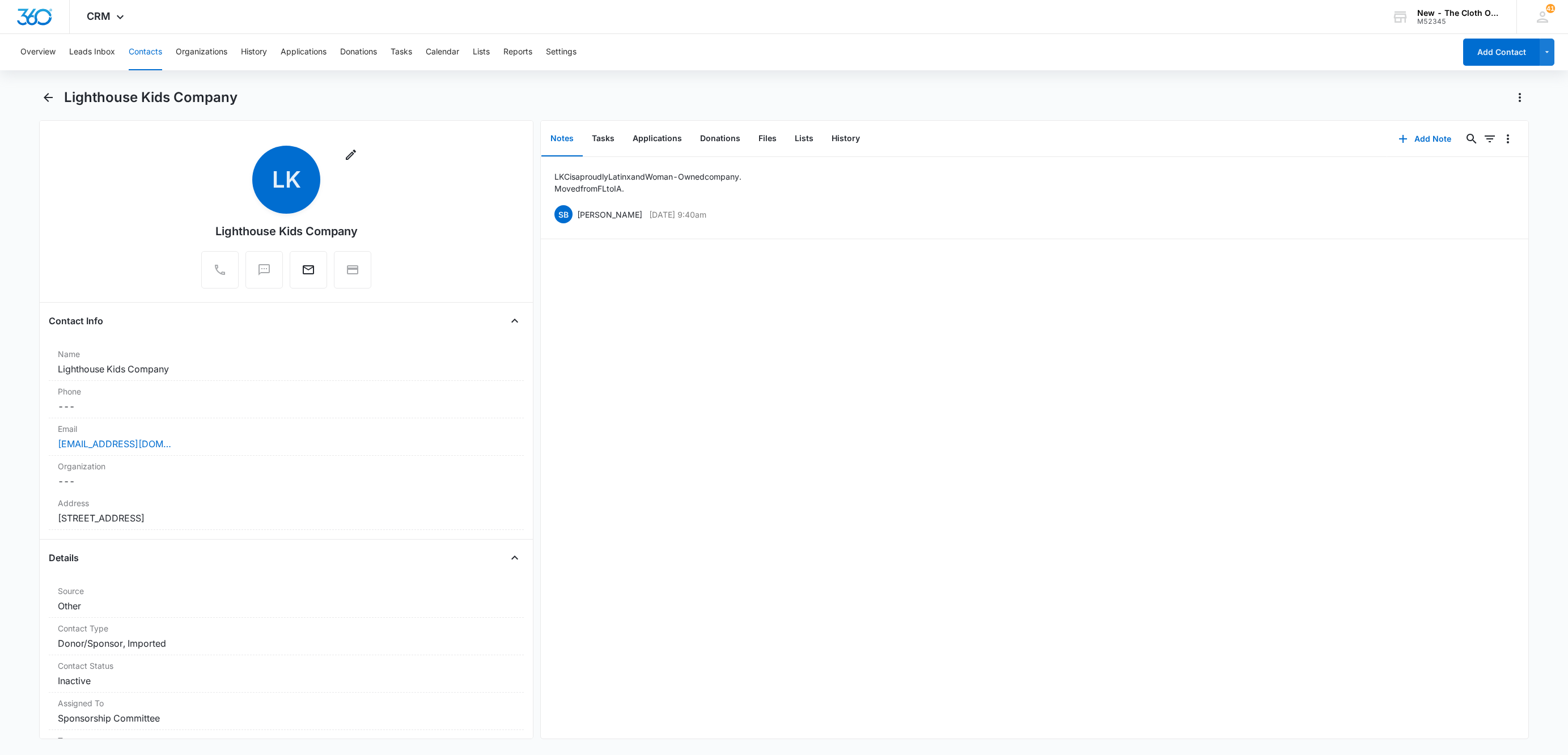
scroll to position [85, 0]
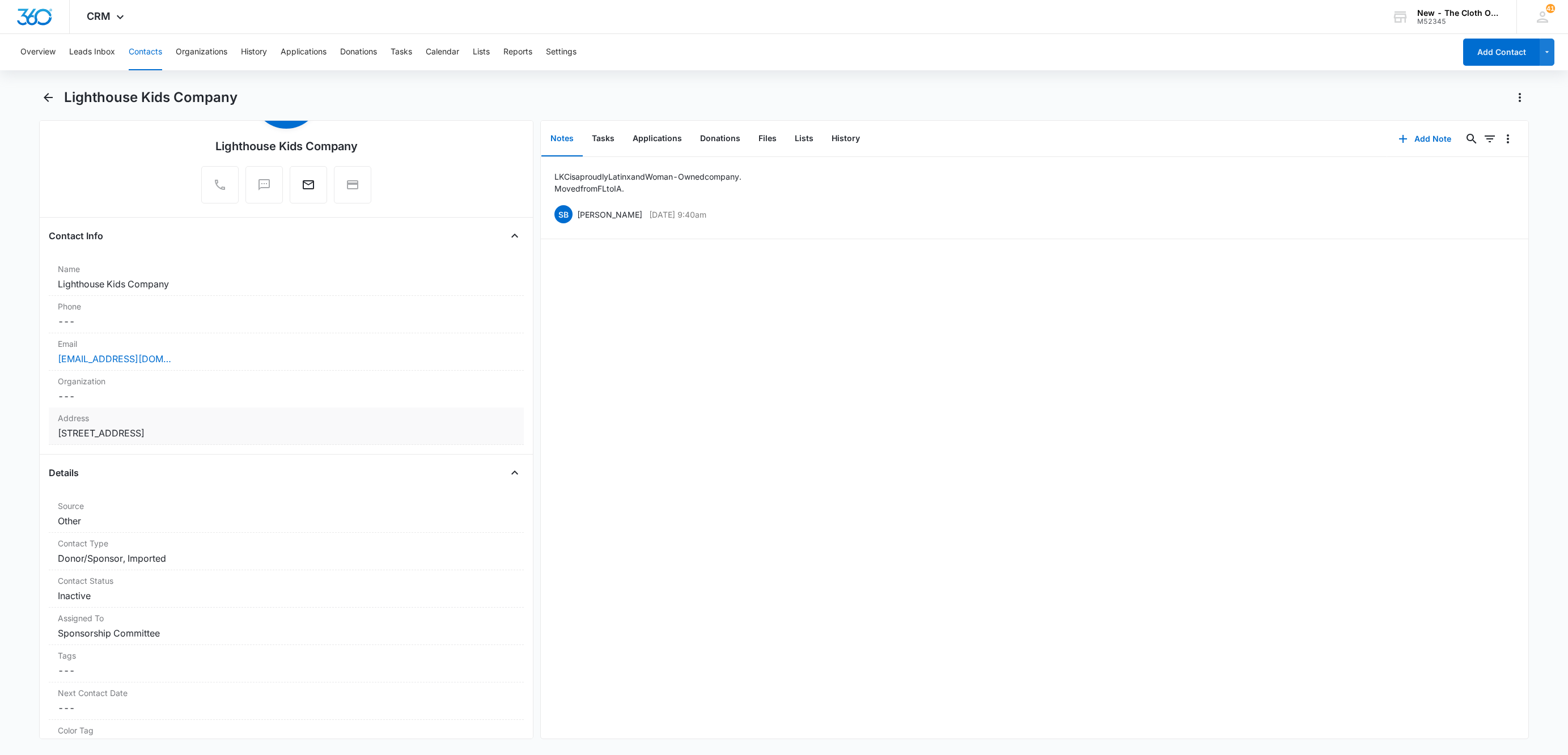
click at [329, 431] on dd "Cancel Save Changes [STREET_ADDRESS]" at bounding box center [286, 433] width 457 height 14
click at [310, 456] on input "[STREET_ADDRESS]" at bounding box center [286, 456] width 438 height 27
click at [311, 456] on input "[STREET_ADDRESS]" at bounding box center [286, 456] width 438 height 27
click at [312, 456] on input "[STREET_ADDRESS]" at bounding box center [286, 456] width 438 height 27
paste input "[STREET_ADDRESS]"
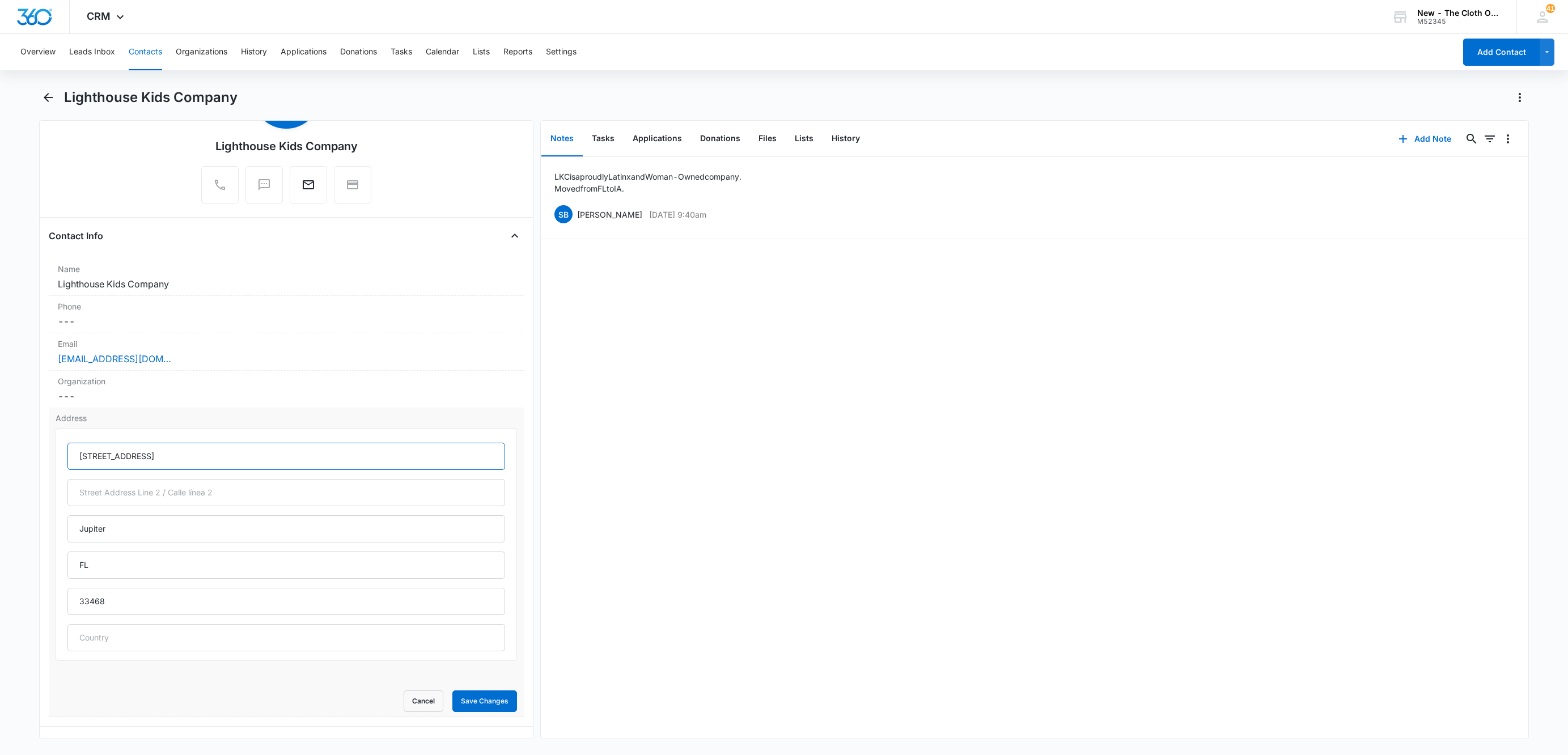
drag, startPoint x: 158, startPoint y: 453, endPoint x: 218, endPoint y: 458, distance: 60.2
click at [218, 458] on input "[STREET_ADDRESS]" at bounding box center [286, 456] width 438 height 27
type input "[STREET_ADDRESS]"
click at [198, 491] on input "text" at bounding box center [286, 492] width 438 height 27
paste input "#284"
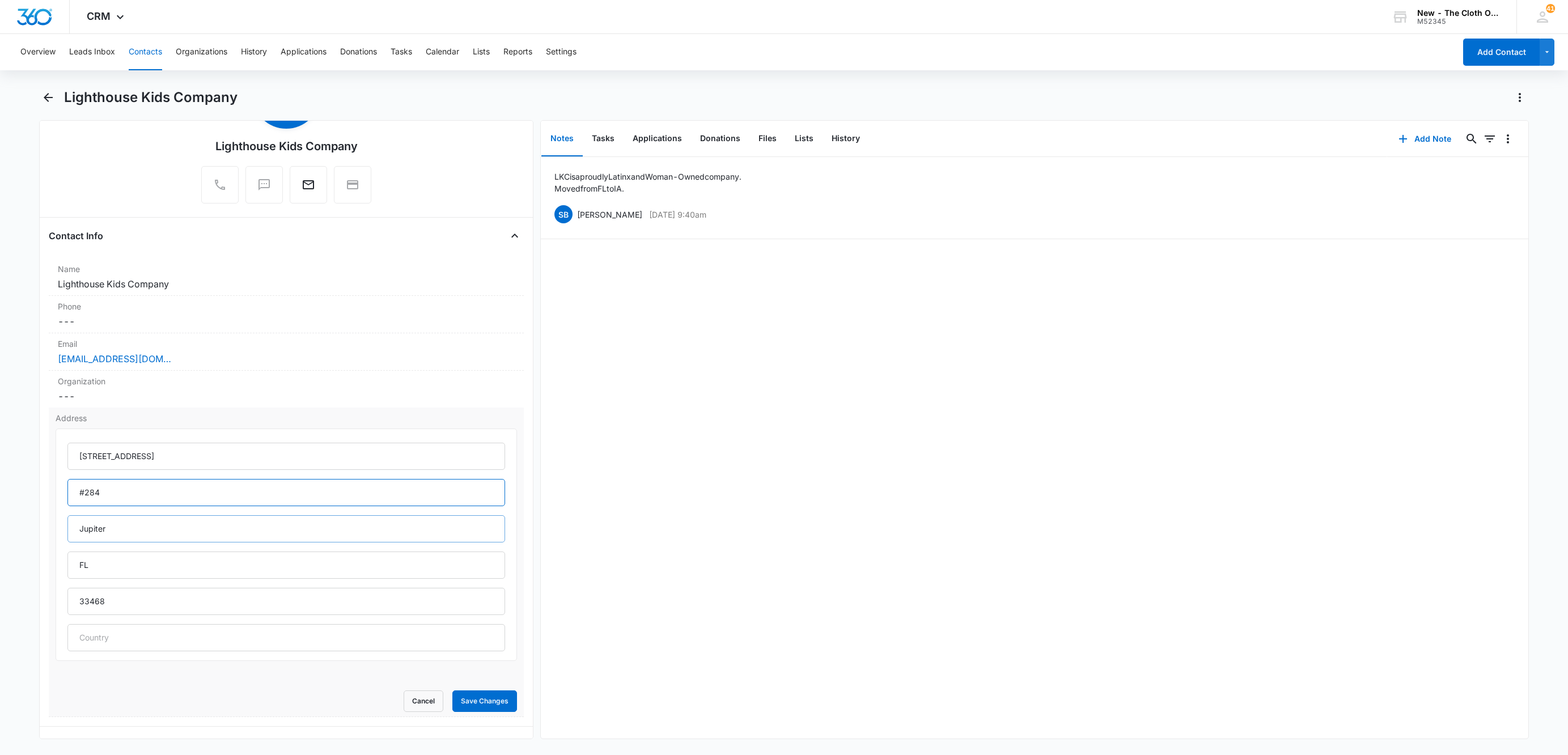
type input "#284"
click at [182, 518] on input "Jupiter" at bounding box center [286, 529] width 438 height 27
click at [182, 519] on input "Jupiter" at bounding box center [286, 529] width 438 height 27
type input "[US_STATE][GEOGRAPHIC_DATA]"
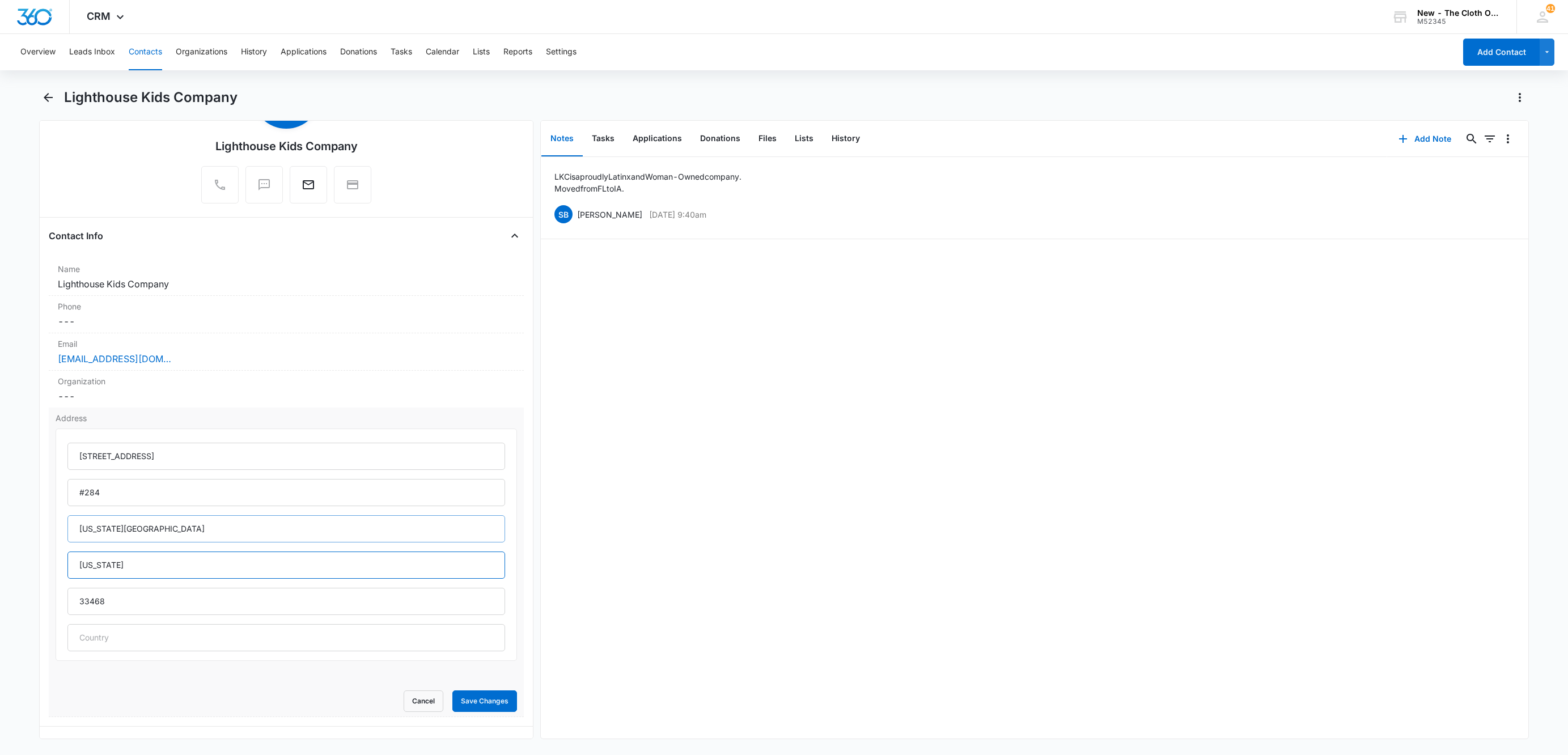
type input "[US_STATE]"
type input "52245"
click at [482, 712] on button "Save Changes" at bounding box center [485, 701] width 65 height 22
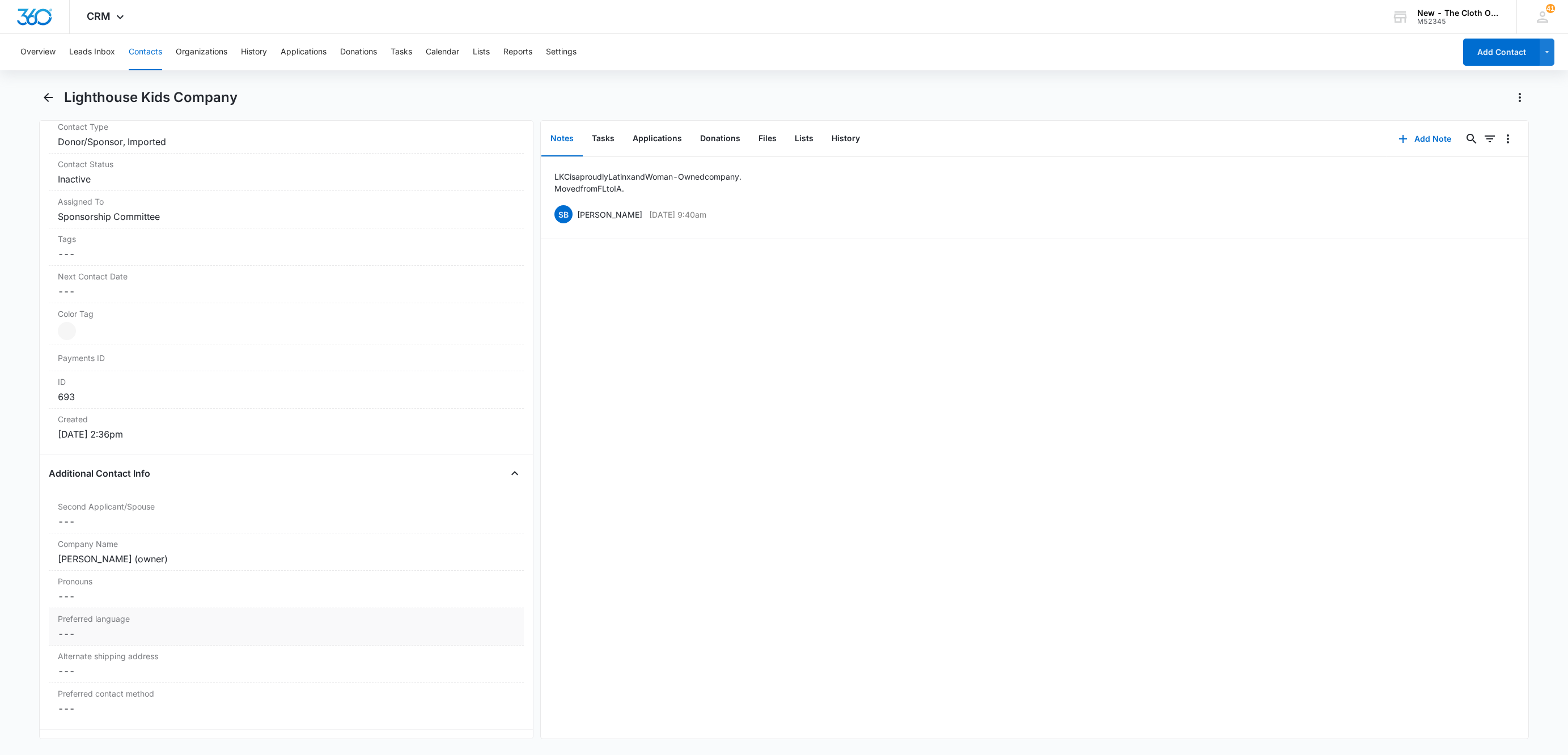
scroll to position [595, 0]
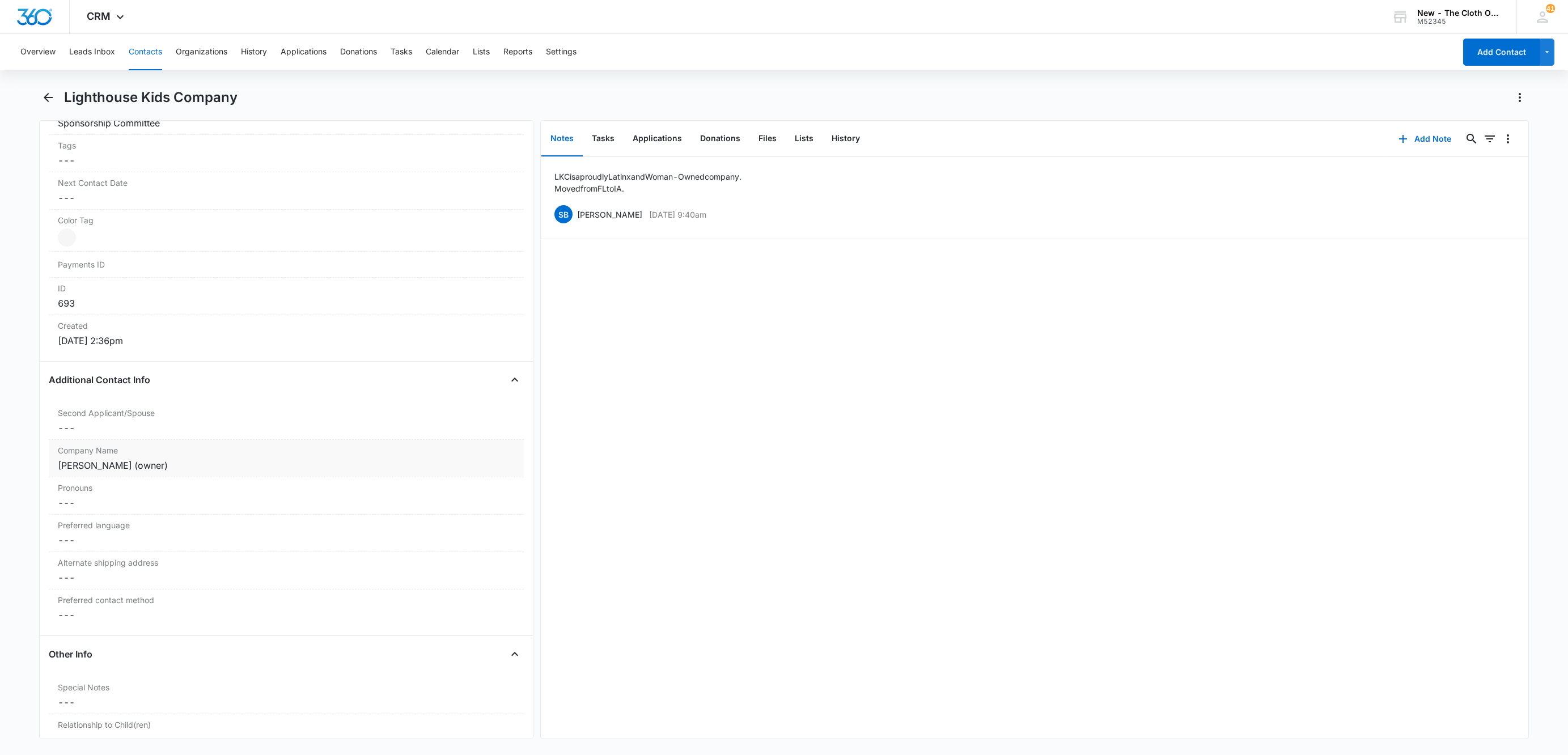
click at [226, 468] on div "[PERSON_NAME] (owner)" at bounding box center [286, 465] width 457 height 14
click at [231, 478] on input "[PERSON_NAME] (owner)" at bounding box center [286, 475] width 461 height 27
click at [230, 478] on input "[PERSON_NAME] (owner)" at bounding box center [286, 475] width 461 height 27
click at [228, 476] on input "[PERSON_NAME] (owner)" at bounding box center [286, 475] width 461 height 27
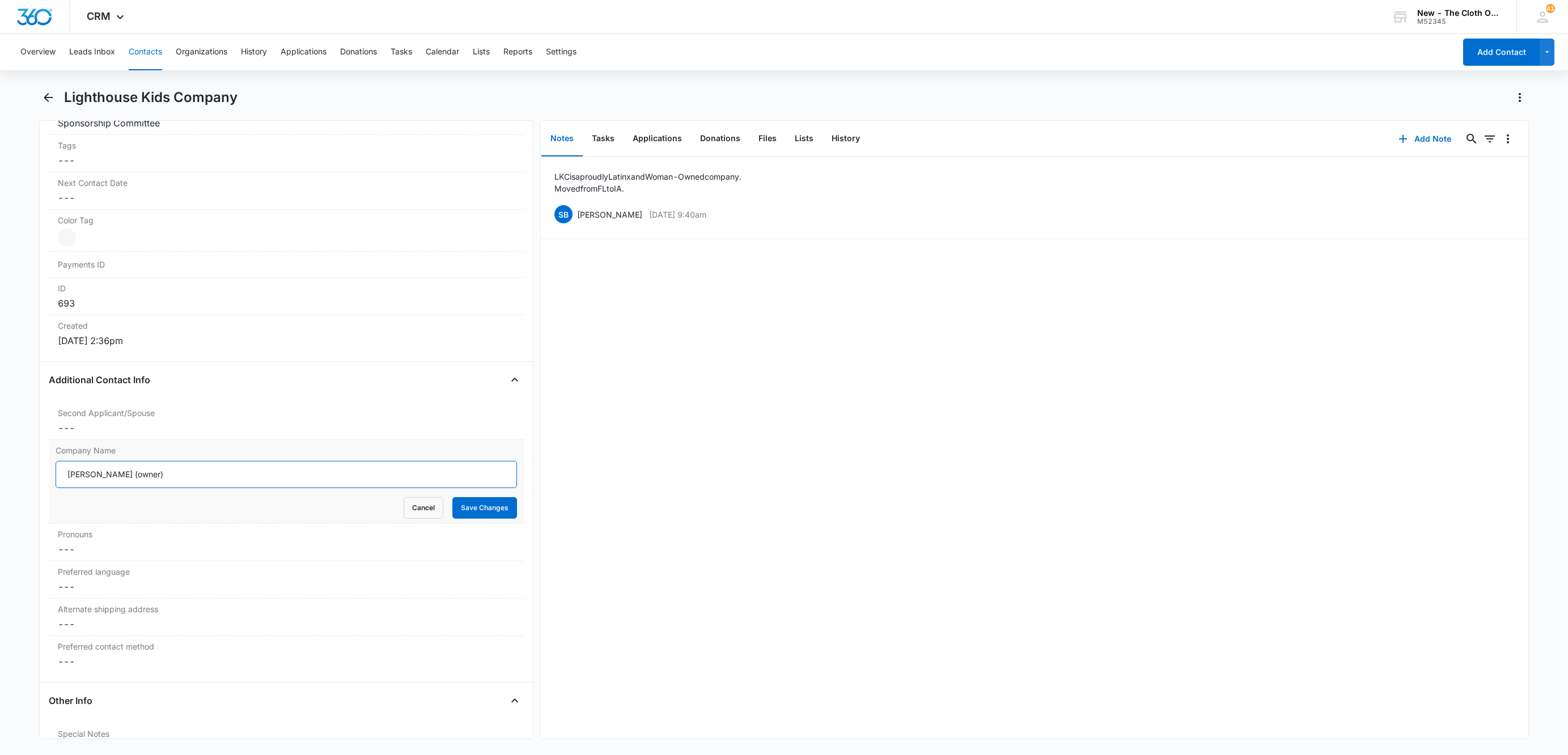
click at [228, 476] on input "[PERSON_NAME] (owner)" at bounding box center [286, 475] width 461 height 27
click at [95, 439] on div "Second Applicant/Spouse Cancel Save Changes ---" at bounding box center [286, 421] width 475 height 37
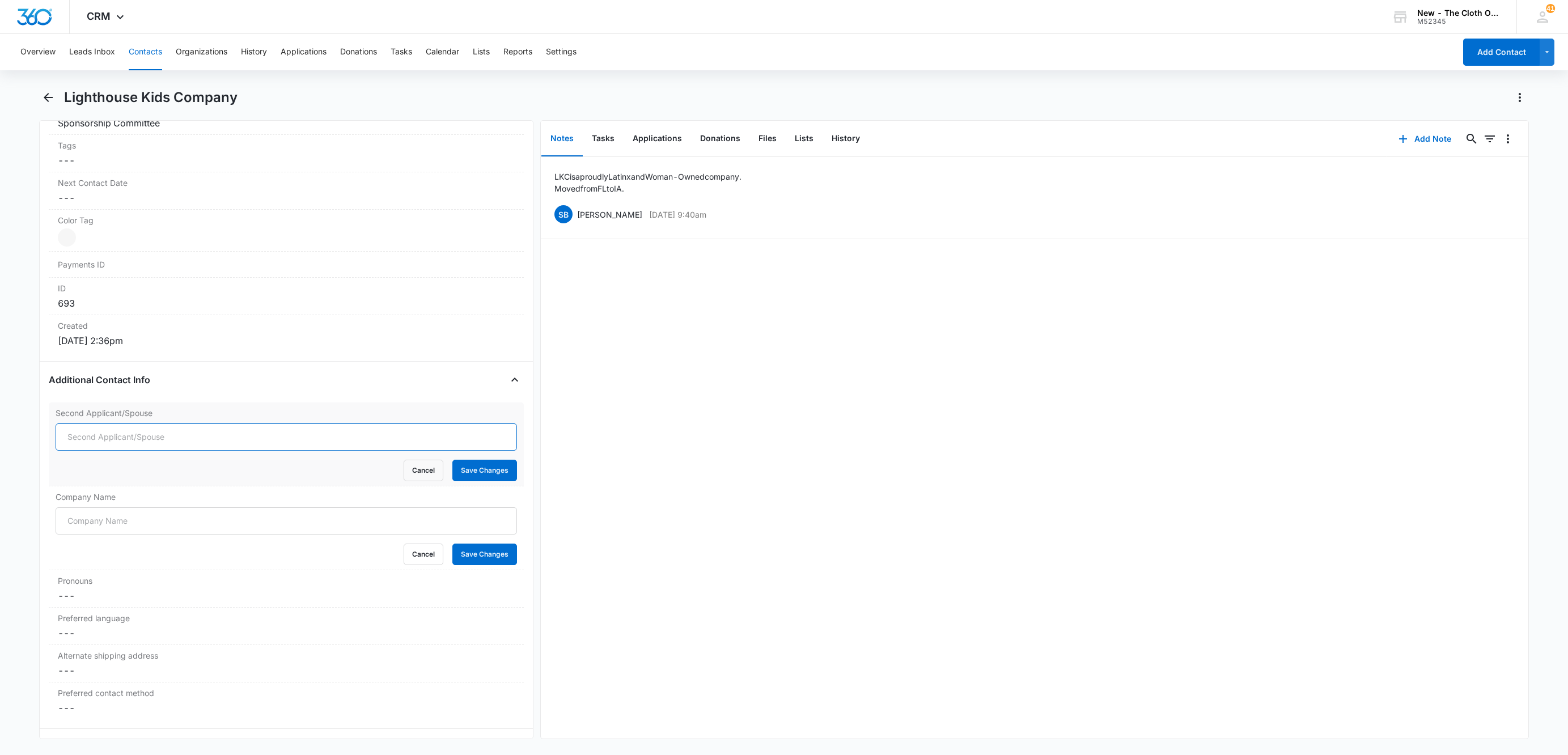
click at [94, 443] on input "Second Applicant/Spouse" at bounding box center [286, 437] width 461 height 27
paste input "[PERSON_NAME] (owner)"
type input "[PERSON_NAME] (owner)"
click at [493, 458] on form "[PERSON_NAME] (owner) Cancel Save Changes" at bounding box center [286, 452] width 461 height 57
click at [490, 468] on button "Save Changes" at bounding box center [485, 470] width 65 height 22
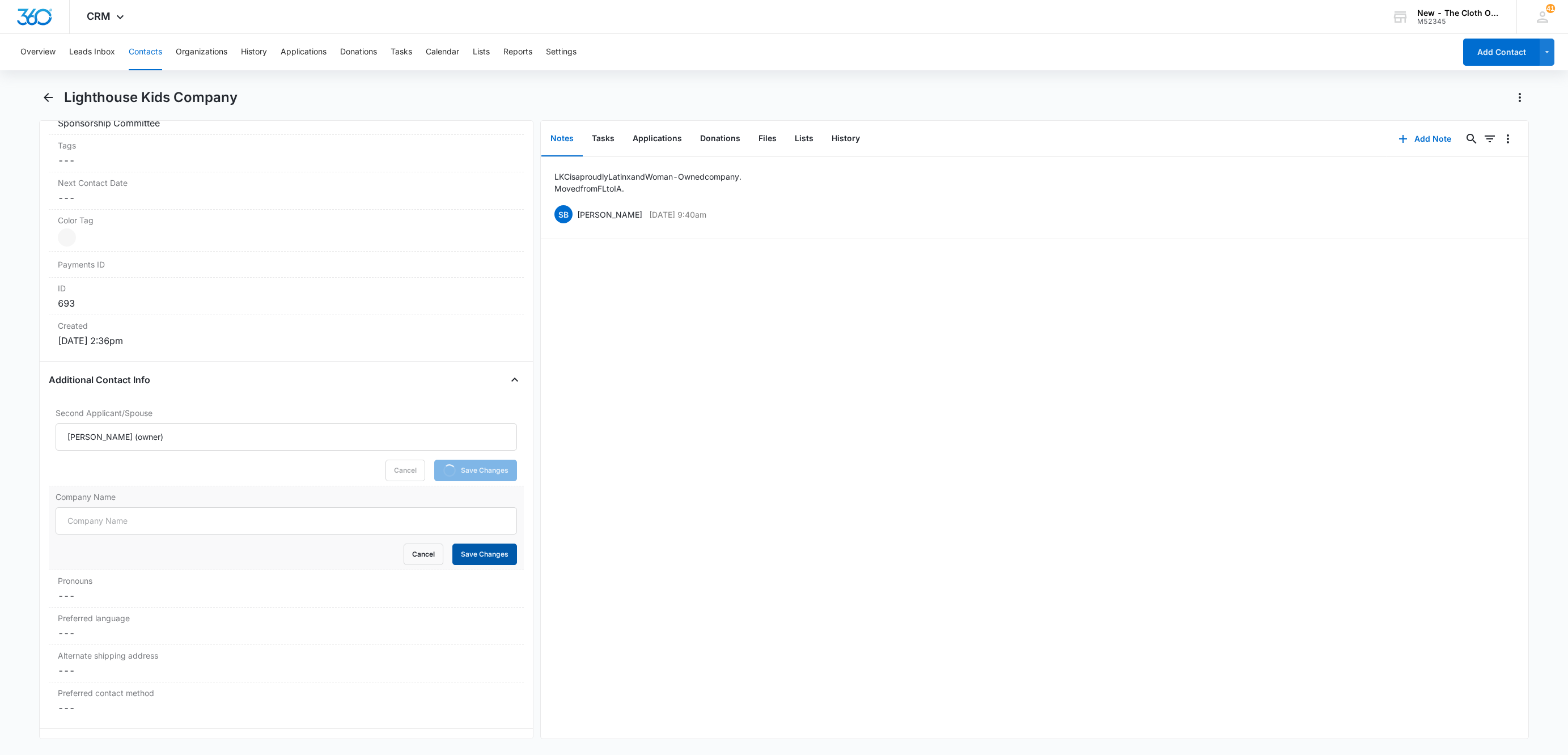
click at [501, 558] on button "Save Changes" at bounding box center [485, 555] width 65 height 22
click at [1412, 126] on button "Add Note" at bounding box center [1424, 139] width 75 height 27
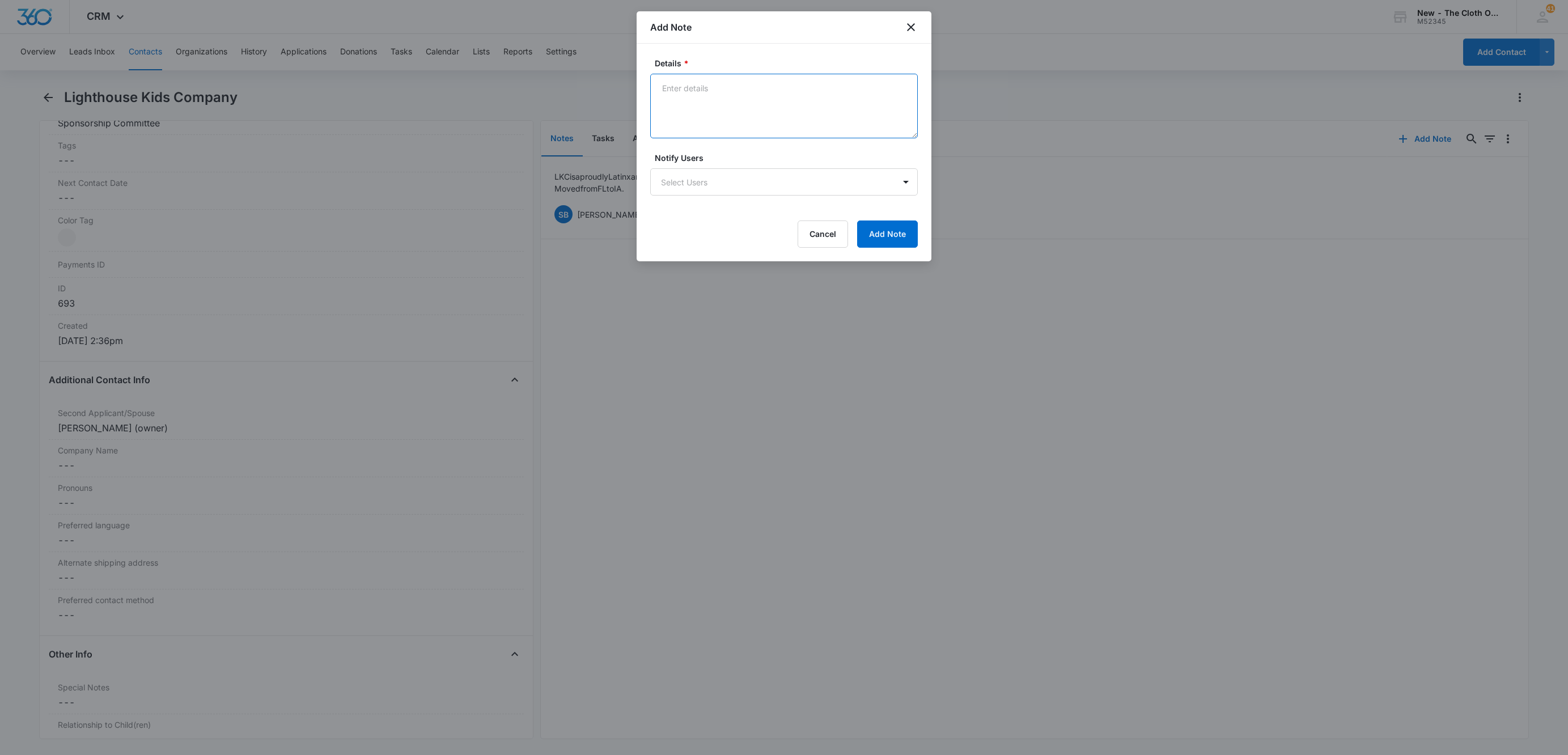
click at [746, 102] on textarea "Details *" at bounding box center [784, 106] width 268 height 65
paste textarea "[URL][DOMAIN_NAME]"
click at [908, 80] on textarea "[URL][DOMAIN_NAME]" at bounding box center [784, 106] width 268 height 65
paste textarea "[URL][DOMAIN_NAME]"
click at [863, 120] on textarea "[URL][DOMAIN_NAME] [URL][DOMAIN_NAME]" at bounding box center [784, 106] width 268 height 65
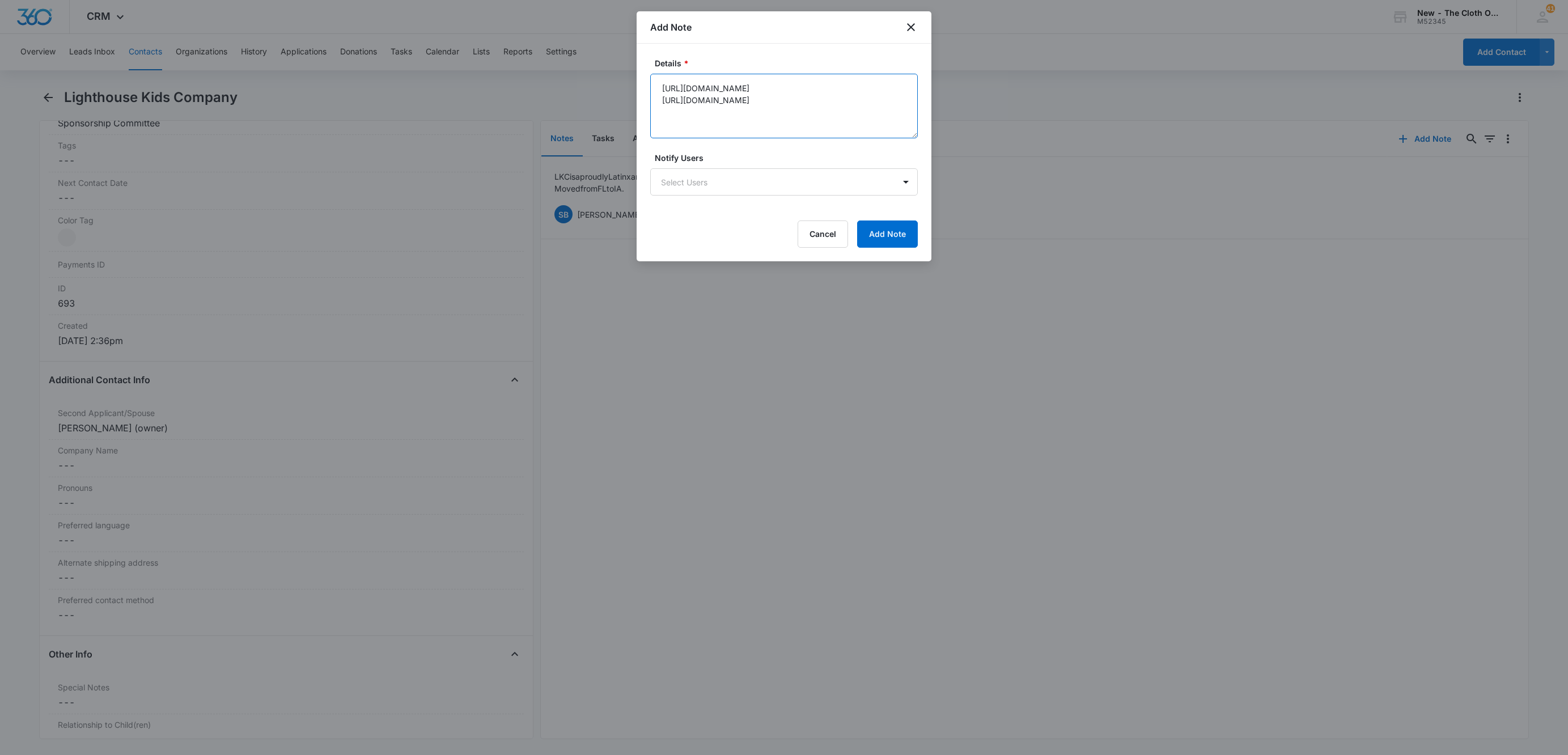
paste textarea "[URL][DOMAIN_NAME]"
type textarea "[URL][DOMAIN_NAME] [URL][DOMAIN_NAME] [URL][DOMAIN_NAME]"
click at [909, 240] on button "Add Note" at bounding box center [888, 234] width 61 height 27
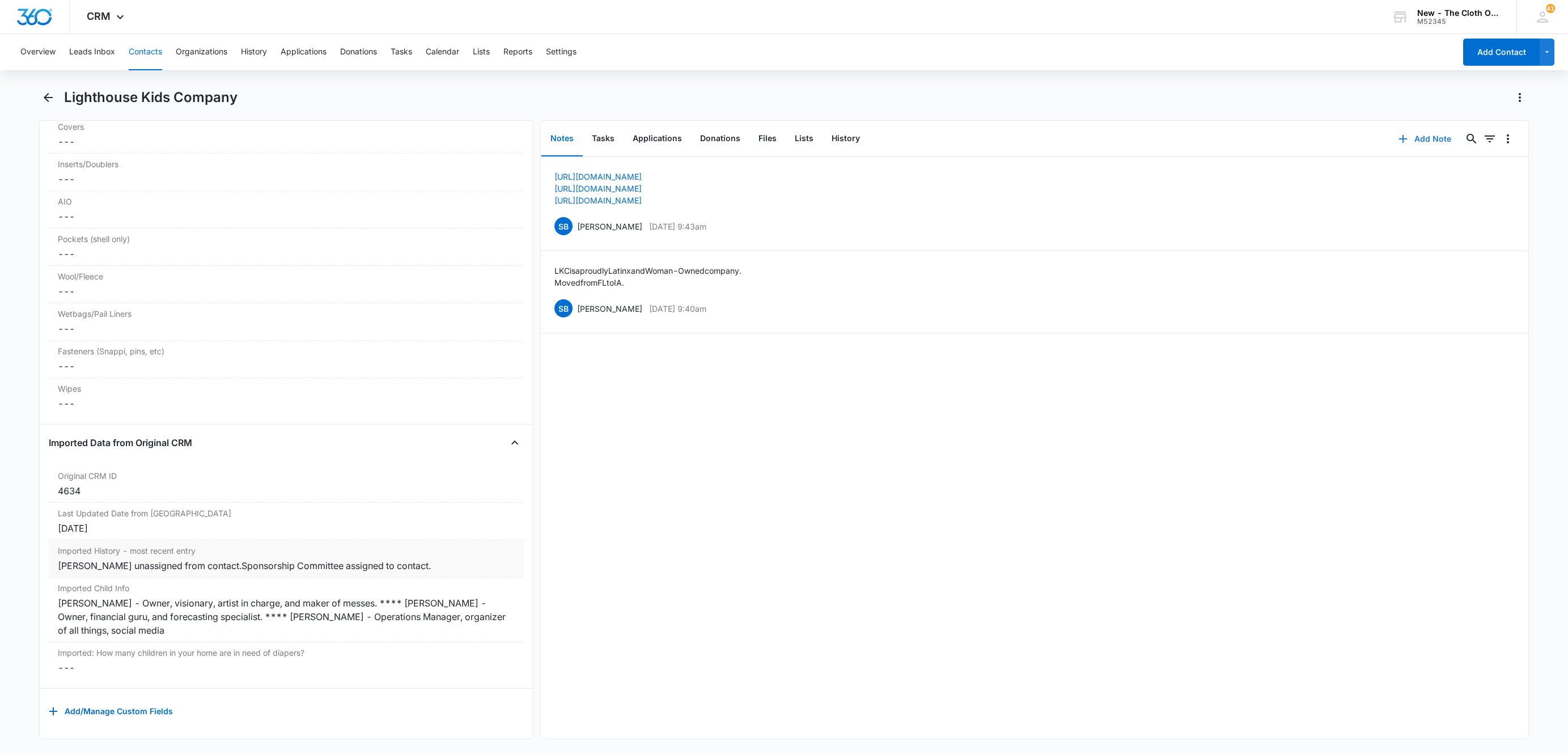
scroll to position [2921, 0]
click at [264, 617] on div "[PERSON_NAME] - Owner, visionary, artist in charge, and maker of messes. **** […" at bounding box center [286, 616] width 457 height 41
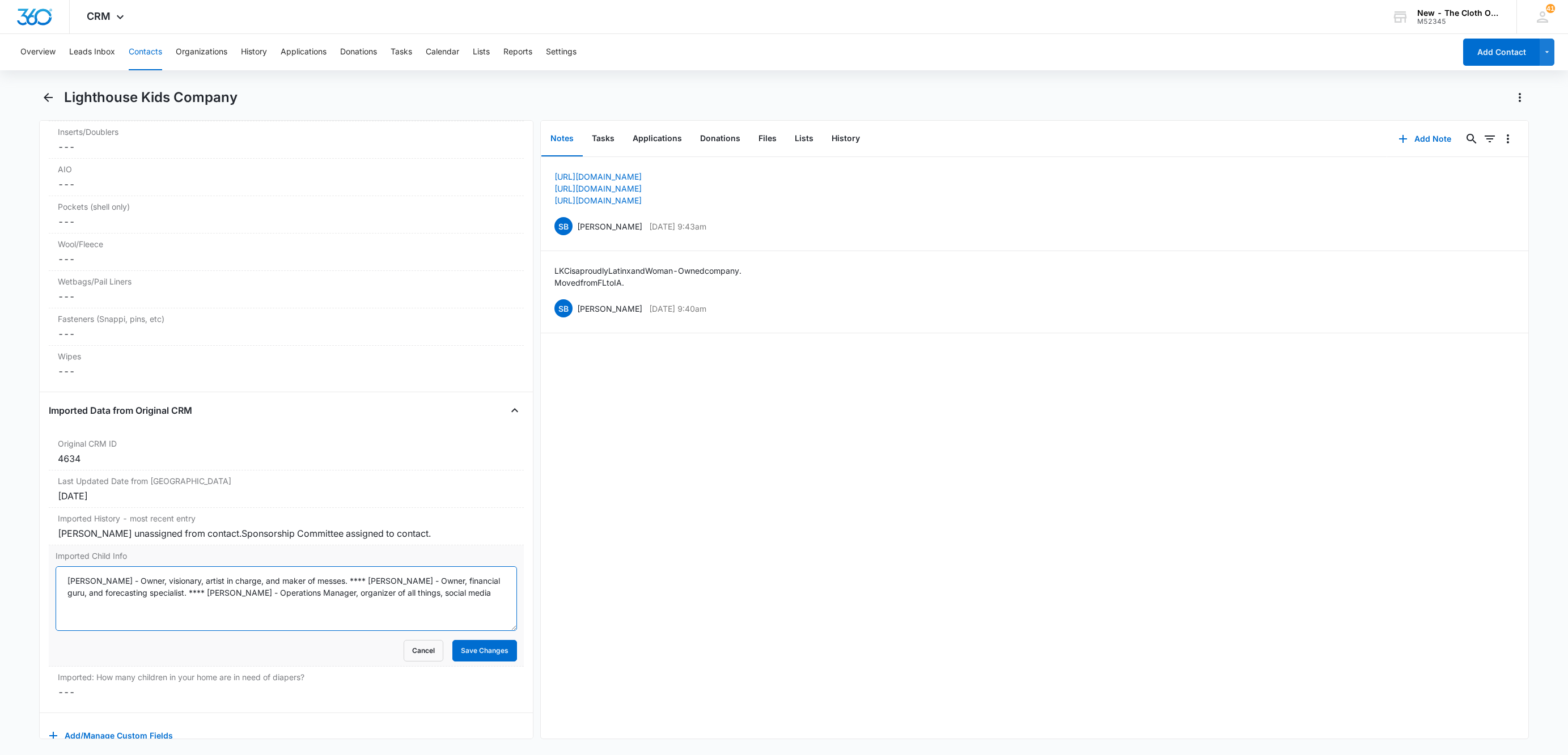
click at [352, 600] on textarea "[PERSON_NAME] - Owner, visionary, artist in charge, and maker of messes. **** […" at bounding box center [286, 598] width 461 height 65
click at [330, 611] on textarea "[PERSON_NAME] - Owner, visionary, artist in charge, and maker of messes. **** […" at bounding box center [286, 598] width 461 height 65
drag, startPoint x: 395, startPoint y: 627, endPoint x: -30, endPoint y: 575, distance: 428.2
click at [0, 575] on html "CRM Apps Reputation Websites Forms CRM Email Social Shop Payments POS Ads Intel…" at bounding box center [784, 378] width 1568 height 755
type textarea "[PERSON_NAME] - Owner, visionary, artist in charge, and maker of messes. **** […"
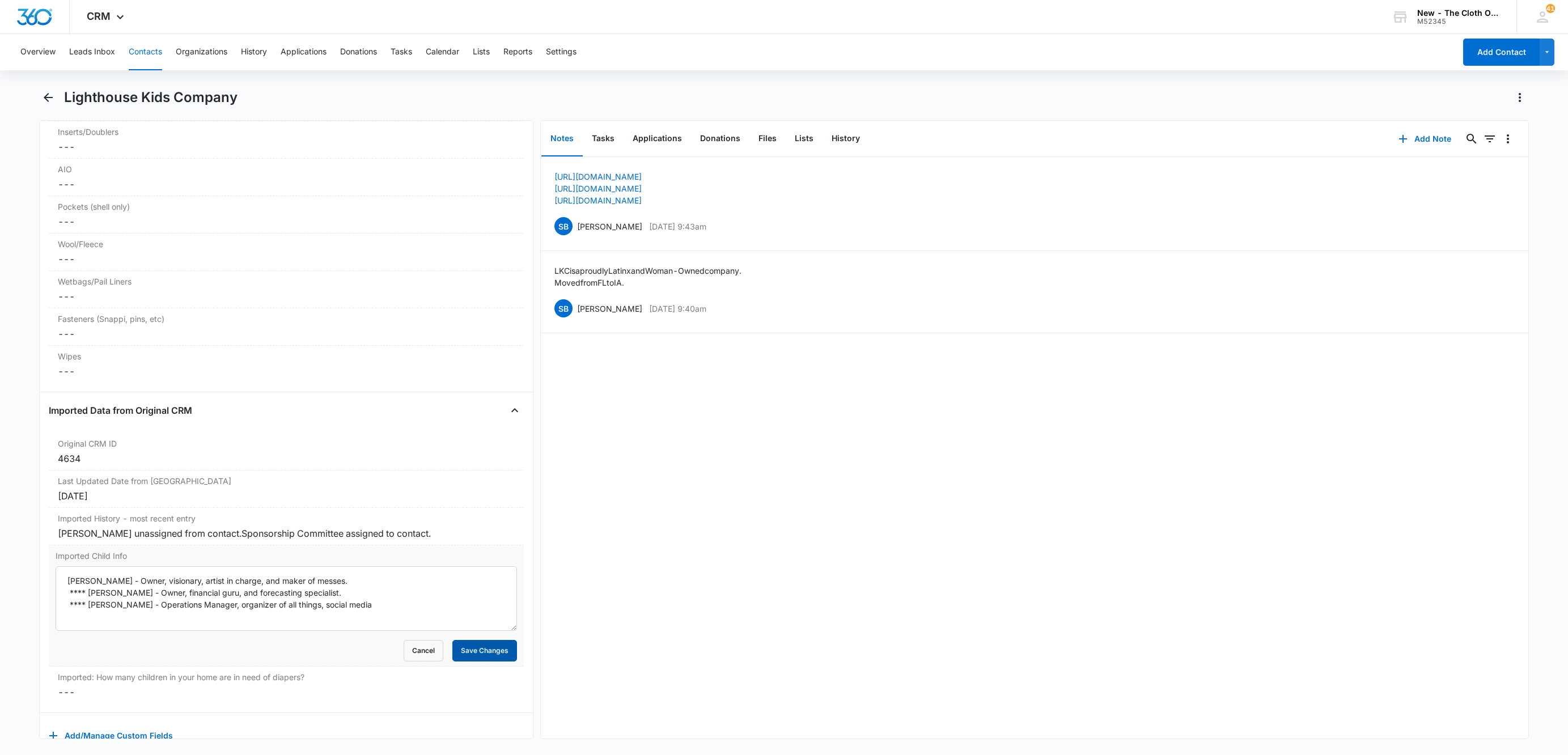
click at [475, 661] on button "Save Changes" at bounding box center [485, 651] width 65 height 22
click at [844, 132] on button "History" at bounding box center [846, 139] width 46 height 35
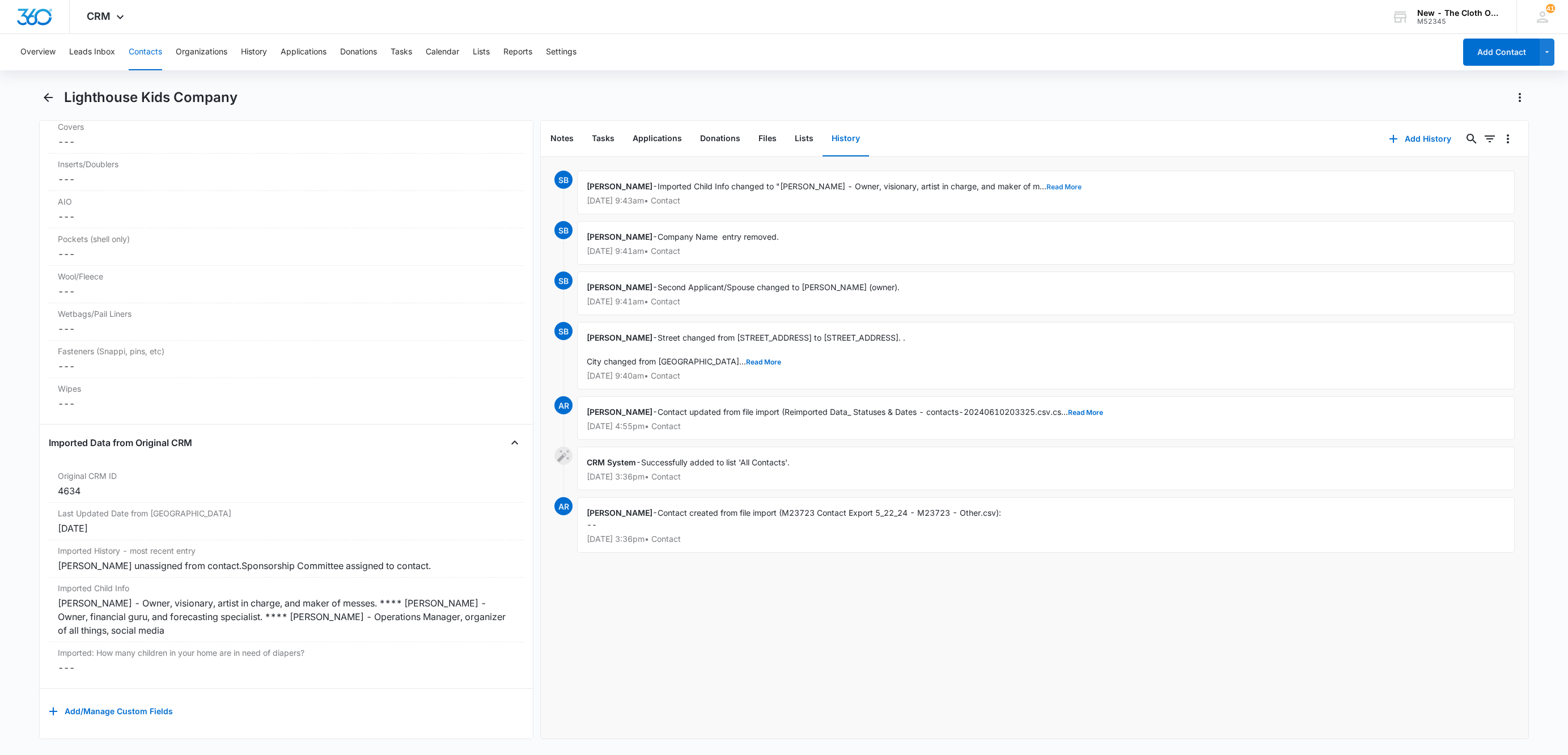
click at [1068, 188] on button "Read More" at bounding box center [1064, 187] width 35 height 7
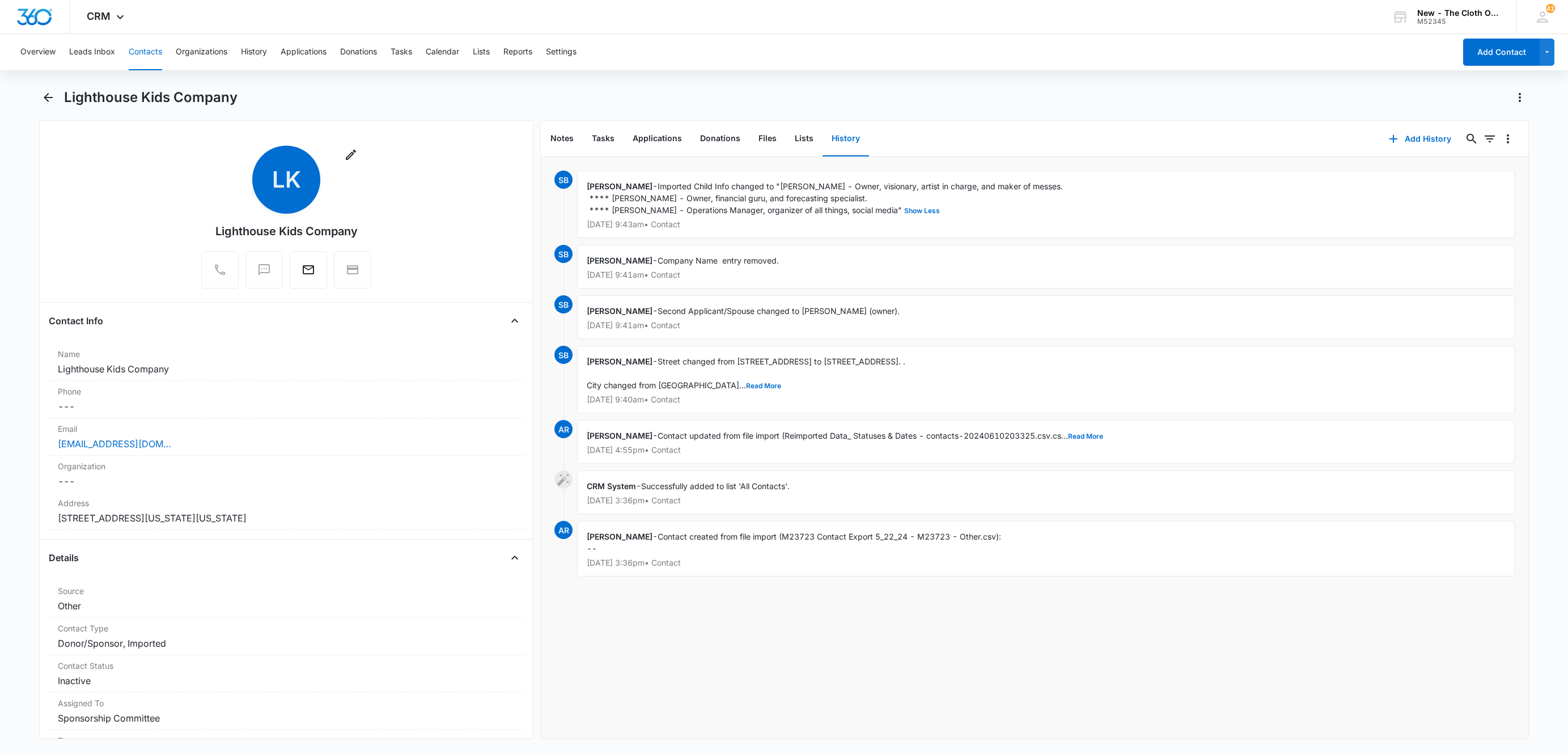
click at [151, 40] on button "Contacts" at bounding box center [145, 52] width 34 height 36
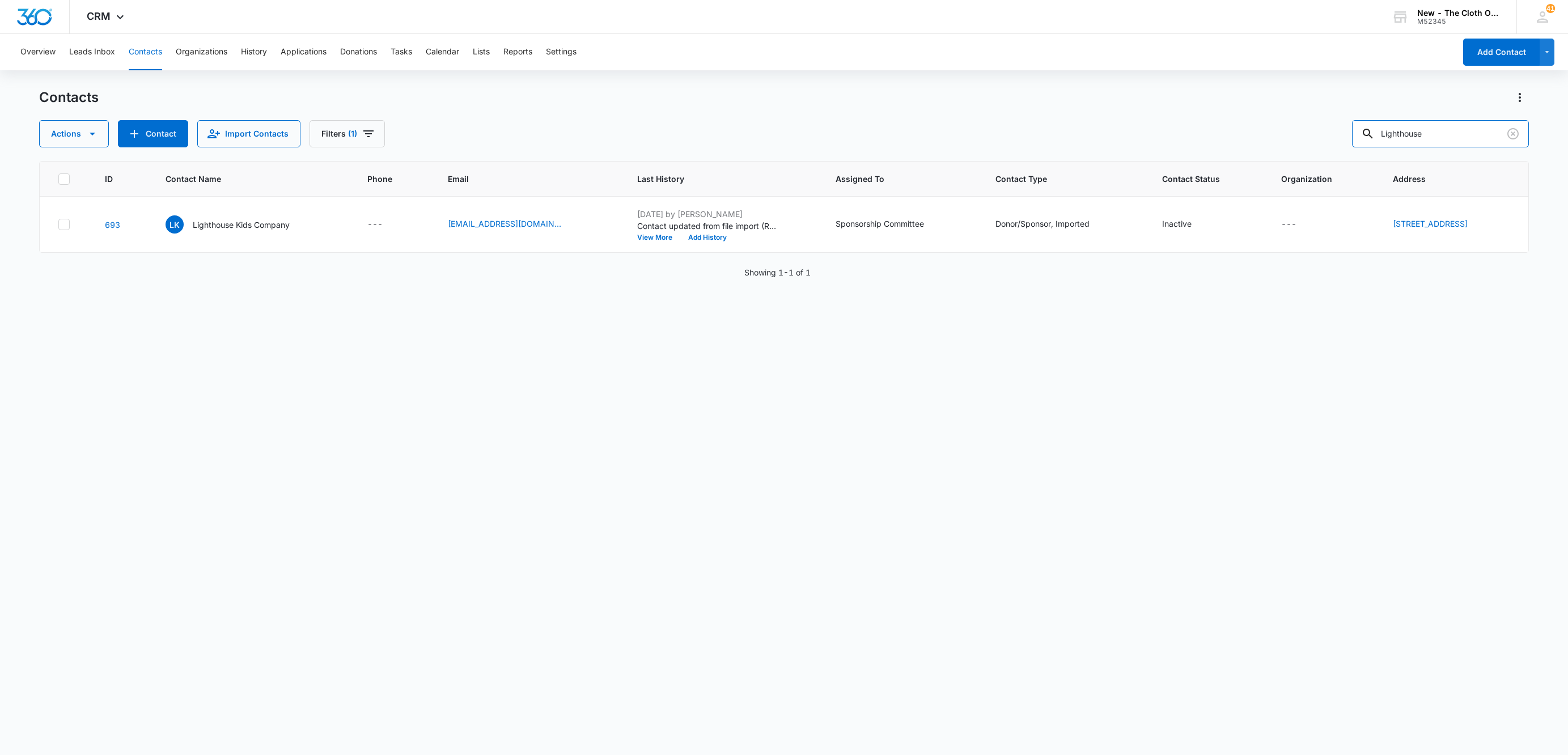
click at [1203, 135] on div "Actions Contact Import Contacts Filters (1) Lighthouse" at bounding box center [784, 133] width 1490 height 27
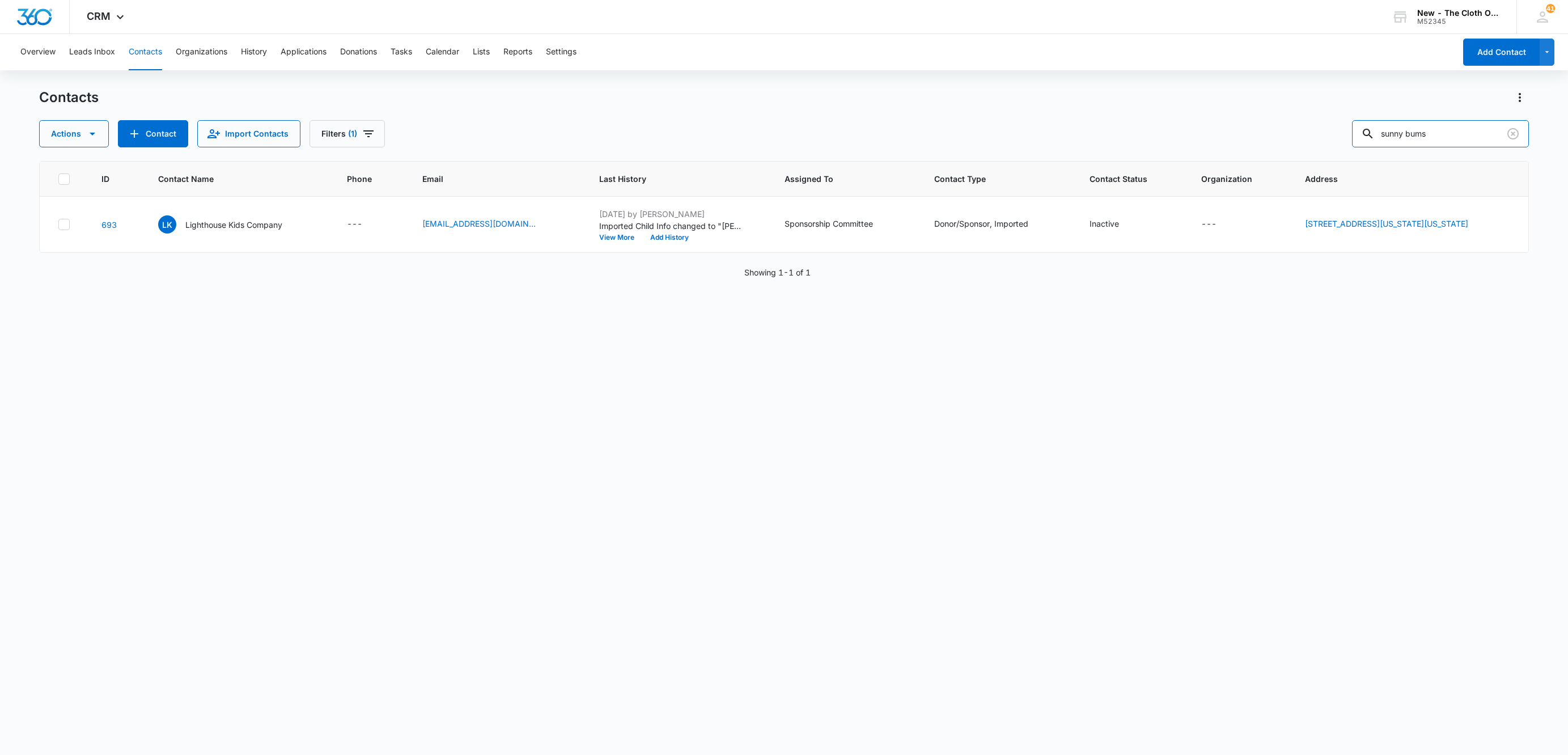
type input "sunny bums"
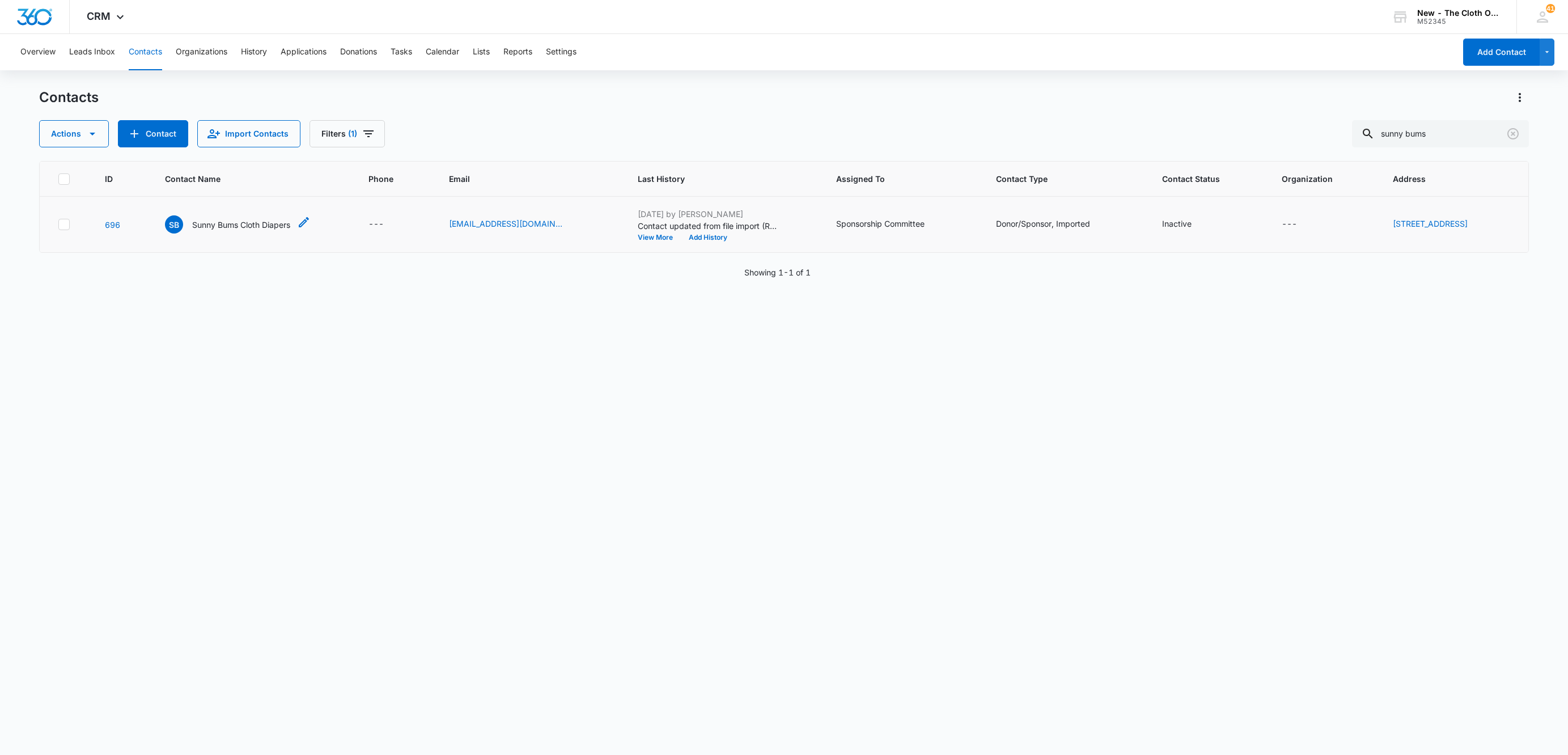
click at [218, 230] on p "Sunny Bums Cloth Diapers" at bounding box center [242, 225] width 98 height 12
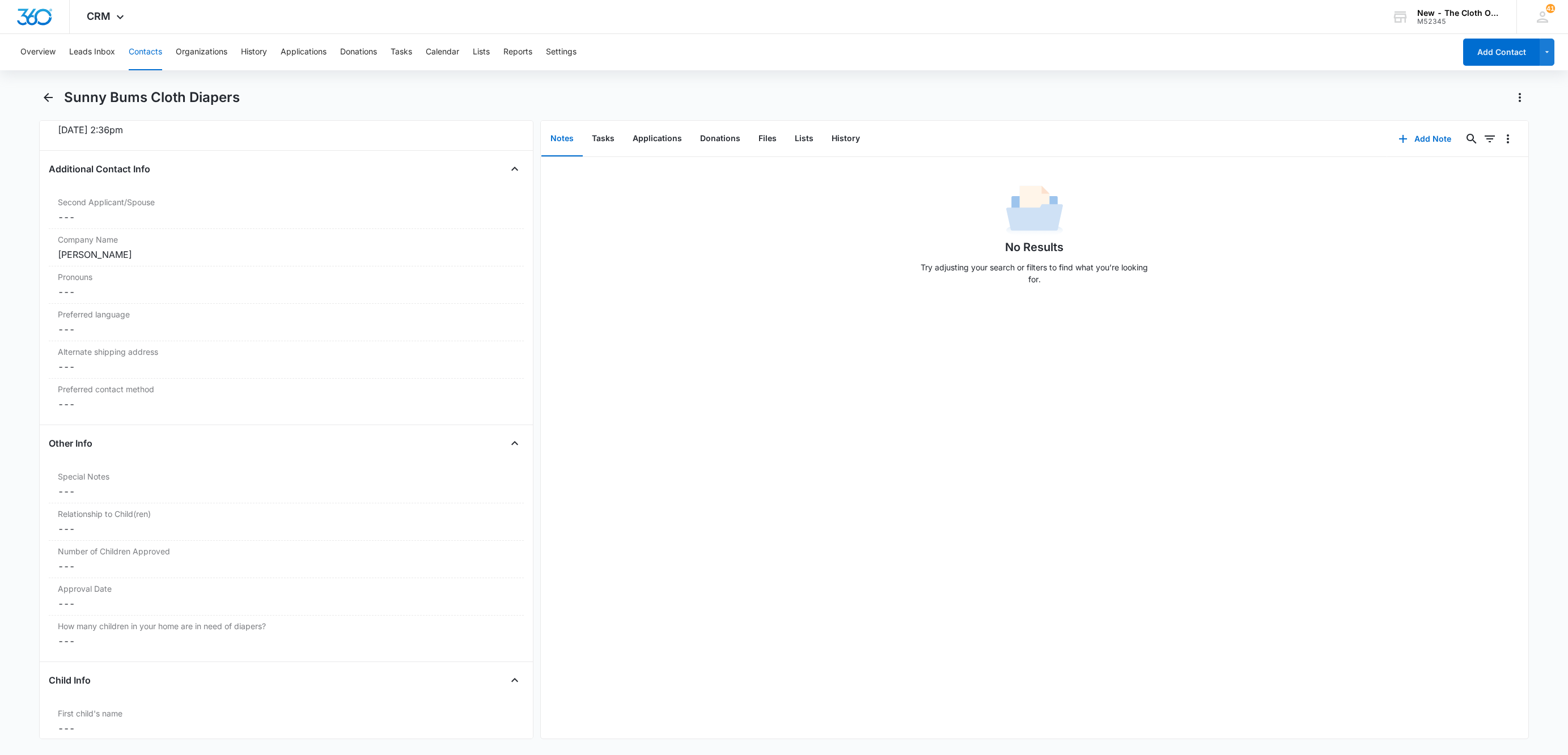
scroll to position [765, 0]
click at [1426, 148] on button "Add Note" at bounding box center [1424, 139] width 75 height 27
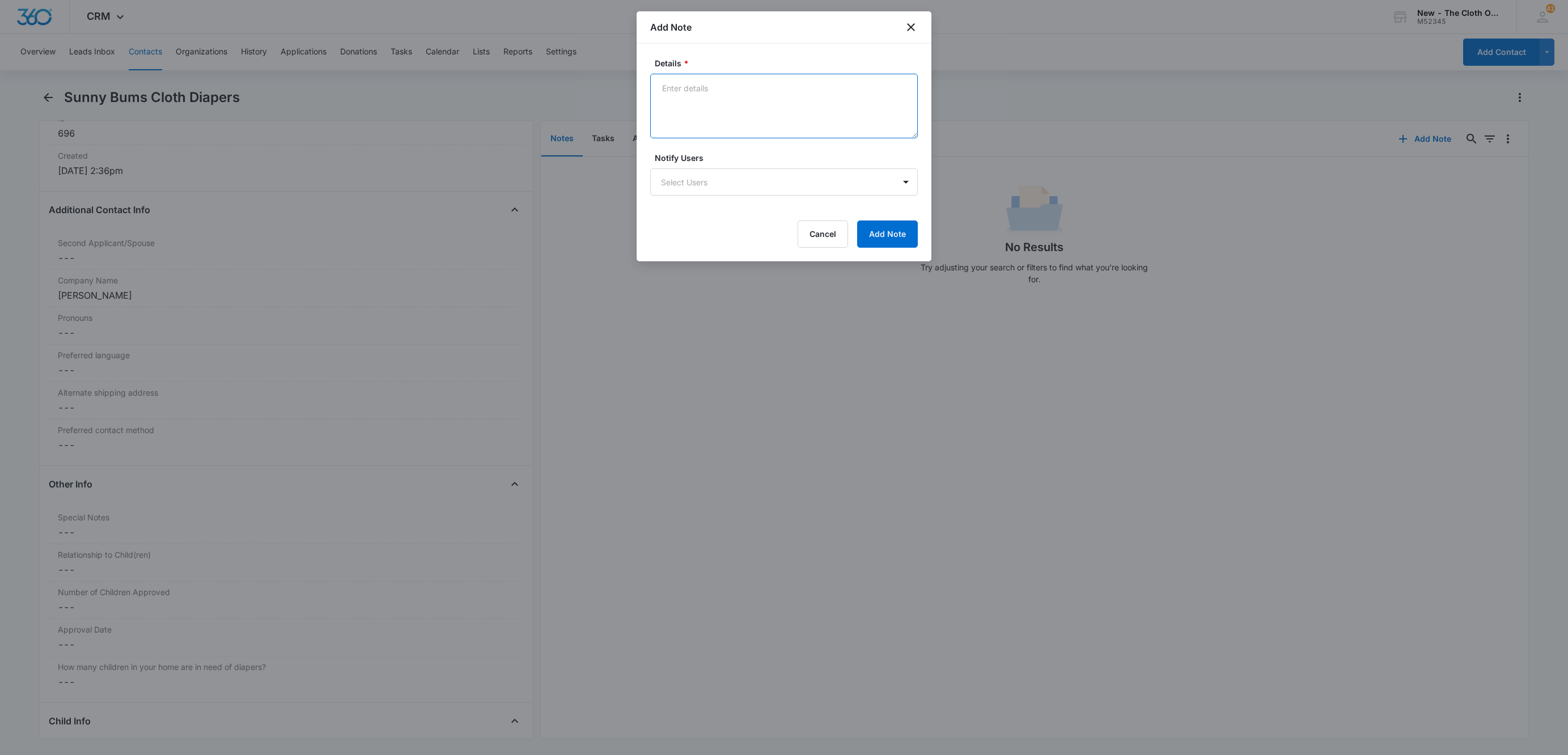
click at [737, 99] on textarea "Details *" at bounding box center [784, 106] width 268 height 65
paste textarea "closed their business on [DATE]"
type textarea "closed their business on [DATE]"
click at [895, 230] on button "Add Note" at bounding box center [888, 234] width 61 height 27
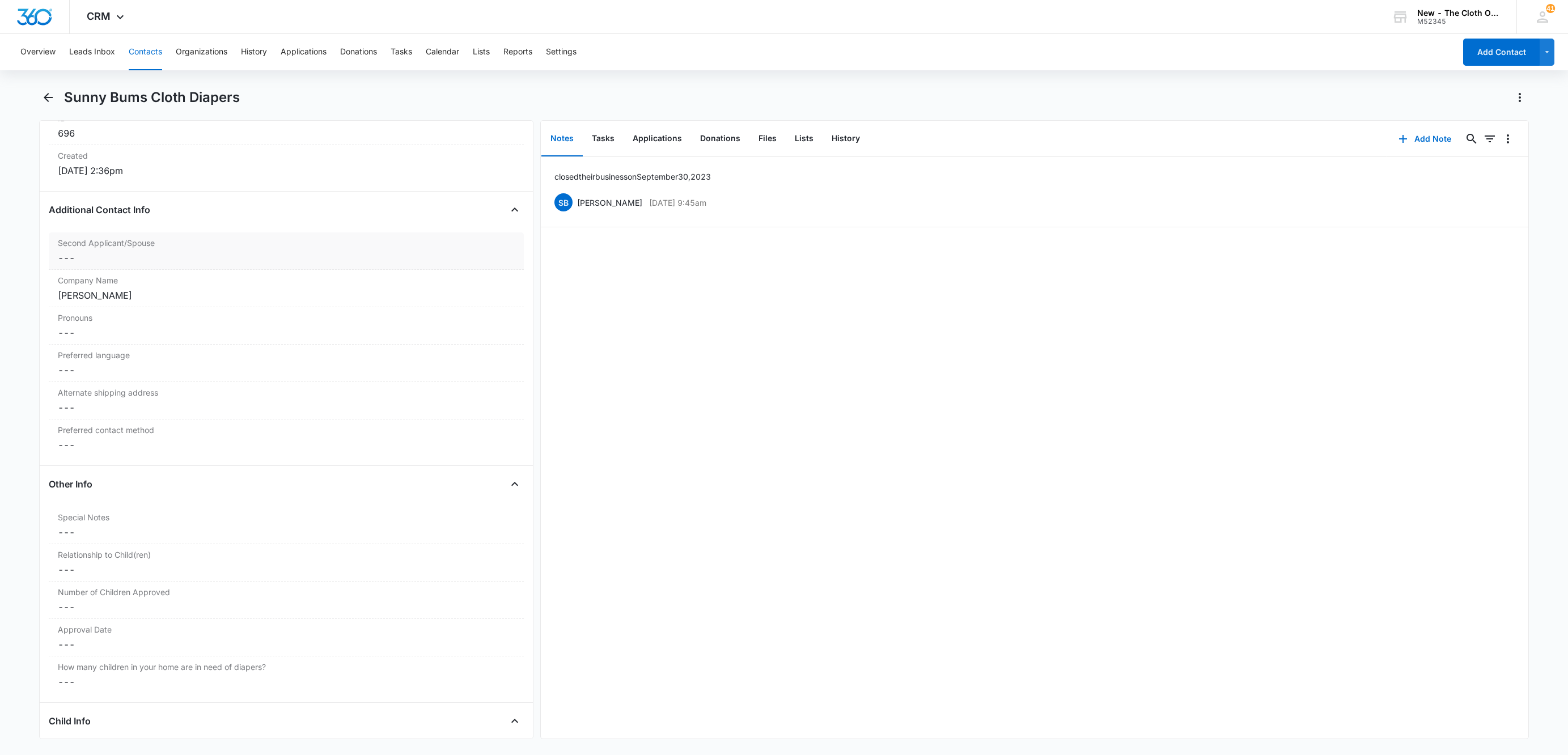
click at [122, 264] on dd "Cancel Save Changes ---" at bounding box center [286, 258] width 457 height 14
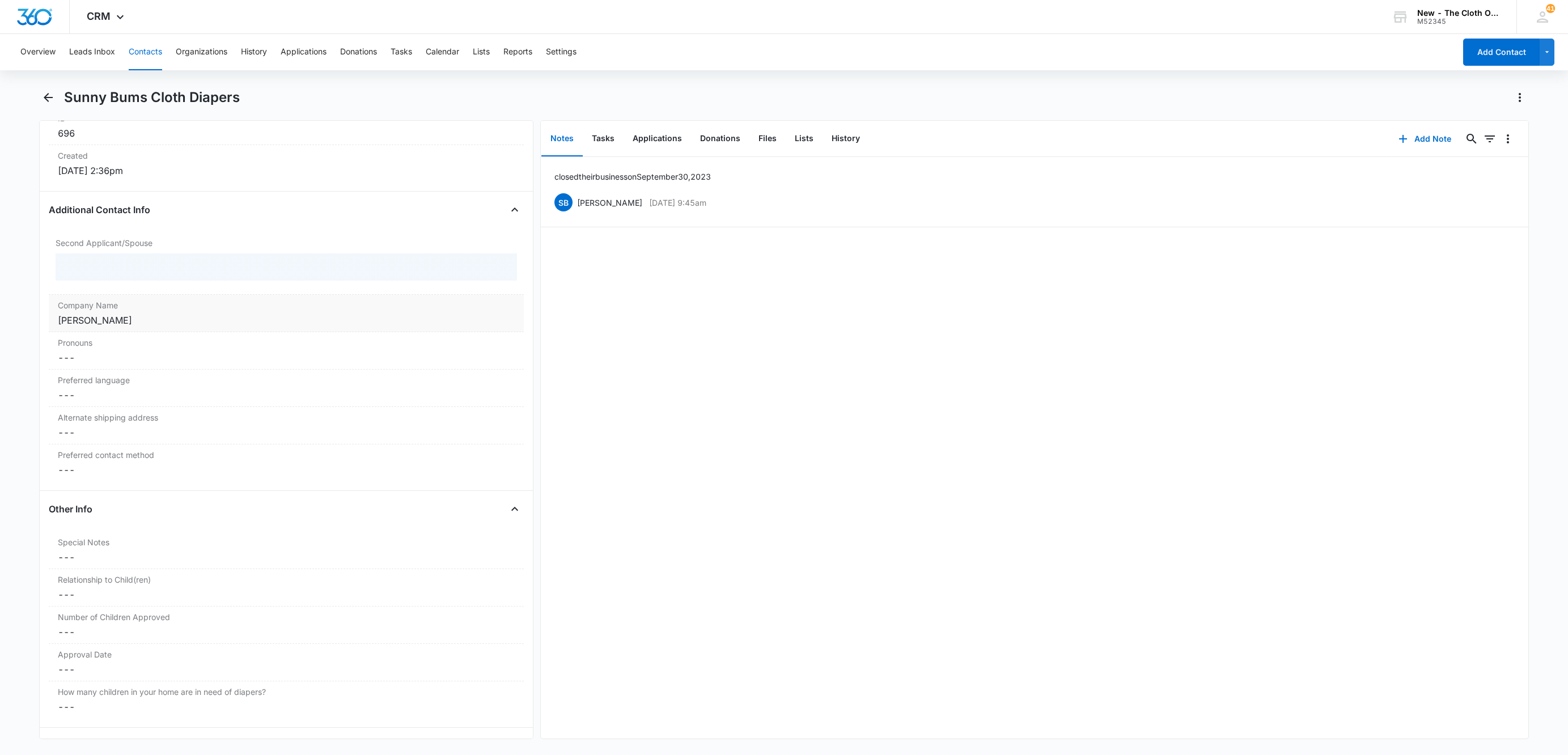
click at [177, 325] on div "Company Name Cancel Save Changes [PERSON_NAME]" at bounding box center [286, 313] width 475 height 37
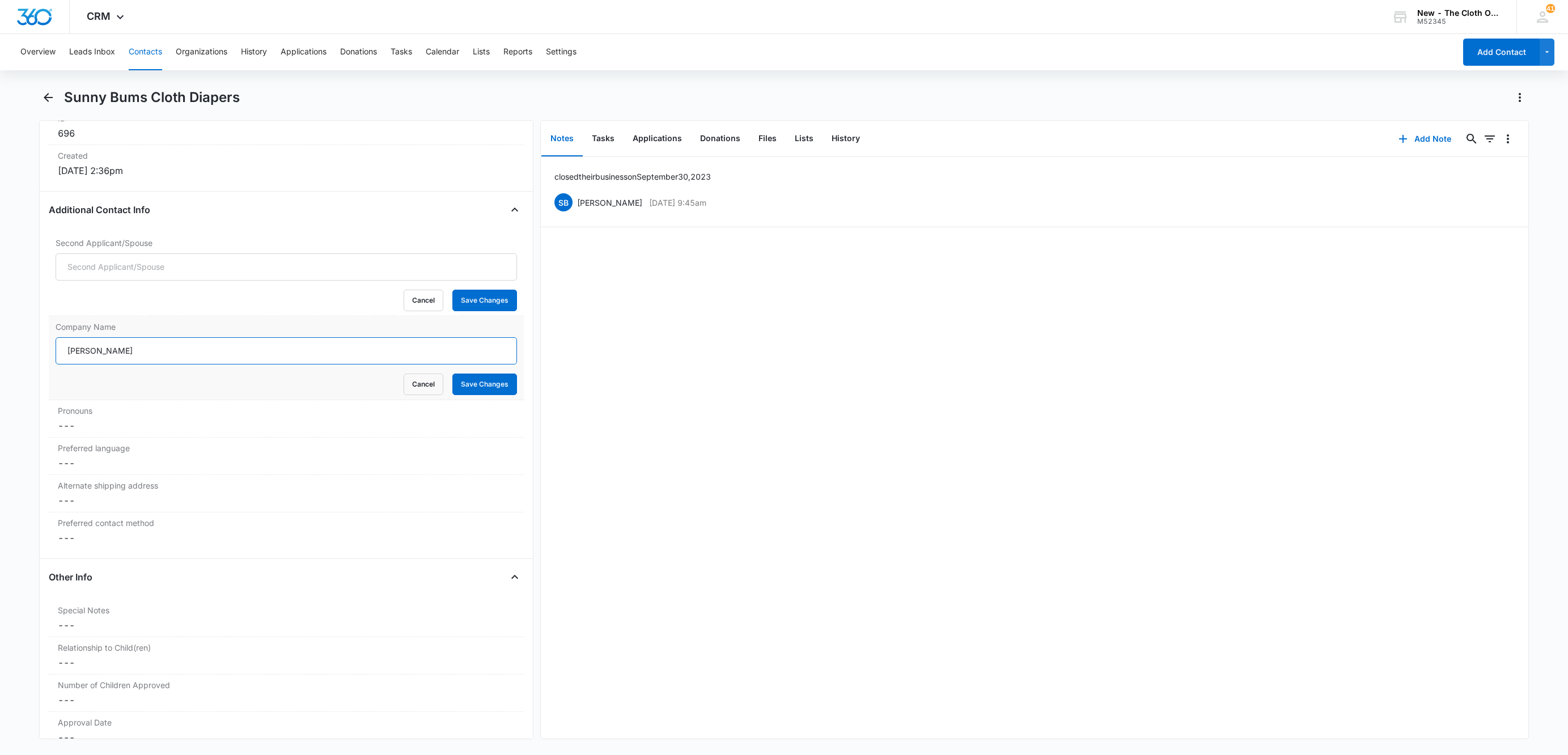
click at [167, 356] on input "[PERSON_NAME]" at bounding box center [286, 350] width 461 height 27
click at [126, 273] on input "Second Applicant/Spouse" at bounding box center [286, 267] width 461 height 27
paste input "[PERSON_NAME]"
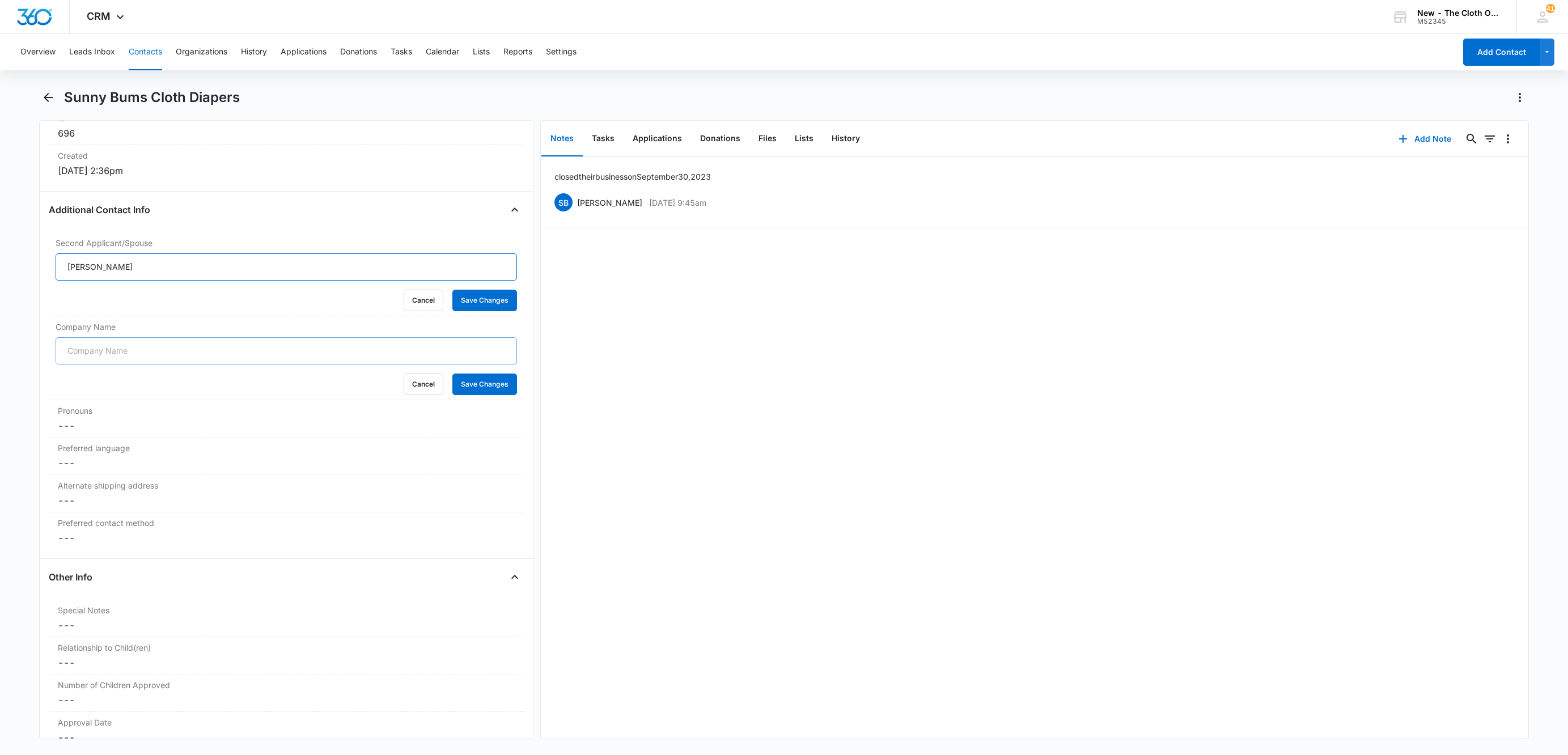
type input "[PERSON_NAME]"
click at [77, 357] on input "Company Name" at bounding box center [286, 350] width 461 height 27
type input "BUSINESS CLOSED"
click at [453, 391] on button "Save Changes" at bounding box center [485, 384] width 65 height 22
click at [468, 308] on button "Save Changes" at bounding box center [485, 301] width 65 height 22
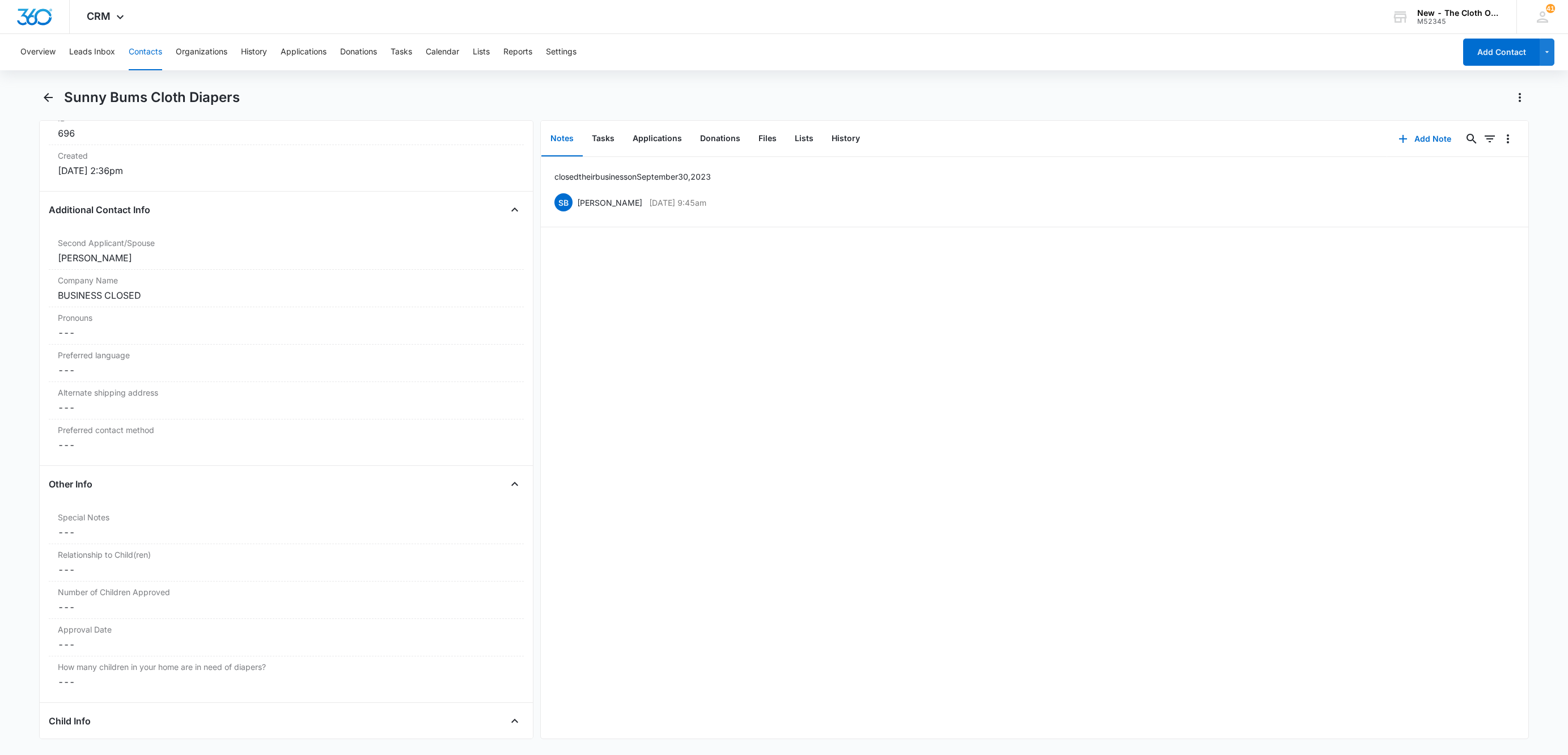
click at [148, 46] on button "Contacts" at bounding box center [145, 52] width 34 height 36
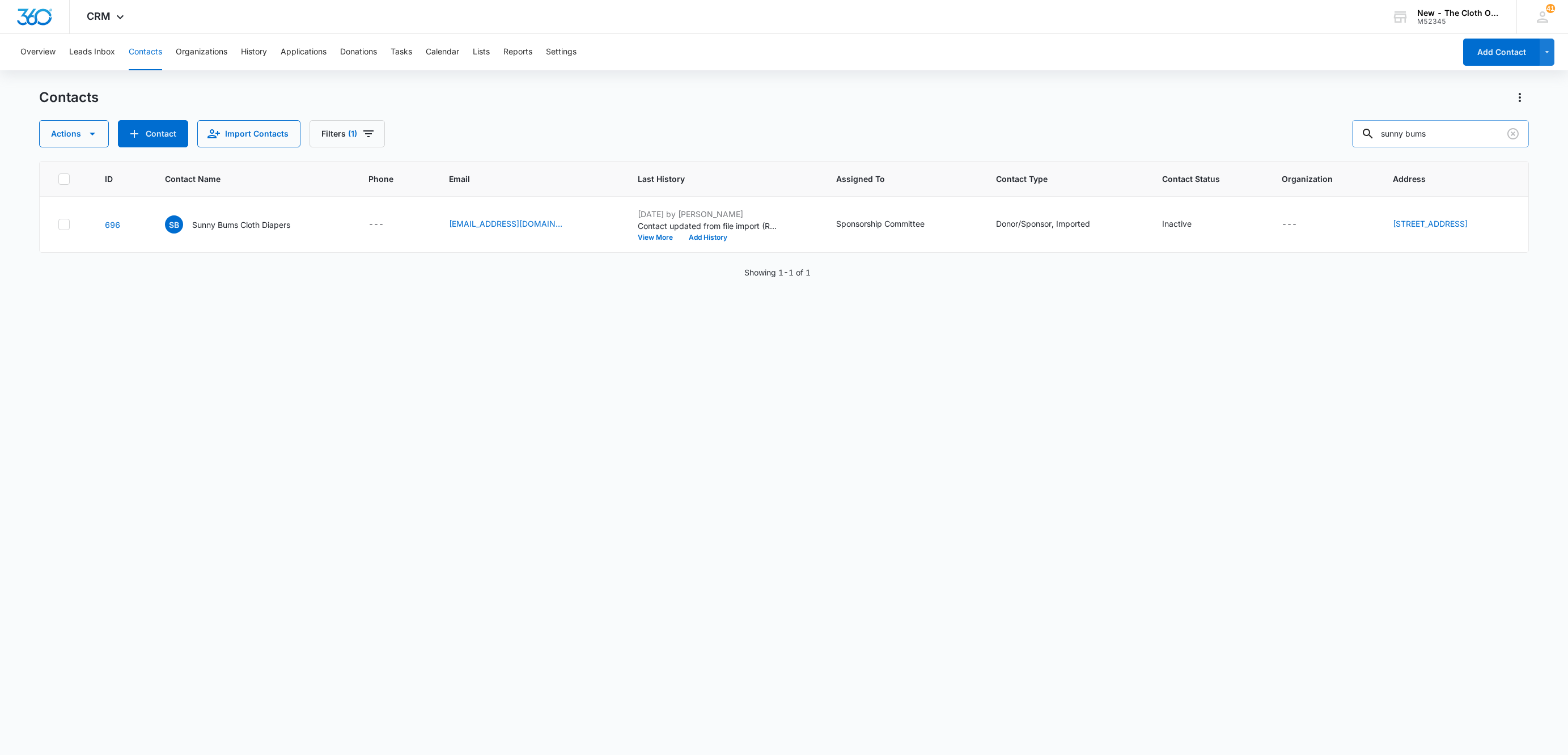
click at [1450, 133] on input "sunny bums" at bounding box center [1440, 133] width 177 height 27
click at [1449, 133] on input "sunny bums" at bounding box center [1440, 133] width 177 height 27
type input "c"
type input "cheeky"
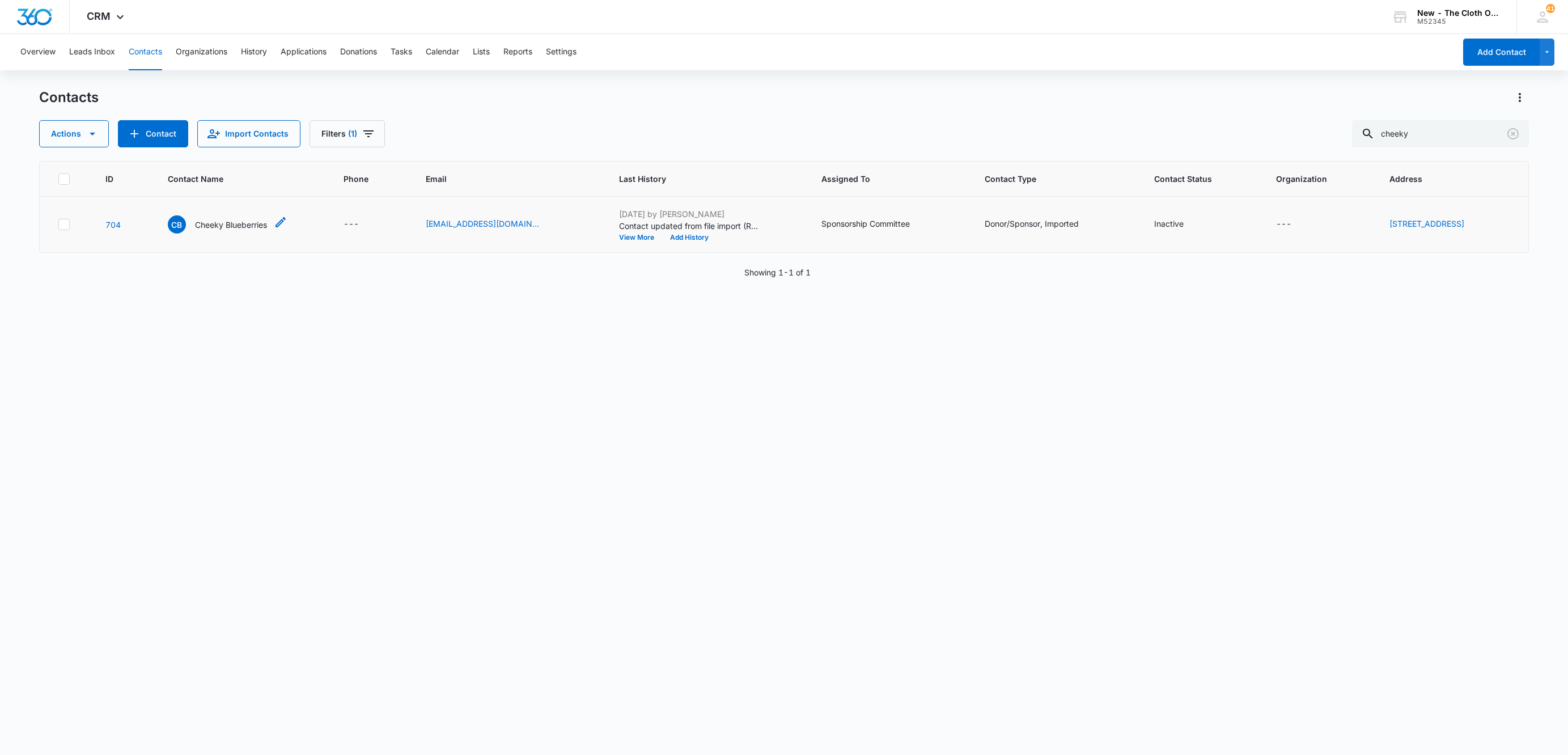
click at [216, 219] on p "Cheeky Blueberries" at bounding box center [231, 225] width 72 height 12
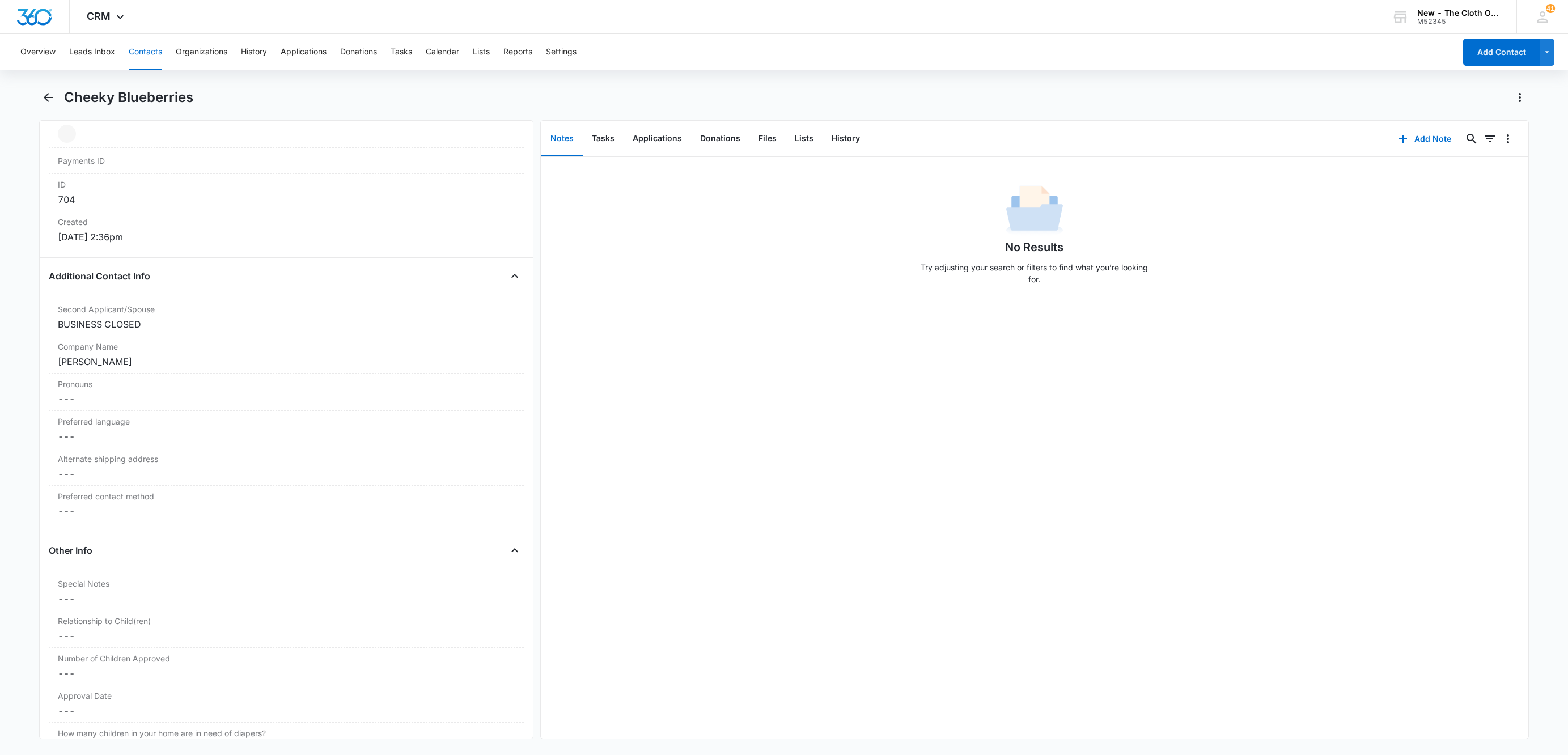
scroll to position [765, 0]
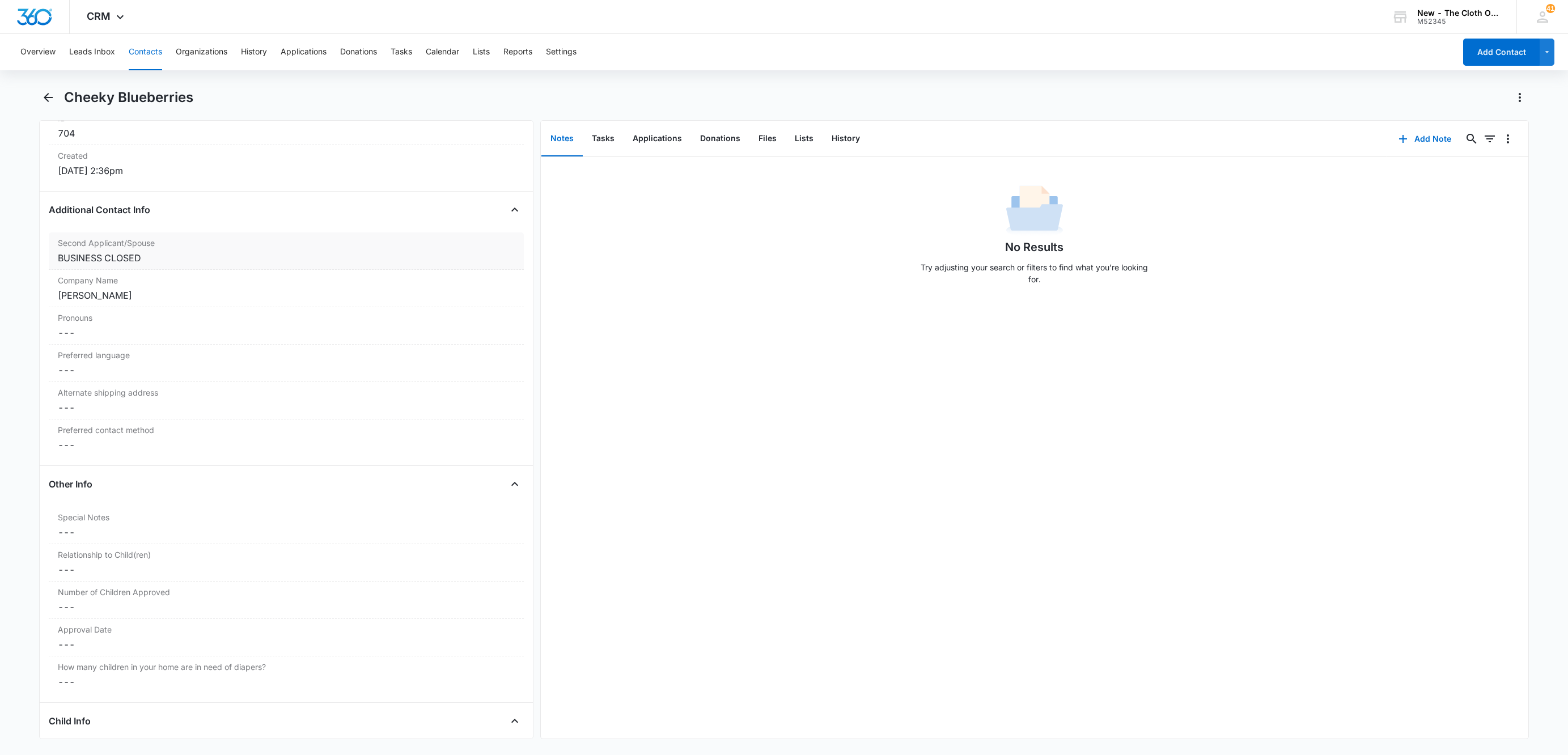
click at [150, 264] on div "BUSINESS CLOSED" at bounding box center [286, 258] width 457 height 14
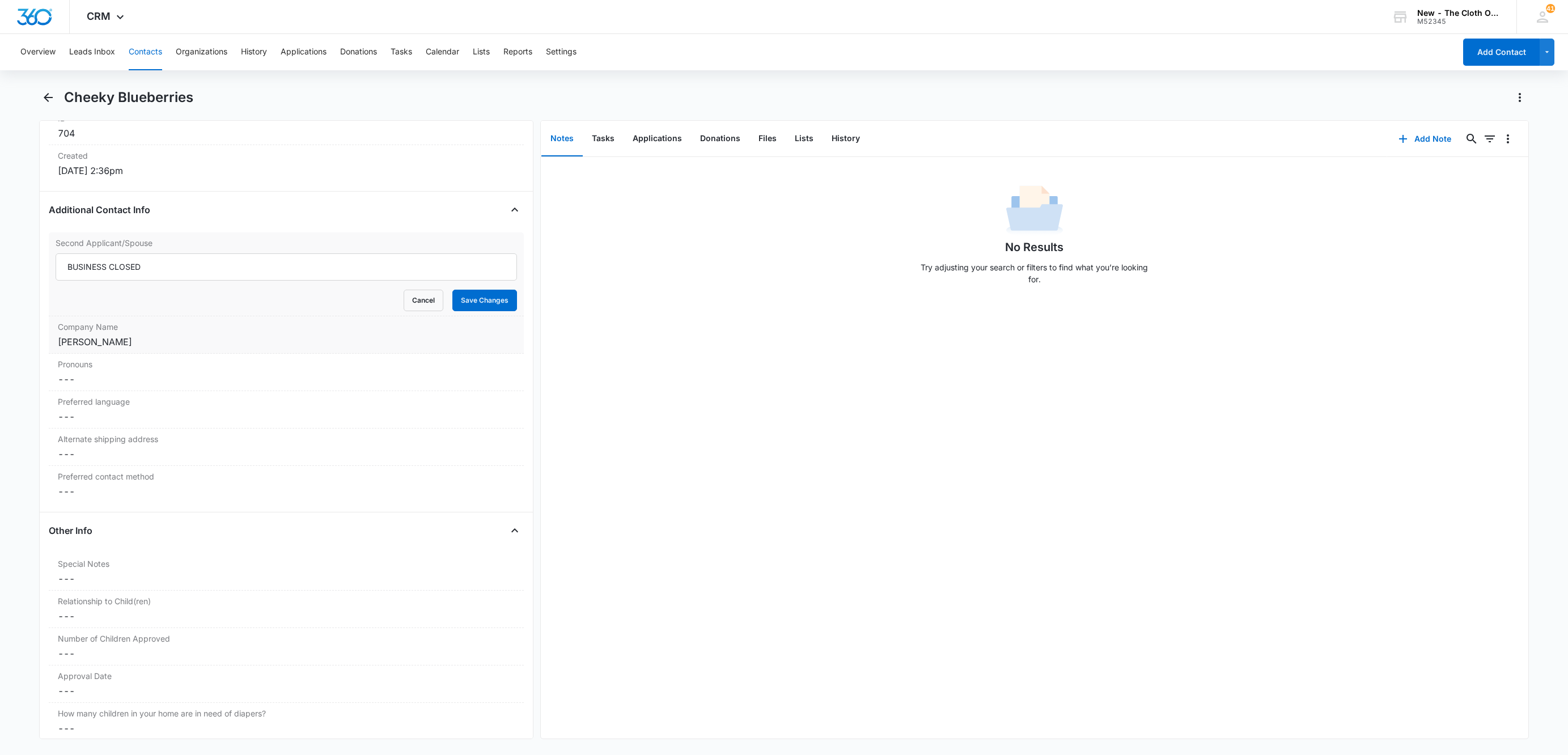
click at [145, 340] on div "[PERSON_NAME]" at bounding box center [286, 342] width 457 height 14
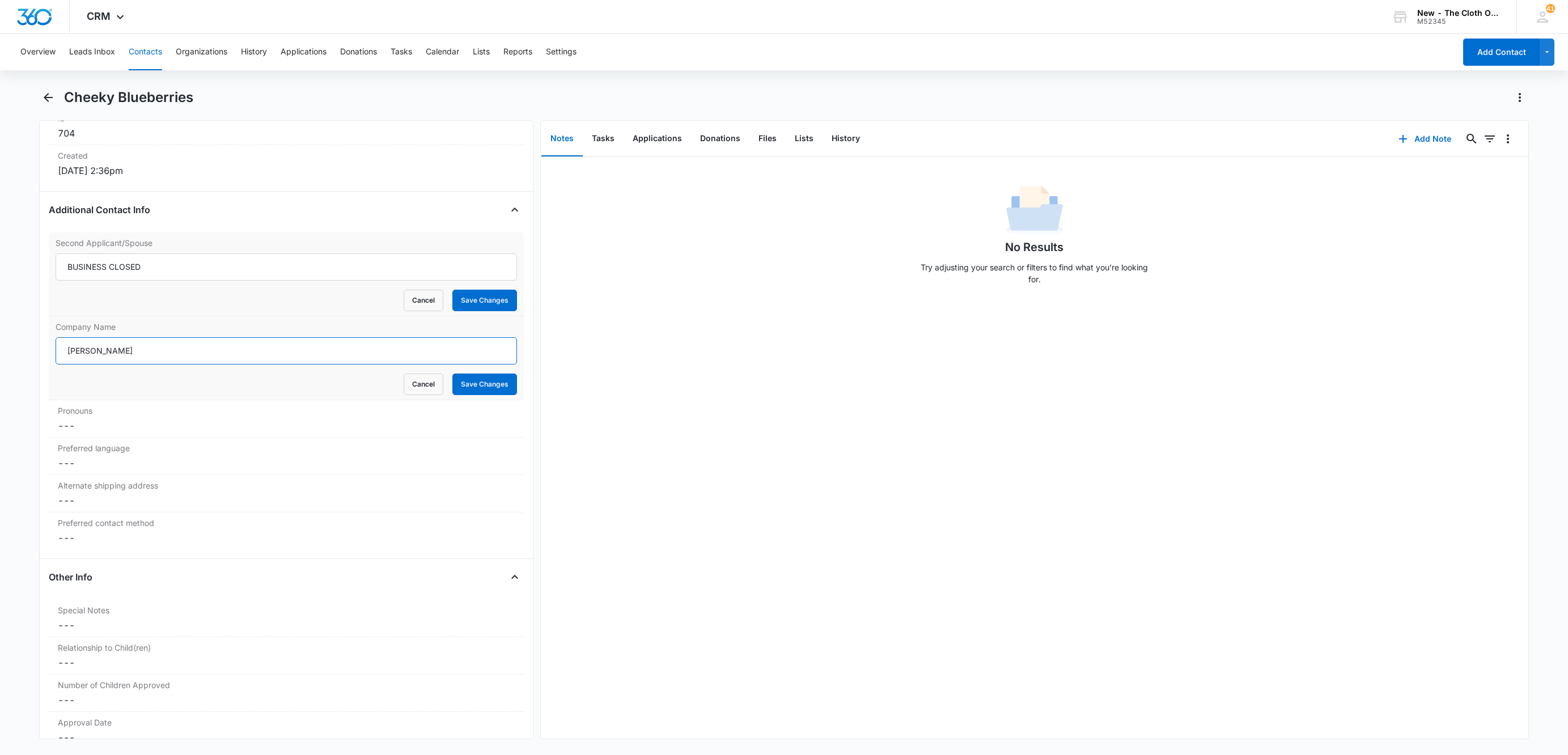
click at [161, 359] on input "[PERSON_NAME]" at bounding box center [286, 350] width 461 height 27
click at [194, 274] on input "BUSINESS CLOSED" at bounding box center [286, 267] width 461 height 27
paste input "[PERSON_NAME]"
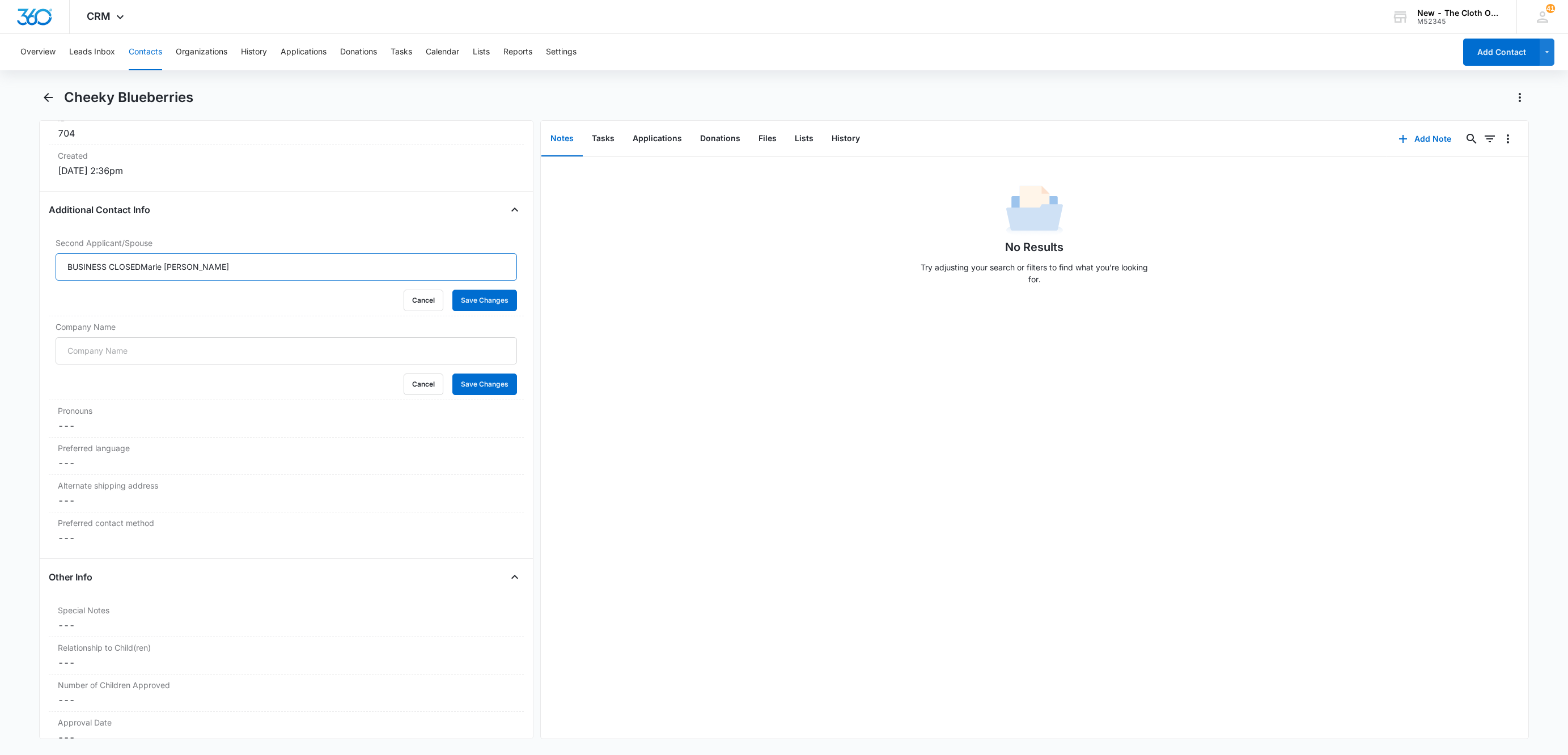
drag, startPoint x: 142, startPoint y: 273, endPoint x: 11, endPoint y: 269, distance: 131.1
click at [11, 269] on main "Cheeky Blueberries Remove CB Cheeky Blueberries Contact Info Name Cancel Save C…" at bounding box center [784, 421] width 1568 height 665
type input "[PERSON_NAME]"
click at [193, 344] on input "Company Name" at bounding box center [286, 350] width 461 height 27
paste input "BUSINESS CLOSED"
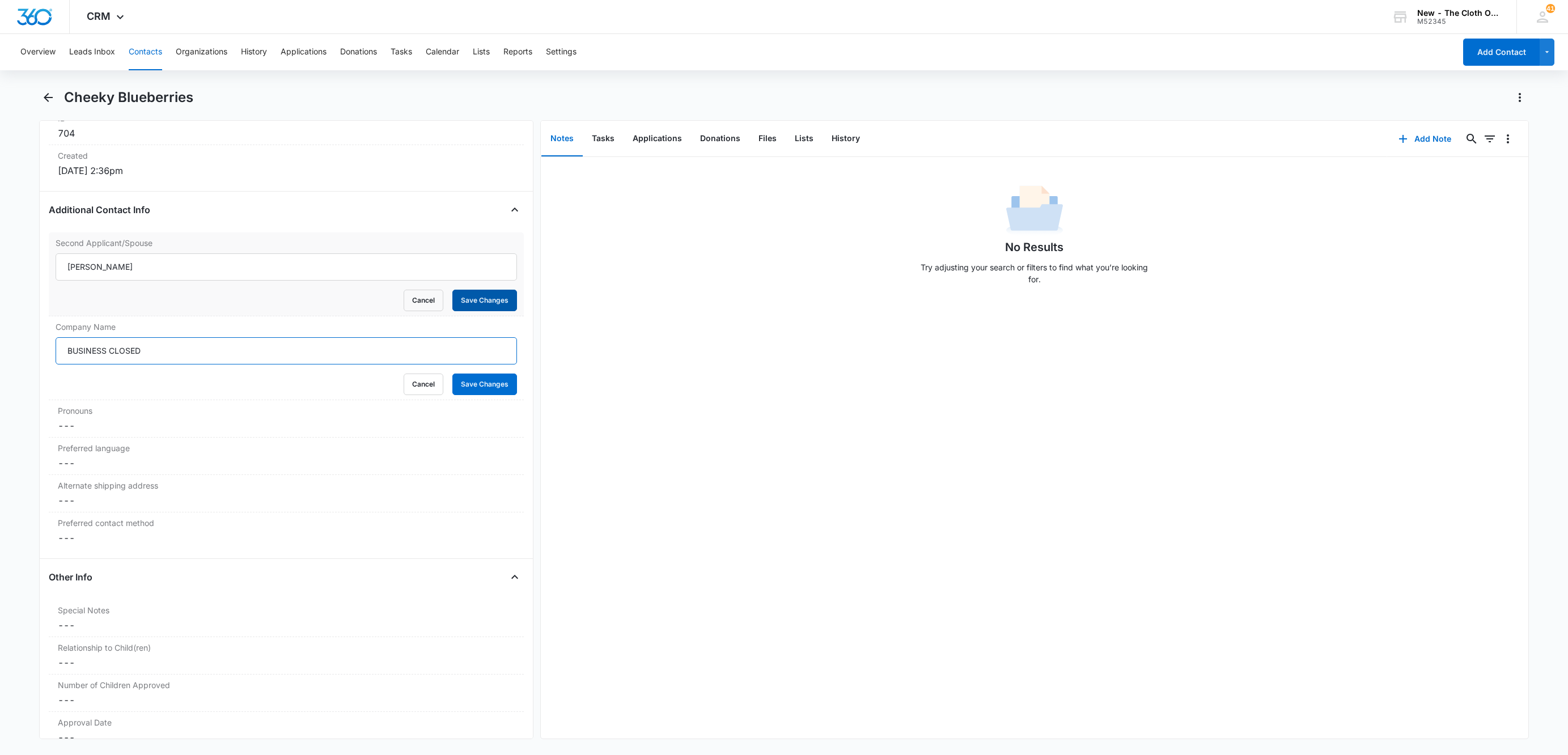
type input "BUSINESS CLOSED"
click at [478, 309] on button "Save Changes" at bounding box center [485, 301] width 65 height 22
click at [485, 383] on button "Save Changes" at bounding box center [485, 384] width 65 height 22
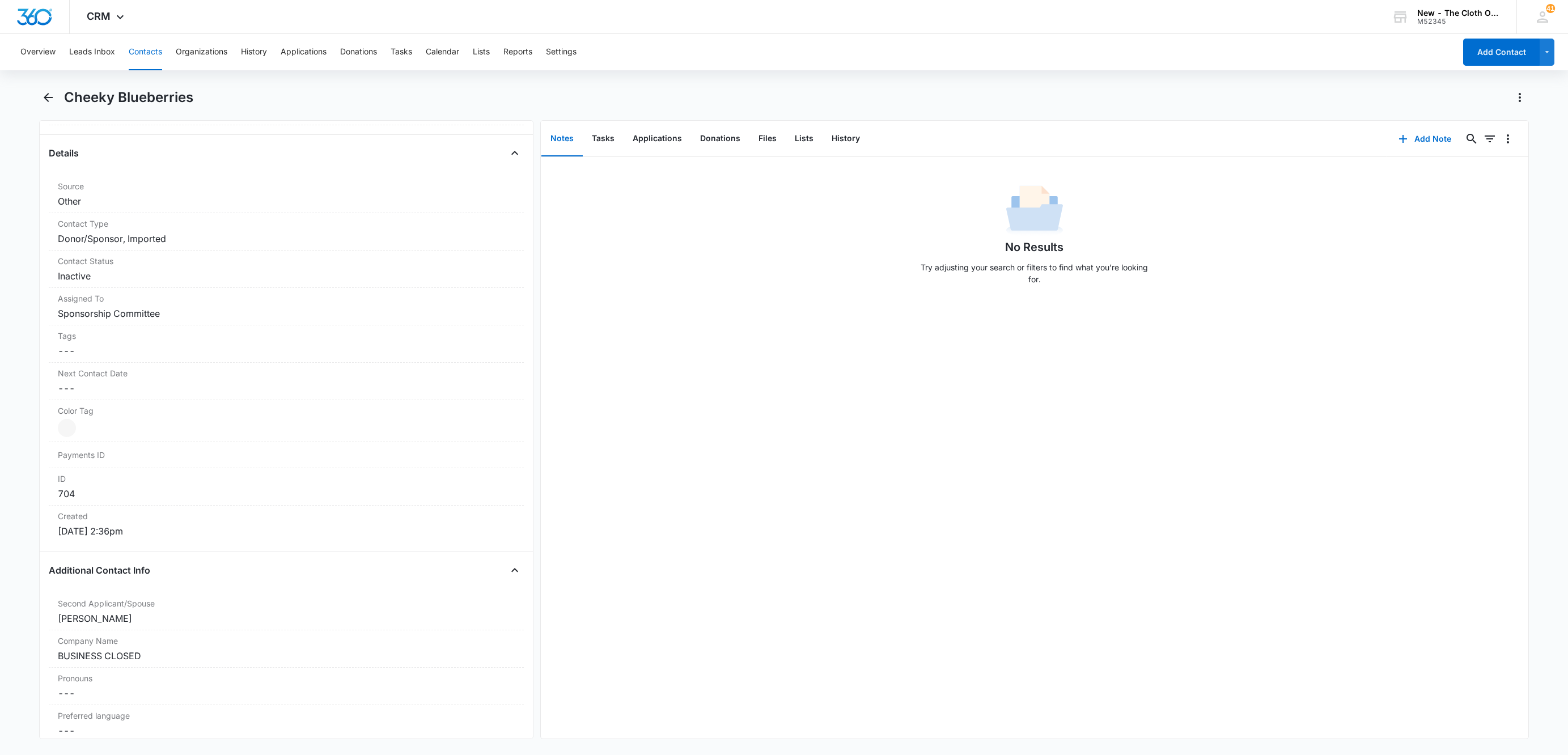
scroll to position [510, 0]
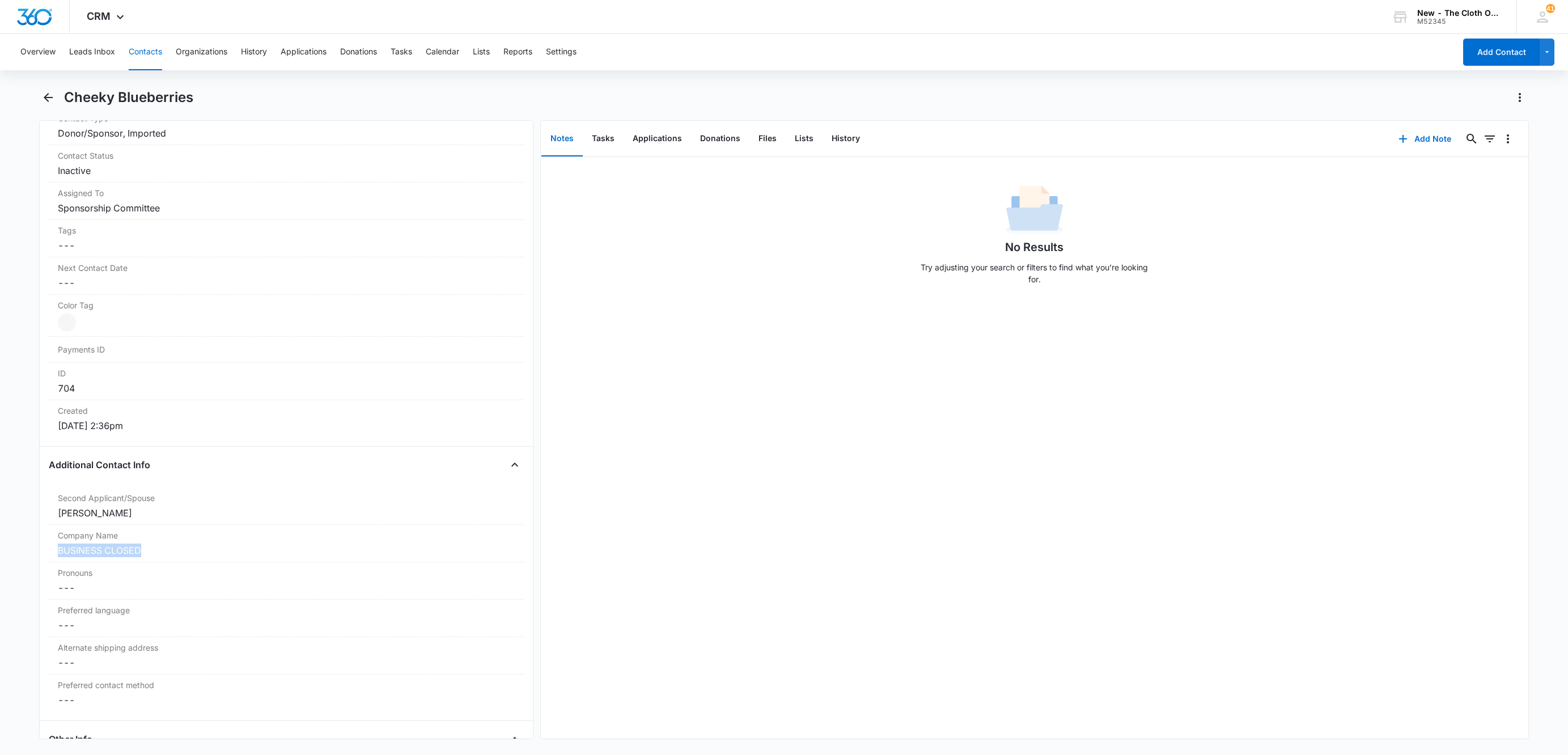
drag, startPoint x: 139, startPoint y: 558, endPoint x: 24, endPoint y: 557, distance: 115.0
click at [24, 557] on main "Cheeky Blueberries Remove CB Cheeky Blueberries Contact Info Name Cancel Save C…" at bounding box center [784, 421] width 1568 height 665
copy div "BUSINESS CLOSED"
click at [1408, 141] on button "Add Note" at bounding box center [1424, 139] width 75 height 27
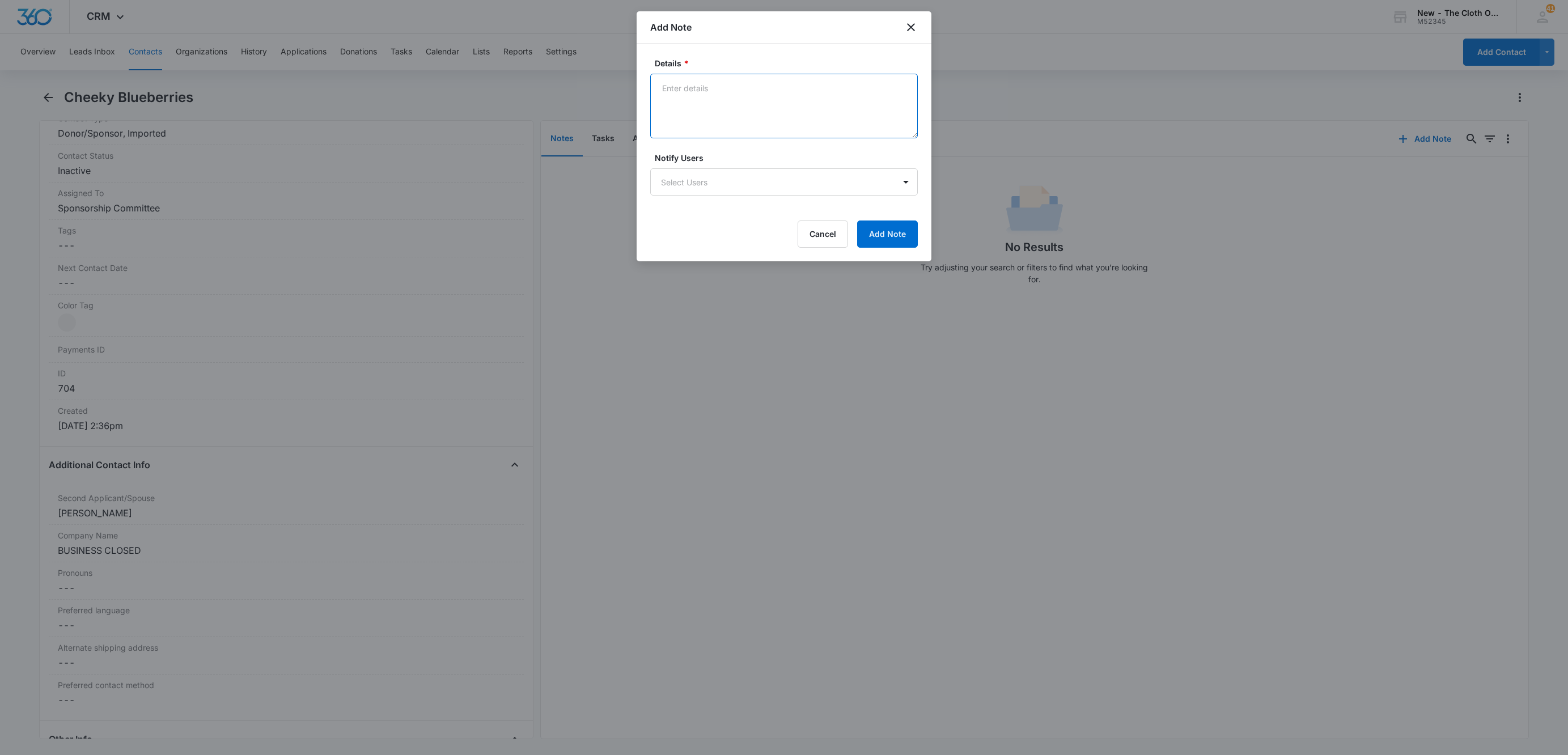
click at [705, 121] on textarea "Details *" at bounding box center [784, 106] width 268 height 65
paste textarea "BUSINESS CLOSED"
type textarea "BUSINESS CLOSED"
click at [906, 225] on button "Add Note" at bounding box center [888, 234] width 61 height 27
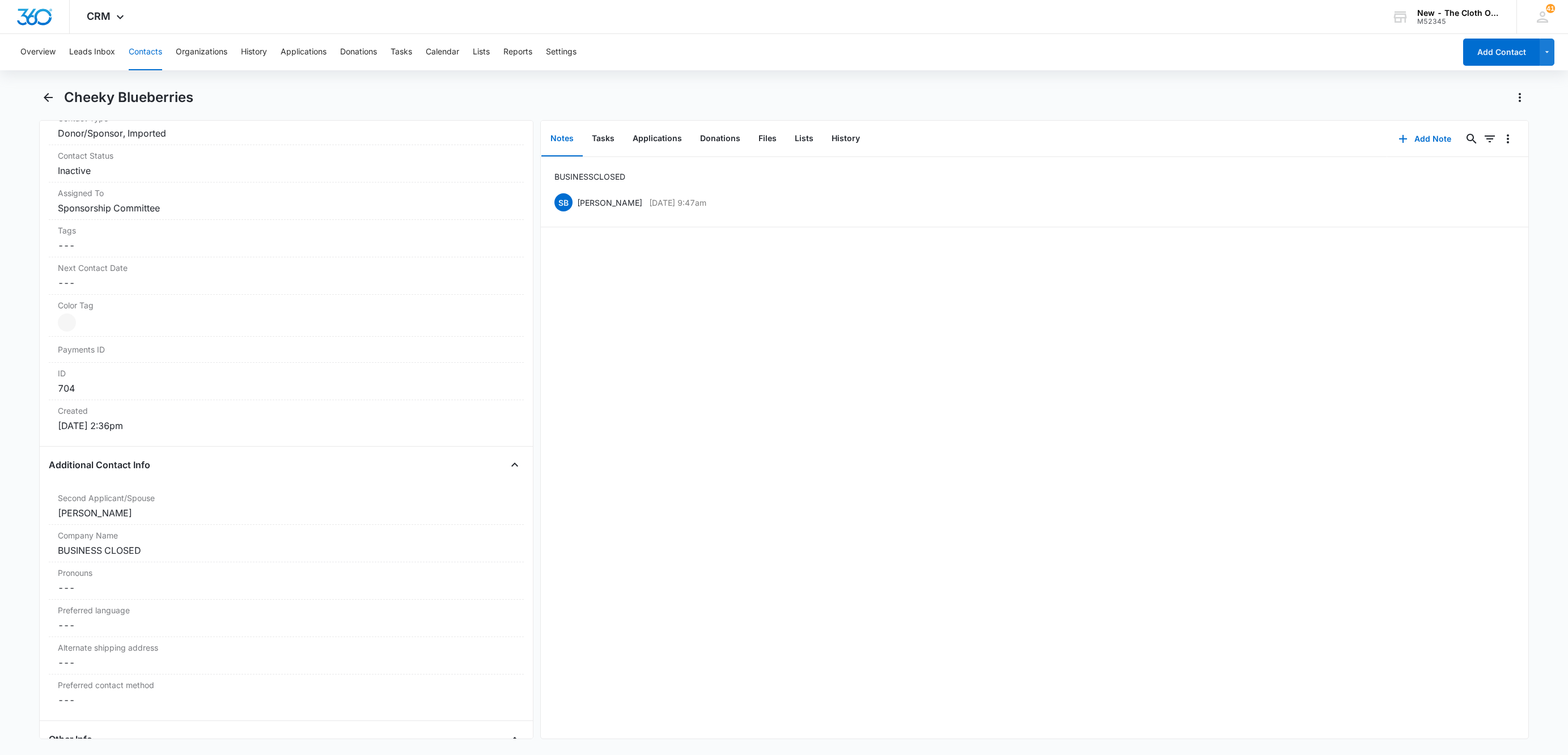
click at [141, 47] on button "Contacts" at bounding box center [145, 52] width 34 height 36
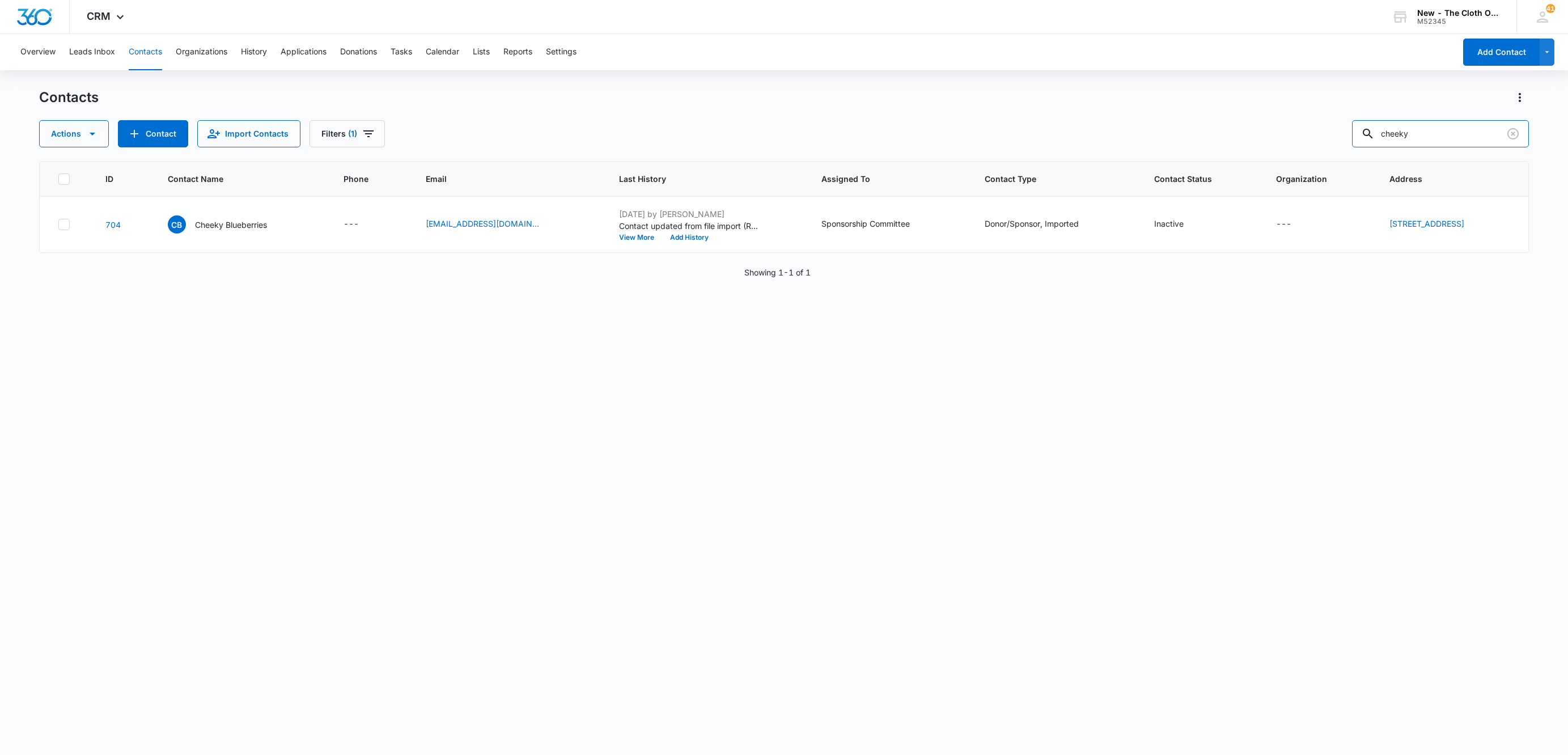
drag, startPoint x: 1462, startPoint y: 135, endPoint x: 1131, endPoint y: 133, distance: 331.0
click at [1171, 129] on div "Actions Contact Import Contacts Filters (1) cheeky" at bounding box center [784, 133] width 1490 height 27
paste input "[EMAIL_ADDRESS][DOMAIN_NAME]"
type input "[EMAIL_ADDRESS][DOMAIN_NAME]"
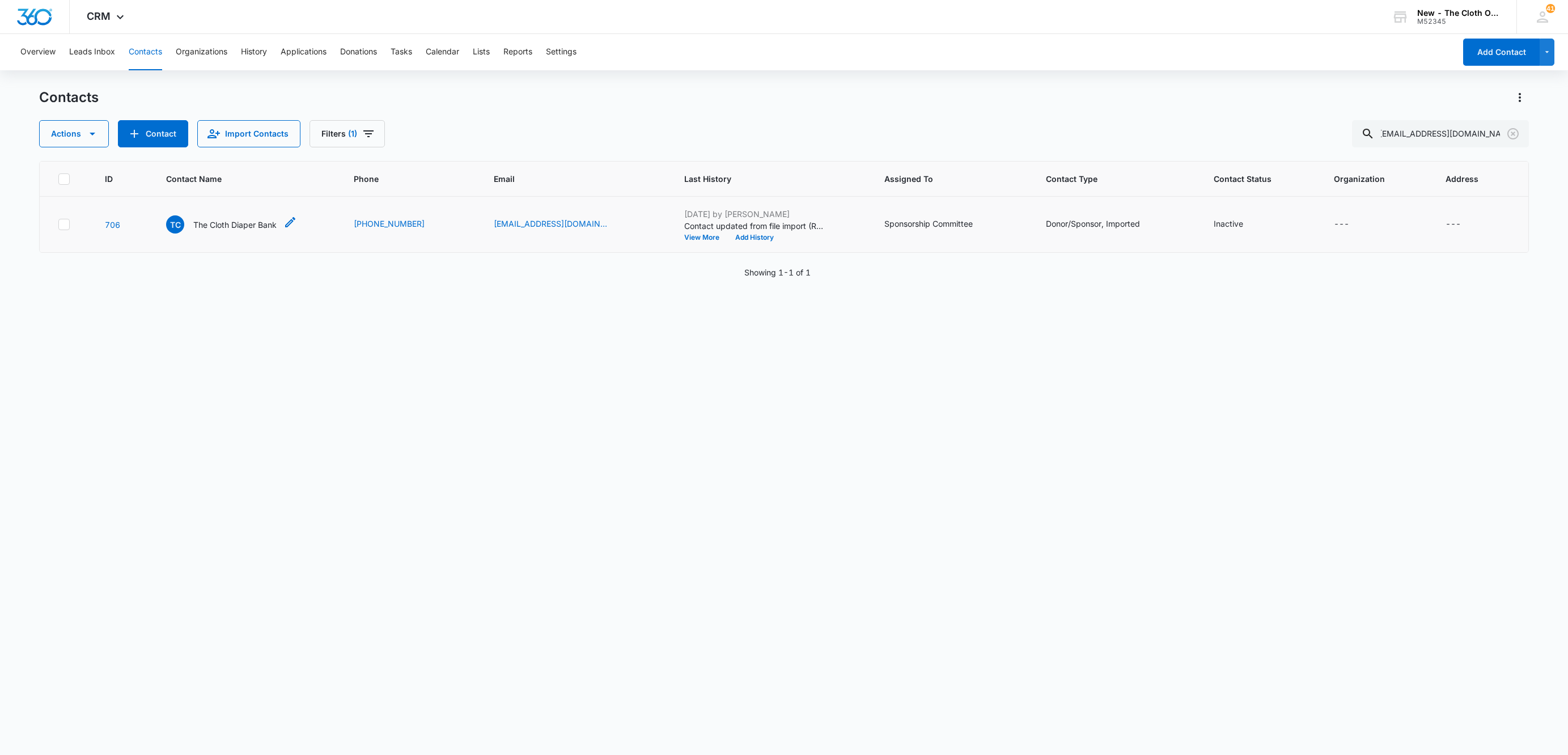
scroll to position [0, 0]
click at [236, 225] on p "The Cloth Diaper Bank" at bounding box center [235, 225] width 84 height 12
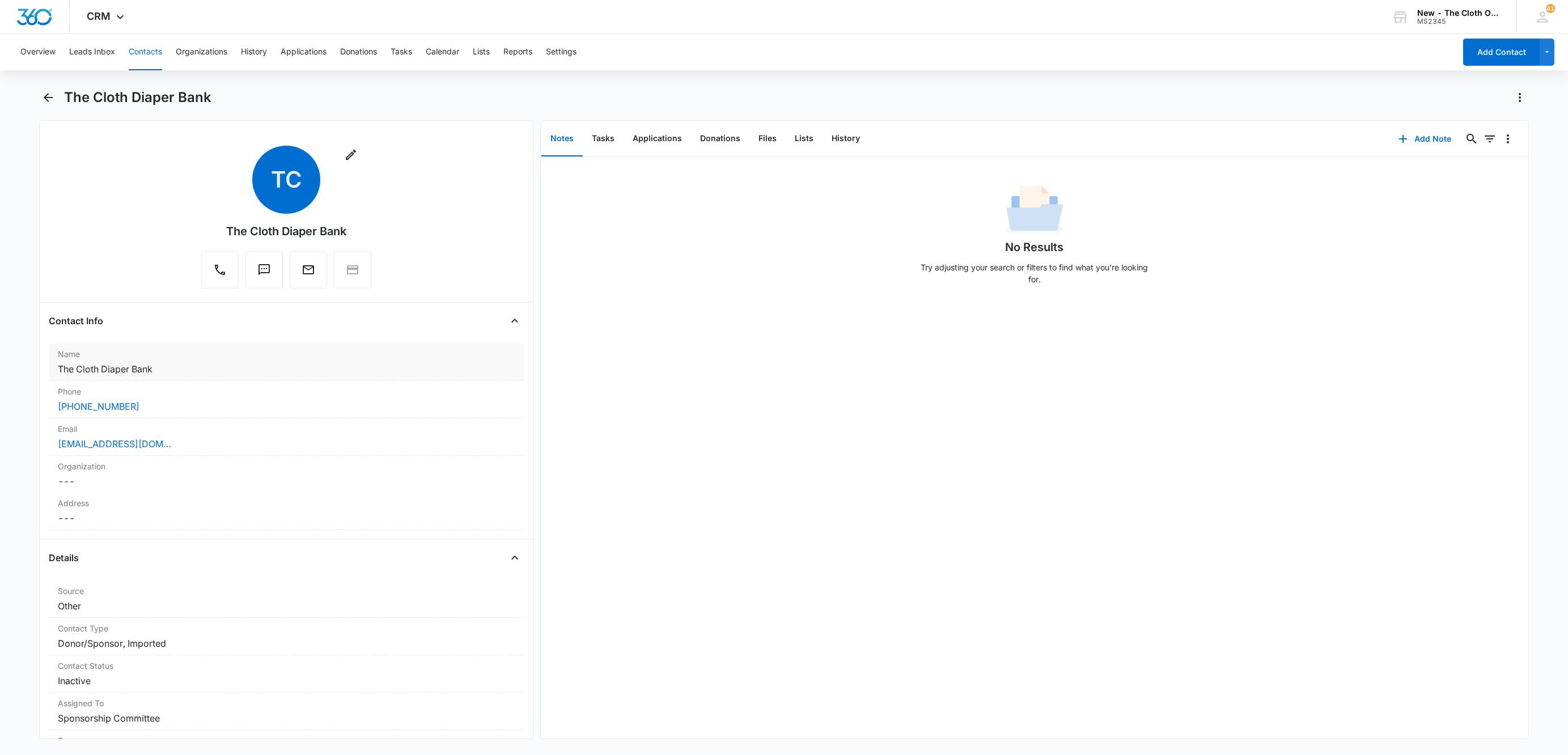
click at [259, 366] on dd "Cancel Save Changes The Cloth Diaper Bank" at bounding box center [286, 369] width 457 height 14
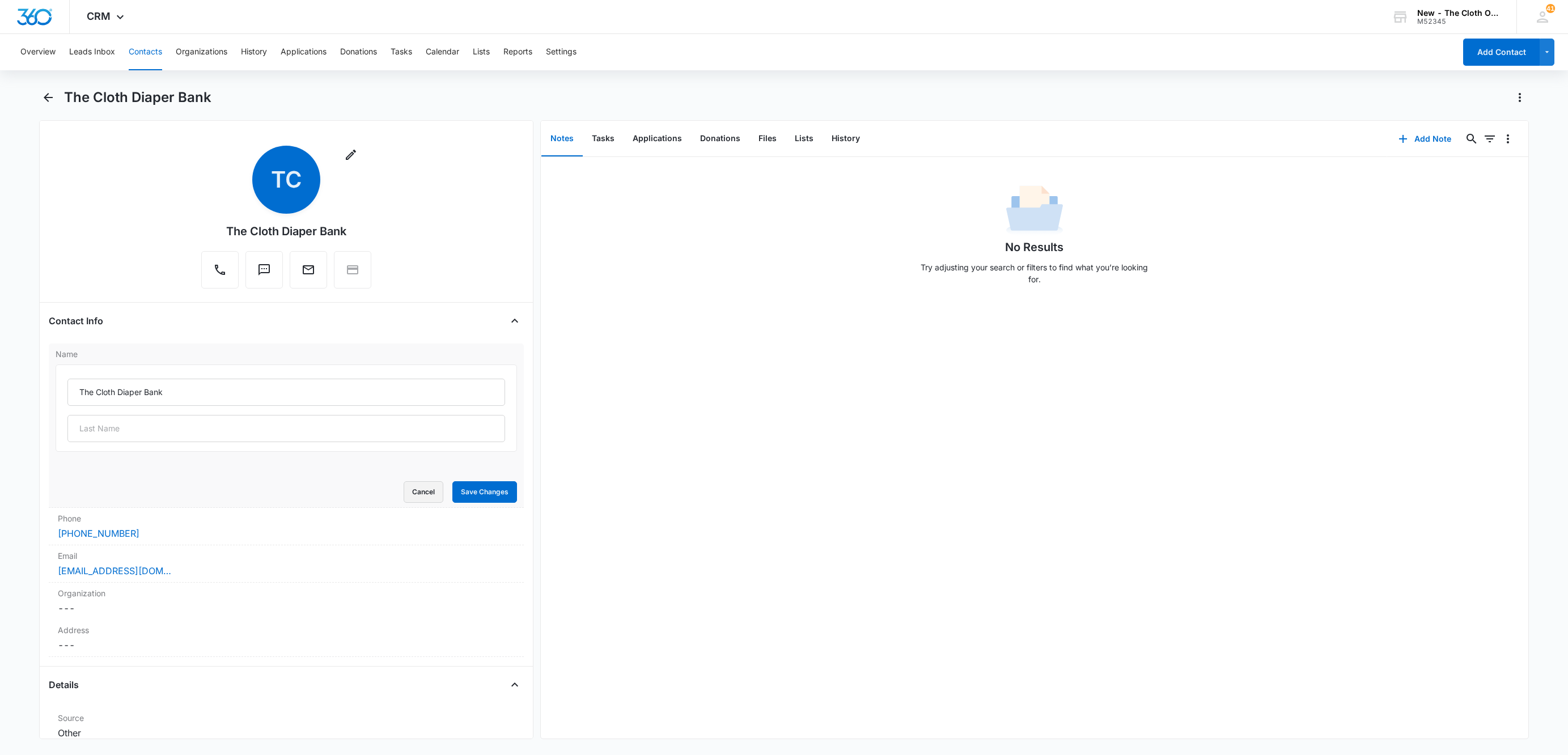
click at [414, 496] on button "Cancel" at bounding box center [423, 492] width 40 height 22
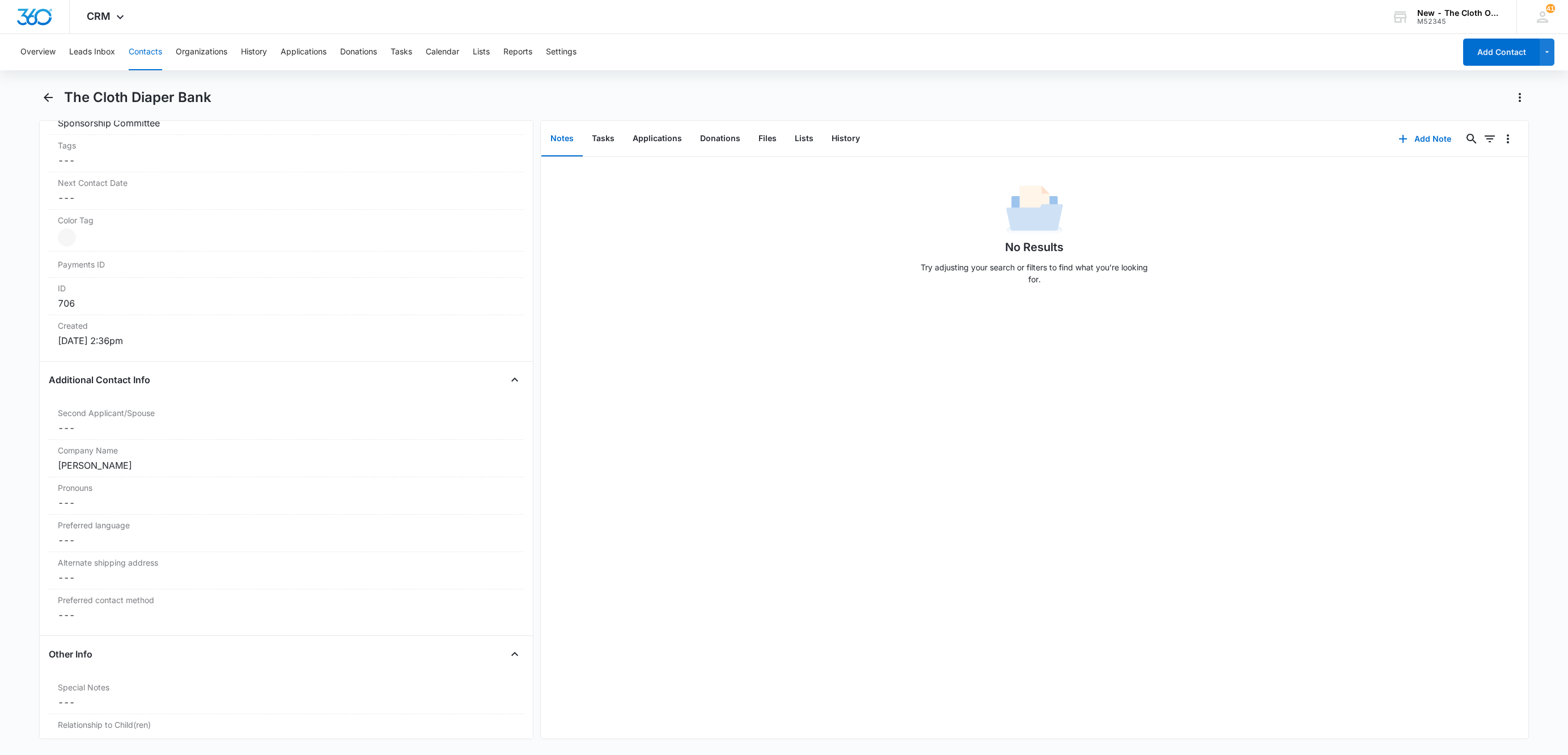
scroll to position [680, 0]
click at [150, 382] on div "[PERSON_NAME]" at bounding box center [286, 380] width 457 height 14
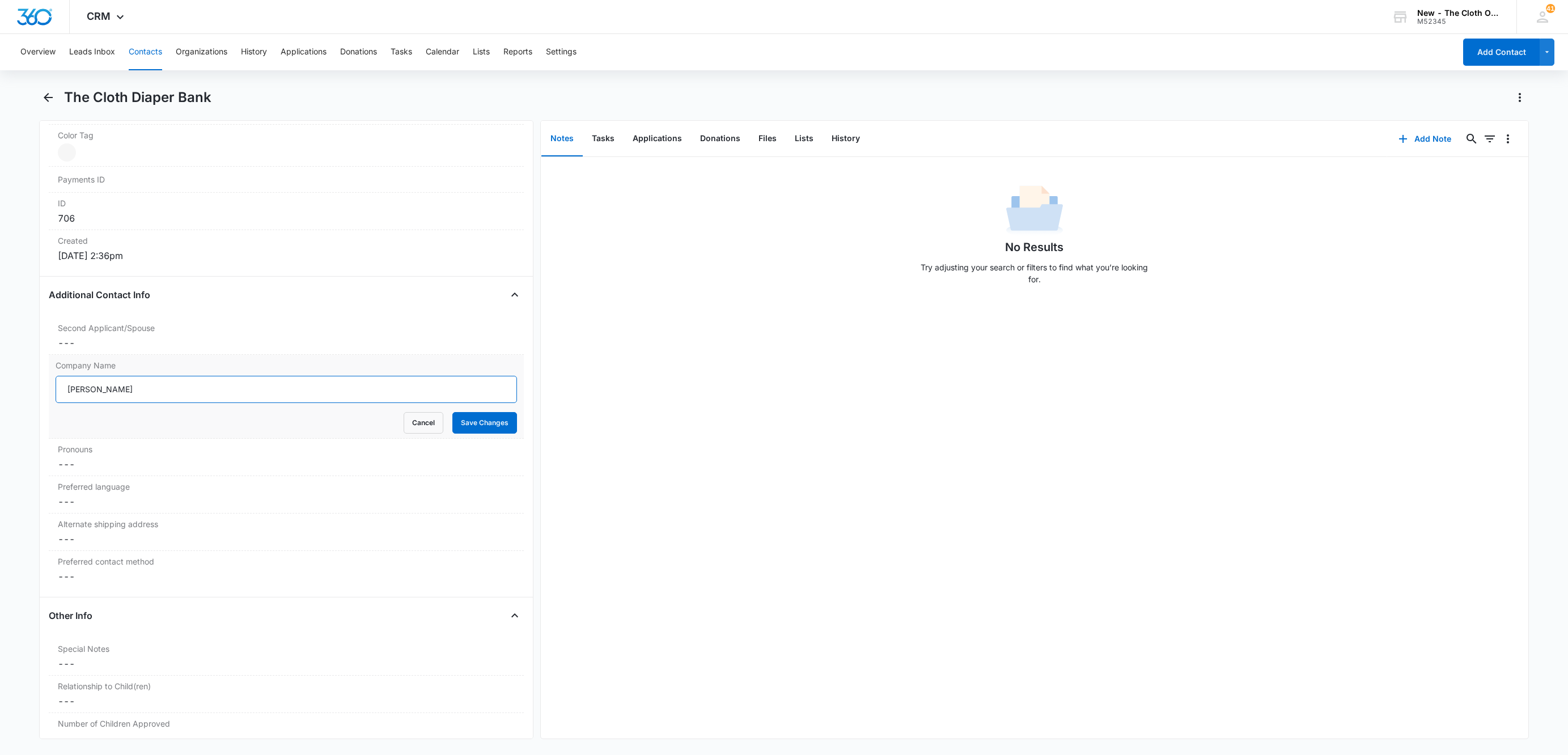
click at [151, 399] on input "[PERSON_NAME]" at bounding box center [286, 389] width 461 height 27
click at [92, 355] on div "Second Applicant/Spouse Cancel Save Changes ---" at bounding box center [286, 336] width 475 height 37
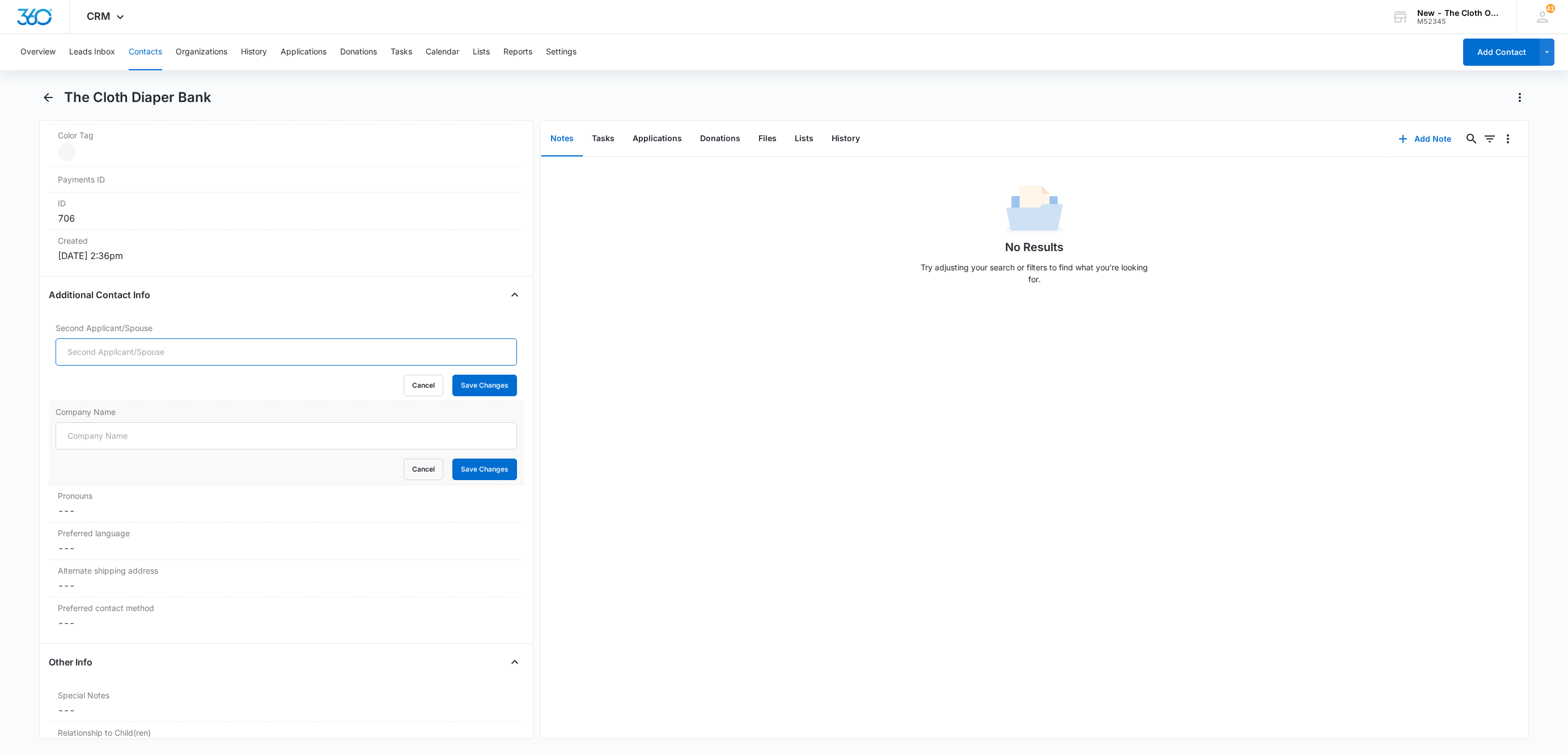
click at [92, 356] on input "Second Applicant/Spouse" at bounding box center [286, 352] width 461 height 27
paste input "[PERSON_NAME]"
type input "[PERSON_NAME]"
click at [473, 396] on button "Save Changes" at bounding box center [485, 386] width 65 height 22
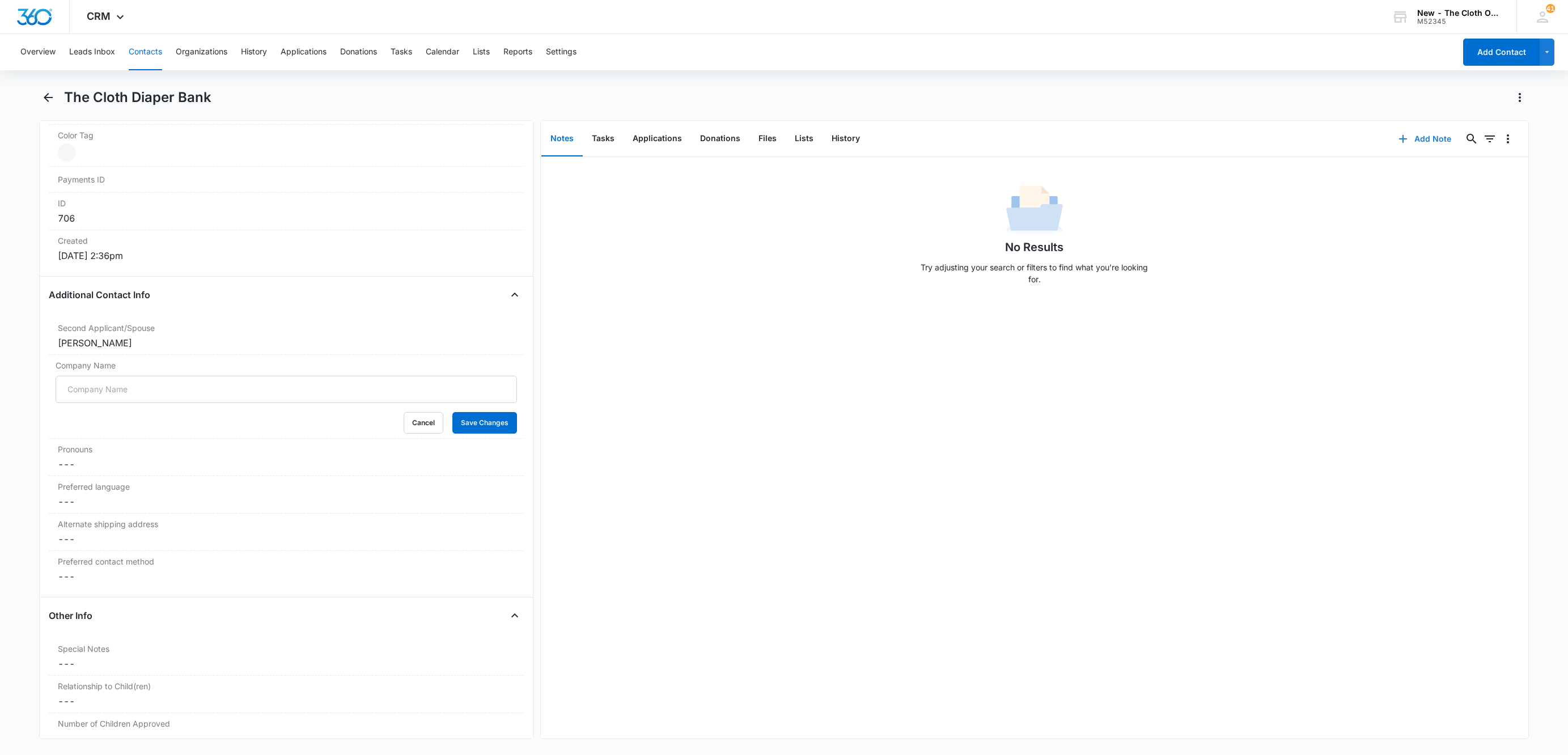
click at [1404, 131] on button "Add Note" at bounding box center [1424, 139] width 75 height 27
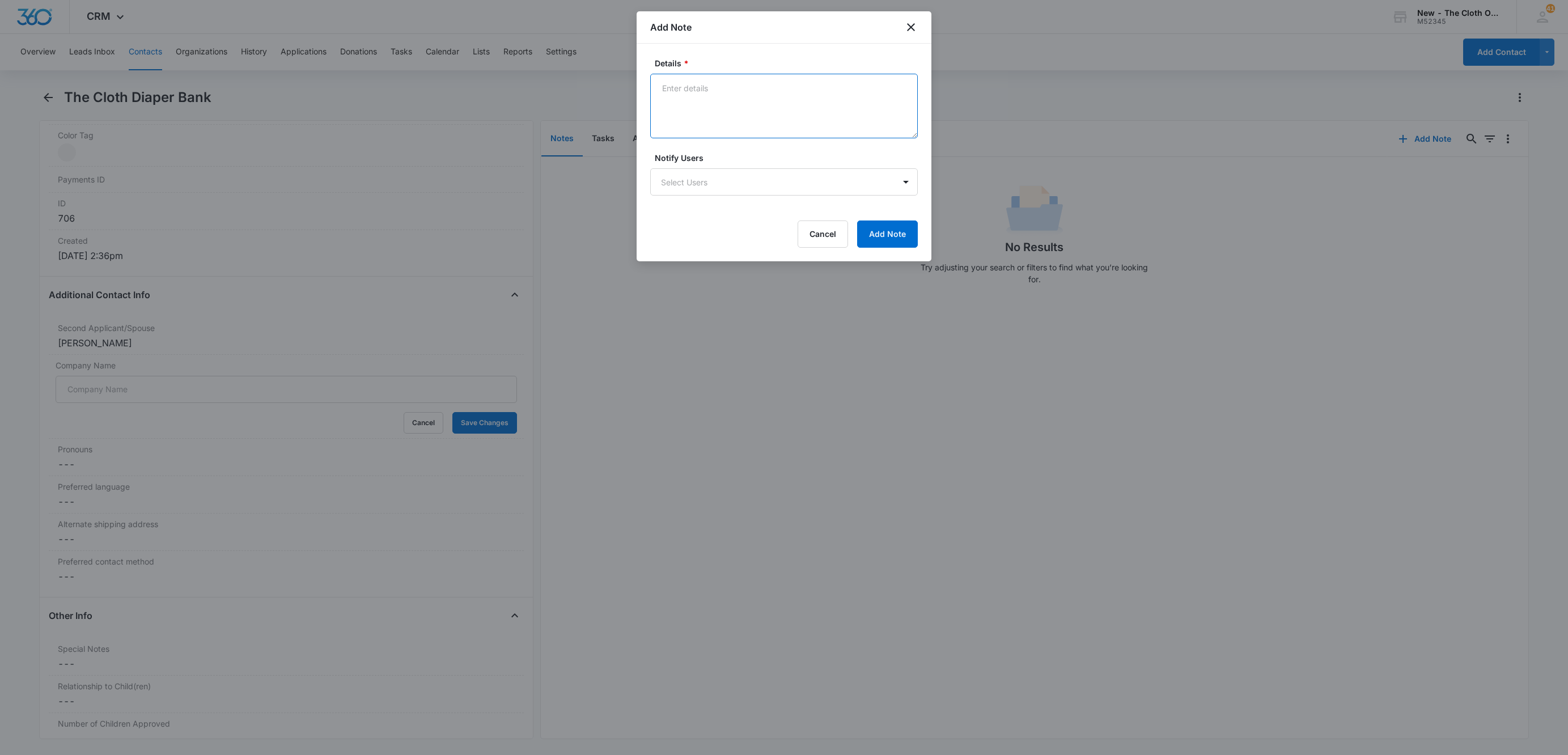
click at [746, 107] on textarea "Details *" at bounding box center [784, 106] width 268 height 65
click at [703, 111] on textarea "MISSION:" at bounding box center [784, 106] width 268 height 65
paste textarea "To help reduce the economic pressures of raising children by providing cloth di…"
type textarea "MISSION: To help reduce the economic pressures of raising children by providing…"
click at [898, 235] on button "Add Note" at bounding box center [888, 234] width 61 height 27
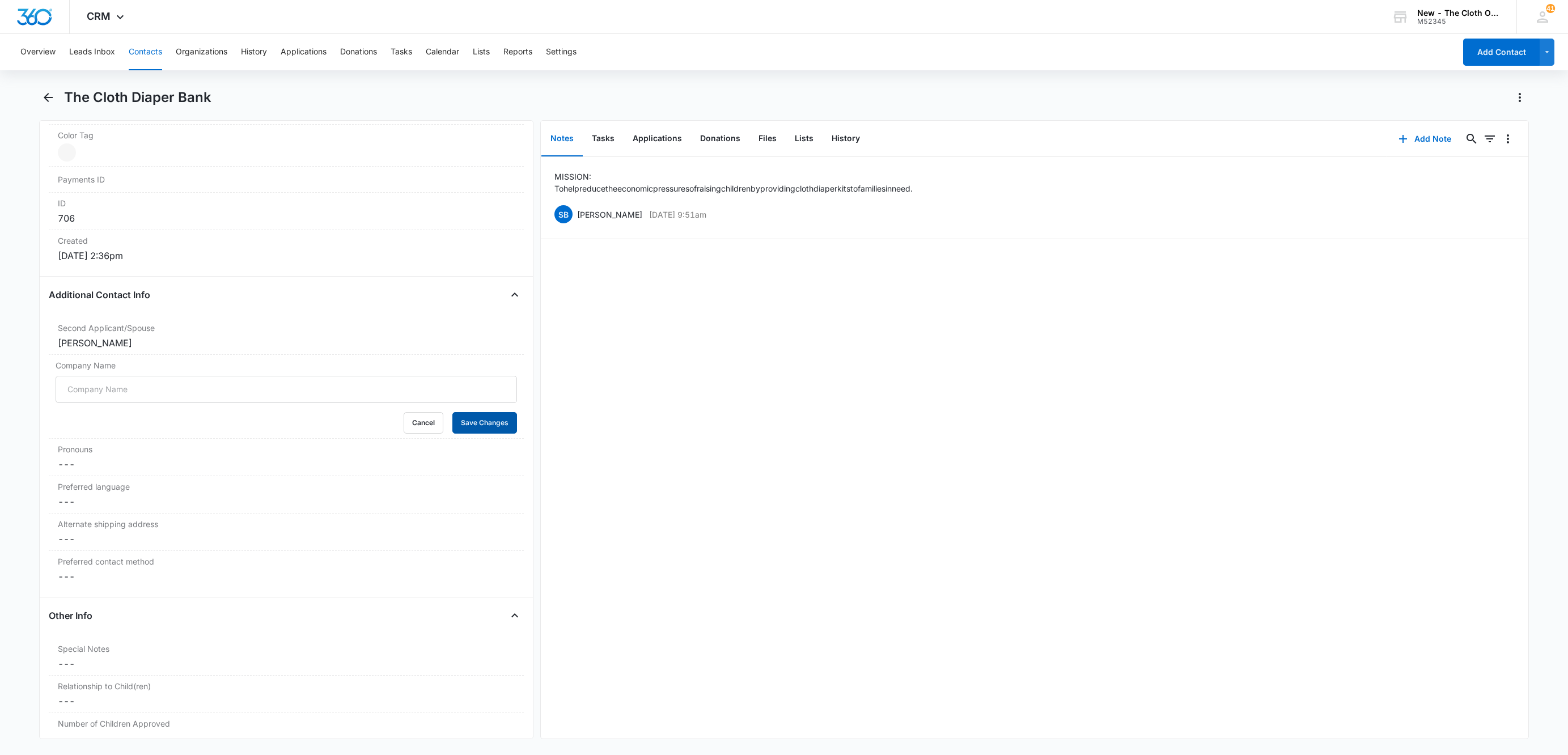
click at [458, 433] on button "Save Changes" at bounding box center [485, 423] width 65 height 22
click at [1503, 215] on button "Edit" at bounding box center [1509, 215] width 12 height 22
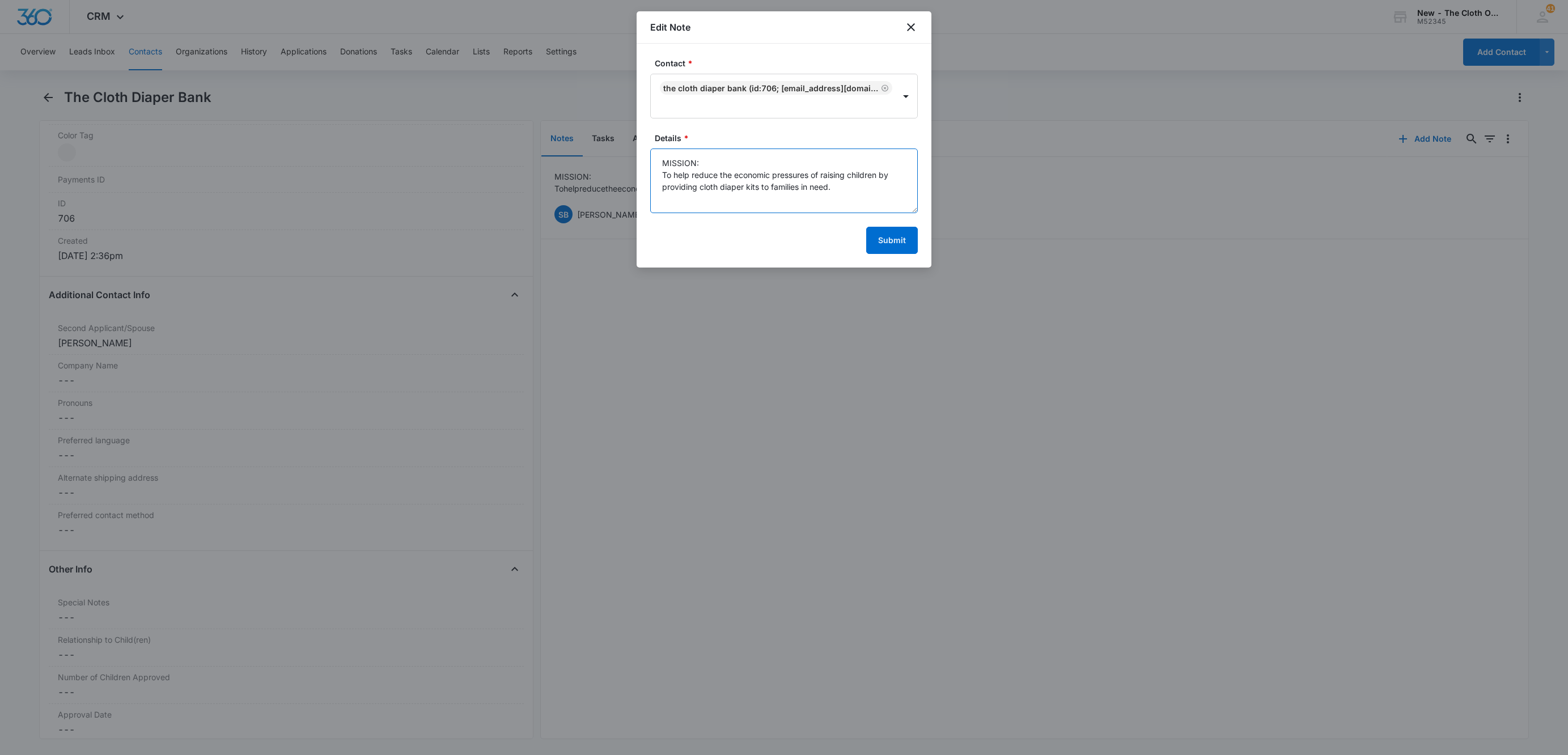
click at [858, 194] on textarea "MISSION: To help reduce the economic pressures of raising children by providing…" at bounding box center [784, 181] width 268 height 65
click at [841, 206] on textarea "MISSION: To help reduce the economic pressures of raising children by providing…" at bounding box center [784, 181] width 268 height 65
paste textarea "Green Baby Cloth Diaper Service"
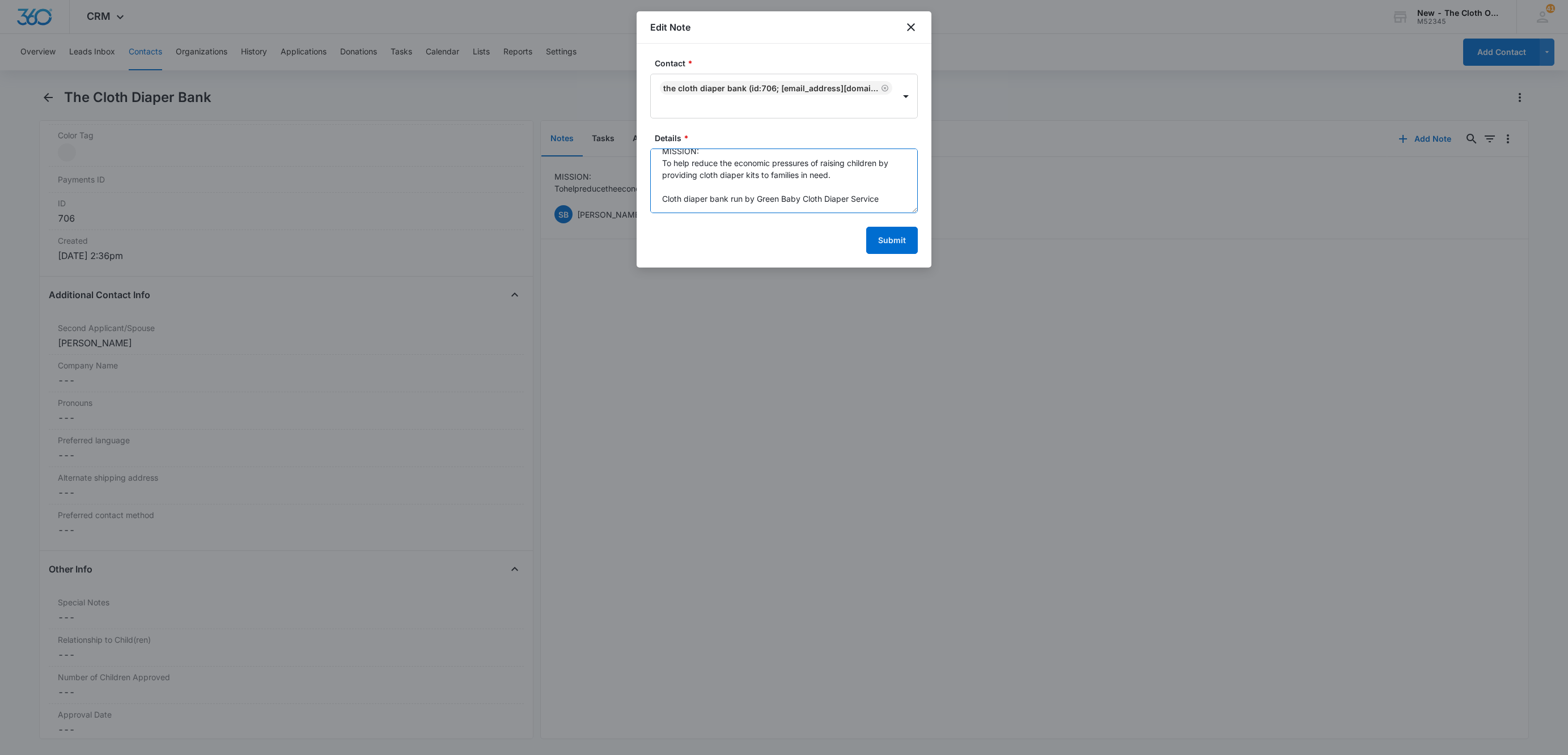
type textarea "MISSION: To help reduce the economic pressures of raising children by providing…"
click at [906, 246] on button "Submit" at bounding box center [891, 240] width 52 height 27
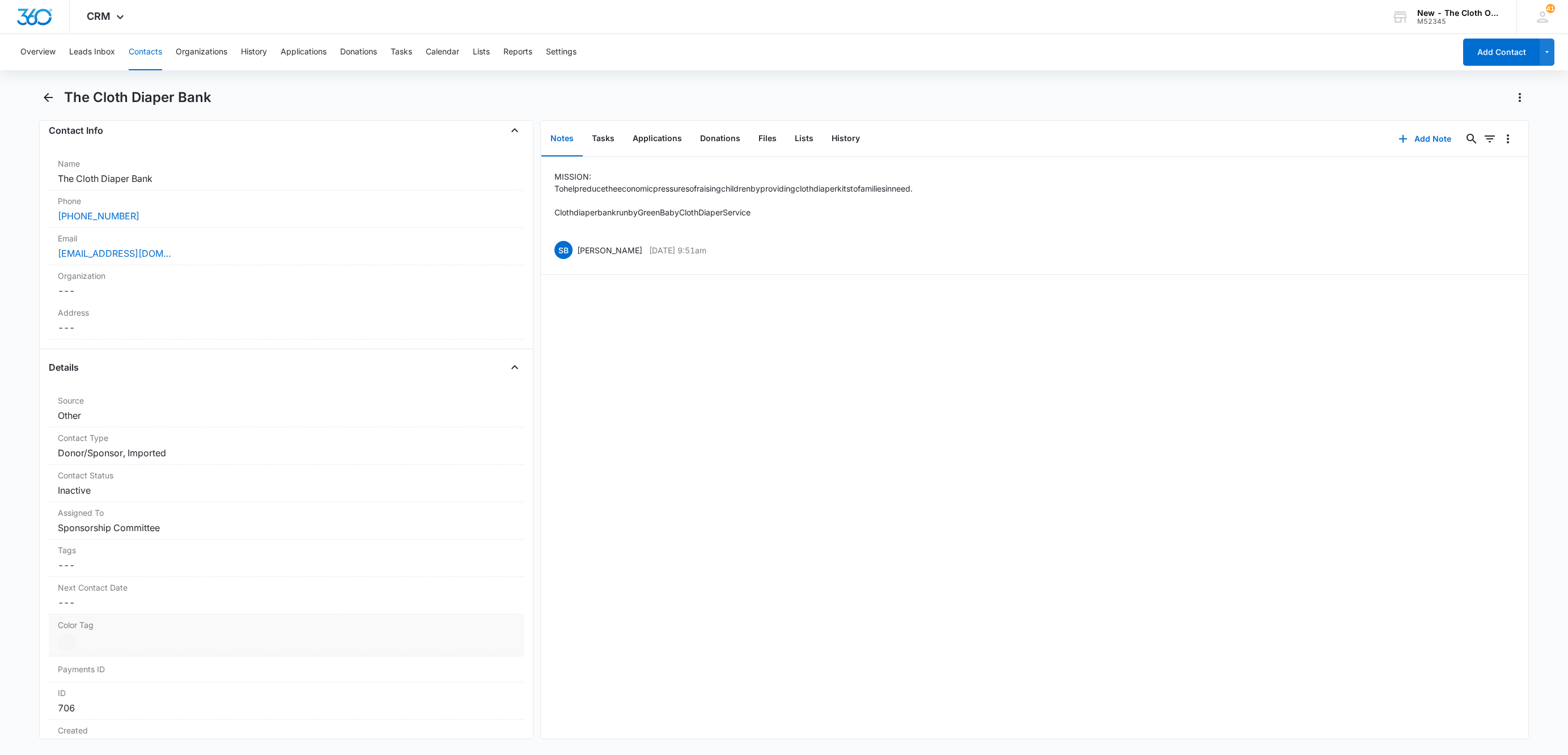
scroll to position [170, 0]
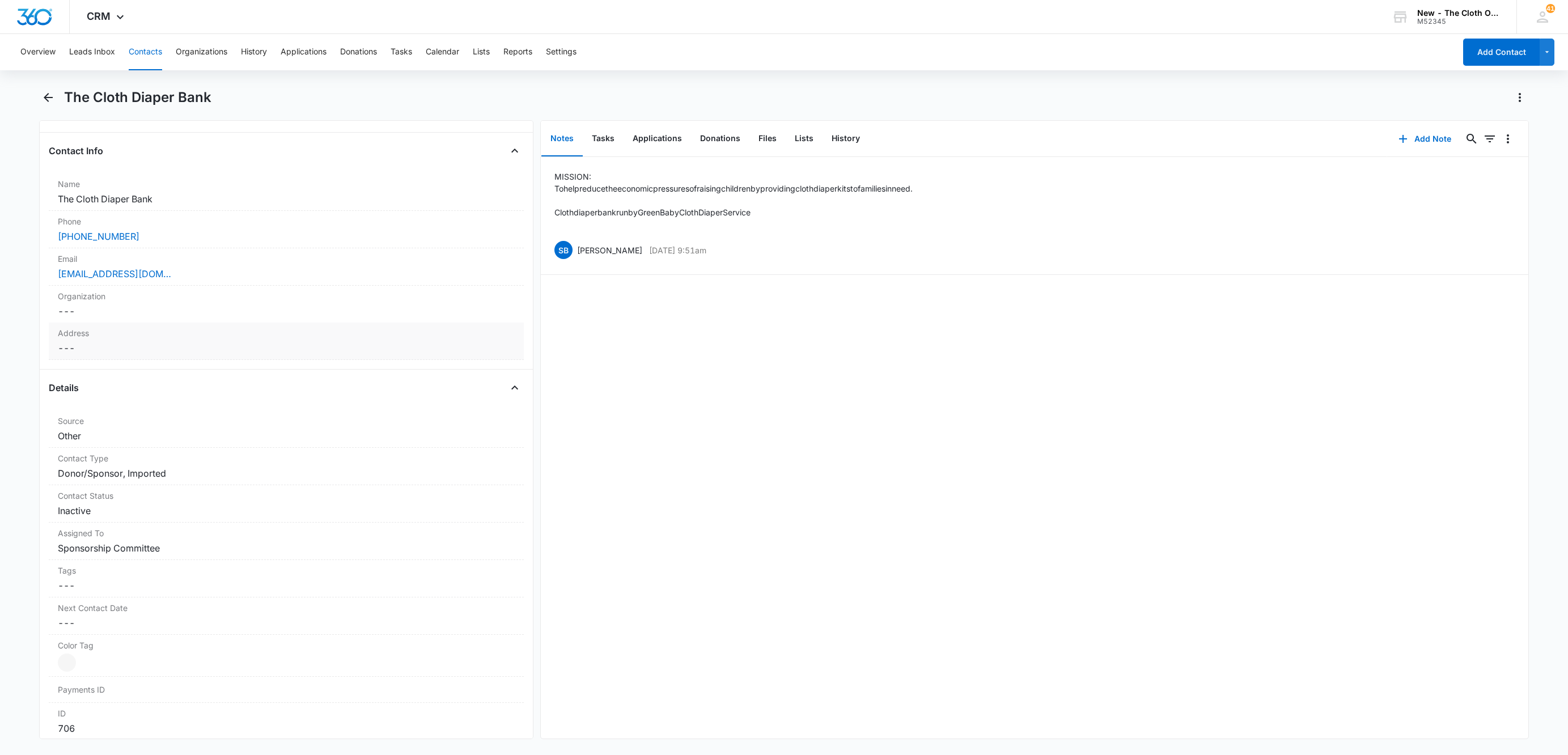
click at [109, 350] on dd "Cancel Save Changes ---" at bounding box center [286, 348] width 457 height 14
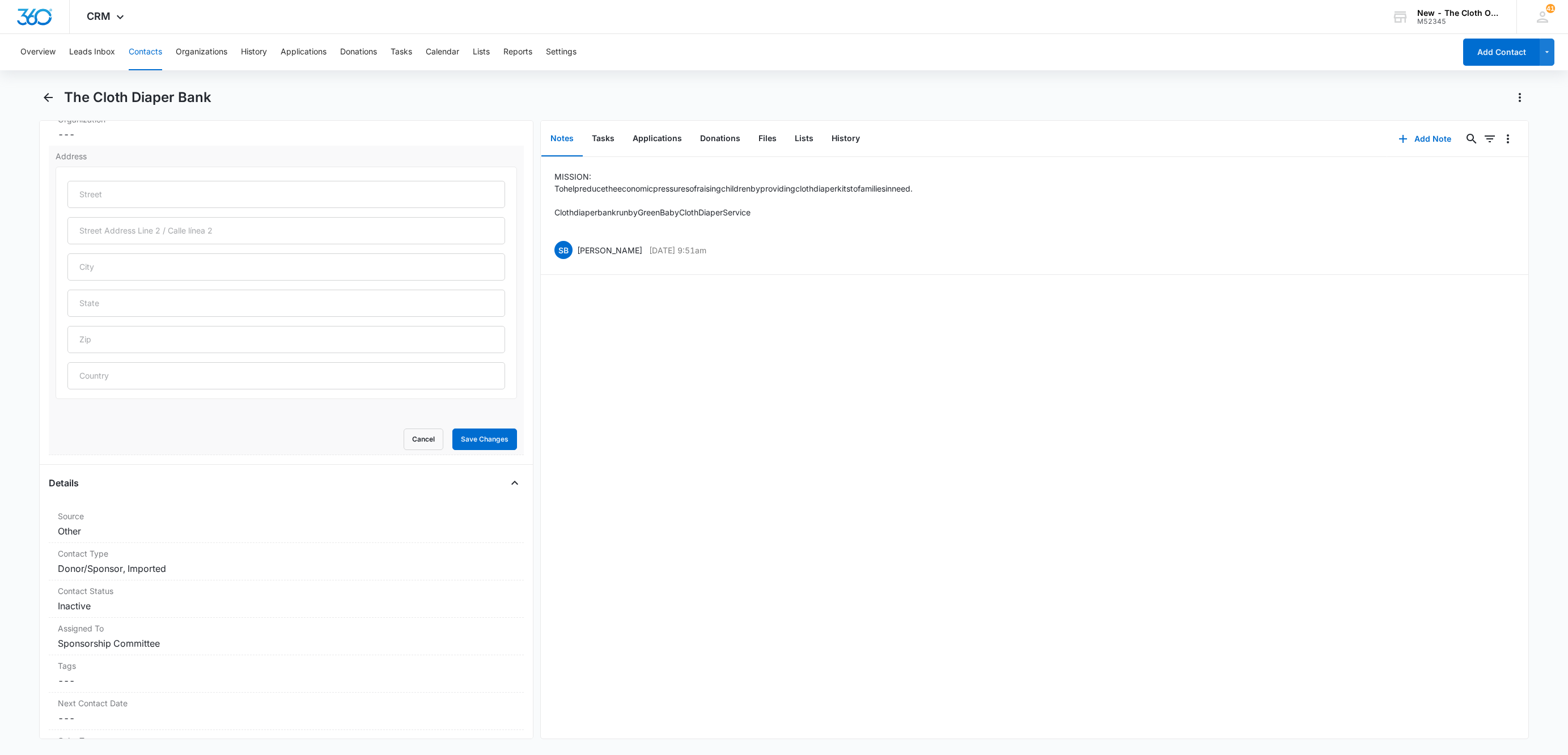
scroll to position [425, 0]
click at [121, 305] on input "text" at bounding box center [286, 297] width 438 height 27
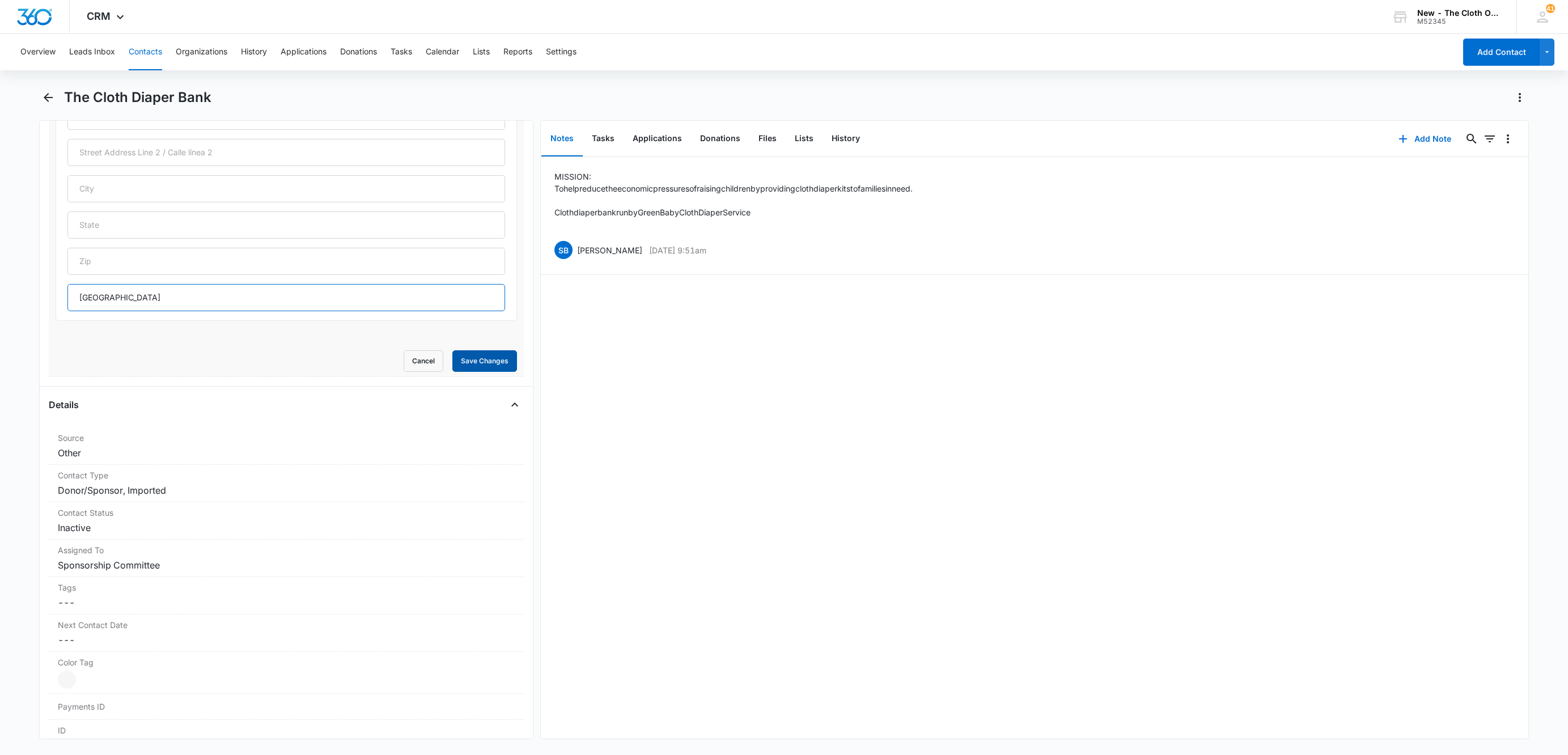
type input "[GEOGRAPHIC_DATA]"
drag, startPoint x: 468, startPoint y: 359, endPoint x: 535, endPoint y: 378, distance: 69.6
click at [470, 359] on button "Save Changes" at bounding box center [485, 361] width 65 height 22
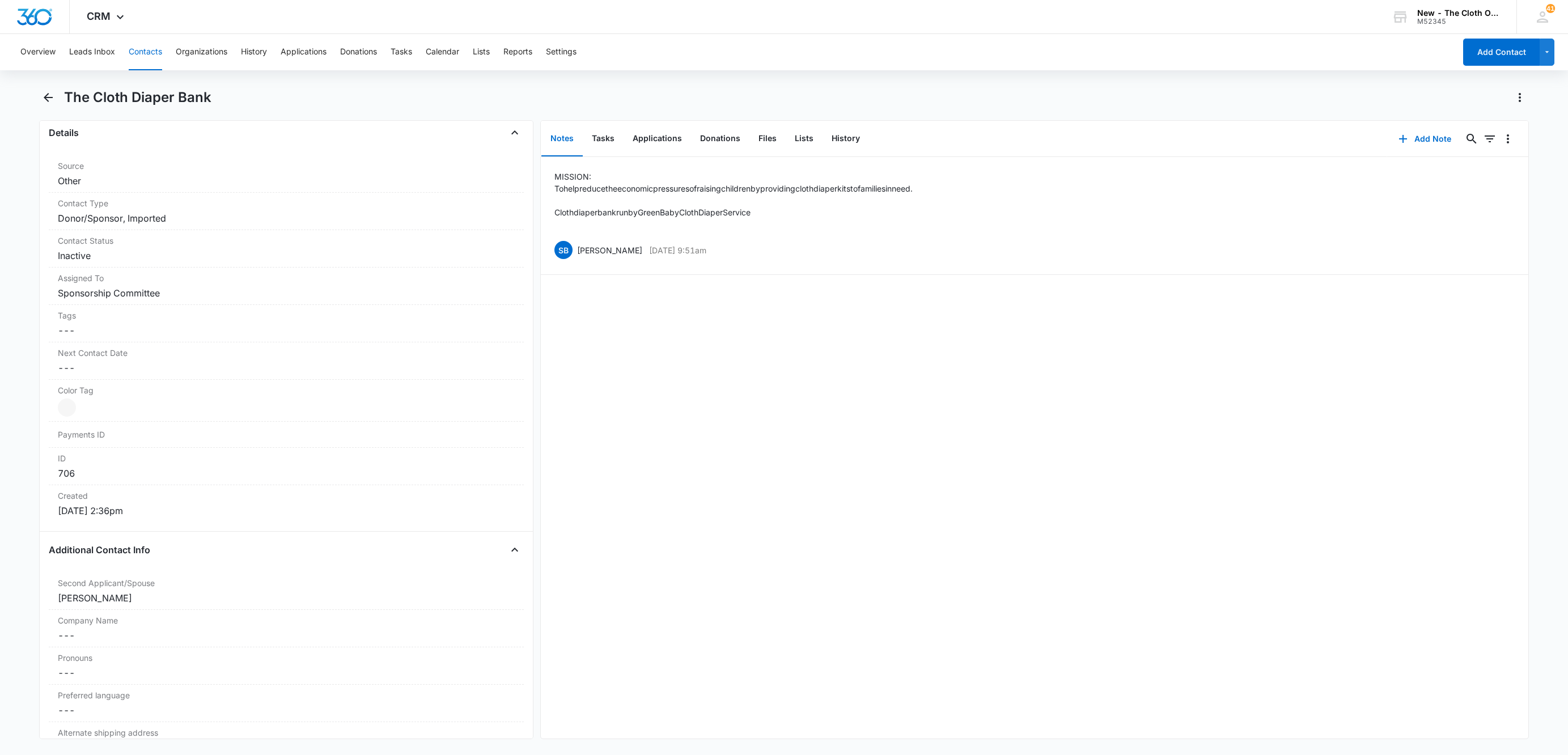
scroll to position [404, 0]
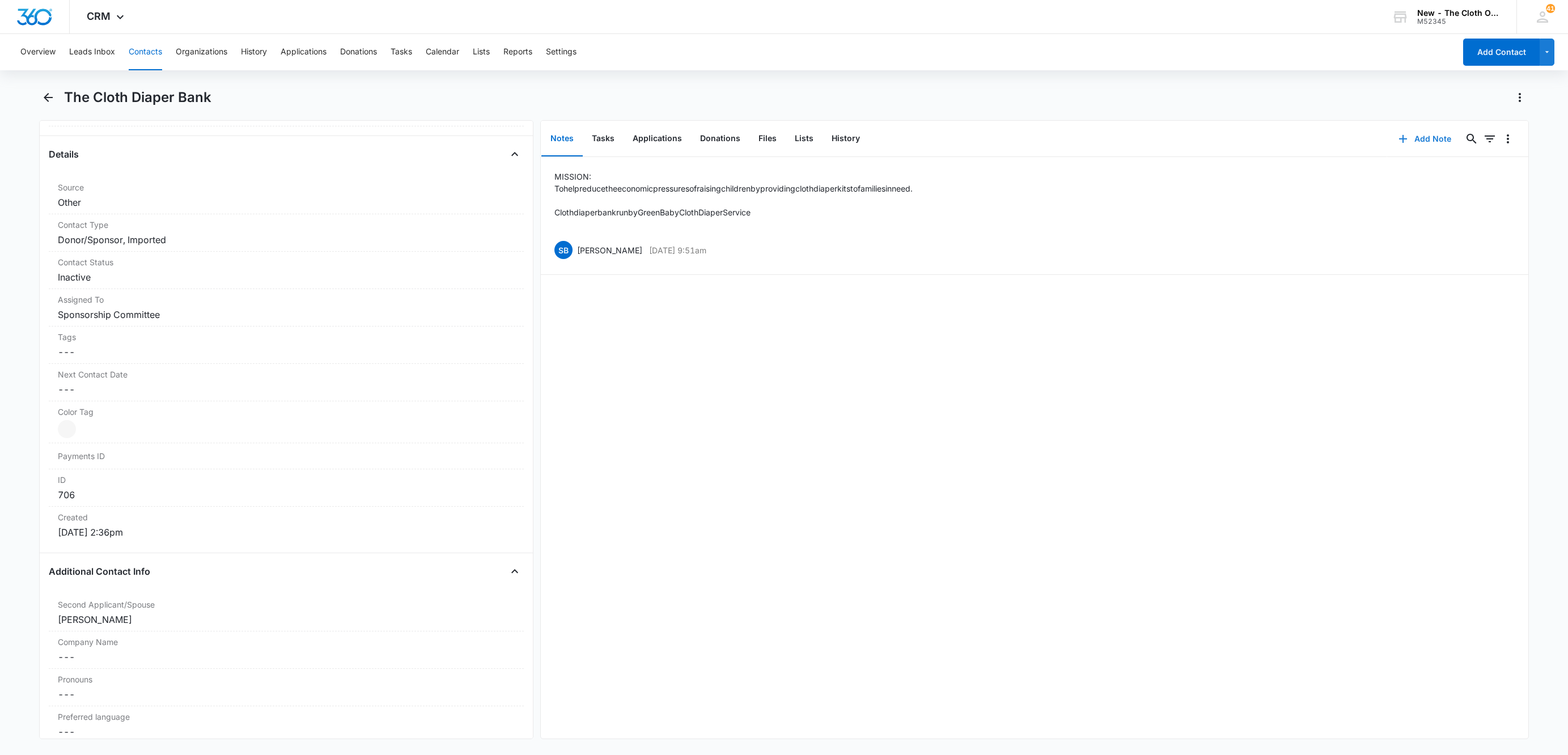
click at [1396, 140] on icon "button" at bounding box center [1403, 139] width 14 height 14
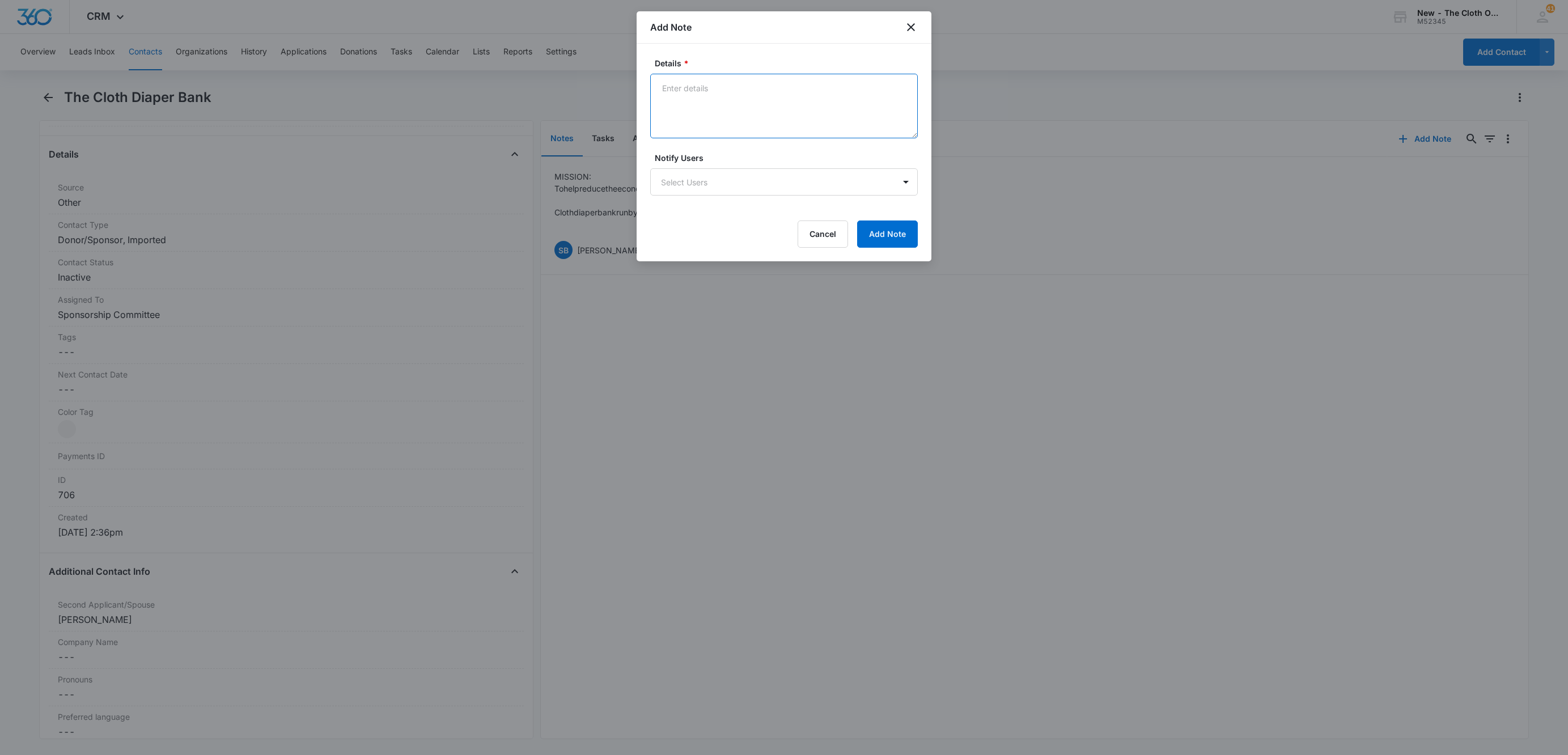
click at [745, 90] on textarea "Details *" at bounding box center [784, 106] width 268 height 65
paste textarea "[URL][DOMAIN_NAME]"
type textarea "[URL][DOMAIN_NAME]"
drag, startPoint x: 885, startPoint y: 241, endPoint x: 899, endPoint y: 239, distance: 14.1
click at [885, 240] on button "Add Note" at bounding box center [888, 234] width 61 height 27
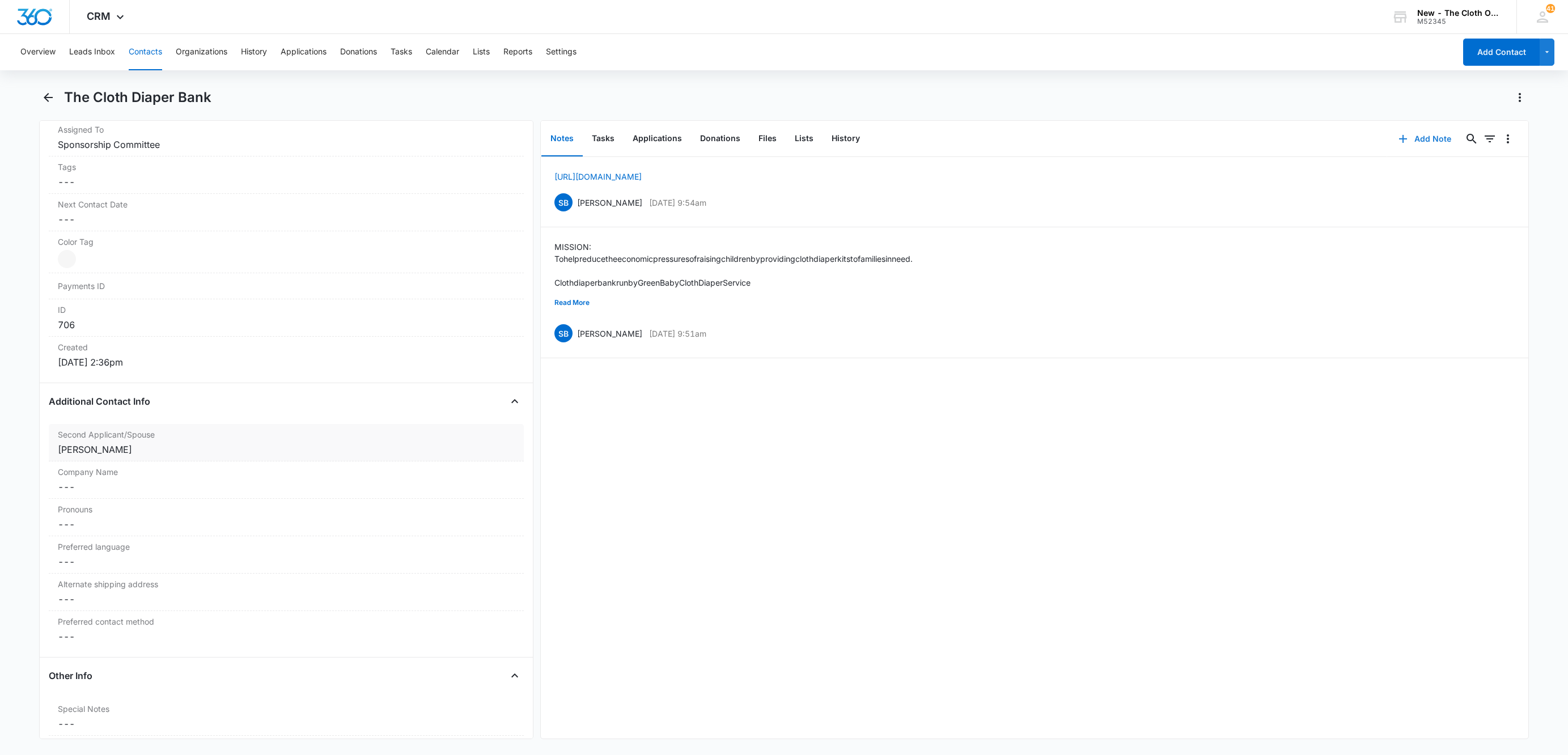
scroll to position [149, 0]
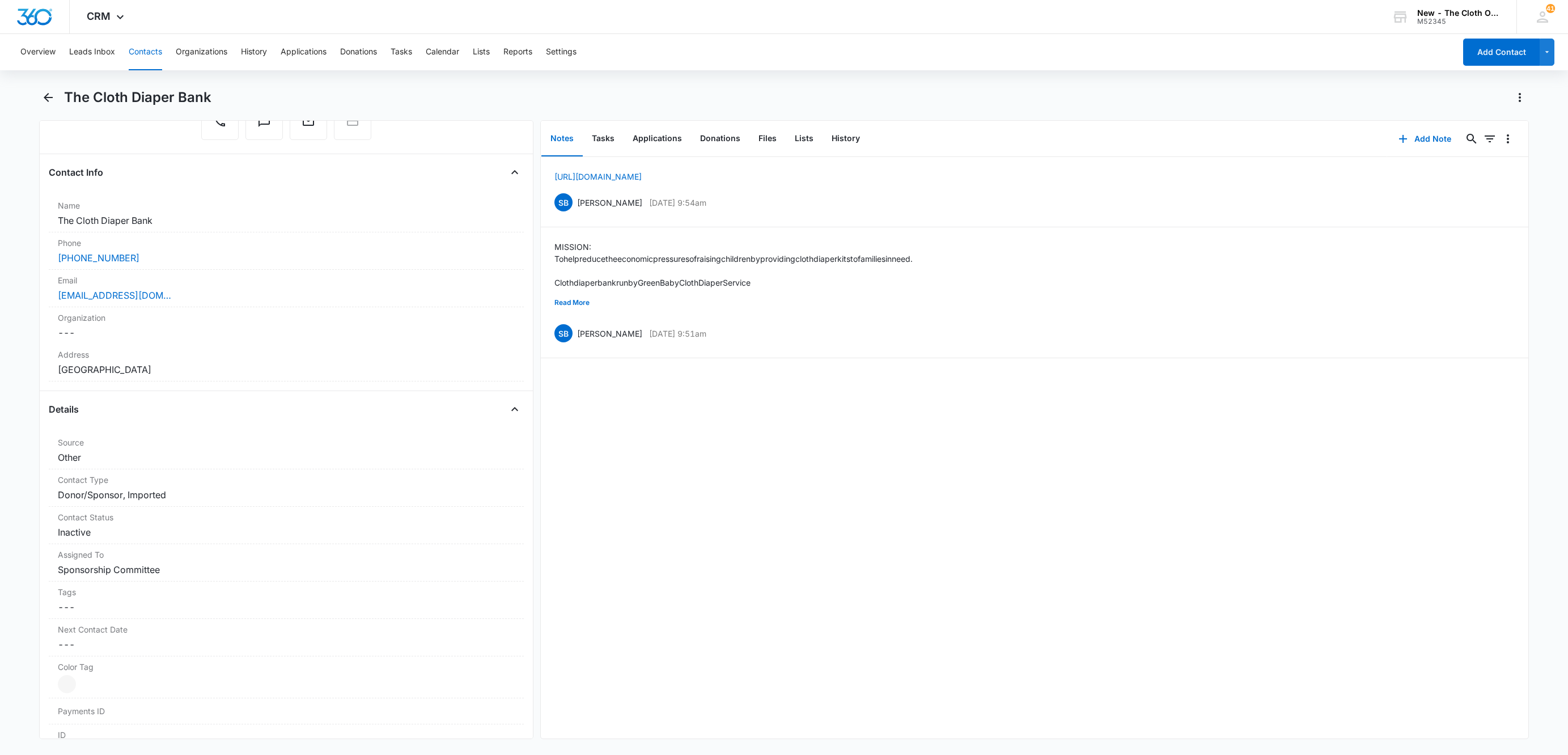
click at [134, 48] on button "Contacts" at bounding box center [145, 52] width 34 height 36
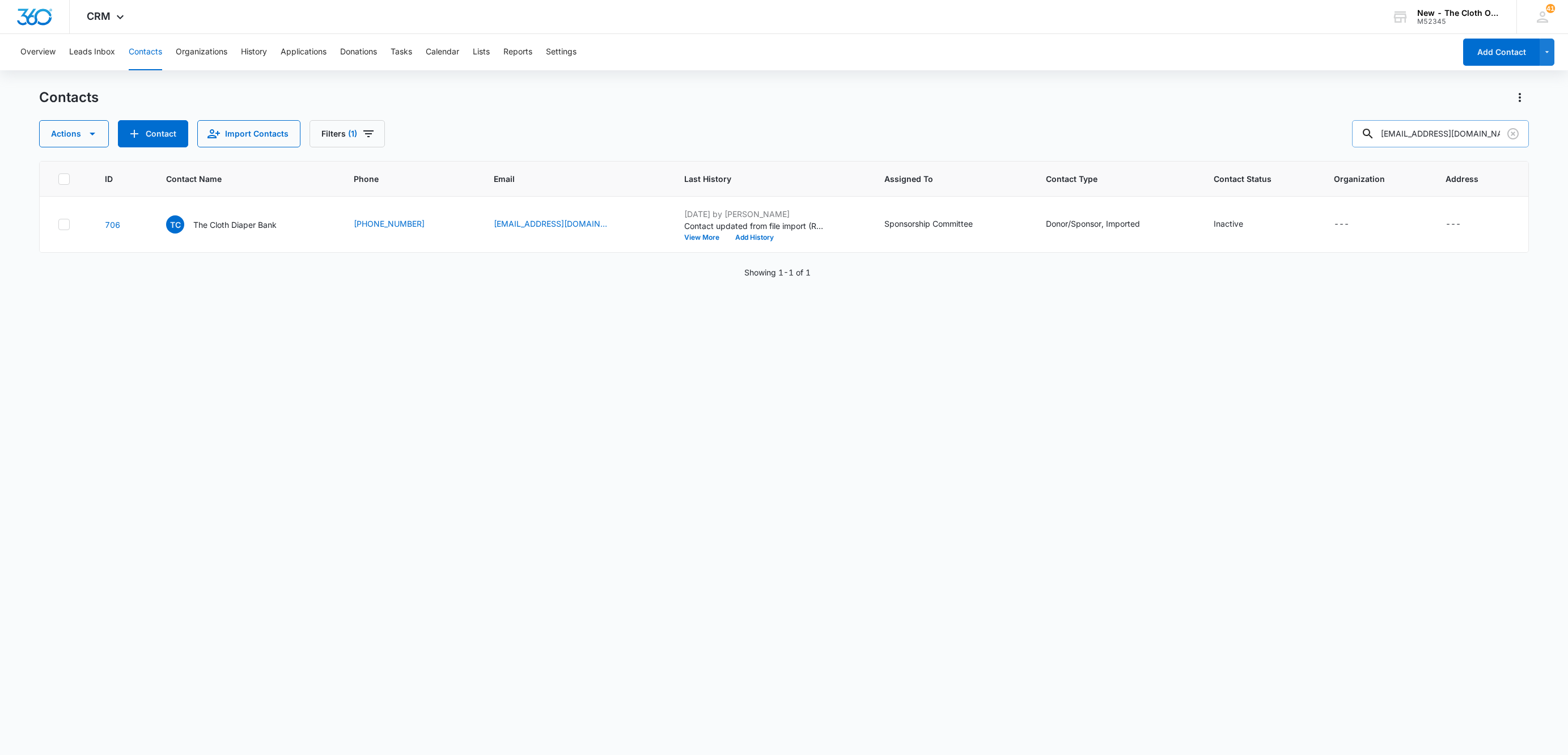
click at [1478, 145] on input "[EMAIL_ADDRESS][DOMAIN_NAME]" at bounding box center [1440, 133] width 177 height 27
paste input "Noble Bebe"
type input "Noble Bebe"
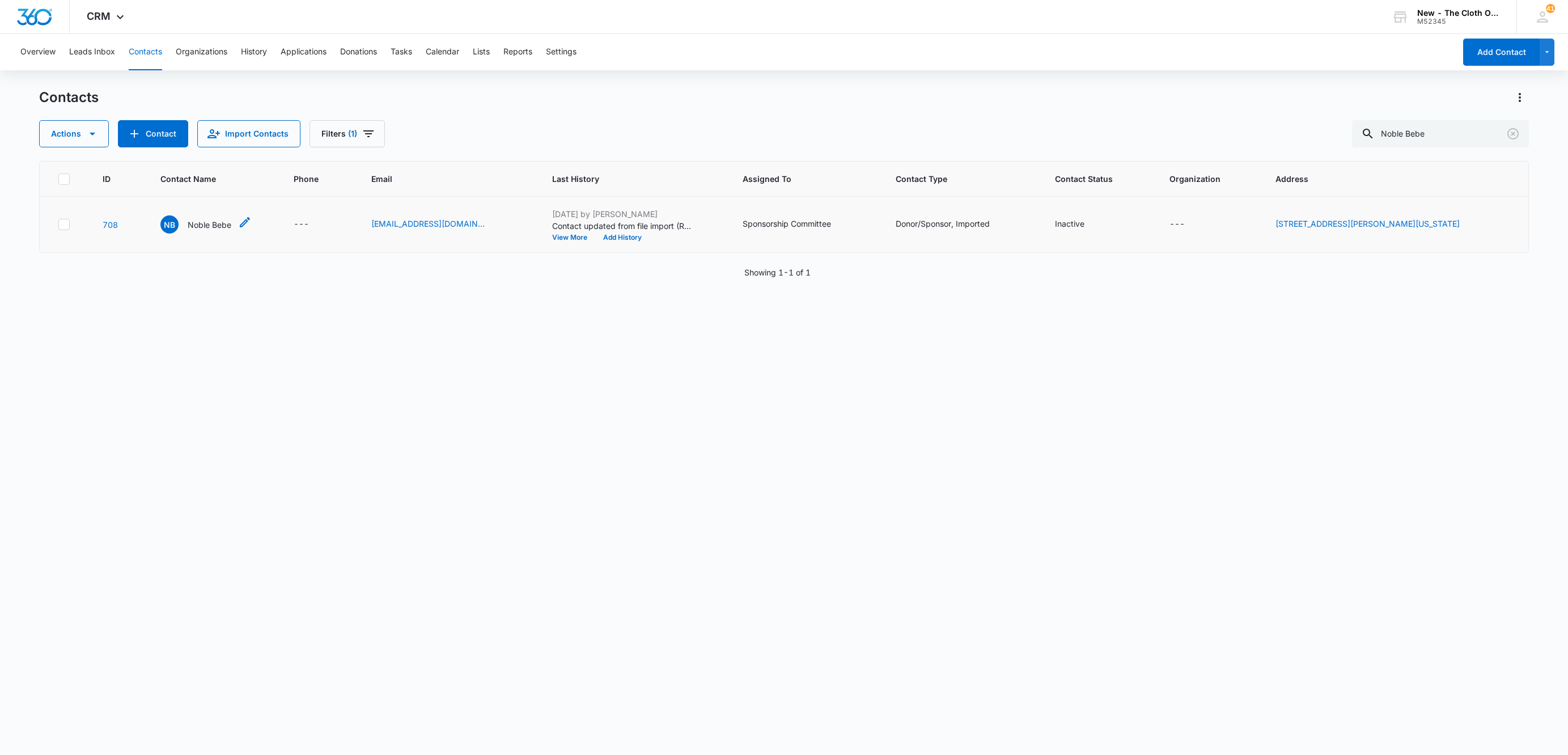
click at [194, 223] on p "Noble Bebe" at bounding box center [210, 225] width 44 height 12
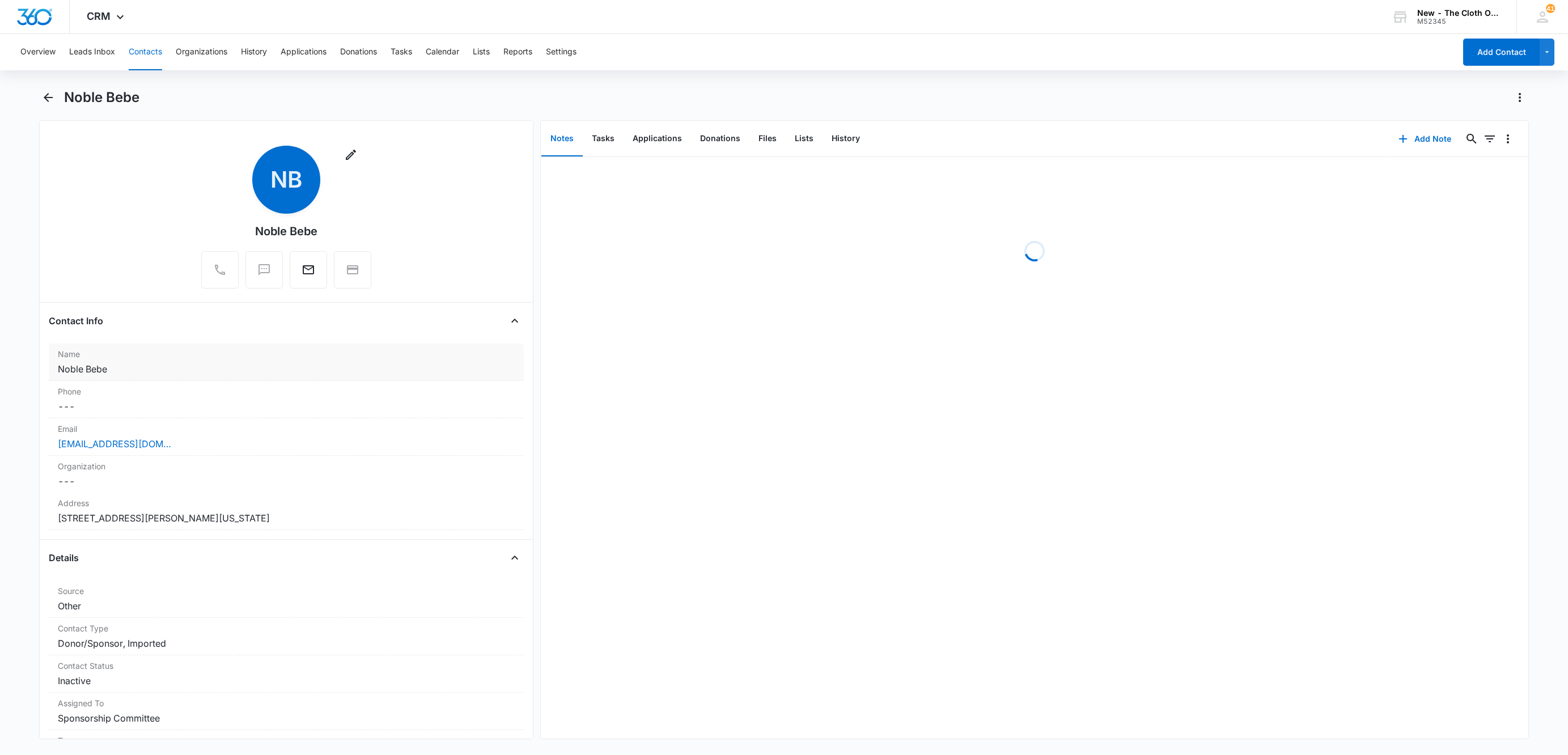
click at [273, 369] on dd "Cancel Save Changes Noble Bebe" at bounding box center [286, 369] width 457 height 14
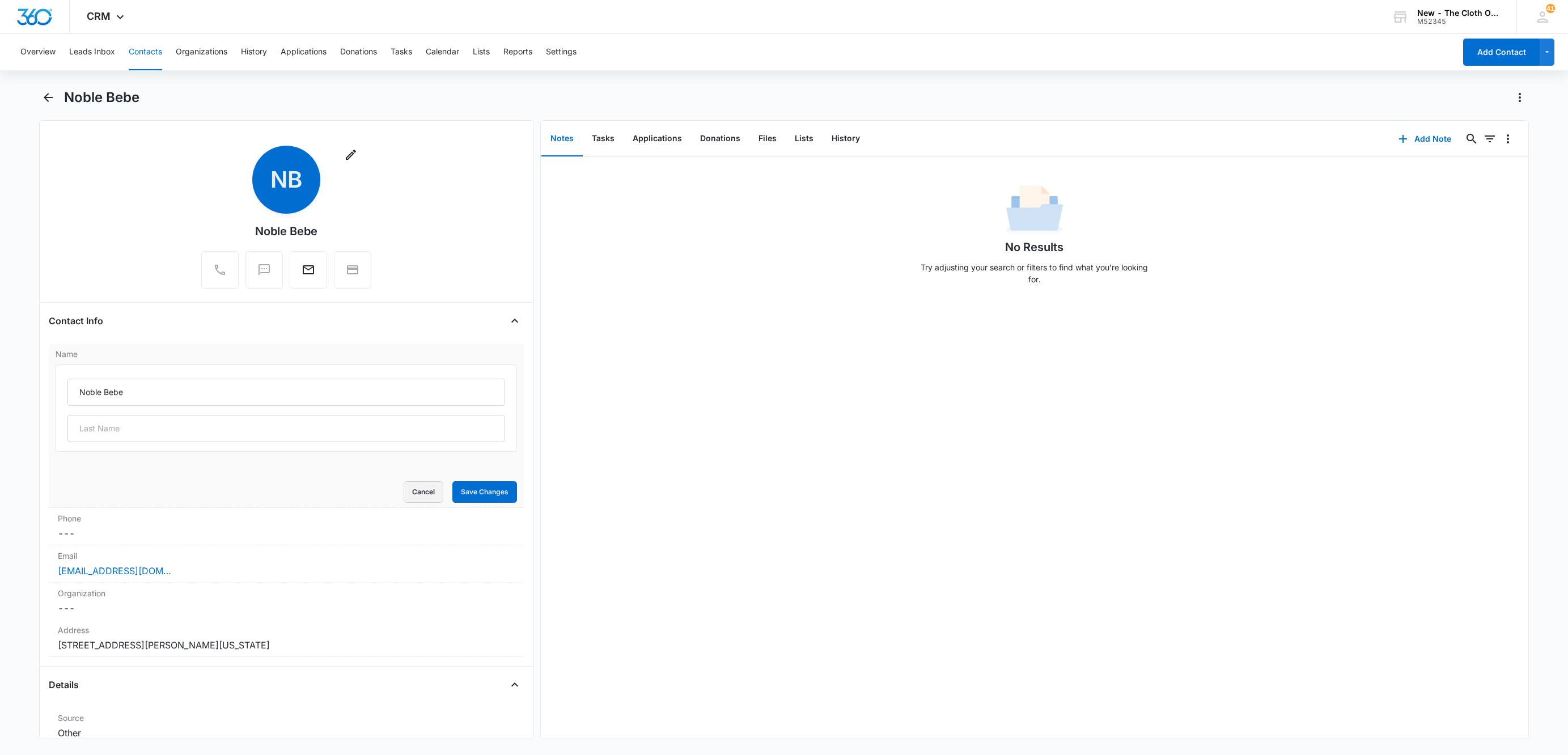
click at [406, 495] on button "Cancel" at bounding box center [423, 492] width 40 height 22
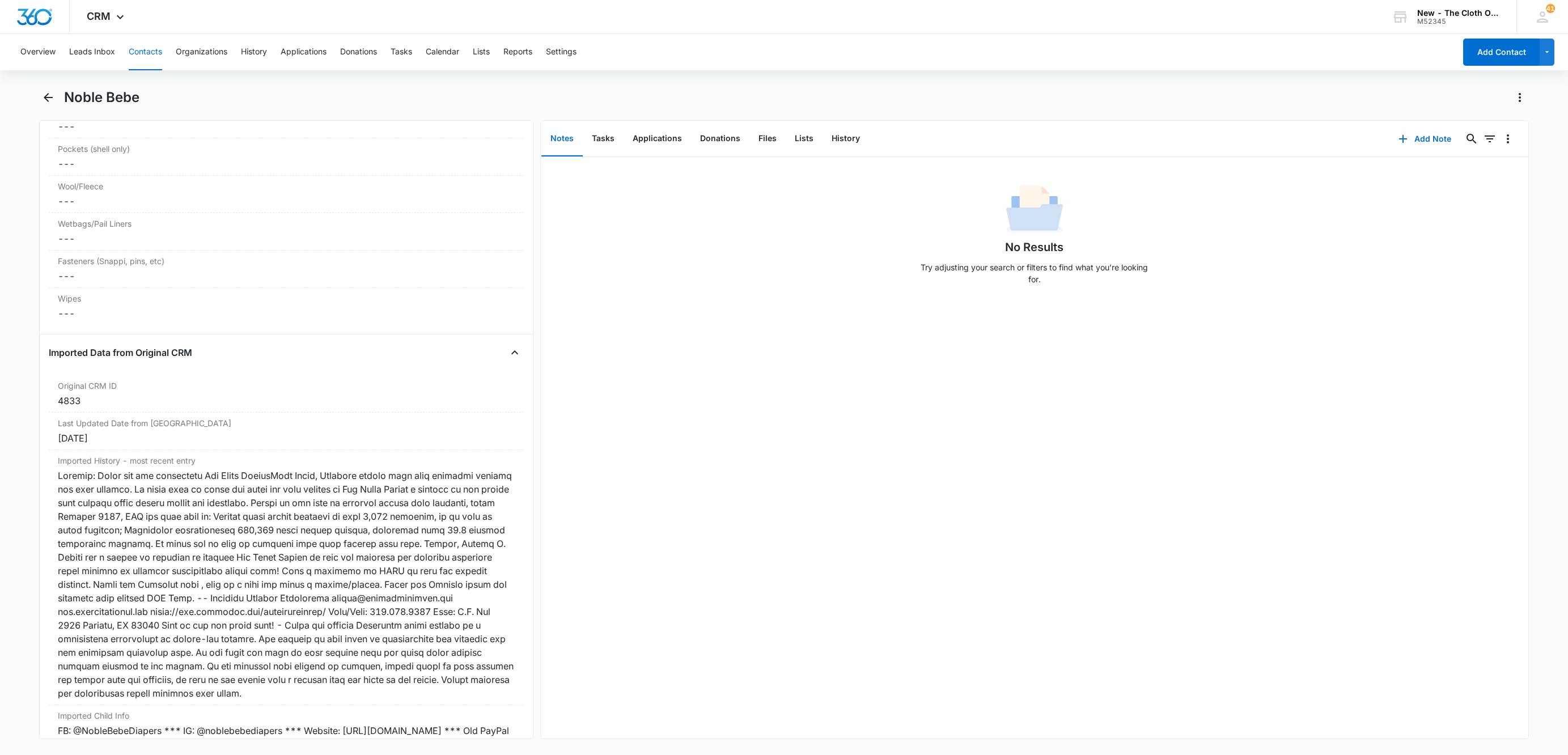
scroll to position [3126, 0]
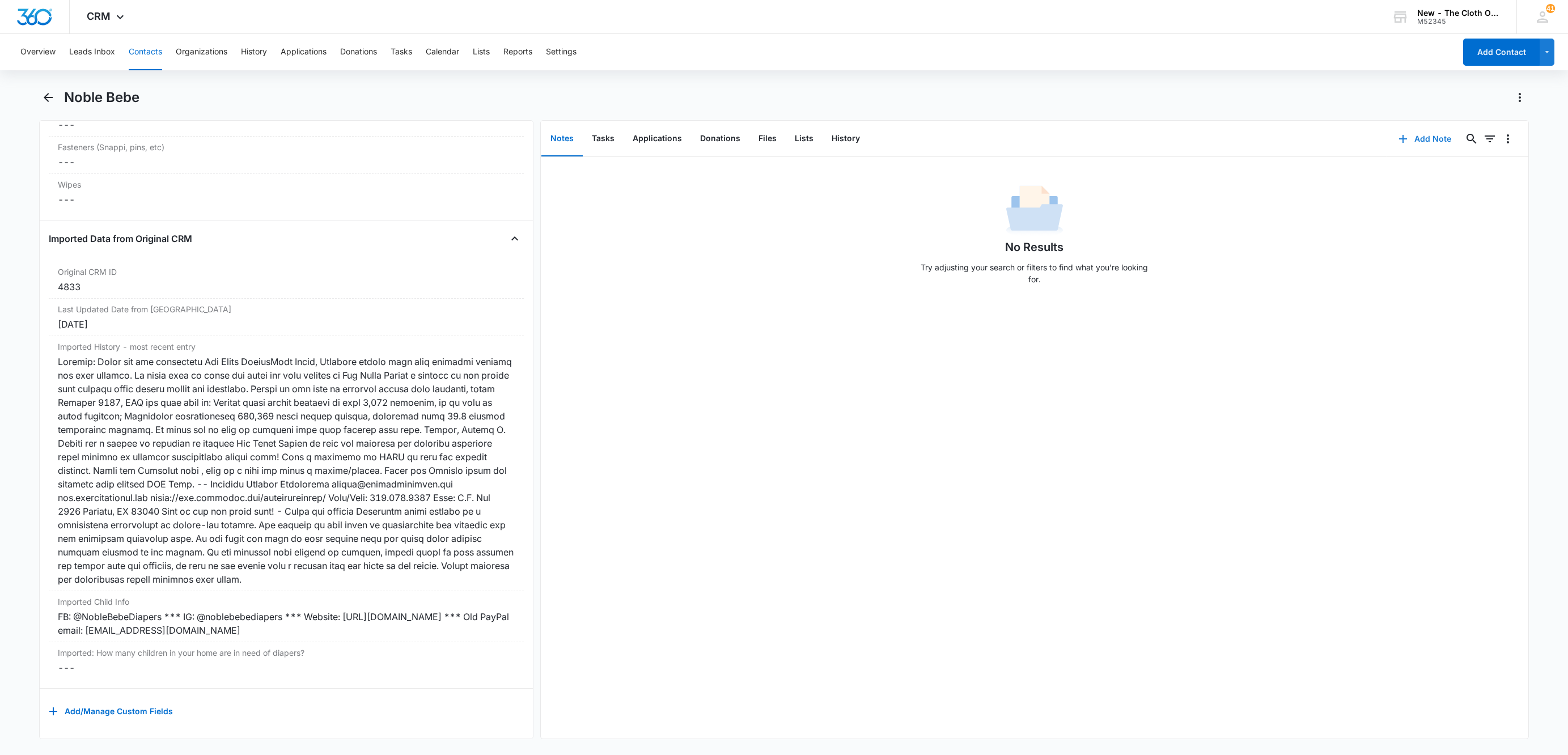
click at [1402, 144] on button "Add Note" at bounding box center [1424, 139] width 75 height 27
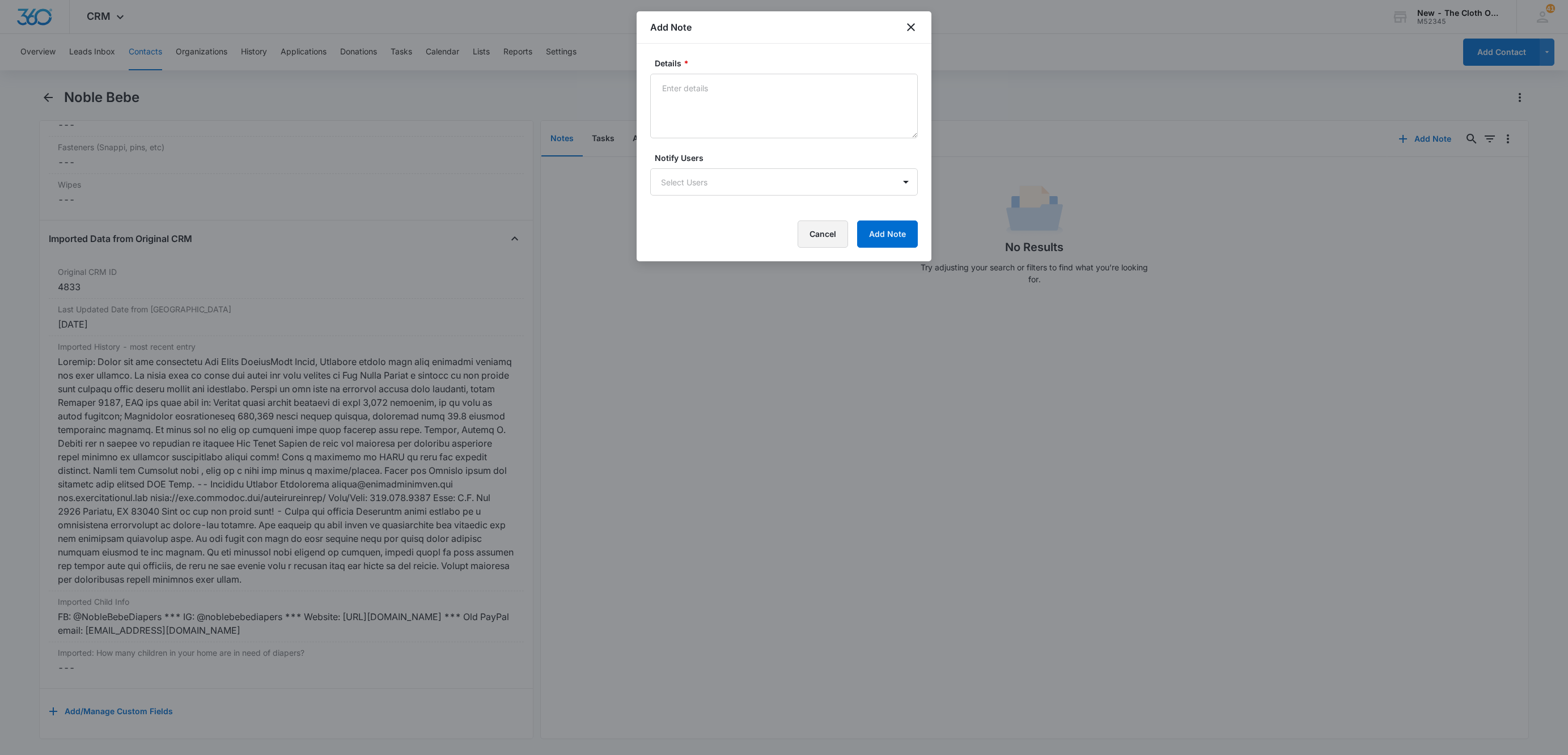
click at [817, 242] on button "Cancel" at bounding box center [823, 234] width 51 height 27
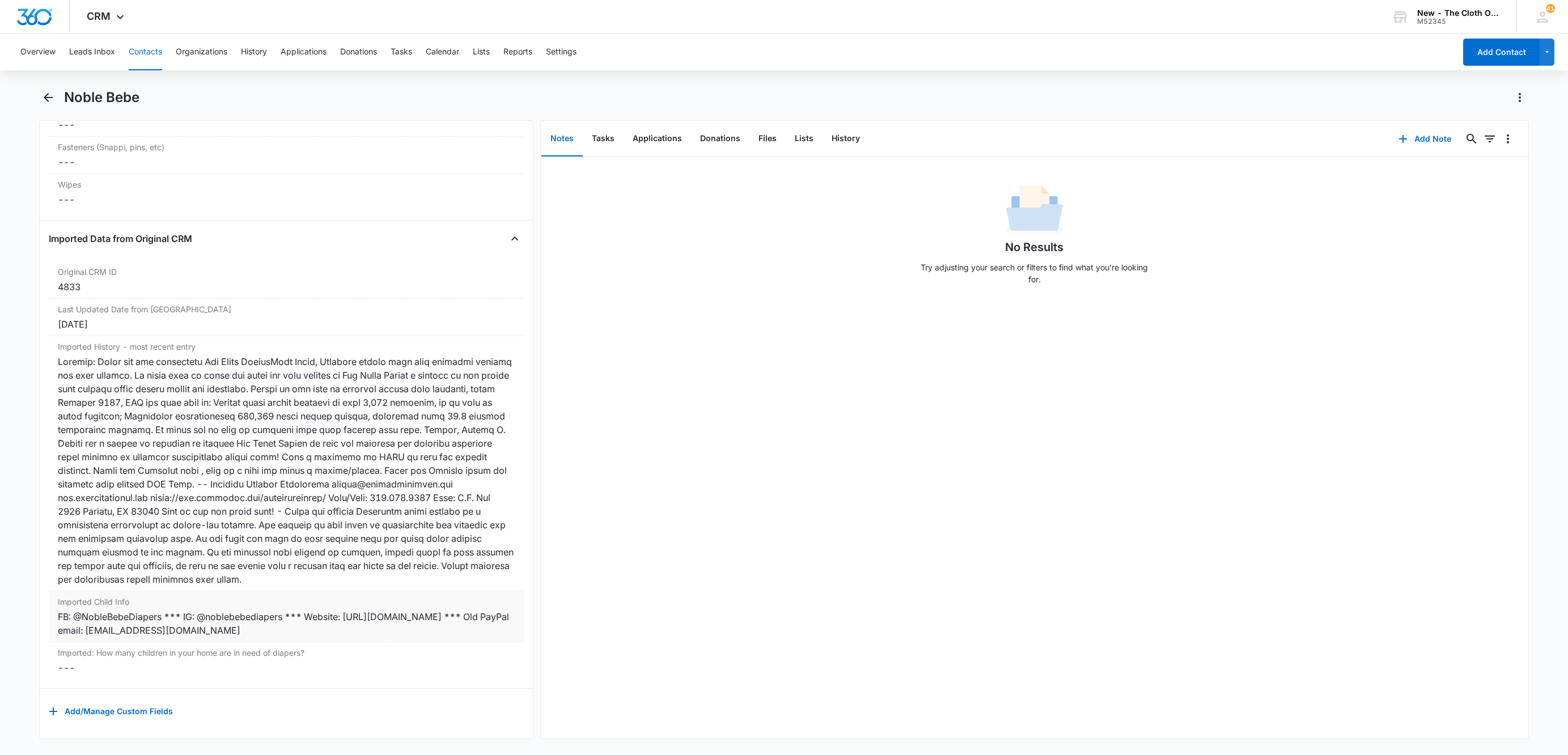
click at [423, 619] on div "FB: @NobleBebeDiapers *** IG: @noblebebediapers *** Website: [URL][DOMAIN_NAME]…" at bounding box center [286, 623] width 457 height 27
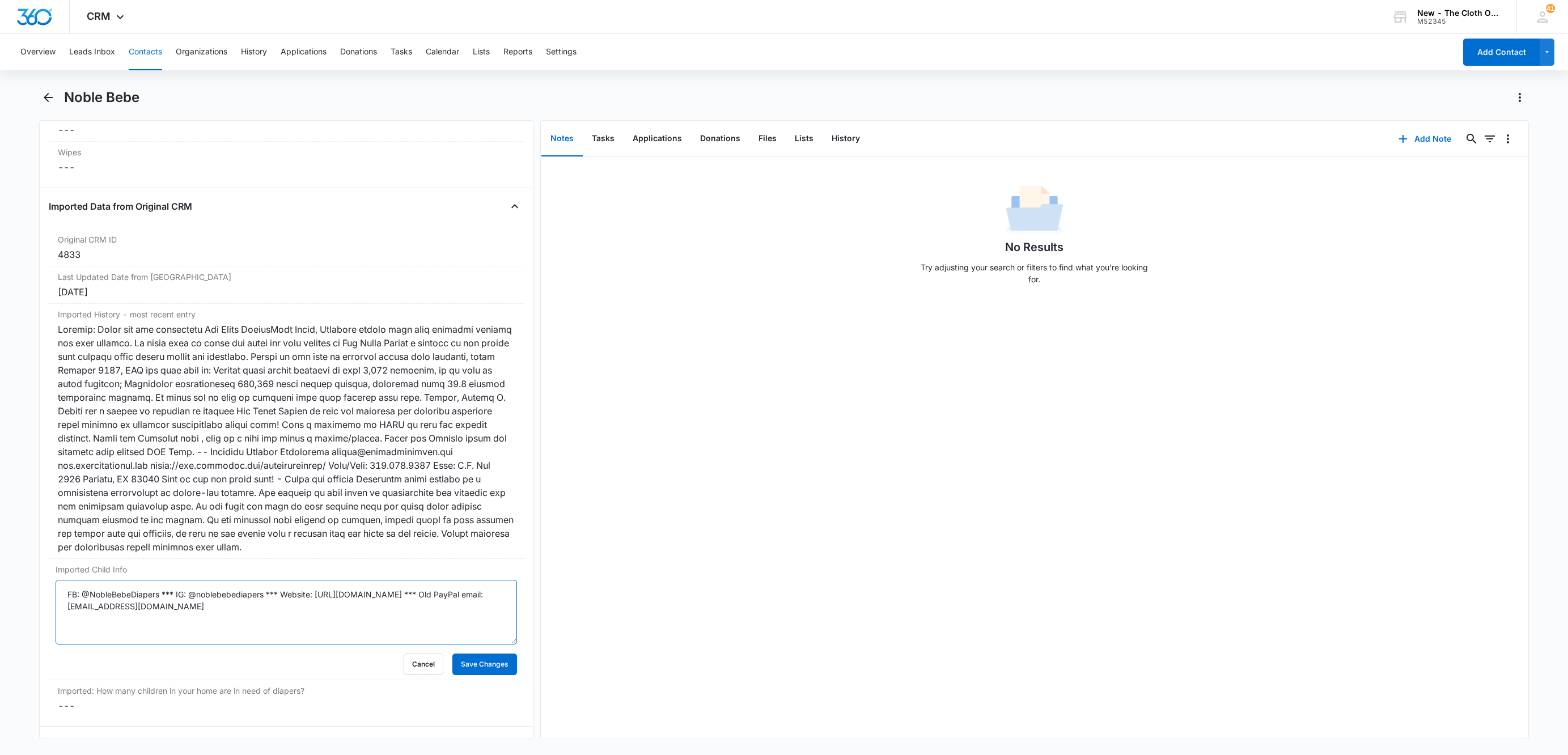
drag, startPoint x: 246, startPoint y: 631, endPoint x: 17, endPoint y: 602, distance: 230.8
click at [17, 602] on main "Noble Bebe Remove [PERSON_NAME] Bebe Contact Info Name Cancel Save Changes Nobl…" at bounding box center [784, 421] width 1568 height 665
click at [412, 675] on button "Cancel" at bounding box center [423, 665] width 40 height 22
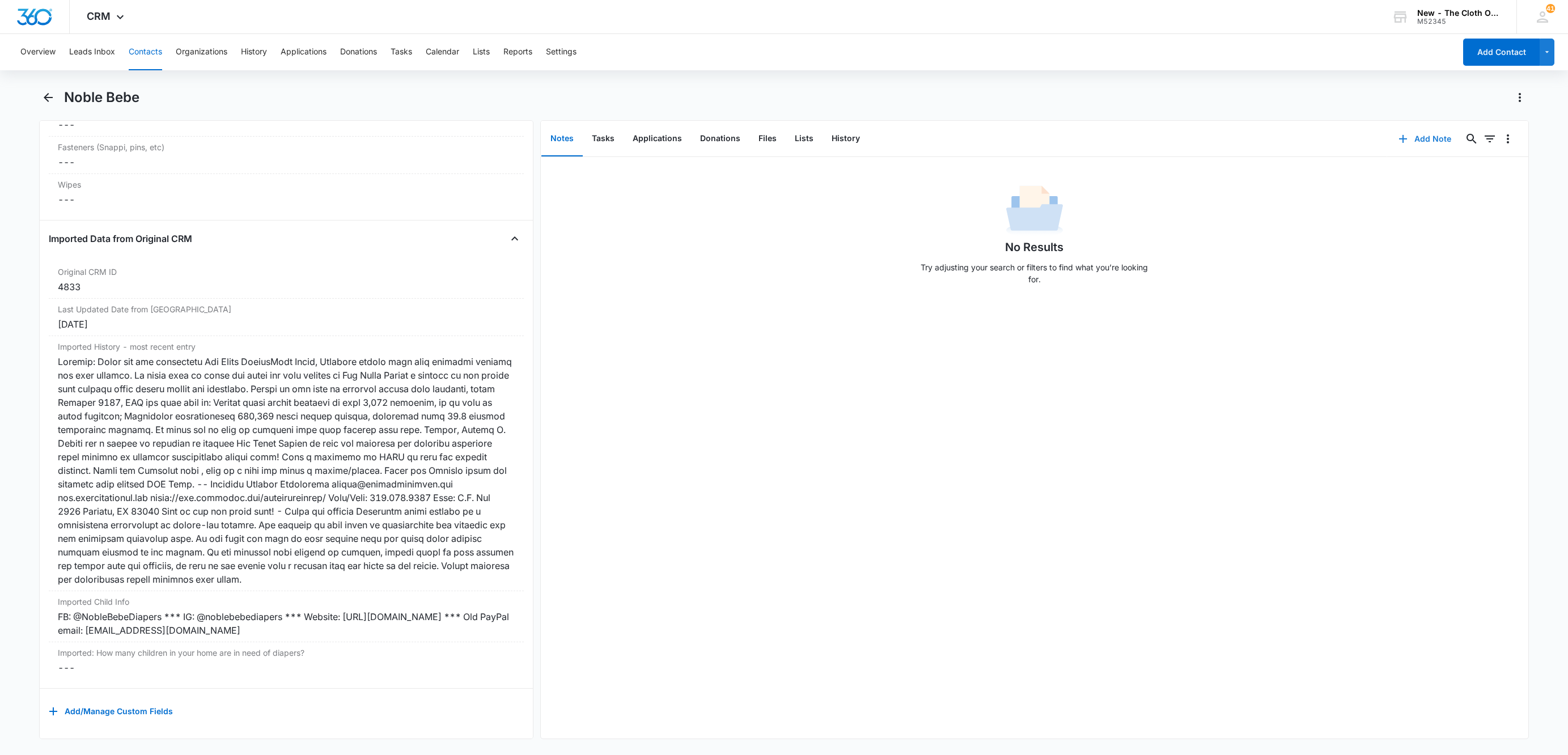
click at [1391, 146] on button "Add Note" at bounding box center [1424, 139] width 75 height 27
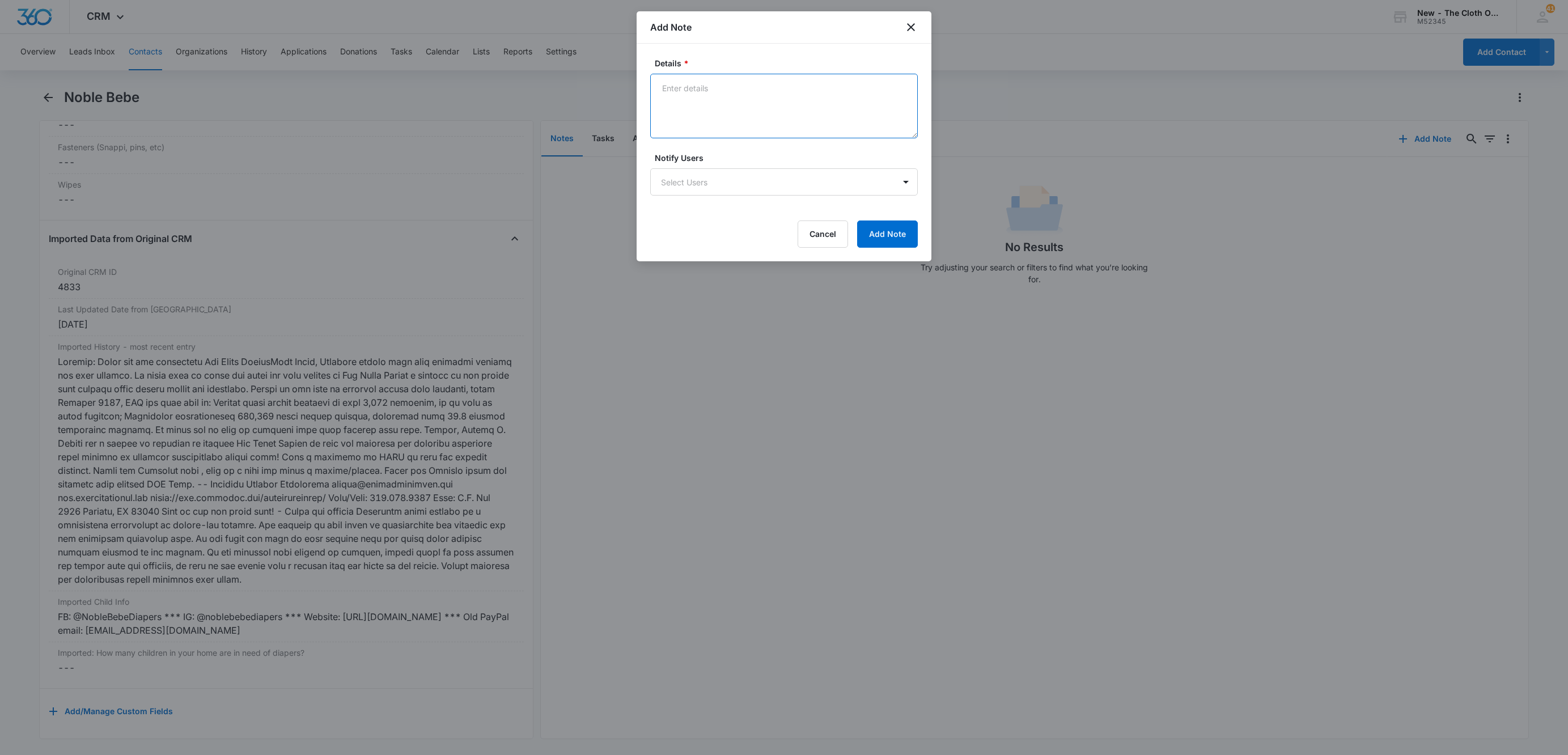
click at [721, 117] on textarea "Details *" at bounding box center [784, 106] width 268 height 65
paste textarea "FB: @NobleBebeDiapers *** IG: @noblebebediapers *** Website: [URL][DOMAIN_NAME]…"
click at [814, 99] on textarea "FB: @NobleBebeDiapers *** IG: @noblebebediapers *** Website: [URL][DOMAIN_NAME]…" at bounding box center [784, 106] width 268 height 65
drag, startPoint x: 846, startPoint y: 100, endPoint x: 602, endPoint y: 63, distance: 246.8
click at [602, 63] on body "CRM Apps Reputation Websites Forms CRM Email Social Shop Payments POS Ads Intel…" at bounding box center [784, 378] width 1568 height 755
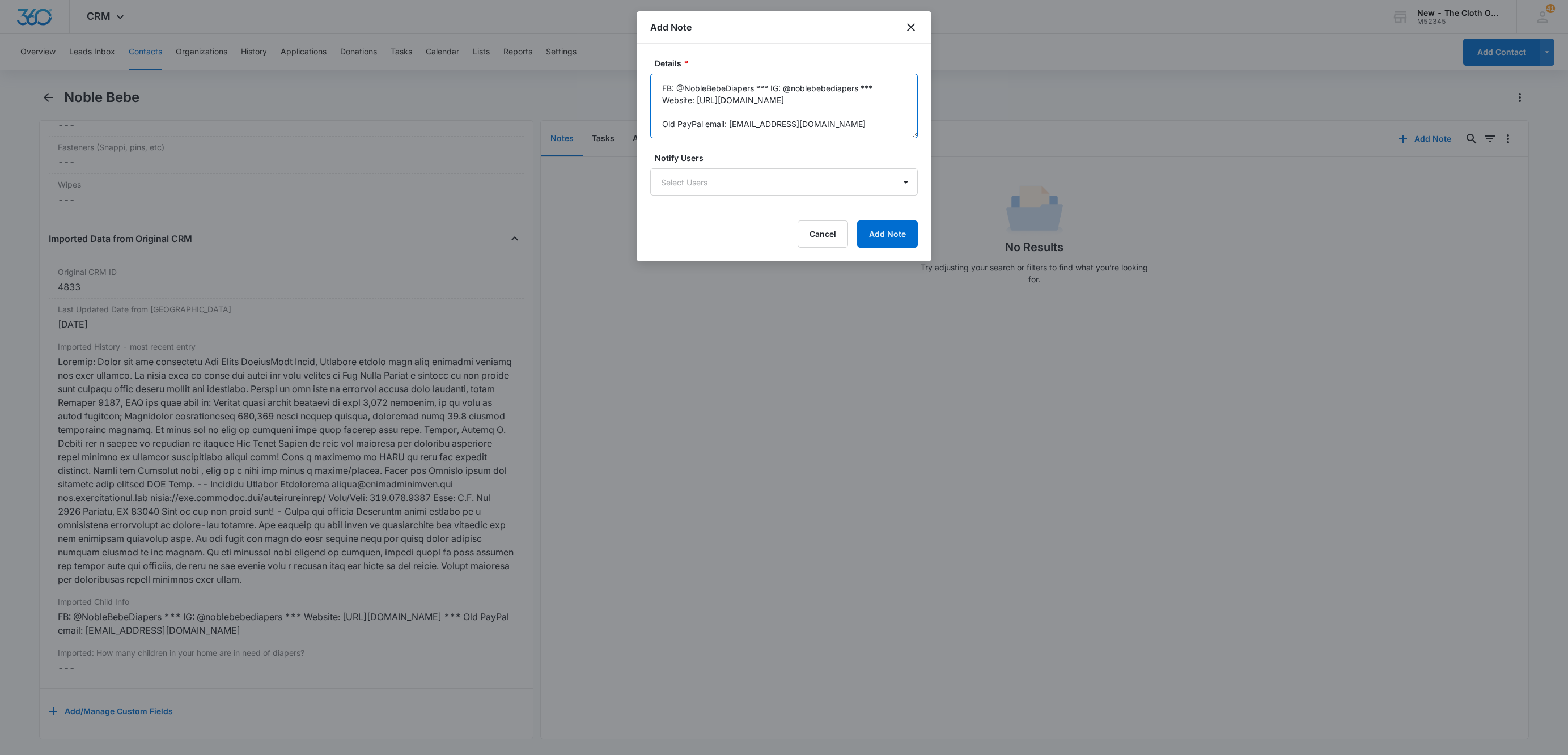
paste textarea "[URL][DOMAIN_NAME]"
click at [792, 77] on textarea "[URL][DOMAIN_NAME] Old PayPal email: [EMAIL_ADDRESS][DOMAIN_NAME]" at bounding box center [784, 106] width 268 height 65
paste textarea "[URL][DOMAIN_NAME]"
click at [700, 99] on textarea "[URL][DOMAIN_NAME] [URL][DOMAIN_NAME] Old PayPal email: [EMAIL_ADDRESS][DOMAIN_…" at bounding box center [784, 106] width 268 height 65
paste textarea "[URL][DOMAIN_NAME]"
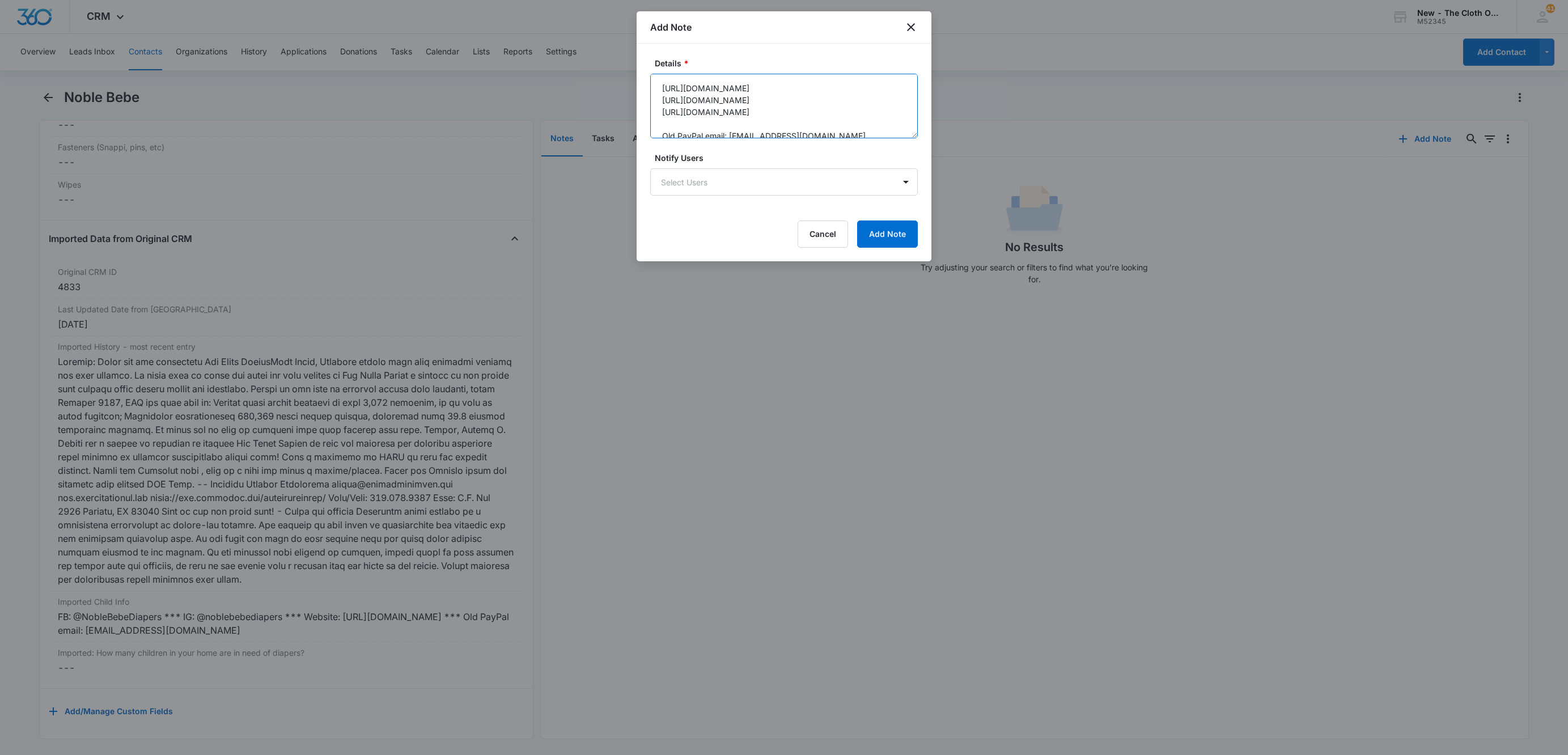
type textarea "[URL][DOMAIN_NAME] [URL][DOMAIN_NAME] [URL][DOMAIN_NAME] Old PayPal email: [EMA…"
click at [884, 246] on button "Add Note" at bounding box center [888, 234] width 61 height 27
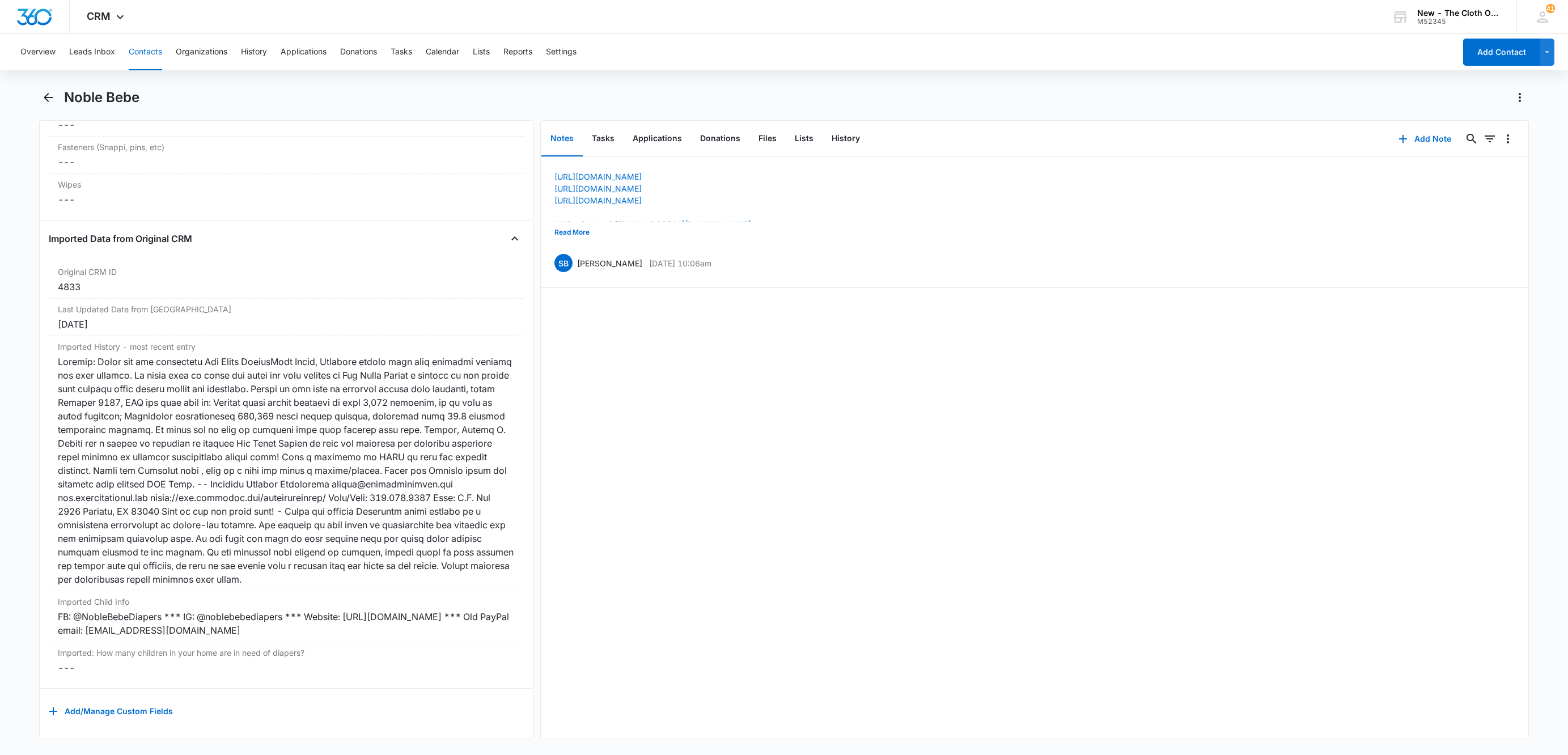
click at [168, 45] on div "Overview Leads Inbox Contacts Organizations History Applications Donations Task…" at bounding box center [734, 52] width 1442 height 36
click at [141, 47] on button "Contacts" at bounding box center [145, 52] width 34 height 36
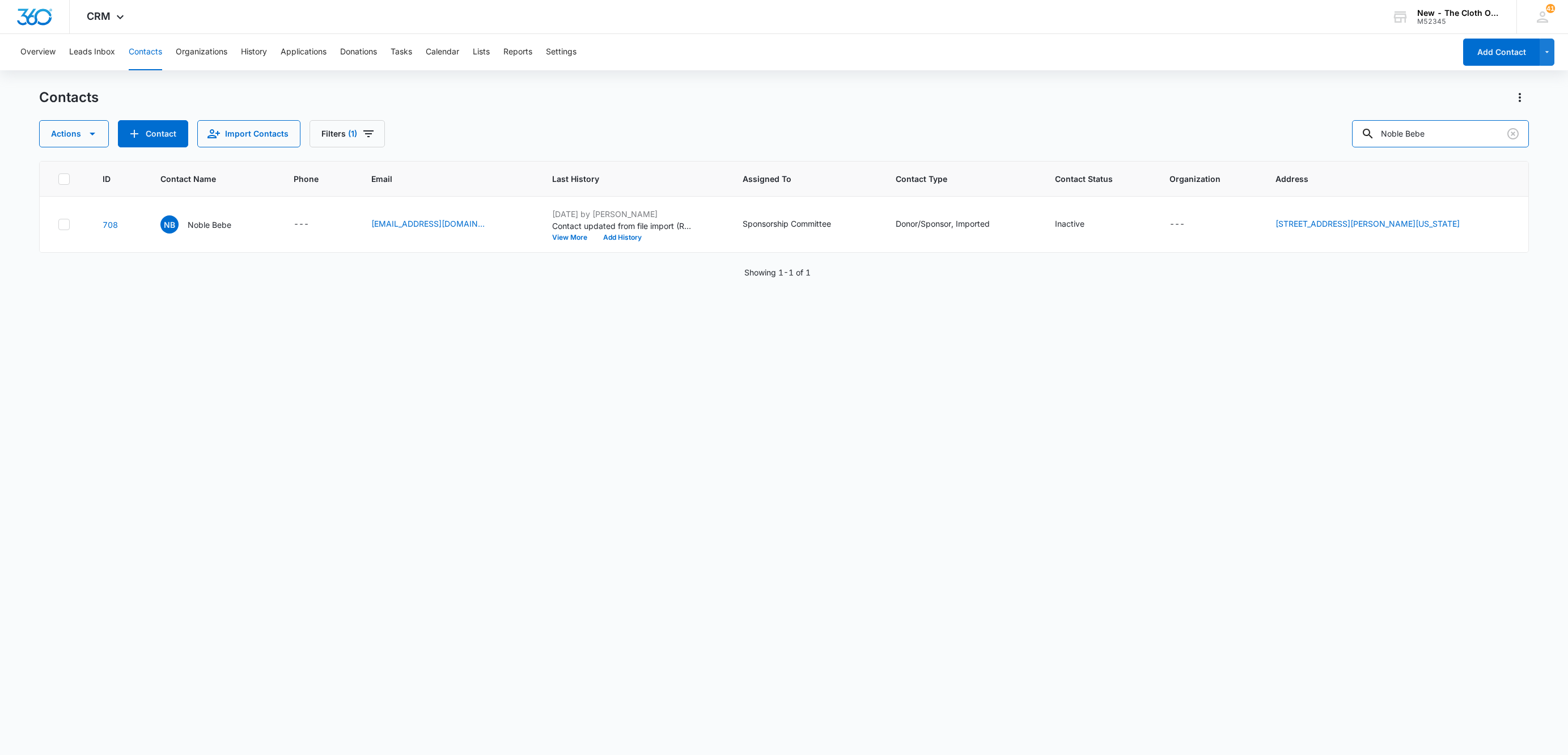
drag, startPoint x: 1404, startPoint y: 133, endPoint x: 1015, endPoint y: 117, distance: 389.3
click at [1078, 120] on div "Actions Contact Import Contacts Filters (1) Noble Bebe" at bounding box center [784, 133] width 1490 height 27
paste input "Xander Fluff Diaper Co."
type input "Xander Fluff Diaper Co."
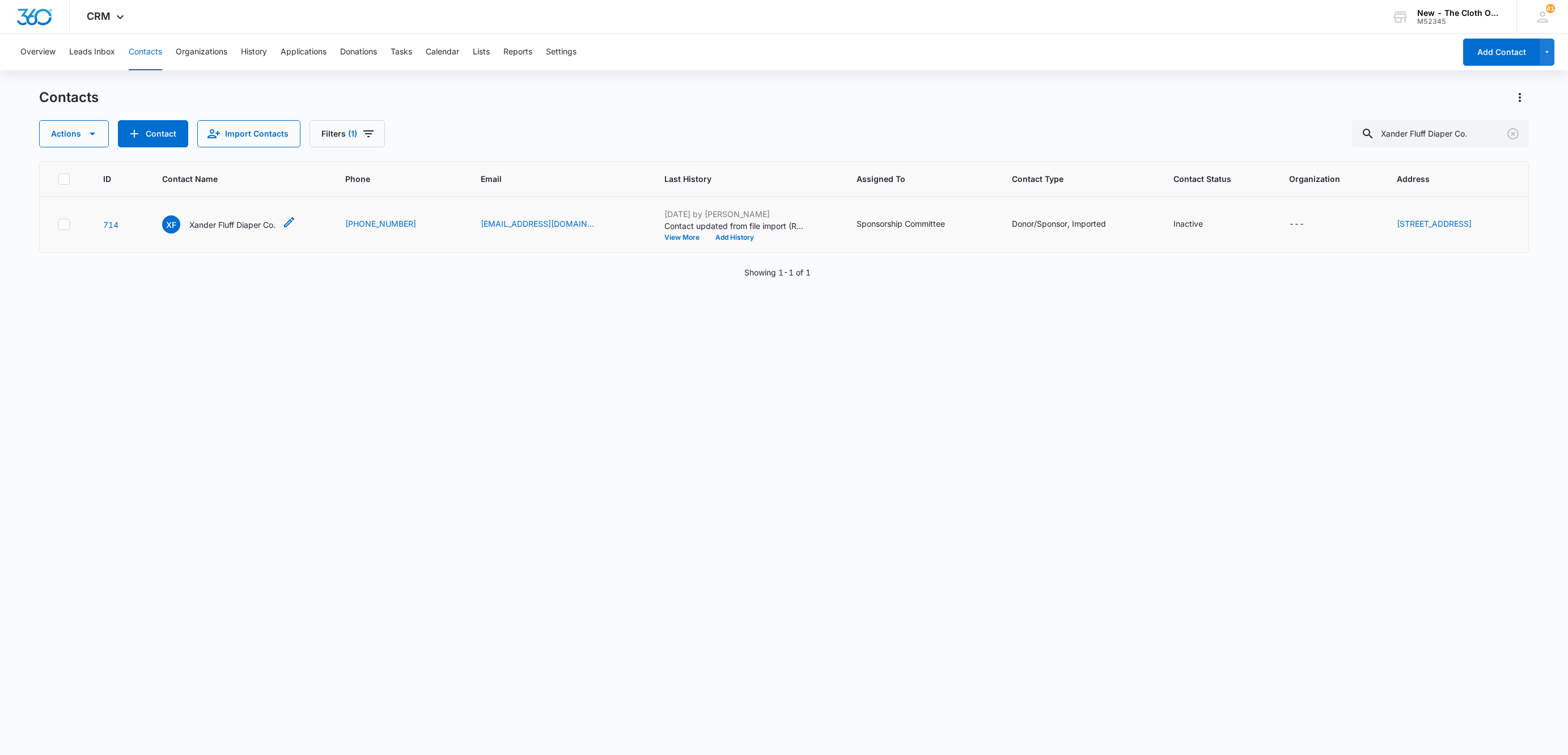
click at [208, 223] on p "Xander Fluff Diaper Co." at bounding box center [232, 225] width 86 height 12
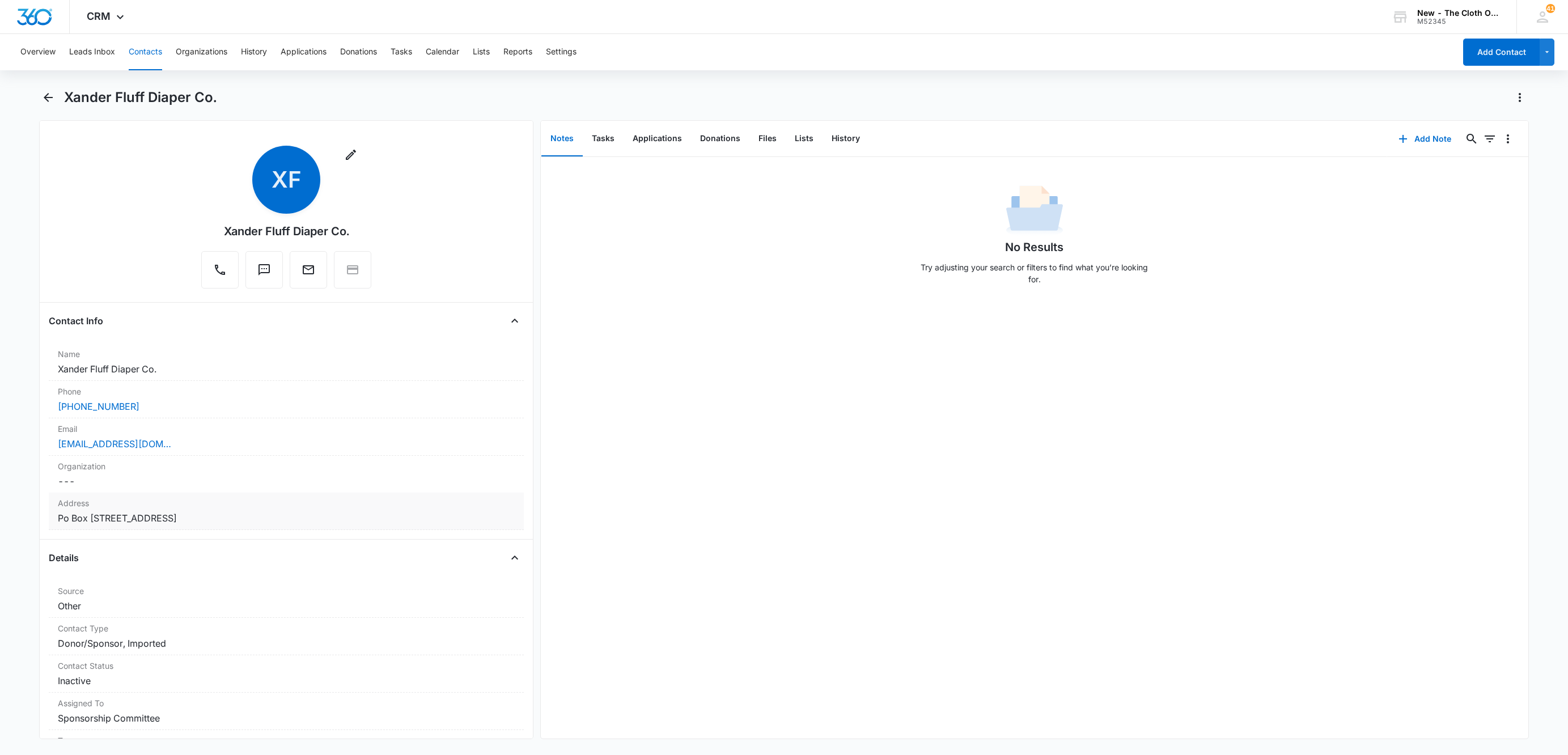
click at [225, 522] on dd "Cancel Save Changes [STREET_ADDRESS]" at bounding box center [286, 518] width 457 height 14
drag, startPoint x: 82, startPoint y: 535, endPoint x: 144, endPoint y: 544, distance: 62.6
click at [84, 535] on input "Po Box 2224" at bounding box center [286, 541] width 438 height 27
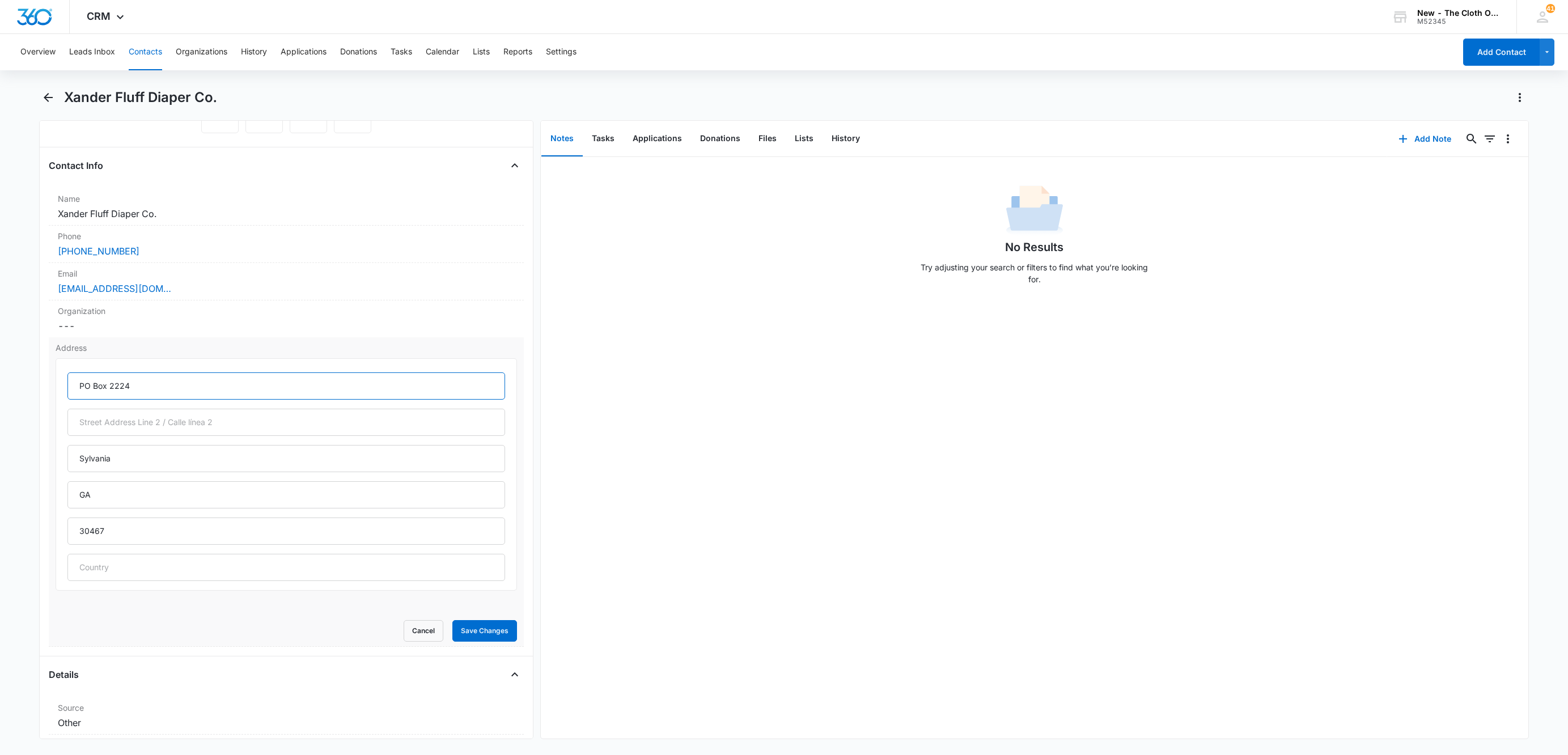
scroll to position [170, 0]
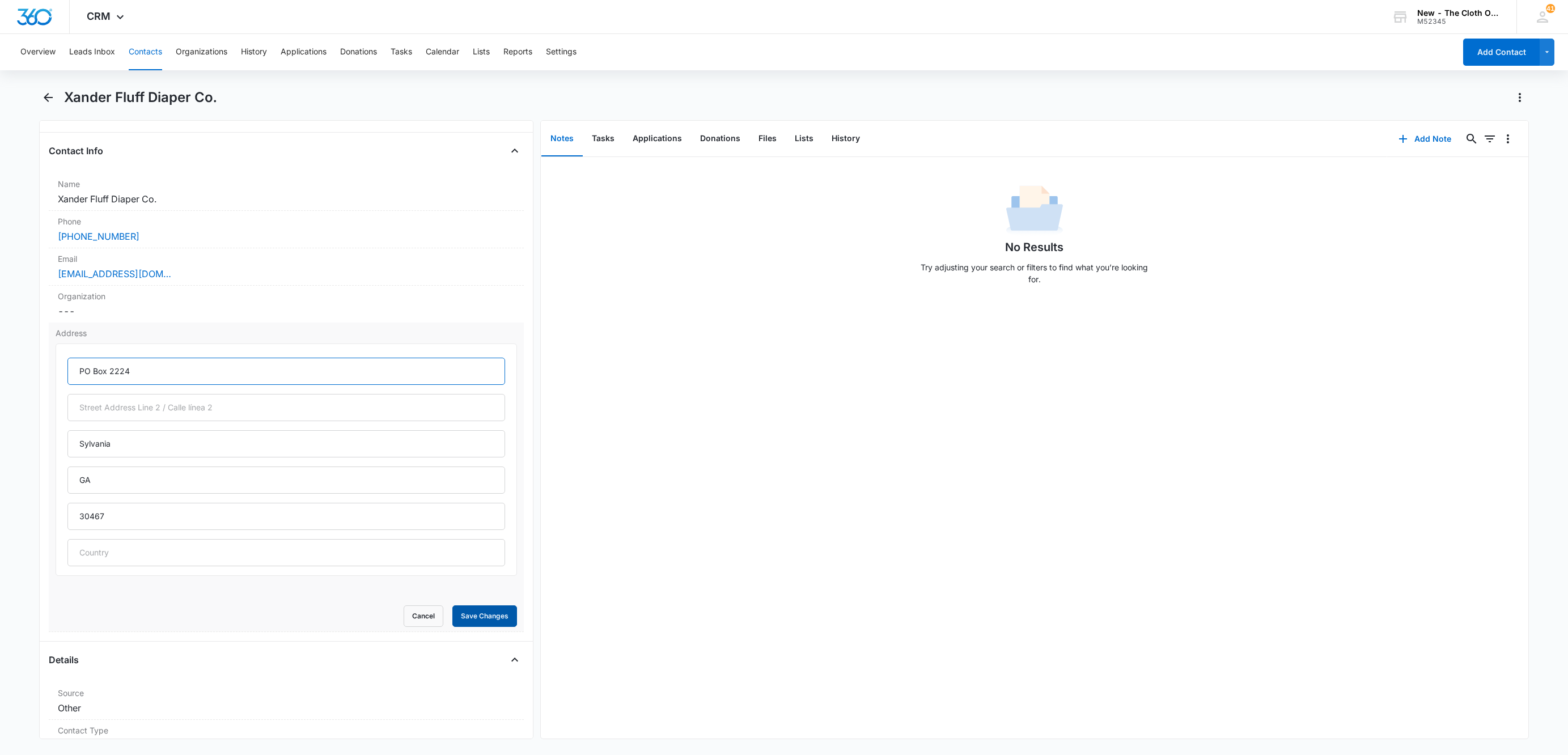
type input "PO Box 2224"
click at [465, 622] on button "Save Changes" at bounding box center [485, 616] width 65 height 22
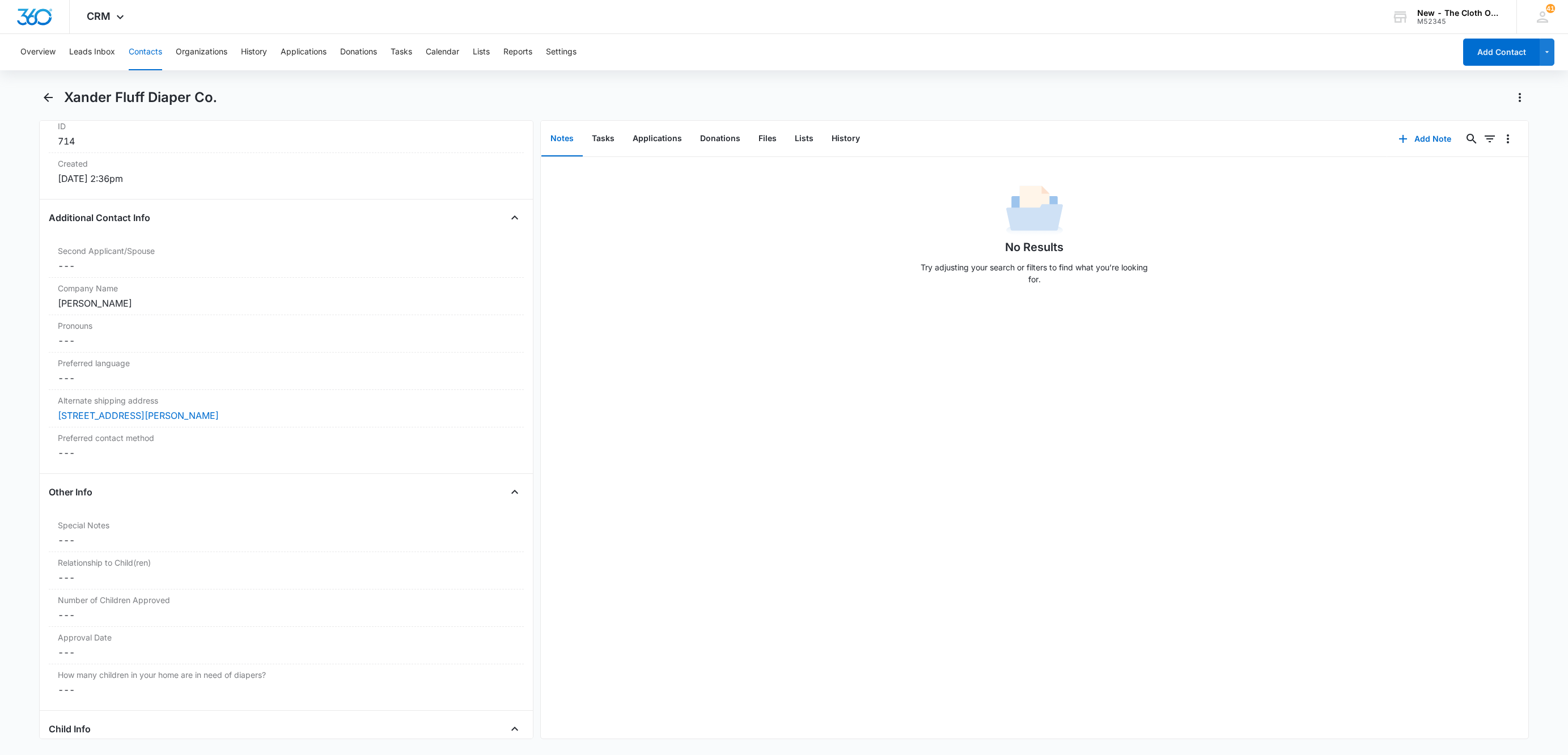
scroll to position [765, 0]
click at [127, 299] on div "[PERSON_NAME]" at bounding box center [286, 296] width 457 height 14
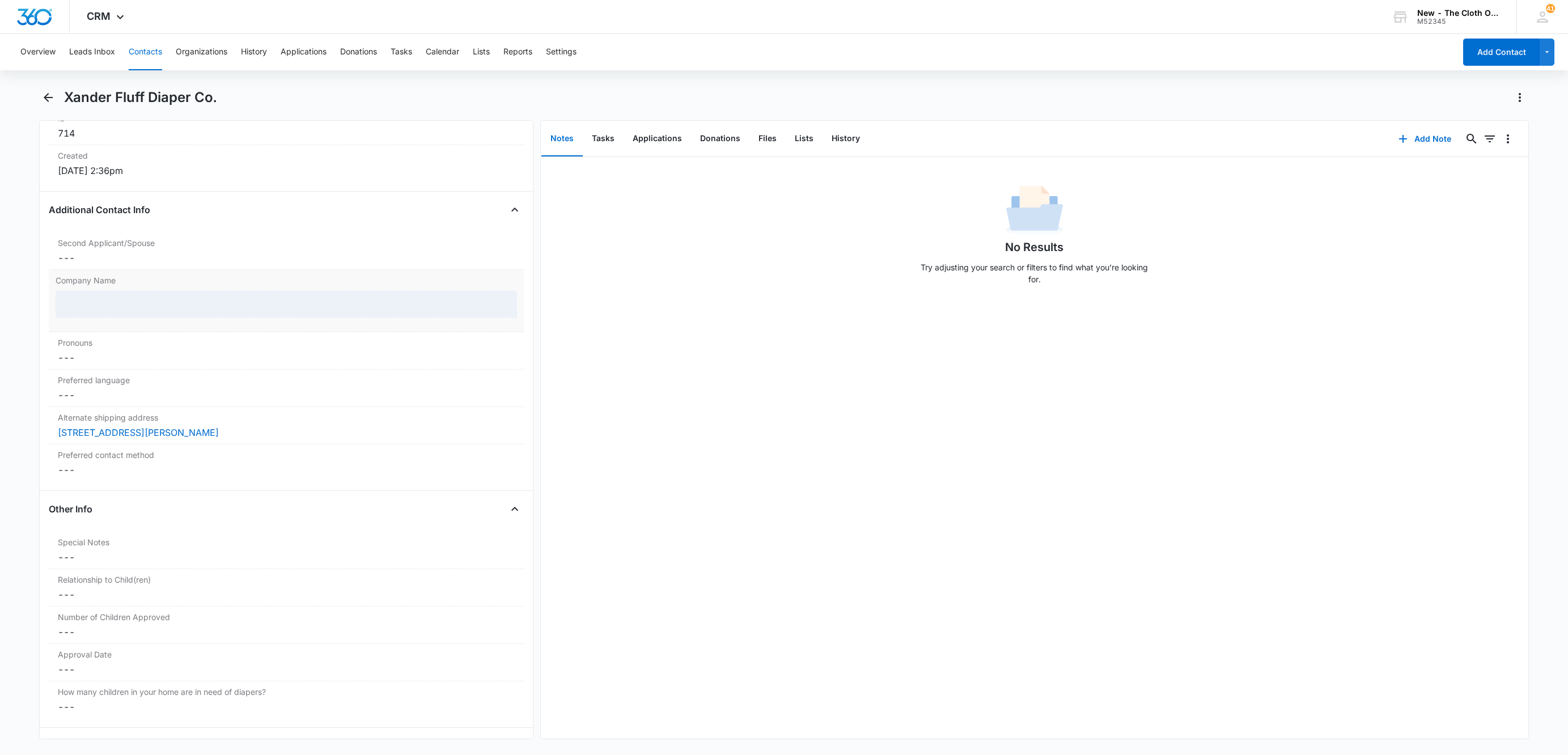
click at [150, 304] on div at bounding box center [286, 304] width 461 height 27
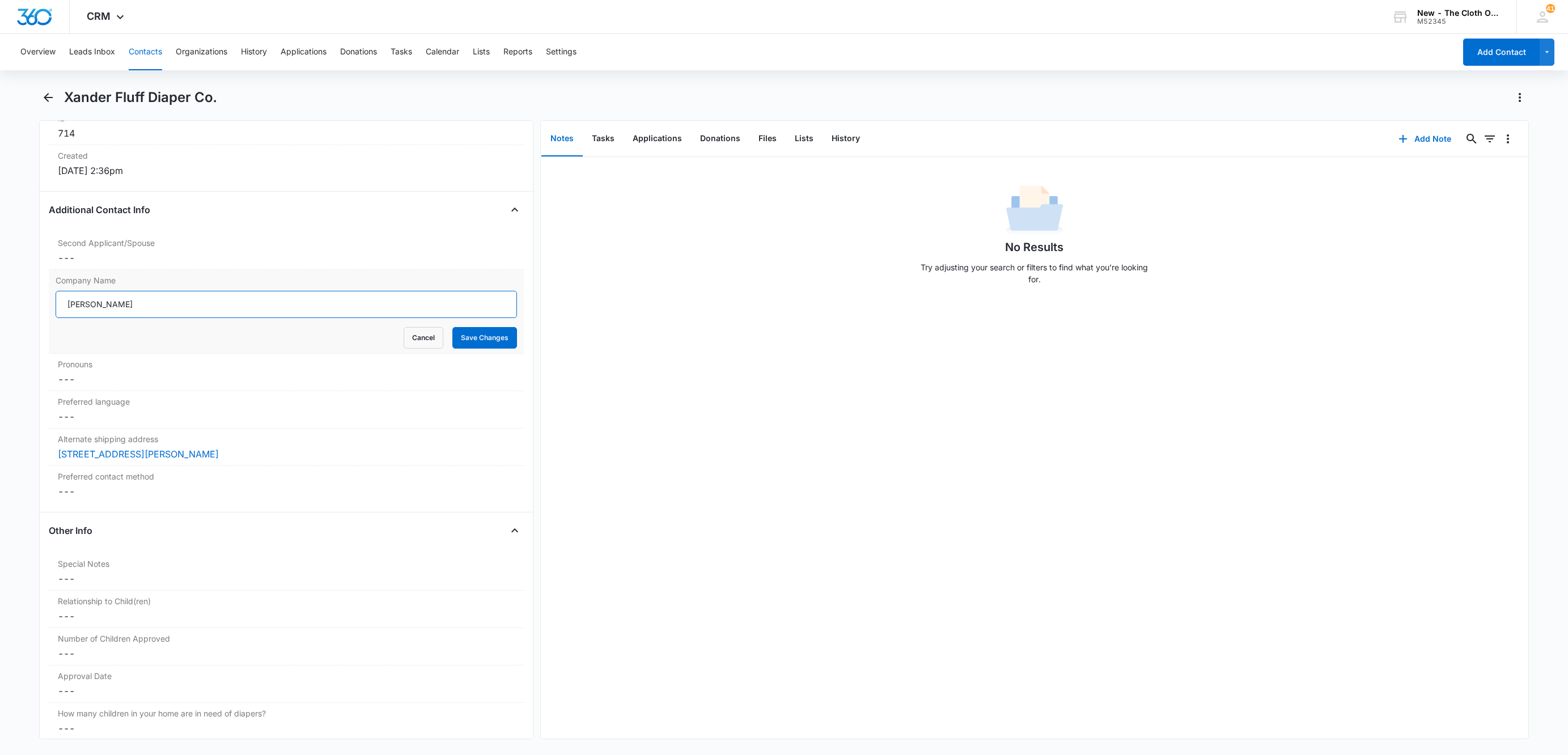
click at [155, 309] on input "[PERSON_NAME]" at bounding box center [286, 304] width 461 height 27
click at [61, 269] on div "Second Applicant/Spouse Cancel Save Changes ---" at bounding box center [286, 251] width 475 height 37
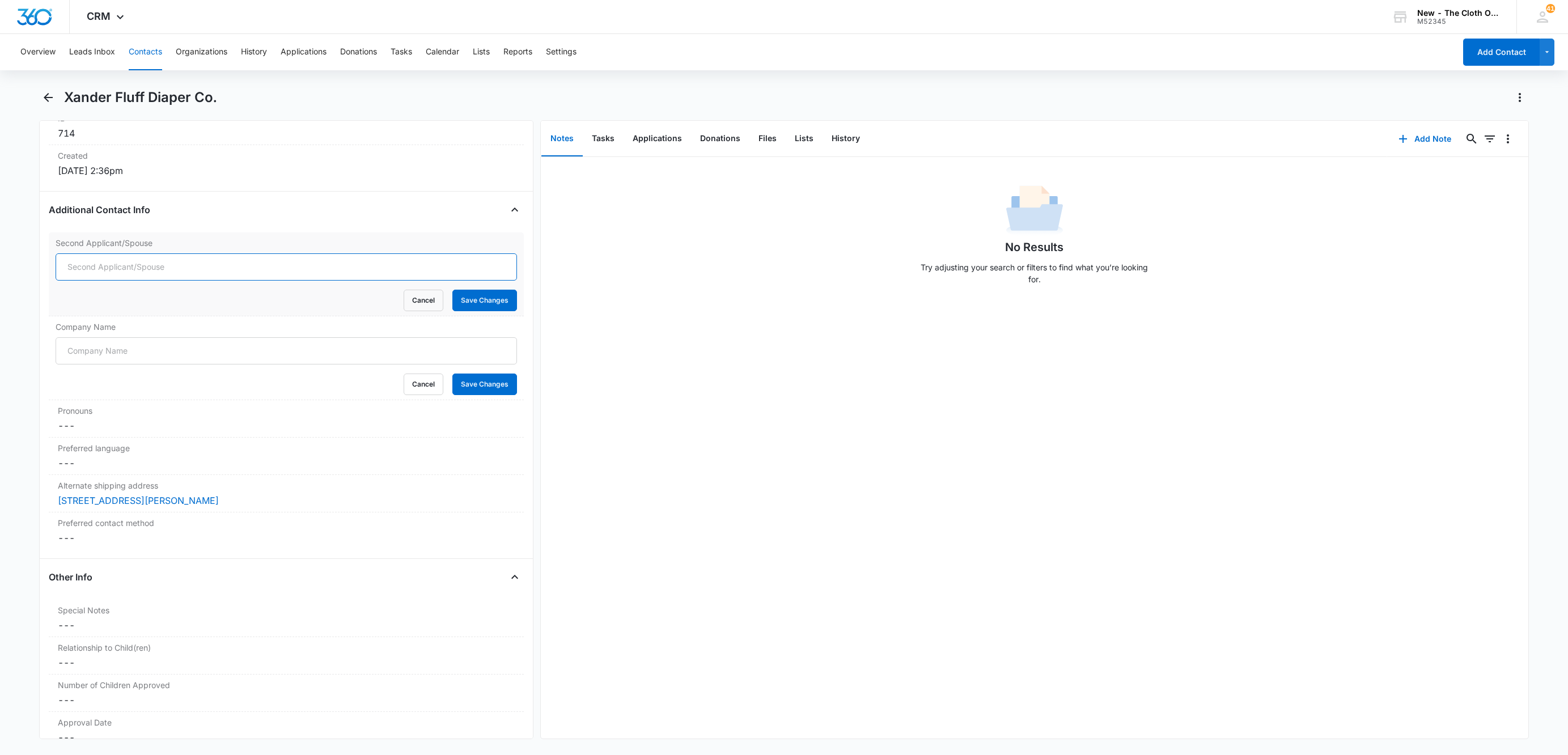
click at [77, 267] on input "Second Applicant/Spouse" at bounding box center [286, 267] width 461 height 27
paste input "[PERSON_NAME]"
type input "[PERSON_NAME]"
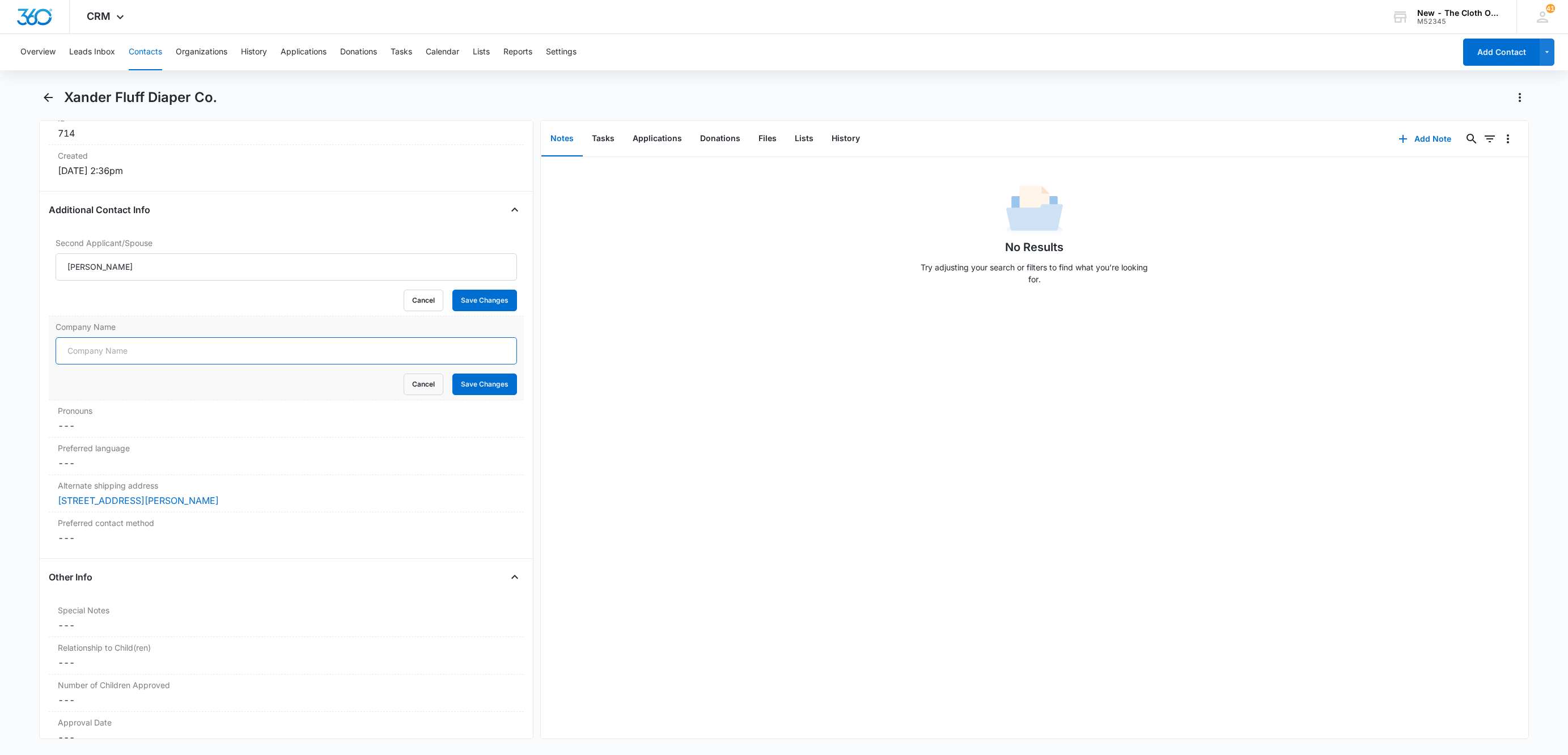
click at [89, 361] on input "Company Name" at bounding box center [286, 350] width 461 height 27
click at [108, 352] on input "BUSINESS CLOSED" at bounding box center [286, 350] width 461 height 27
type input "BUSINESS CLOSED"
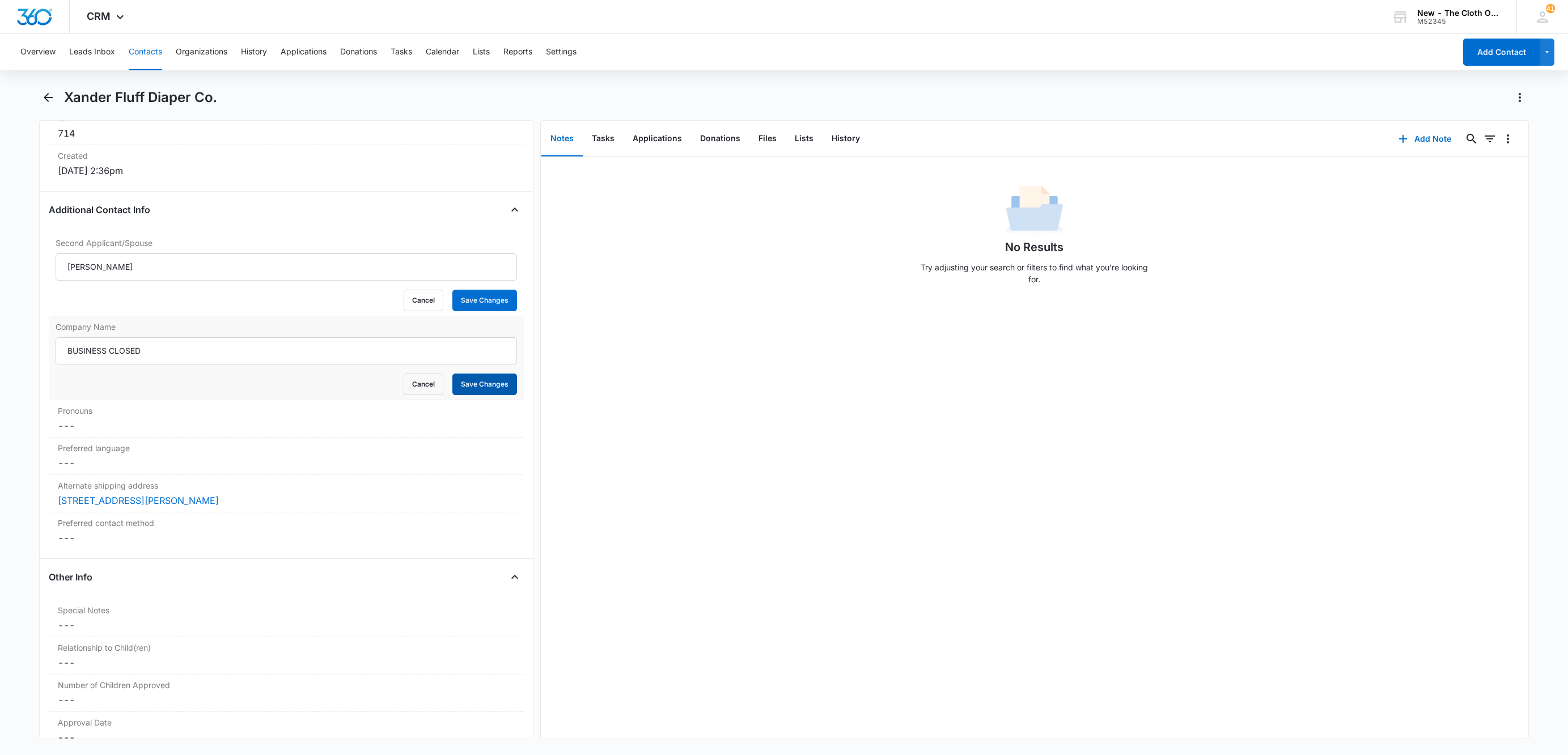
click at [460, 395] on button "Save Changes" at bounding box center [485, 384] width 65 height 22
click at [482, 309] on button "Save Changes" at bounding box center [485, 301] width 65 height 22
click at [1423, 137] on button "Add Note" at bounding box center [1424, 139] width 75 height 27
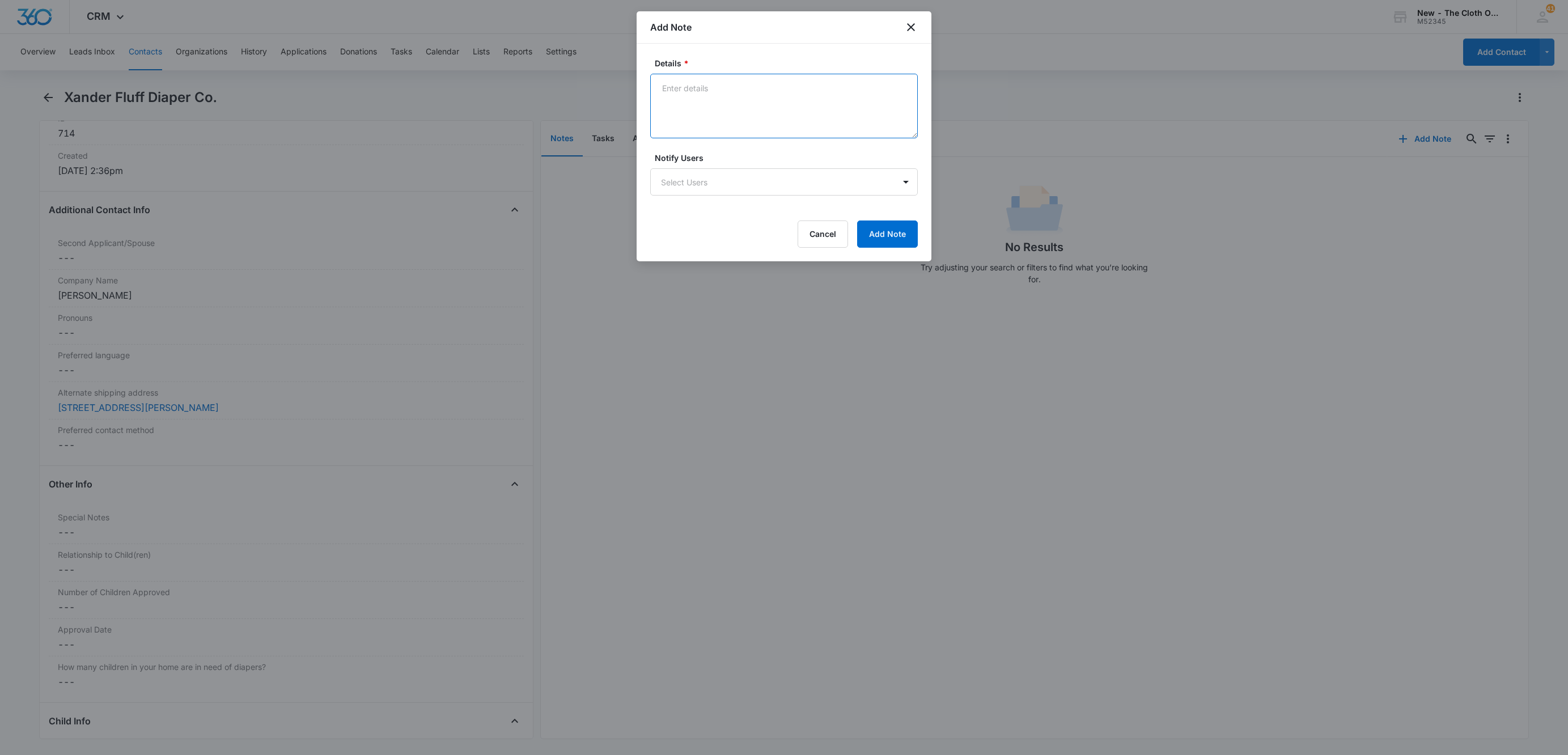
click at [745, 117] on textarea "Details *" at bounding box center [784, 106] width 268 height 65
paste textarea "BUSINESS CLOSED"
type textarea "BUSINESS CLOSED 2023"
click at [902, 246] on button "Add Note" at bounding box center [888, 234] width 61 height 27
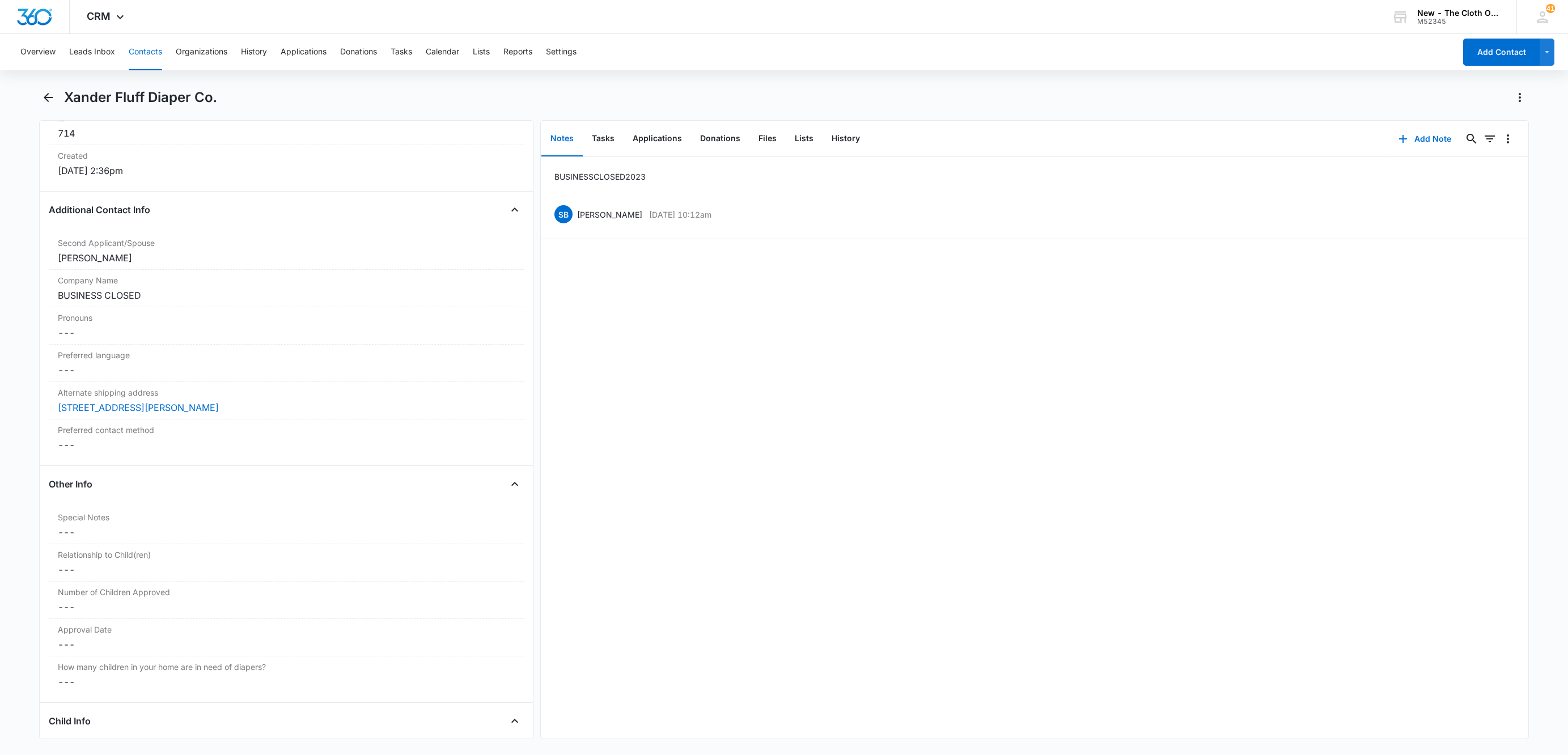
click at [151, 38] on button "Contacts" at bounding box center [145, 52] width 34 height 36
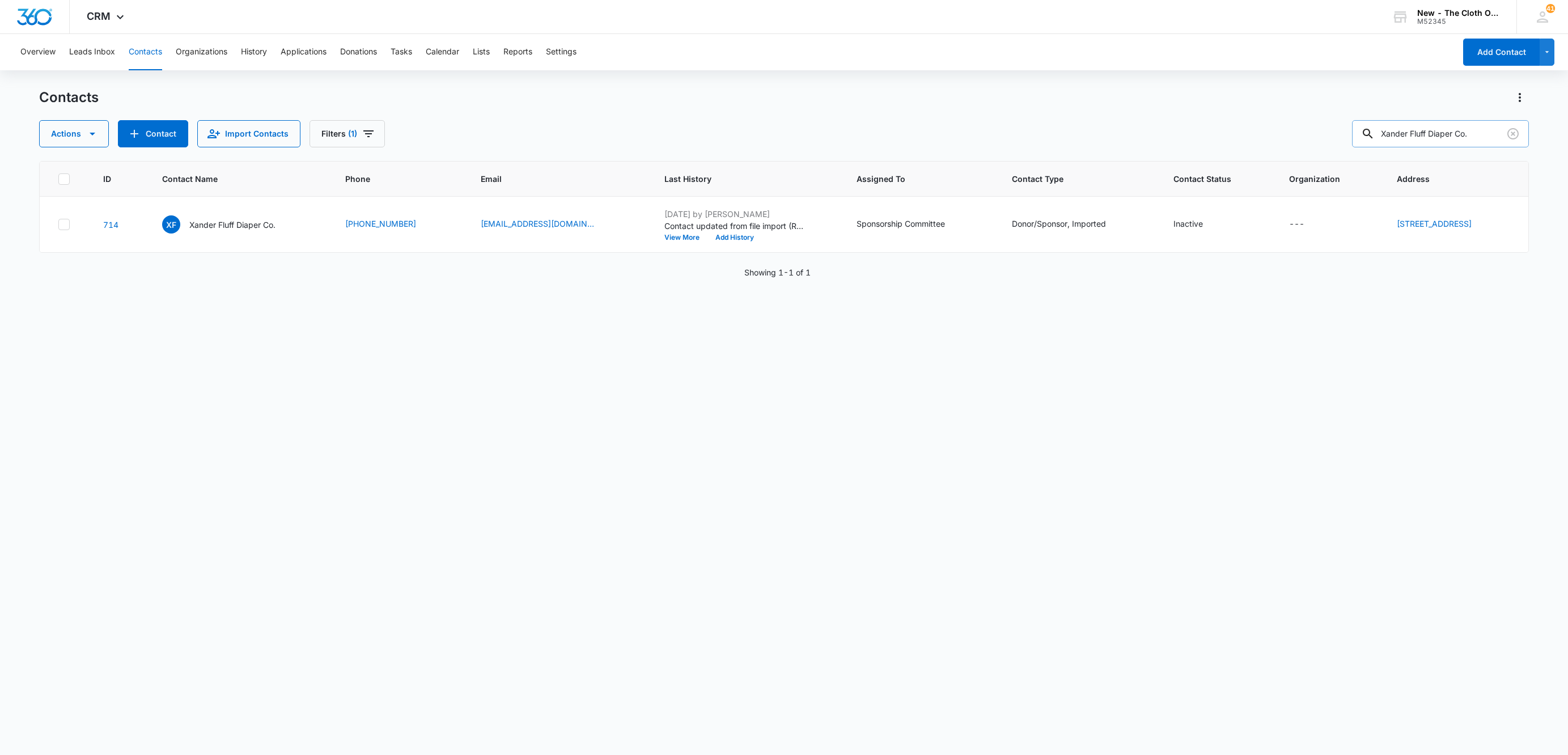
click at [1437, 136] on input "Xander Fluff Diaper Co." at bounding box center [1440, 133] width 177 height 27
click at [1435, 136] on input "Xander Fluff Diaper Co." at bounding box center [1440, 133] width 177 height 27
paste input "Lalabye Baby"
type input "Lalabye Baby"
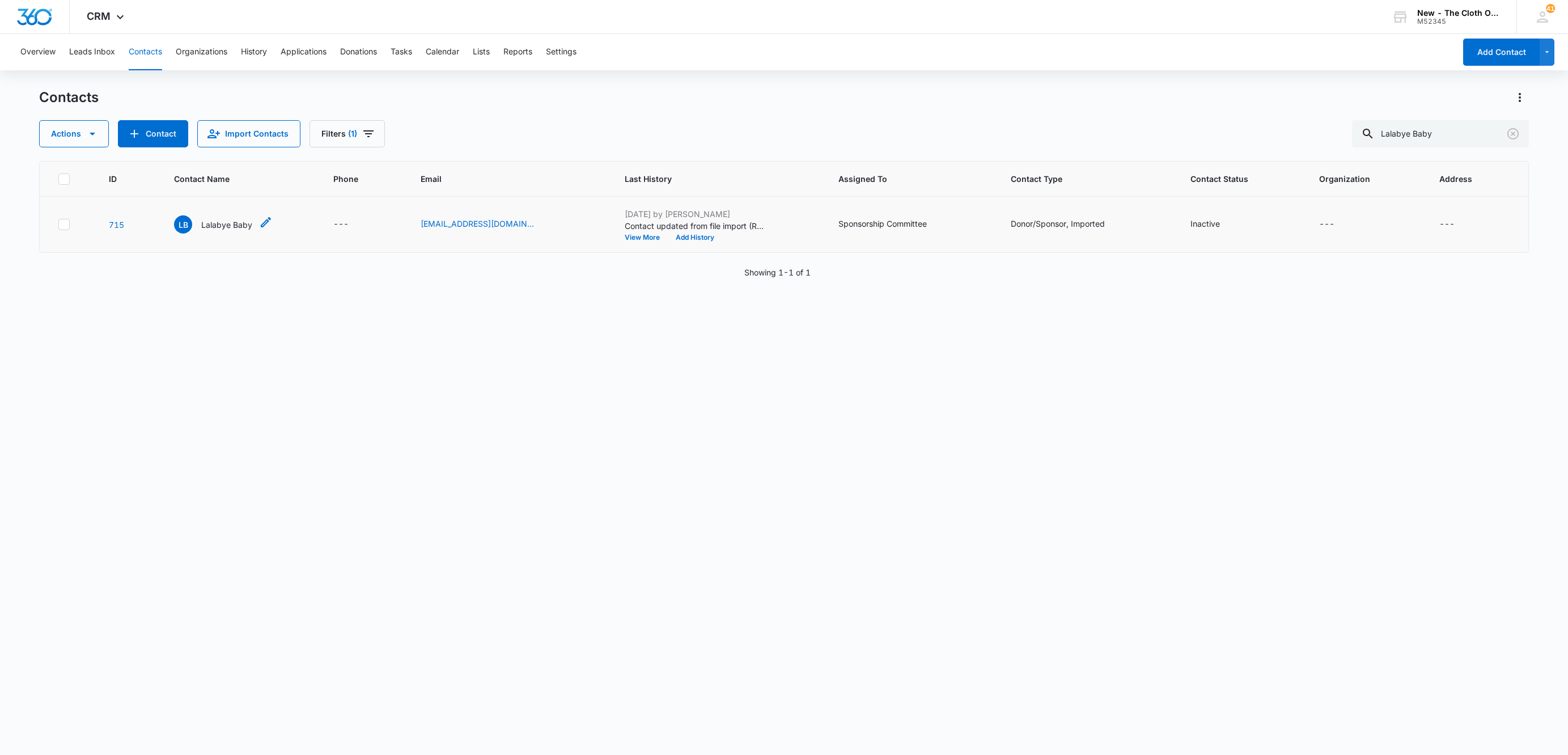
click at [208, 220] on p "Lalabye Baby" at bounding box center [226, 225] width 51 height 12
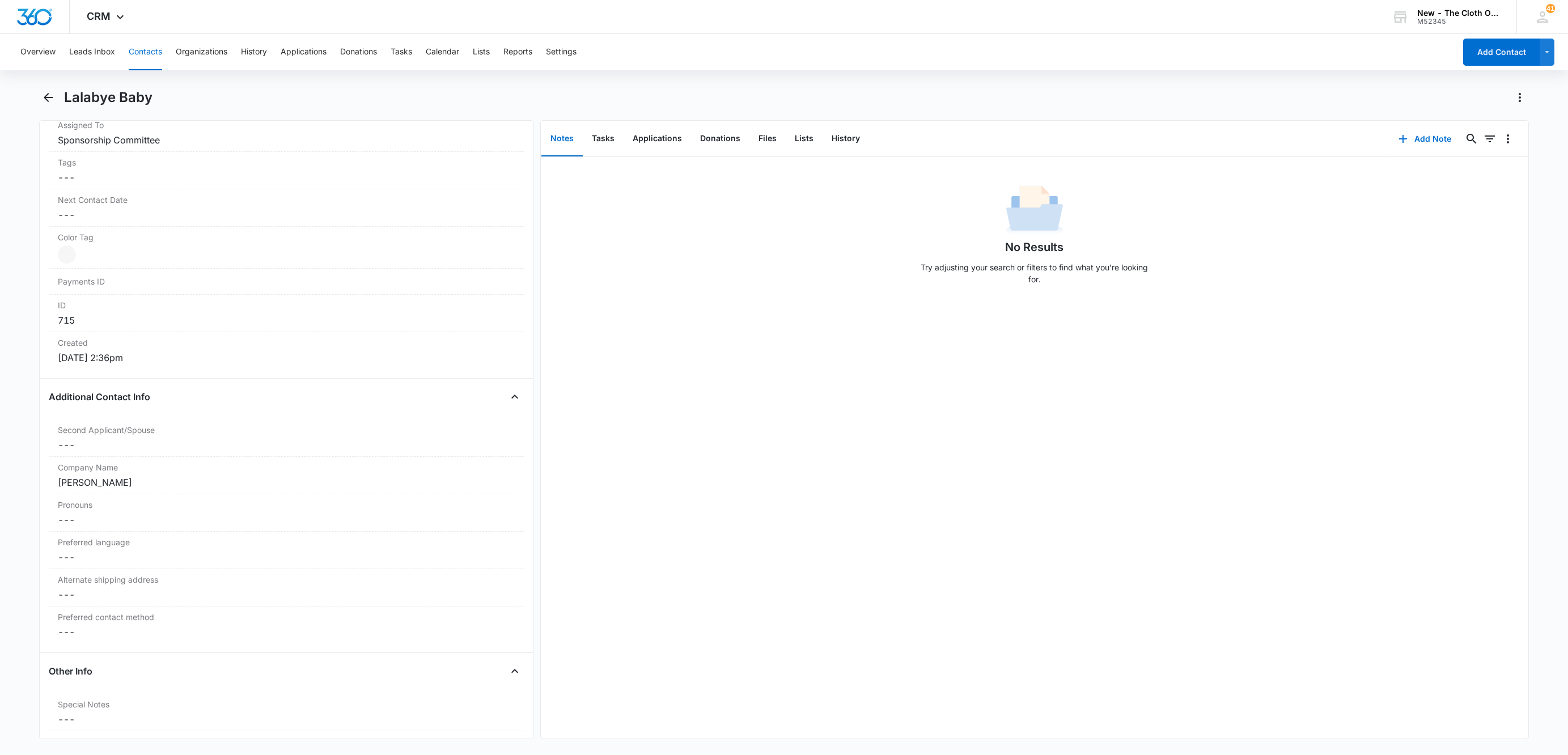
scroll to position [510, 0]
click at [167, 557] on div "[PERSON_NAME]" at bounding box center [286, 551] width 457 height 14
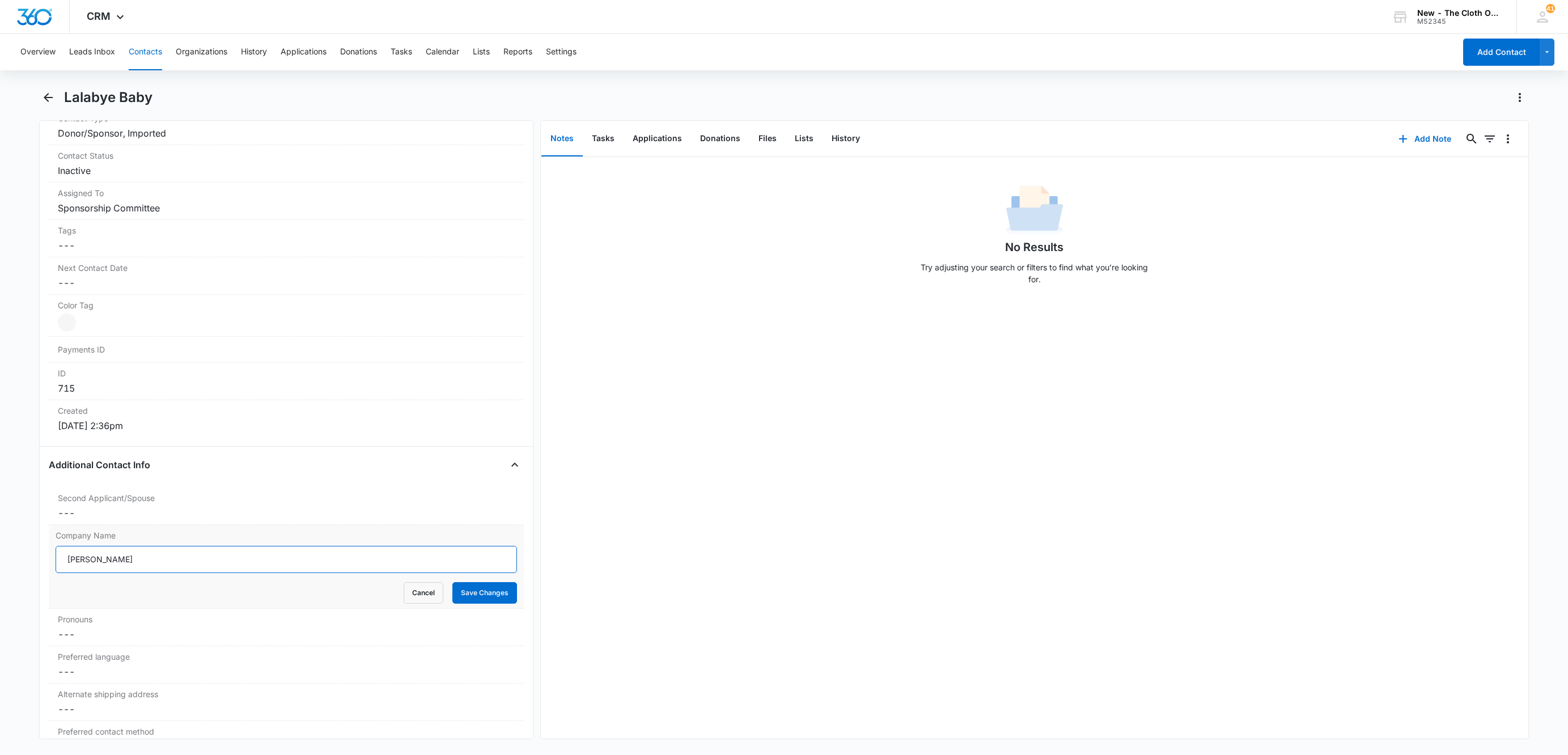
click at [166, 567] on input "[PERSON_NAME]" at bounding box center [286, 559] width 461 height 27
click at [89, 515] on dd "Cancel Save Changes ---" at bounding box center [286, 513] width 457 height 14
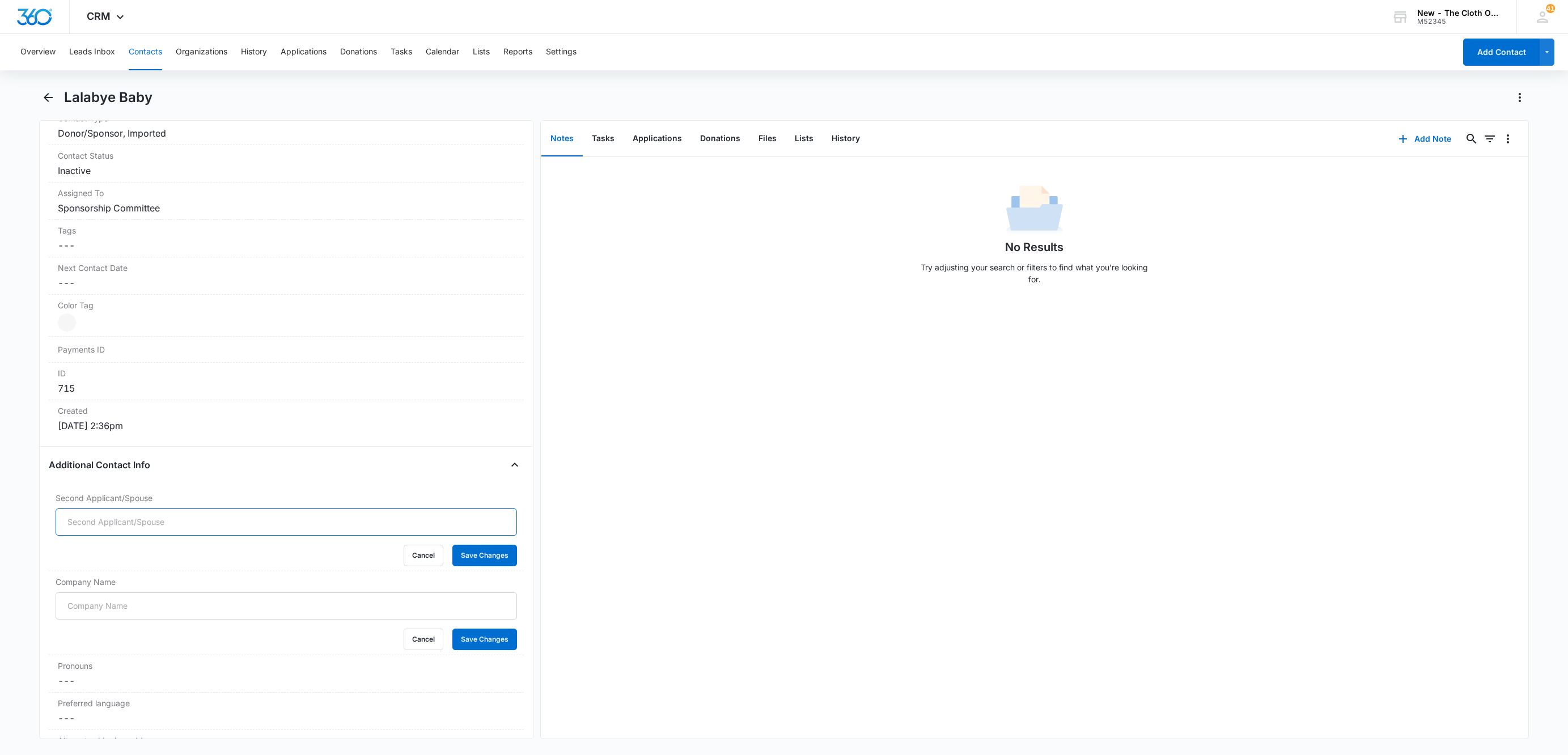
click at [90, 526] on input "Second Applicant/Spouse" at bounding box center [286, 522] width 461 height 27
paste input "[PERSON_NAME]"
type input "[PERSON_NAME]"
click at [455, 566] on button "Save Changes" at bounding box center [485, 556] width 65 height 22
click at [465, 646] on button "Save Changes" at bounding box center [485, 639] width 65 height 22
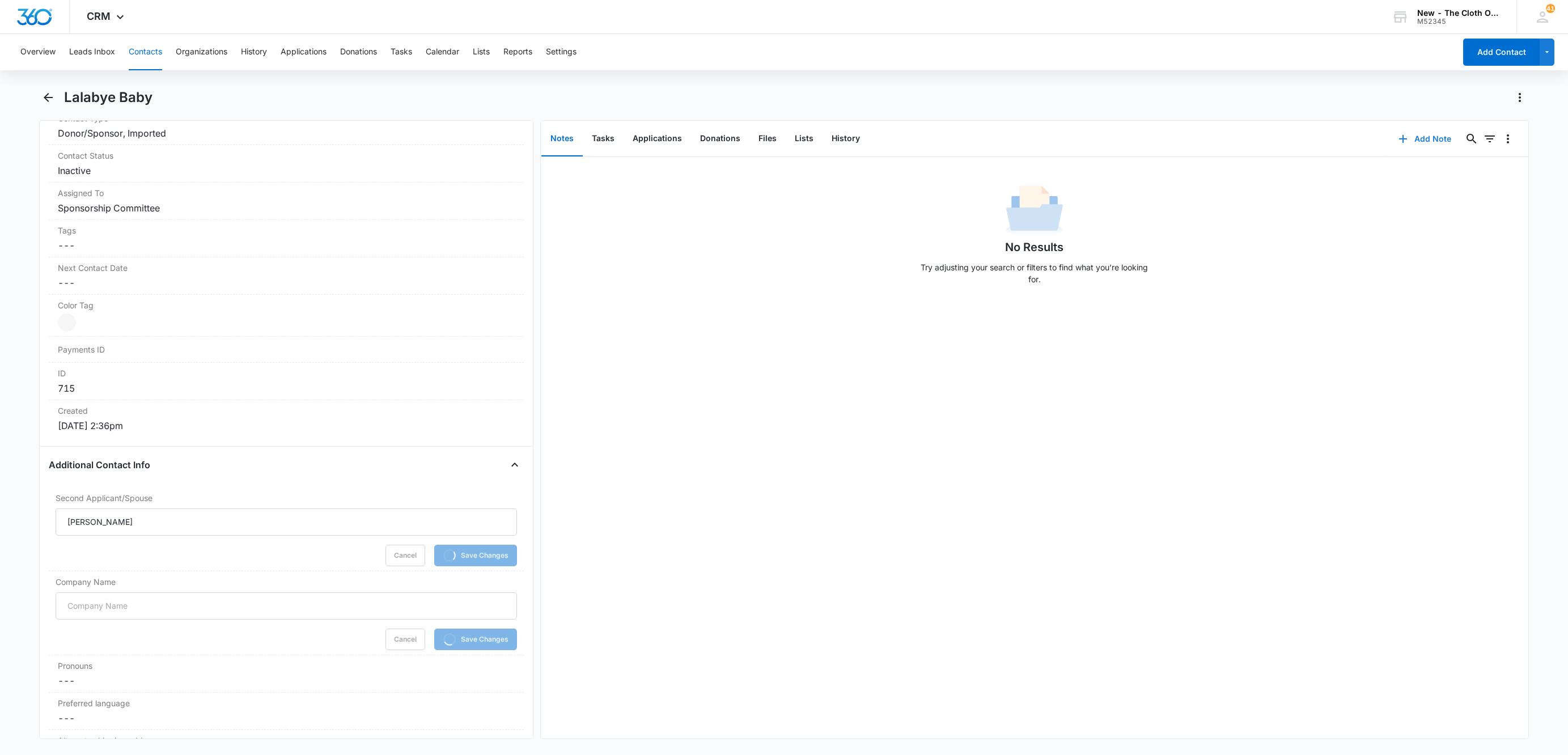
click at [1396, 138] on icon "button" at bounding box center [1403, 139] width 14 height 14
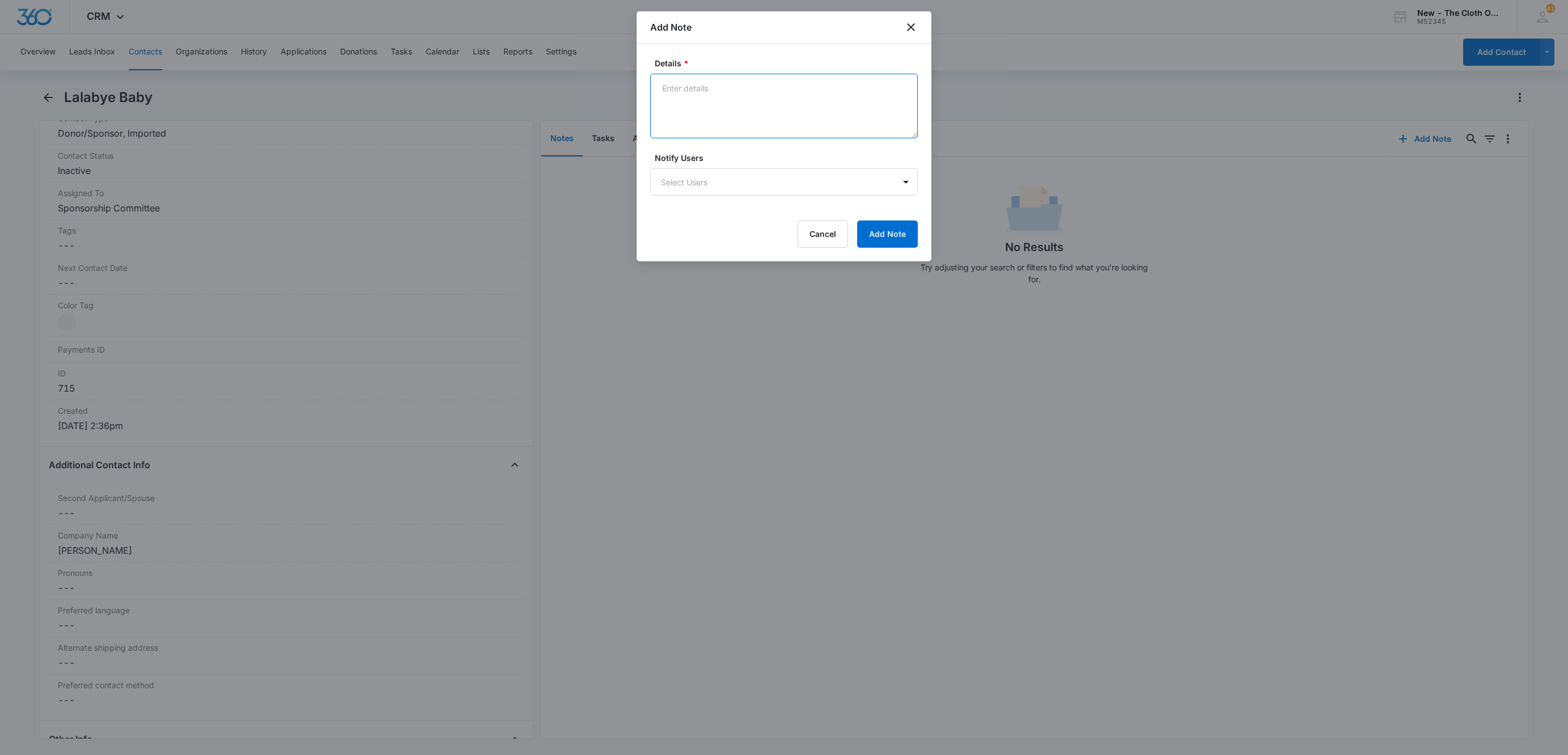
click at [836, 102] on textarea "Details *" at bounding box center [784, 106] width 268 height 65
paste textarea "[URL][DOMAIN_NAME]"
click at [759, 117] on textarea "[URL][DOMAIN_NAME]" at bounding box center [784, 106] width 268 height 65
paste textarea "[EMAIL_ADDRESS][DOMAIN_NAME]"
click at [690, 95] on textarea "[URL][DOMAIN_NAME] EMAIL: [EMAIL_ADDRESS][DOMAIN_NAME]" at bounding box center [784, 106] width 268 height 65
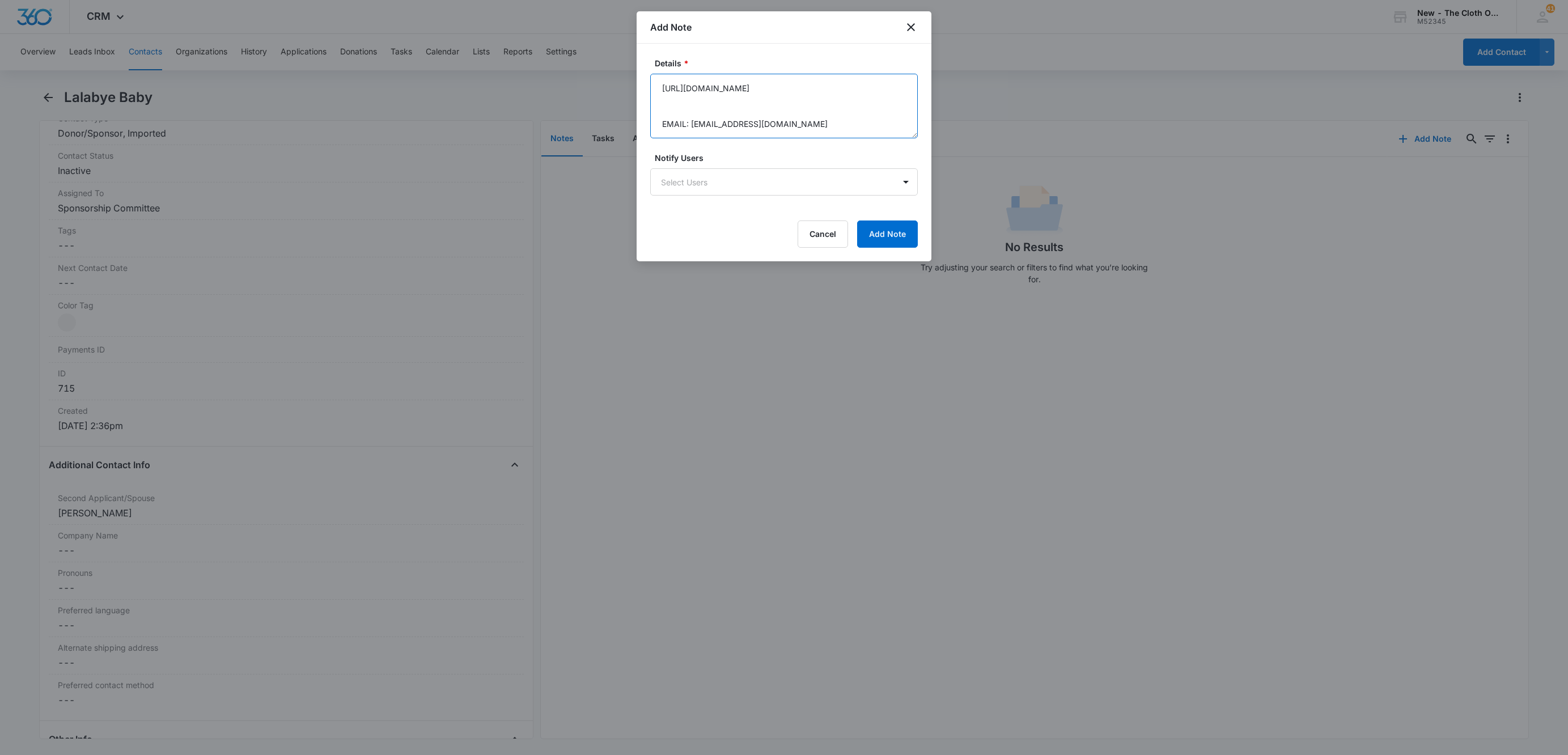
paste textarea "[URL][DOMAIN_NAME]"
click at [684, 112] on textarea "[URL][DOMAIN_NAME] [URL][DOMAIN_NAME] EMAIL: [EMAIL_ADDRESS][DOMAIN_NAME]" at bounding box center [784, 106] width 268 height 65
paste textarea "[URL][DOMAIN_NAME]"
type textarea "[URL][DOMAIN_NAME] [URL][DOMAIN_NAME] [URL][DOMAIN_NAME] EMAIL: [EMAIL_ADDRESS]…"
click at [894, 241] on button "Add Note" at bounding box center [888, 234] width 61 height 27
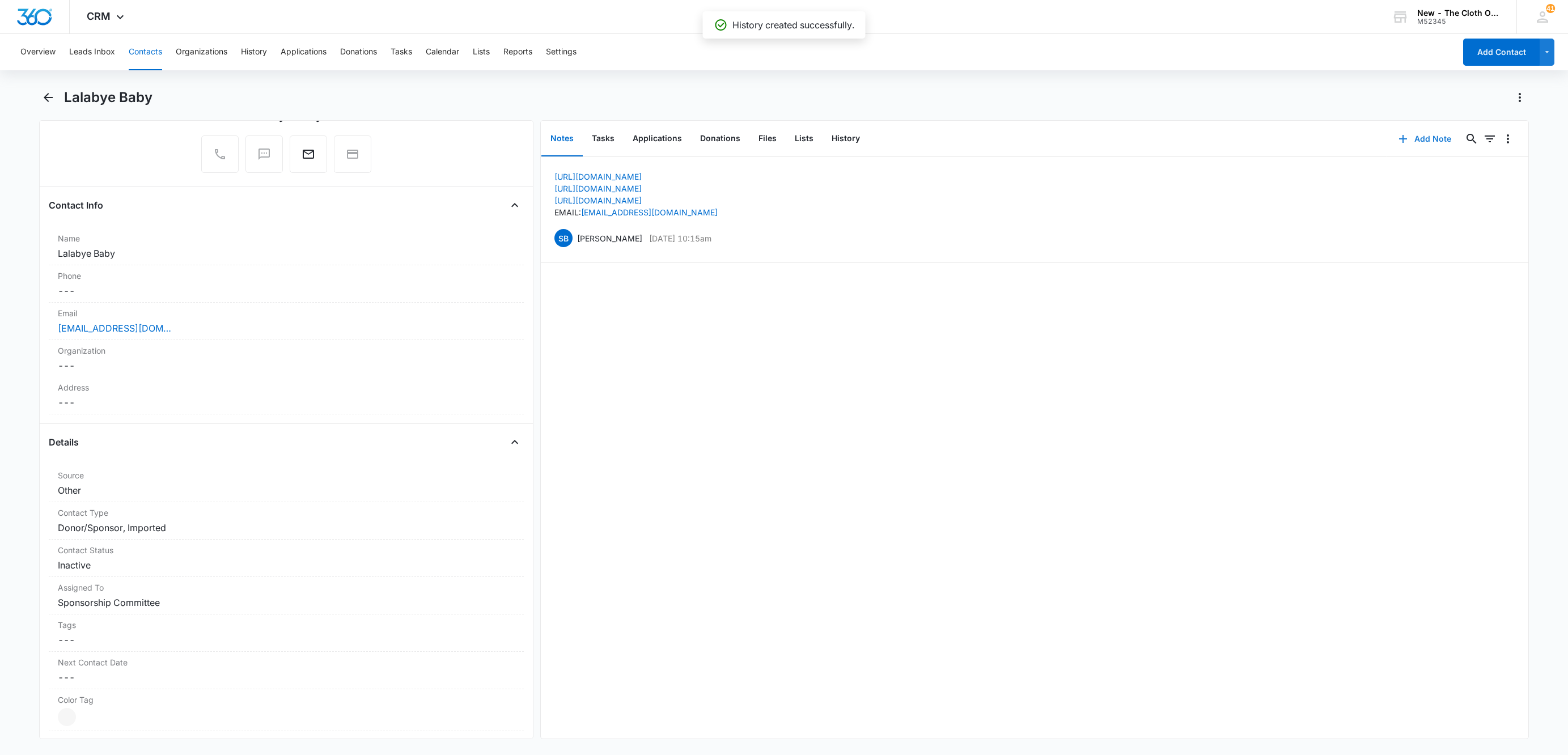
scroll to position [85, 0]
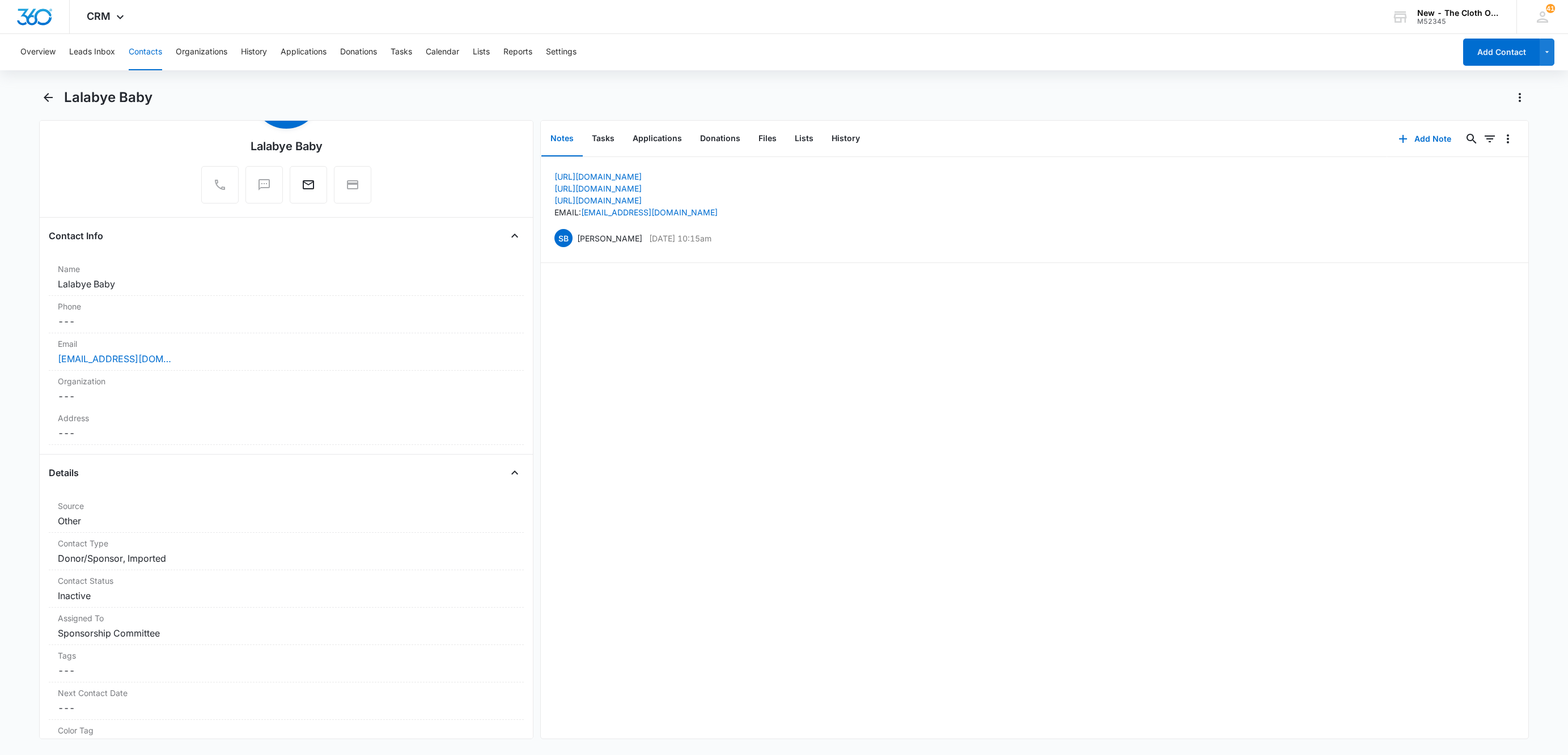
click at [146, 36] on button "Contacts" at bounding box center [145, 52] width 34 height 36
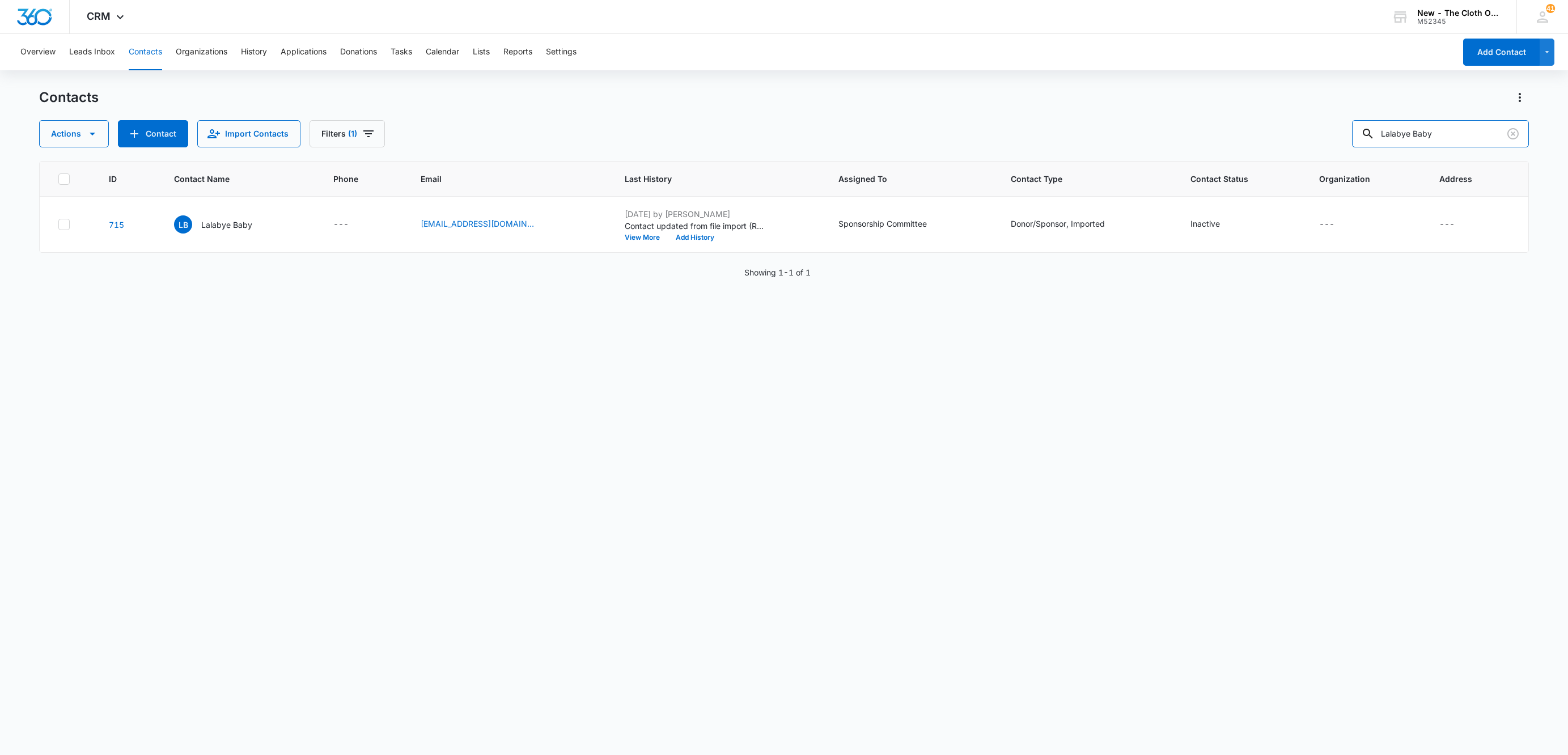
drag, startPoint x: 1465, startPoint y: 142, endPoint x: 1188, endPoint y: 122, distance: 277.7
click at [1192, 122] on div "Actions Contact Import Contacts Filters (1) Lalabye Baby" at bounding box center [784, 133] width 1490 height 27
paste input "Our Wild Child Creations"
type input "Our Wild Child Creations"
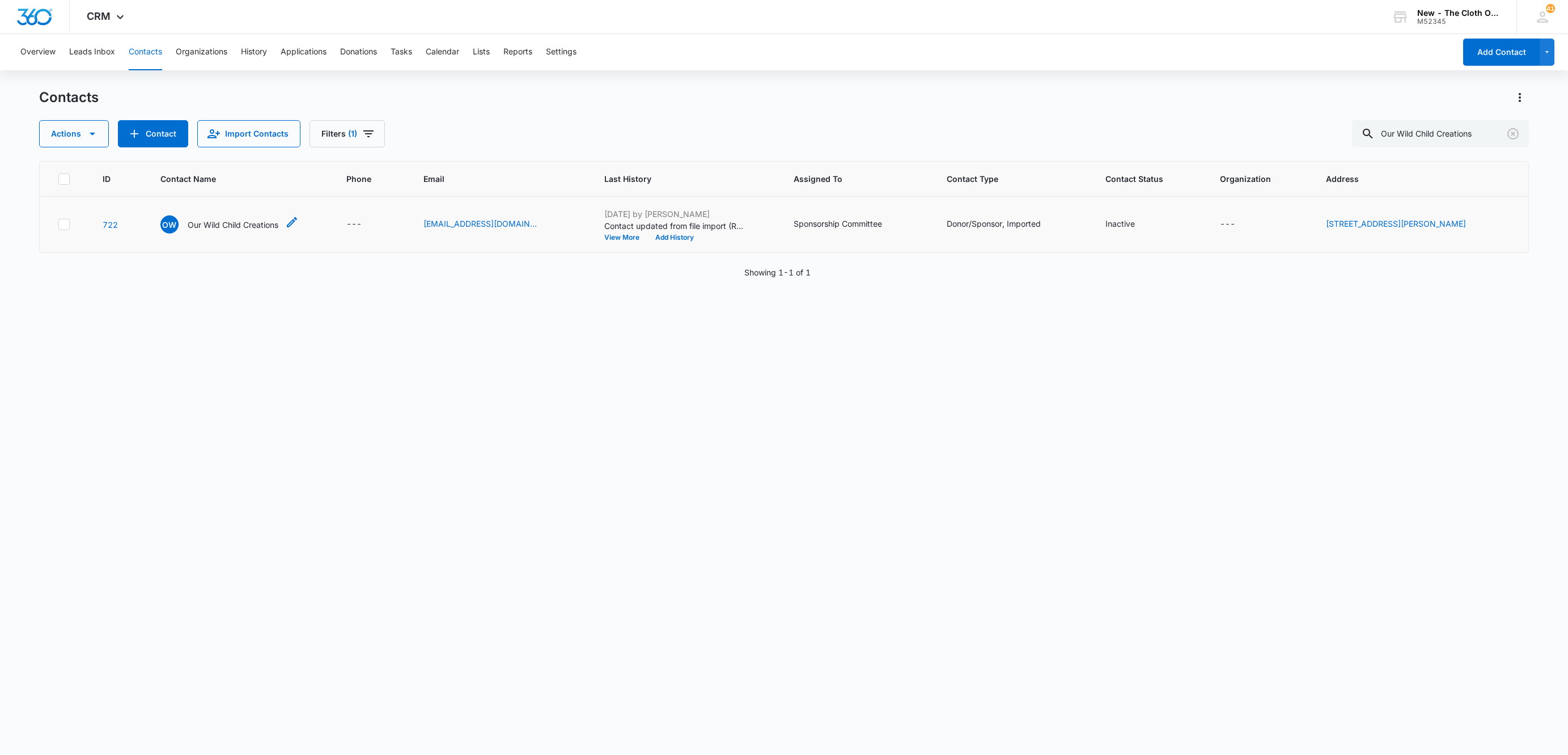
click at [242, 230] on p "Our Wild Child Creations" at bounding box center [232, 225] width 90 height 12
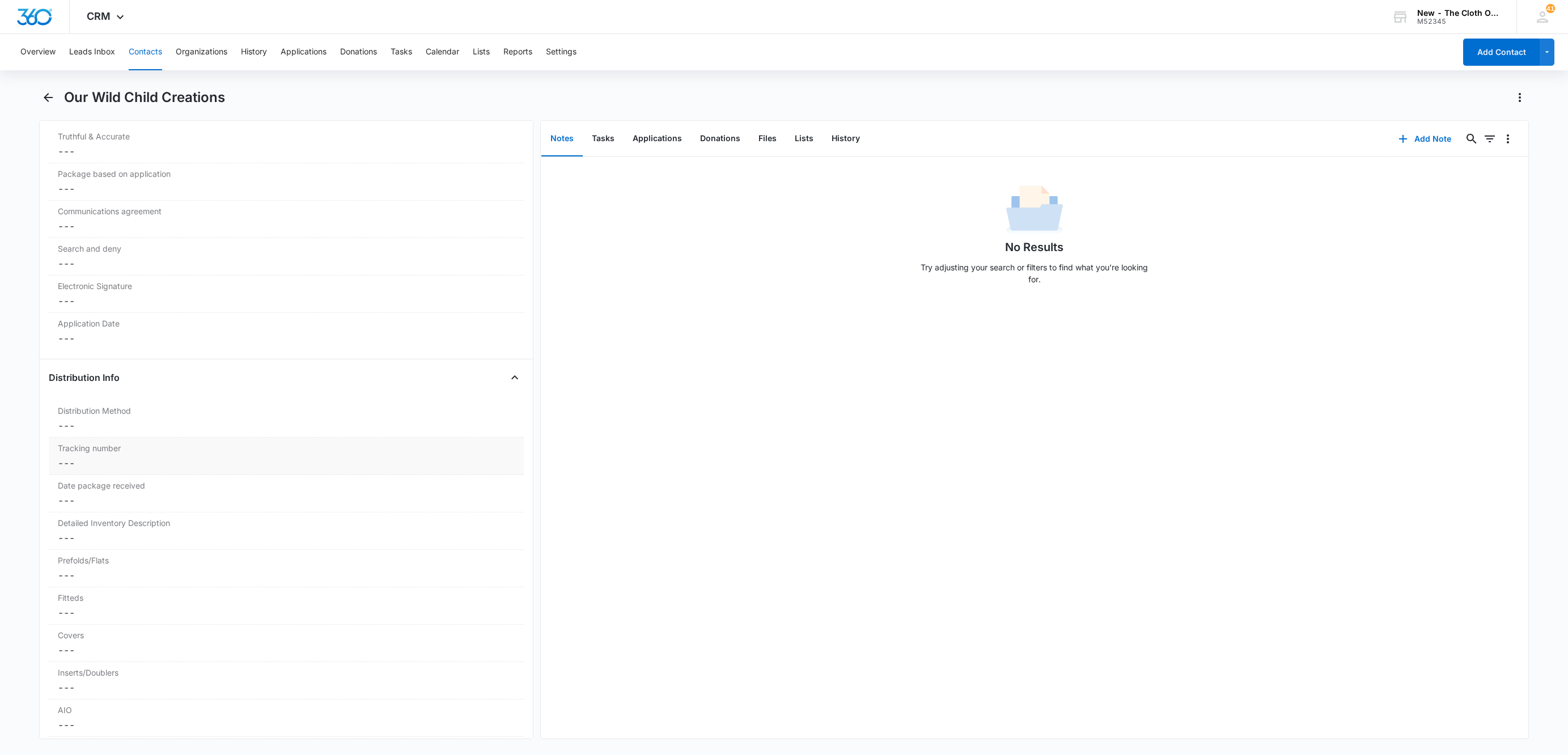
scroll to position [2921, 0]
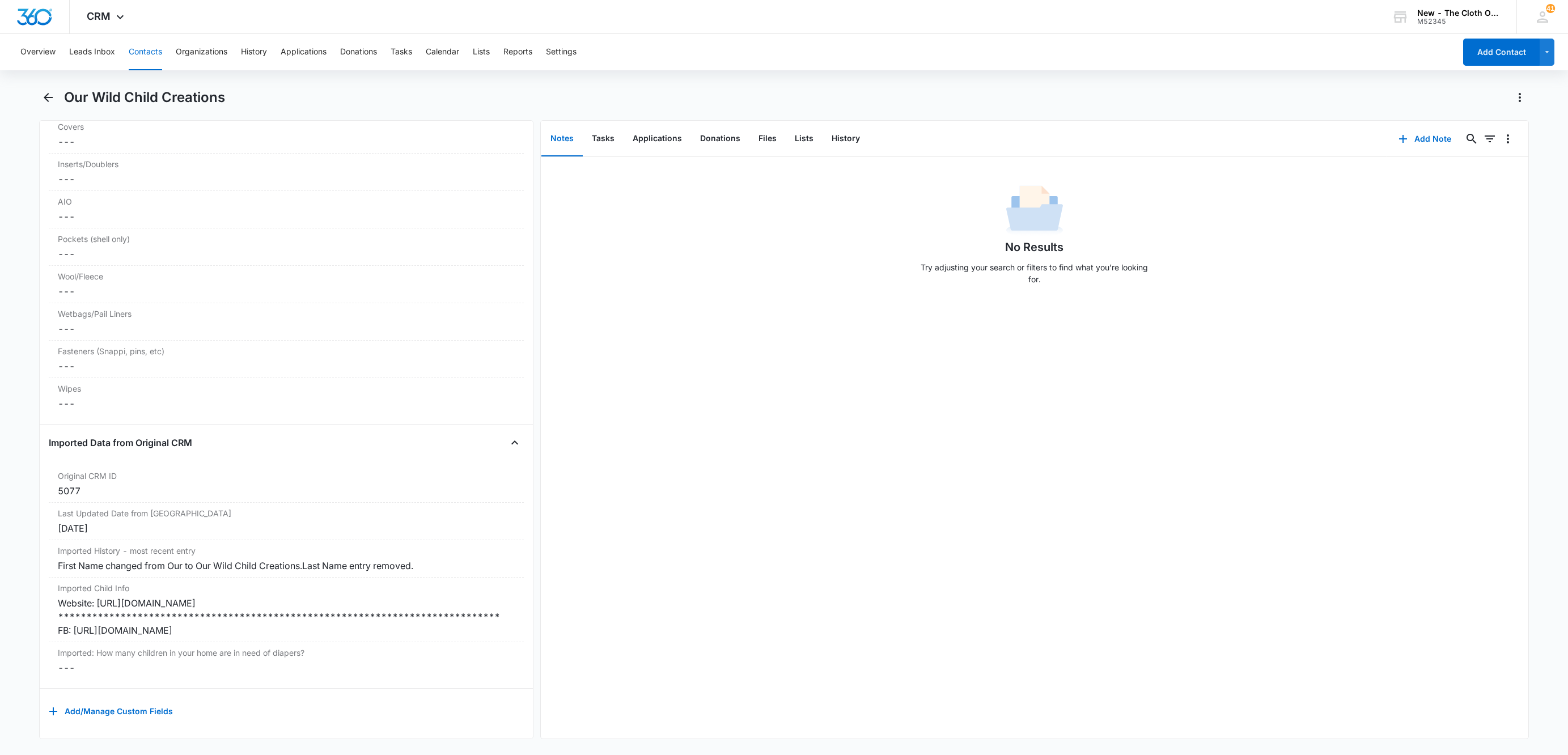
drag, startPoint x: 339, startPoint y: 622, endPoint x: 5, endPoint y: 587, distance: 335.8
click at [5, 587] on main "Our Wild Child Creations Remove OW Our Wild Child Creations Contact Info Name C…" at bounding box center [784, 421] width 1568 height 665
copy div "**********"
click at [1406, 144] on button "Add Note" at bounding box center [1424, 139] width 75 height 27
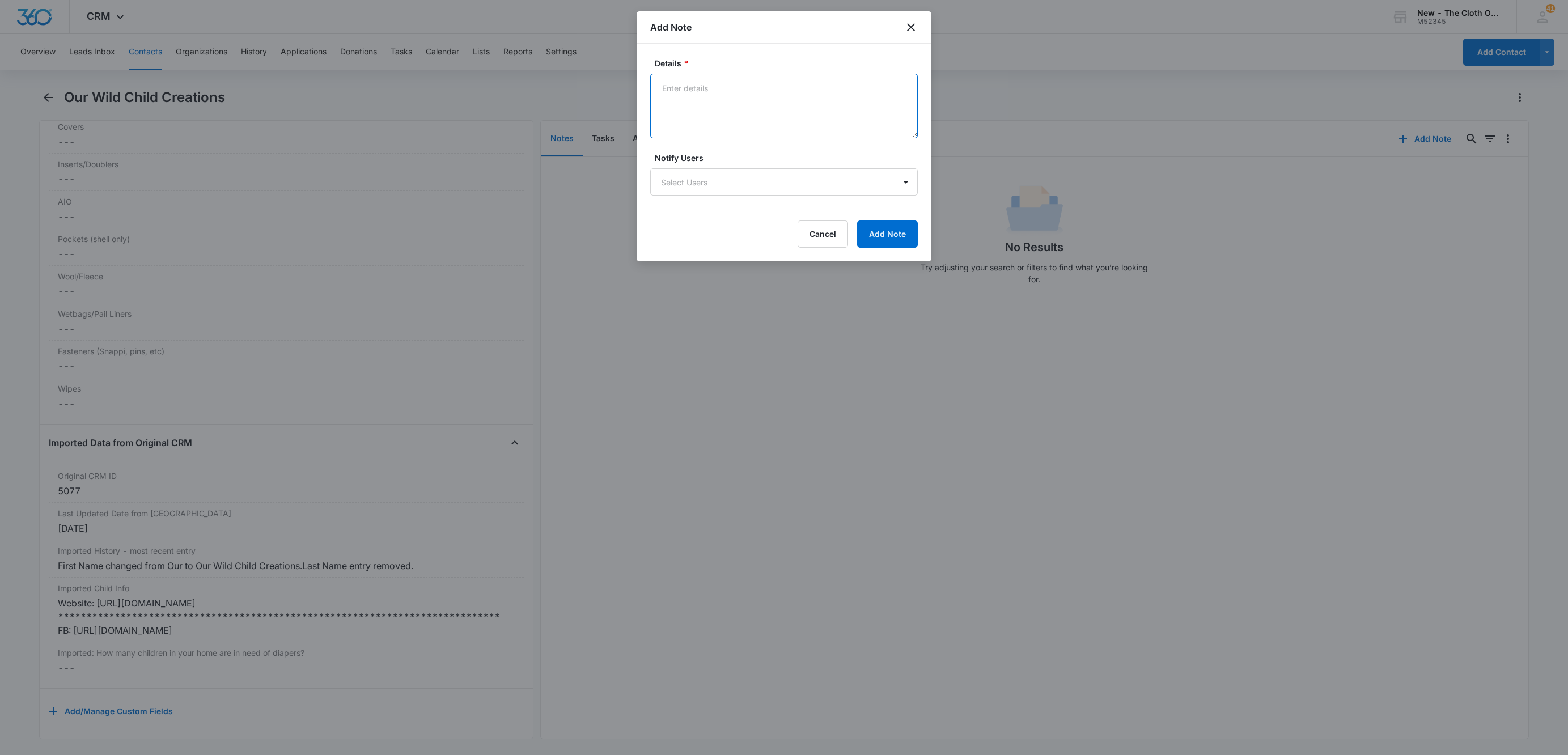
click at [689, 107] on textarea "Details *" at bounding box center [784, 106] width 268 height 65
paste textarea "**********"
drag, startPoint x: 732, startPoint y: 111, endPoint x: 649, endPoint y: 100, distance: 83.7
click at [649, 100] on div "**********" at bounding box center [784, 153] width 295 height 218
drag, startPoint x: 698, startPoint y: 85, endPoint x: 868, endPoint y: 84, distance: 170.0
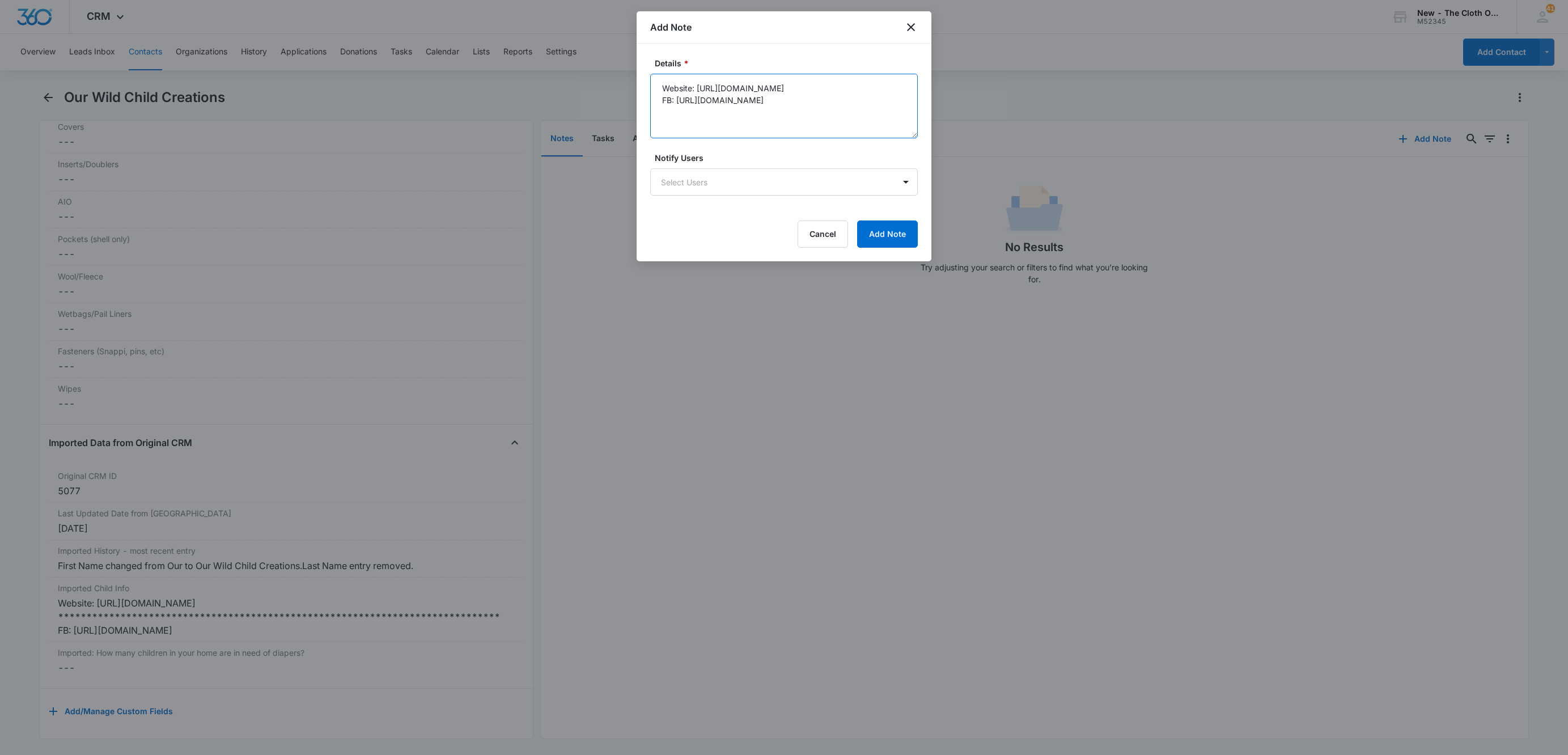
click at [868, 84] on textarea "Website: [URL][DOMAIN_NAME] FB: [URL][DOMAIN_NAME]" at bounding box center [784, 106] width 268 height 65
type textarea "Website: [URL][DOMAIN_NAME] FB: [URL][DOMAIN_NAME]"
click at [781, 100] on textarea "Website: [URL][DOMAIN_NAME] FB: [URL][DOMAIN_NAME]" at bounding box center [784, 106] width 268 height 65
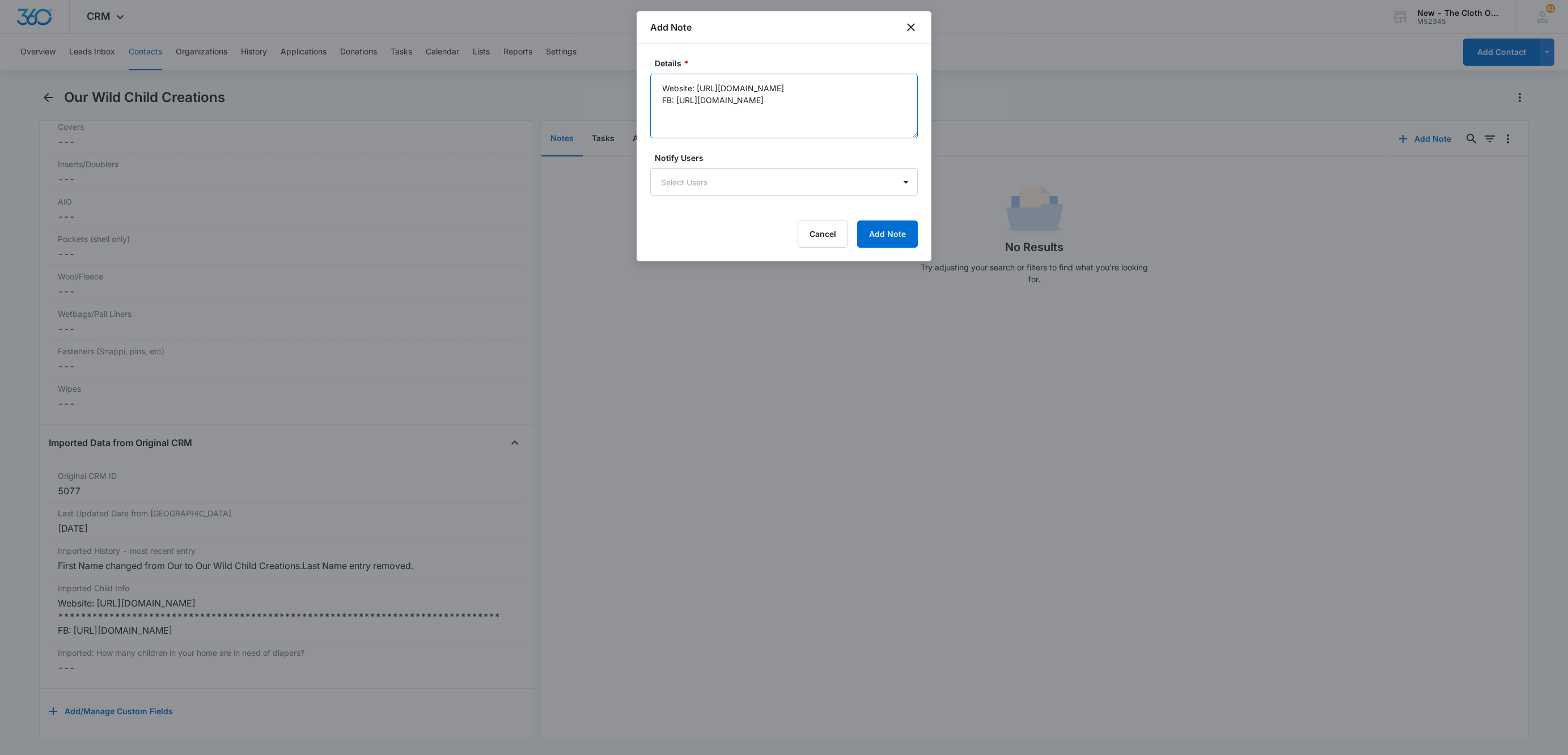
drag, startPoint x: 699, startPoint y: 94, endPoint x: 690, endPoint y: 99, distance: 10.3
click at [698, 94] on textarea "Website: [URL][DOMAIN_NAME] FB: [URL][DOMAIN_NAME]" at bounding box center [784, 106] width 268 height 65
drag, startPoint x: 676, startPoint y: 102, endPoint x: 869, endPoint y: 114, distance: 193.4
click at [869, 114] on textarea "Website: [URL][DOMAIN_NAME] FB: [URL][DOMAIN_NAME]" at bounding box center [784, 106] width 268 height 65
click at [877, 239] on button "Add Note" at bounding box center [888, 234] width 61 height 27
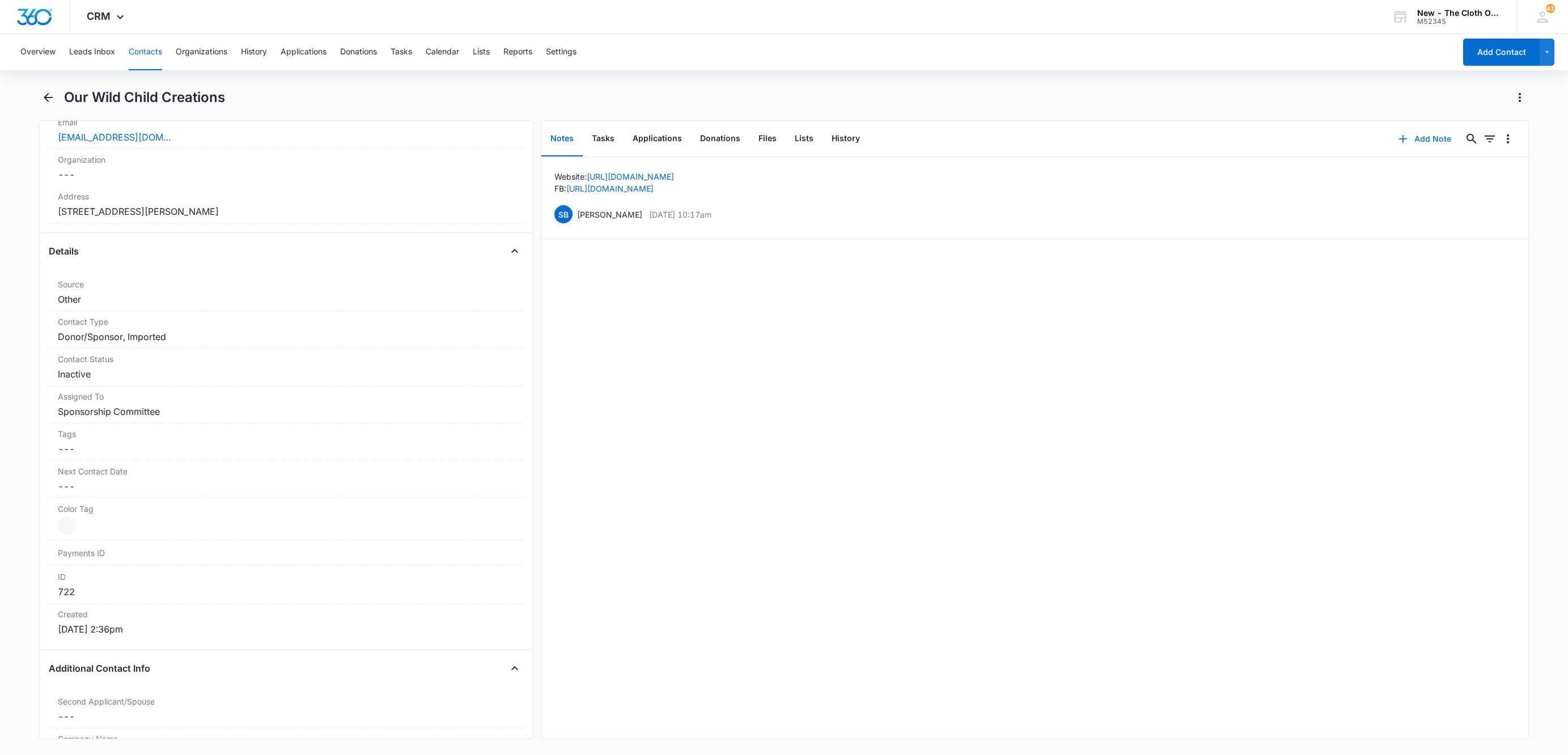
scroll to position [201, 0]
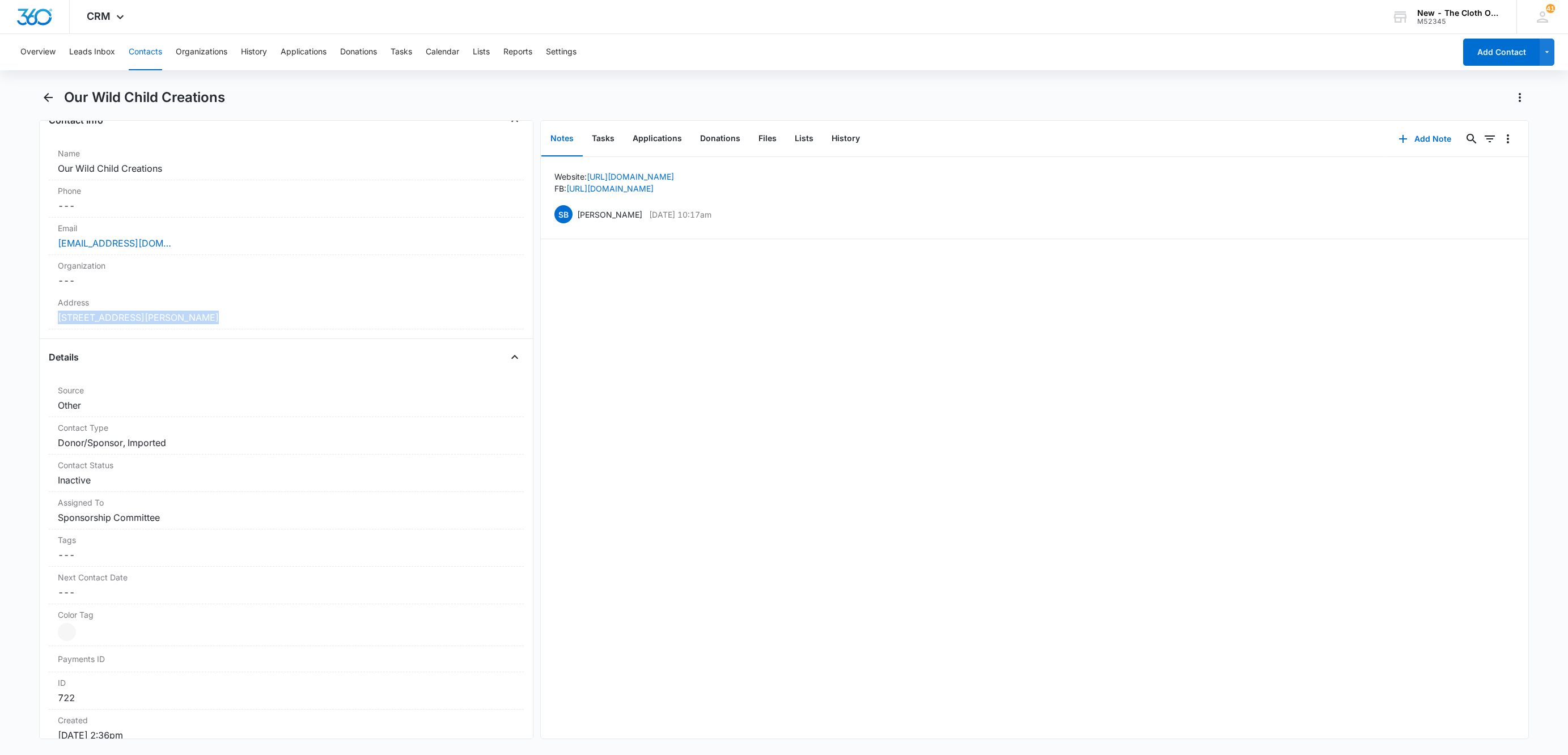
drag, startPoint x: 128, startPoint y: 329, endPoint x: 26, endPoint y: 327, distance: 102.0
click at [26, 327] on main "Our Wild Child Creations Remove OW Our Wild Child Creations Contact Info Name C…" at bounding box center [784, 421] width 1568 height 665
click at [280, 250] on div "[EMAIL_ADDRESS][DOMAIN_NAME]" at bounding box center [286, 243] width 457 height 14
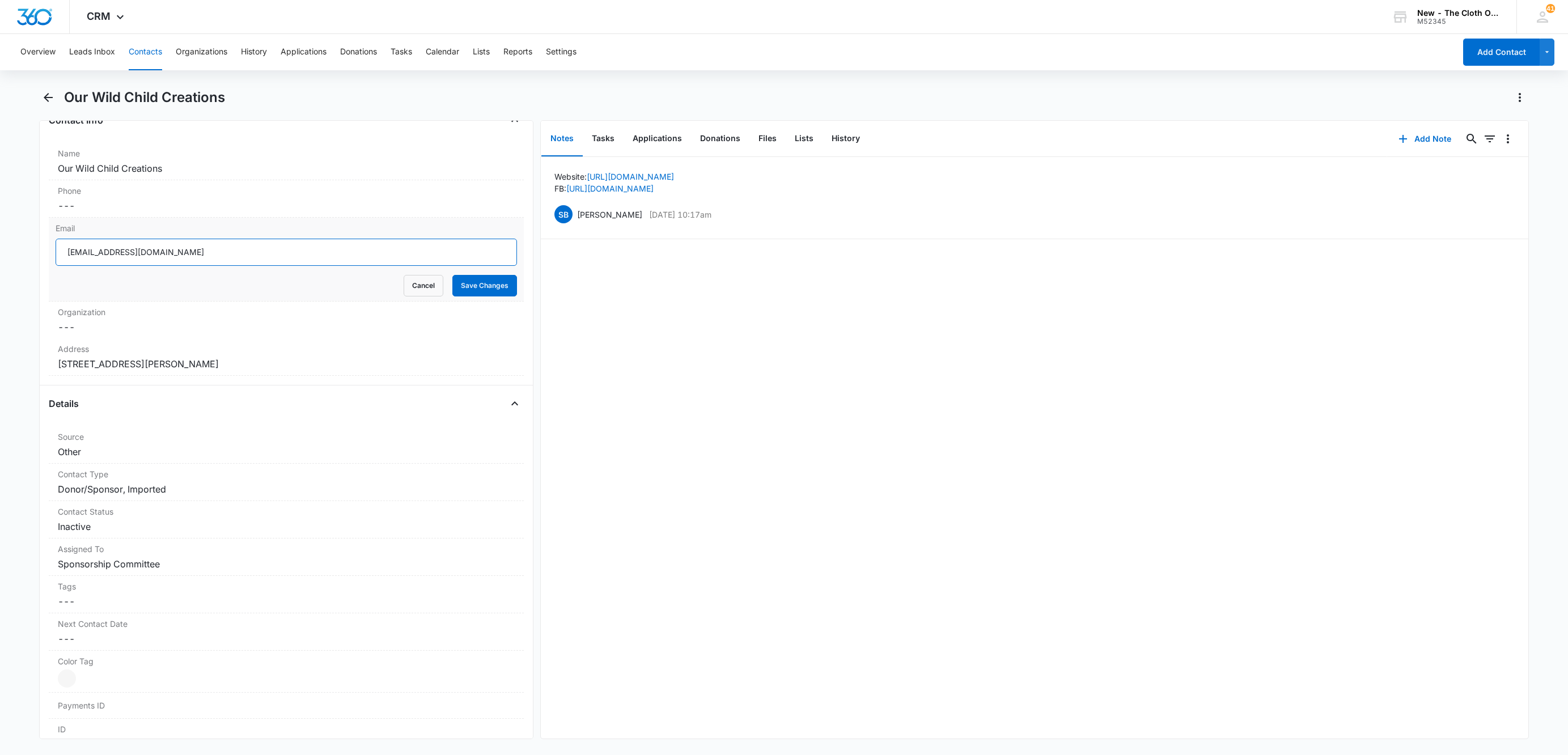
click at [324, 258] on input "[EMAIL_ADDRESS][DOMAIN_NAME]" at bounding box center [286, 253] width 461 height 27
click at [404, 281] on button "Cancel" at bounding box center [423, 285] width 40 height 22
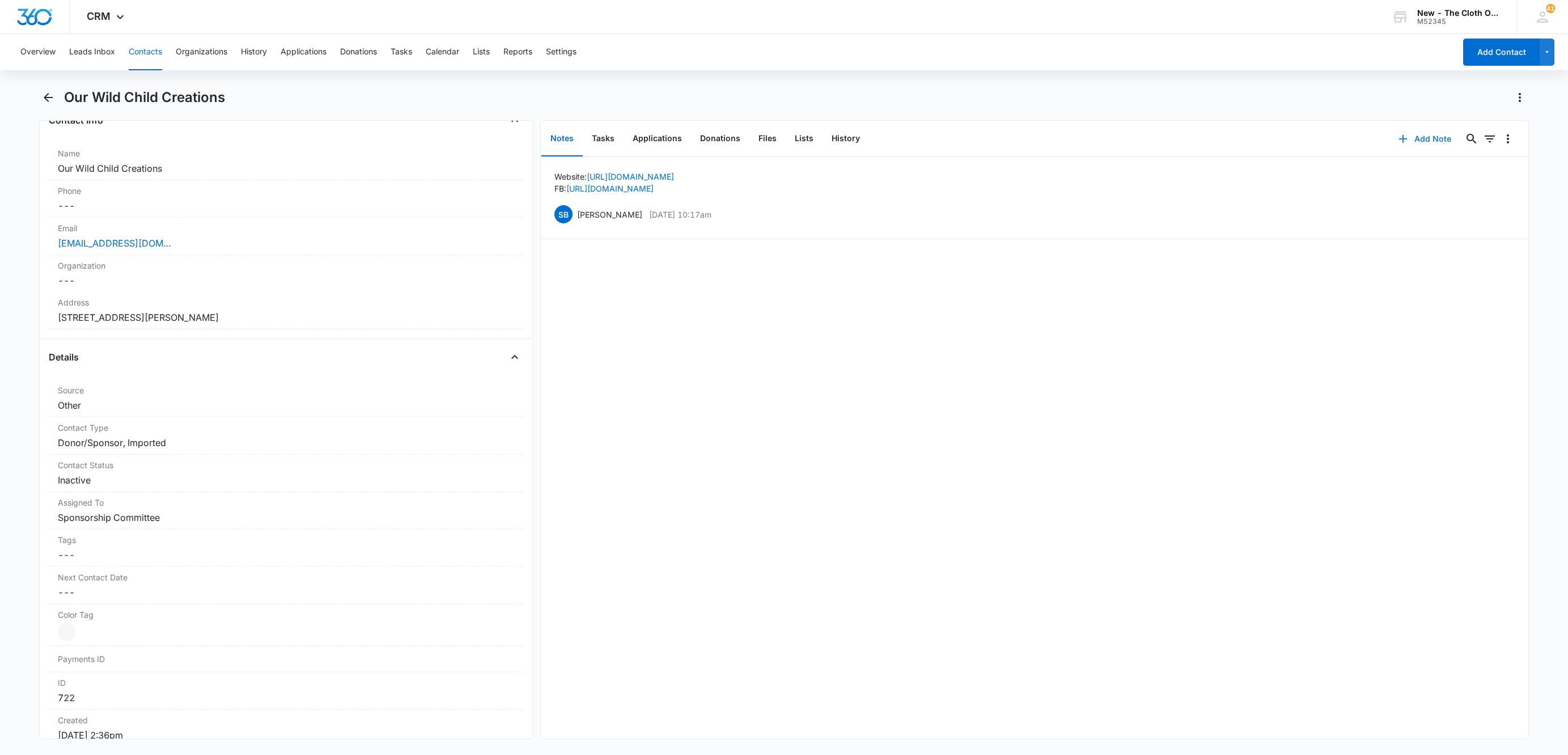
click at [1390, 146] on button "Add Note" at bounding box center [1424, 139] width 75 height 27
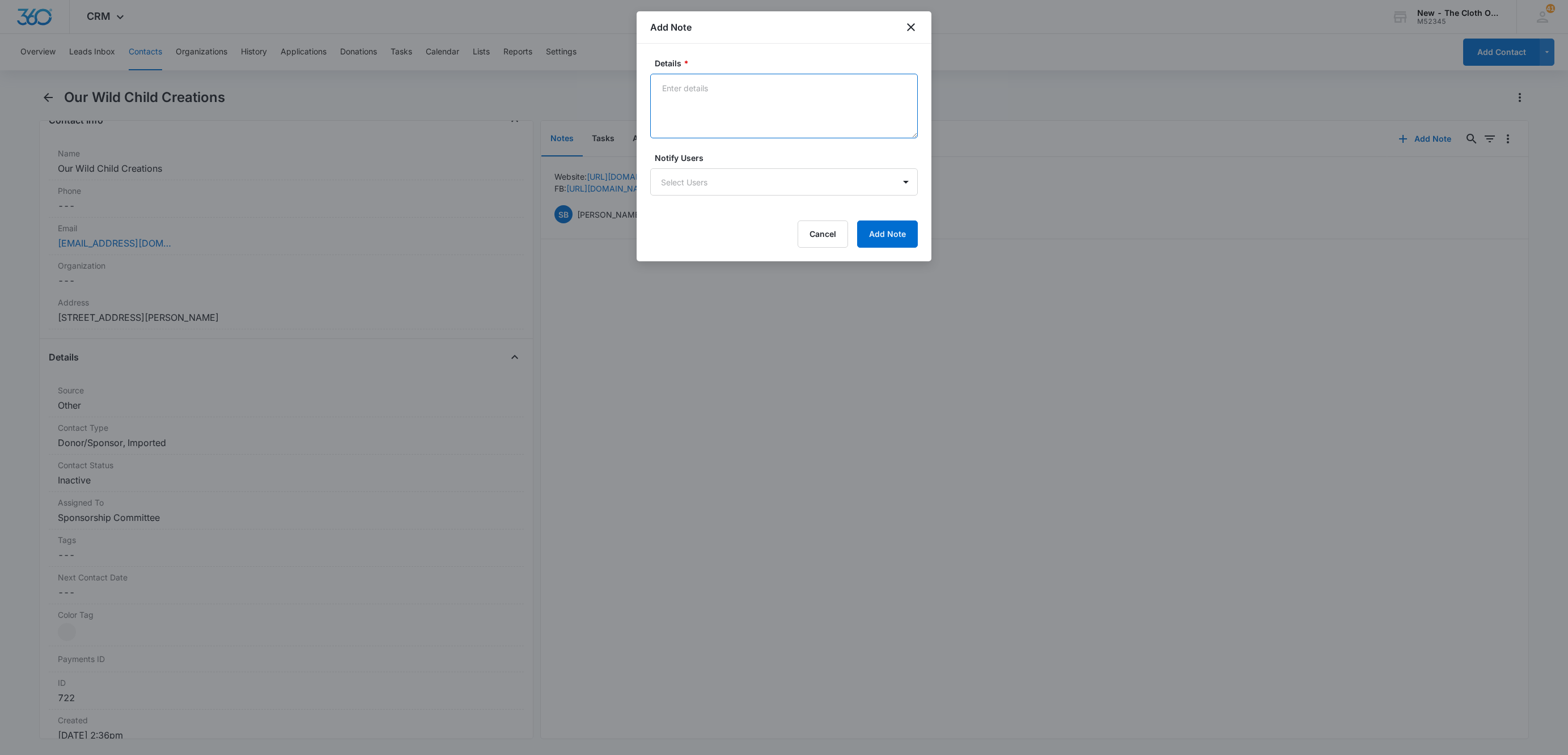
drag, startPoint x: 723, startPoint y: 104, endPoint x: 718, endPoint y: 97, distance: 8.6
click at [718, 97] on textarea "Details *" at bounding box center [784, 106] width 268 height 65
type textarea "b"
type textarea "CLOSED - website no longer works."
click at [892, 239] on button "Add Note" at bounding box center [888, 234] width 61 height 27
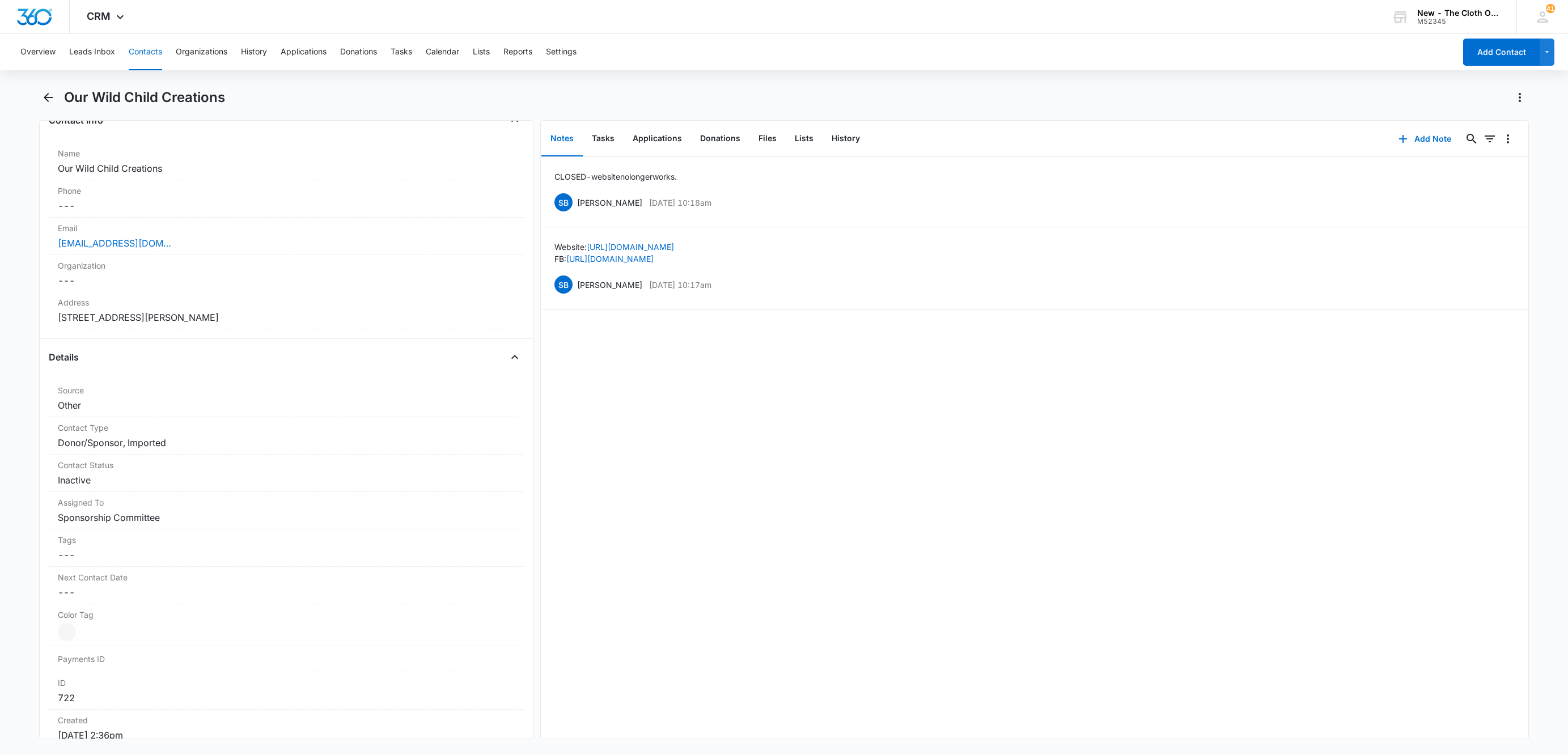
click at [148, 52] on button "Contacts" at bounding box center [145, 52] width 34 height 36
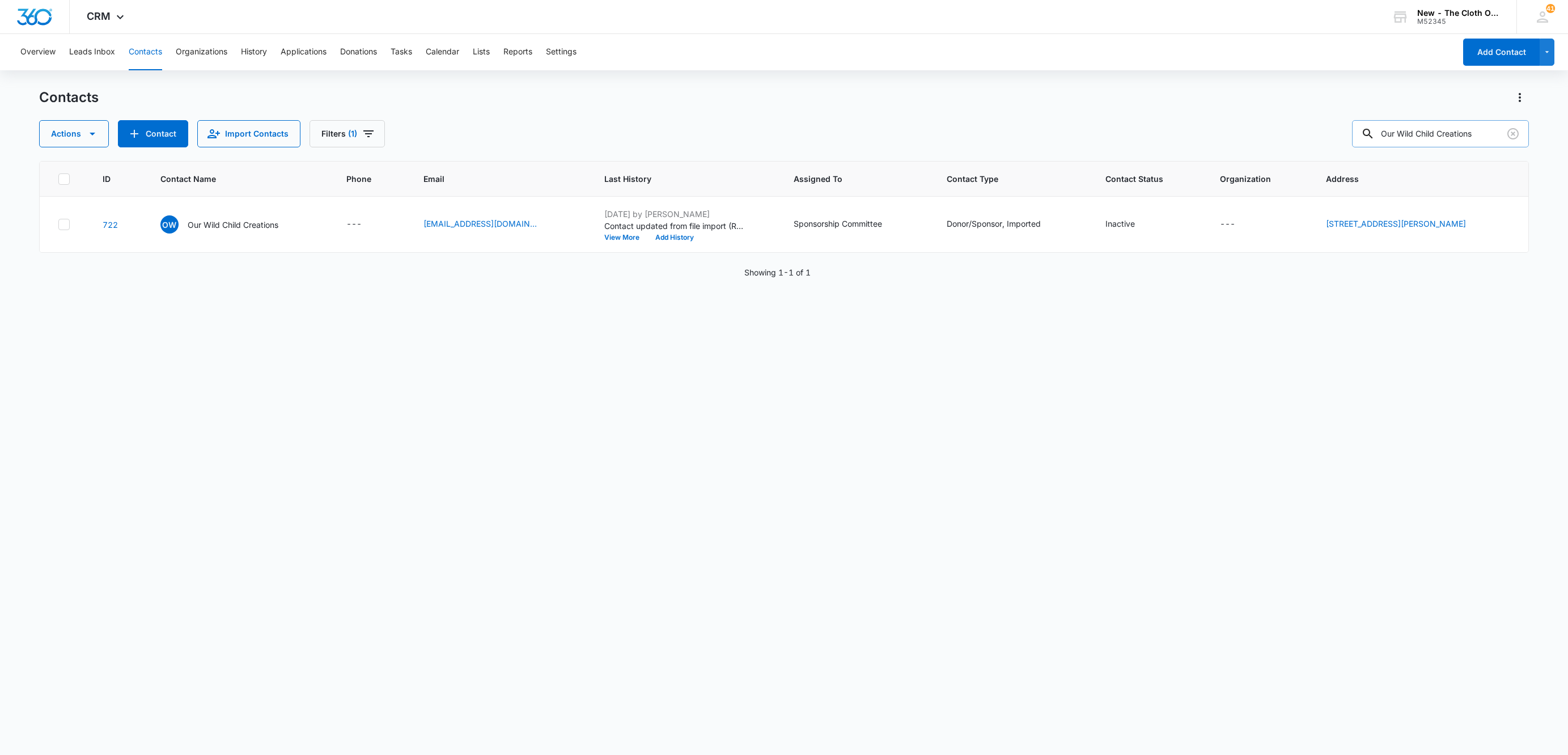
click at [1459, 134] on input "Our Wild Child Creations" at bounding box center [1440, 133] width 177 height 27
paste
type input "MumsBest Baby Care"
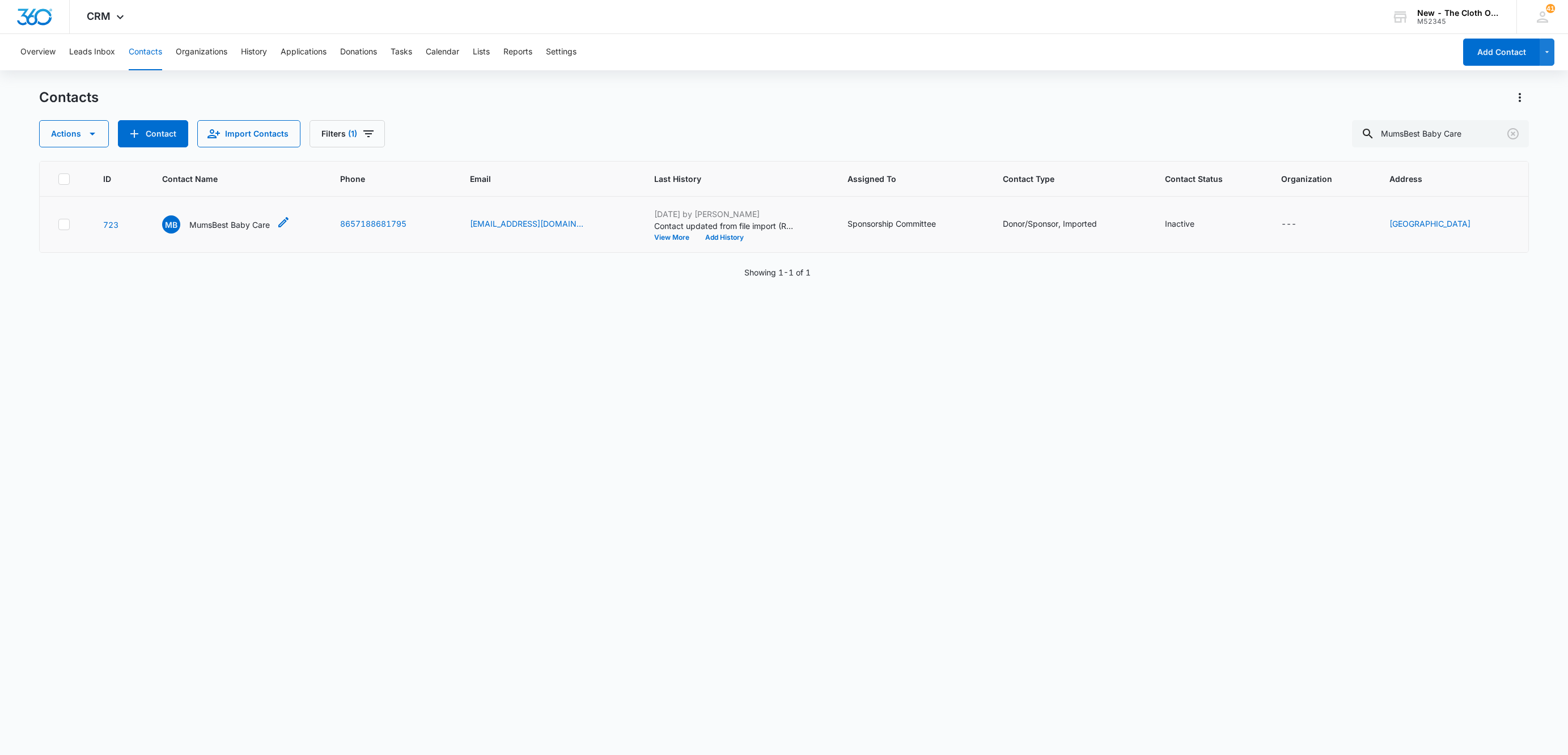
click at [231, 230] on p "MumsBest Baby Care" at bounding box center [229, 225] width 80 height 12
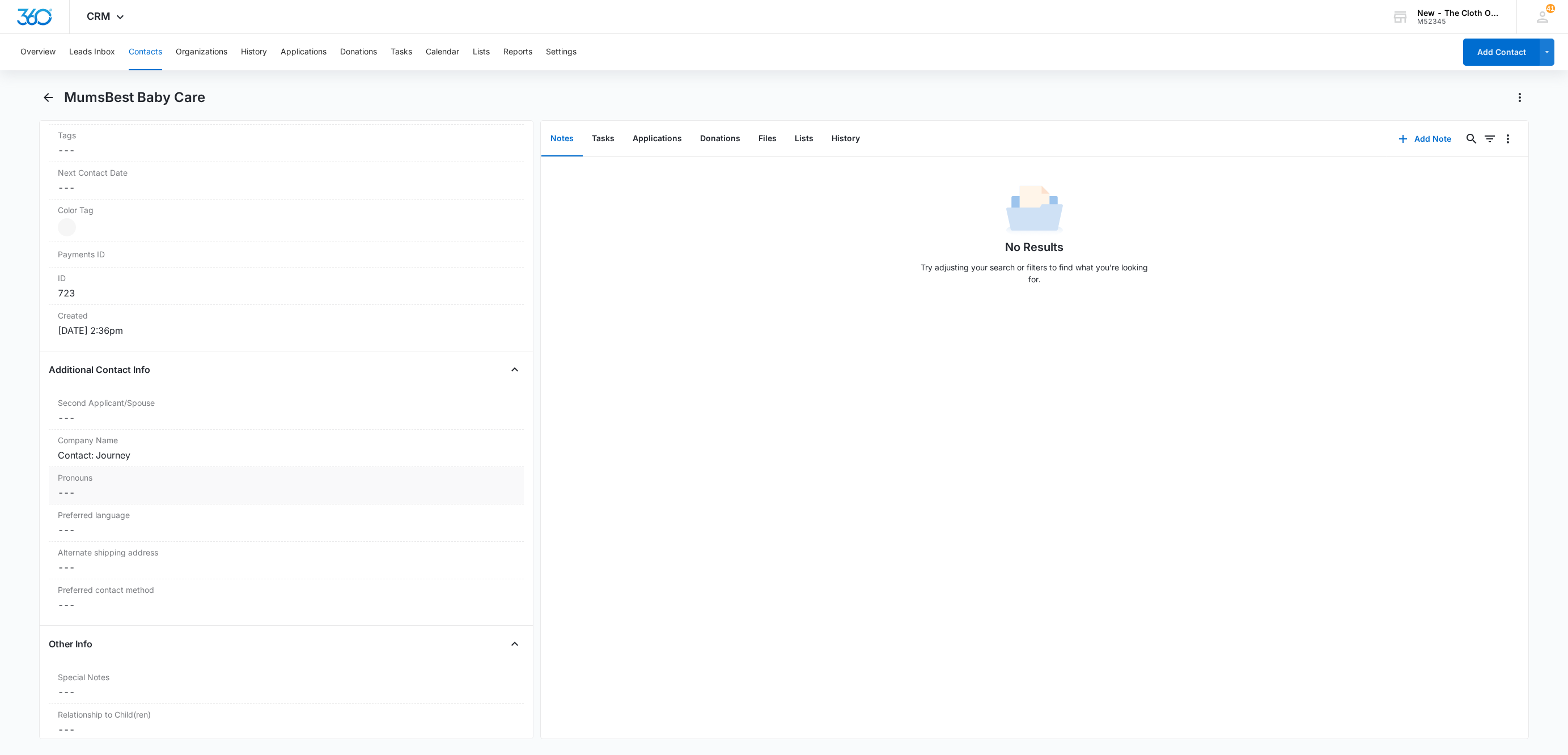
scroll to position [680, 0]
click at [1399, 141] on button "Add Note" at bounding box center [1424, 139] width 75 height 27
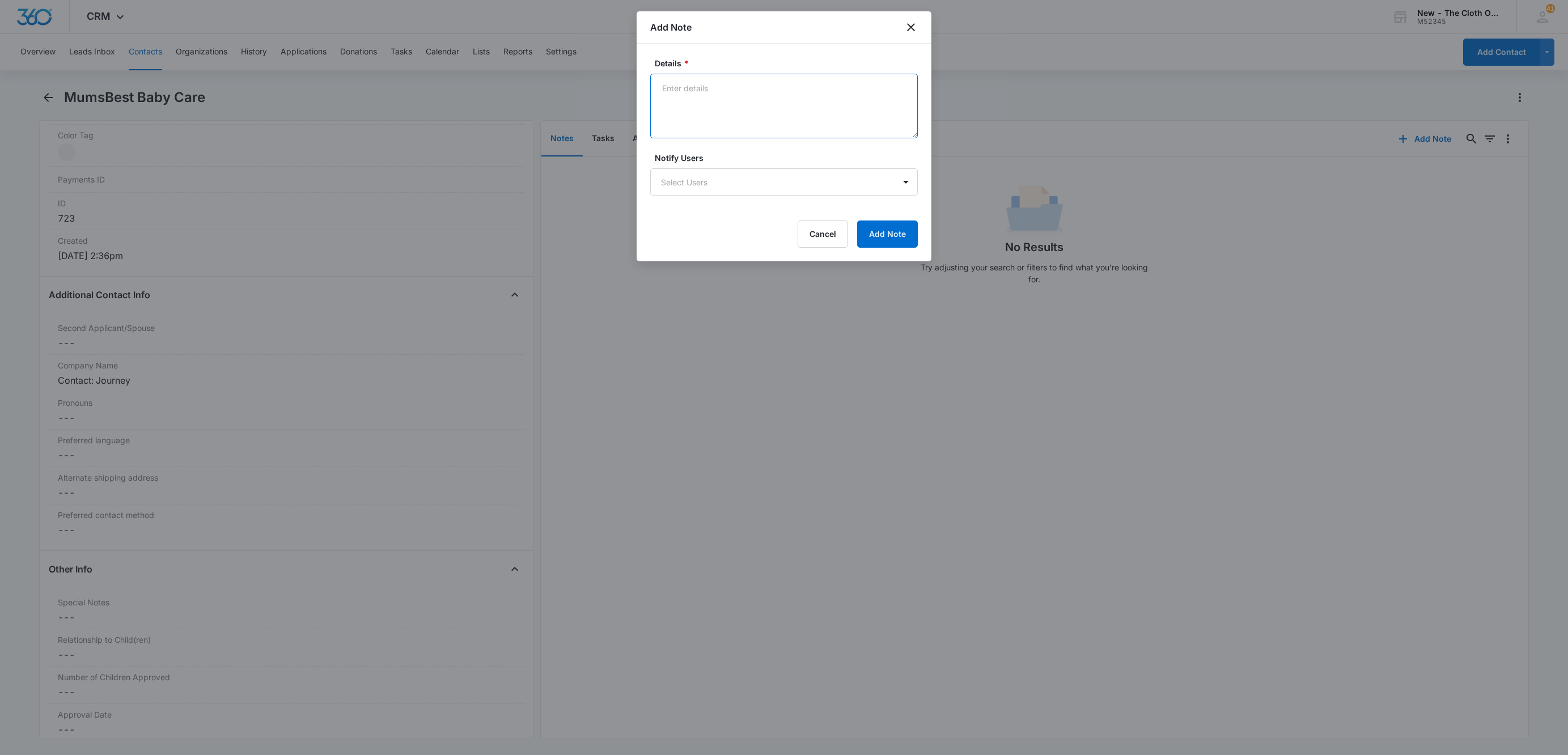
click at [747, 111] on textarea "Details *" at bounding box center [784, 106] width 268 height 65
type textarea "S"
type textarea "Seems to be closed."
click at [905, 242] on button "Add Note" at bounding box center [888, 234] width 61 height 27
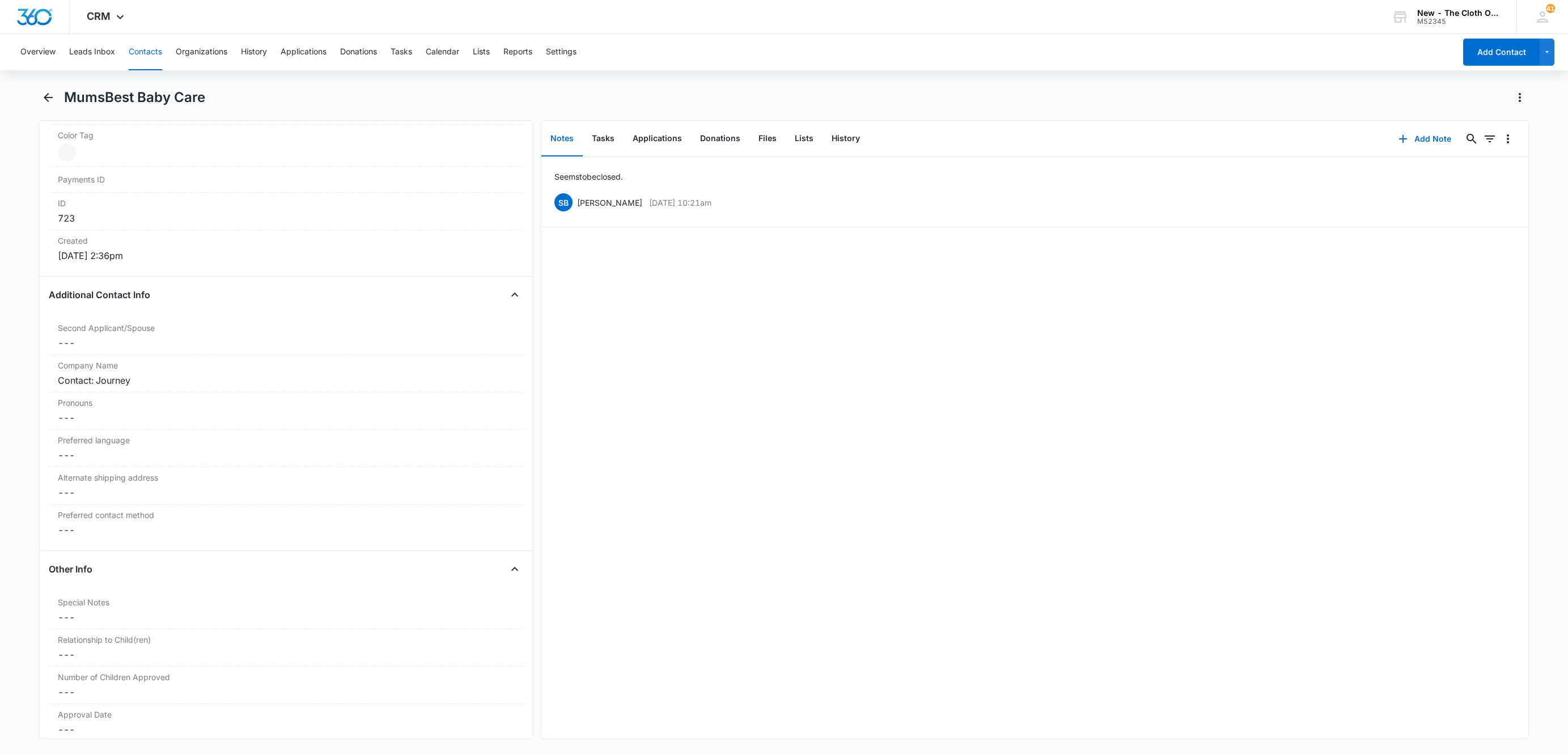
click at [143, 56] on button "Contacts" at bounding box center [145, 52] width 34 height 36
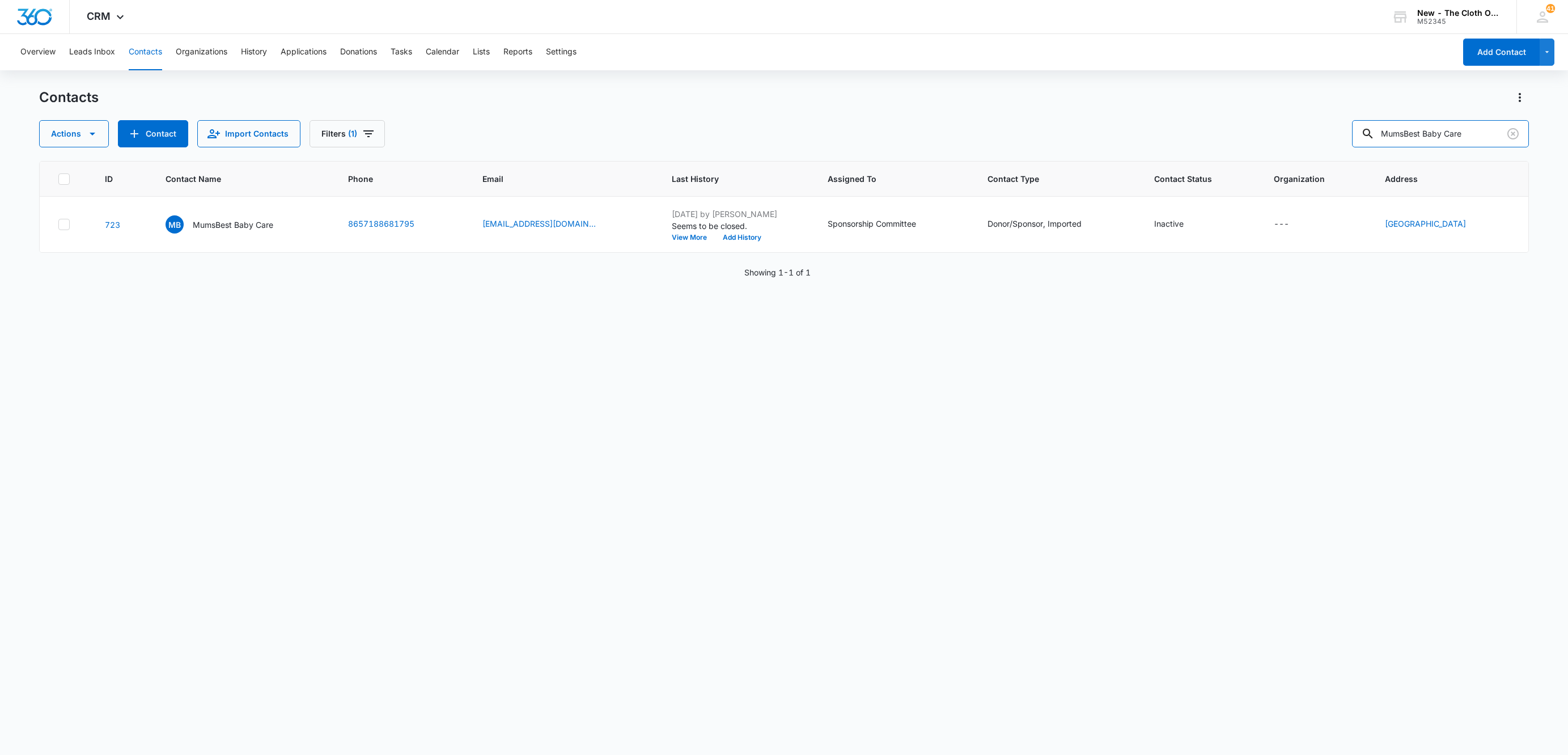
drag, startPoint x: 1465, startPoint y: 134, endPoint x: 1249, endPoint y: 124, distance: 216.2
click at [1249, 122] on div "Actions Contact Import Contacts Filters (1) MumsBest Baby Care" at bounding box center [784, 133] width 1490 height 27
type input "Baby Bottoms Diaper Service"
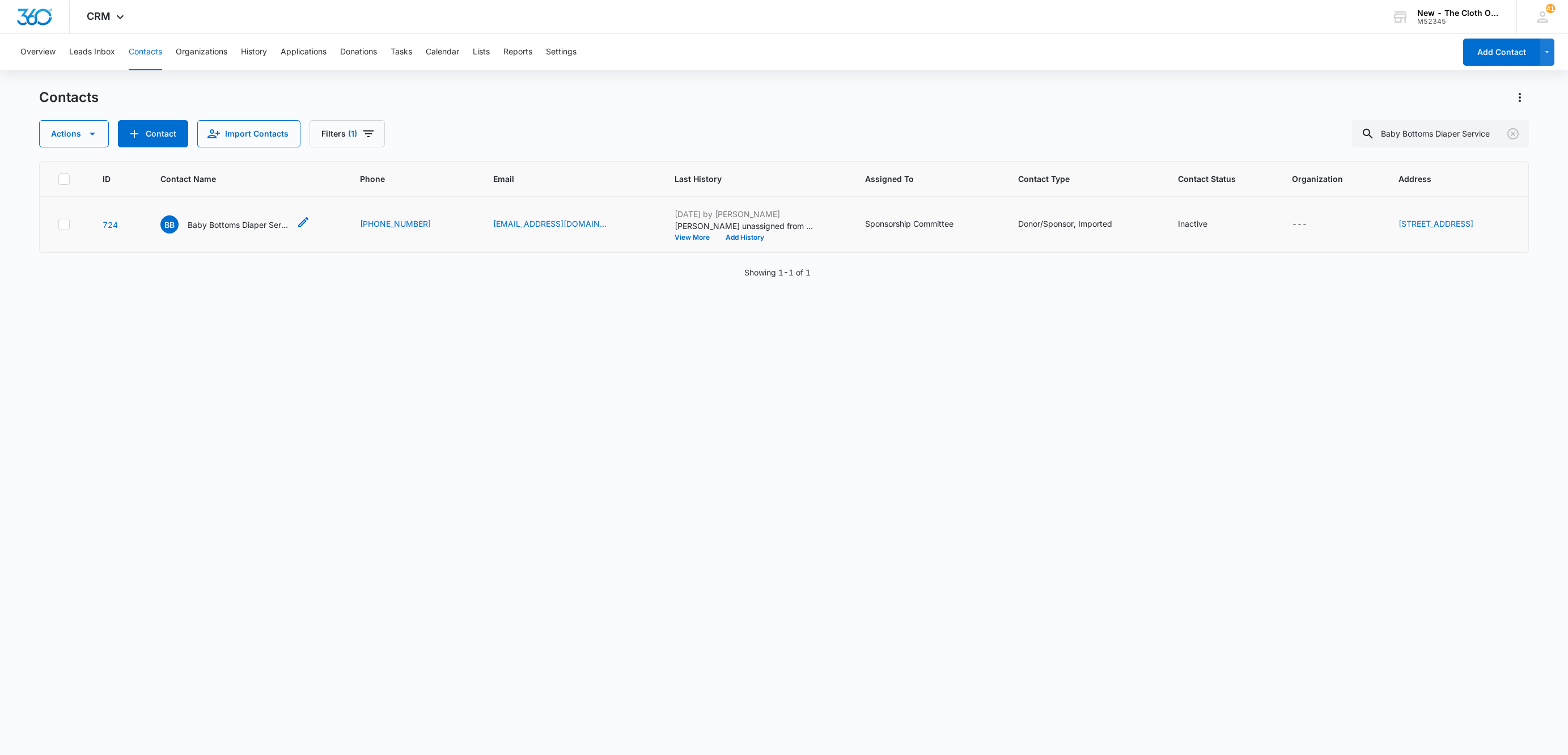
click at [238, 226] on p "Baby Bottoms Diaper Service" at bounding box center [238, 225] width 102 height 12
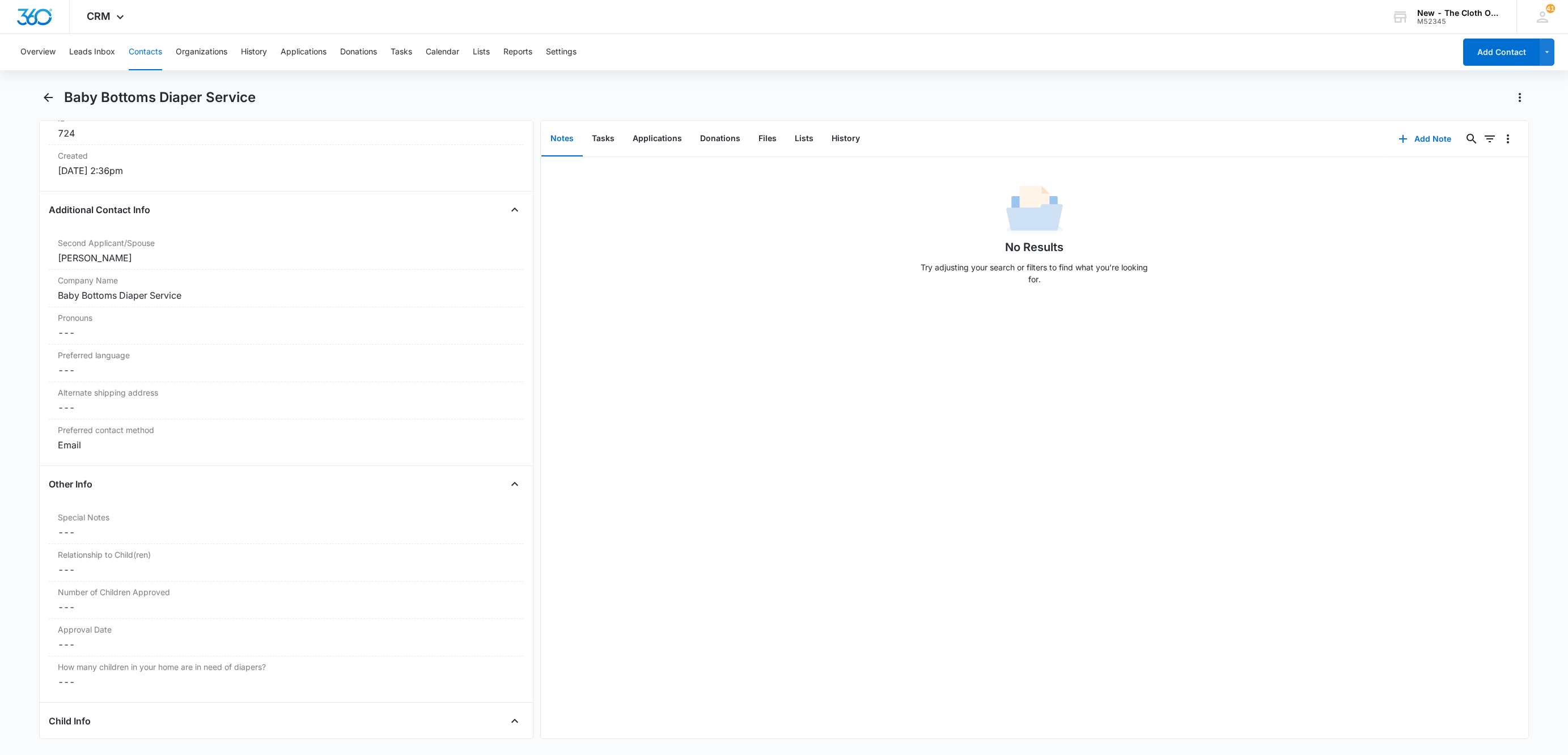
scroll to position [680, 0]
click at [1396, 142] on icon "button" at bounding box center [1403, 139] width 14 height 14
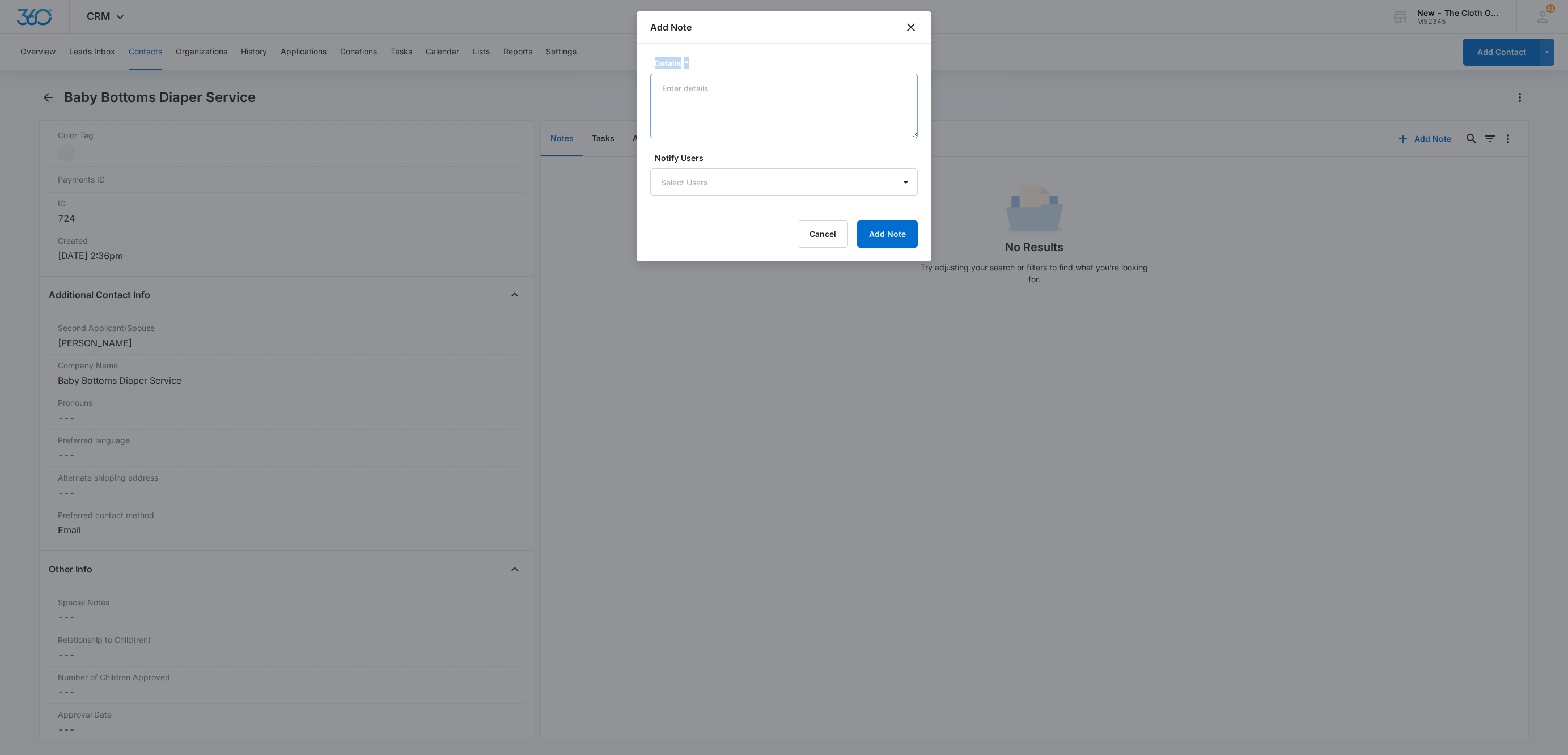
drag, startPoint x: 788, startPoint y: 142, endPoint x: 786, endPoint y: 136, distance: 6.3
click at [786, 136] on form "Details * Notify Users Select Users Cancel Add Note" at bounding box center [784, 152] width 268 height 190
click at [804, 85] on textarea "Details *" at bounding box center [784, 106] width 268 height 65
click at [711, 114] on textarea "Serving [GEOGRAPHIC_DATA] and Akron [US_STATE]" at bounding box center [784, 106] width 268 height 65
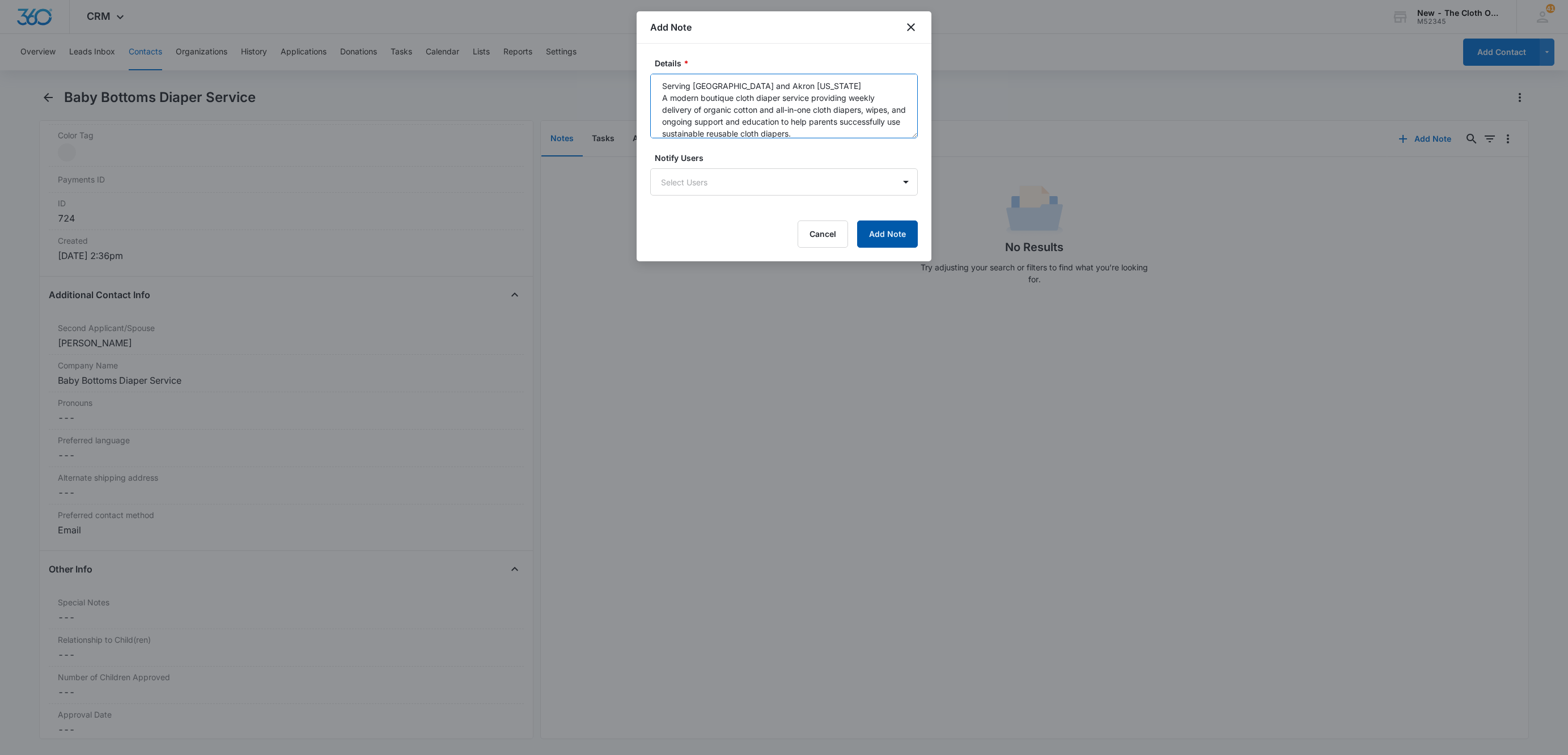
type textarea "Serving [GEOGRAPHIC_DATA] and Akron [US_STATE] A modern boutique cloth diaper s…"
click at [889, 236] on button "Add Note" at bounding box center [888, 234] width 61 height 27
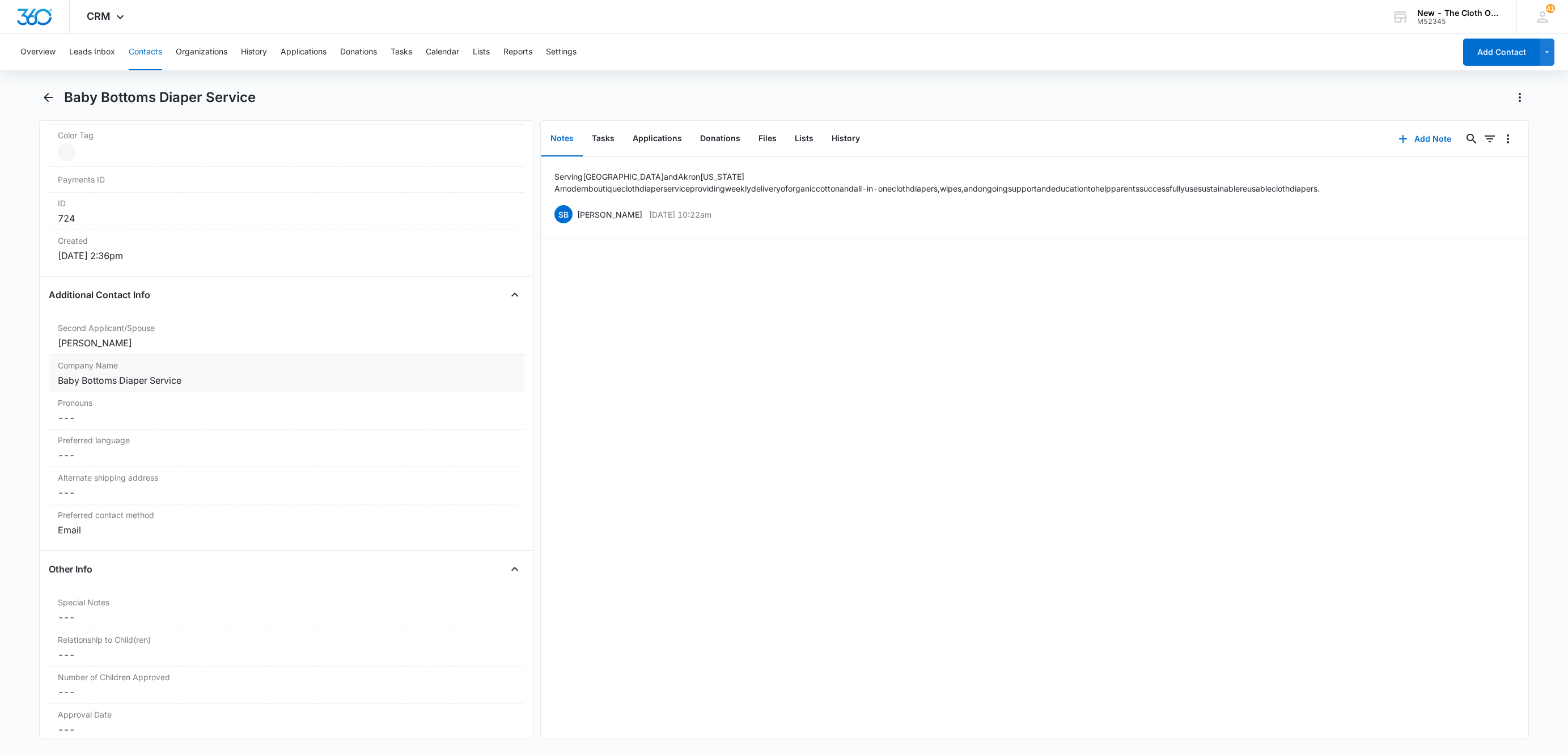
click at [228, 377] on div "Company Name Cancel Save Changes Baby Bottoms Diaper Service" at bounding box center [286, 373] width 475 height 37
click at [233, 395] on input "Baby Bottoms Diaper Service" at bounding box center [286, 389] width 461 height 27
click at [453, 428] on button "Save Changes" at bounding box center [485, 423] width 65 height 22
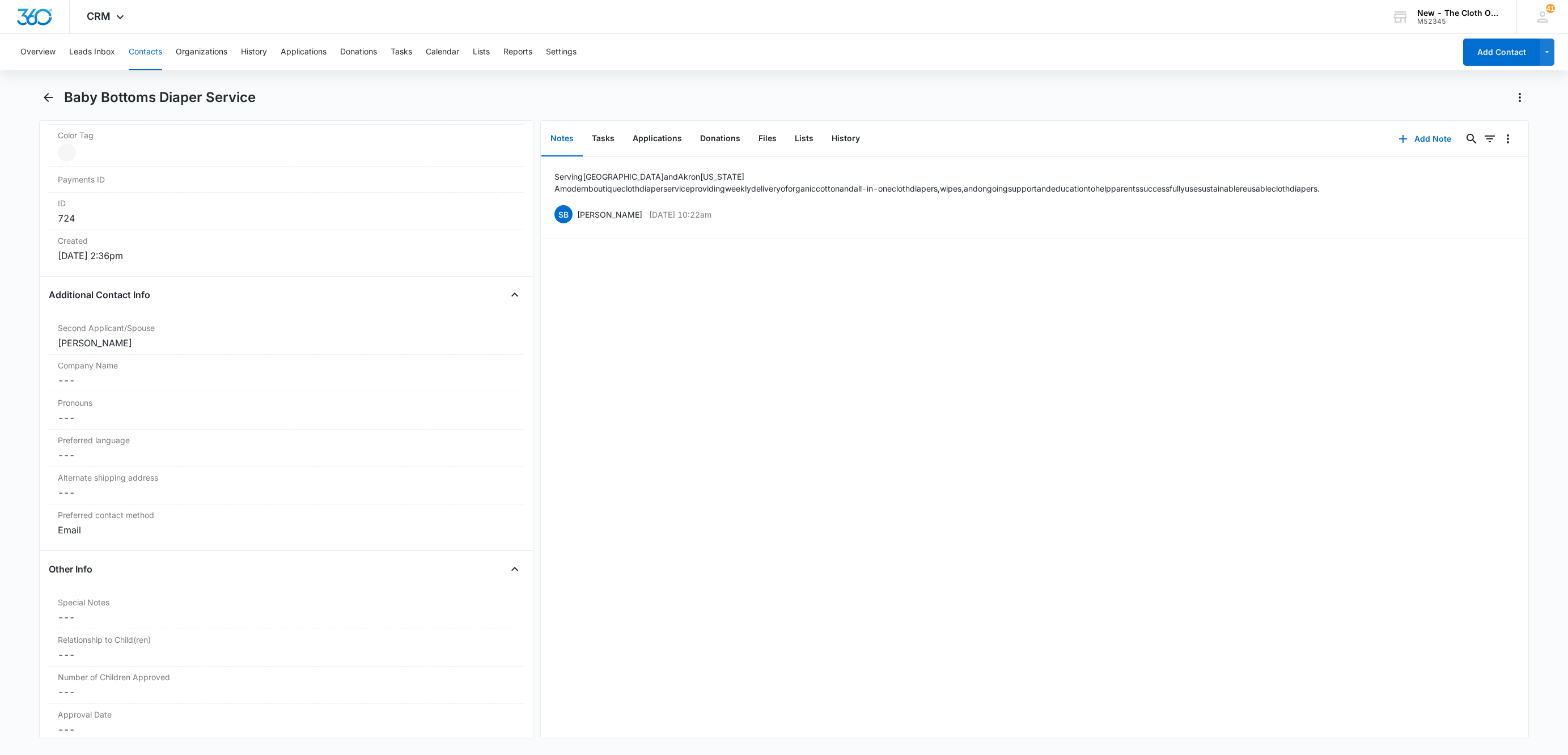
click at [137, 52] on button "Contacts" at bounding box center [145, 52] width 34 height 36
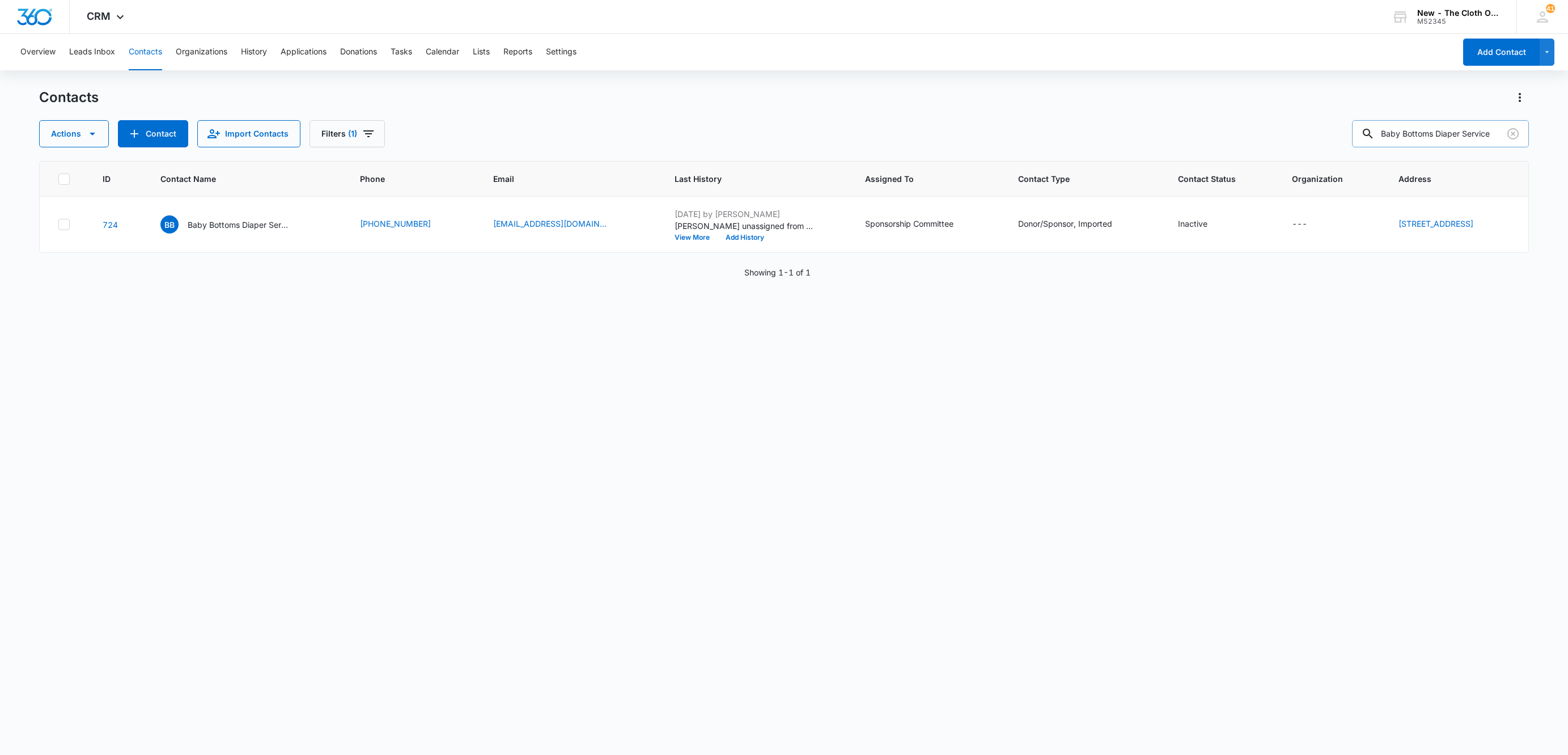
click at [1416, 141] on input "Baby Bottoms Diaper Service" at bounding box center [1440, 133] width 177 height 27
type input "sPUNKy Rumps"
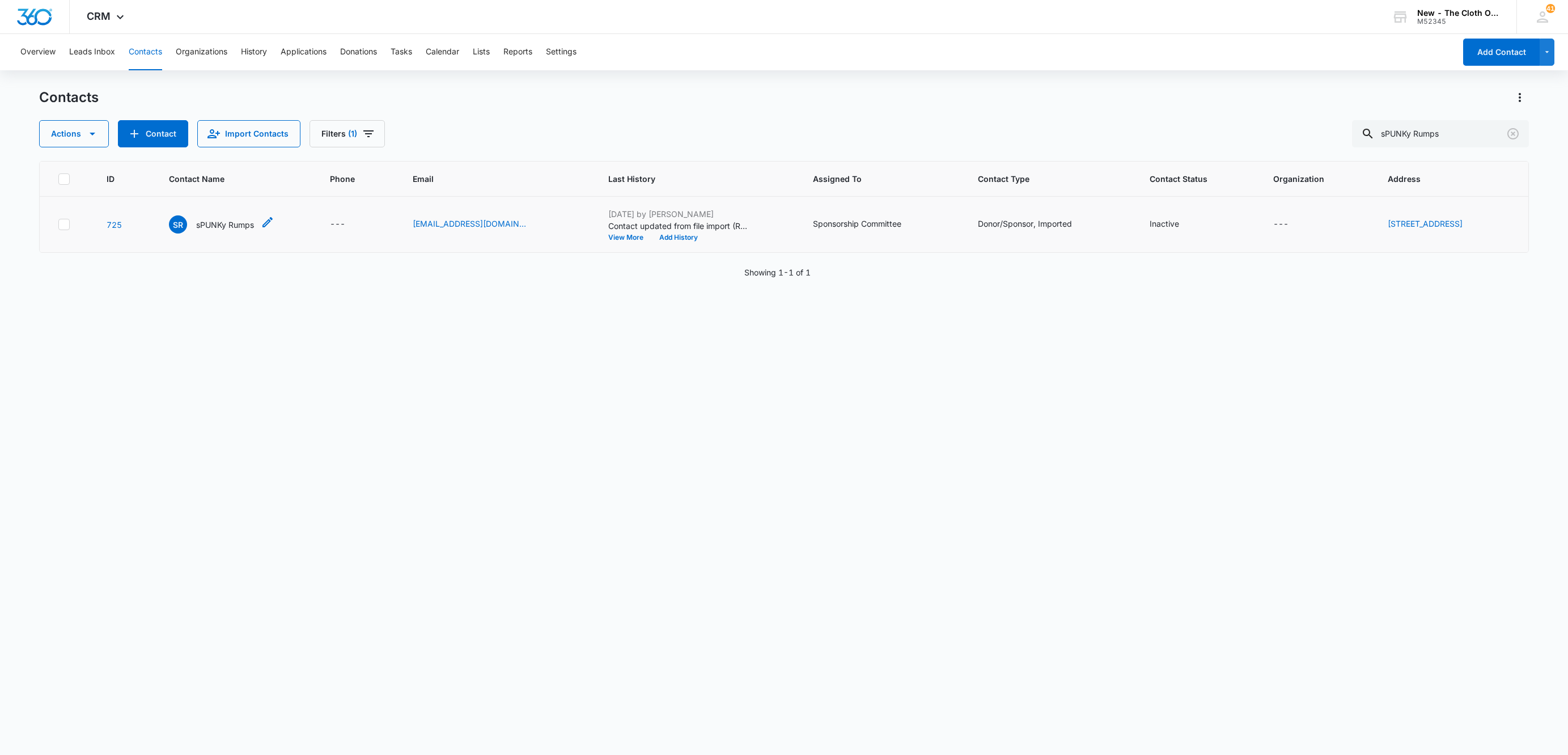
click at [225, 226] on p "sPUNKy Rumps" at bounding box center [225, 225] width 57 height 12
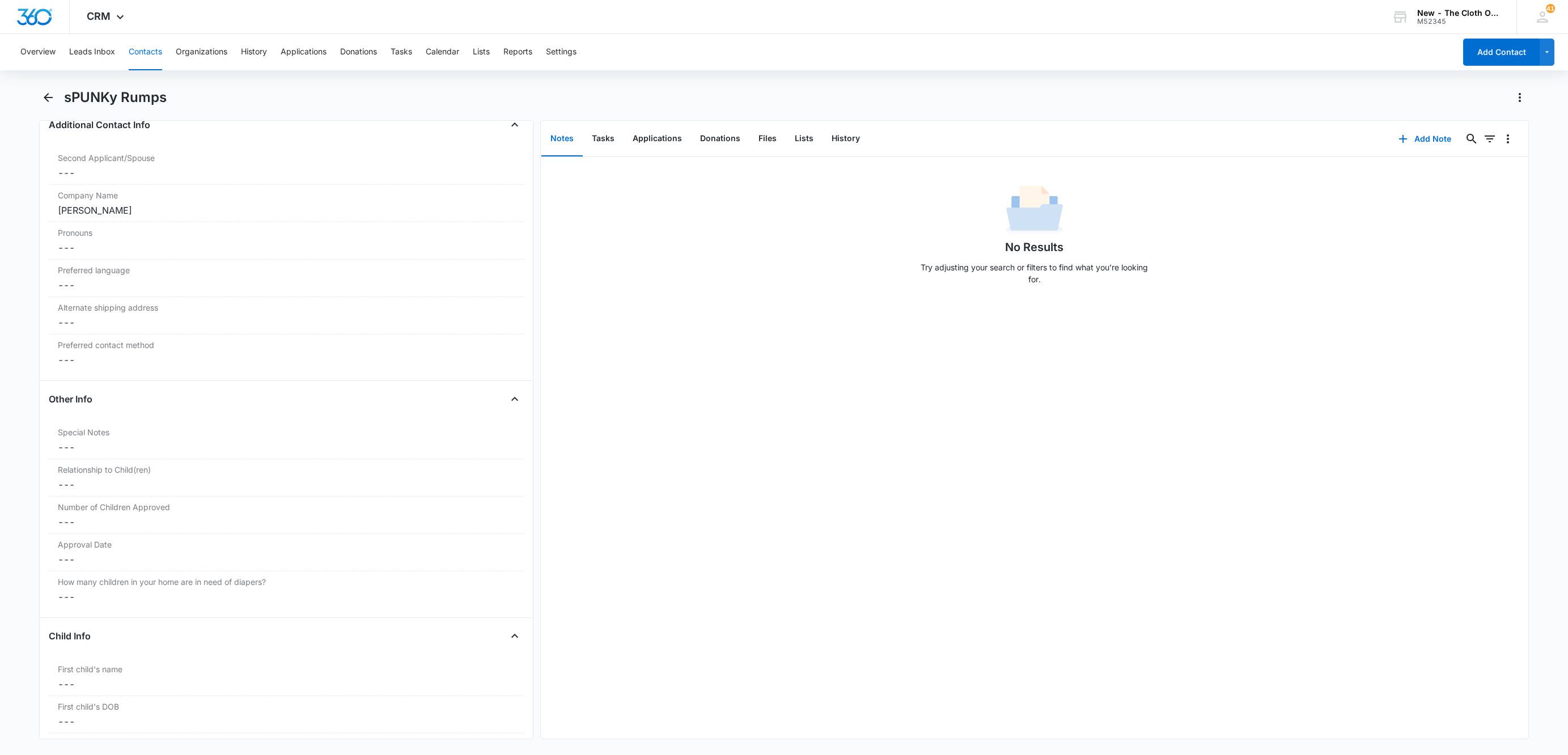
scroll to position [765, 0]
click at [155, 298] on div "[PERSON_NAME]" at bounding box center [286, 296] width 457 height 14
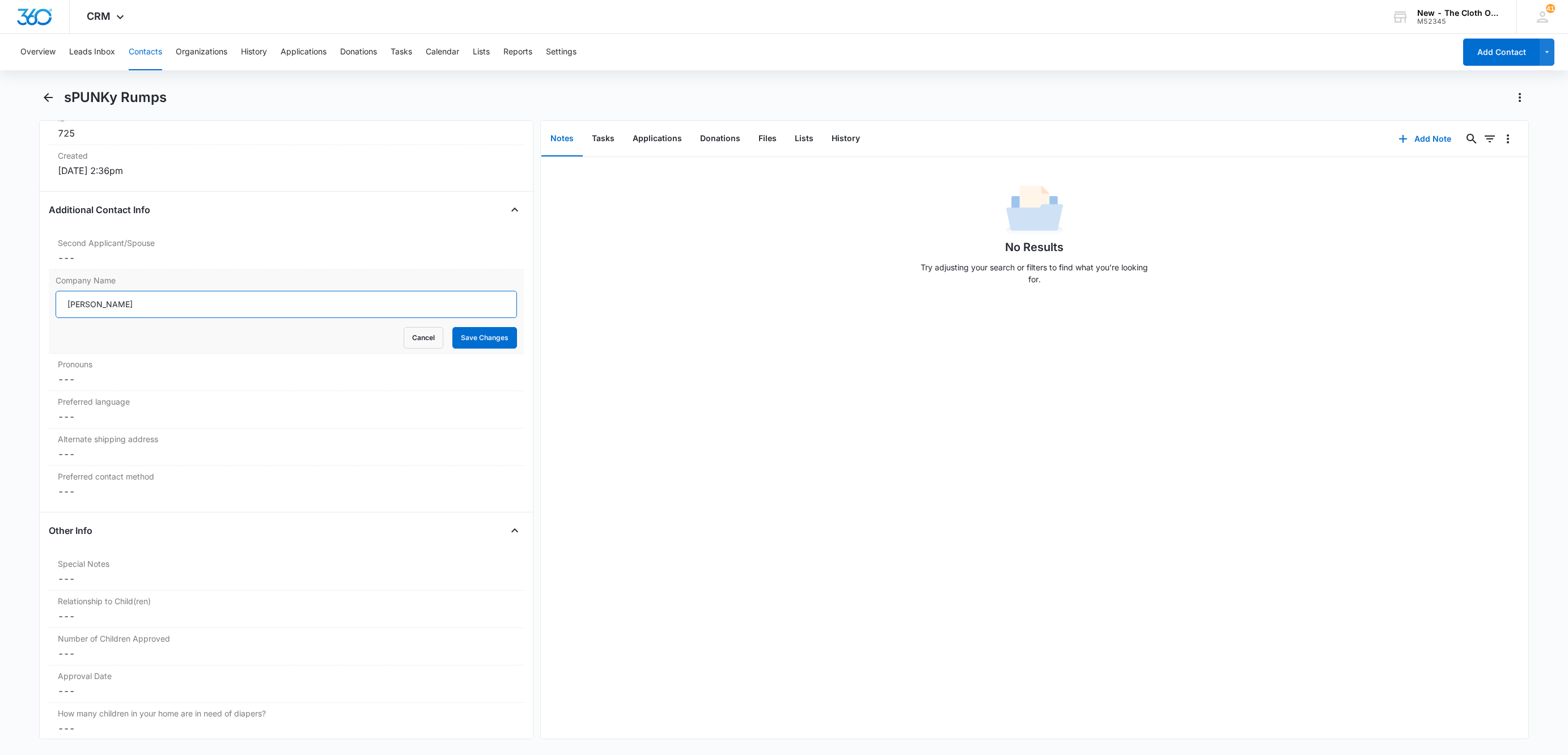
click at [178, 298] on input "[PERSON_NAME]" at bounding box center [286, 304] width 461 height 27
click at [178, 299] on input "[PERSON_NAME]" at bounding box center [286, 304] width 461 height 27
click at [127, 269] on div "Second Applicant/Spouse Cancel Save Changes ---" at bounding box center [286, 251] width 475 height 37
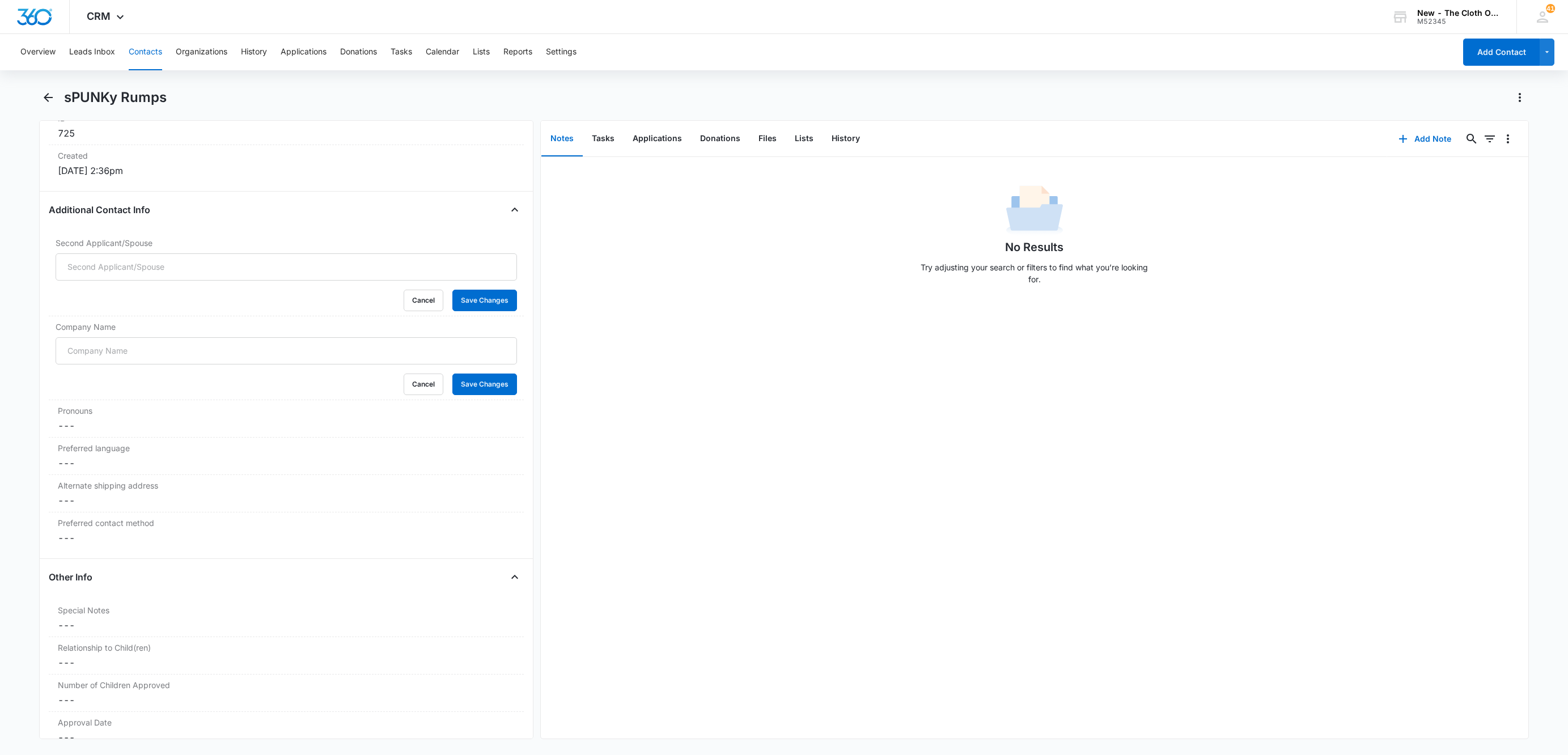
click at [125, 269] on input "Second Applicant/Spouse" at bounding box center [286, 267] width 461 height 27
type input "[PERSON_NAME]"
drag, startPoint x: 120, startPoint y: 339, endPoint x: 119, endPoint y: 345, distance: 6.1
click at [119, 345] on div "Company Name Cancel Save Changes" at bounding box center [286, 357] width 475 height 84
click at [118, 345] on input "Company Name" at bounding box center [286, 350] width 461 height 27
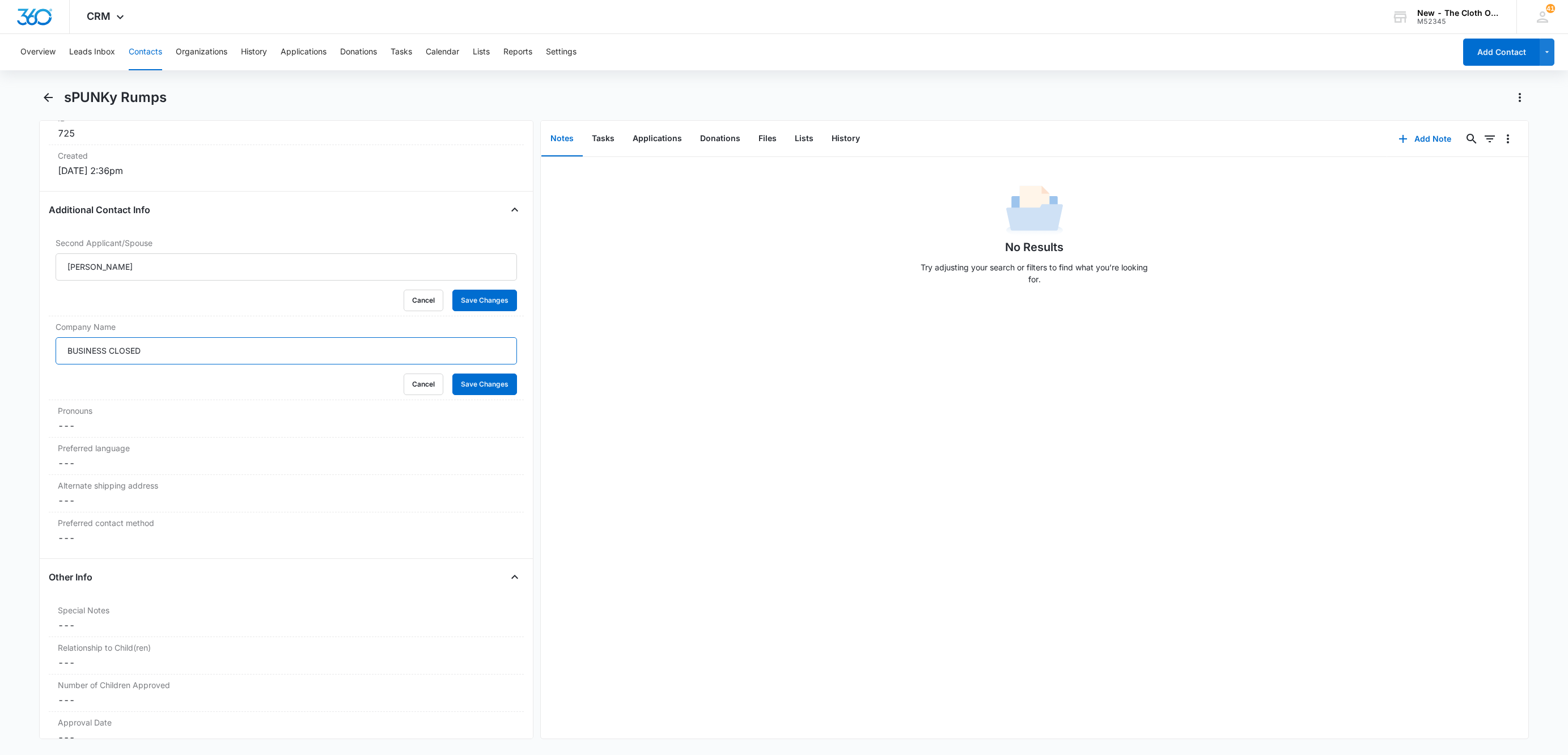
type input "BUSINESS CLOSED"
drag, startPoint x: 478, startPoint y: 395, endPoint x: 473, endPoint y: 357, distance: 38.3
click at [478, 394] on button "Save Changes" at bounding box center [485, 384] width 65 height 22
click at [470, 307] on button "Save Changes" at bounding box center [485, 301] width 65 height 22
click at [1405, 136] on button "Add Note" at bounding box center [1424, 139] width 75 height 27
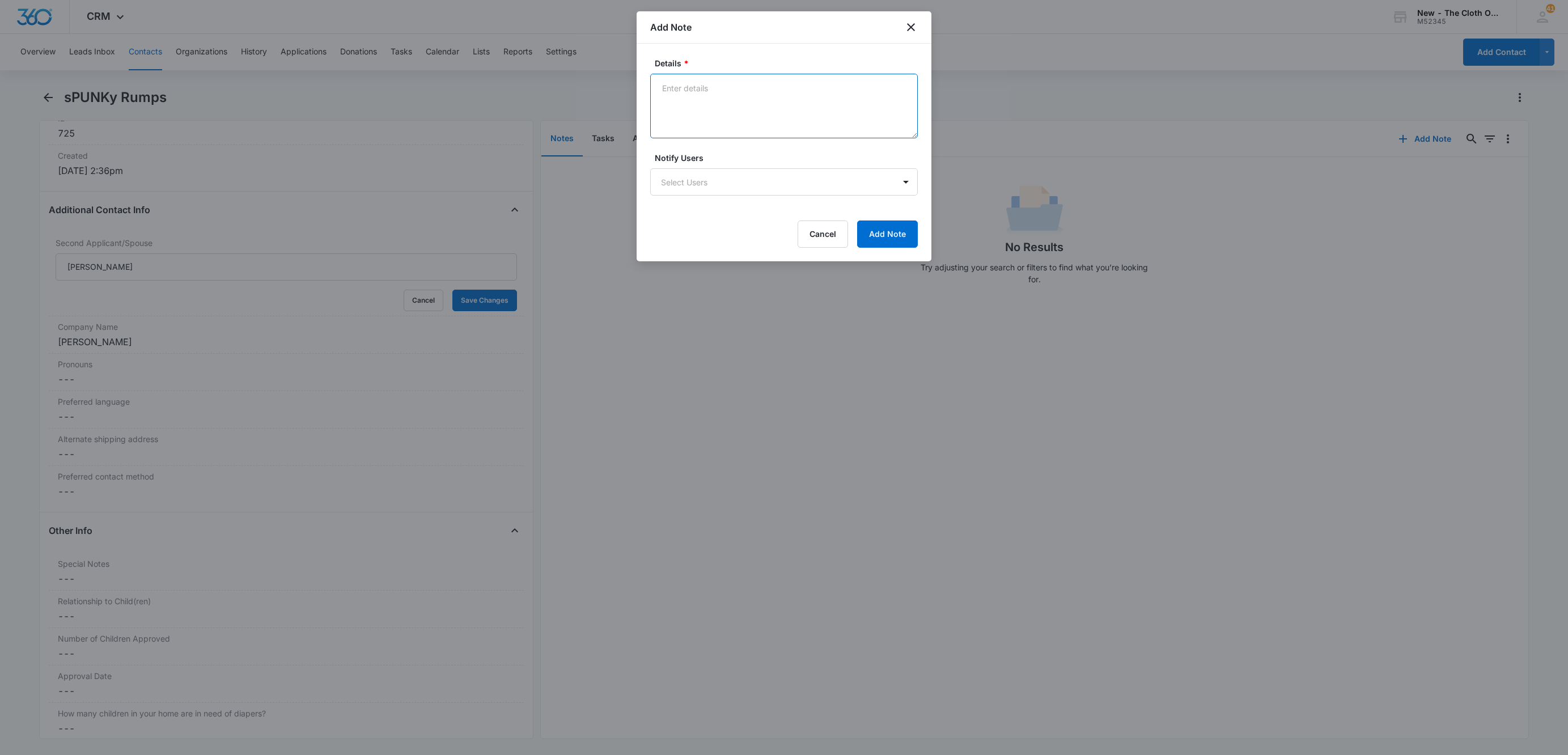
click at [750, 110] on textarea "Details *" at bounding box center [784, 106] width 268 height 65
type textarea "b"
click at [694, 107] on textarea "BUSINESS CLOSED - website no longer works." at bounding box center [784, 106] width 268 height 65
click at [705, 128] on textarea "BUSINESS CLOSED - website no longer works. [DOMAIN_NAME]" at bounding box center [784, 106] width 268 height 65
type textarea "BUSINESS CLOSED - website no longer works. [DOMAIN_NAME] [URL][DOMAIN_NAME]"
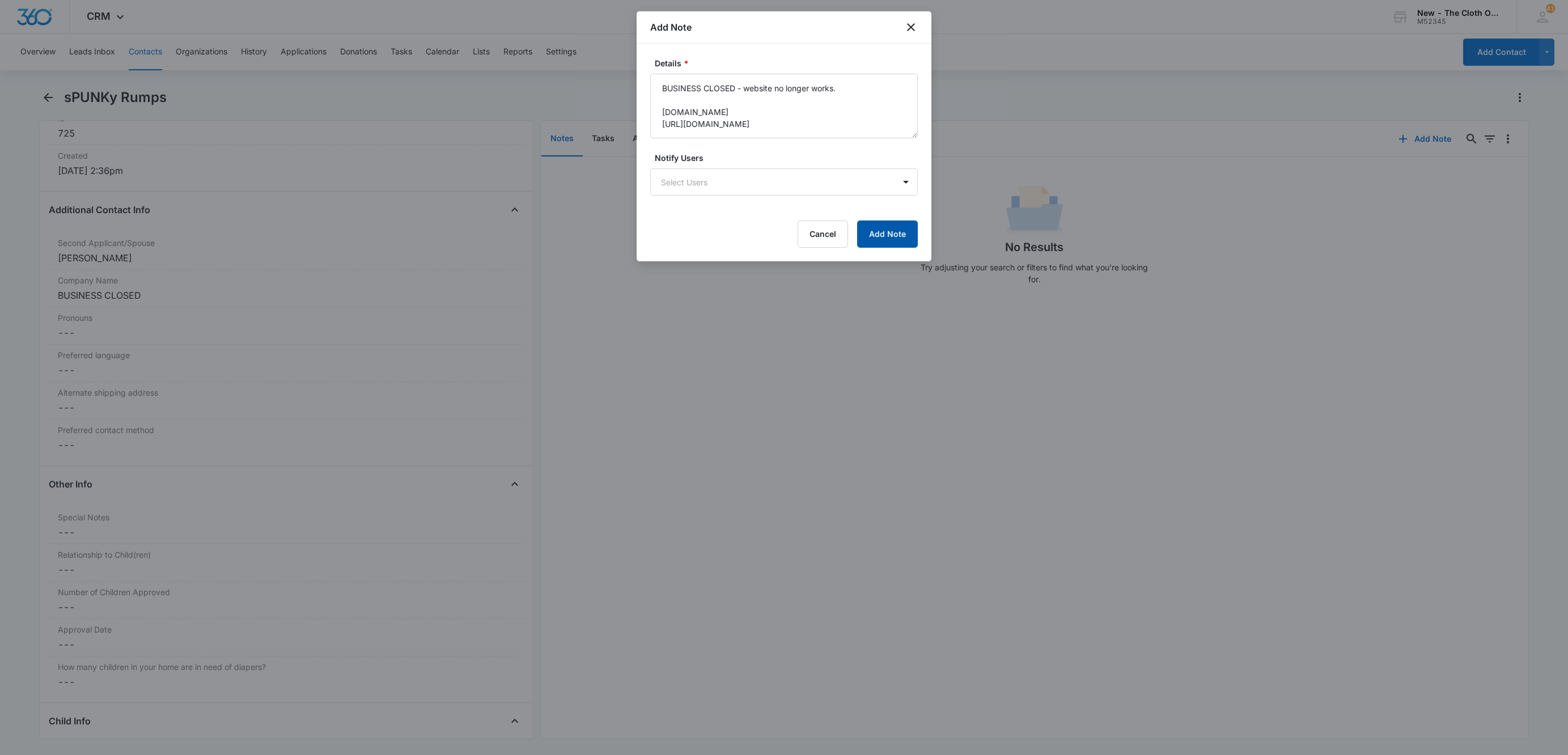
click at [869, 225] on button "Add Note" at bounding box center [888, 234] width 61 height 27
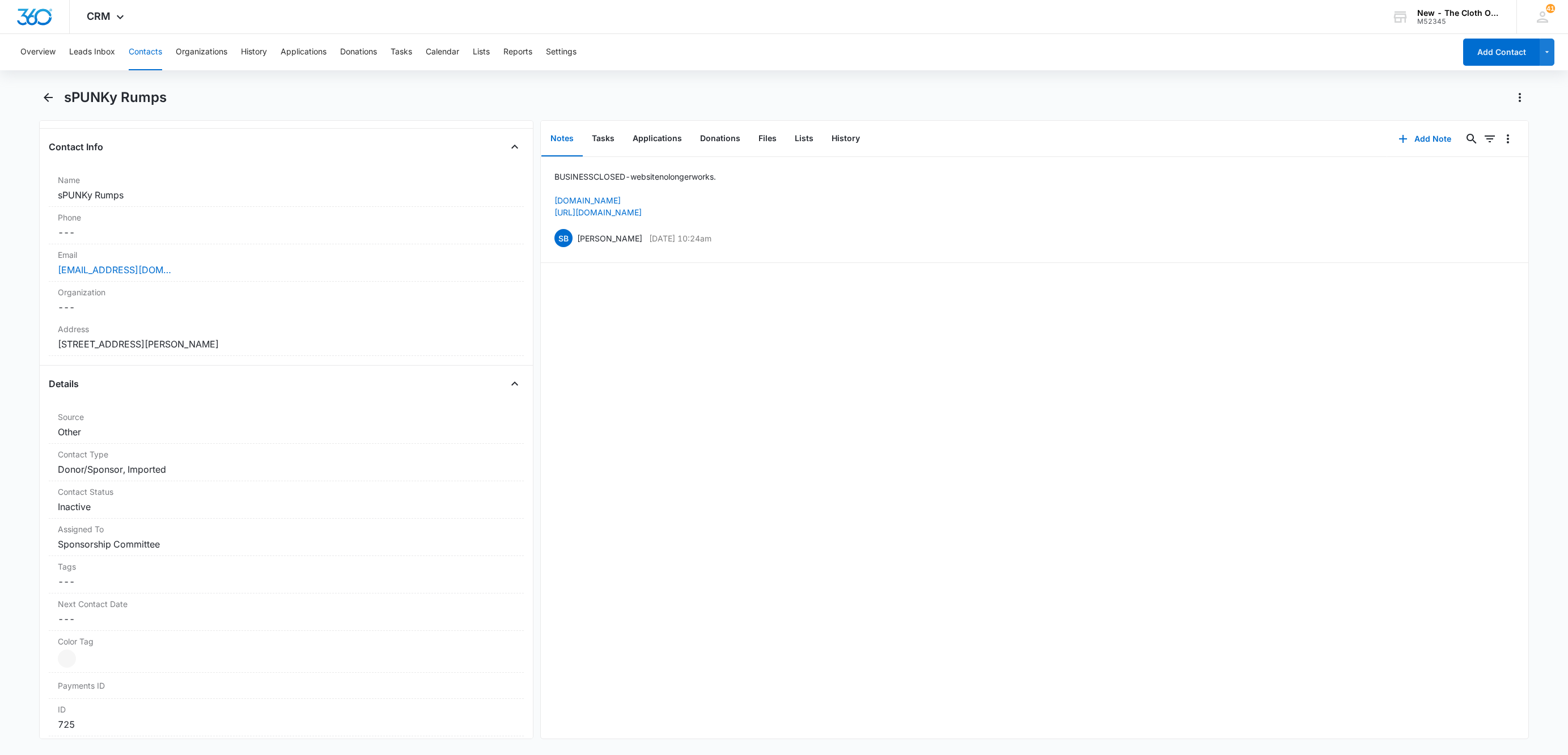
scroll to position [170, 0]
click at [155, 57] on button "Contacts" at bounding box center [145, 52] width 34 height 36
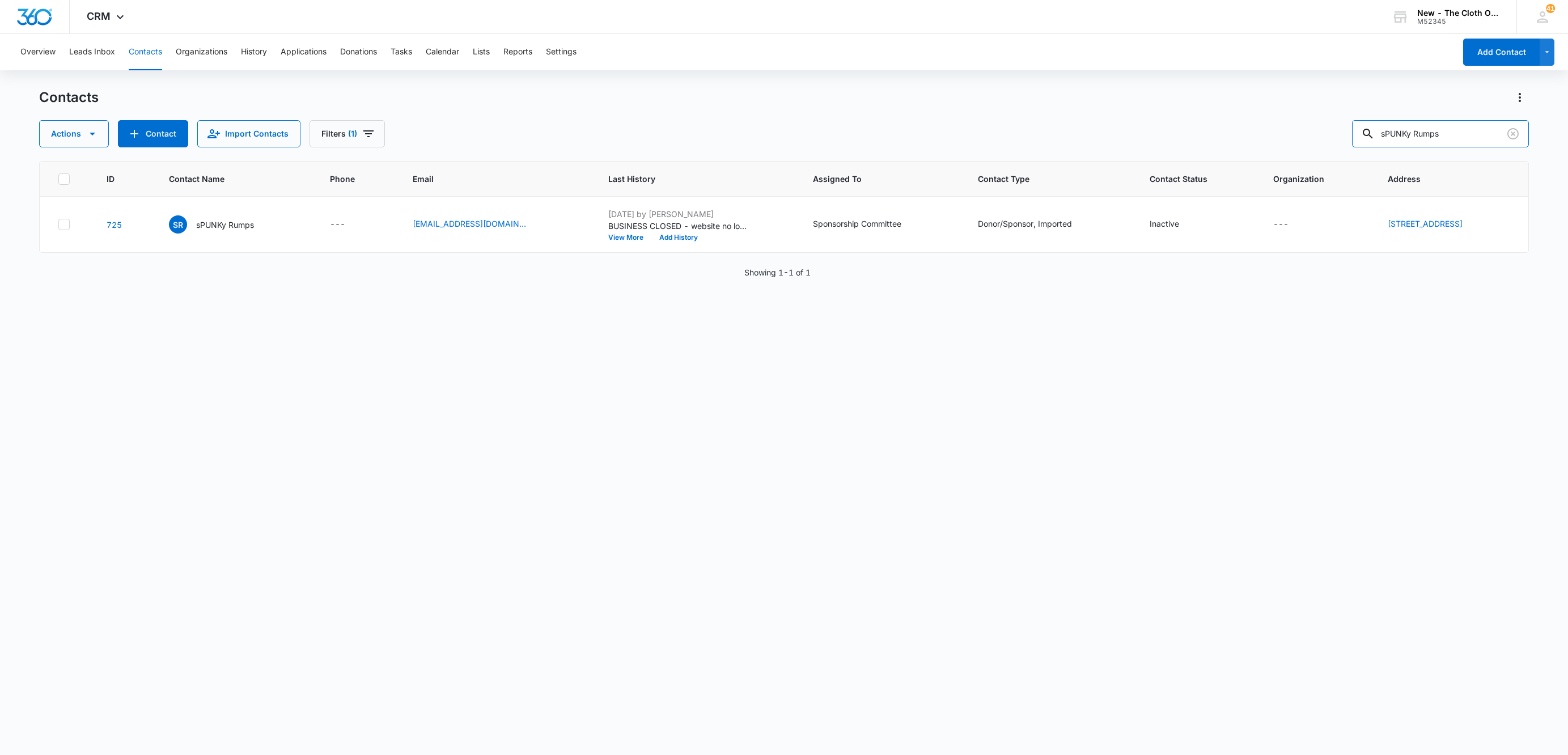
drag, startPoint x: 1477, startPoint y: 137, endPoint x: 1135, endPoint y: 179, distance: 344.6
click at [1157, 177] on div "Contacts Actions Contact Import Contacts Filters (1) sPUNKy Rumps ID Contact Na…" at bounding box center [784, 421] width 1490 height 665
type input "Rig N Gig"
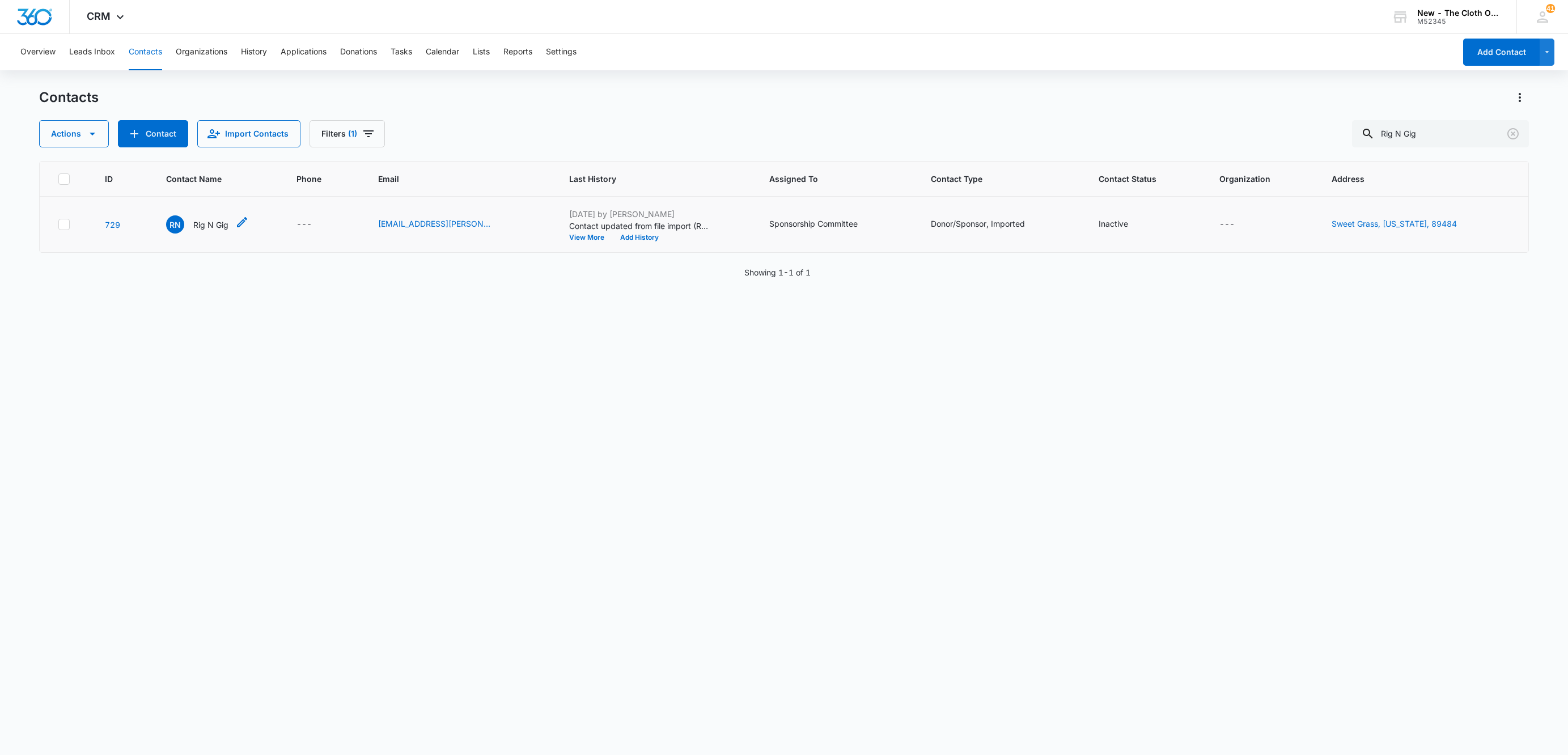
click at [211, 228] on p "Rig N Gig" at bounding box center [211, 225] width 35 height 12
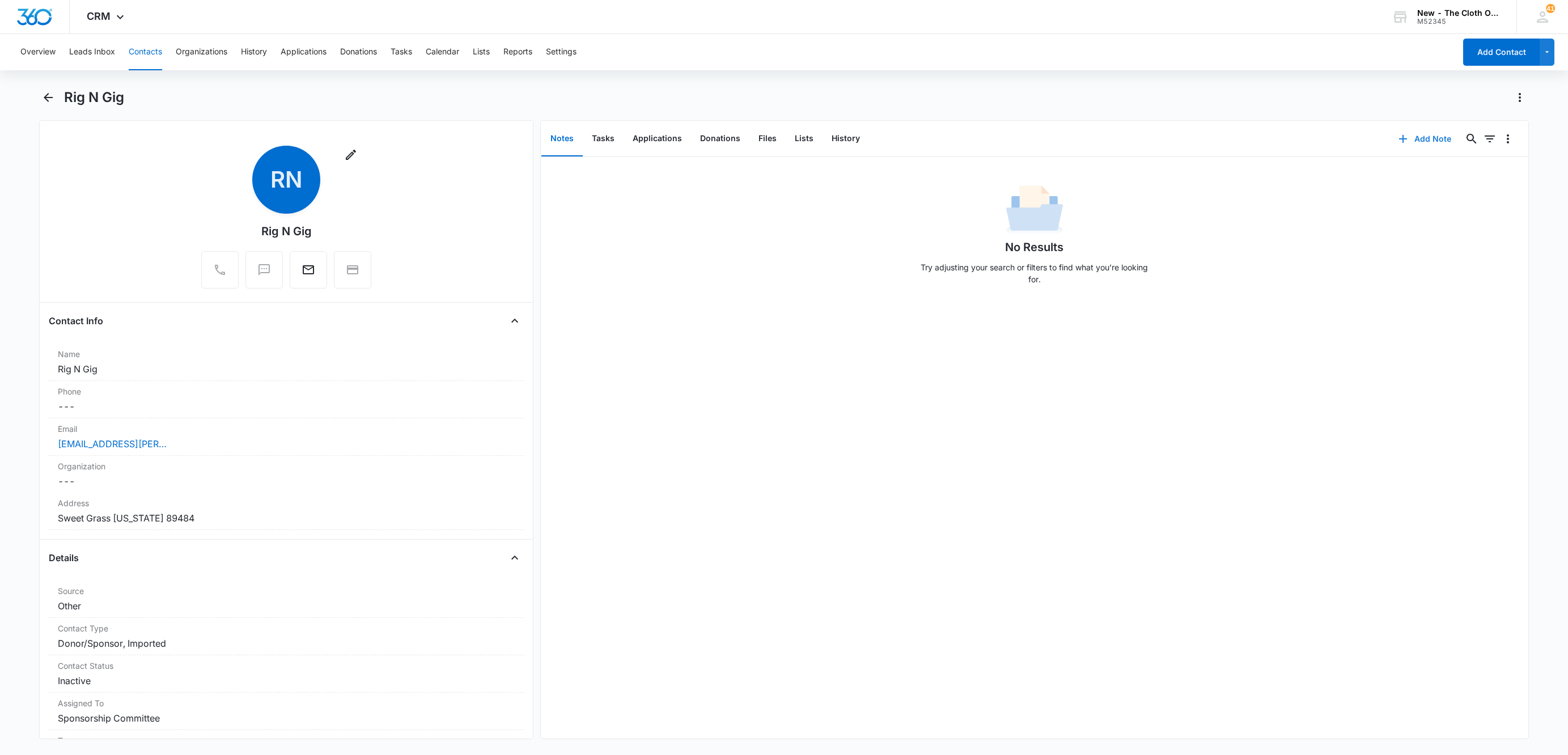
click at [1408, 146] on button "Add Note" at bounding box center [1424, 139] width 75 height 27
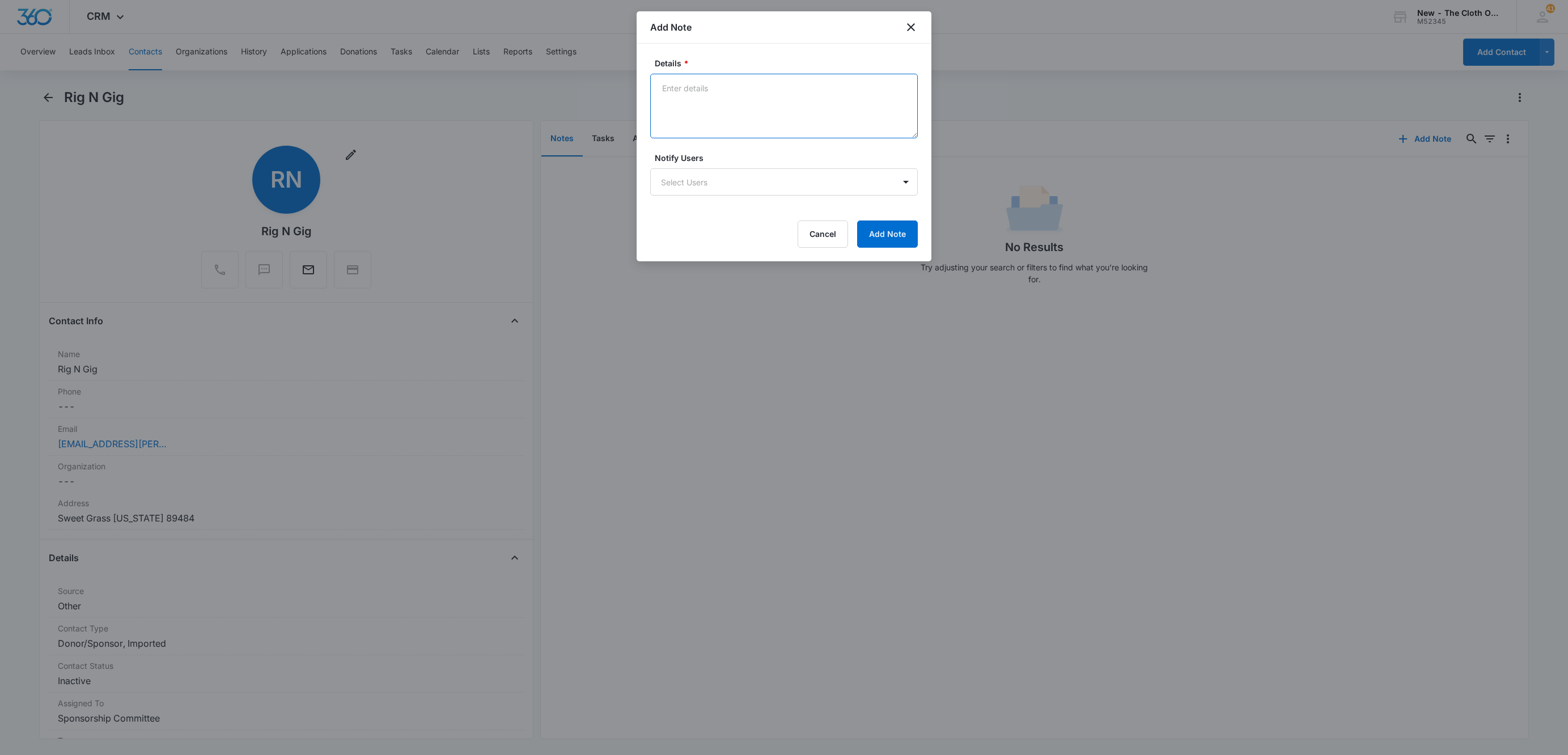
click at [730, 127] on textarea "Details *" at bounding box center [784, 106] width 268 height 65
type textarea "BUSINESS CLOSED Rig N Gig Inc Cloth Diaper Emporium closed its cloth diapering …"
click at [880, 233] on button "Add Note" at bounding box center [888, 234] width 61 height 27
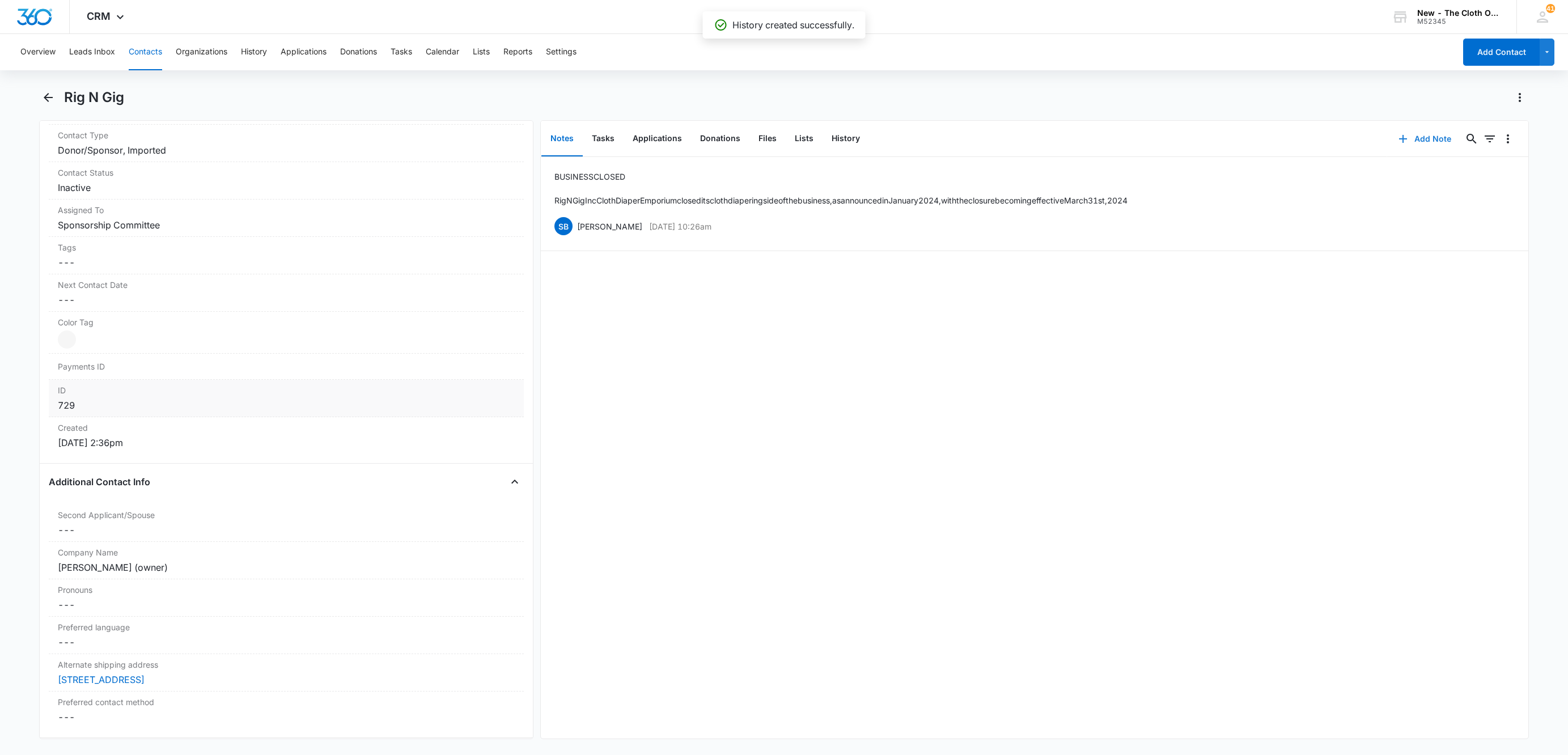
scroll to position [765, 0]
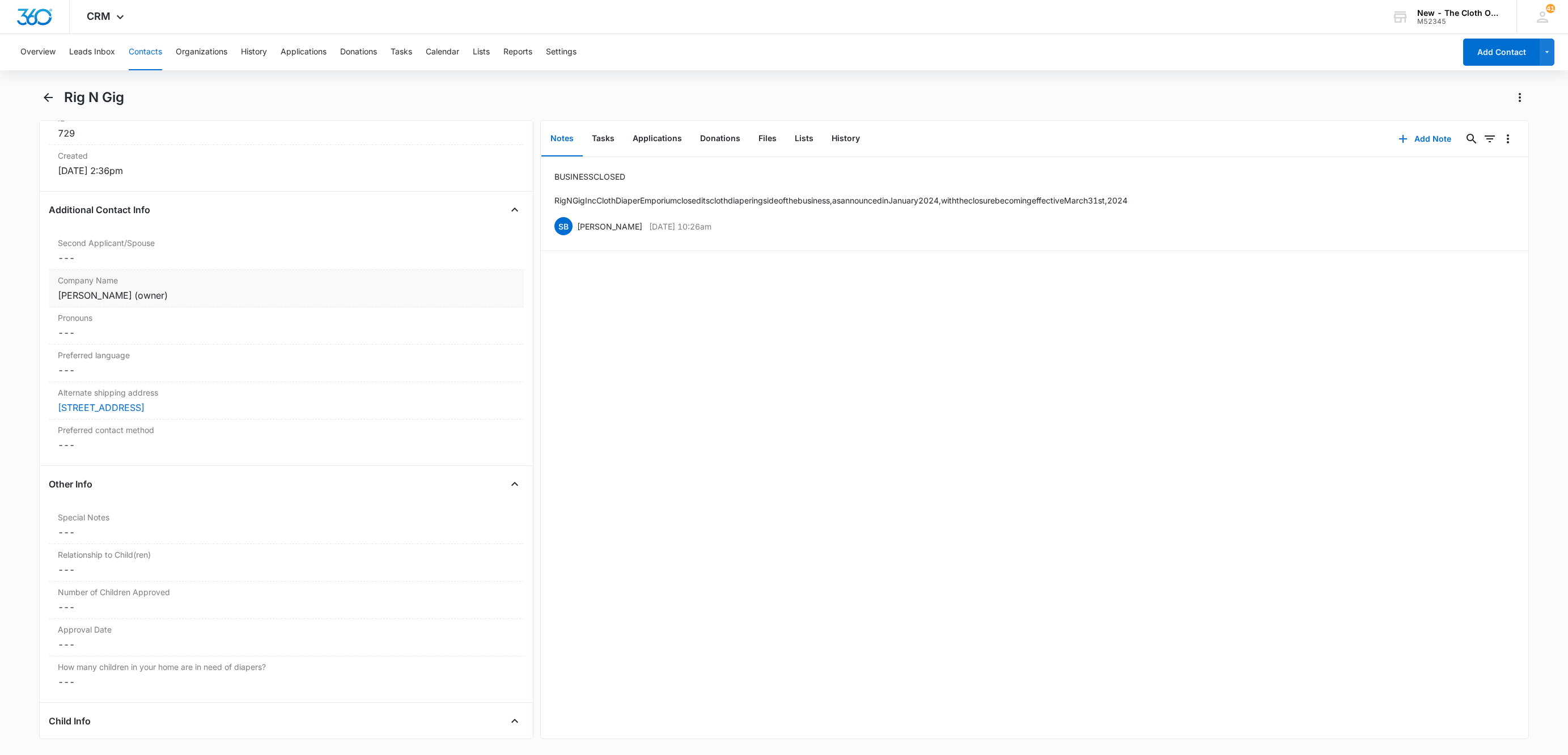
click at [128, 298] on div "[PERSON_NAME] (owner)" at bounding box center [286, 296] width 457 height 14
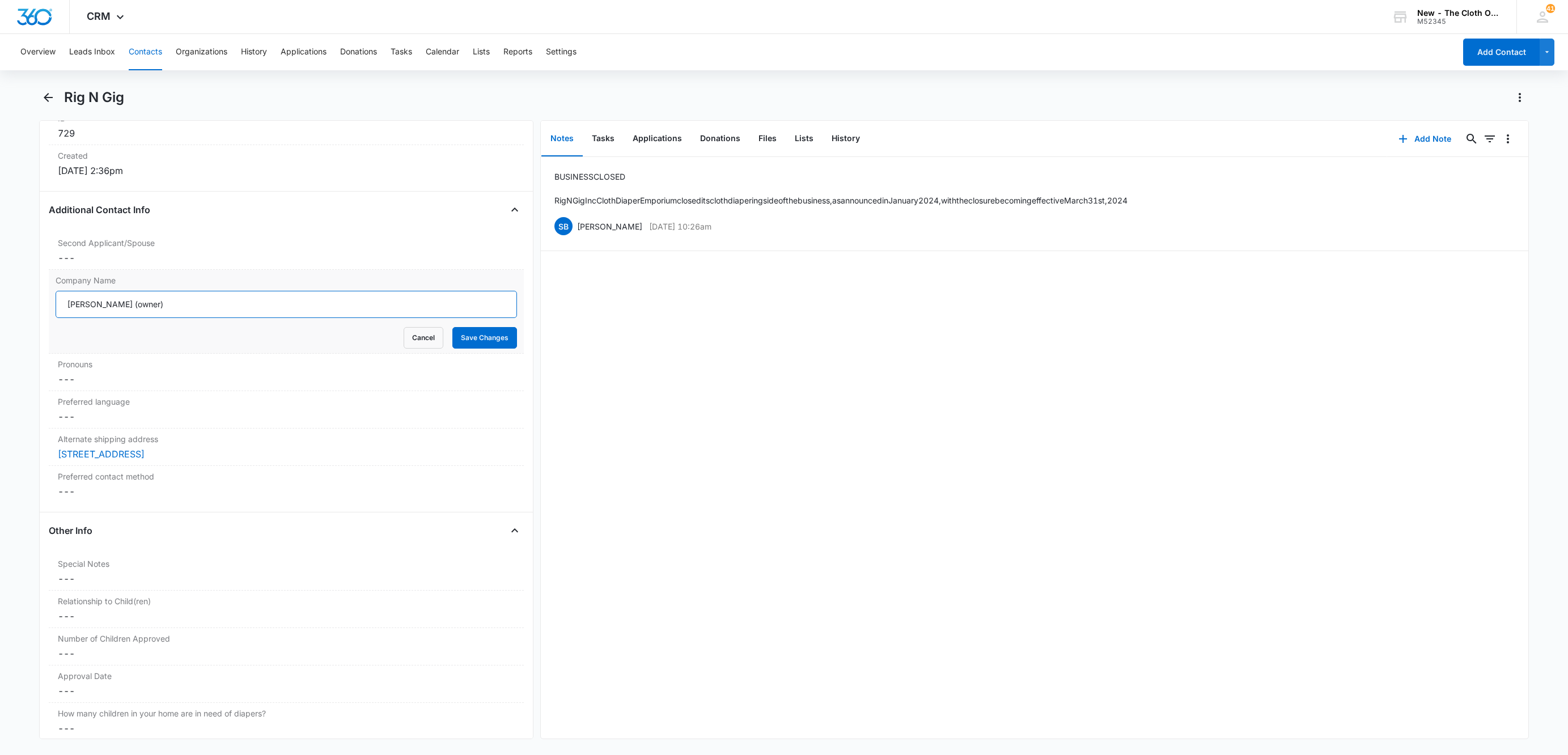
click at [237, 312] on input "[PERSON_NAME] (owner)" at bounding box center [286, 304] width 461 height 27
click at [80, 263] on dd "Cancel Save Changes ---" at bounding box center [286, 258] width 457 height 14
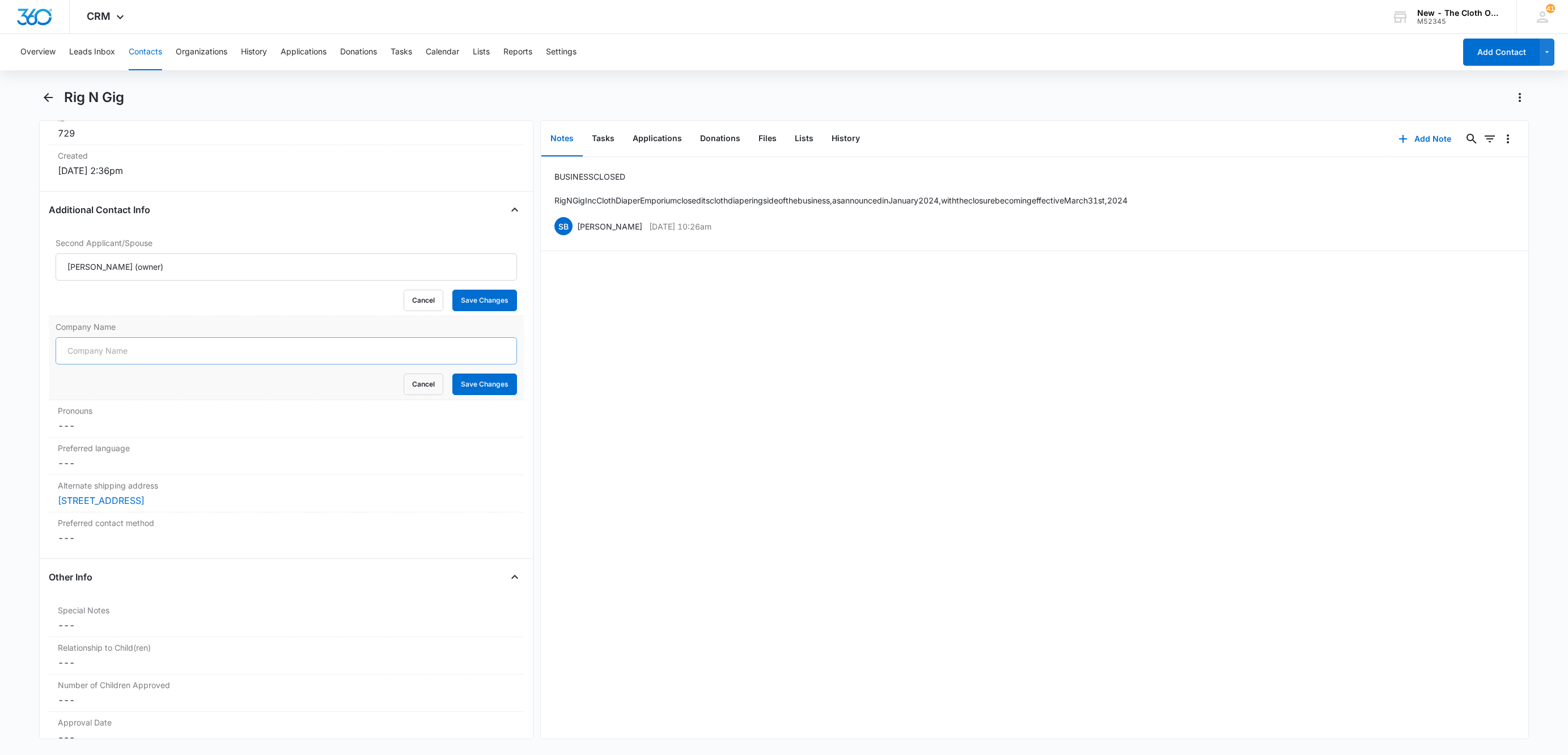
type input "[PERSON_NAME] (owner)"
click at [99, 345] on input "Company Name" at bounding box center [286, 350] width 461 height 27
type input "b"
drag, startPoint x: 3, startPoint y: 350, endPoint x: -25, endPoint y: 361, distance: 30.1
click at [0, 361] on html "CRM Apps Reputation Websites Forms CRM Email Social Shop Payments POS Ads Intel…" at bounding box center [784, 378] width 1568 height 755
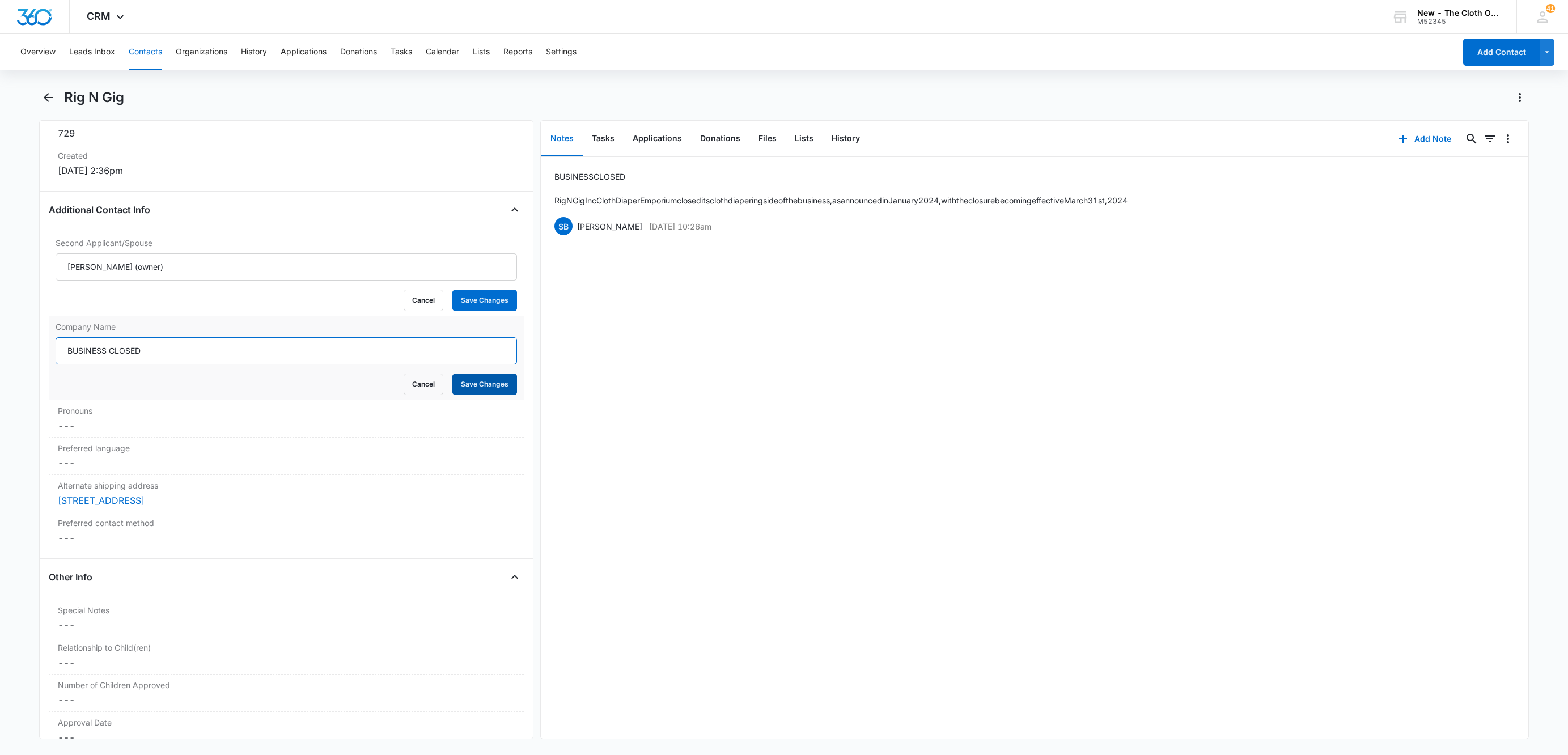
type input "BUSINESS CLOSED"
click at [465, 390] on button "Save Changes" at bounding box center [485, 384] width 65 height 22
click at [476, 311] on button "Save Changes" at bounding box center [485, 301] width 65 height 22
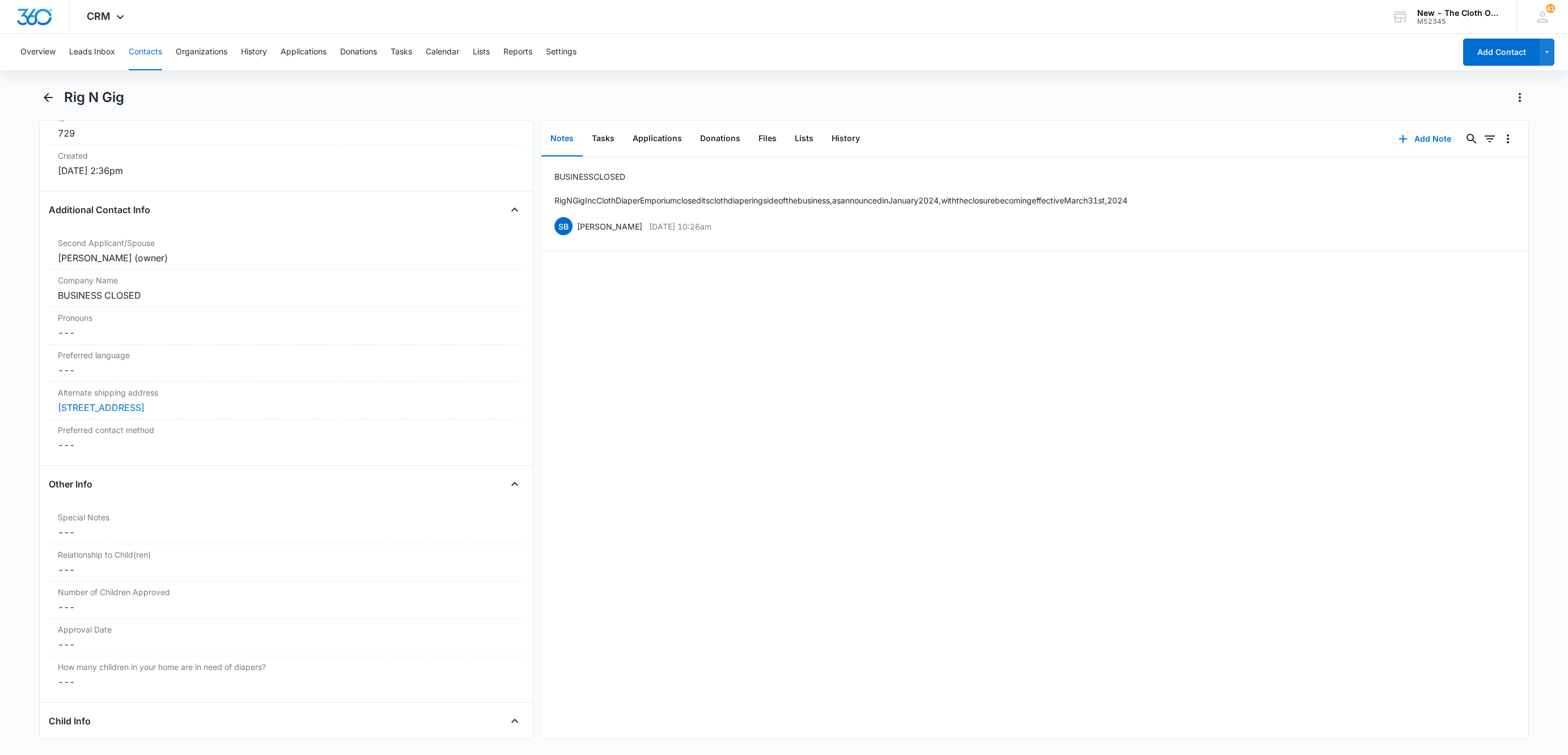
click at [154, 53] on button "Contacts" at bounding box center [145, 52] width 34 height 36
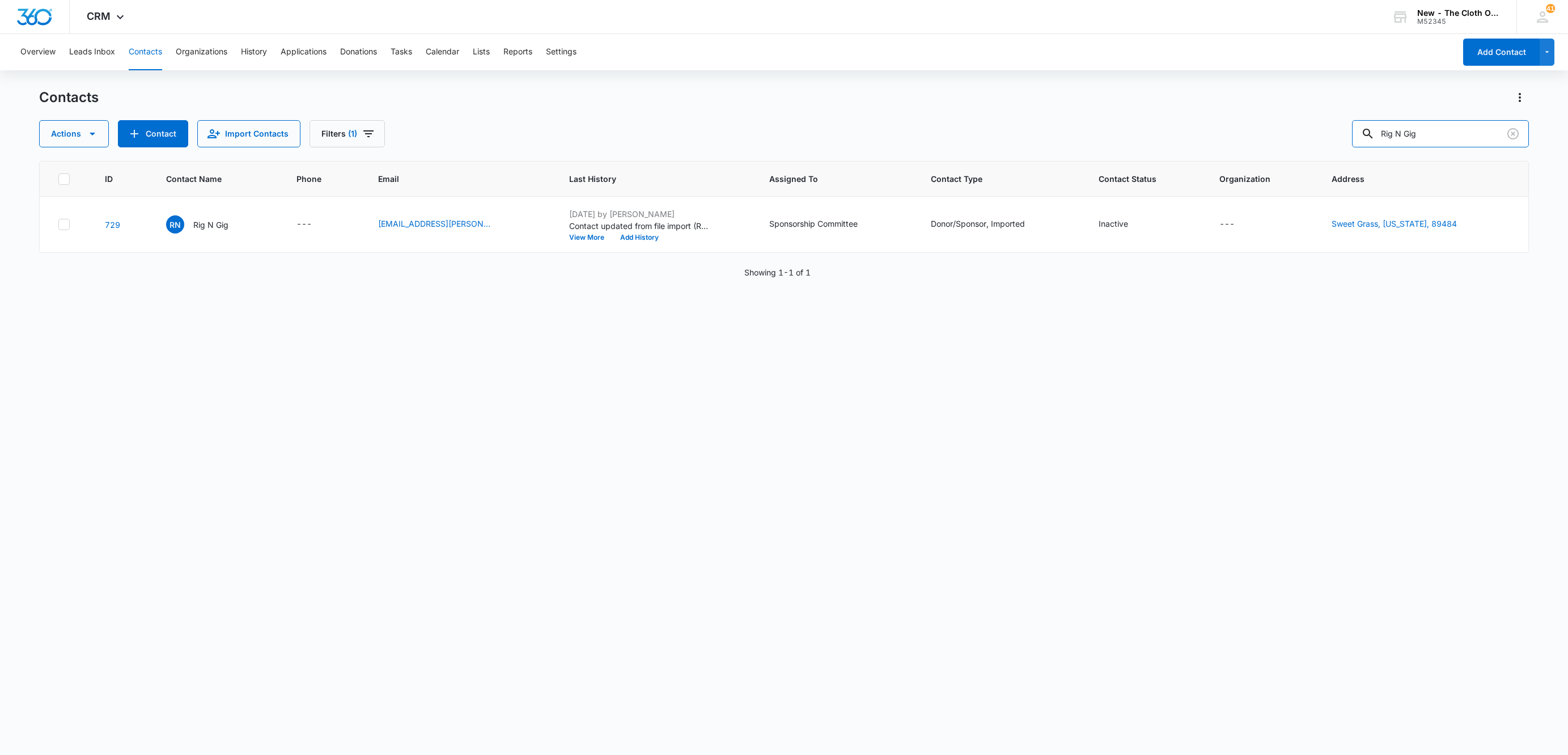
drag, startPoint x: 1440, startPoint y: 139, endPoint x: 1183, endPoint y: 143, distance: 257.0
click at [1187, 144] on div "Actions Contact Import Contacts Filters (1) Rig N Gig" at bounding box center [784, 133] width 1490 height 27
type input "Quirky Baby"
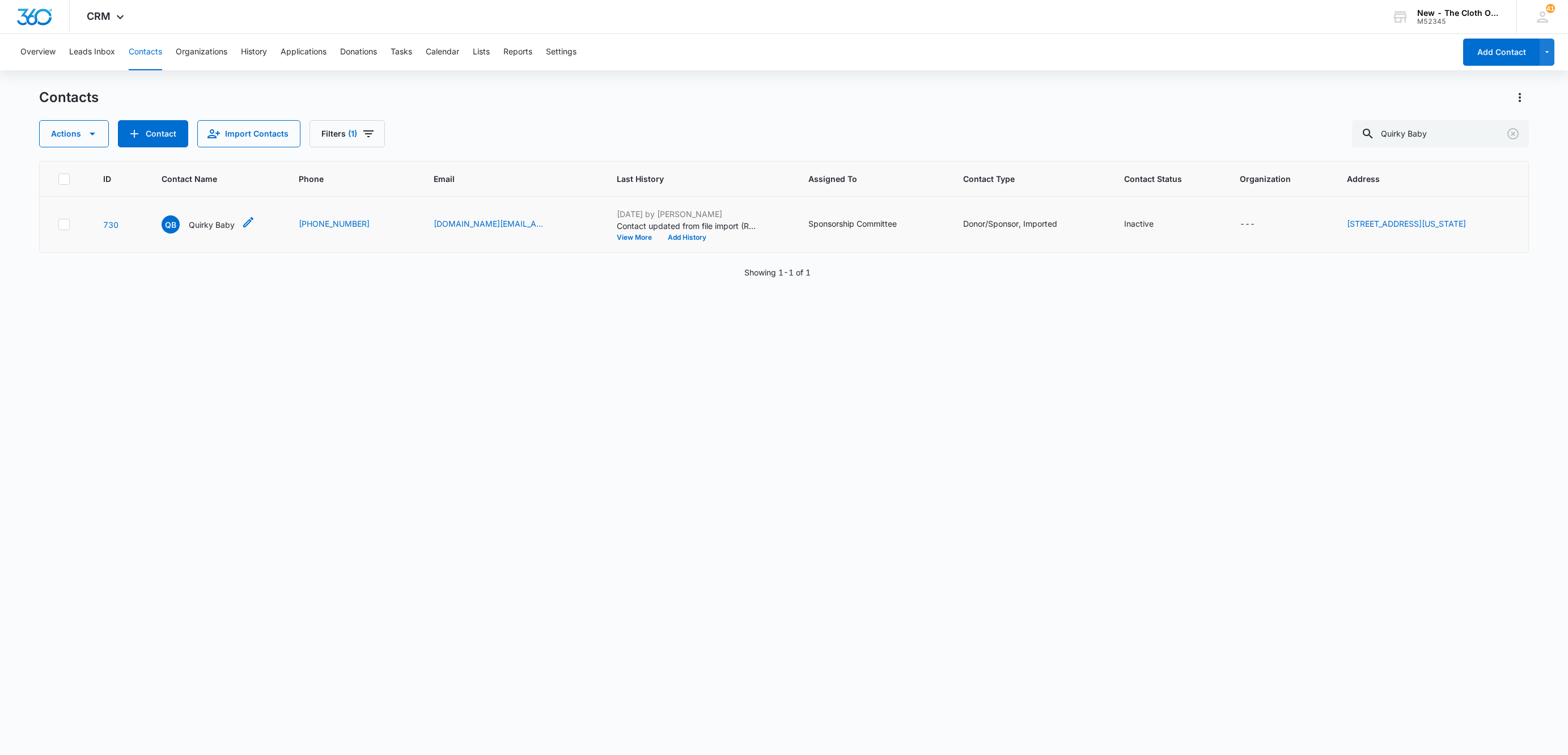
click at [196, 223] on p "Quirky Baby" at bounding box center [211, 225] width 46 height 12
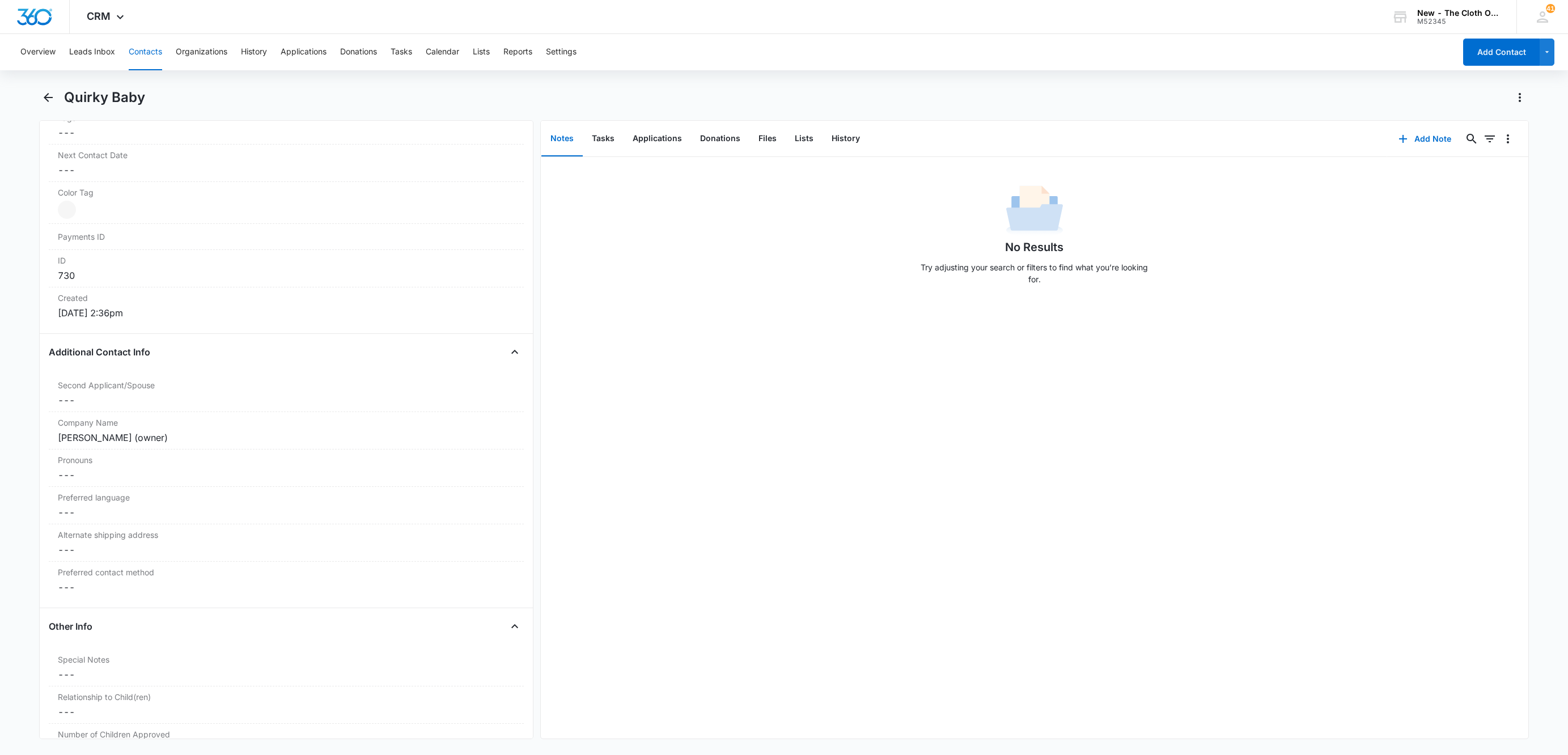
scroll to position [680, 0]
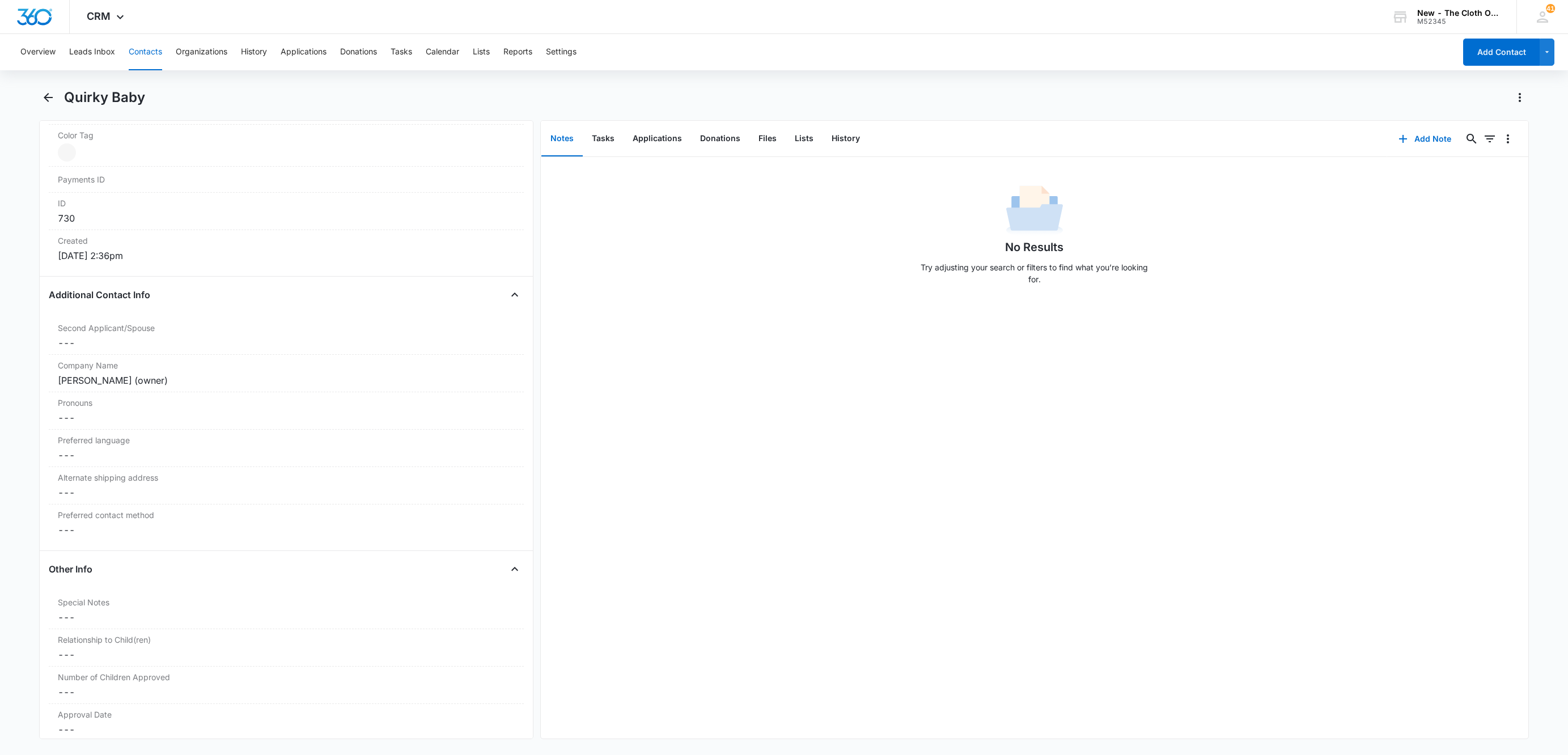
click at [1391, 117] on div "Quirky Baby" at bounding box center [784, 105] width 1490 height 32
click at [1397, 144] on icon "button" at bounding box center [1403, 139] width 14 height 14
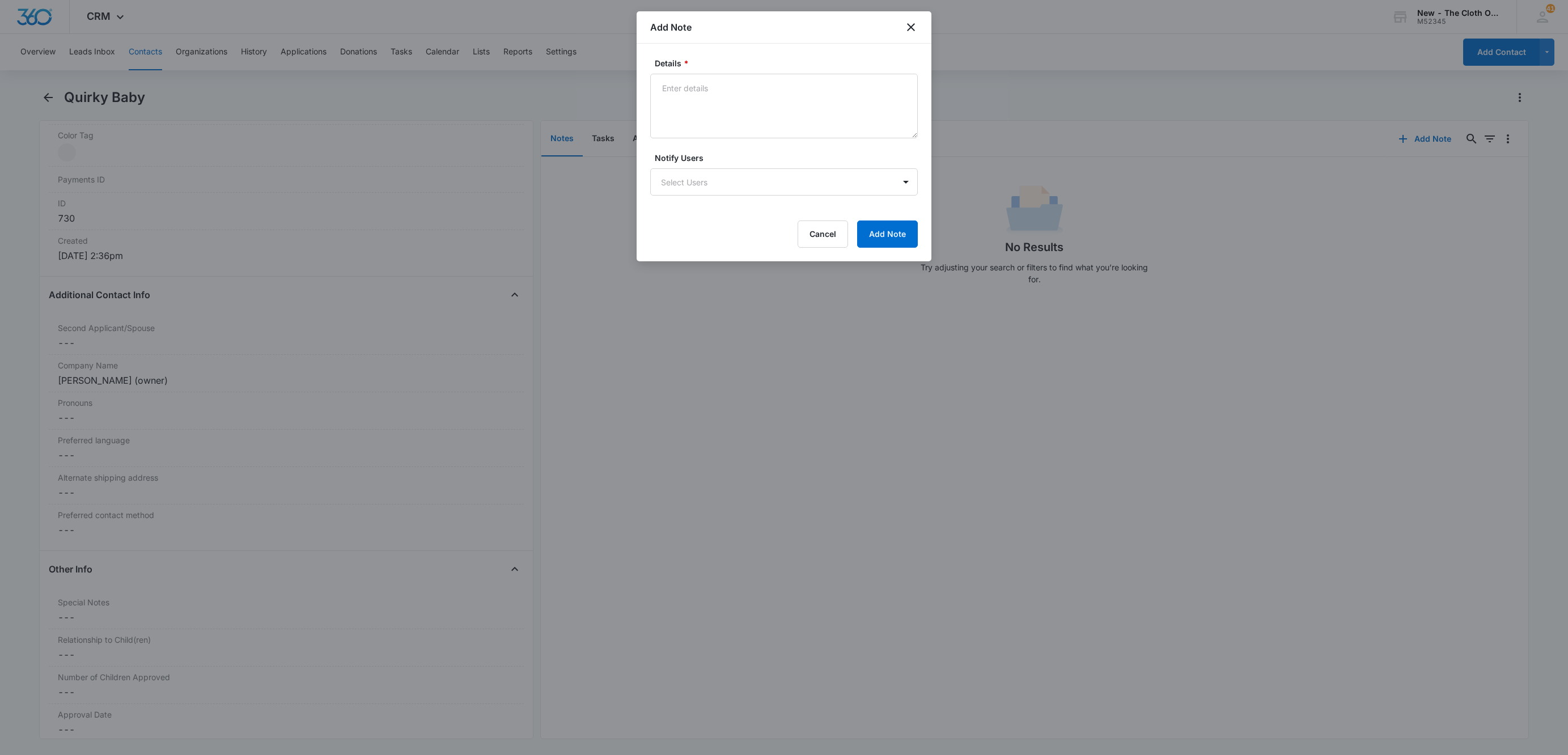
click at [761, 144] on form "Details * Notify Users Select Users Cancel Add Note" at bounding box center [784, 152] width 268 height 190
click at [756, 140] on form "Details * Notify Users Select Users Cancel Add Note" at bounding box center [784, 152] width 268 height 190
click at [752, 117] on textarea "Details *" at bounding box center [784, 106] width 268 height 65
click at [755, 90] on textarea "[URL][DOMAIN_NAME]" at bounding box center [784, 106] width 268 height 65
type textarea "Looks like they may be moving away from selling diapers. [URL][DOMAIN_NAME] [UR…"
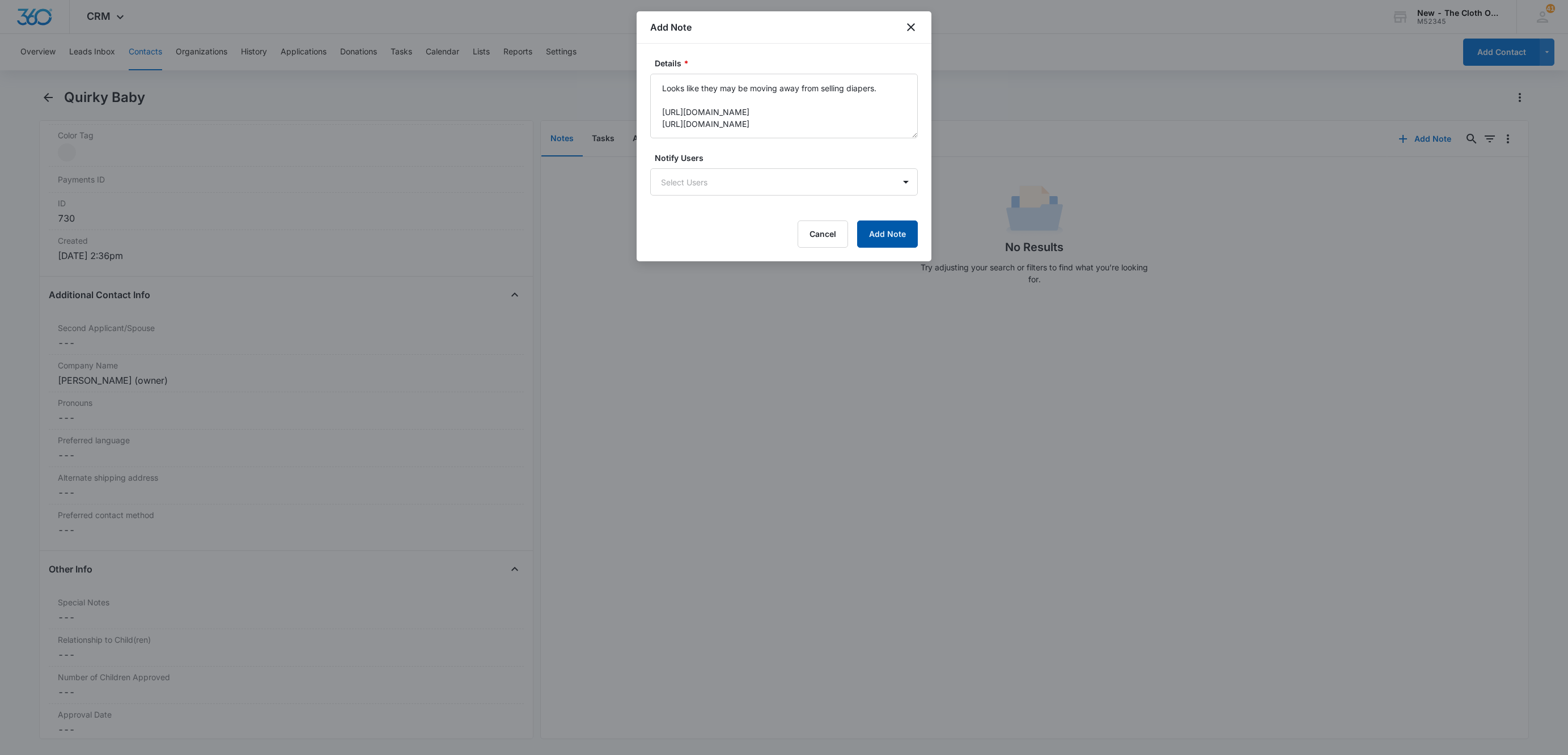
click at [912, 240] on button "Add Note" at bounding box center [888, 234] width 61 height 27
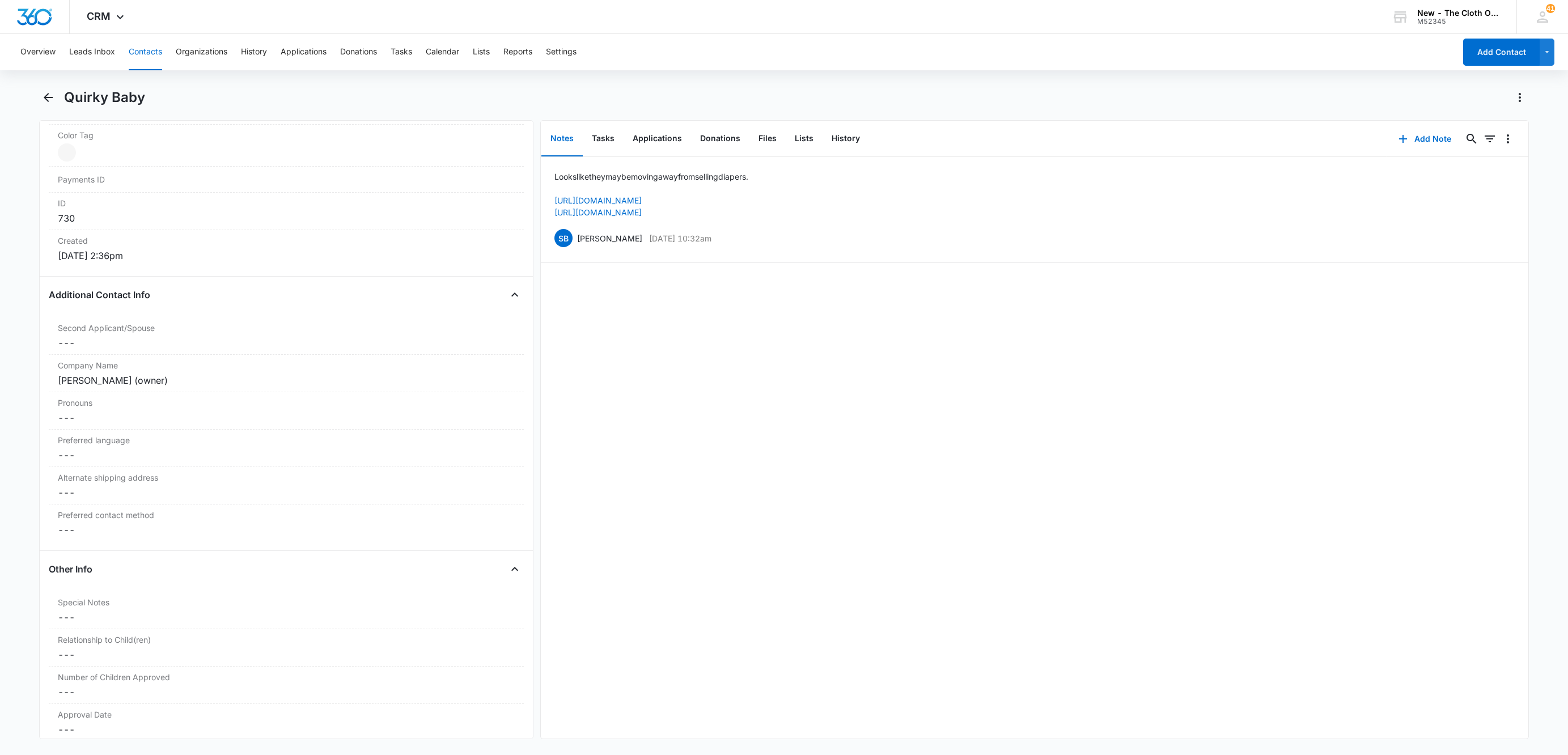
click at [142, 55] on button "Contacts" at bounding box center [145, 52] width 34 height 36
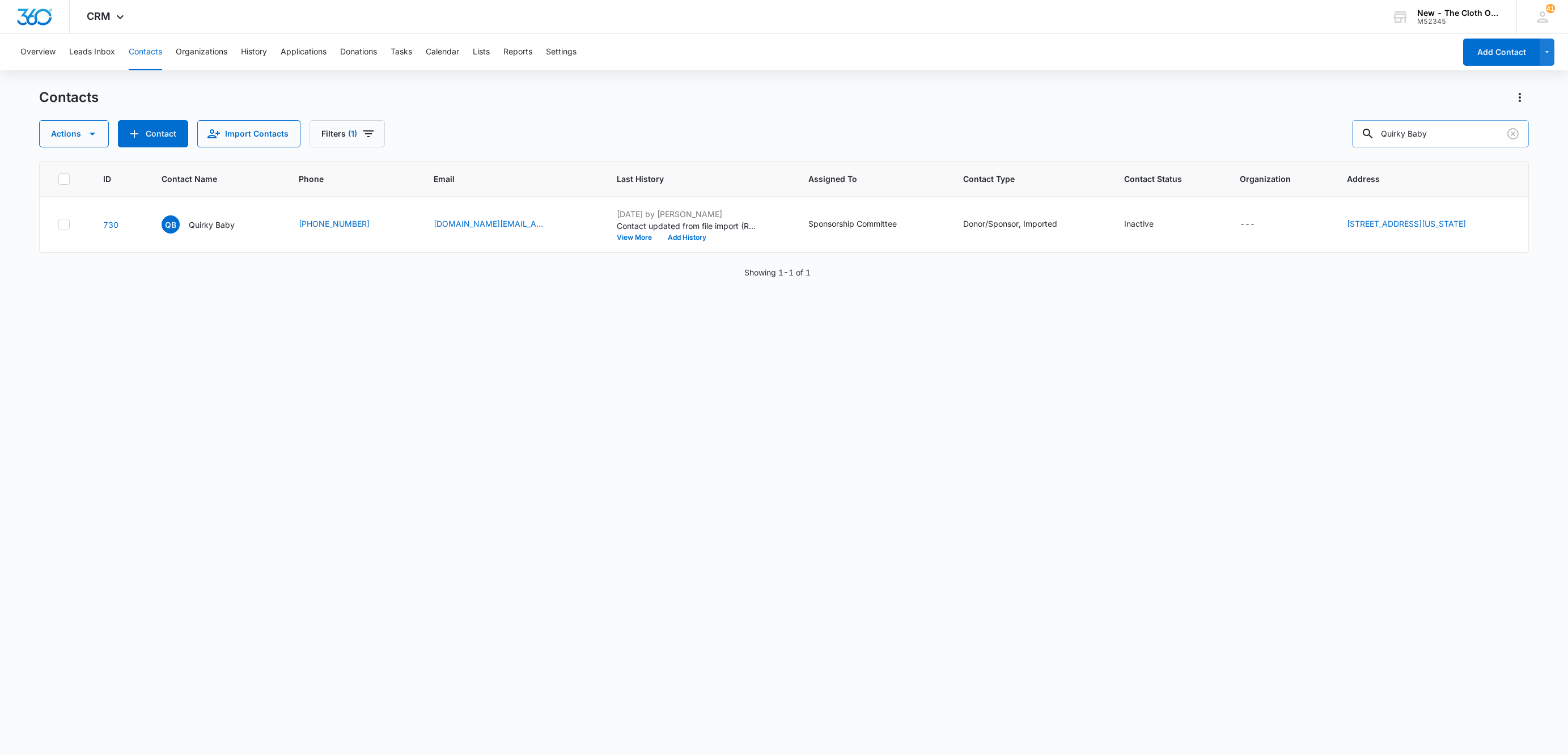
drag, startPoint x: 1478, startPoint y: 140, endPoint x: 1455, endPoint y: 133, distance: 24.0
click at [1455, 133] on input "Quirky Baby" at bounding box center [1440, 133] width 177 height 27
click at [1453, 133] on input "Quirky Baby" at bounding box center [1440, 133] width 177 height 27
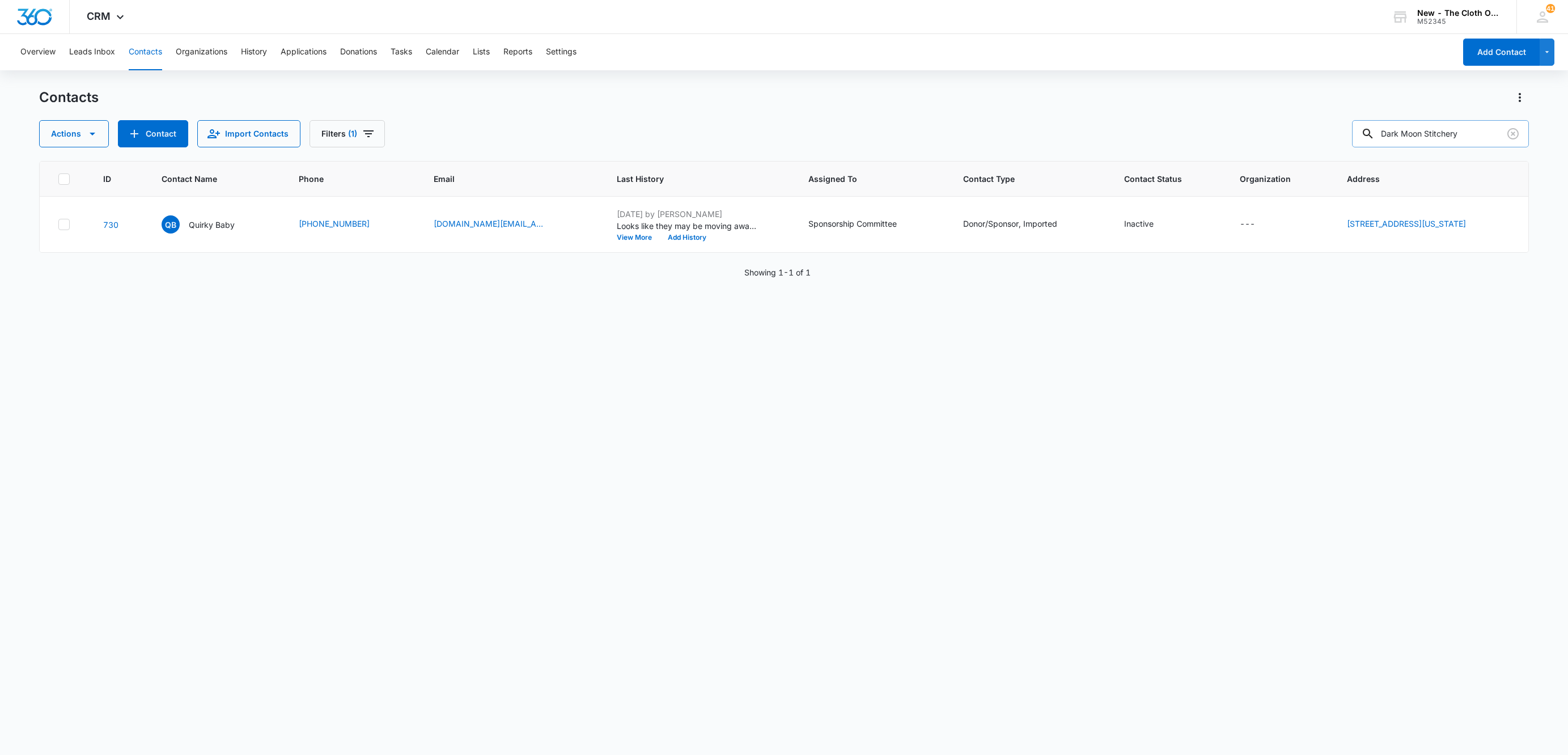
type input "Dark Moon Stitchery"
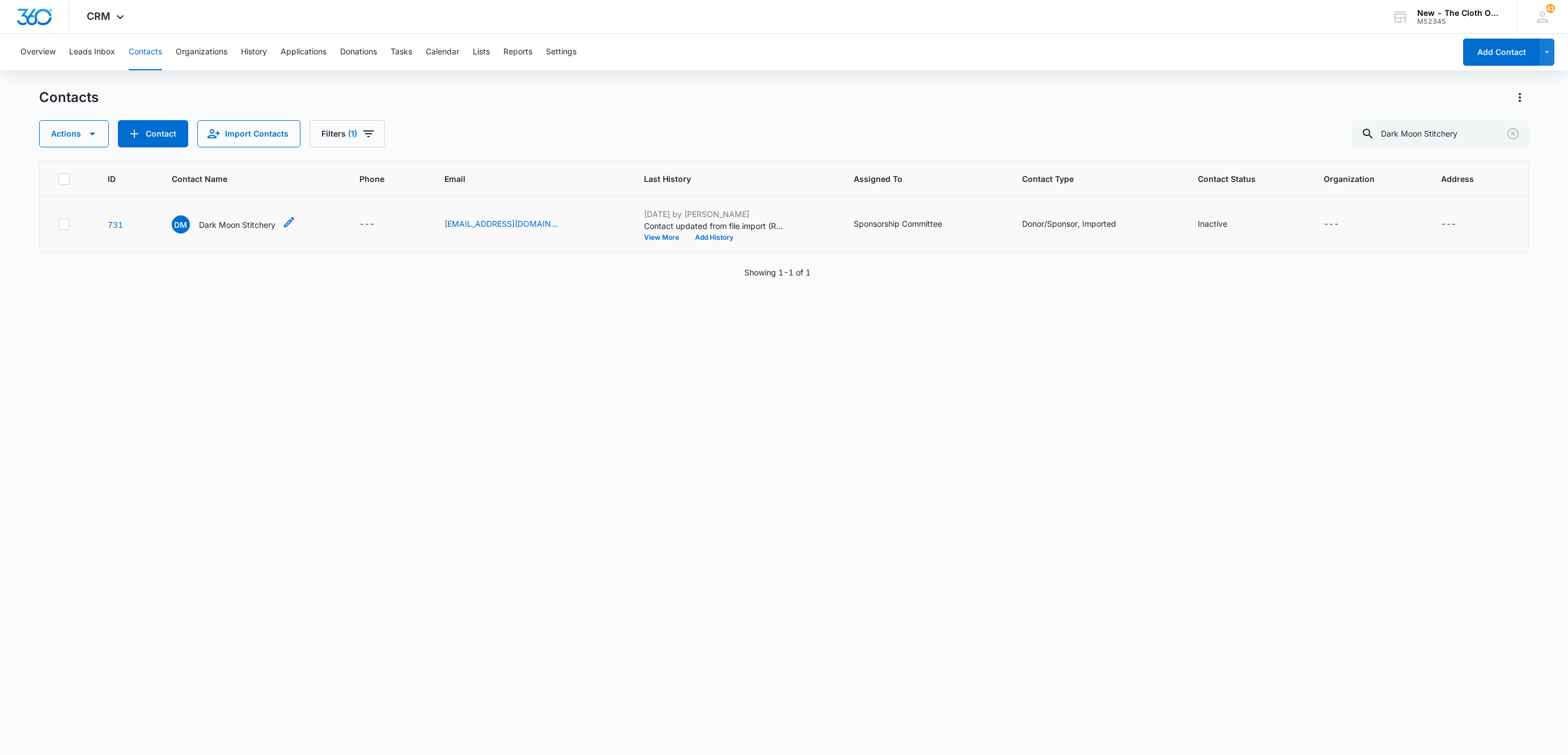
click at [253, 228] on p "Dark Moon Stitchery" at bounding box center [237, 225] width 77 height 12
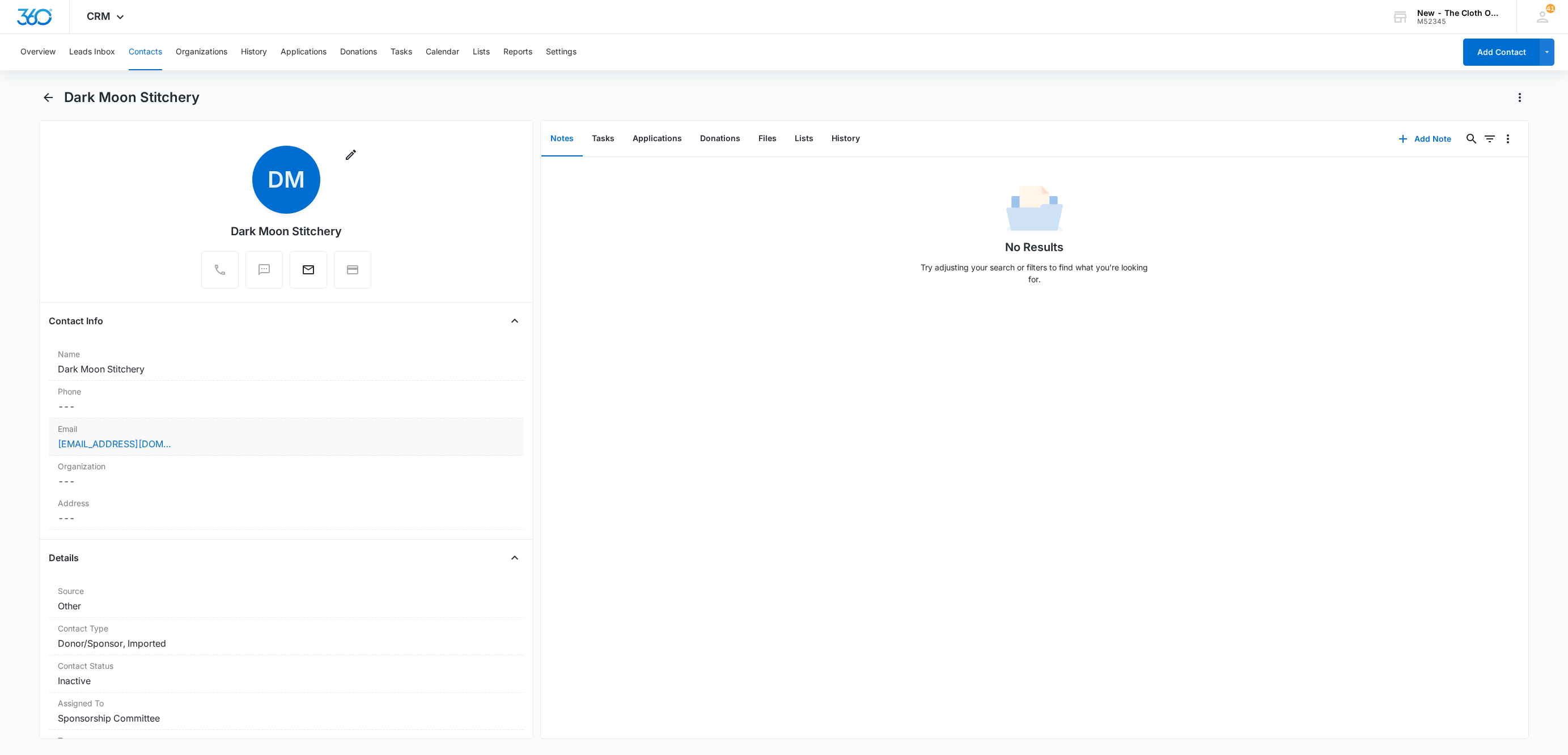
click at [223, 446] on div "[EMAIL_ADDRESS][DOMAIN_NAME]" at bounding box center [286, 443] width 457 height 14
click at [404, 497] on button "Cancel" at bounding box center [423, 486] width 40 height 22
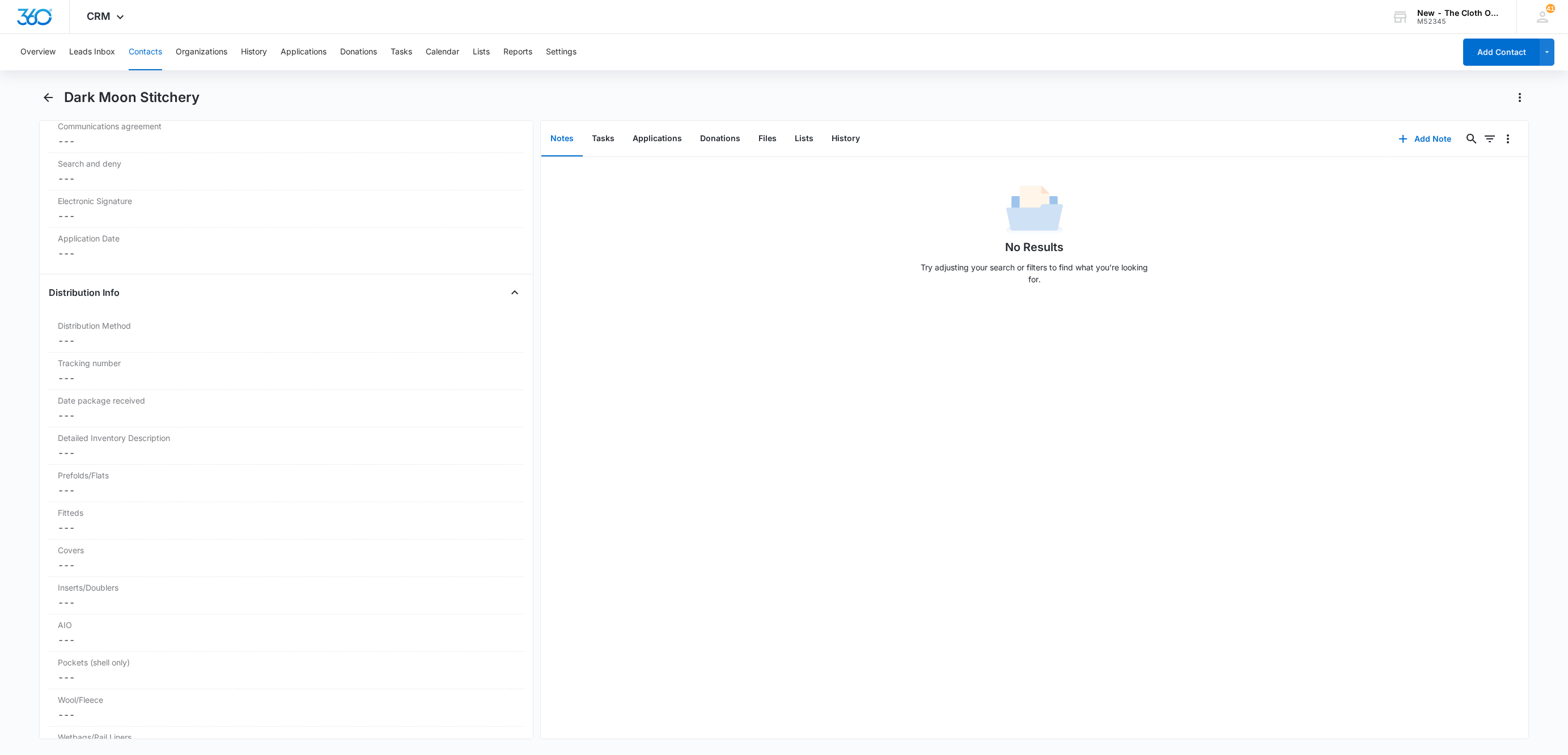
scroll to position [2908, 0]
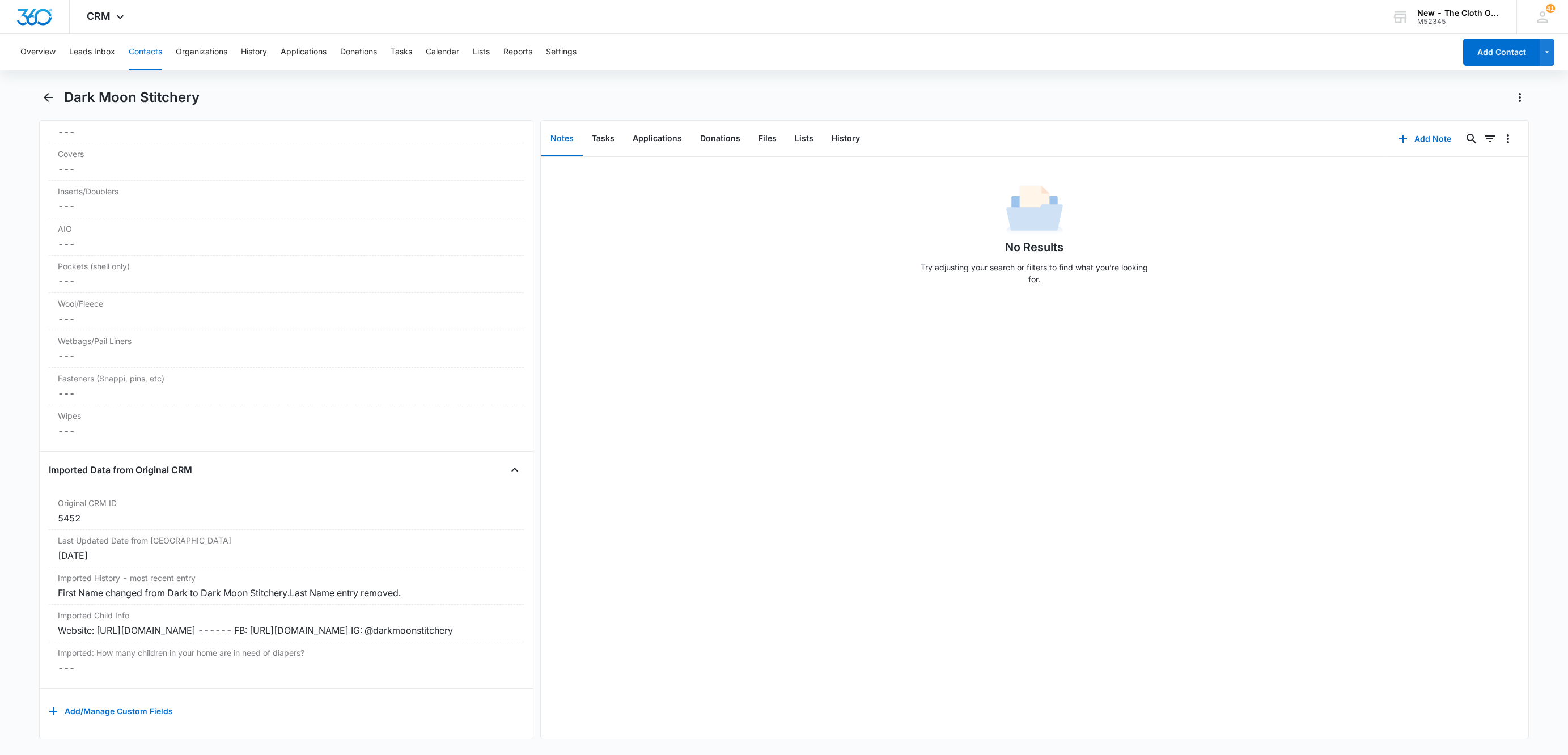
drag, startPoint x: 119, startPoint y: 618, endPoint x: -14, endPoint y: 606, distance: 133.5
click at [0, 606] on html "CRM Apps Reputation Websites Forms CRM Email Social Shop Payments POS Ads Intel…" at bounding box center [784, 378] width 1568 height 755
copy div "Website: [URL][DOMAIN_NAME] ------ FB: [URL][DOMAIN_NAME] IG: @darkmoonstitchery"
click at [1396, 141] on icon "button" at bounding box center [1403, 139] width 14 height 14
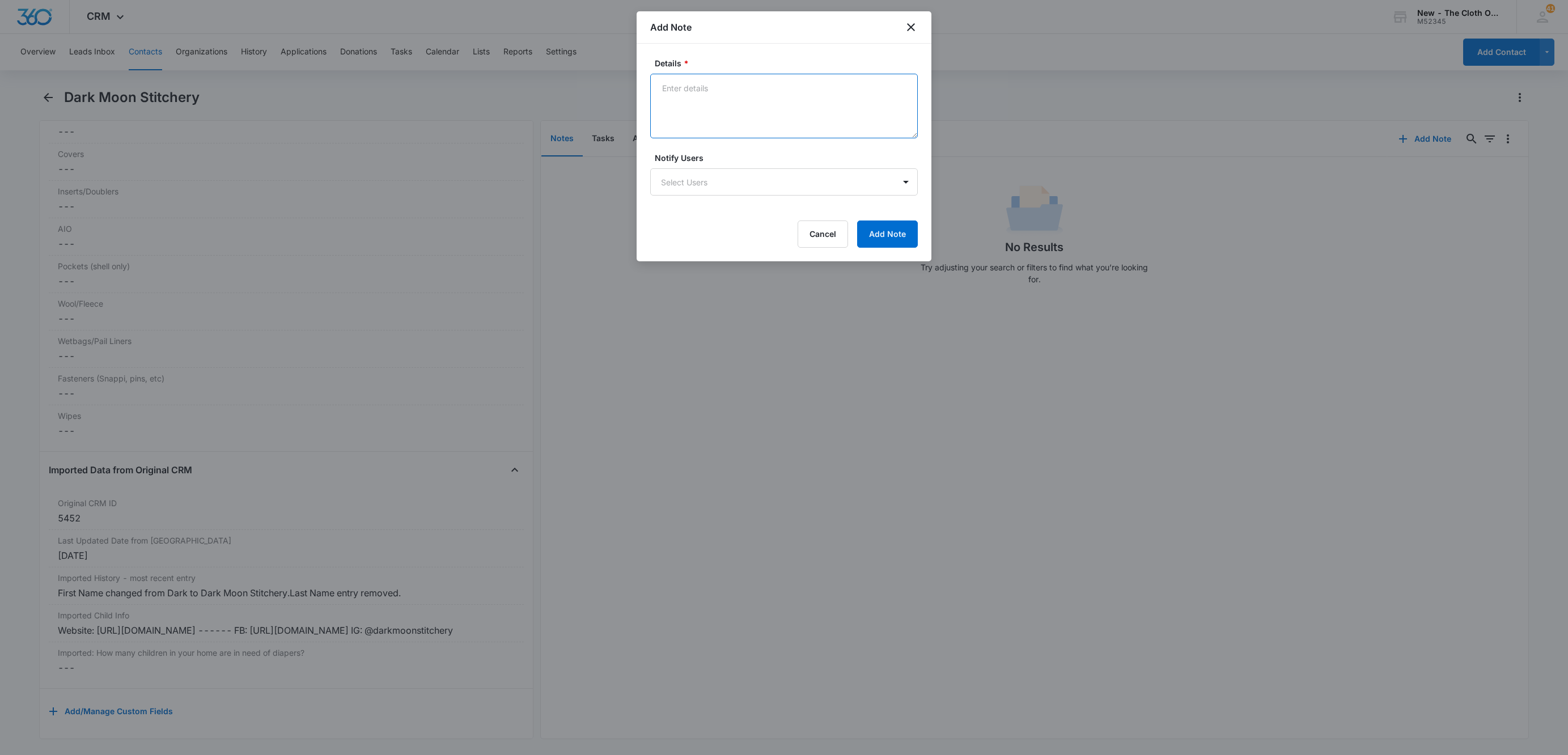
click at [754, 102] on textarea "Details *" at bounding box center [784, 106] width 268 height 65
click at [819, 87] on textarea "Website: [URL][DOMAIN_NAME] ------ FB: [URL][DOMAIN_NAME] IG: @darkmoonstitchery" at bounding box center [784, 106] width 268 height 65
click at [854, 95] on textarea "Website: [URL][DOMAIN_NAME] FB: [URL][DOMAIN_NAME] IG: @darkmoonstitchery" at bounding box center [784, 106] width 268 height 65
drag, startPoint x: 696, startPoint y: 85, endPoint x: 842, endPoint y: 82, distance: 146.0
click at [842, 82] on textarea "Website: [URL][DOMAIN_NAME] FB: [URL][DOMAIN_NAME] IG: @darkmoonstitchery" at bounding box center [784, 106] width 268 height 65
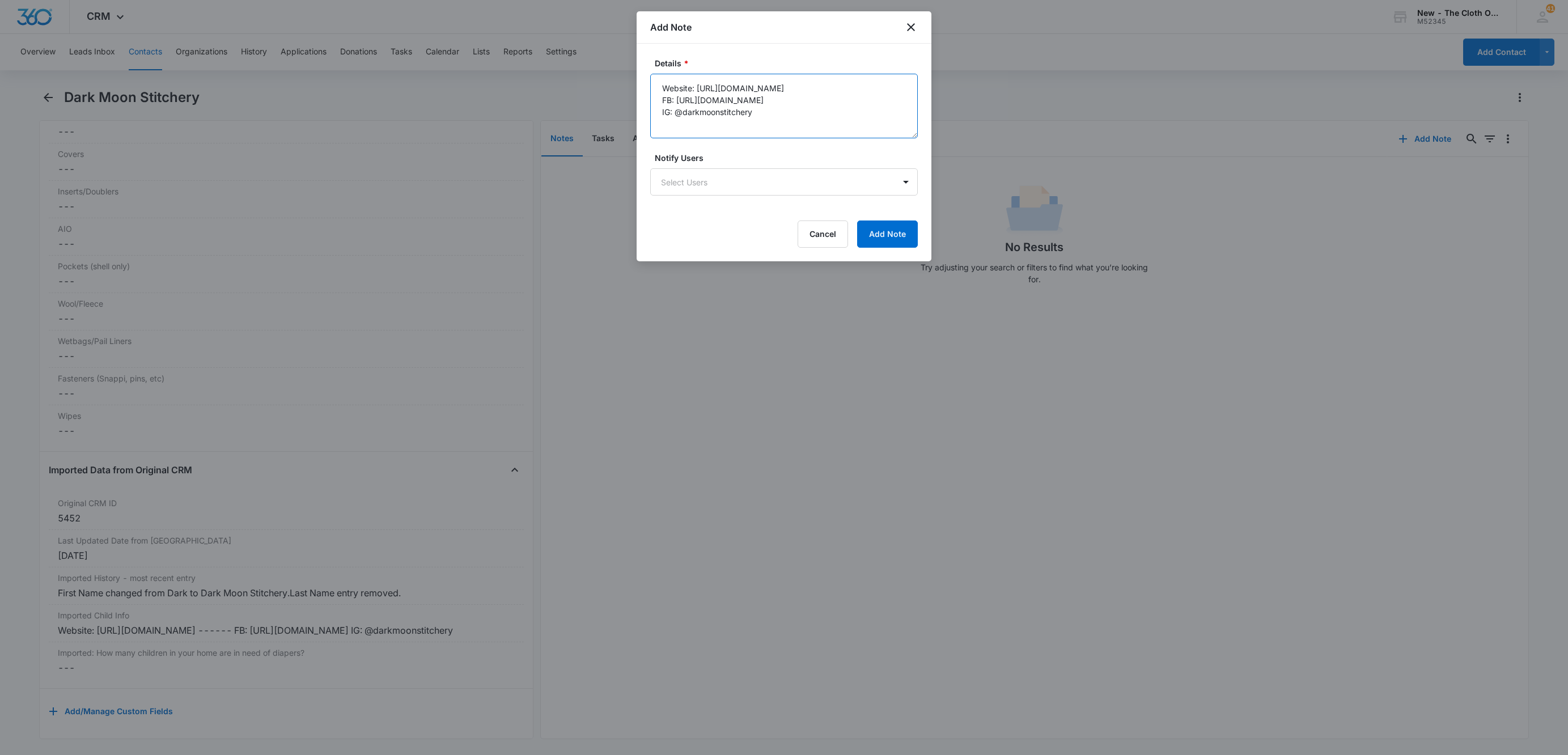
click at [852, 89] on textarea "Website: [URL][DOMAIN_NAME] FB: [URL][DOMAIN_NAME] IG: @darkmoonstitchery" at bounding box center [784, 106] width 268 height 65
click at [658, 87] on textarea "Website: [URL][DOMAIN_NAME] FB: [URL][DOMAIN_NAME] IG: @darkmoonstitchery" at bounding box center [784, 106] width 268 height 65
type textarea "[DEAD link] Website: [URL][DOMAIN_NAME] FB: [URL][DOMAIN_NAME] IG: @darkmoonsti…"
click at [906, 236] on button "Add Note" at bounding box center [888, 234] width 61 height 27
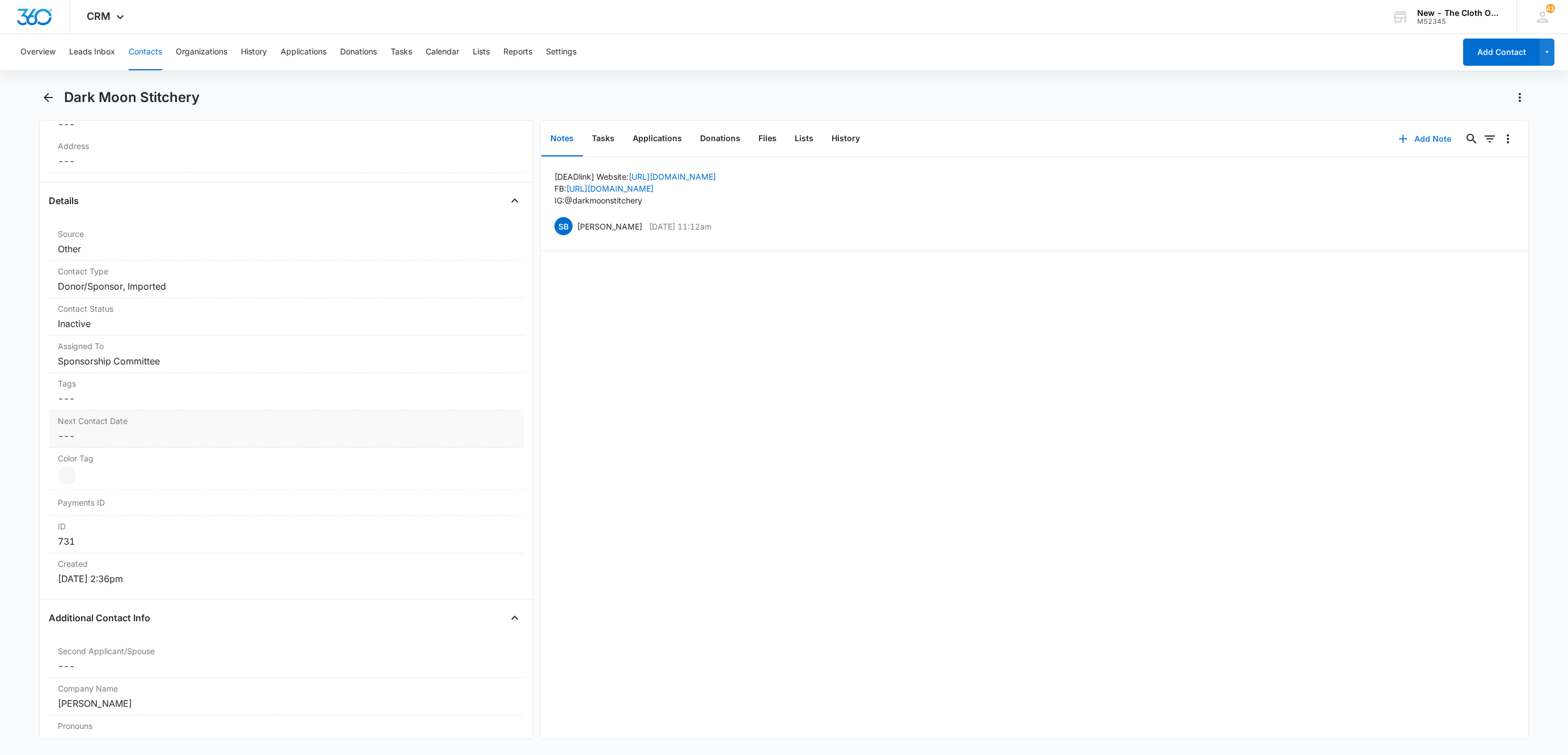
scroll to position [442, 0]
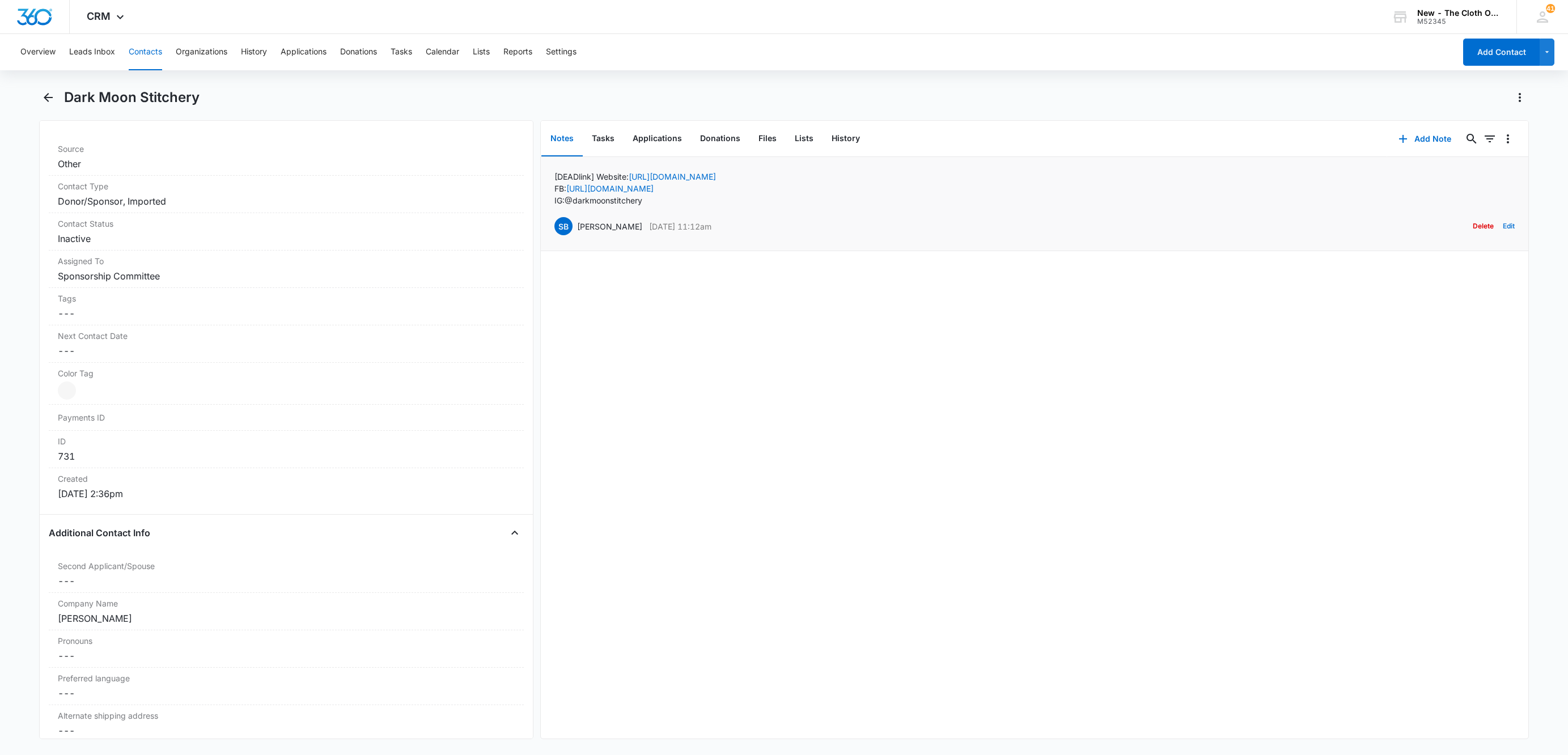
click at [1503, 228] on button "Edit" at bounding box center [1509, 226] width 12 height 22
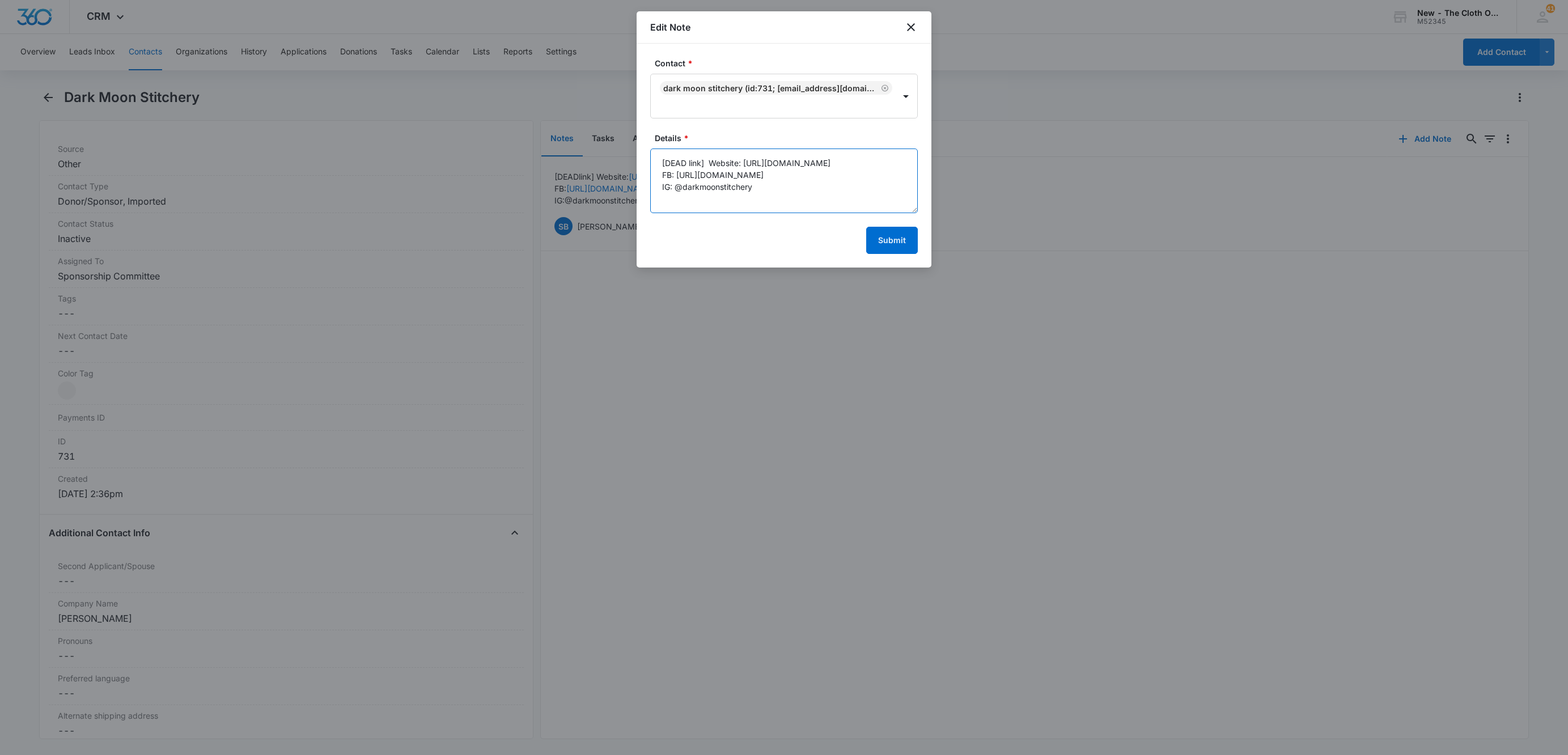
click at [880, 198] on textarea "[DEAD link] Website: [URL][DOMAIN_NAME] FB: [URL][DOMAIN_NAME] IG: @darkmoonsti…" at bounding box center [784, 181] width 268 height 65
type textarea "[DEAD link] Website: [URL][DOMAIN_NAME] FB: [URL][DOMAIN_NAME] IG: @darkmoonsti…"
click at [890, 253] on button "Submit" at bounding box center [891, 240] width 52 height 27
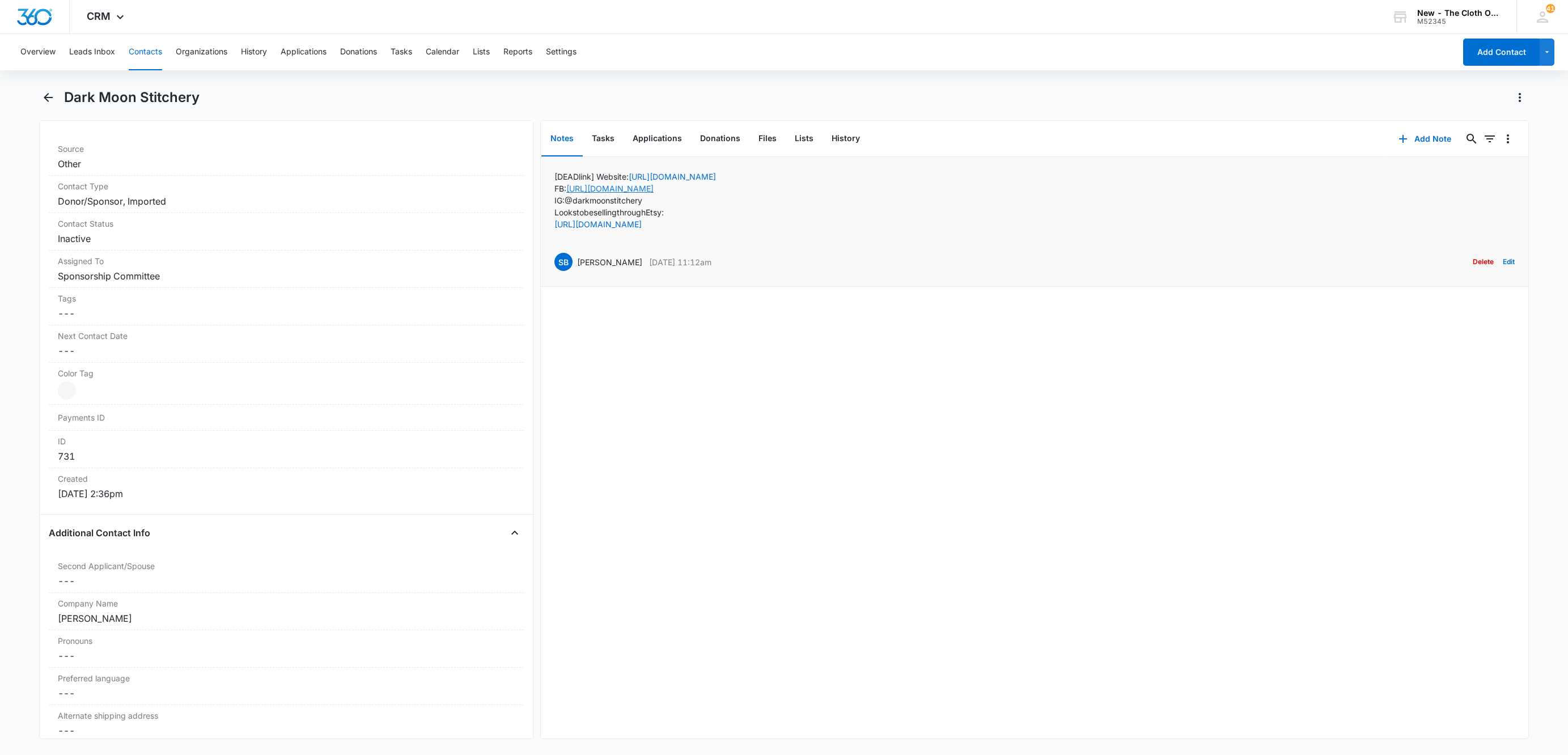
click at [650, 191] on link "[URL][DOMAIN_NAME]" at bounding box center [609, 187] width 87 height 9
click at [139, 45] on button "Contacts" at bounding box center [145, 52] width 34 height 36
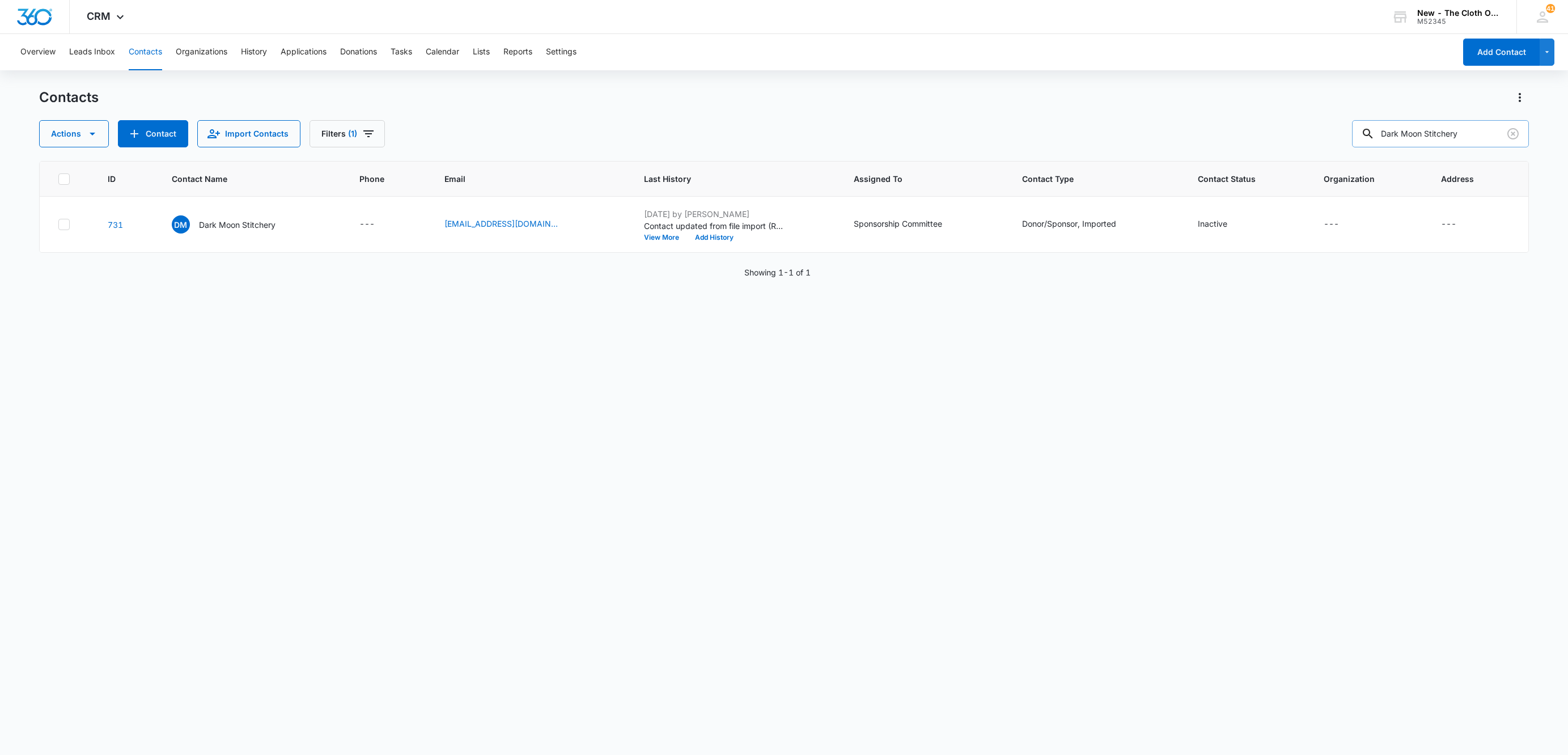
click at [1431, 135] on input "Dark Moon Stitchery" at bounding box center [1440, 133] width 177 height 27
type input "snappi"
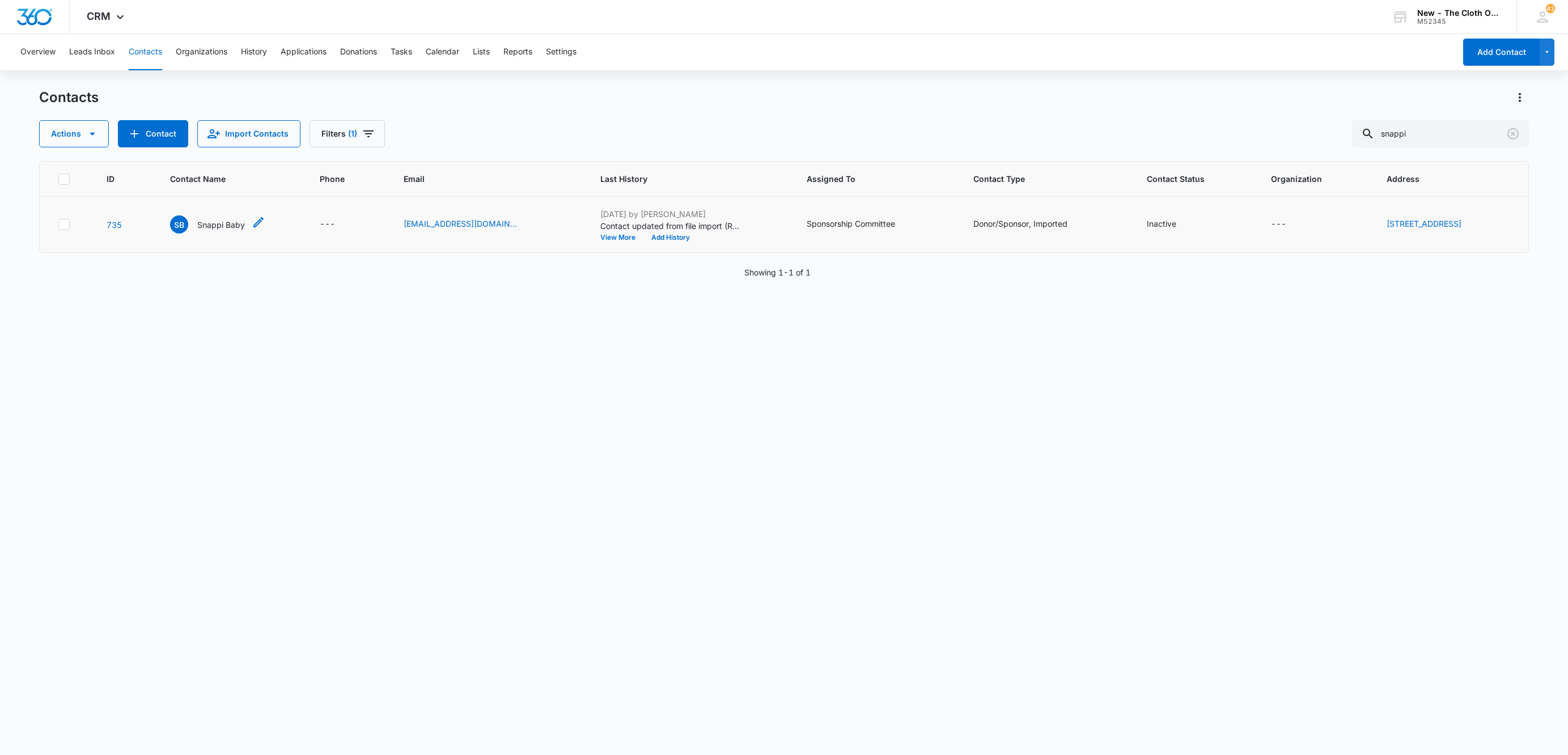
click at [215, 225] on p "Snappi Baby" at bounding box center [221, 225] width 47 height 12
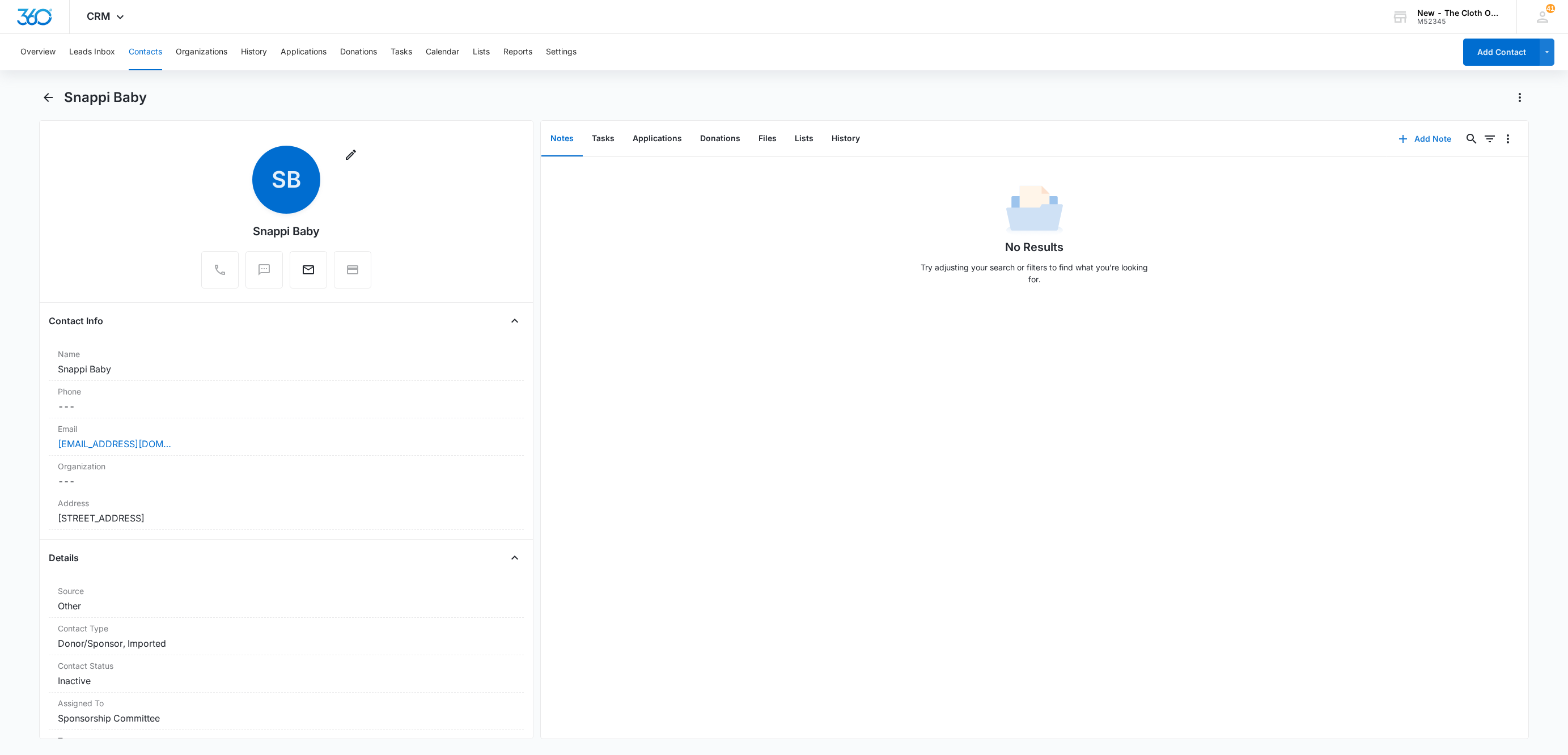
click at [1406, 141] on button "Add Note" at bounding box center [1424, 139] width 75 height 27
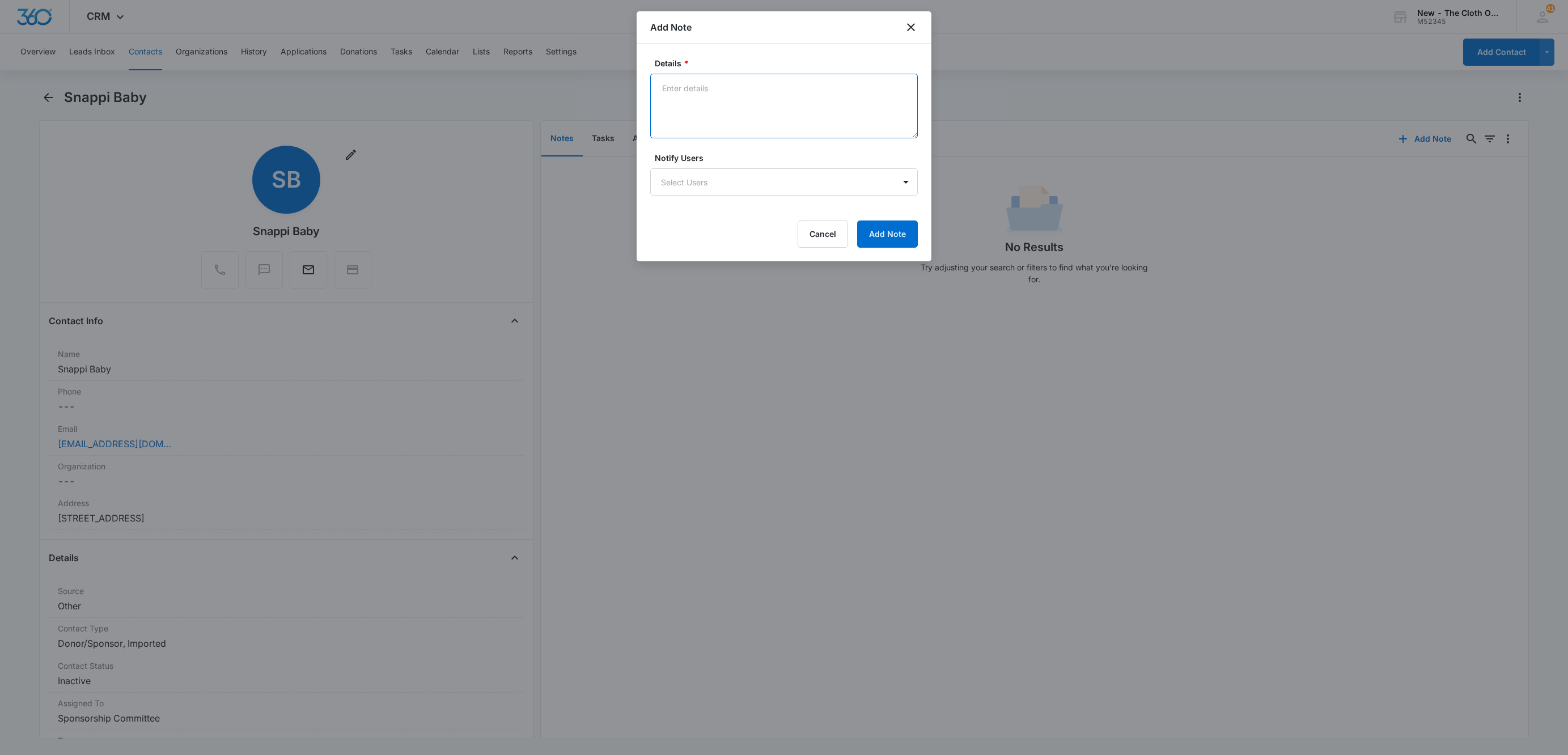
click at [765, 106] on textarea "Details *" at bounding box center [784, 106] width 268 height 65
click at [656, 89] on textarea "[URL][DOMAIN_NAME]" at bounding box center [784, 106] width 268 height 65
click at [837, 100] on textarea "[URL][DOMAIN_NAME] [URL][DOMAIN_NAME]" at bounding box center [784, 106] width 268 height 65
type textarea "[URL][DOMAIN_NAME] [URL][DOMAIN_NAME]"
click at [904, 239] on button "Add Note" at bounding box center [888, 234] width 61 height 27
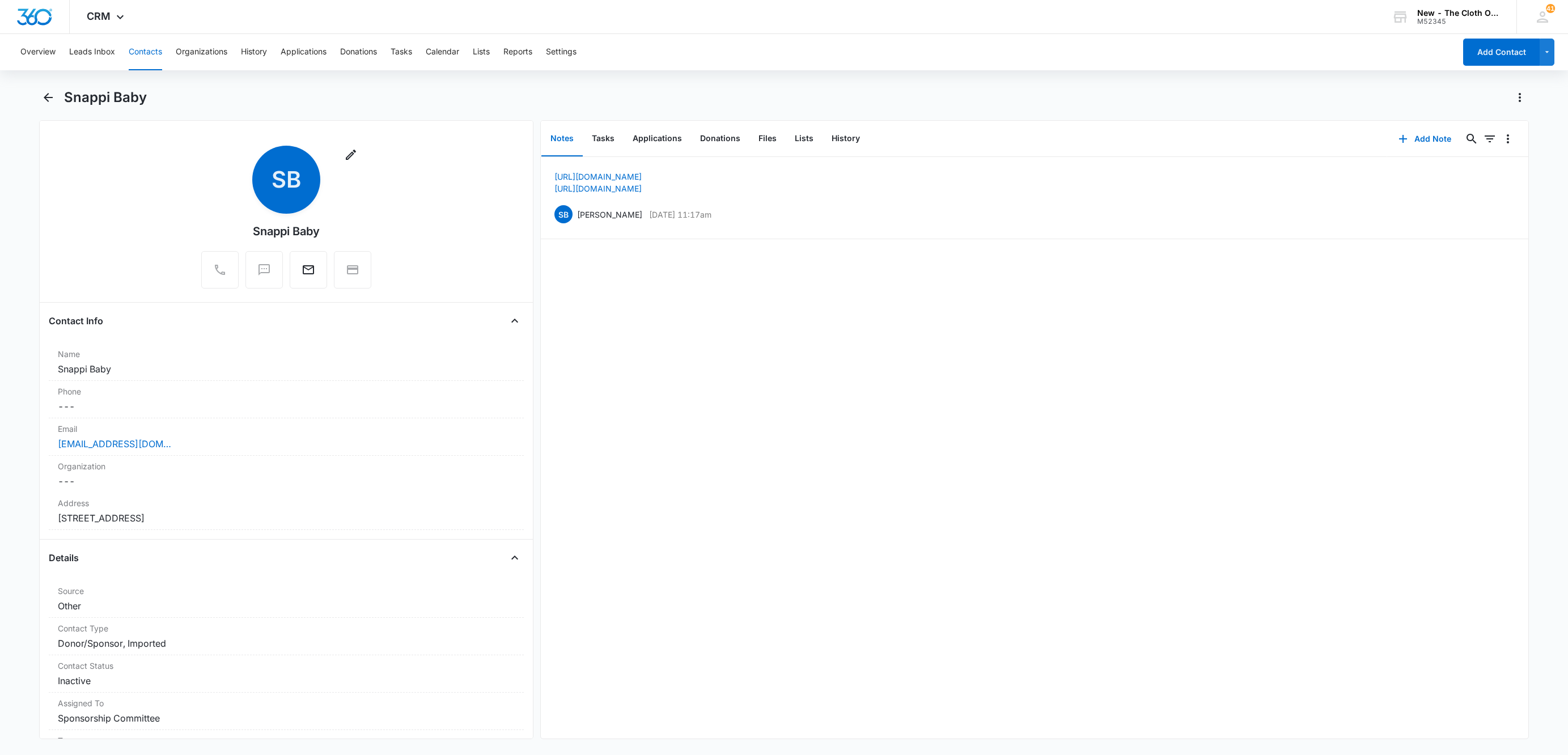
click at [150, 49] on button "Contacts" at bounding box center [145, 52] width 34 height 36
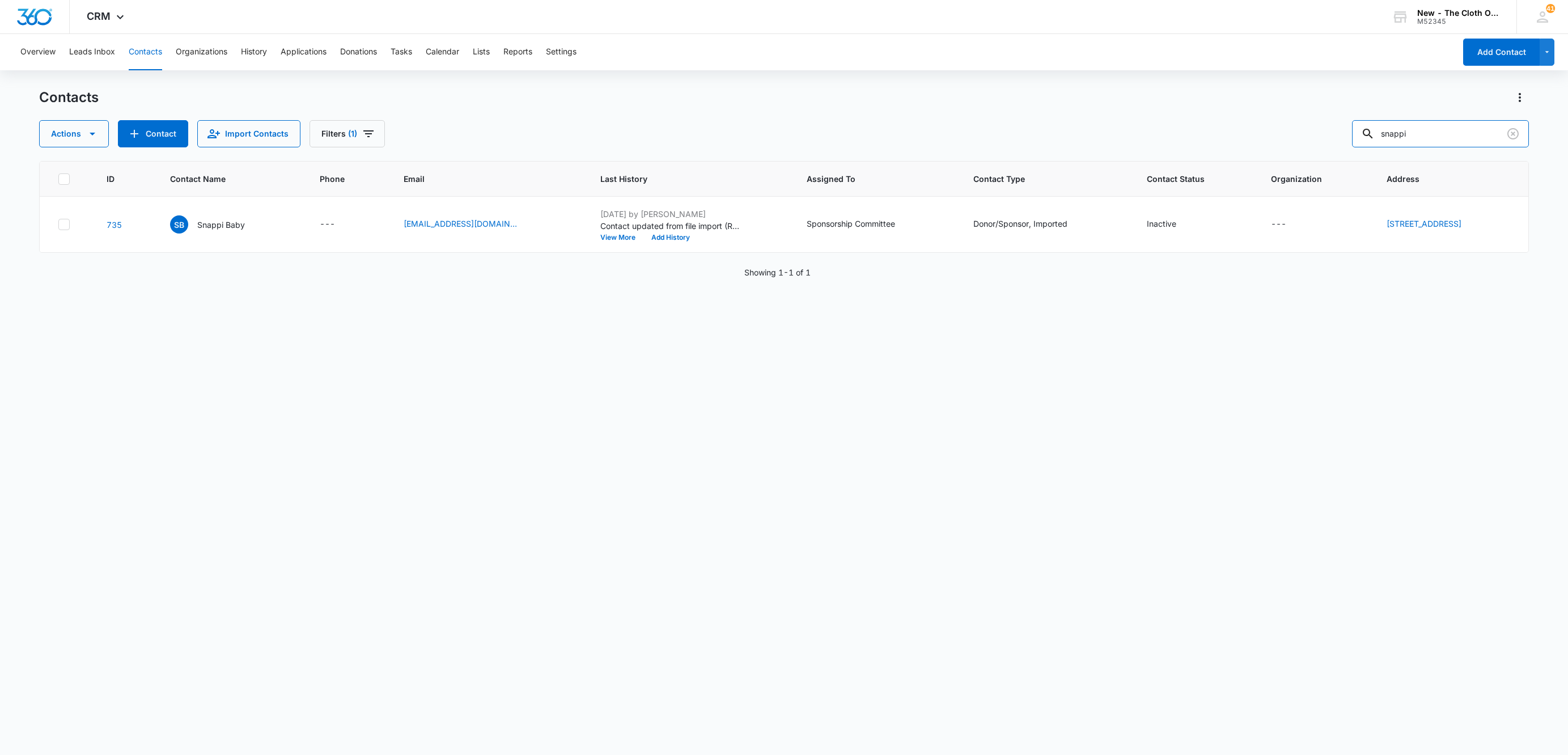
drag, startPoint x: 1436, startPoint y: 136, endPoint x: 1265, endPoint y: 143, distance: 171.1
click at [1269, 142] on div "Actions Contact Import Contacts Filters (1) snappi" at bounding box center [784, 133] width 1490 height 27
type input "Two Little Hands Co."
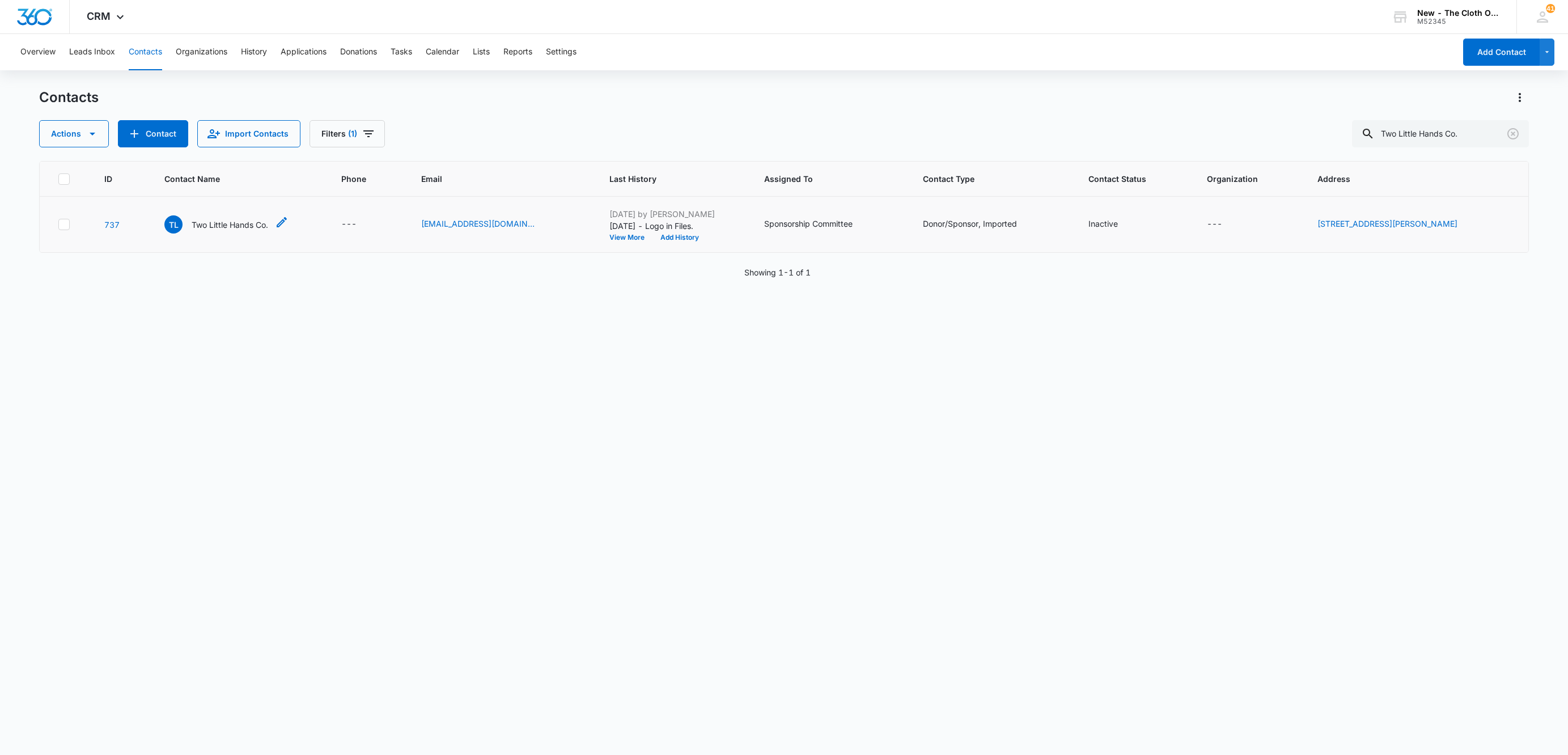
click at [218, 225] on p "Two Little Hands Co." at bounding box center [230, 225] width 77 height 12
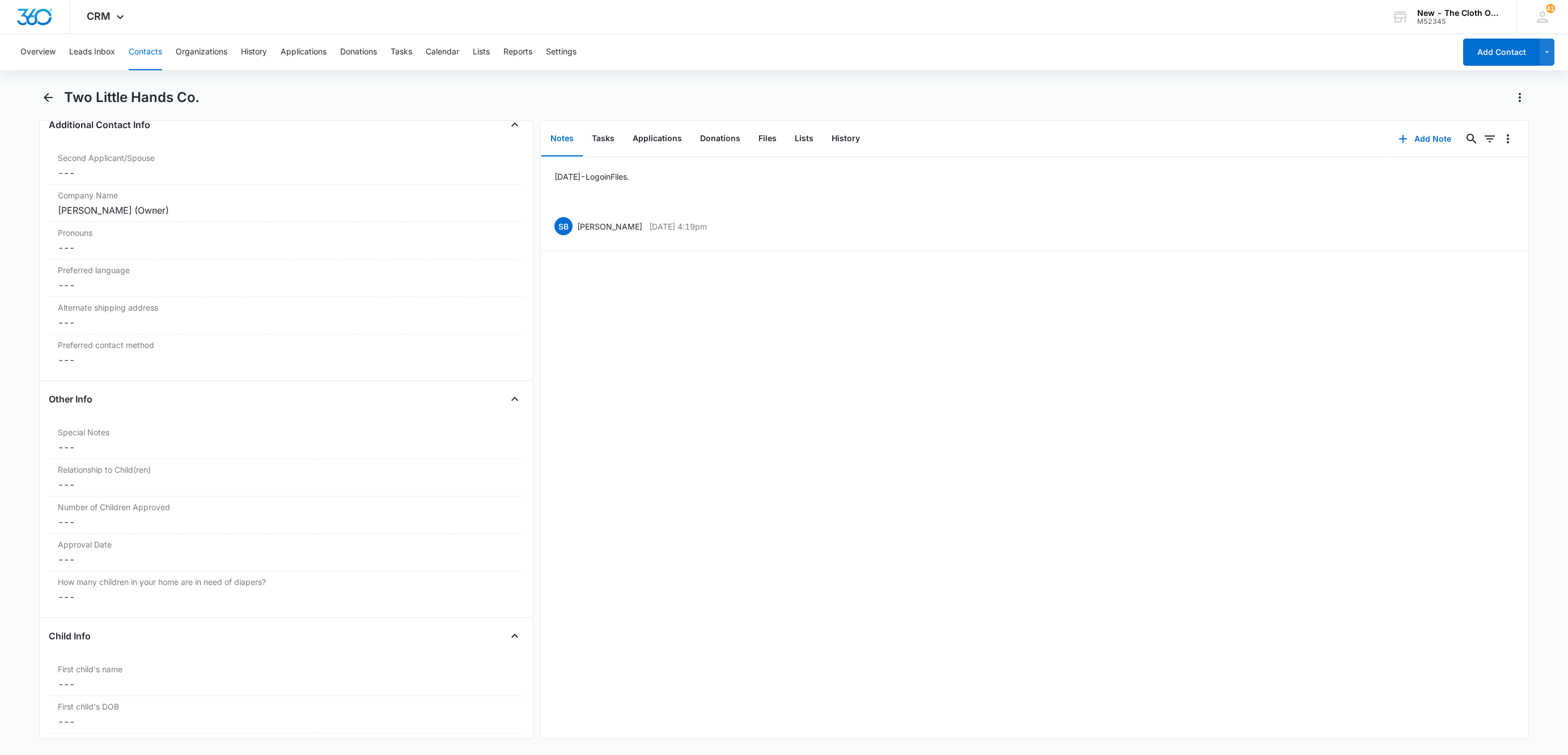
scroll to position [595, 0]
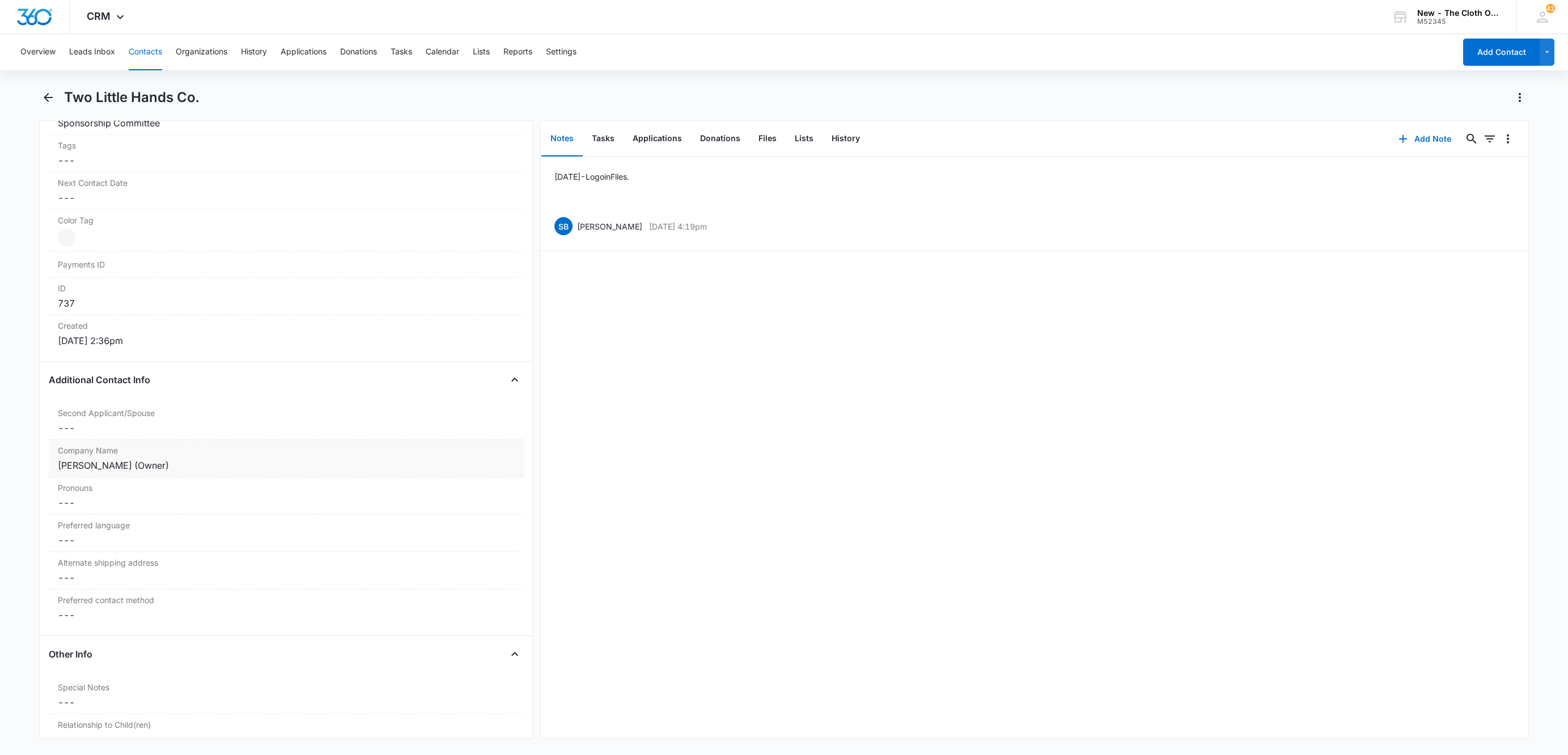
click at [251, 454] on label "Company Name" at bounding box center [286, 450] width 457 height 12
click at [233, 480] on input "[PERSON_NAME] (Owner)" at bounding box center [286, 475] width 461 height 27
click at [77, 435] on dd "Cancel Save Changes ---" at bounding box center [286, 428] width 457 height 14
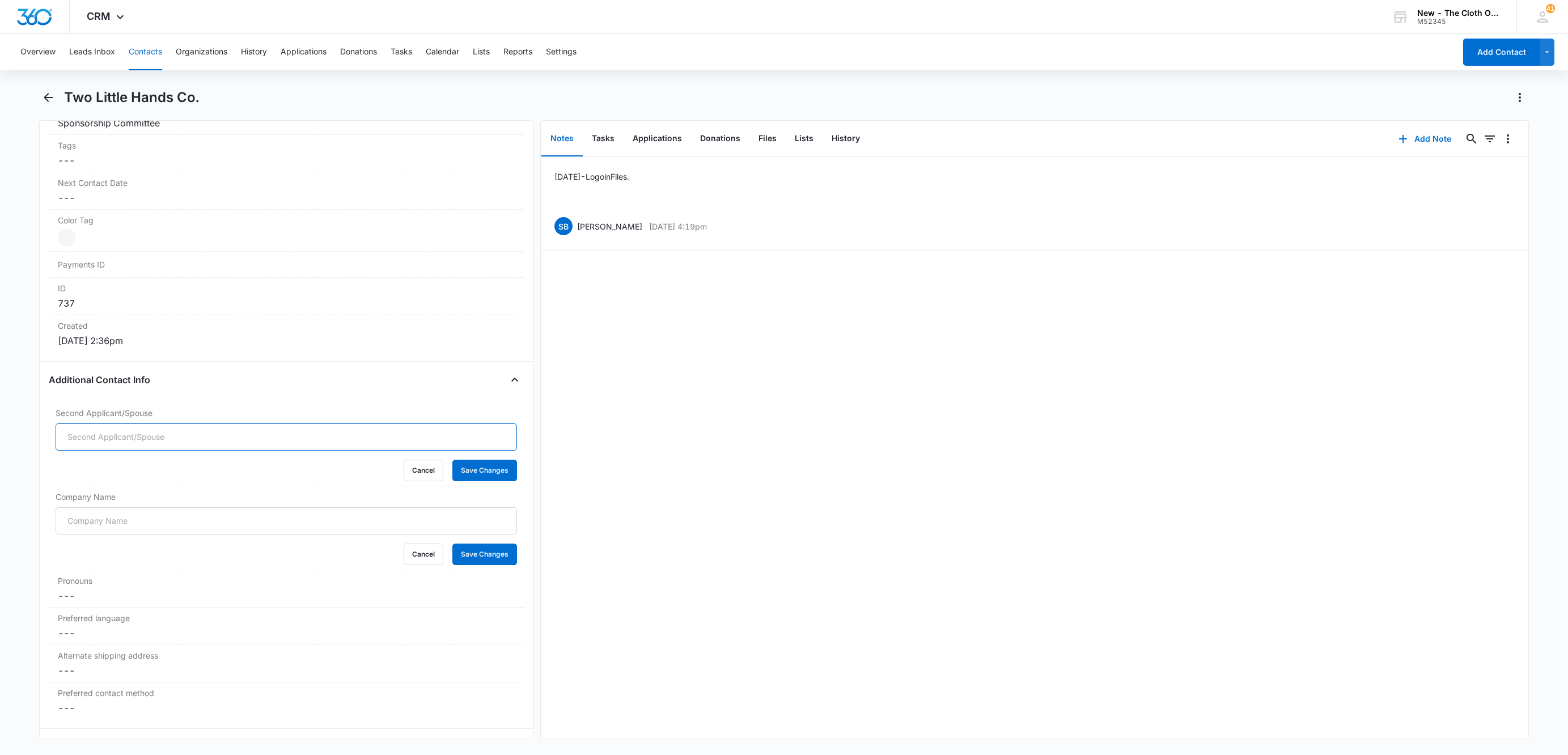
click at [97, 438] on input "Second Applicant/Spouse" at bounding box center [286, 437] width 461 height 27
type input "[PERSON_NAME] (Owner)"
click at [489, 481] on button "Save Changes" at bounding box center [485, 470] width 65 height 22
click at [478, 552] on button "Save Changes" at bounding box center [485, 555] width 65 height 22
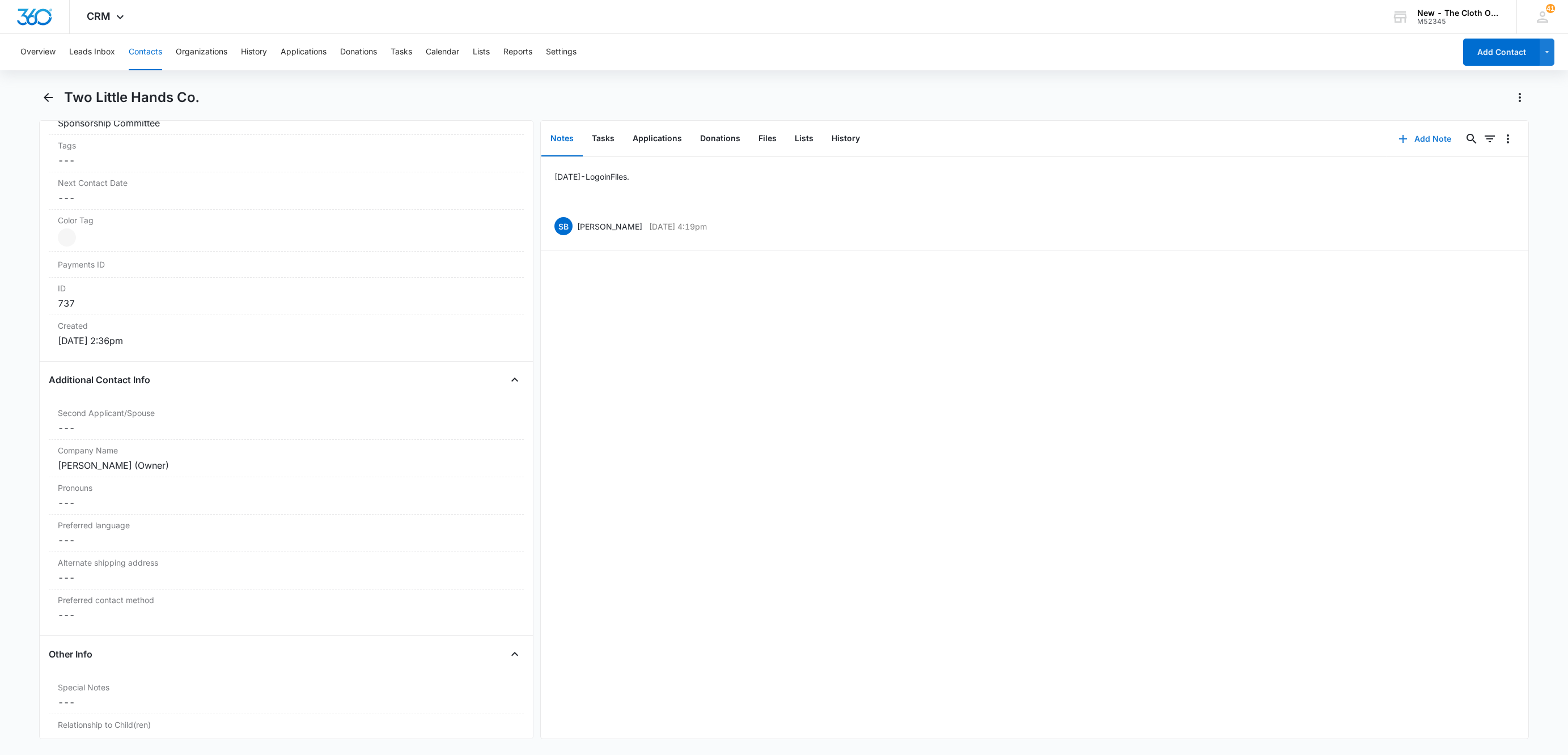
click at [1427, 131] on button "Add Note" at bounding box center [1424, 139] width 75 height 27
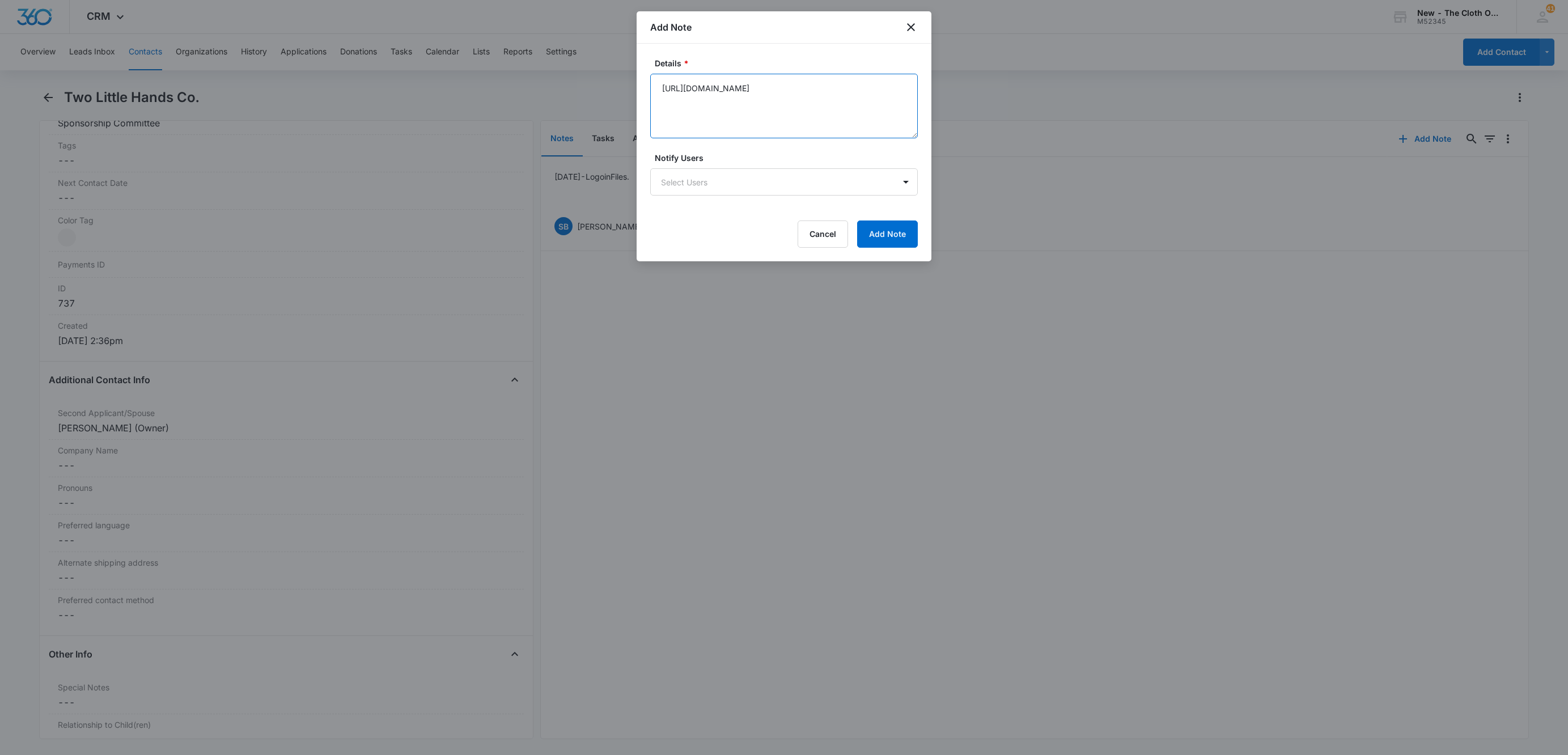
click at [765, 119] on textarea "[URL][DOMAIN_NAME]" at bounding box center [784, 106] width 268 height 65
click at [825, 136] on textarea "[URL][DOMAIN_NAME] [URL][DOMAIN_NAME]" at bounding box center [784, 106] width 268 height 65
type textarea "[URL][DOMAIN_NAME] [URL][DOMAIN_NAME] [URL][DOMAIN_NAME]"
click at [892, 237] on button "Add Note" at bounding box center [888, 234] width 61 height 27
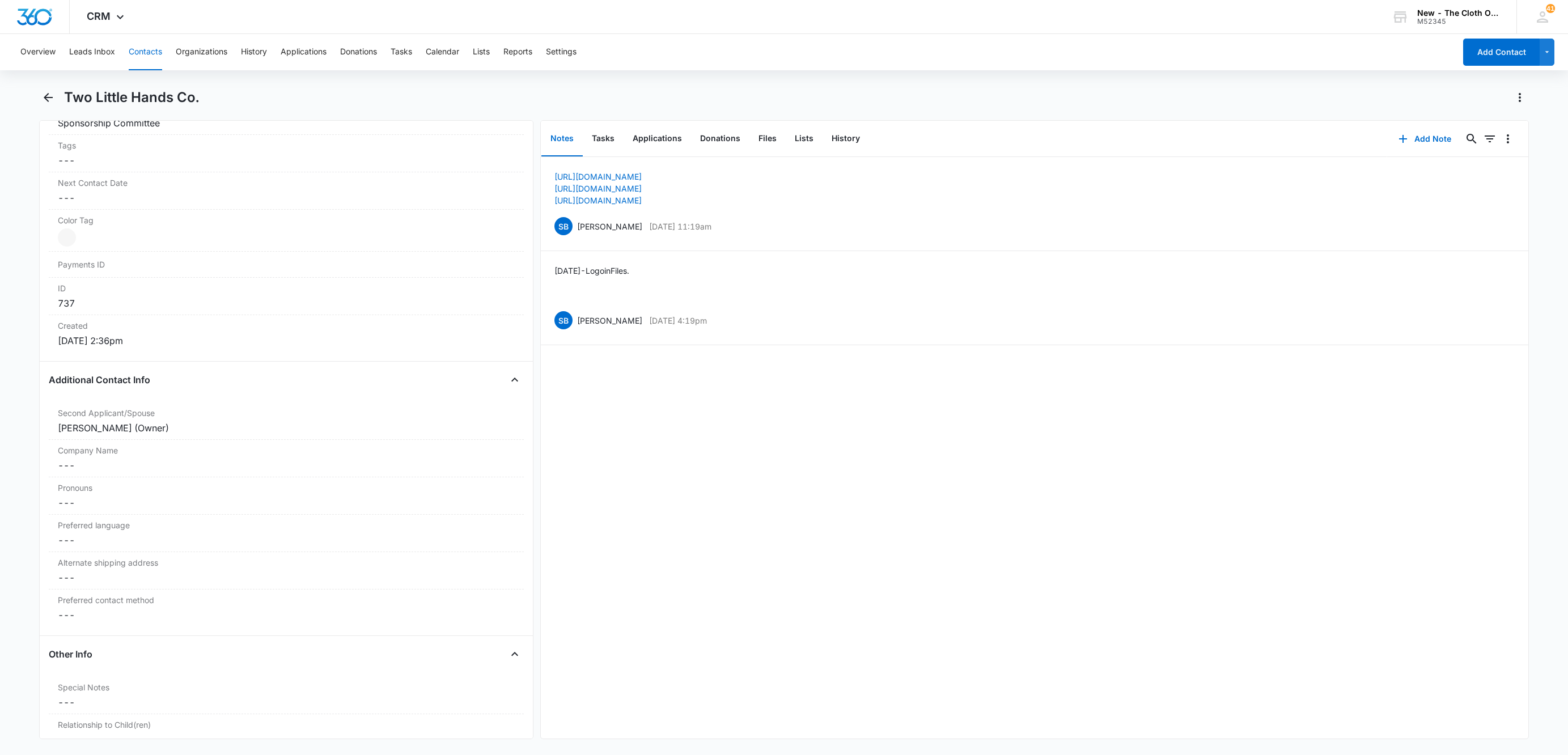
click at [155, 47] on button "Contacts" at bounding box center [145, 52] width 34 height 36
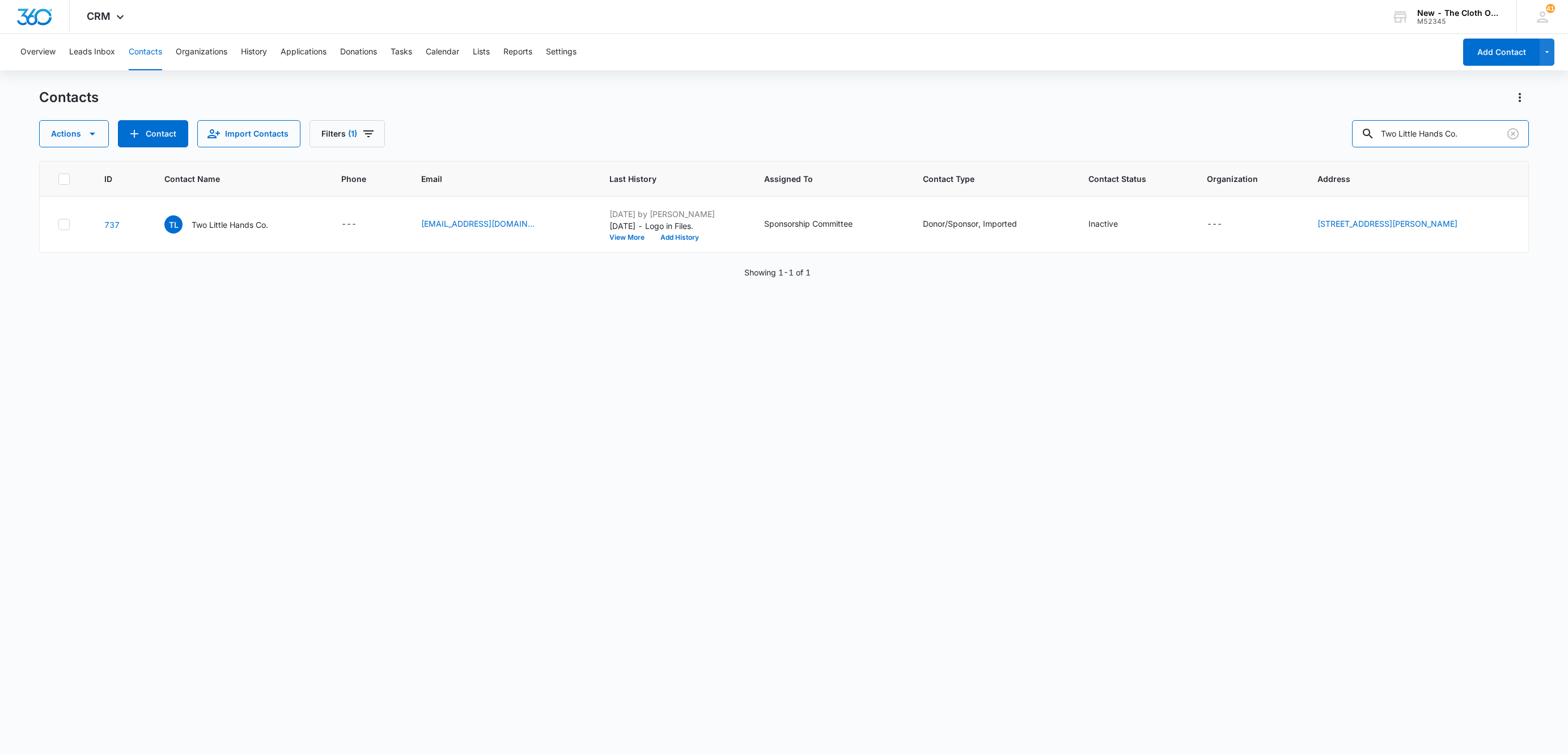
drag, startPoint x: 1283, startPoint y: 113, endPoint x: 1184, endPoint y: 125, distance: 99.7
click at [1186, 125] on div "Actions Contact Import Contacts Filters (1) Two Little Hands Co." at bounding box center [784, 133] width 1490 height 27
type input "Chaos Cloth"
click at [494, 395] on div "ID Contact Name Phone Email Last History Assigned To Contact Type Contact Statu…" at bounding box center [784, 451] width 1490 height 579
